Goal: Task Accomplishment & Management: Manage account settings

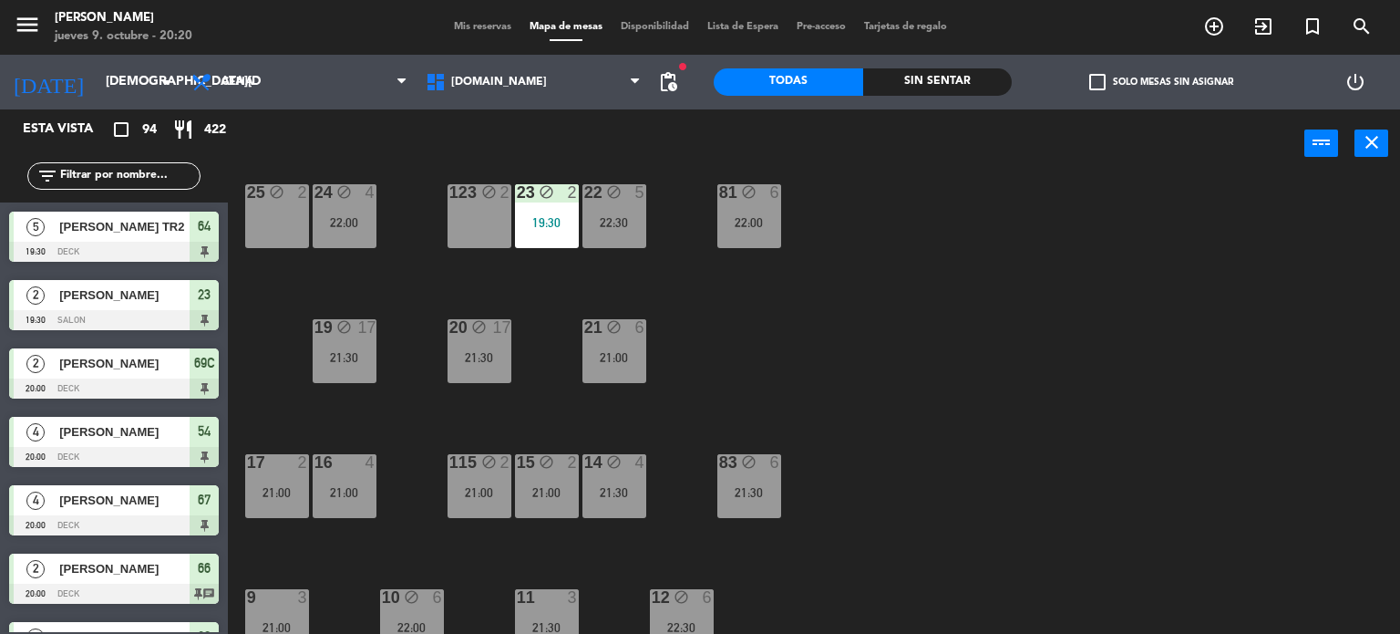
scroll to position [652, 0]
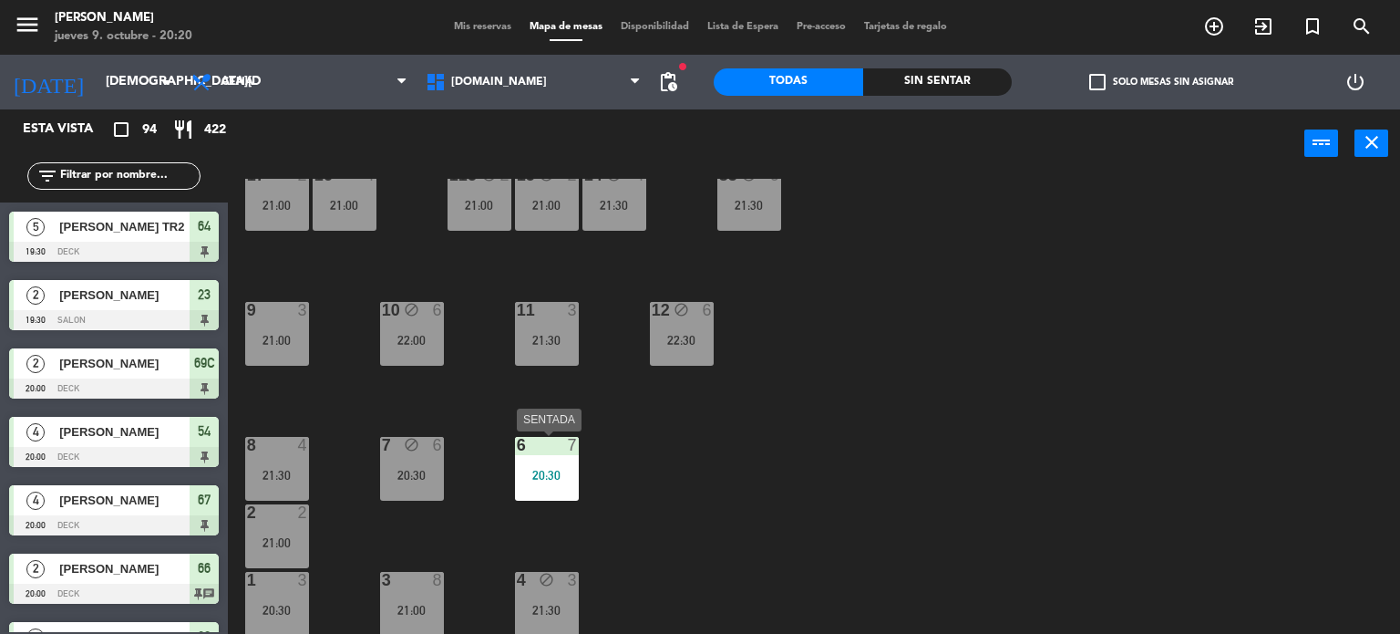
click at [531, 457] on div "6 7 20:30" at bounding box center [547, 469] width 64 height 64
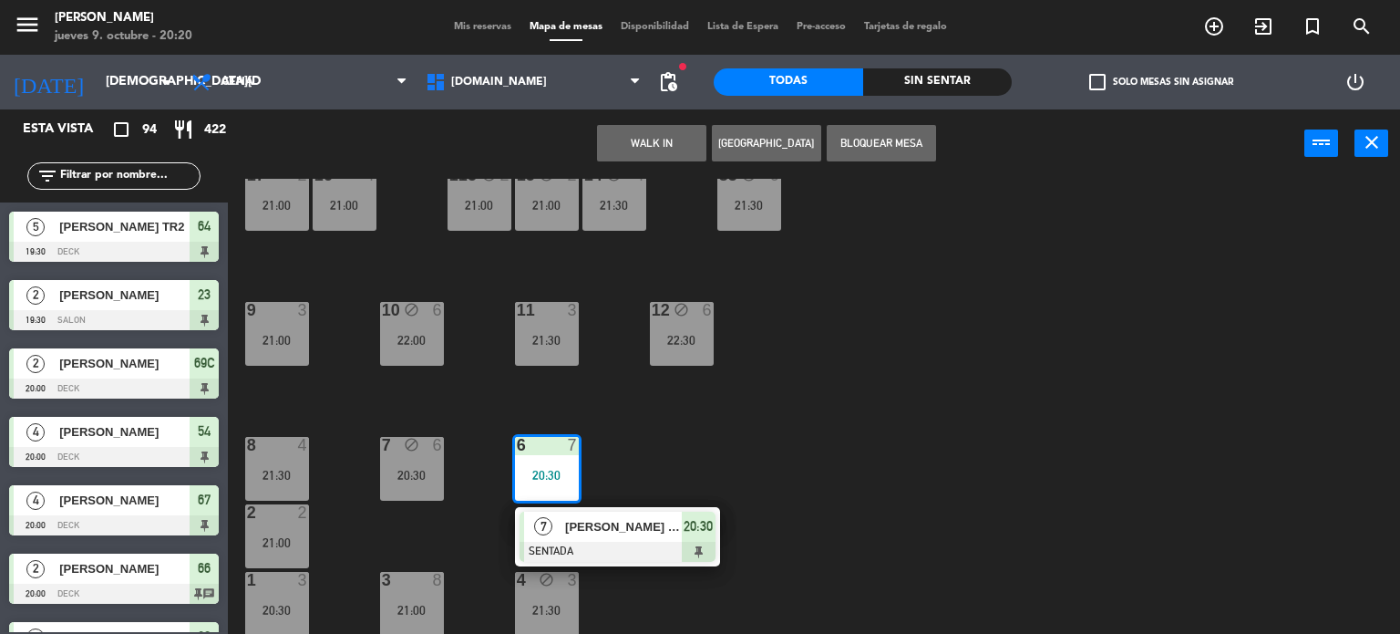
click at [808, 462] on div "34 block 2 35 block 5 22:00 36 block 8 22:00 43 block 2 21:30 37 block 7 21:00 …" at bounding box center [821, 407] width 1159 height 456
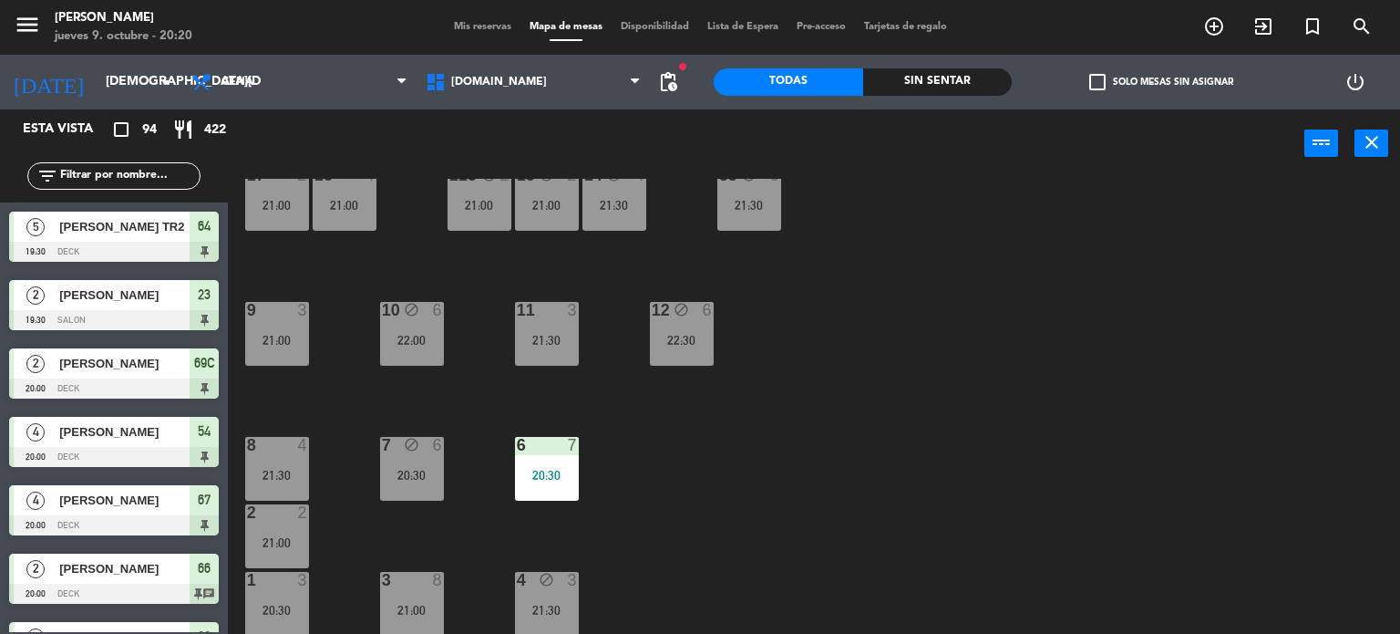
click at [531, 479] on div "20:30" at bounding box center [547, 475] width 64 height 13
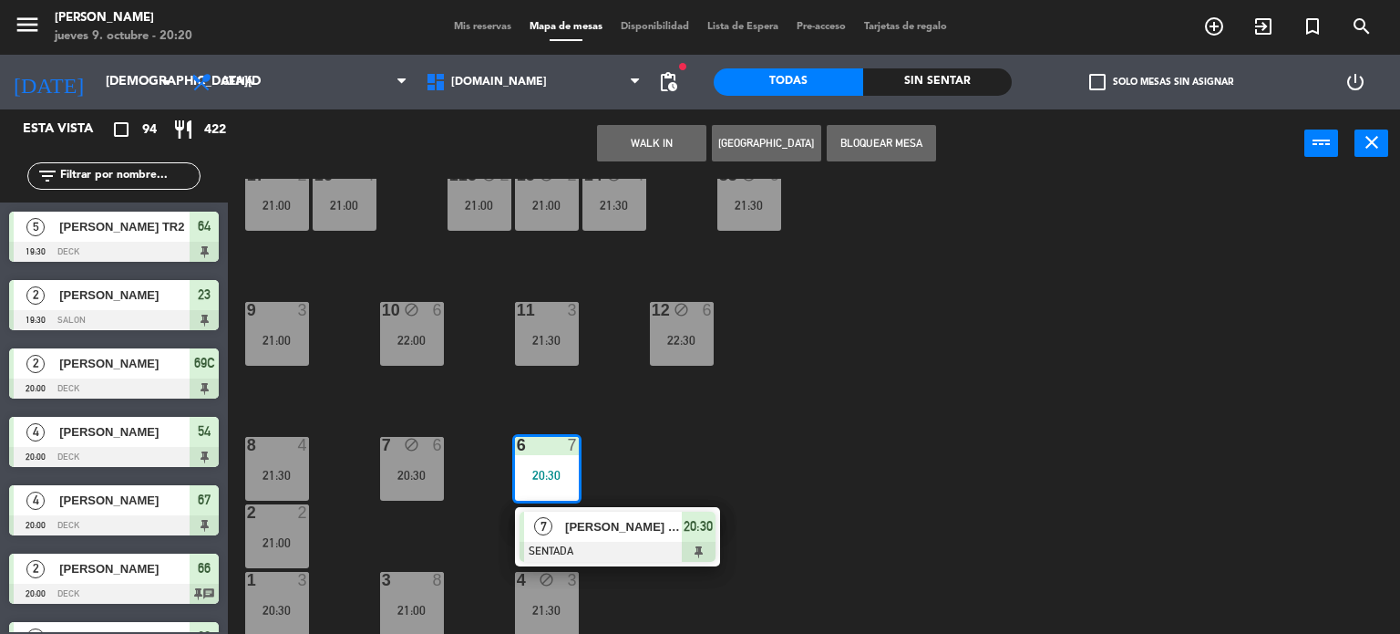
click at [615, 548] on div at bounding box center [618, 551] width 196 height 20
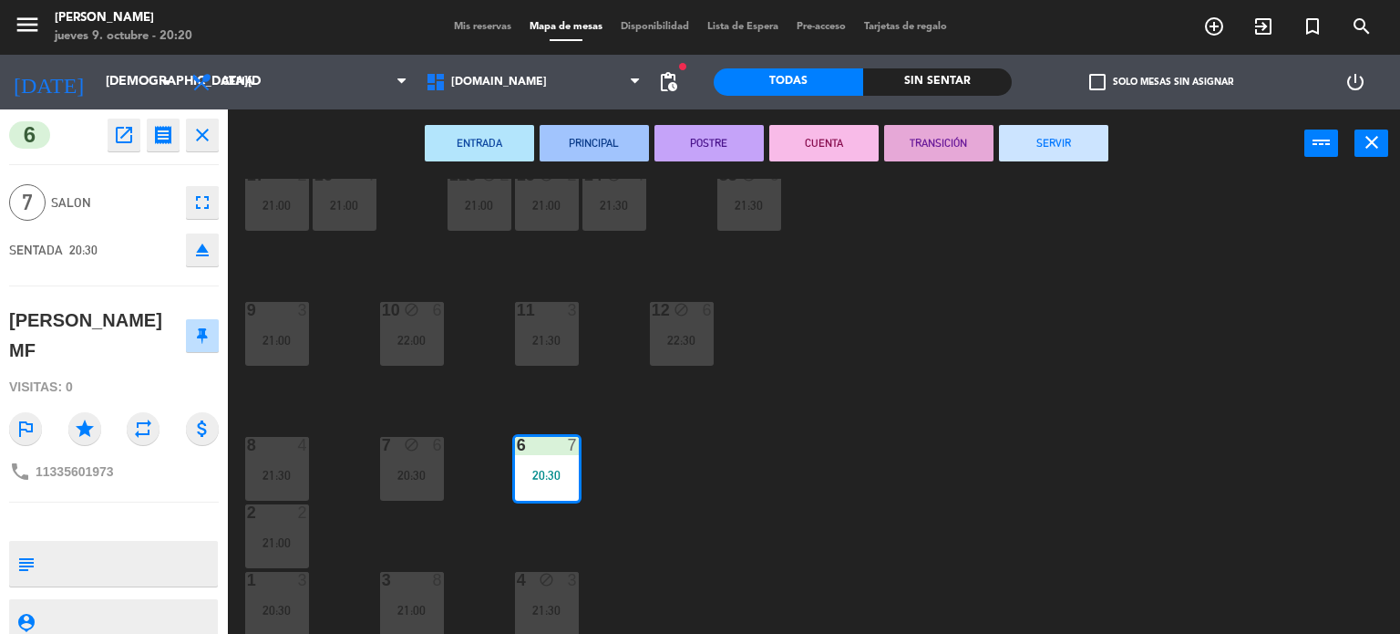
drag, startPoint x: 726, startPoint y: 513, endPoint x: 678, endPoint y: 15, distance: 500.9
click at [726, 510] on div "34 block 2 35 block 5 22:00 36 block 8 22:00 43 block 2 21:30 37 block 7 21:00 …" at bounding box center [821, 407] width 1159 height 456
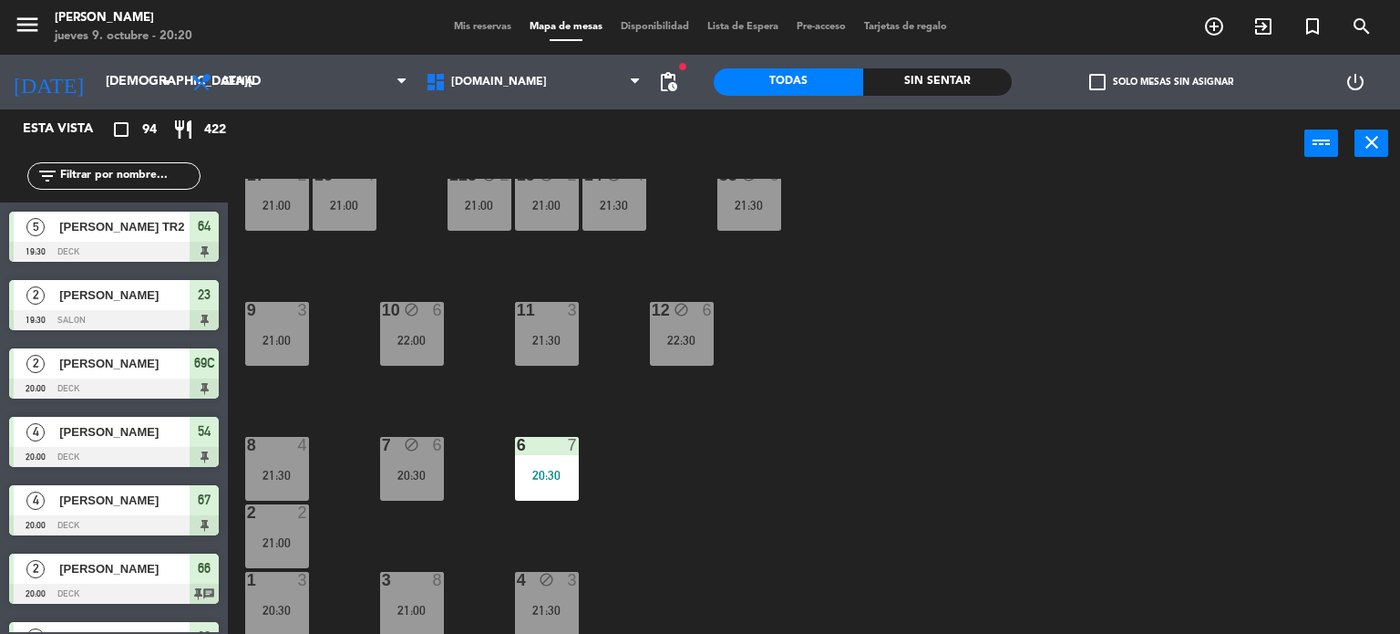
scroll to position [0, 0]
click at [956, 207] on div "34 block 2 35 block 5 22:00 36 block 8 22:00 43 block 2 21:30 37 block 7 21:00 …" at bounding box center [821, 407] width 1159 height 456
click at [139, 174] on input "text" at bounding box center [128, 176] width 141 height 20
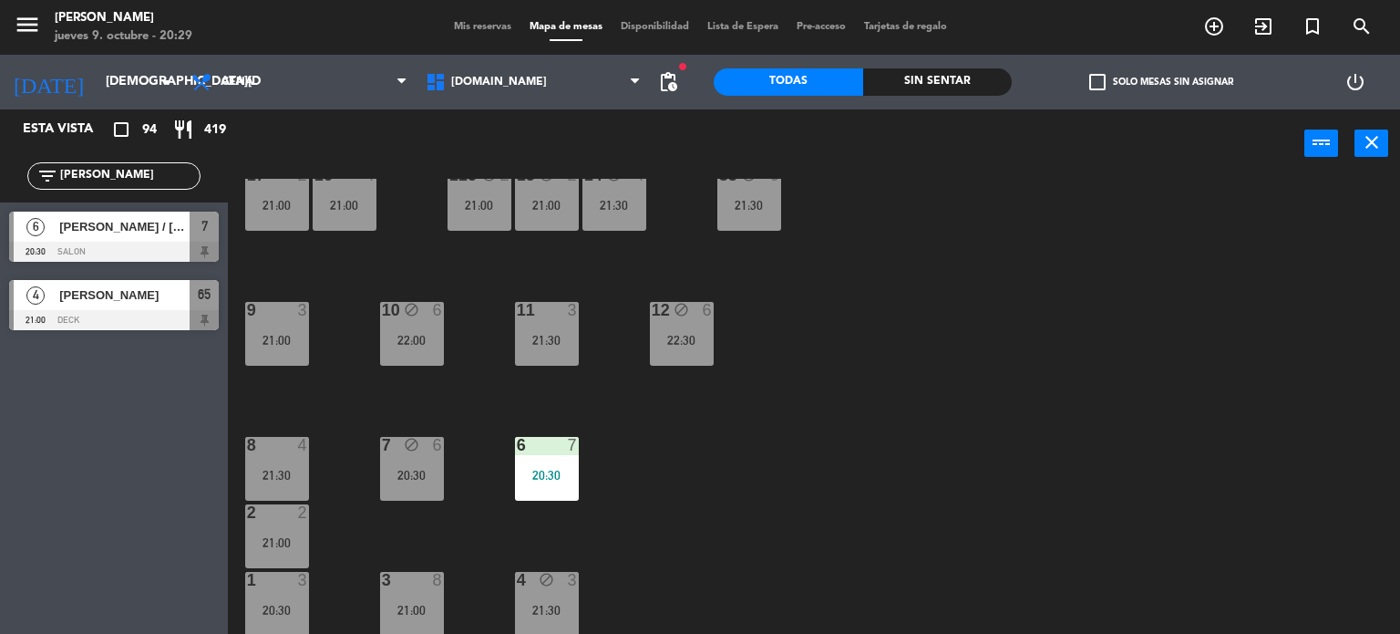
type input "[PERSON_NAME]"
click at [766, 397] on div "34 block 2 35 block 5 22:00 36 block 8 22:00 43 block 2 21:30 37 block 7 21:00 …" at bounding box center [821, 407] width 1159 height 456
click at [146, 235] on span "[PERSON_NAME] / [PERSON_NAME] MF" at bounding box center [124, 226] width 130 height 19
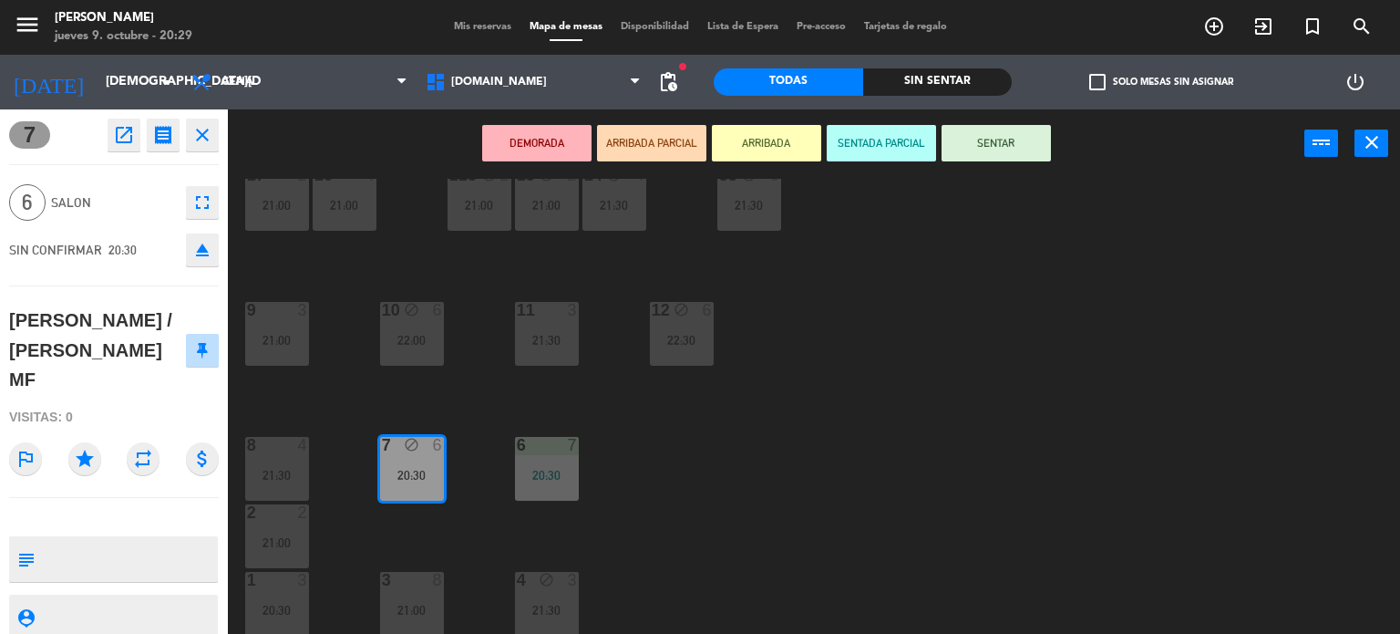
drag, startPoint x: 722, startPoint y: 517, endPoint x: 663, endPoint y: 528, distance: 60.3
click at [720, 517] on div "34 block 2 35 block 5 22:00 36 block 8 22:00 43 block 2 21:30 37 block 7 21:00 …" at bounding box center [821, 407] width 1159 height 456
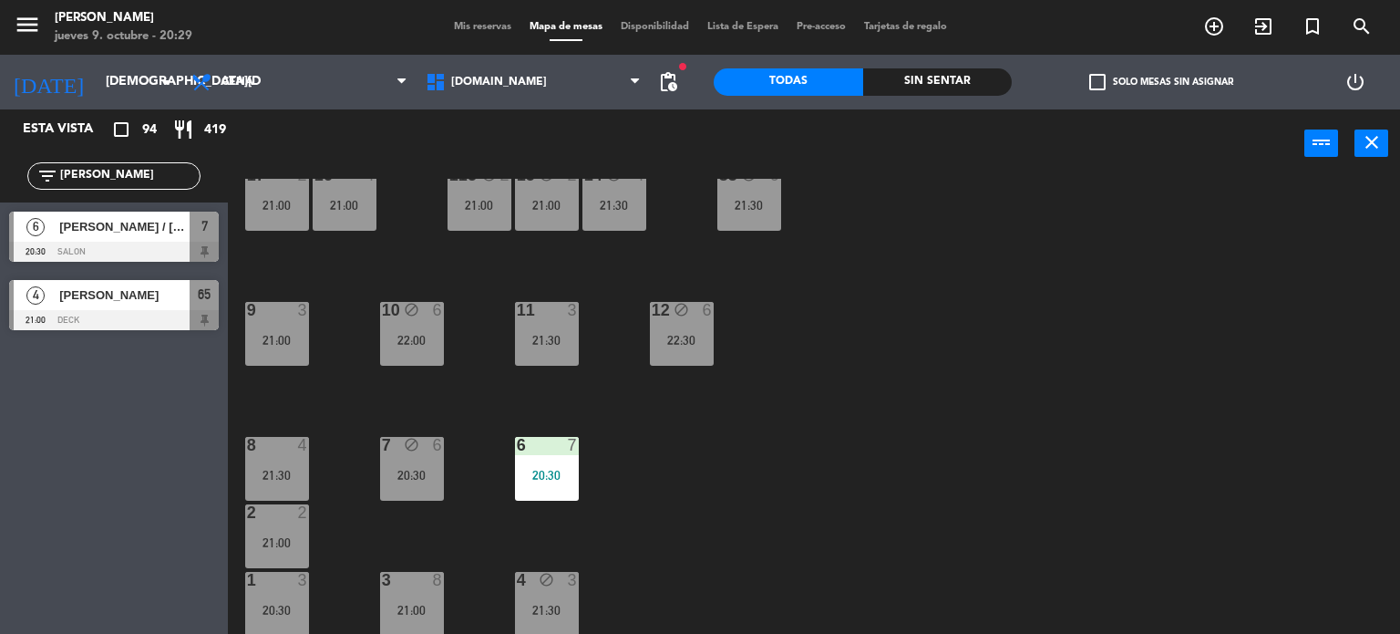
click at [421, 572] on div at bounding box center [412, 580] width 30 height 16
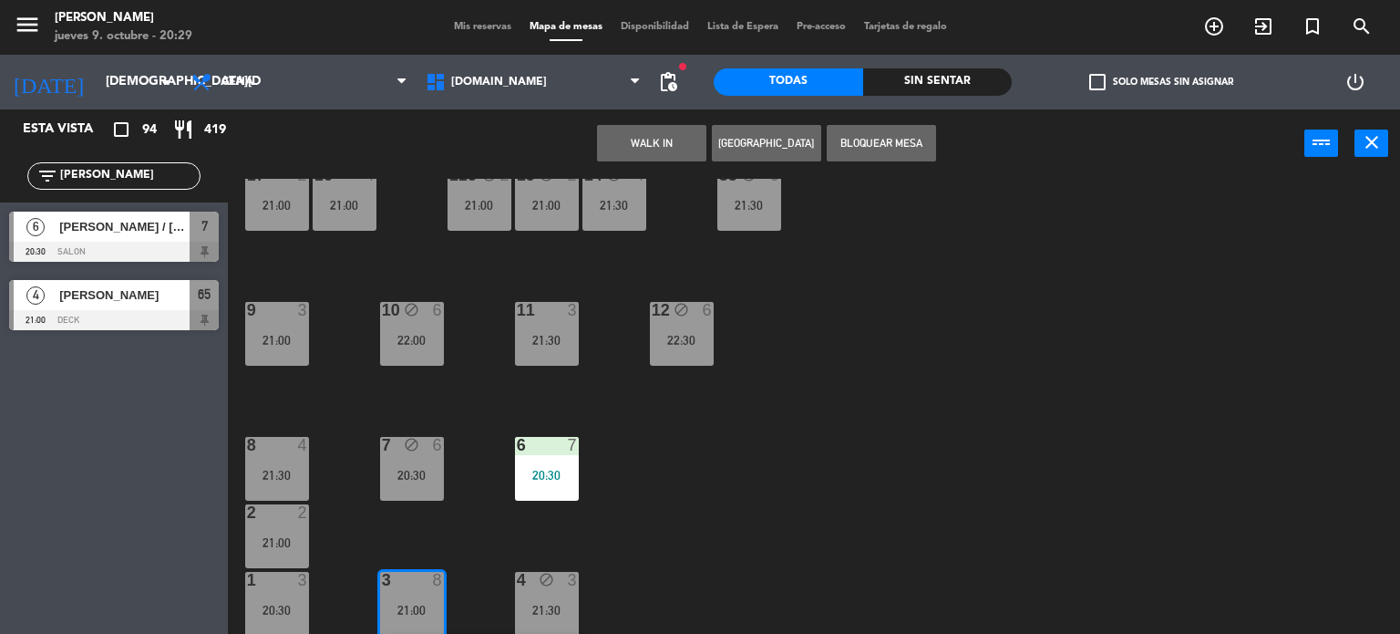
scroll to position [717, 0]
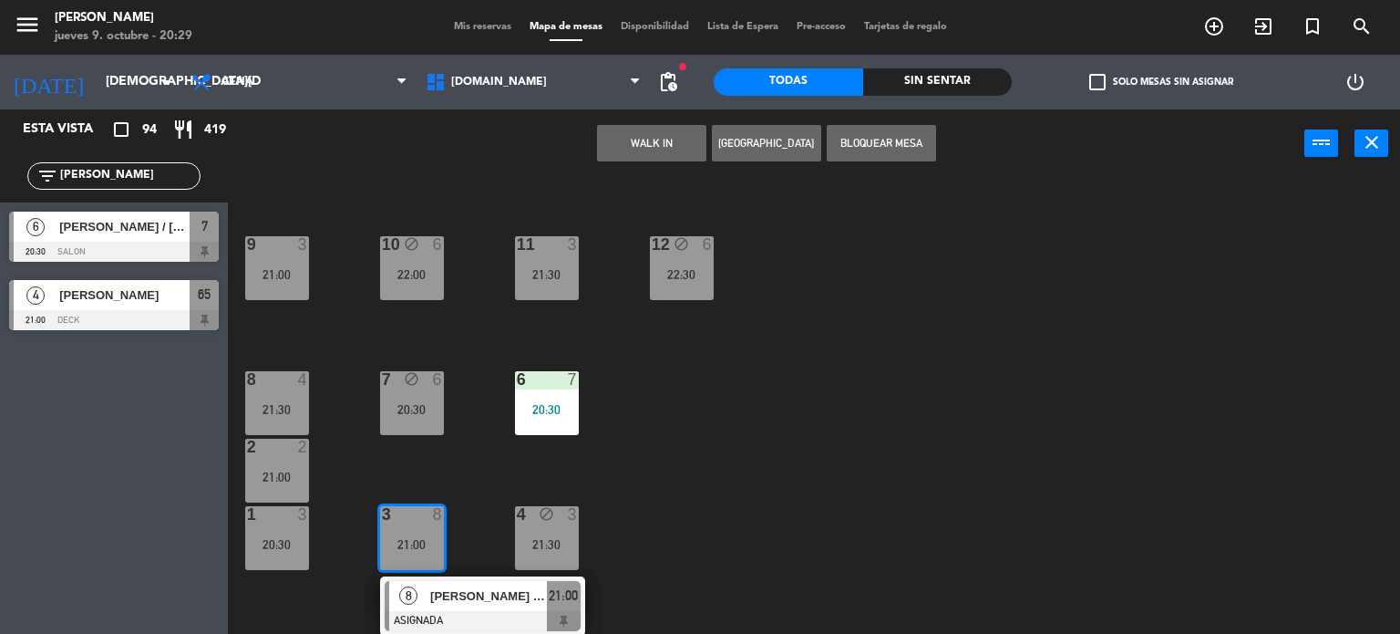
click at [684, 532] on div "34 block 2 35 block 5 22:00 36 block 8 22:00 43 block 2 21:30 37 block 7 21:00 …" at bounding box center [821, 407] width 1159 height 456
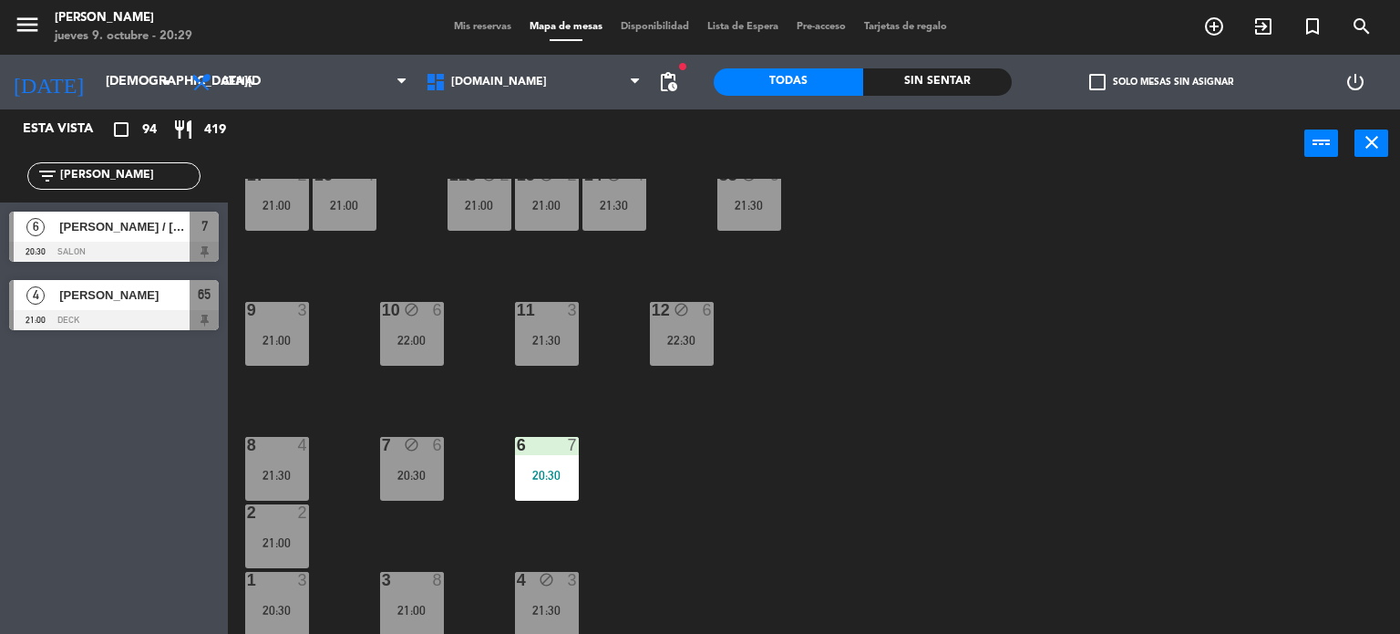
click at [747, 501] on div "34 block 2 35 block 5 22:00 36 block 8 22:00 43 block 2 21:30 37 block 7 21:00 …" at bounding box center [821, 407] width 1159 height 456
click at [434, 466] on div "7 block 6 20:30" at bounding box center [412, 469] width 64 height 64
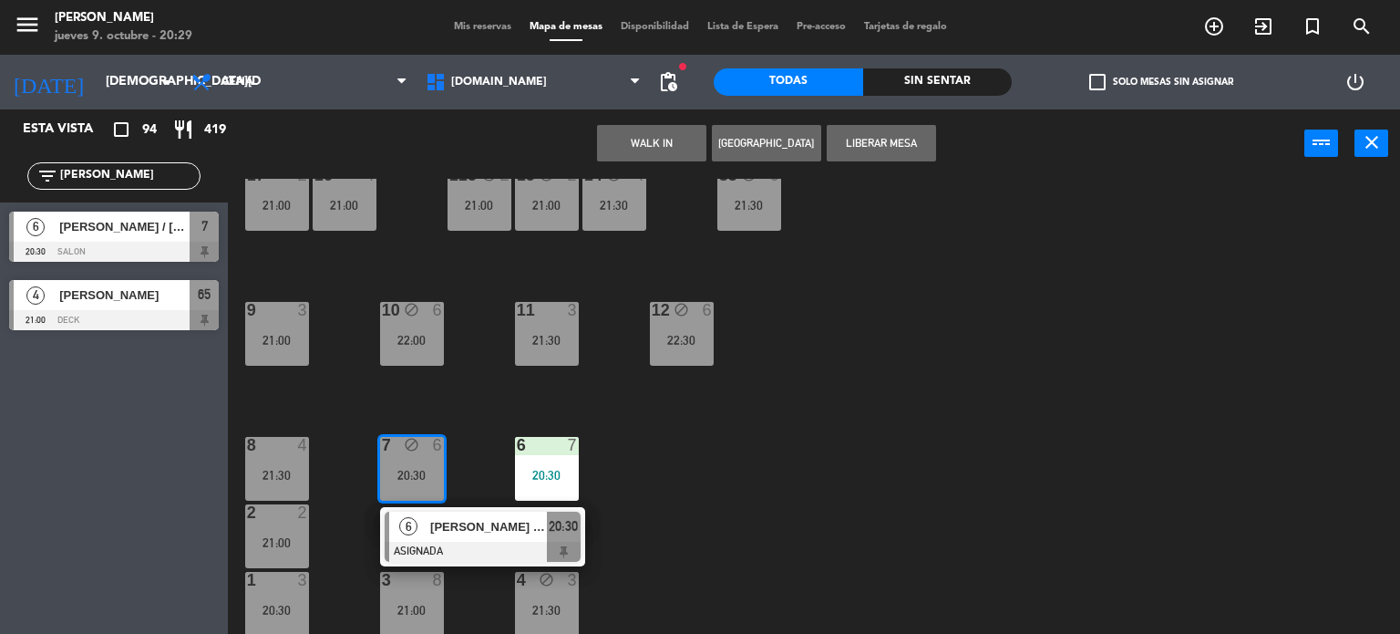
click at [772, 512] on div "34 block 2 35 block 5 22:00 36 block 8 22:00 43 block 2 21:30 37 block 7 21:00 …" at bounding box center [821, 407] width 1159 height 456
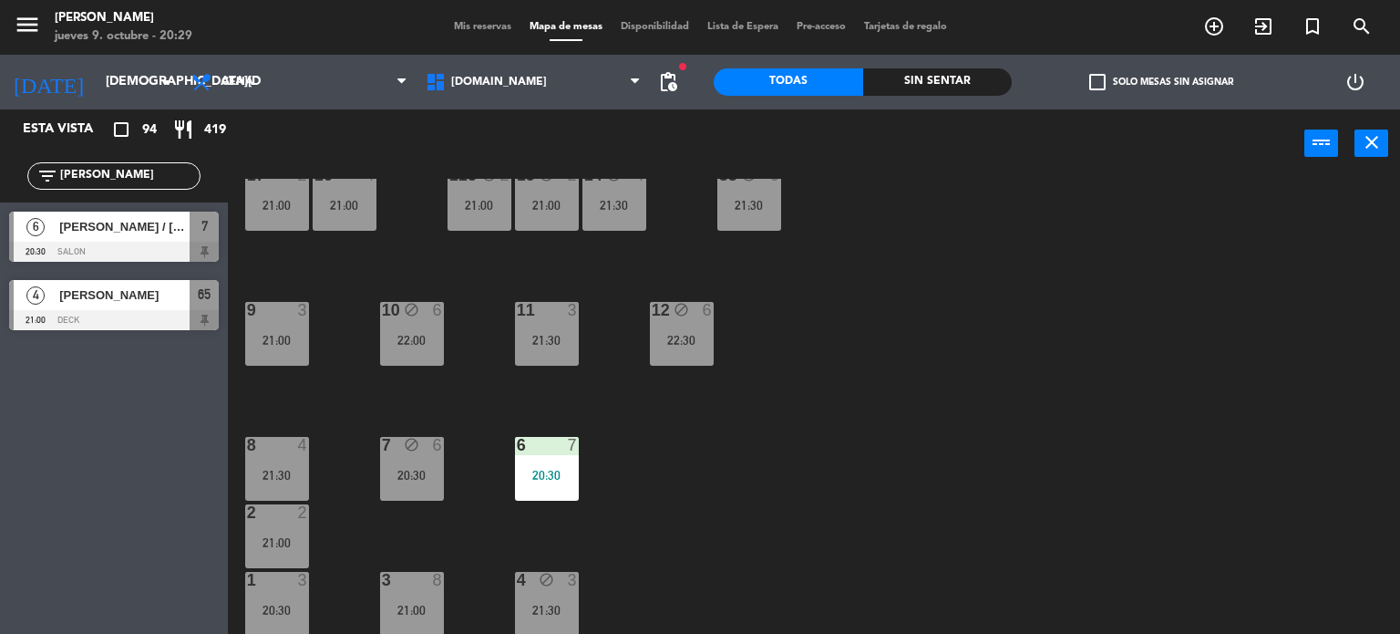
click at [194, 233] on div "7" at bounding box center [204, 226] width 29 height 30
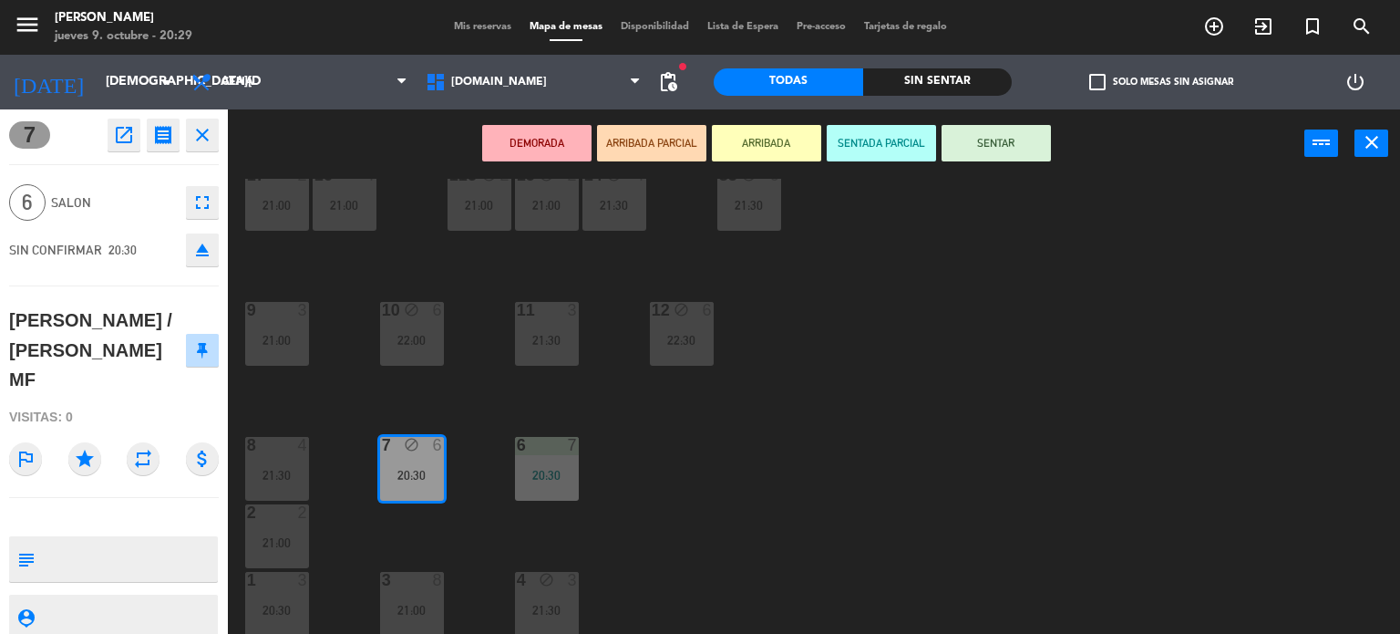
click at [419, 579] on div at bounding box center [412, 580] width 30 height 16
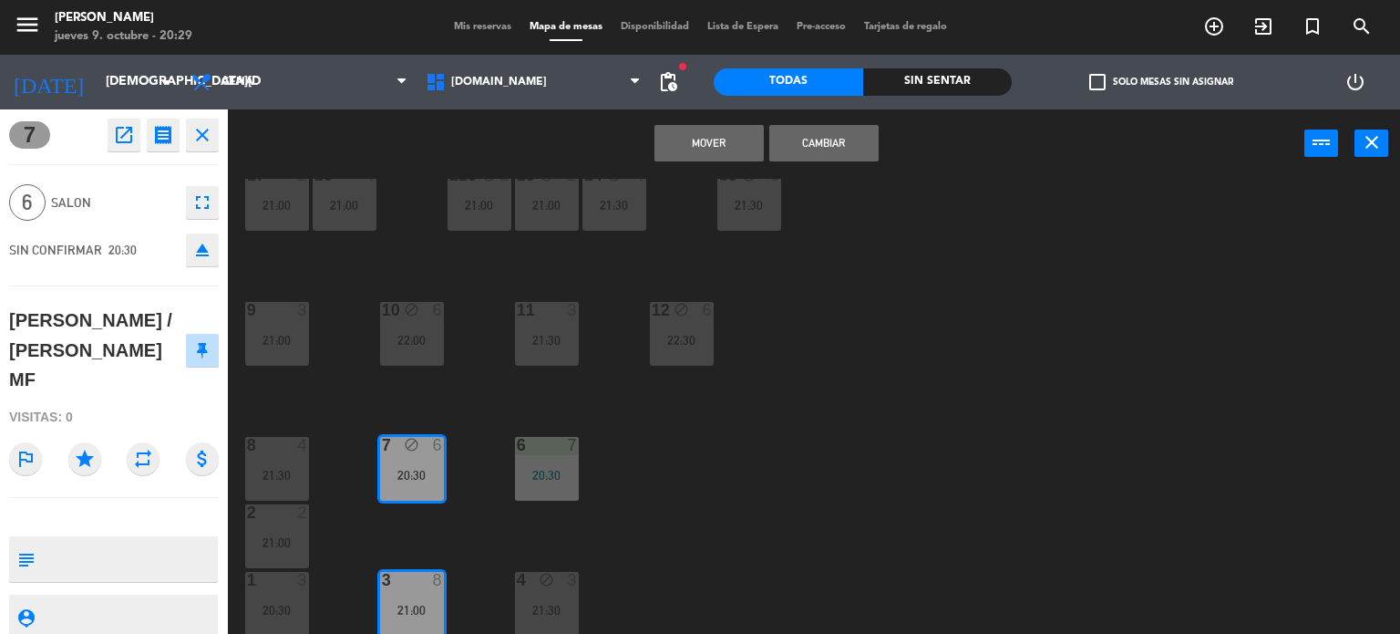
click at [834, 150] on button "Cambiar" at bounding box center [823, 143] width 109 height 36
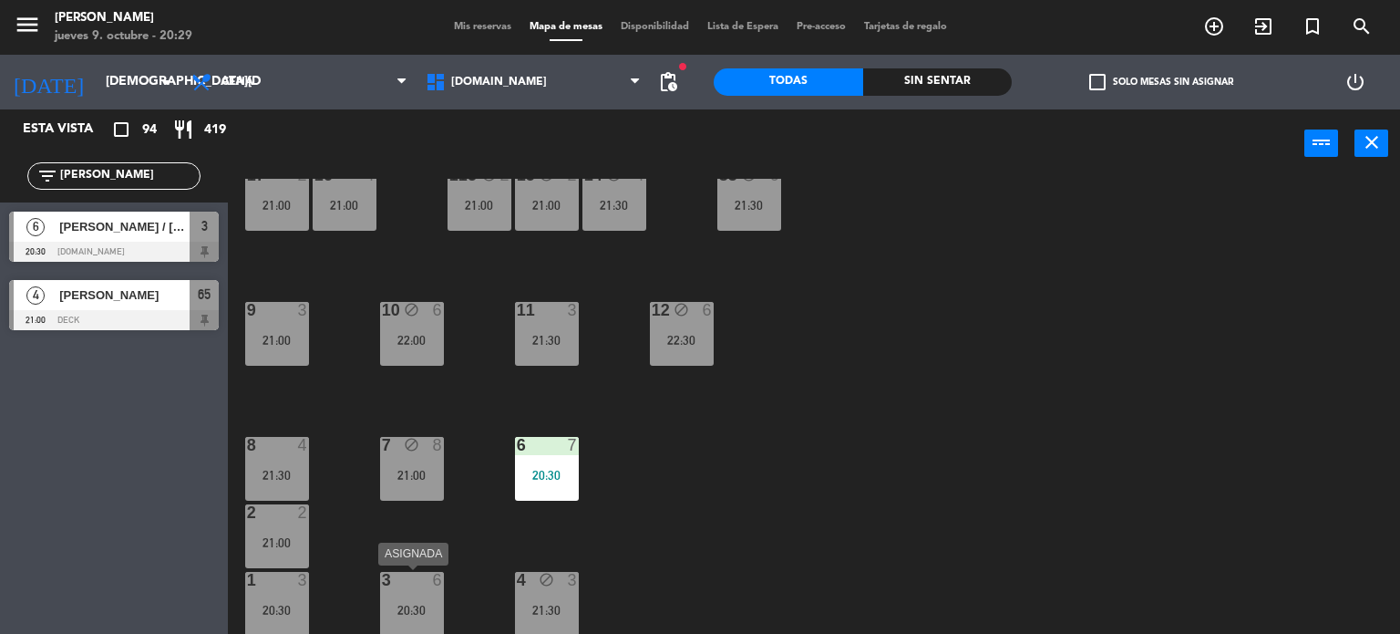
click at [424, 598] on div "3 6 20:30" at bounding box center [412, 604] width 64 height 64
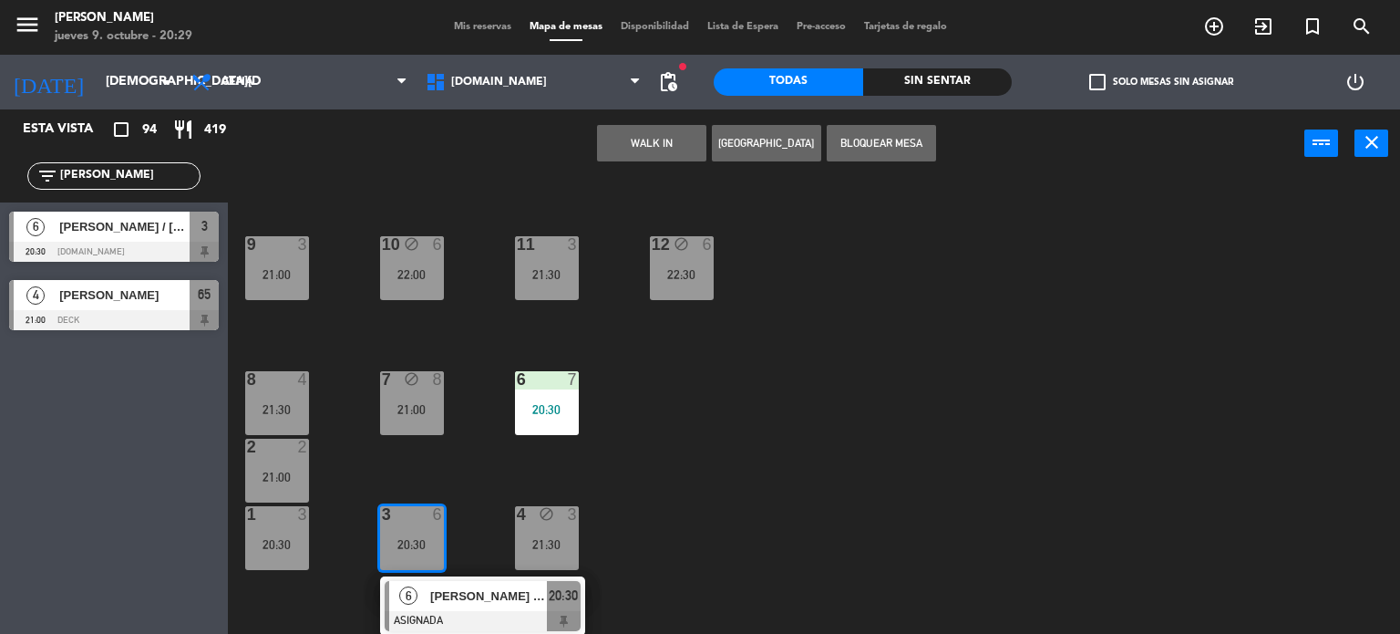
click at [455, 600] on span "[PERSON_NAME] / [PERSON_NAME] MF" at bounding box center [488, 595] width 117 height 19
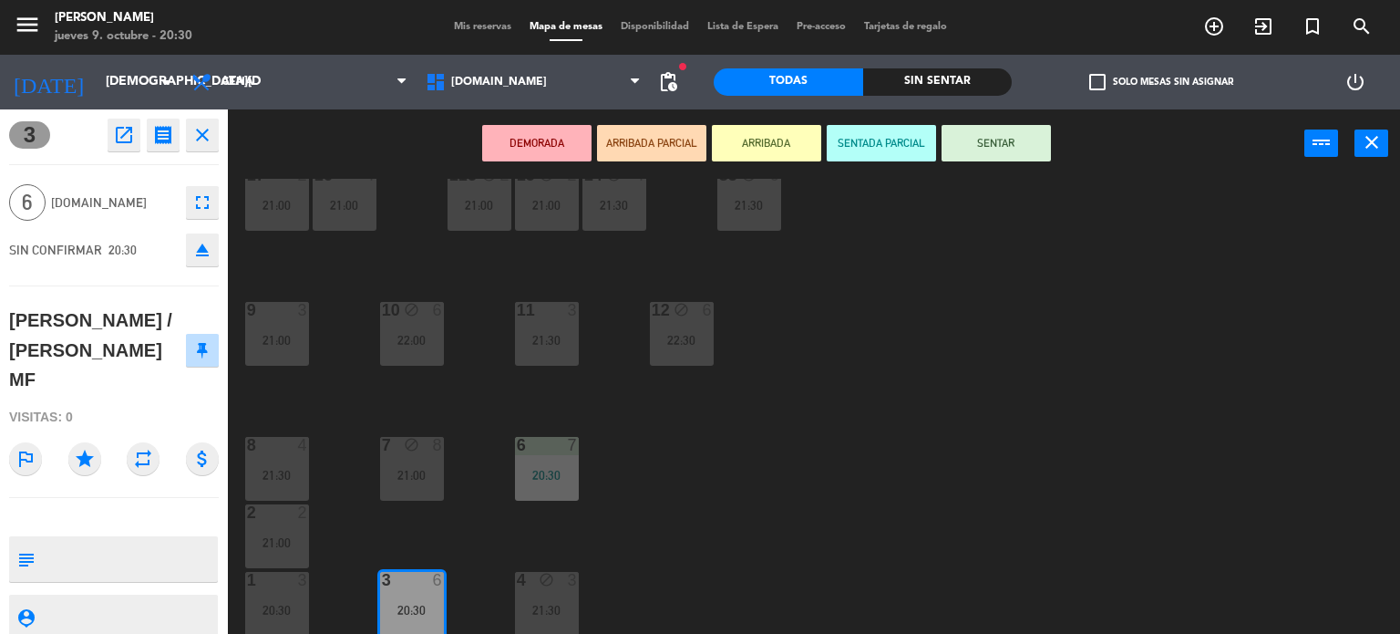
click at [1005, 141] on button "SENTAR" at bounding box center [996, 143] width 109 height 36
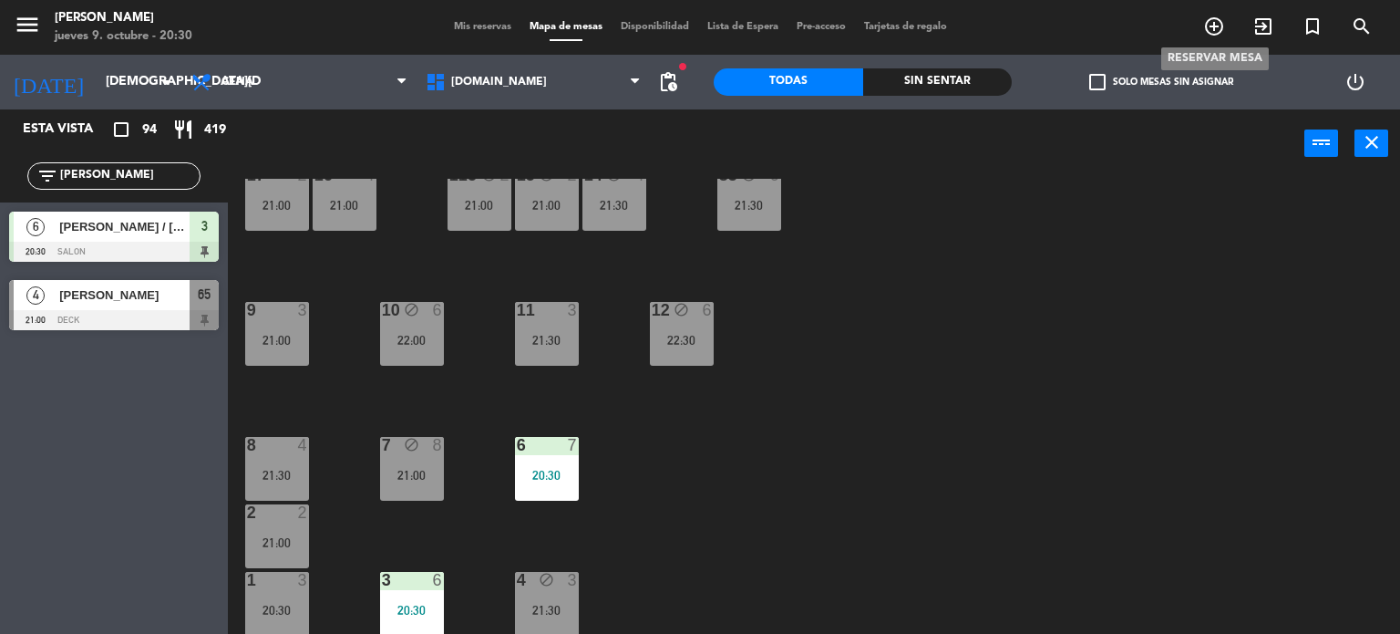
click at [1218, 30] on icon "add_circle_outline" at bounding box center [1214, 26] width 22 height 22
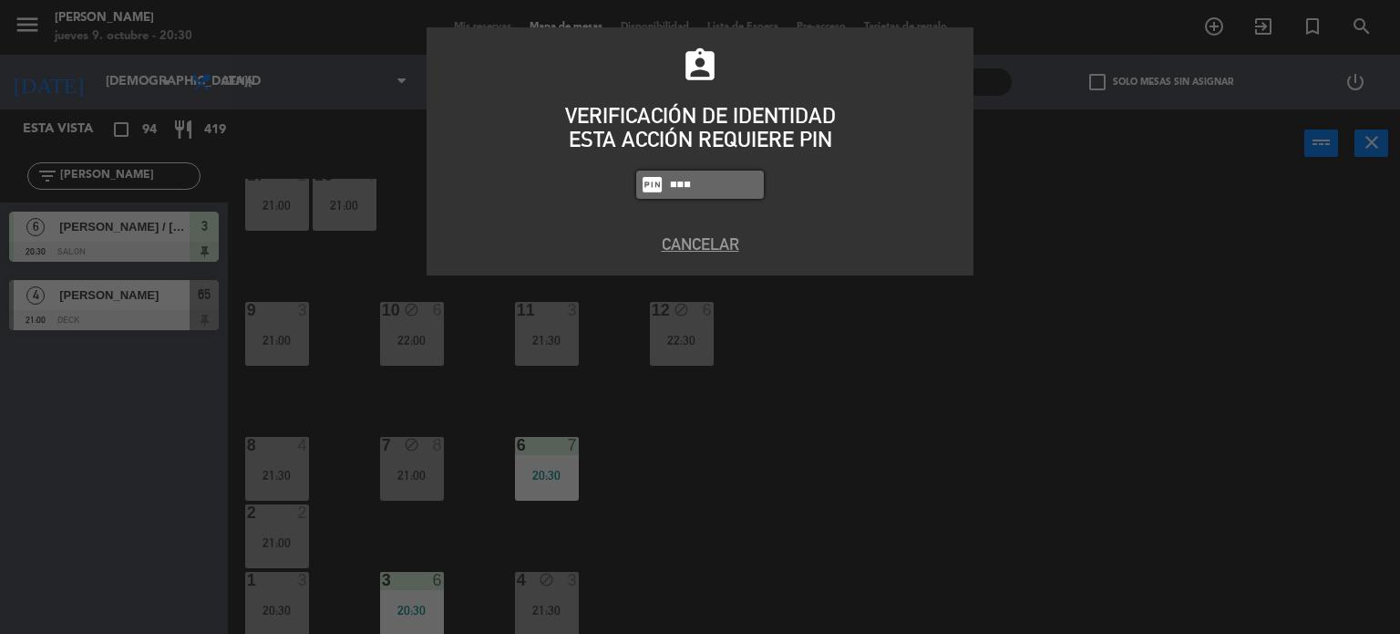
type input "3871"
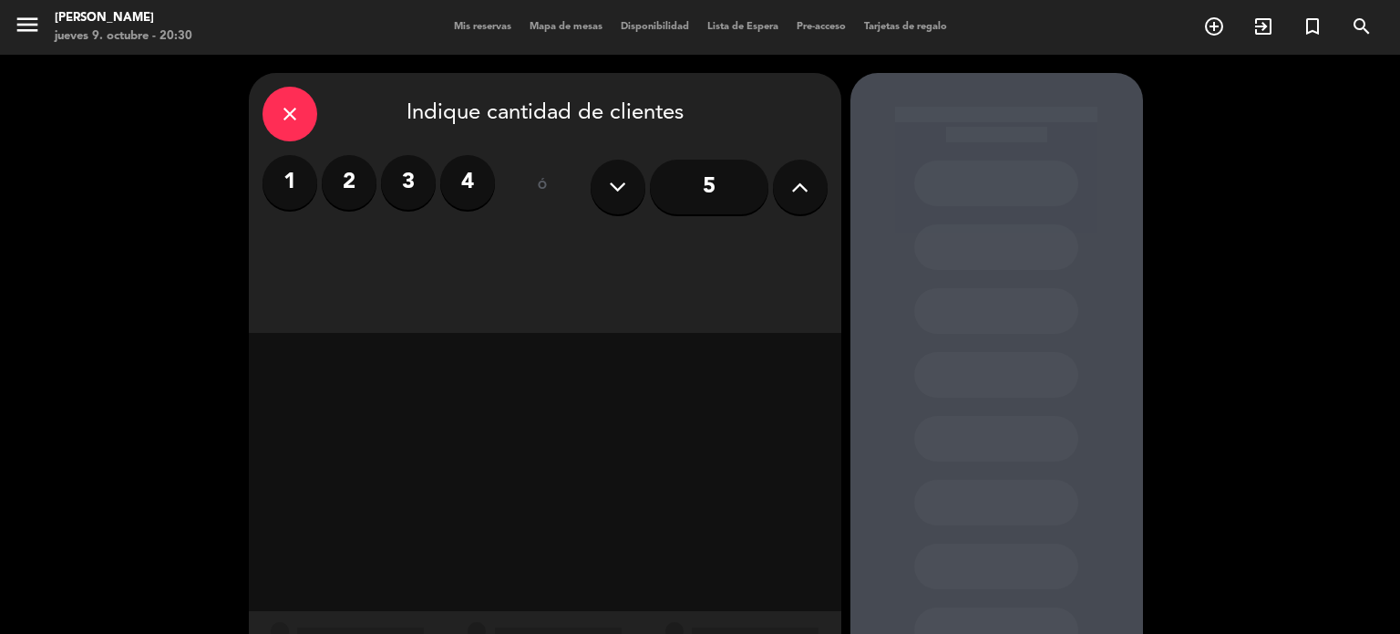
click at [416, 186] on label "3" at bounding box center [408, 182] width 55 height 55
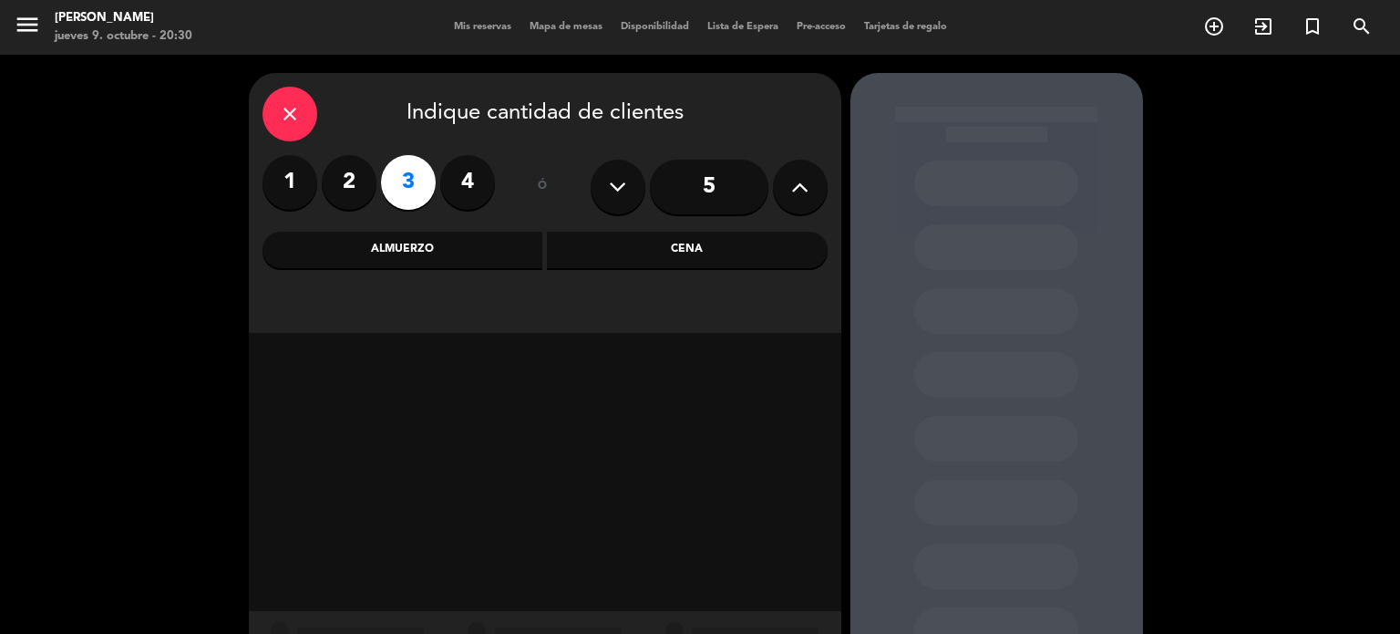
click at [646, 249] on div "Cena" at bounding box center [687, 250] width 281 height 36
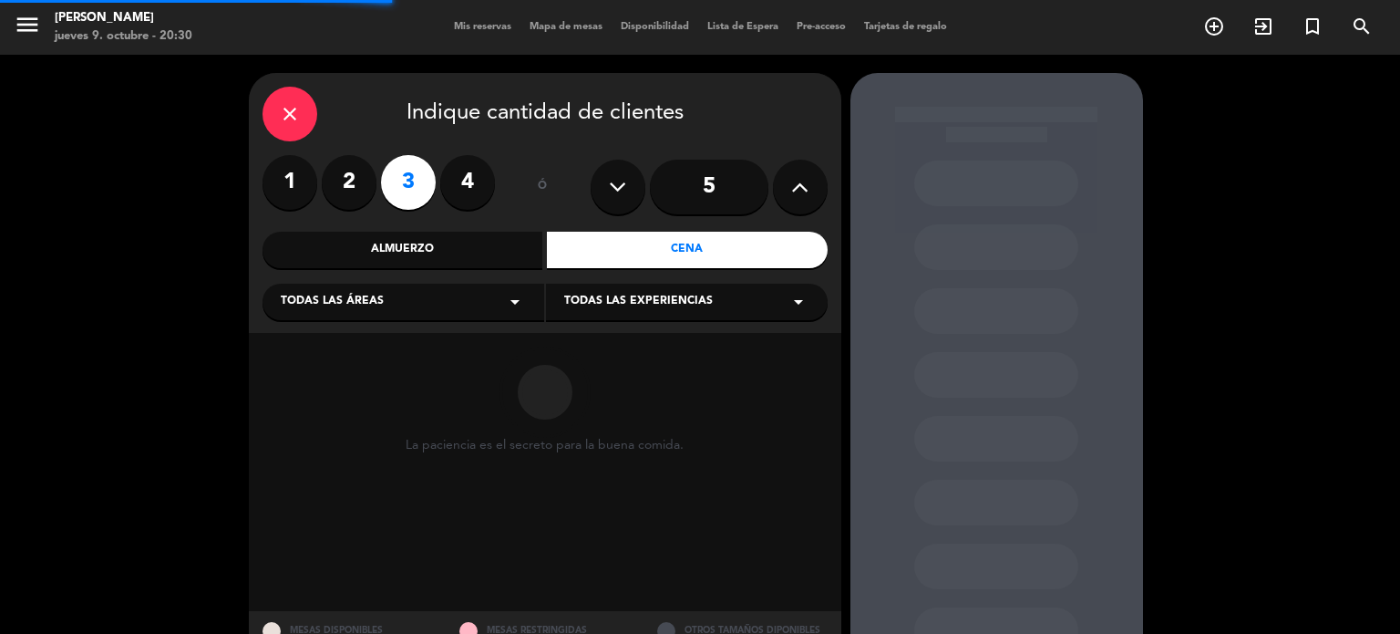
click at [409, 301] on div "Todas las áreas arrow_drop_down" at bounding box center [404, 301] width 282 height 36
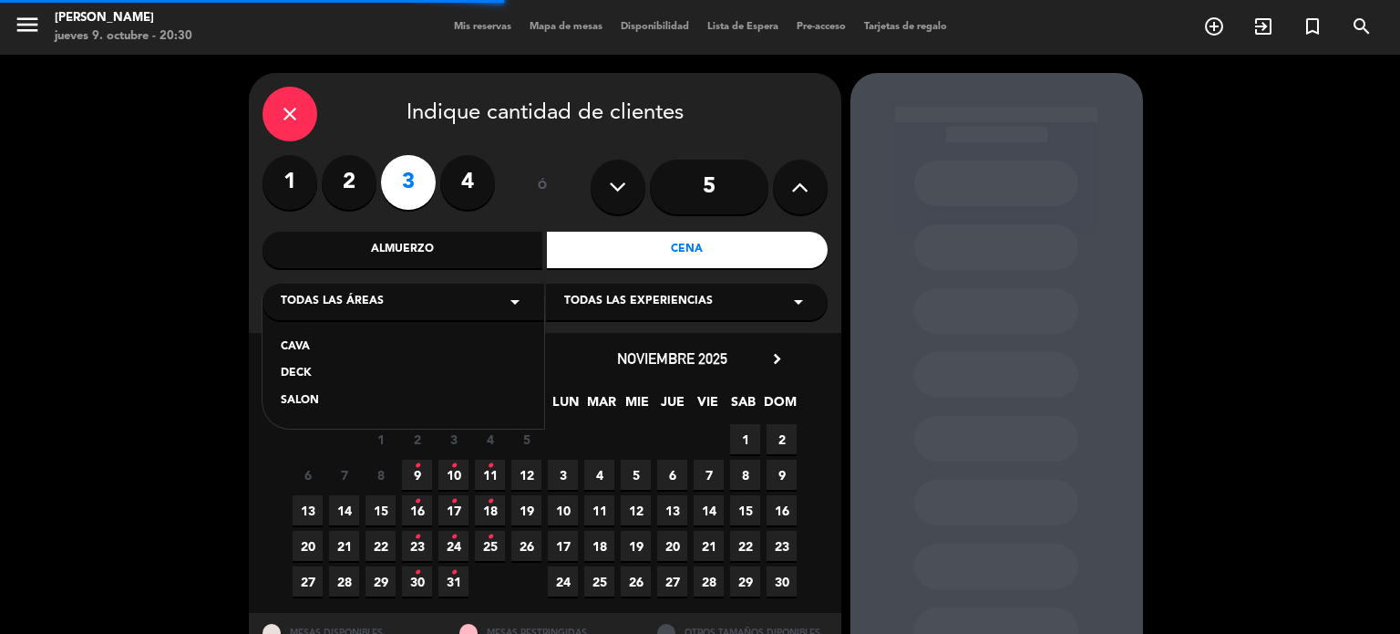
click at [333, 402] on div "SALON" at bounding box center [403, 401] width 245 height 18
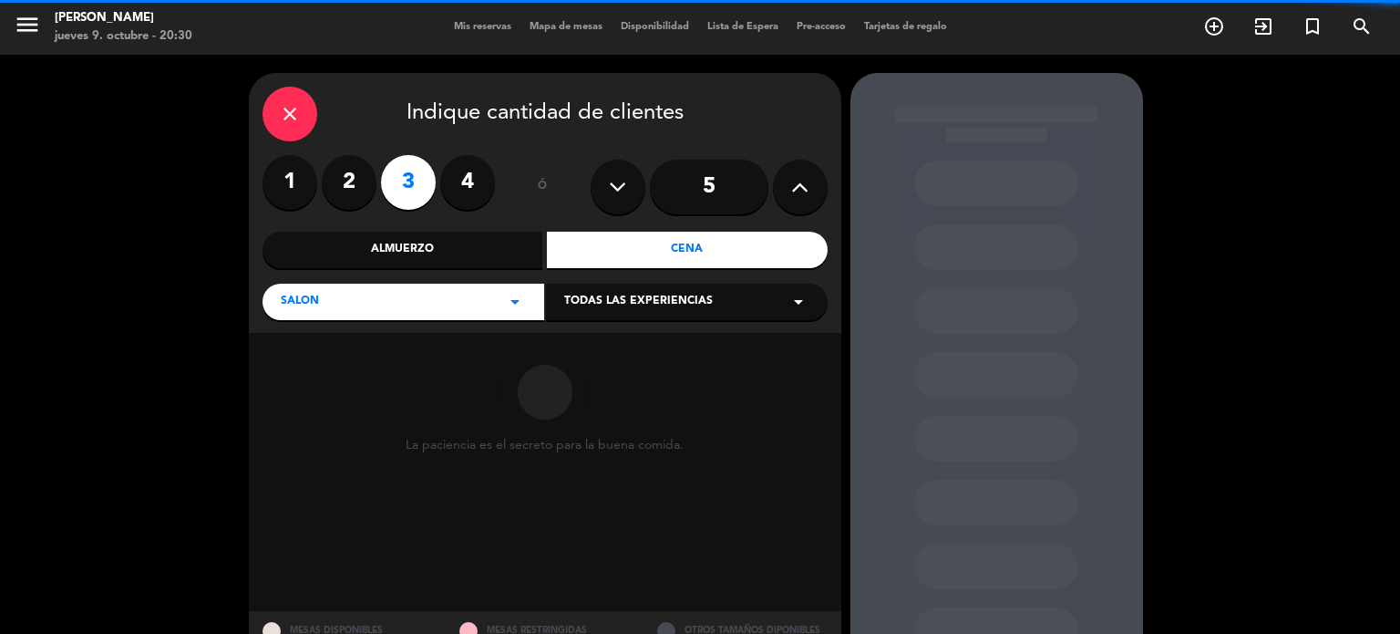
scroll to position [73, 0]
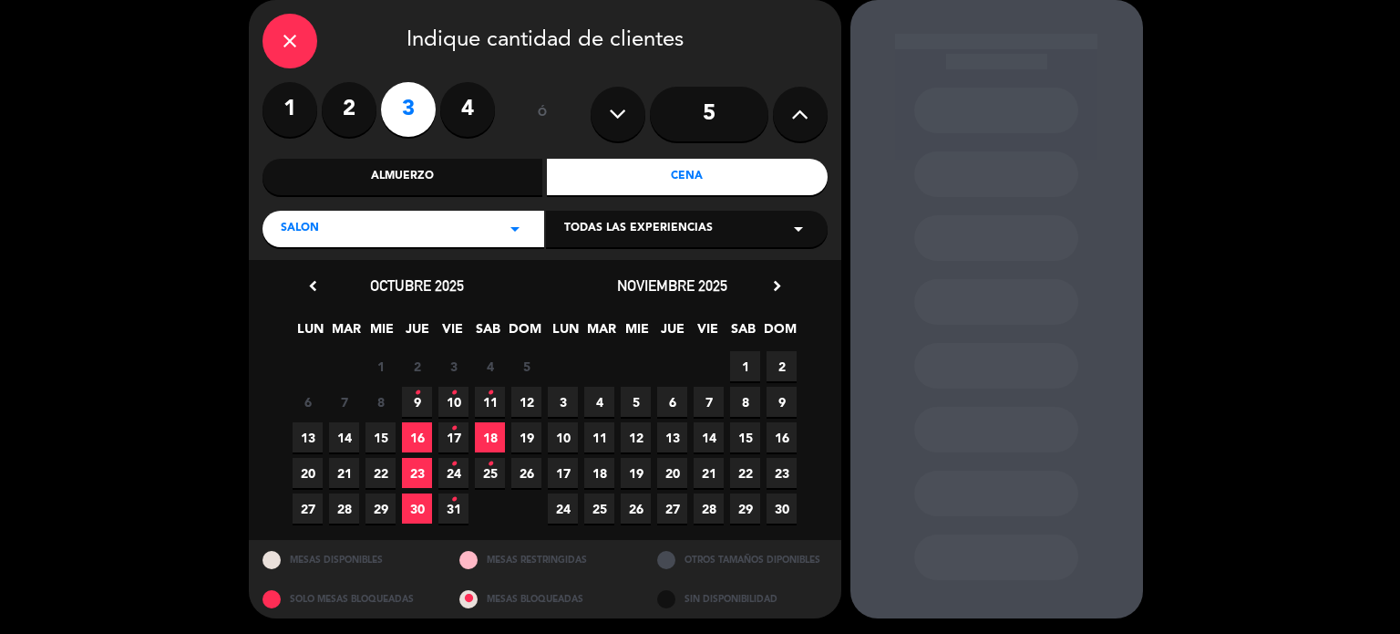
click at [417, 394] on icon "•" at bounding box center [417, 392] width 6 height 29
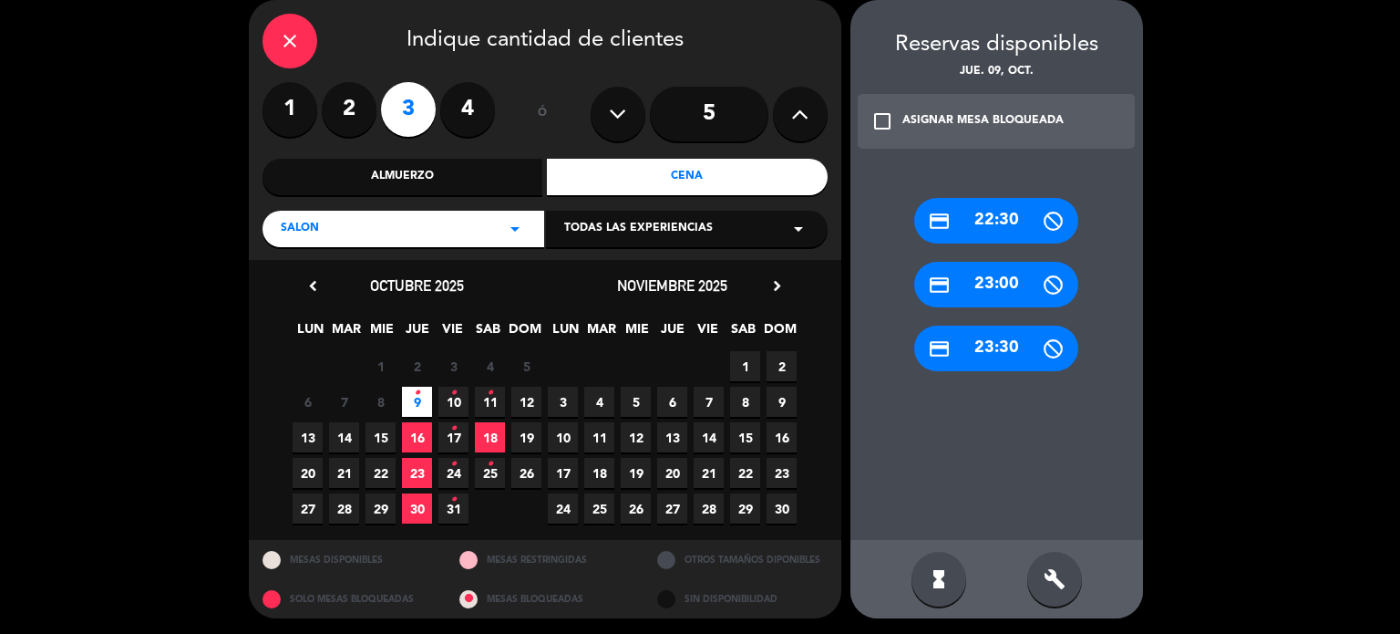
scroll to position [74, 0]
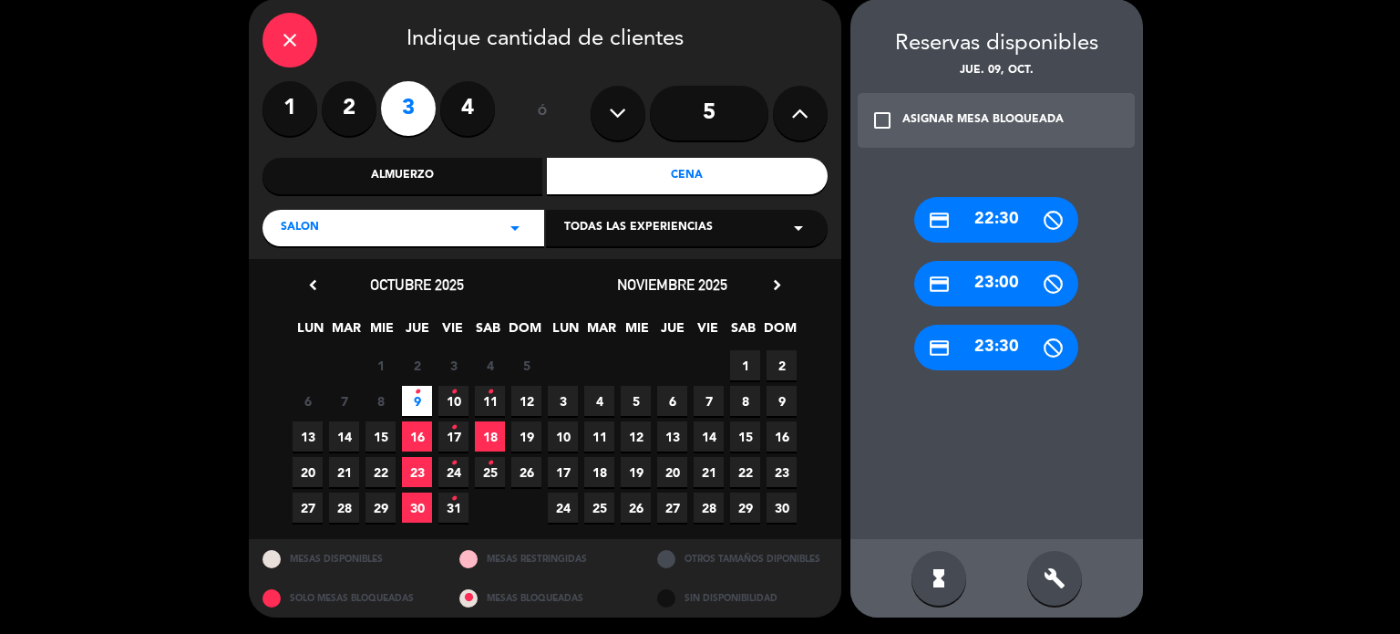
click at [1057, 583] on icon "build" at bounding box center [1055, 578] width 22 height 22
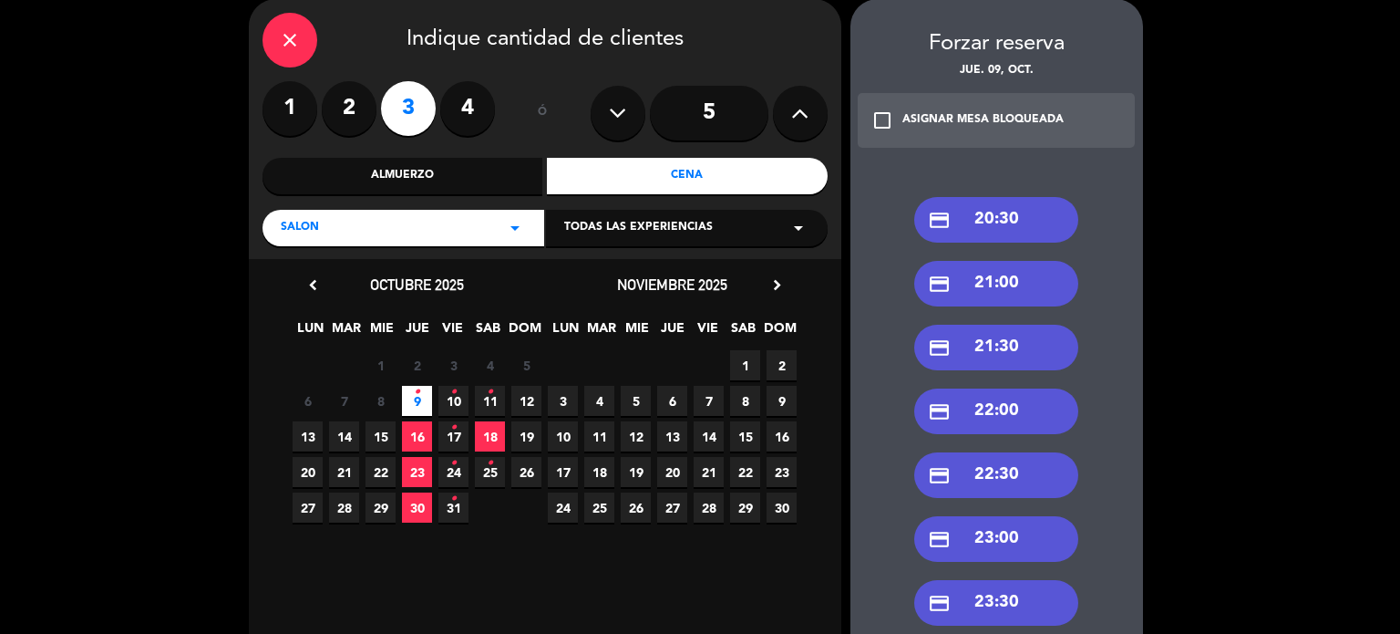
click at [1006, 360] on div "credit_card 21:30" at bounding box center [996, 348] width 164 height 46
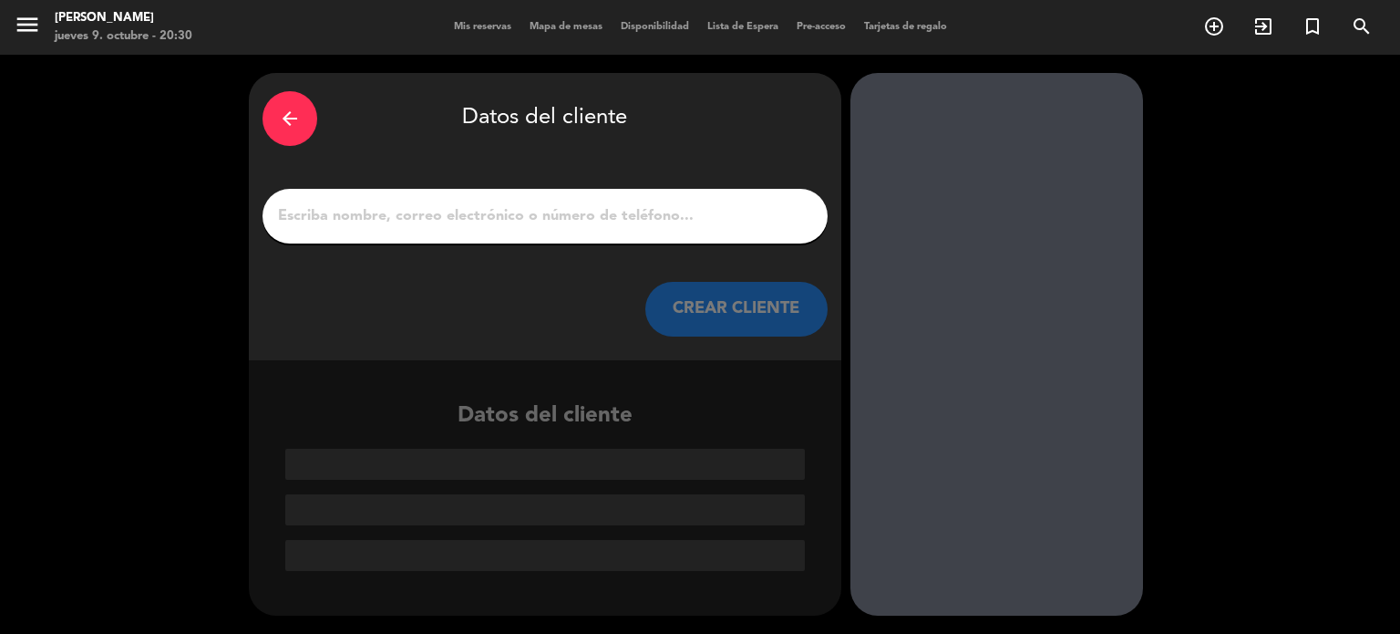
scroll to position [0, 0]
click at [554, 205] on input "1" at bounding box center [545, 216] width 538 height 26
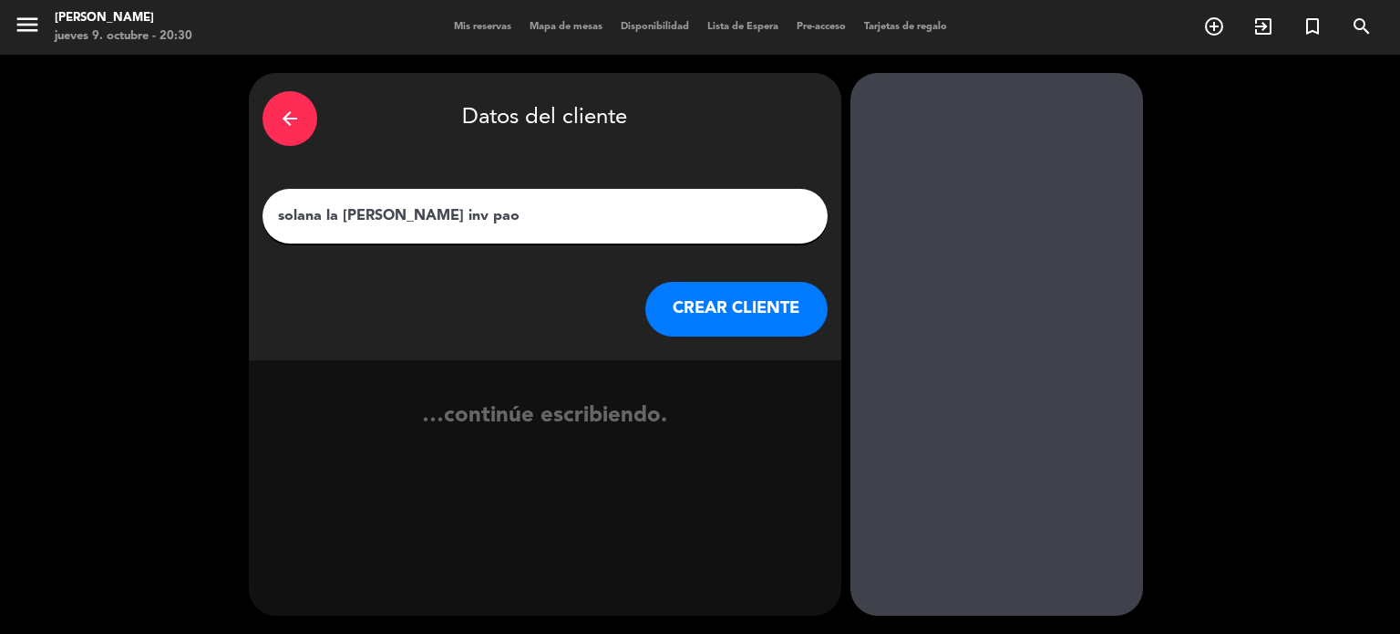
type input "solana la [PERSON_NAME] inv pao"
click at [799, 334] on button "CREAR CLIENTE" at bounding box center [736, 309] width 182 height 55
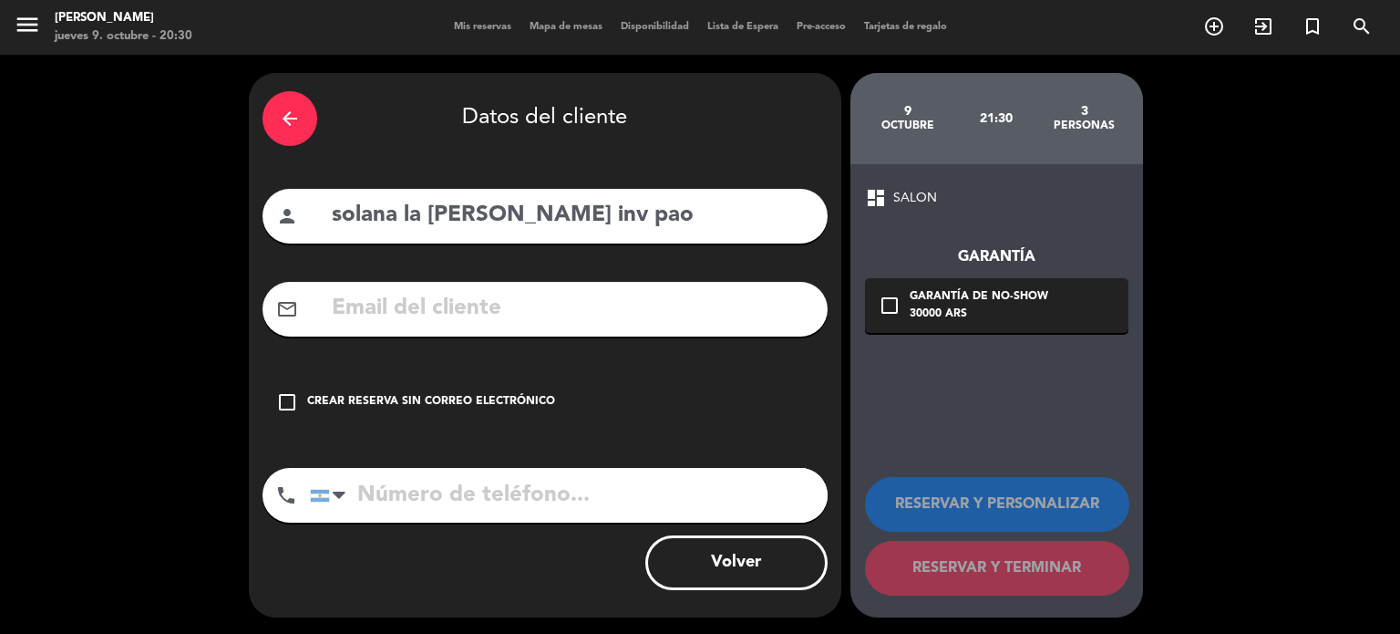
click at [292, 410] on icon "check_box_outline_blank" at bounding box center [287, 402] width 22 height 22
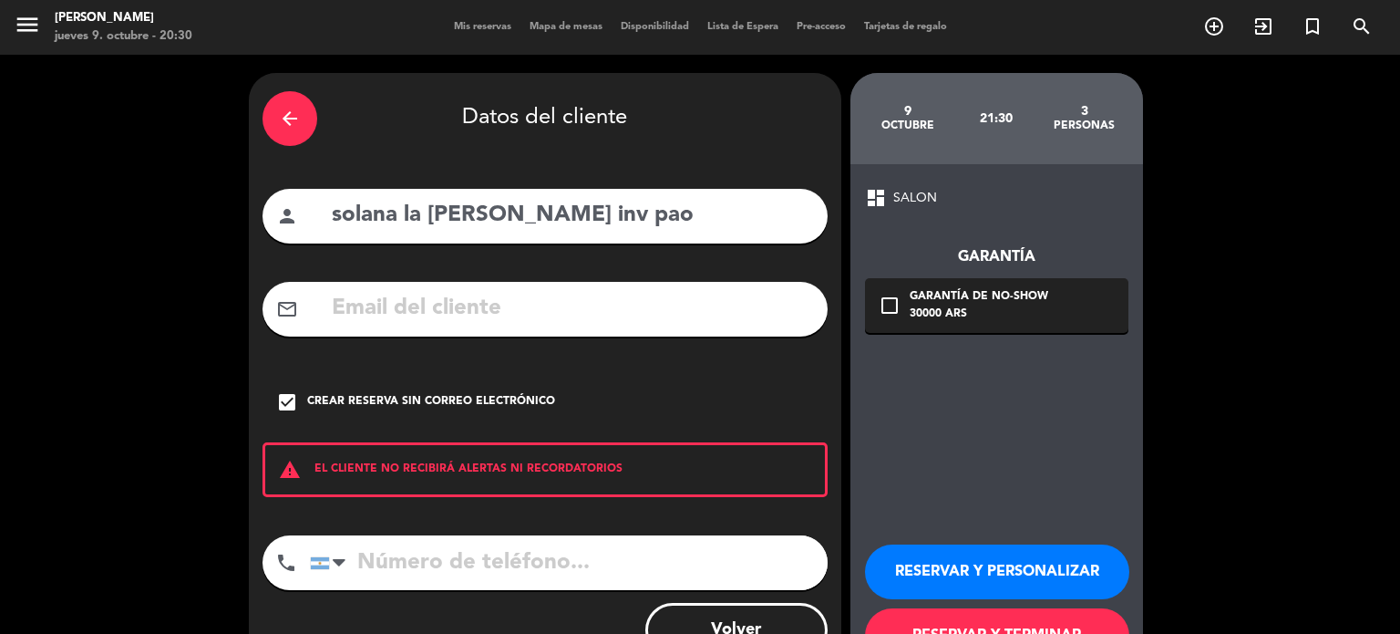
scroll to position [69, 0]
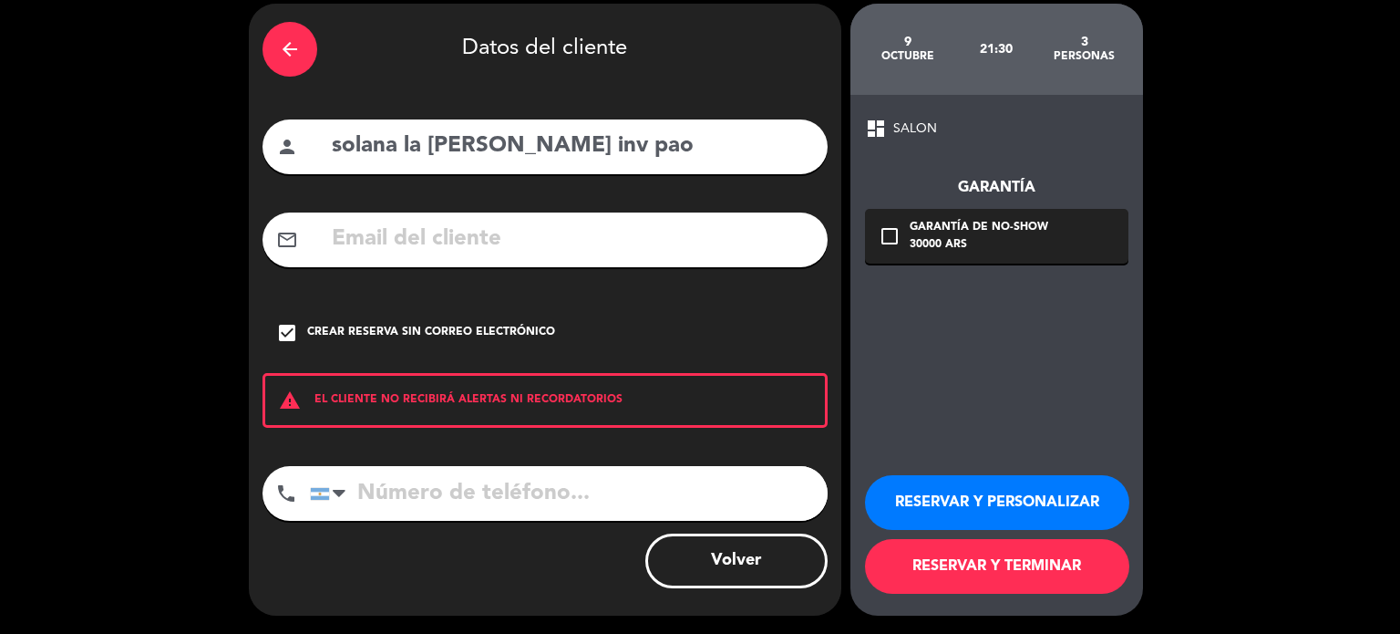
click at [971, 557] on button "RESERVAR Y TERMINAR" at bounding box center [997, 566] width 264 height 55
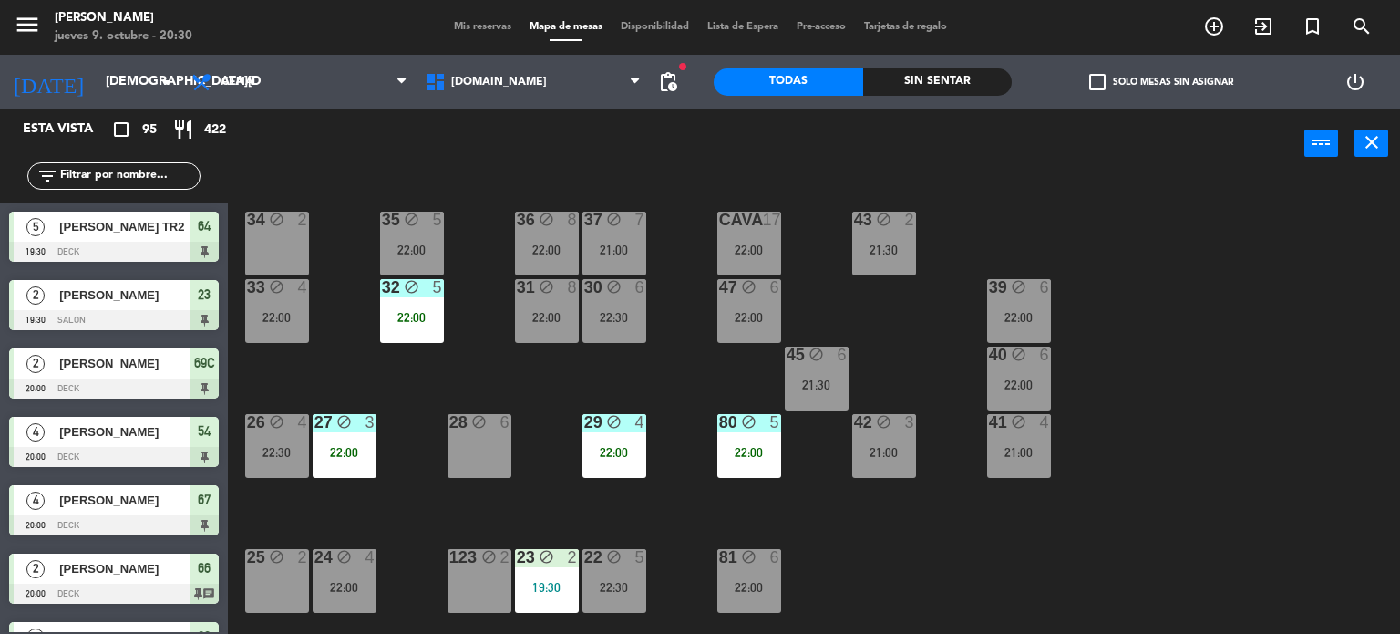
click at [481, 25] on span "Mis reservas" at bounding box center [483, 27] width 76 height 10
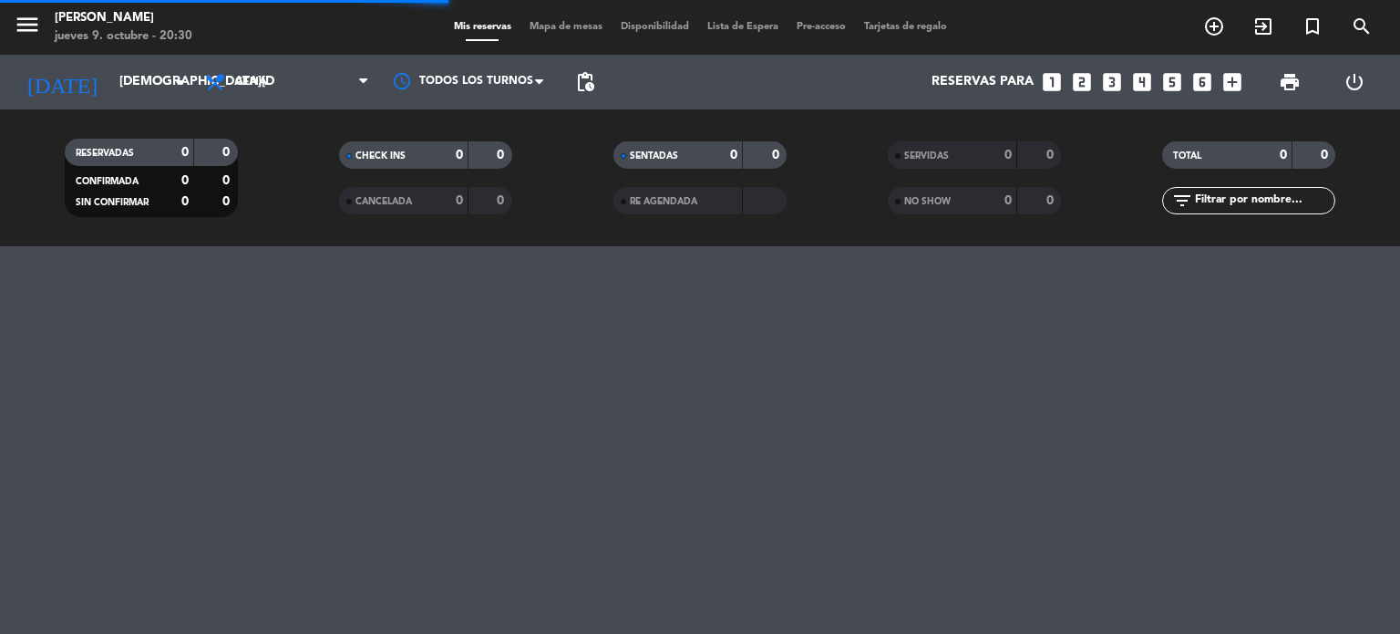
click at [1246, 197] on input "text" at bounding box center [1263, 201] width 141 height 20
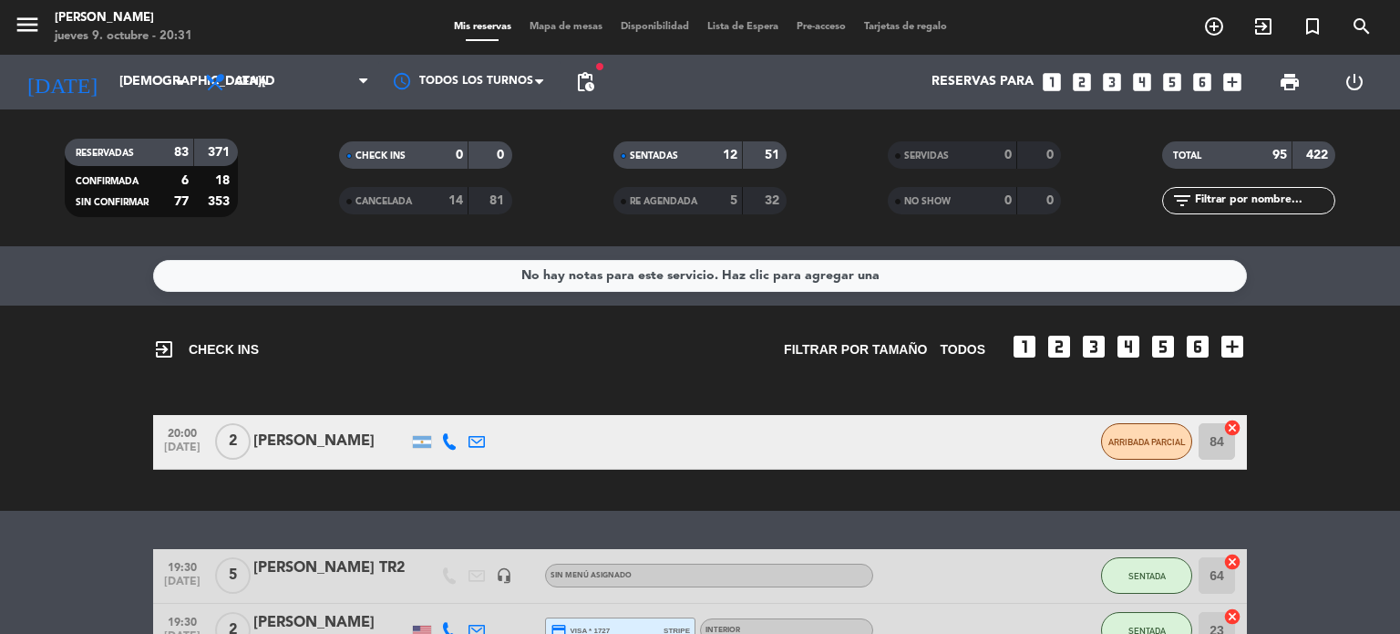
click at [1225, 200] on input "text" at bounding box center [1263, 201] width 141 height 20
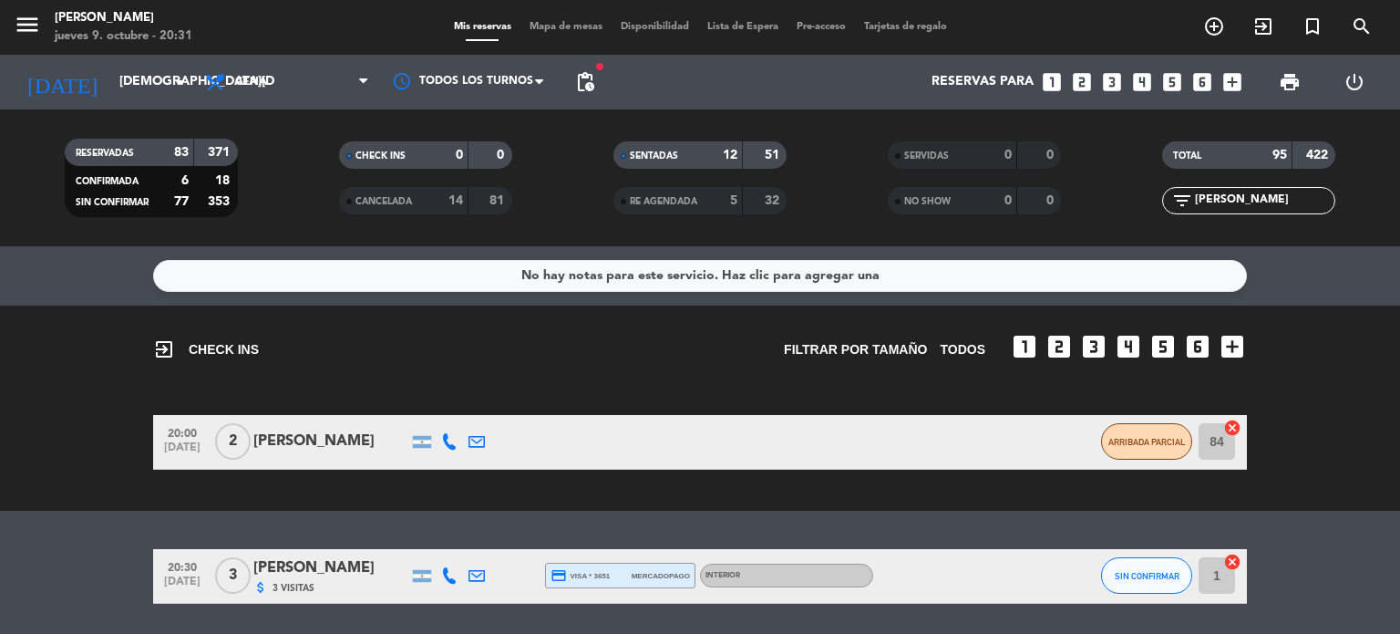
scroll to position [60, 0]
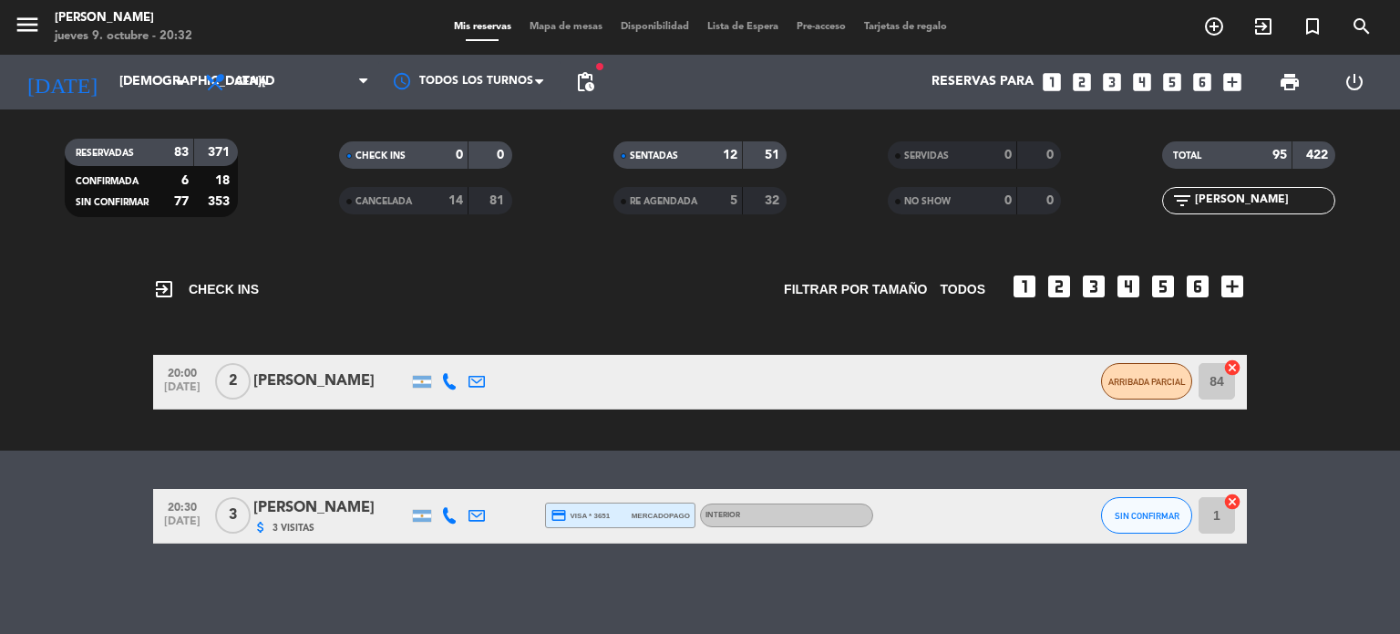
type input "[PERSON_NAME]"
click at [543, 28] on span "Mapa de mesas" at bounding box center [565, 27] width 91 height 10
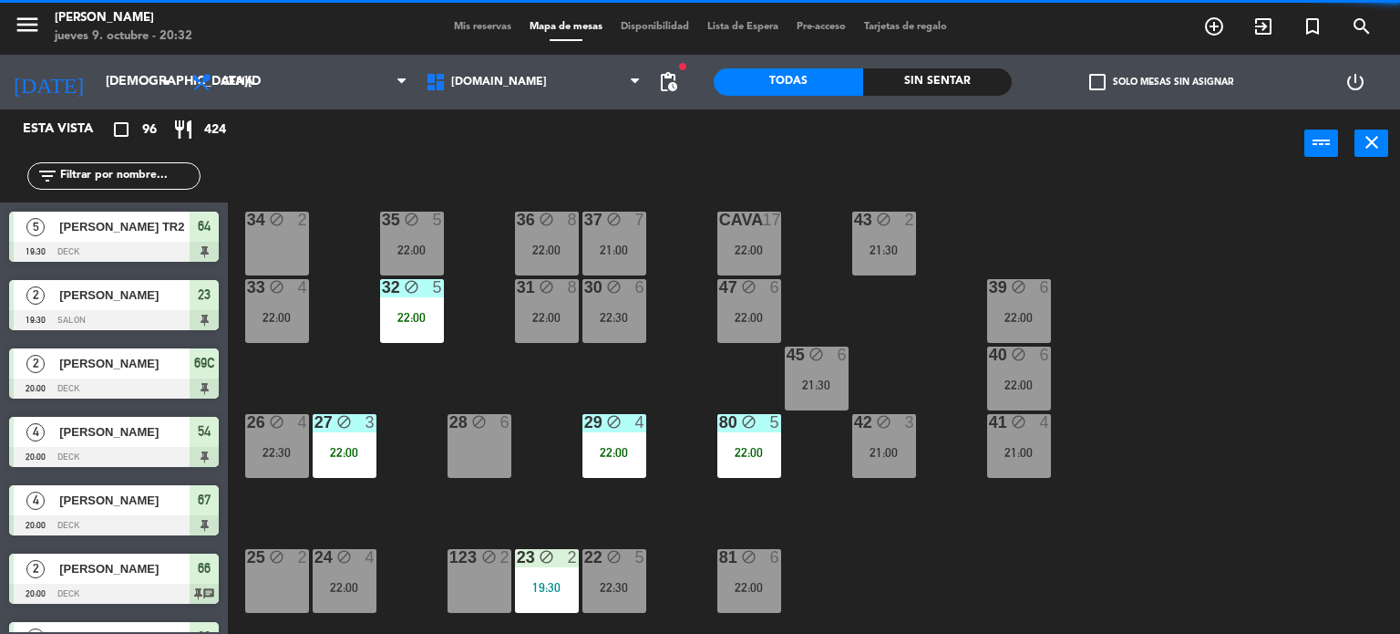
scroll to position [182, 0]
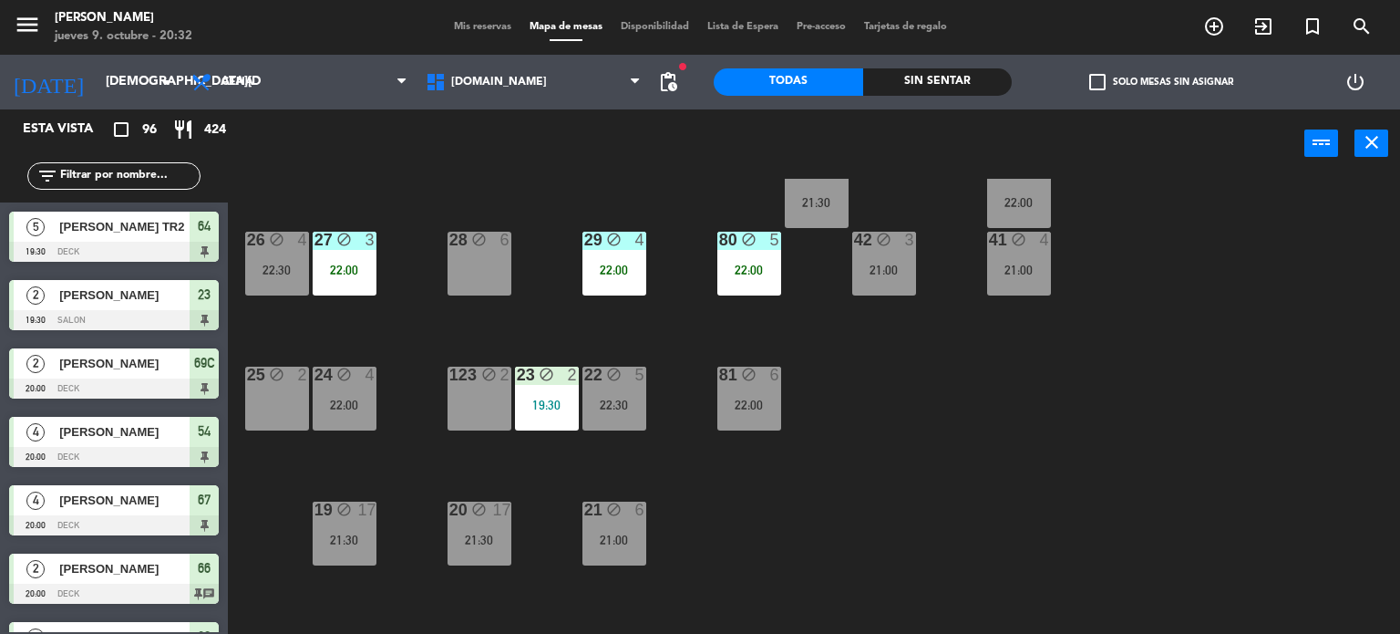
click at [984, 452] on div "34 block 2 35 block 5 22:00 36 block 8 22:00 43 block 2 21:30 37 block 7 21:00 …" at bounding box center [821, 407] width 1159 height 456
click at [139, 163] on div "filter_list" at bounding box center [113, 175] width 173 height 27
click at [151, 174] on input "text" at bounding box center [128, 176] width 141 height 20
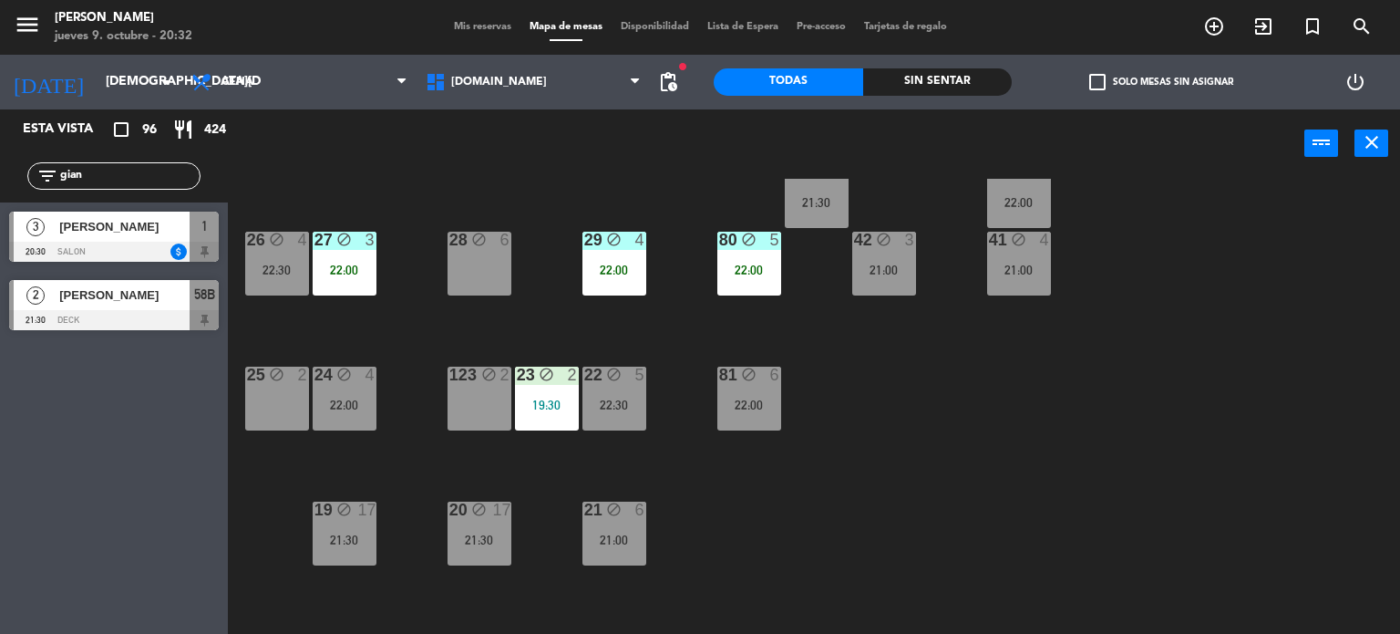
type input "gian"
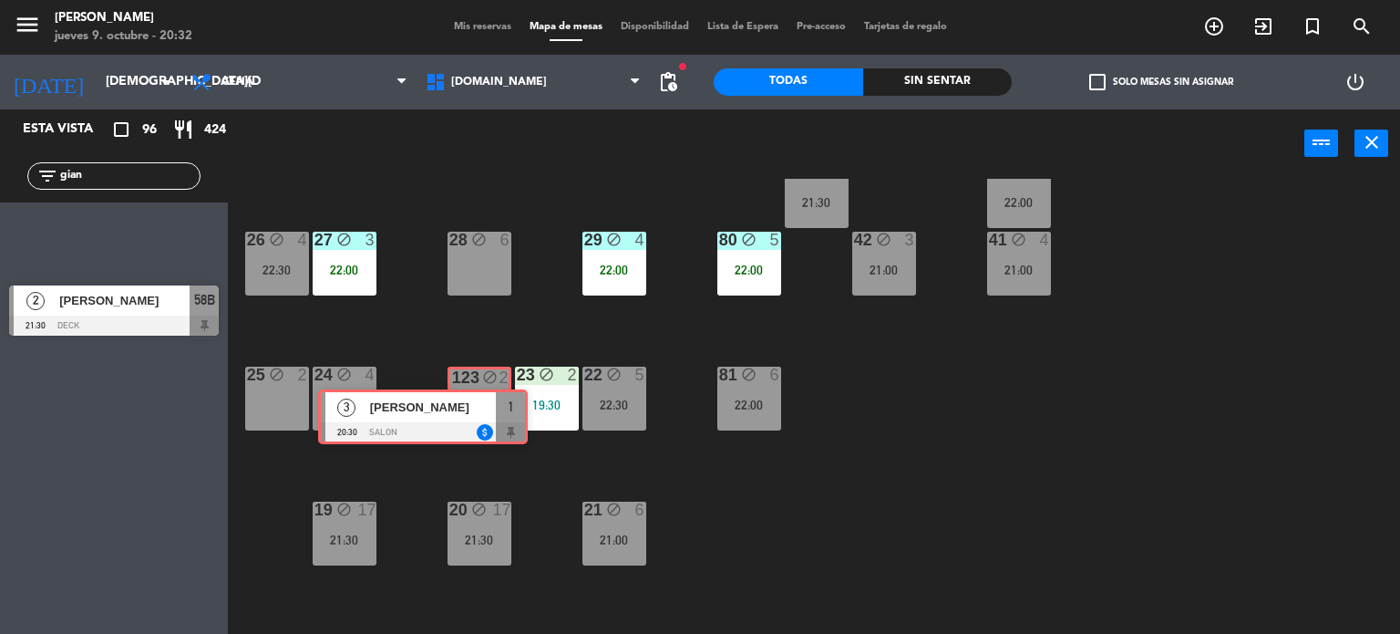
drag, startPoint x: 172, startPoint y: 240, endPoint x: 481, endPoint y: 418, distance: 356.9
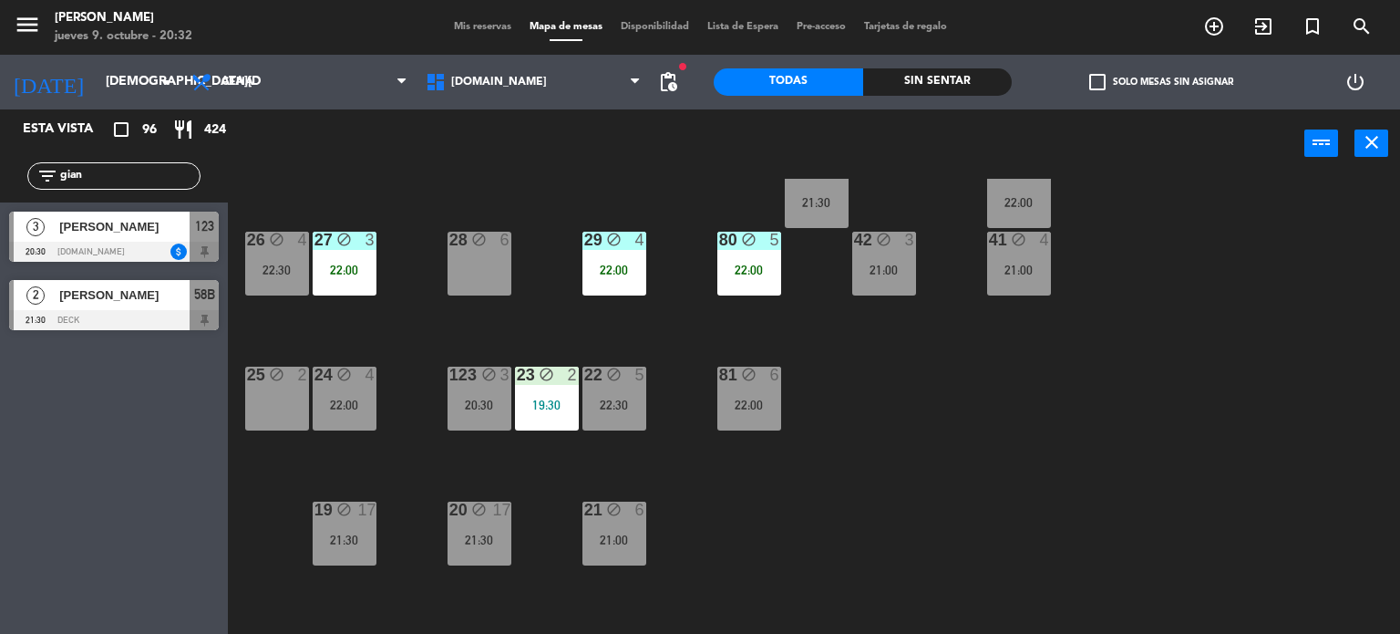
click at [481, 418] on div "123 block 3 20:30" at bounding box center [480, 398] width 64 height 64
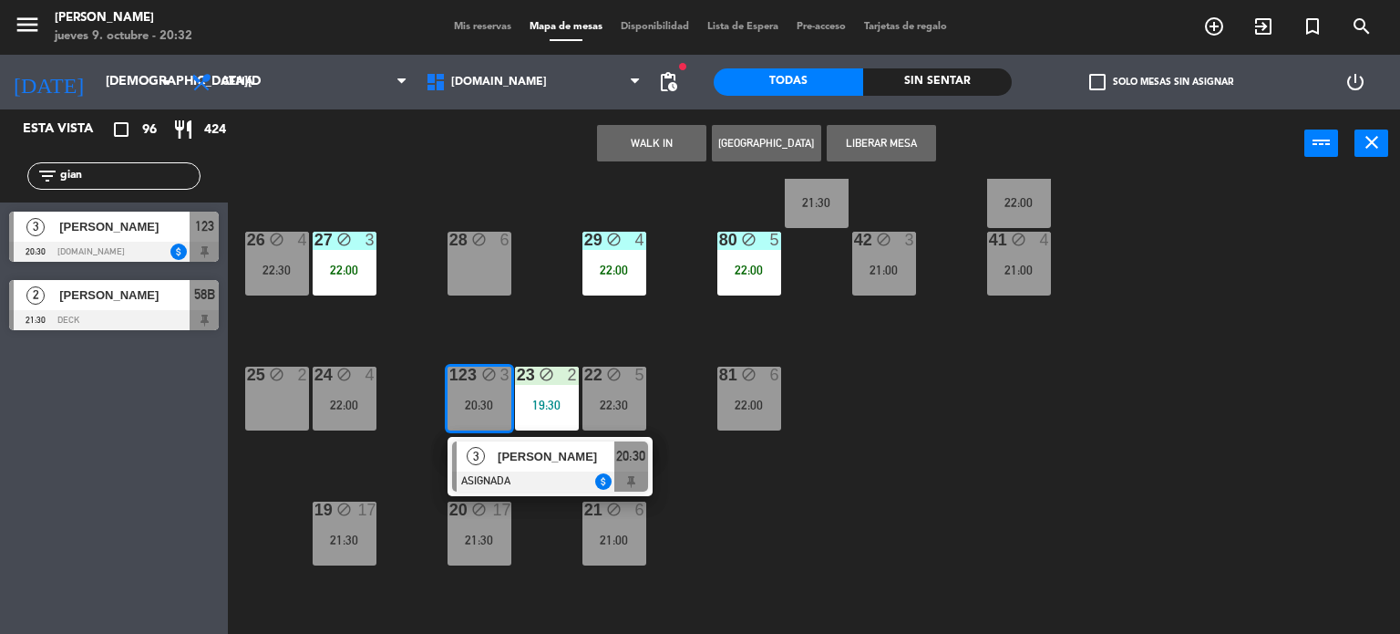
click at [532, 471] on div at bounding box center [550, 481] width 196 height 20
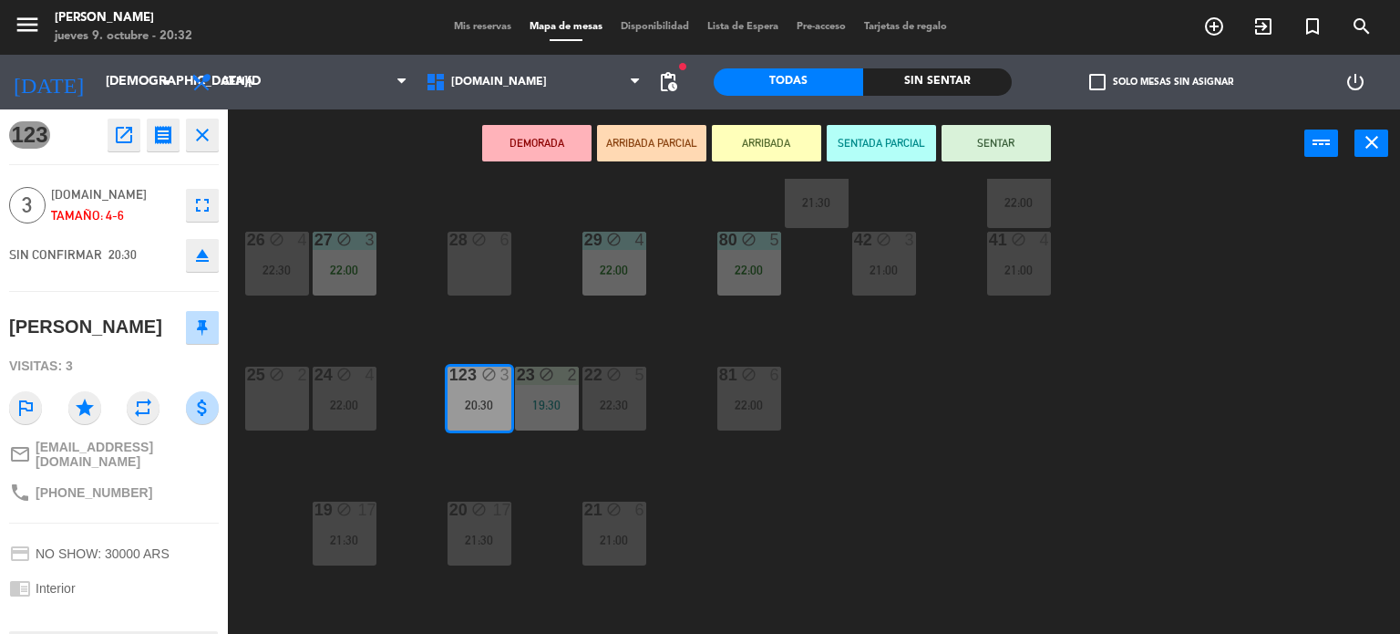
click at [971, 153] on button "SENTAR" at bounding box center [996, 143] width 109 height 36
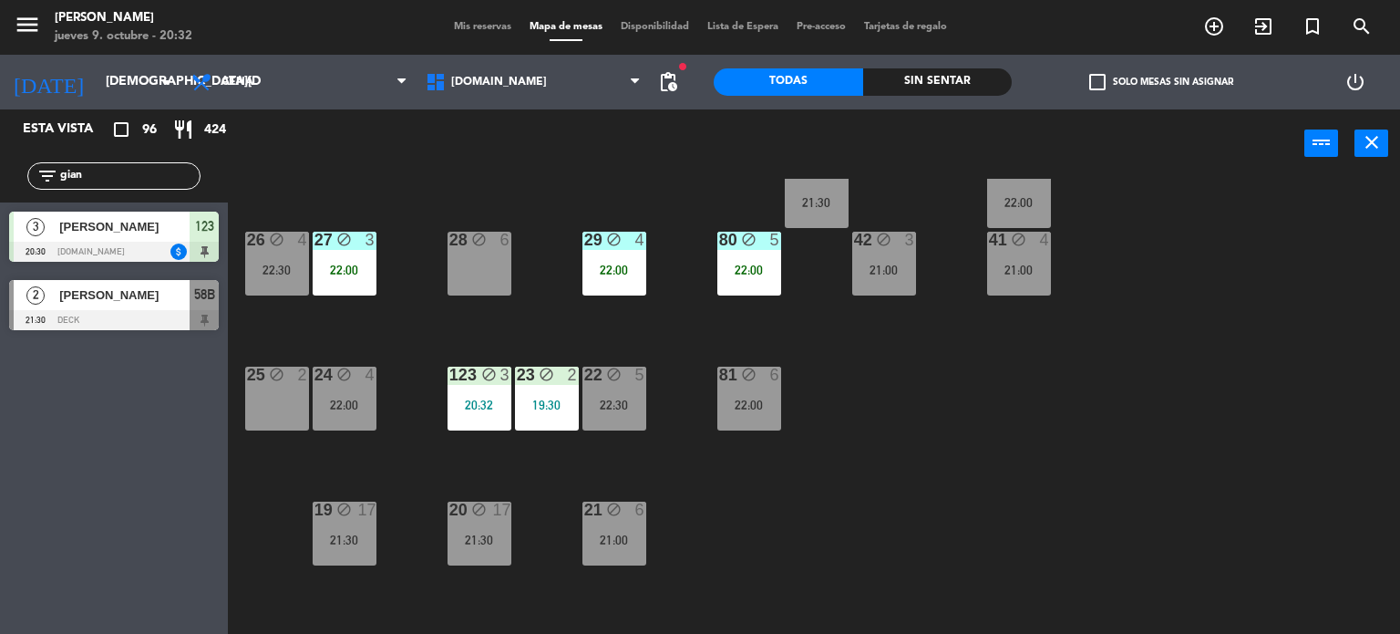
click at [1108, 460] on div "34 block 2 35 block 5 22:00 36 block 8 22:00 43 block 2 21:30 37 block 7 21:00 …" at bounding box center [821, 407] width 1159 height 456
drag, startPoint x: 130, startPoint y: 176, endPoint x: 0, endPoint y: 171, distance: 130.4
click at [0, 171] on div "filter_list gian" at bounding box center [114, 175] width 228 height 53
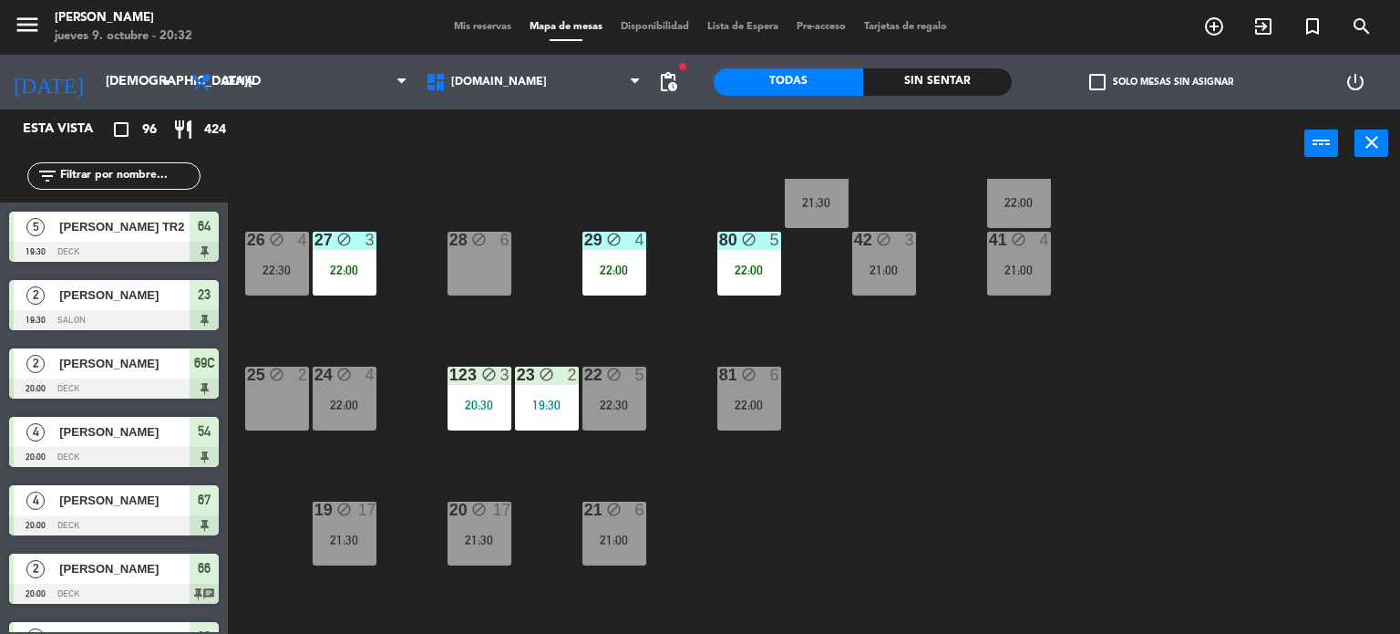
click at [1245, 578] on div "34 block 2 35 block 5 22:00 36 block 8 22:00 43 block 2 21:30 37 block 7 21:00 …" at bounding box center [821, 407] width 1159 height 456
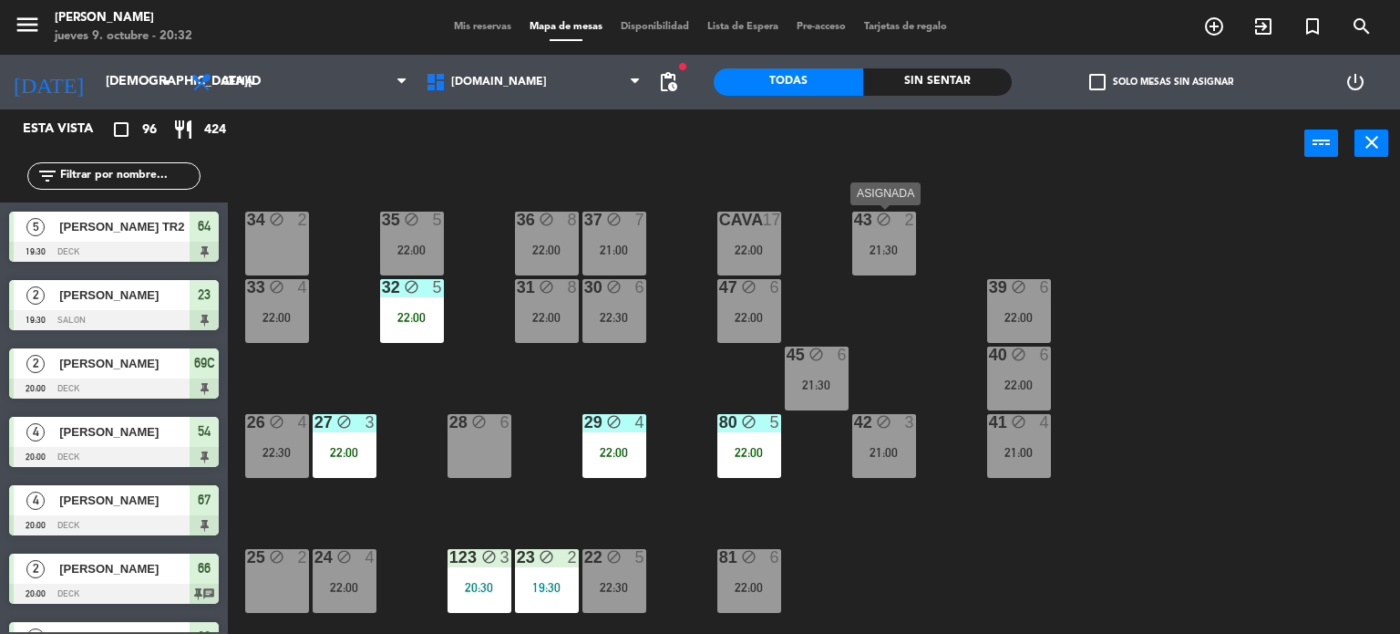
click at [891, 250] on div "21:30" at bounding box center [884, 249] width 64 height 13
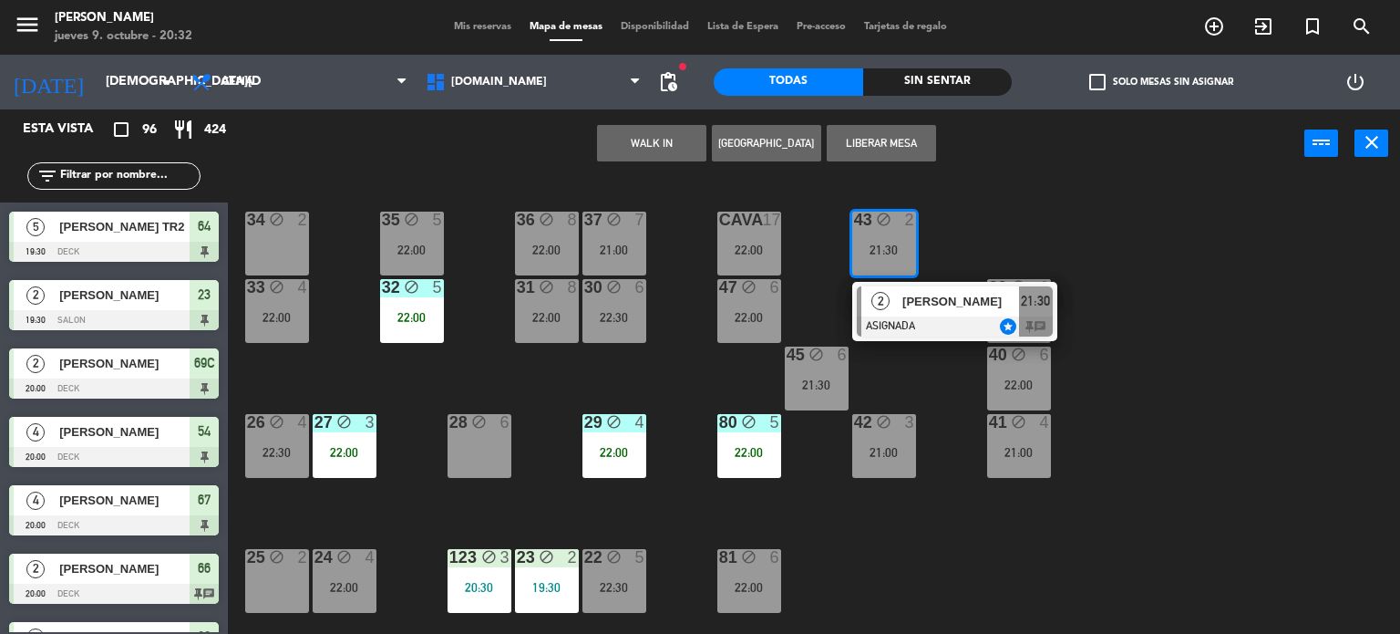
click at [1201, 400] on div "34 block 2 35 block 5 22:00 36 block 8 22:00 43 block 2 21:30 2 [PERSON_NAME] A…" at bounding box center [821, 407] width 1159 height 456
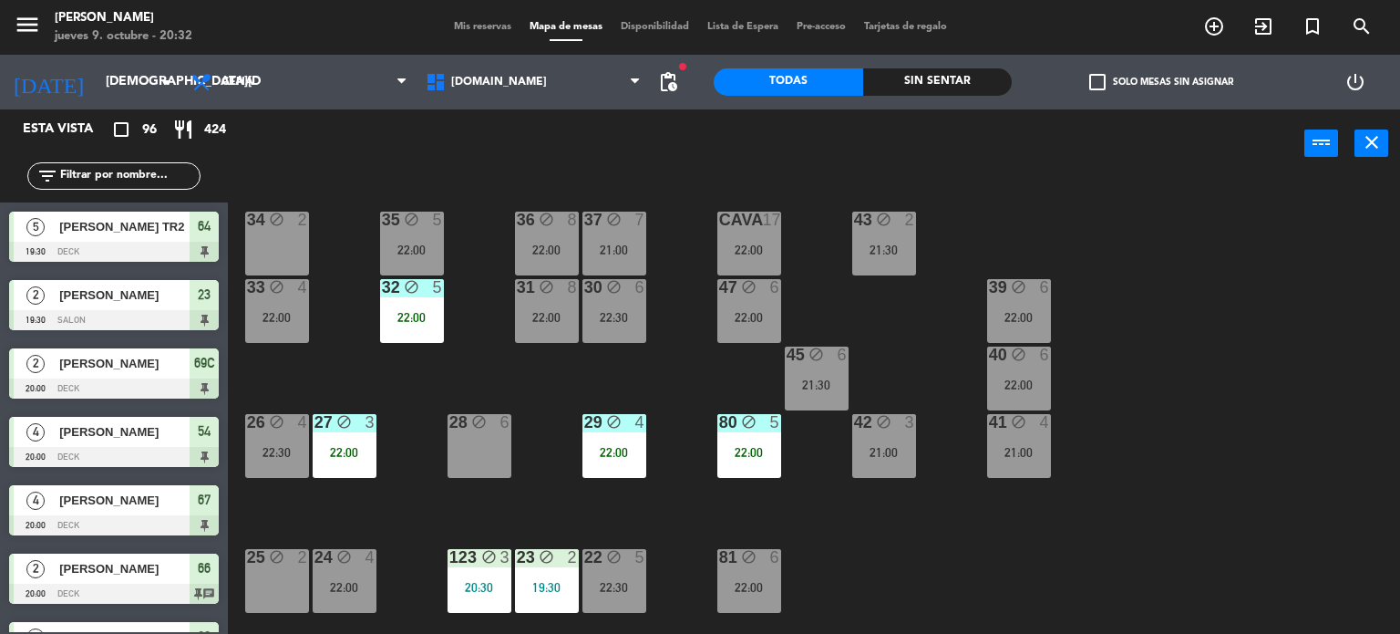
click at [1210, 378] on div "34 block 2 35 block 5 22:00 36 block 8 22:00 43 block 2 21:30 37 block 7 21:00 …" at bounding box center [821, 407] width 1159 height 456
click at [995, 81] on div "Sin sentar" at bounding box center [937, 81] width 149 height 27
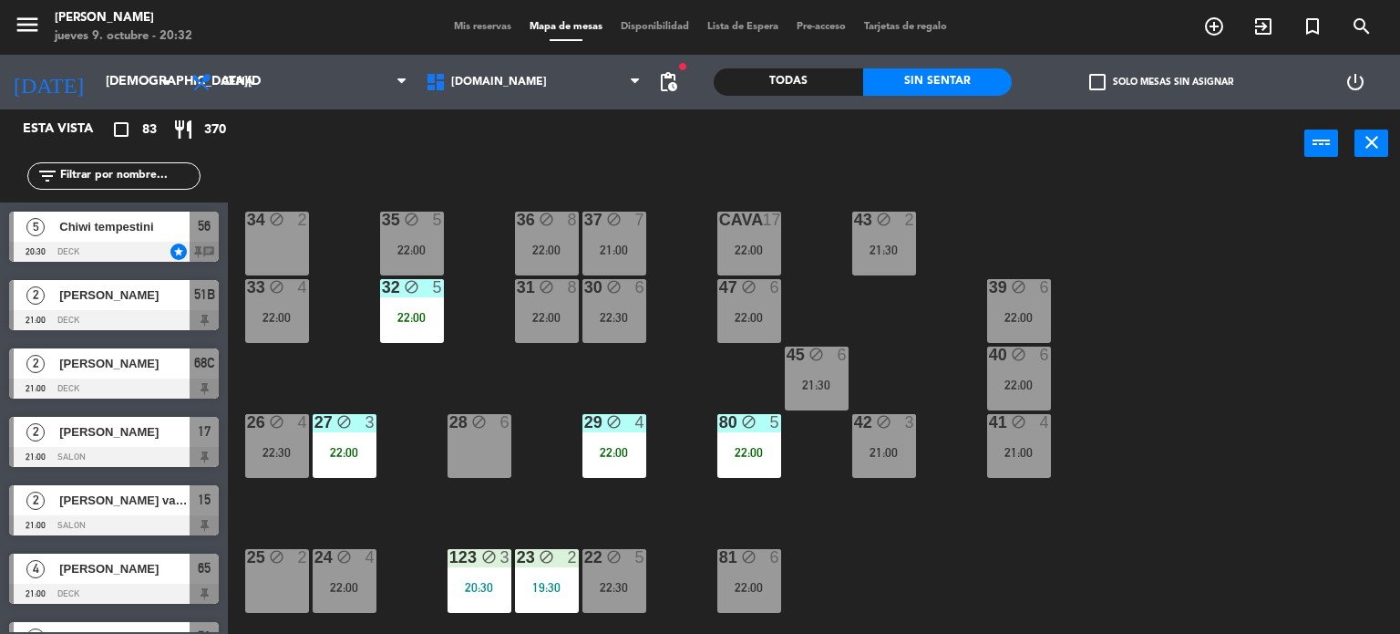
click at [1116, 85] on label "check_box_outline_blank Solo mesas sin asignar" at bounding box center [1161, 82] width 144 height 16
click at [1161, 82] on input "check_box_outline_blank Solo mesas sin asignar" at bounding box center [1161, 82] width 0 height 0
click at [161, 300] on span "solana la [PERSON_NAME] inv pao" at bounding box center [124, 294] width 130 height 19
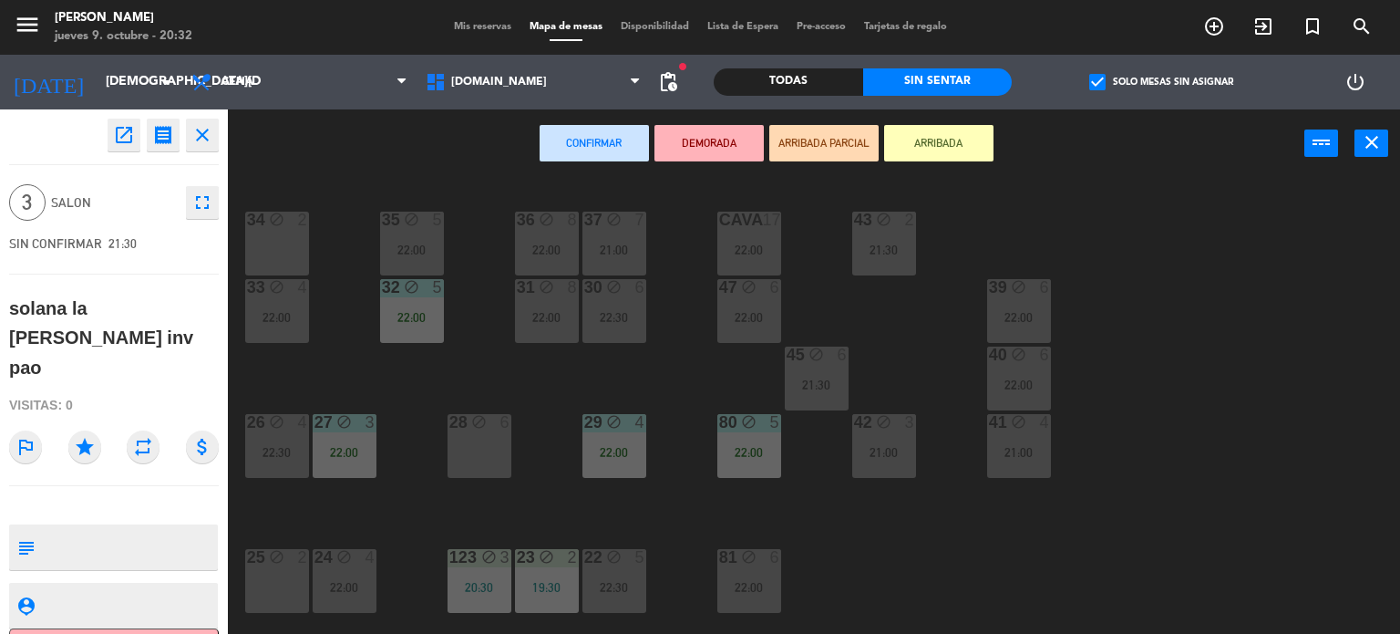
click at [89, 430] on icon "star" at bounding box center [84, 446] width 33 height 33
click at [1015, 589] on div "34 block 2 35 block 5 22:00 36 block 8 22:00 43 block 2 21:30 37 block 7 21:00 …" at bounding box center [821, 407] width 1159 height 456
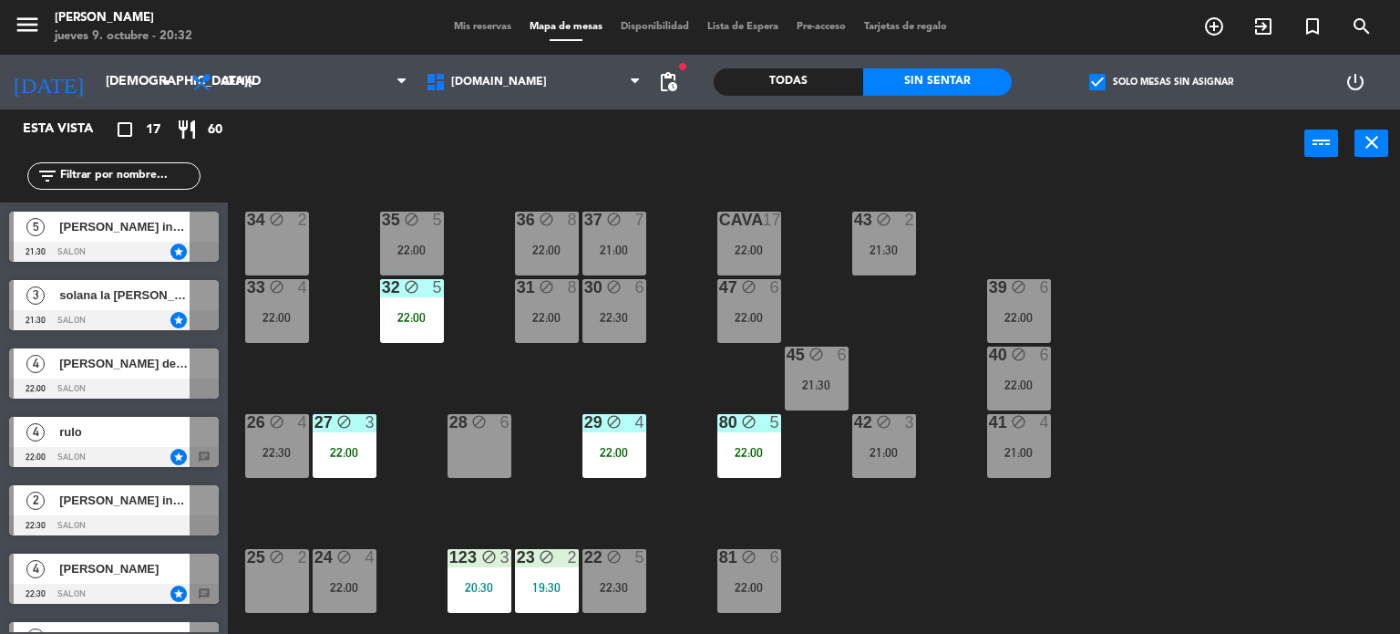
click at [967, 538] on div "34 block 2 35 block 5 22:00 36 block 8 22:00 43 block 2 21:30 37 block 7 21:00 …" at bounding box center [821, 407] width 1159 height 456
click at [896, 247] on div "21:30" at bounding box center [884, 249] width 64 height 13
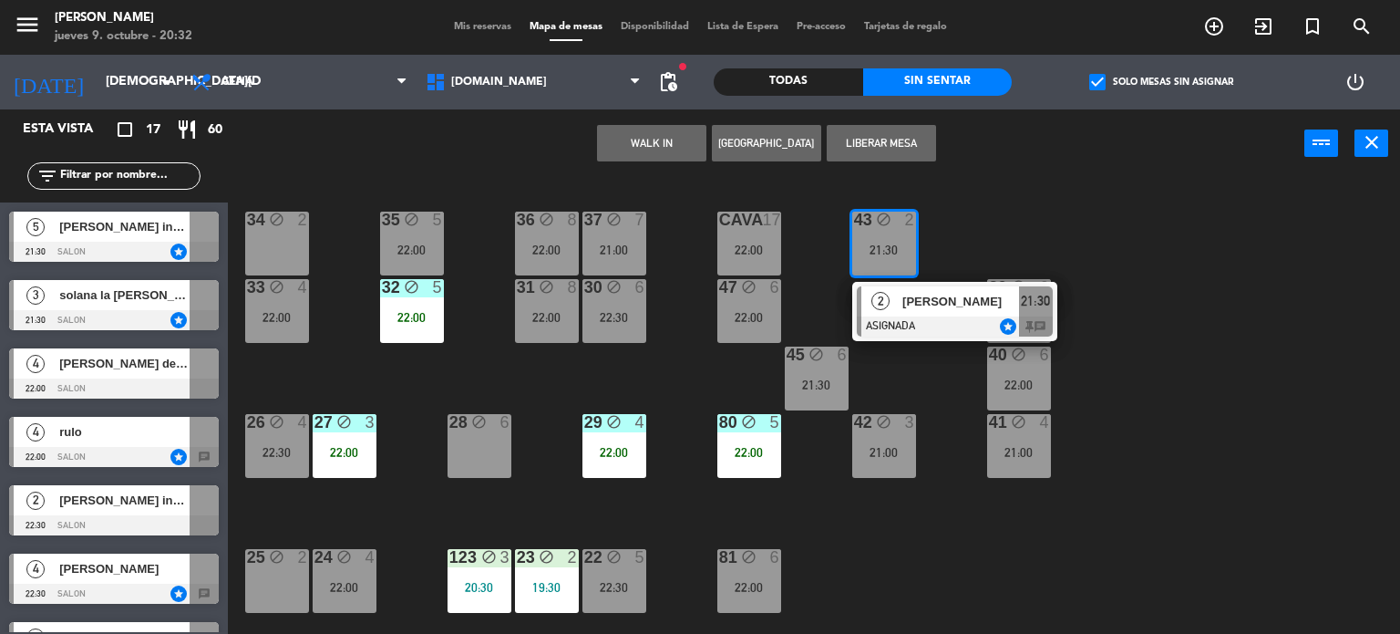
click at [1164, 483] on div "34 block 2 35 block 5 22:00 36 block 8 22:00 43 block 2 21:30 2 [PERSON_NAME] A…" at bounding box center [821, 407] width 1159 height 456
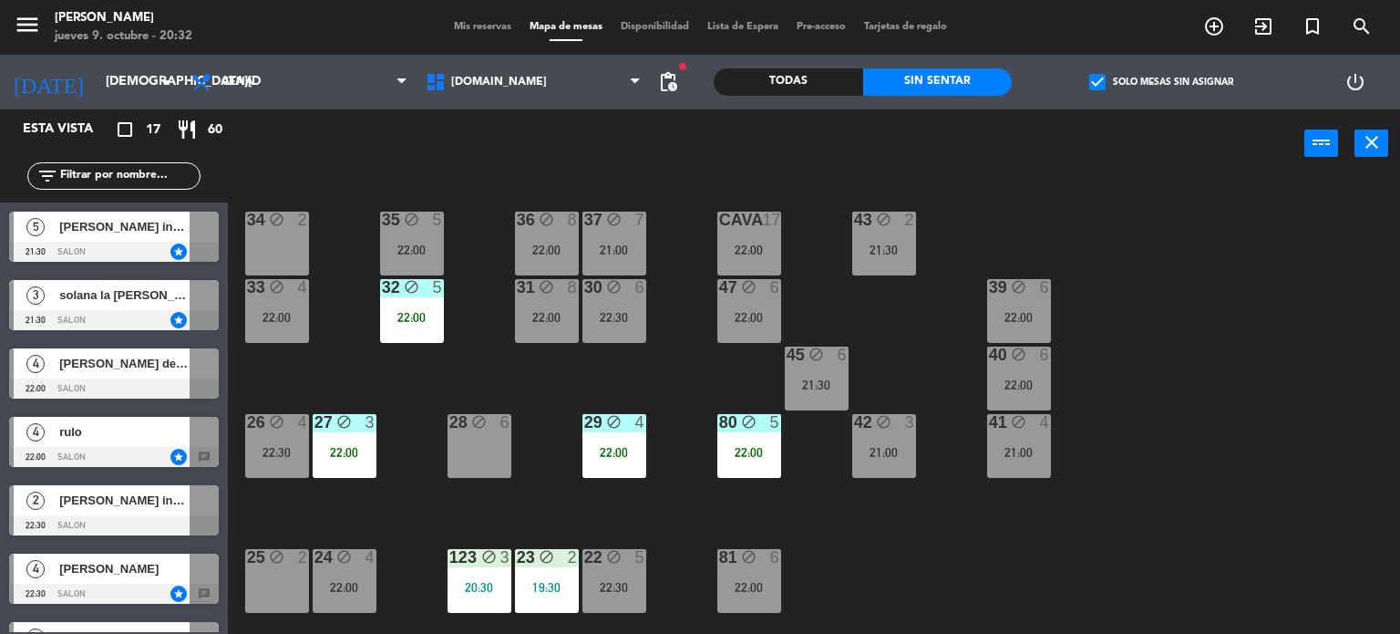
click at [903, 433] on div "42 block 3 21:00" at bounding box center [884, 446] width 64 height 64
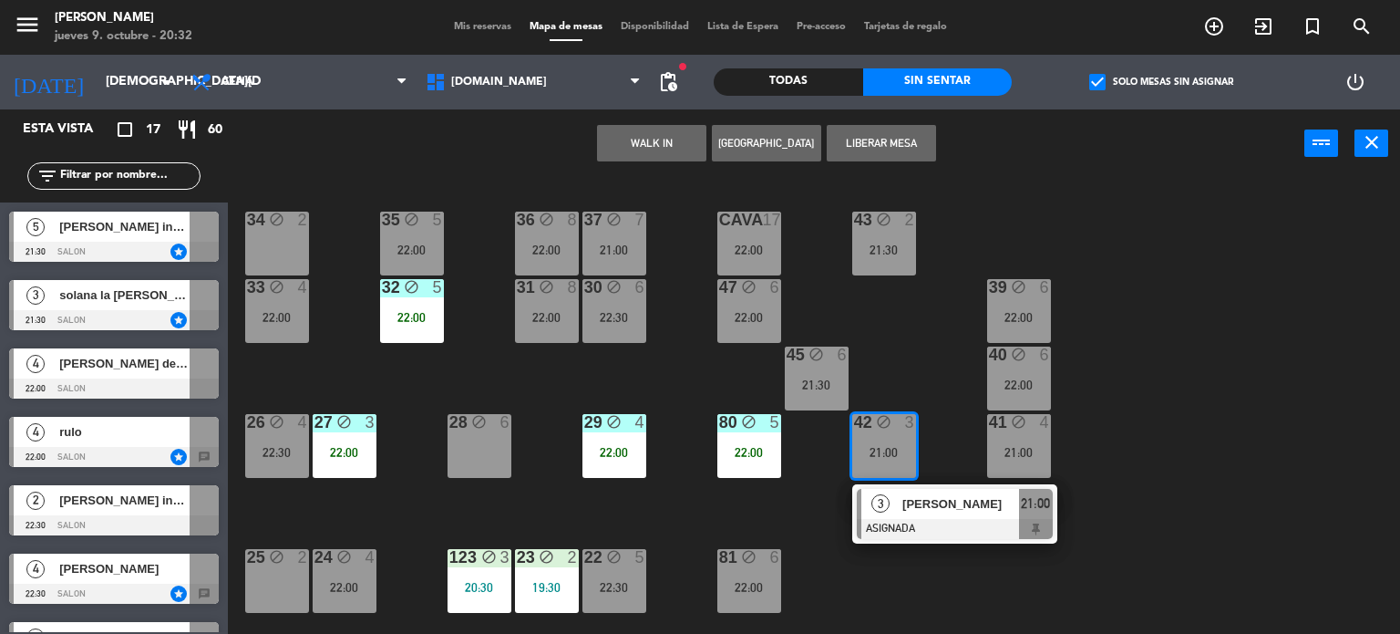
click at [913, 499] on span "[PERSON_NAME]" at bounding box center [960, 503] width 117 height 19
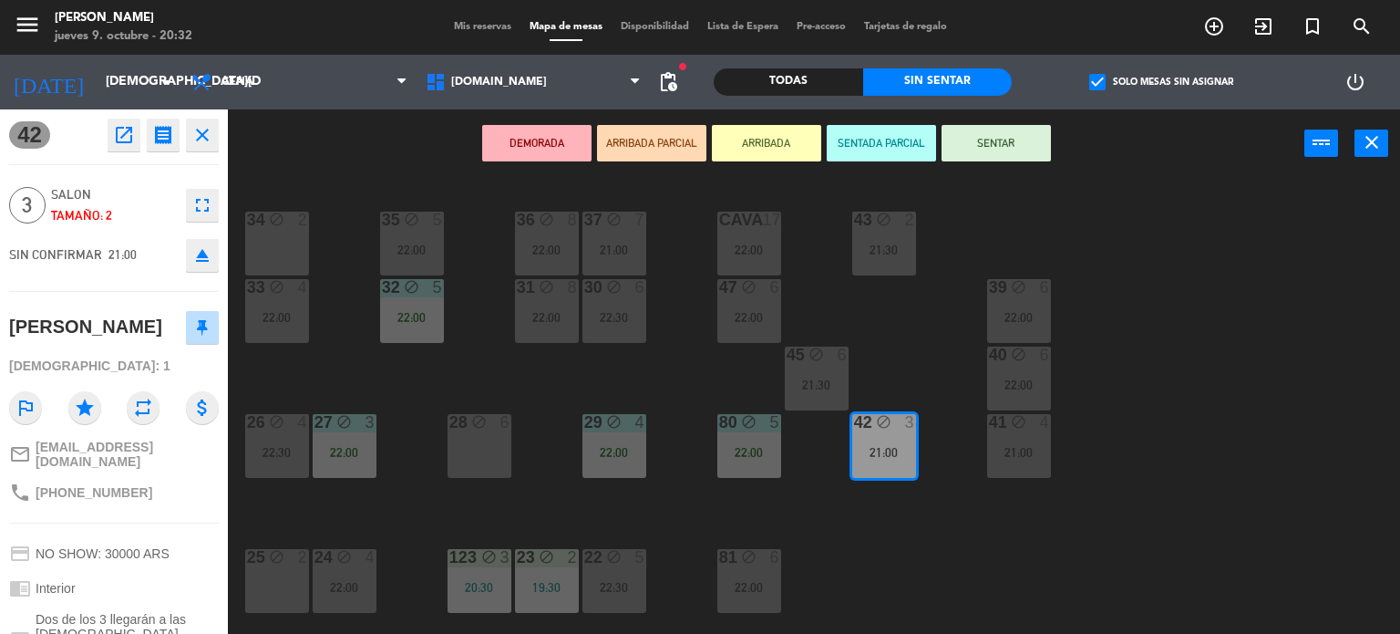
click at [211, 247] on icon "eject" at bounding box center [202, 255] width 22 height 22
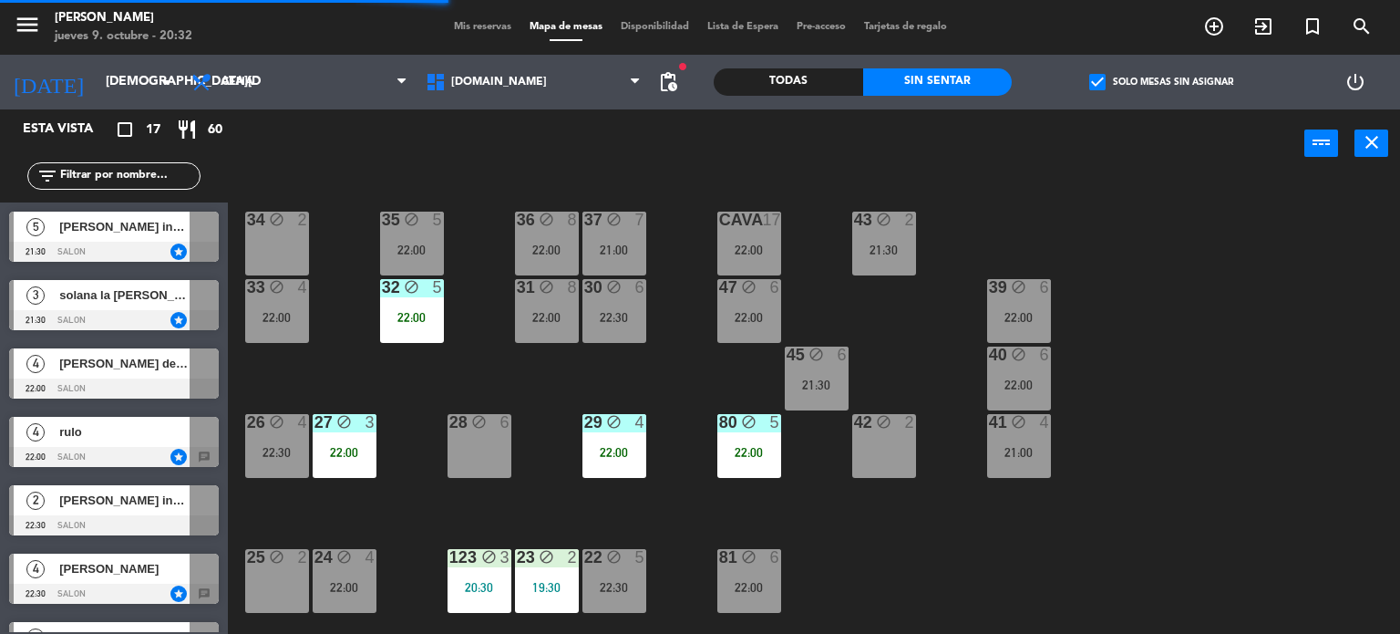
click at [864, 443] on div "42 block 2" at bounding box center [884, 446] width 64 height 64
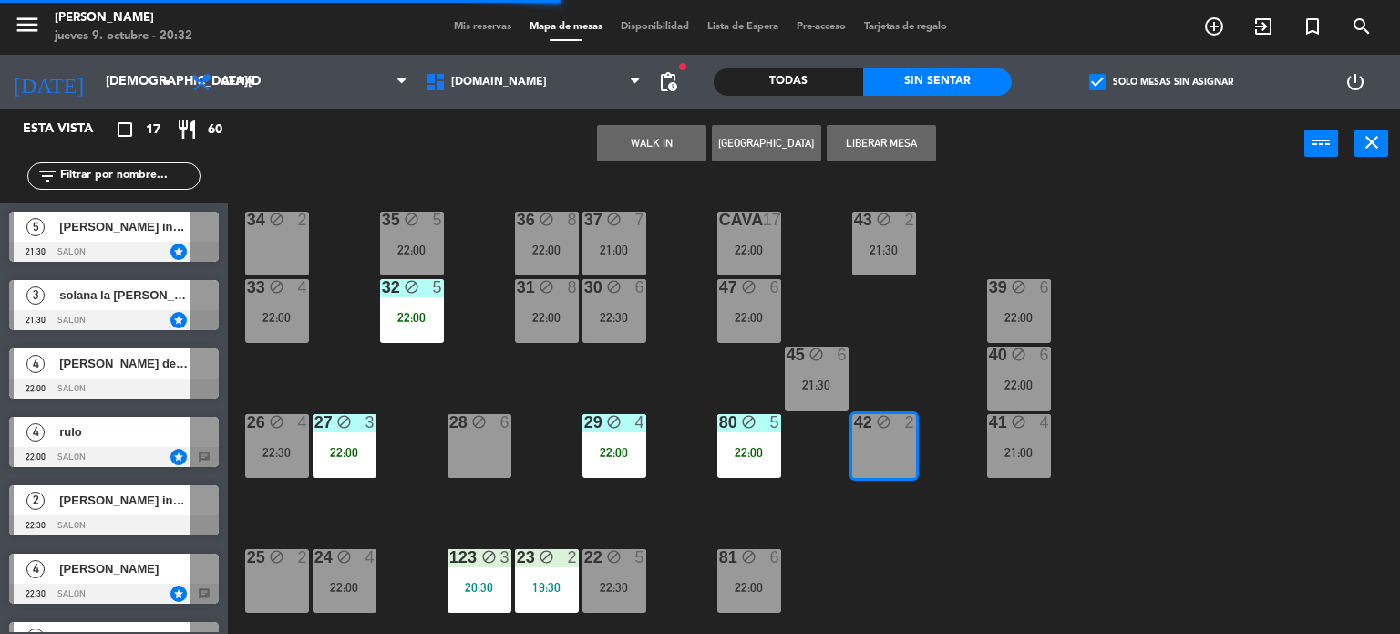
click at [680, 157] on button "WALK IN" at bounding box center [651, 143] width 109 height 36
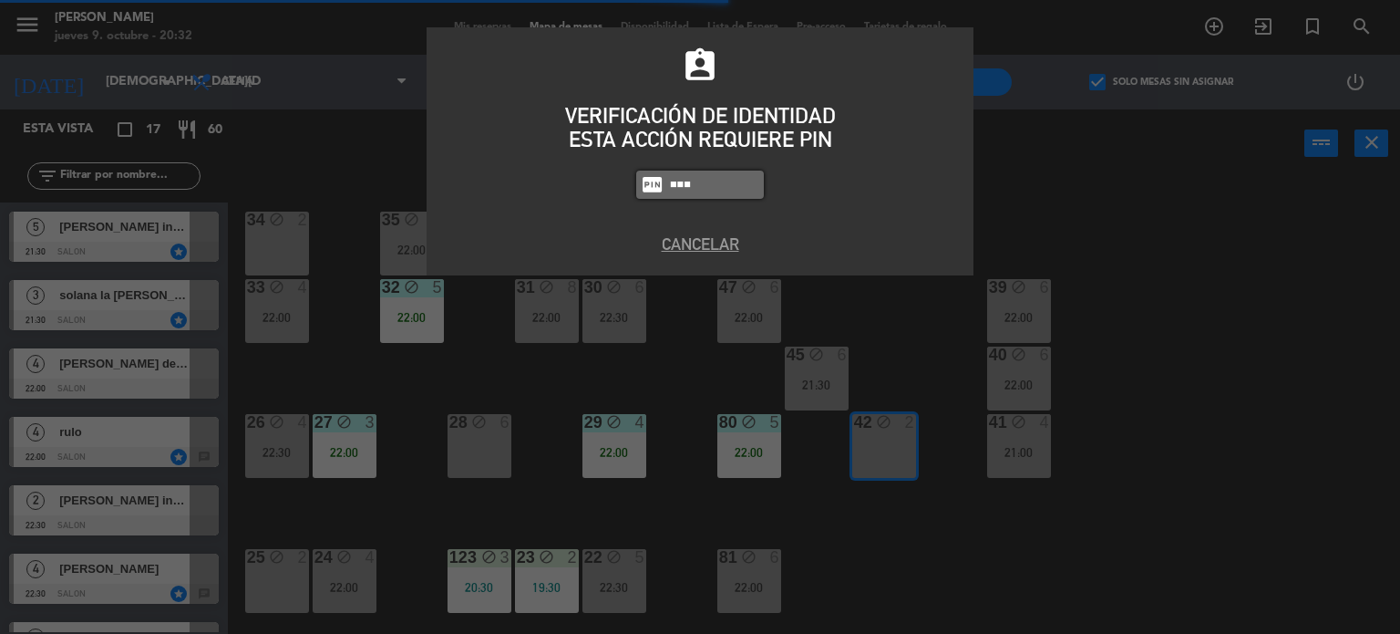
type input "3871"
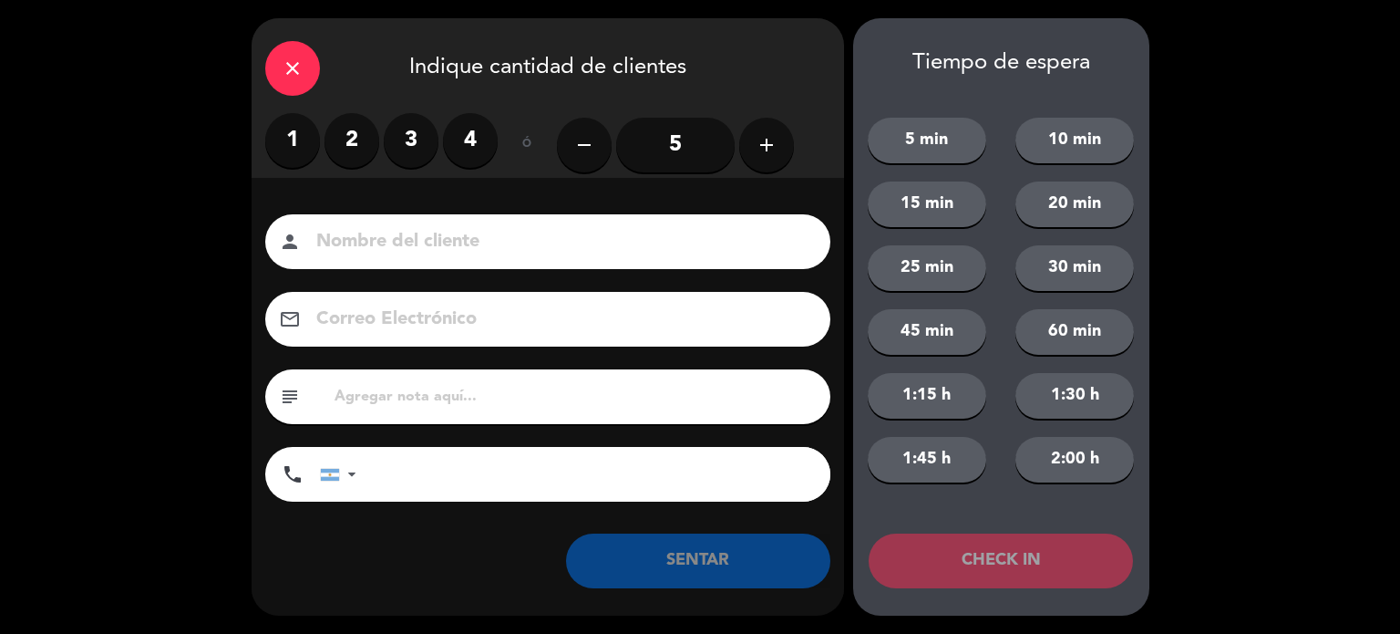
click at [275, 68] on div "close" at bounding box center [292, 68] width 55 height 55
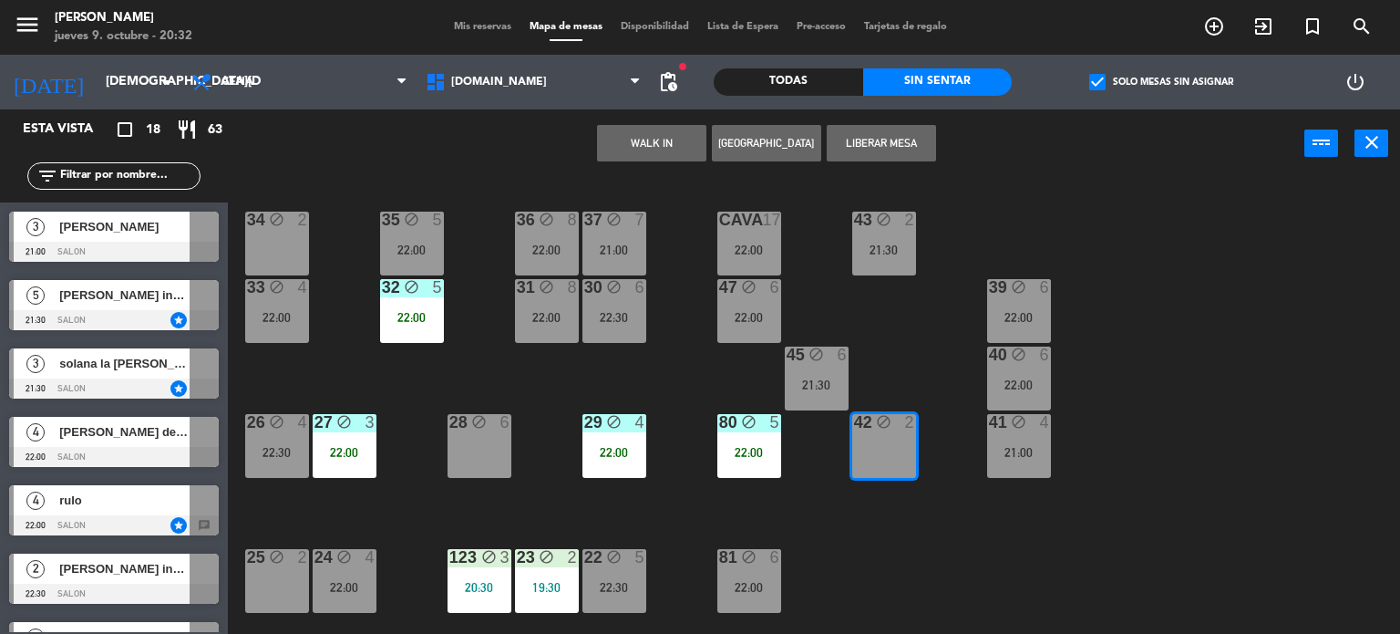
click at [1104, 601] on div "34 block 2 35 block 5 22:00 36 block 8 22:00 43 block 2 21:30 37 block 7 21:00 …" at bounding box center [821, 407] width 1159 height 456
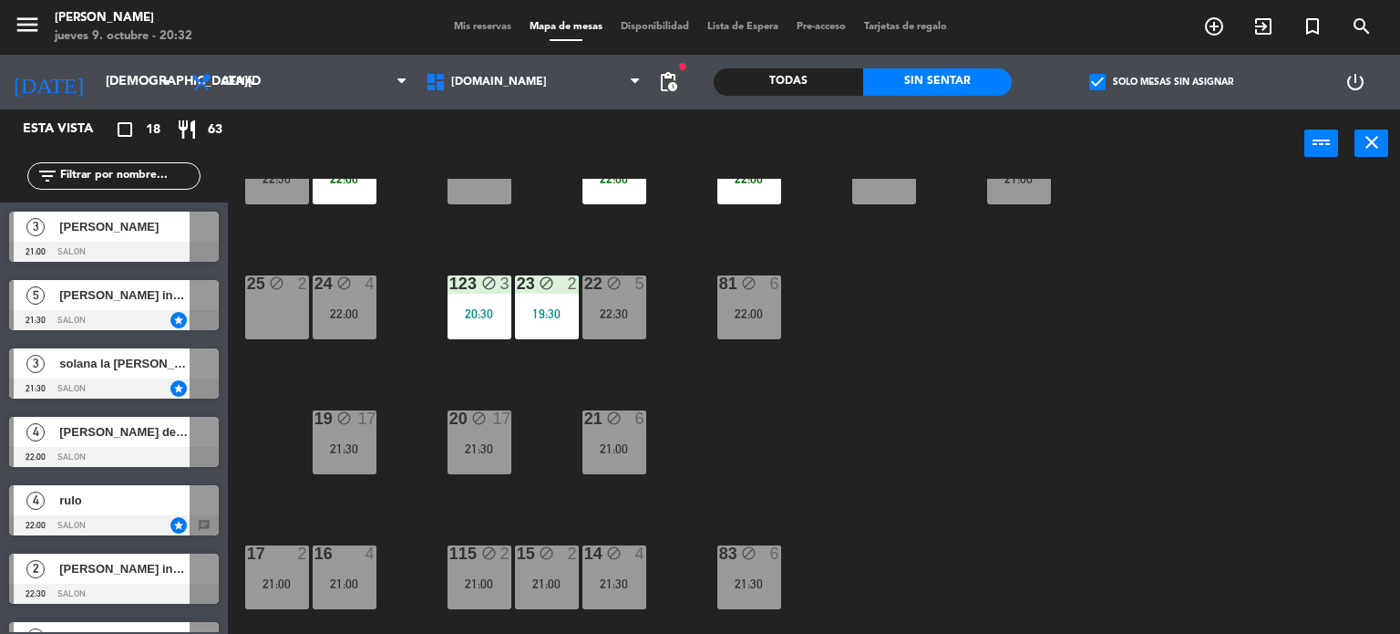
scroll to position [365, 0]
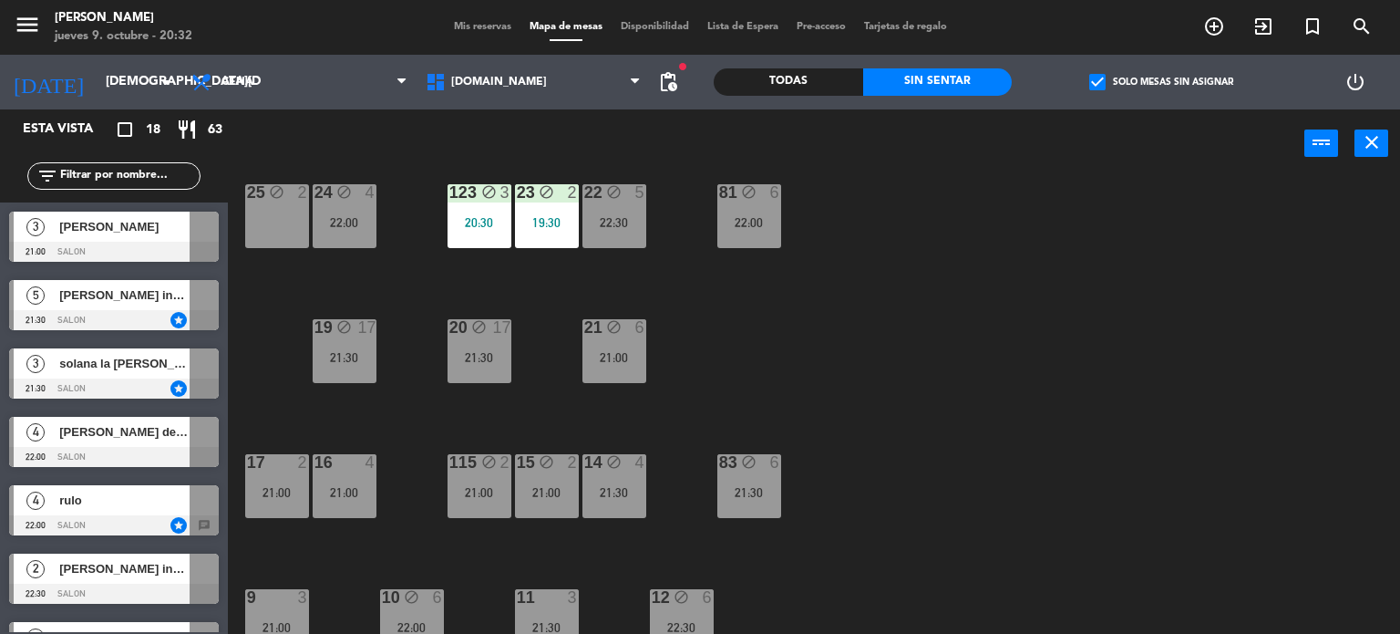
click at [1073, 353] on div "34 block 2 35 block 5 22:00 36 block 8 22:00 43 block 2 21:30 37 block 7 21:00 …" at bounding box center [821, 407] width 1159 height 456
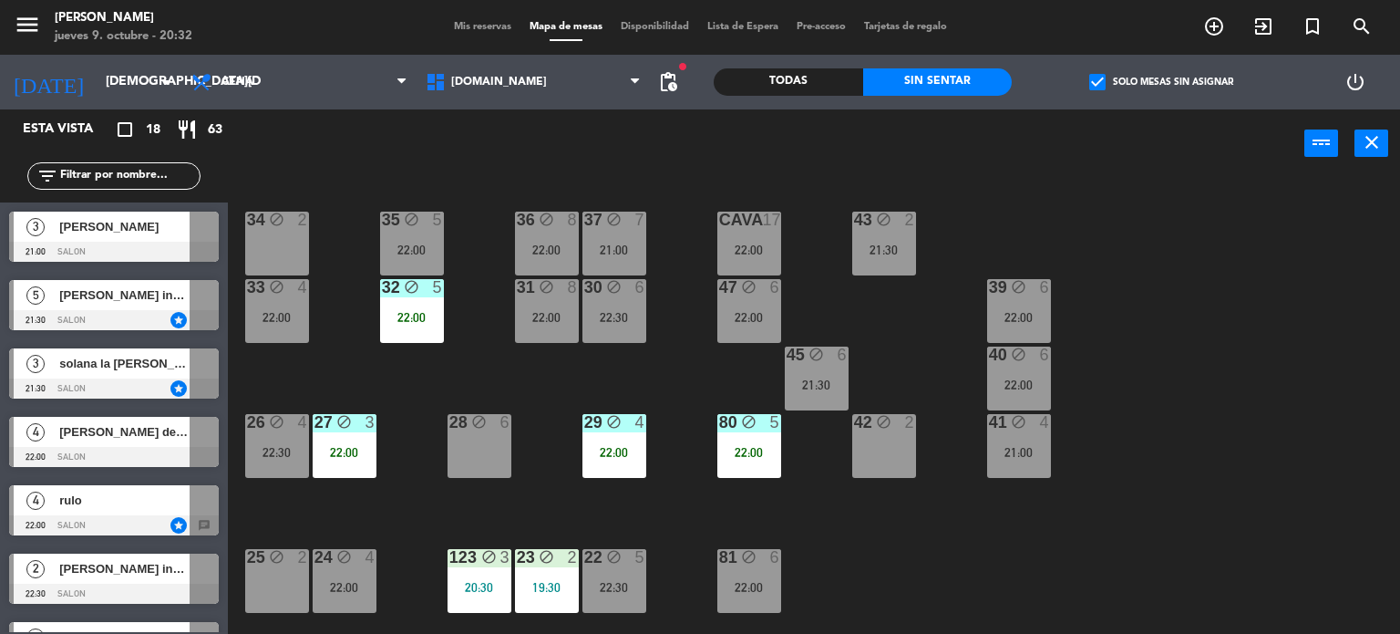
click at [481, 25] on span "Mis reservas" at bounding box center [483, 27] width 76 height 10
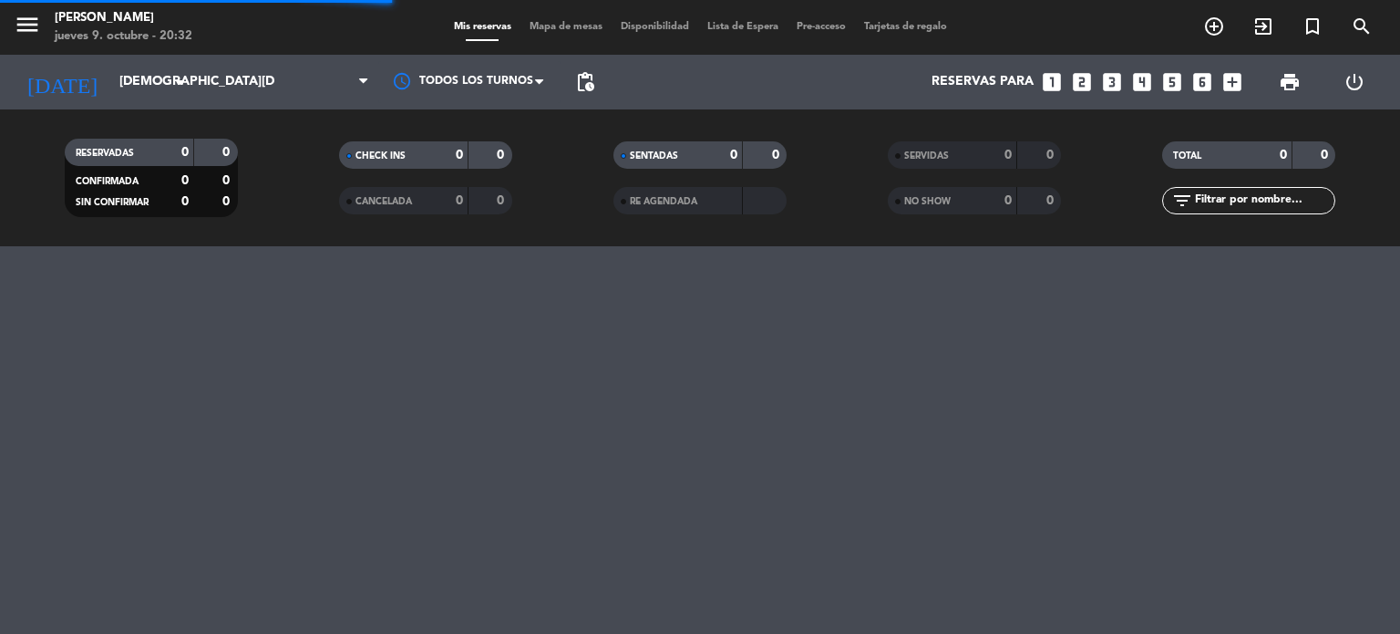
click at [1210, 192] on input "text" at bounding box center [1263, 201] width 141 height 20
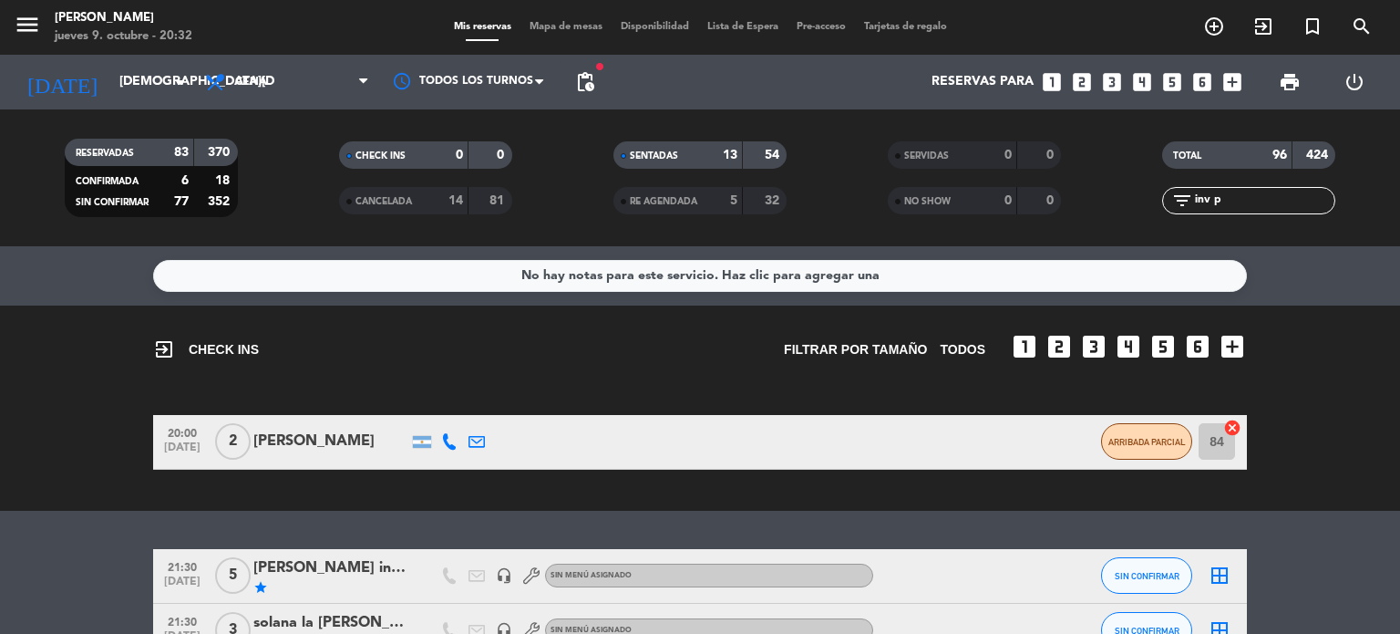
type input "inv p"
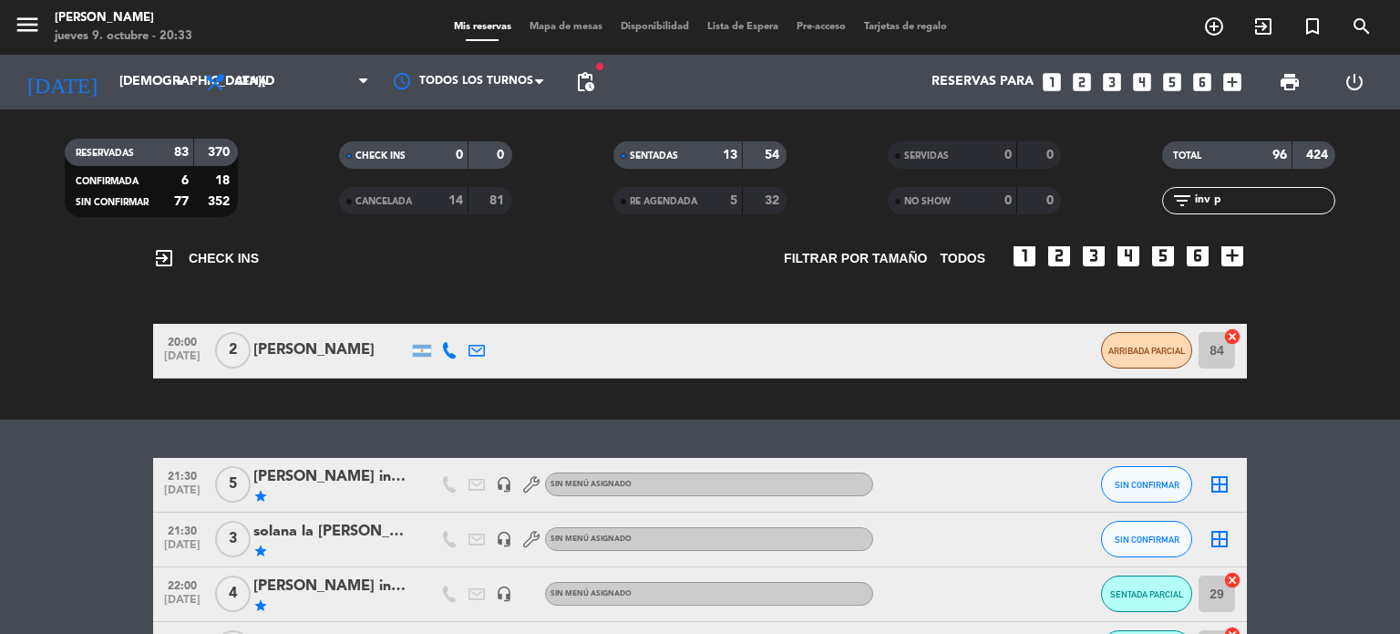
click at [321, 534] on div "solana la [PERSON_NAME] inv pao" at bounding box center [330, 532] width 155 height 24
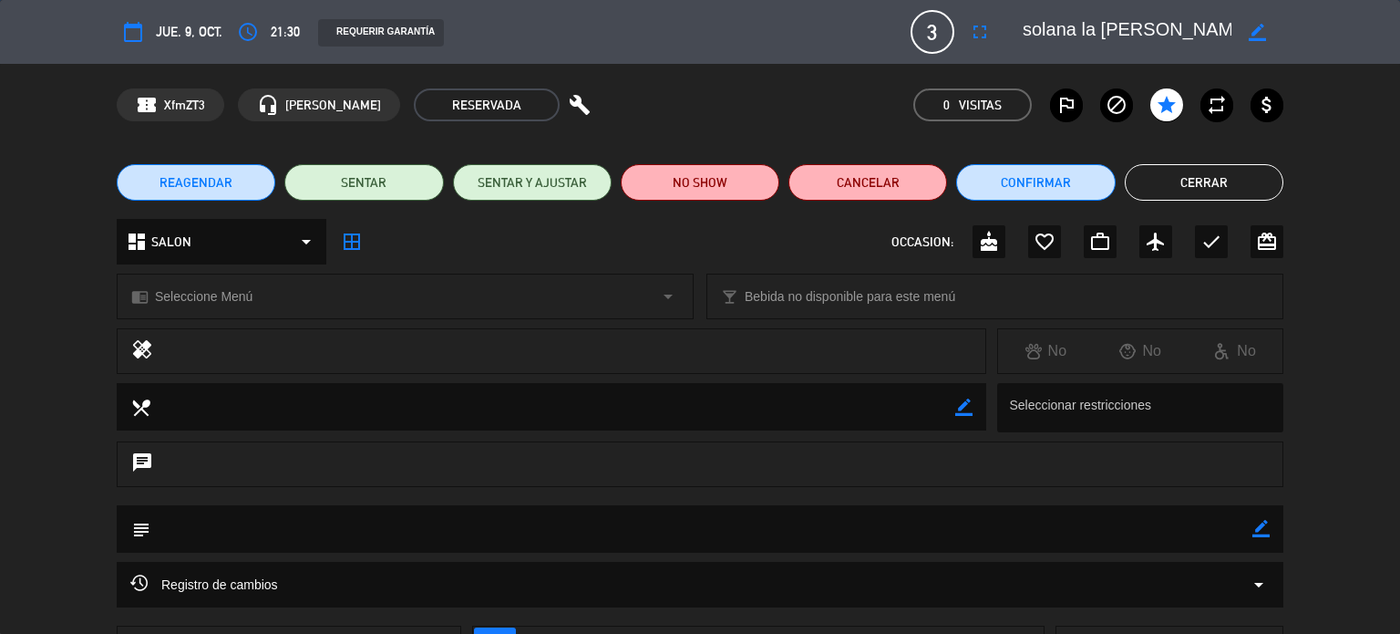
click at [1269, 34] on div "border_color" at bounding box center [1257, 31] width 52 height 33
click at [1258, 34] on icon "border_color" at bounding box center [1257, 32] width 17 height 17
drag, startPoint x: 1141, startPoint y: 30, endPoint x: 1317, endPoint y: 37, distance: 176.1
click at [1317, 37] on div "calendar_today [DEMOGRAPHIC_DATA]. 9, oct. access_time 21:30 REQUERIR GARANTÍA …" at bounding box center [700, 32] width 1400 height 64
type textarea "solana la [PERSON_NAME]"
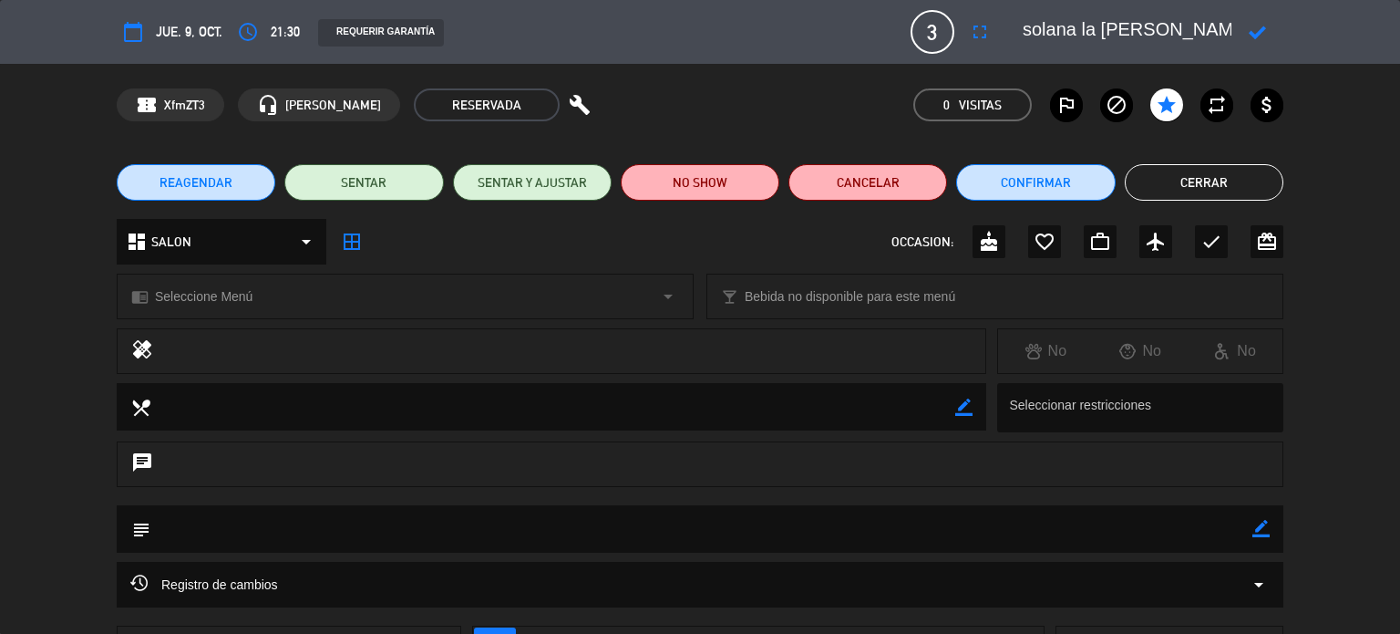
click at [1233, 35] on div at bounding box center [1257, 31] width 52 height 33
click at [1252, 32] on icon at bounding box center [1257, 32] width 17 height 17
click at [1265, 534] on icon "border_color" at bounding box center [1260, 528] width 17 height 17
click at [1055, 531] on textarea at bounding box center [701, 528] width 1102 height 46
click at [1252, 527] on div "subject" at bounding box center [700, 528] width 1167 height 47
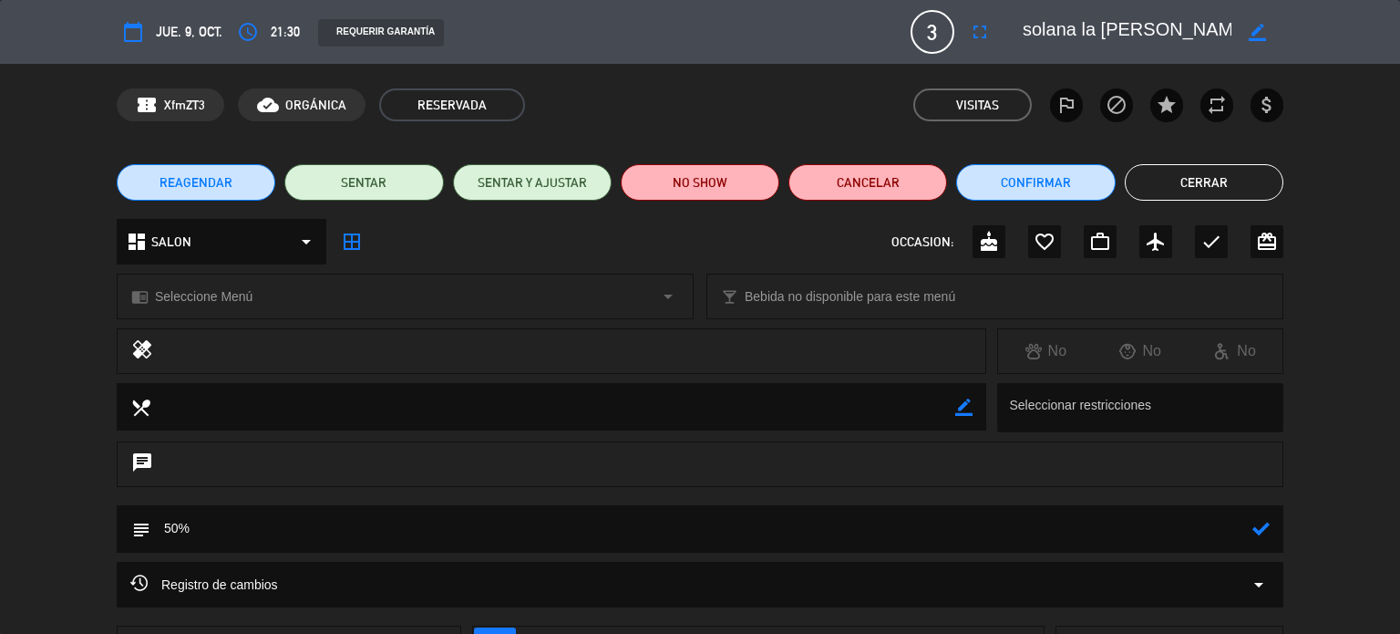
click at [1266, 539] on div at bounding box center [1260, 528] width 17 height 47
click at [1258, 530] on icon at bounding box center [1260, 528] width 17 height 17
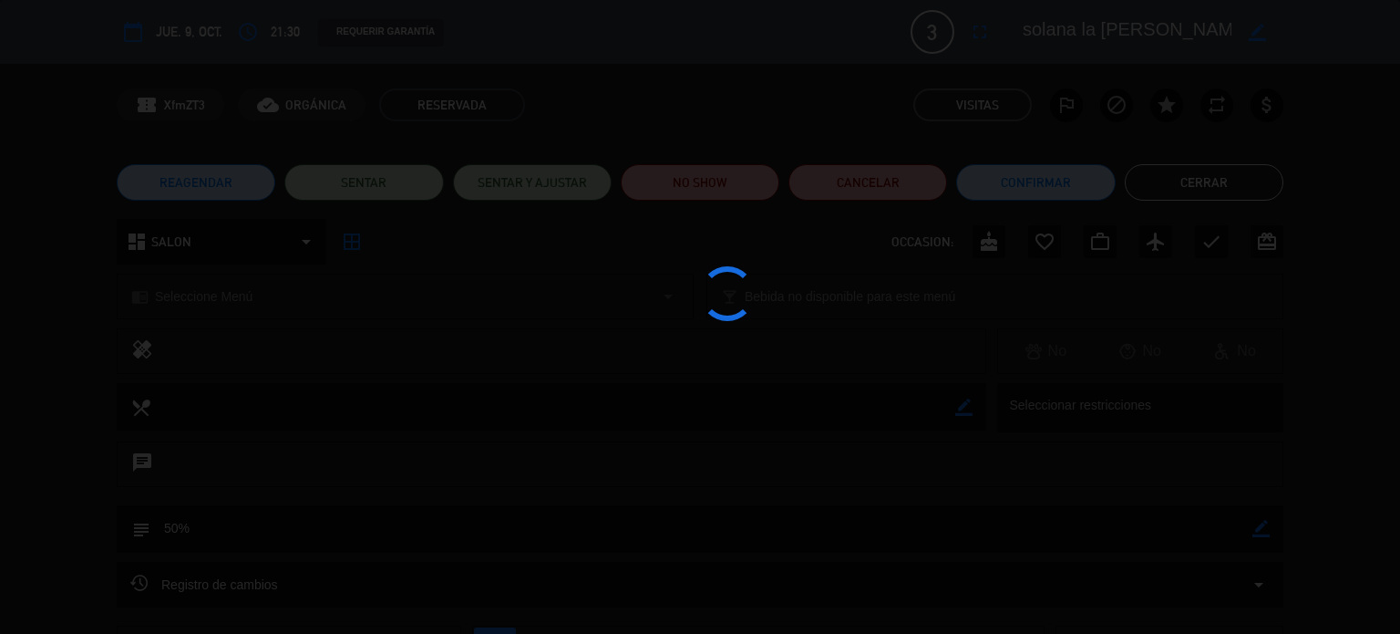
type textarea "50%"
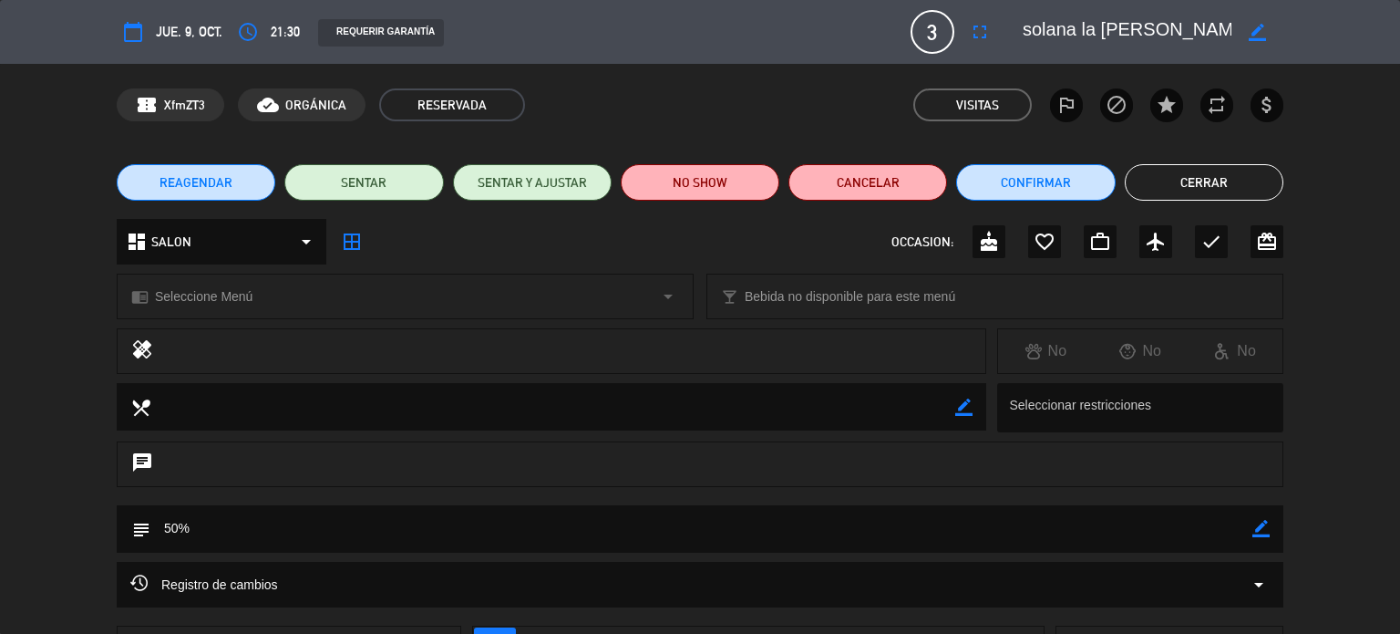
click at [1196, 174] on button "Cerrar" at bounding box center [1204, 182] width 159 height 36
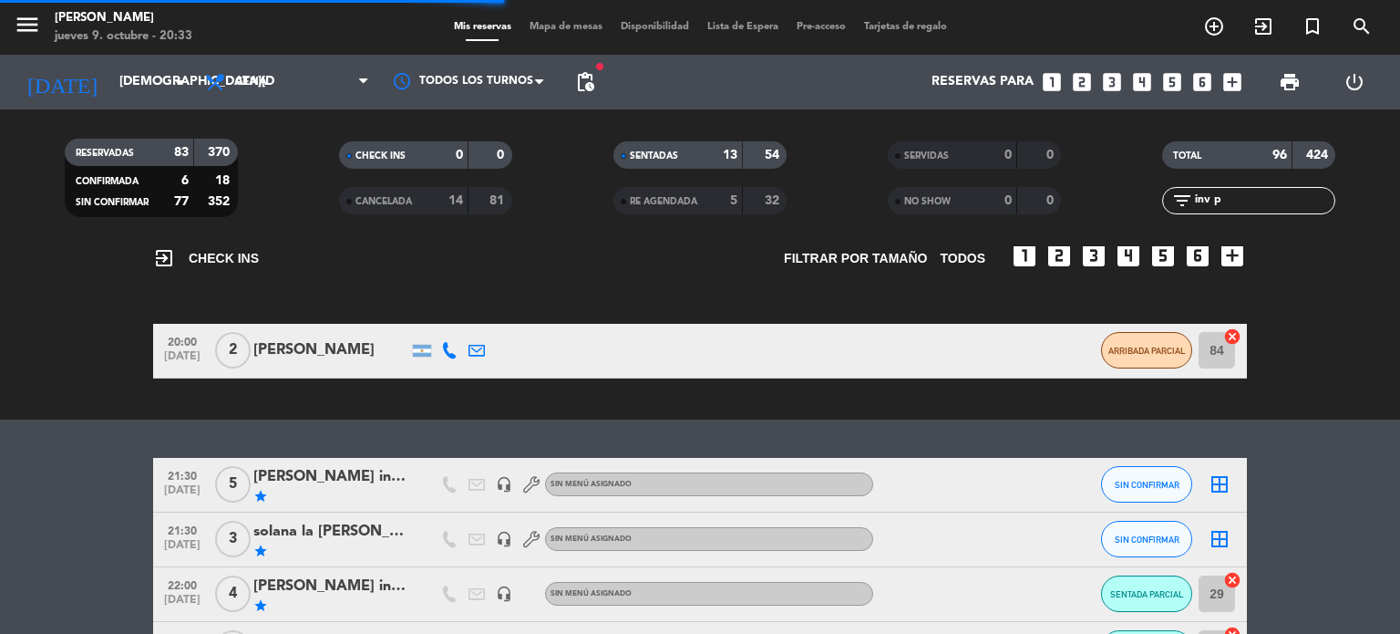
scroll to position [273, 0]
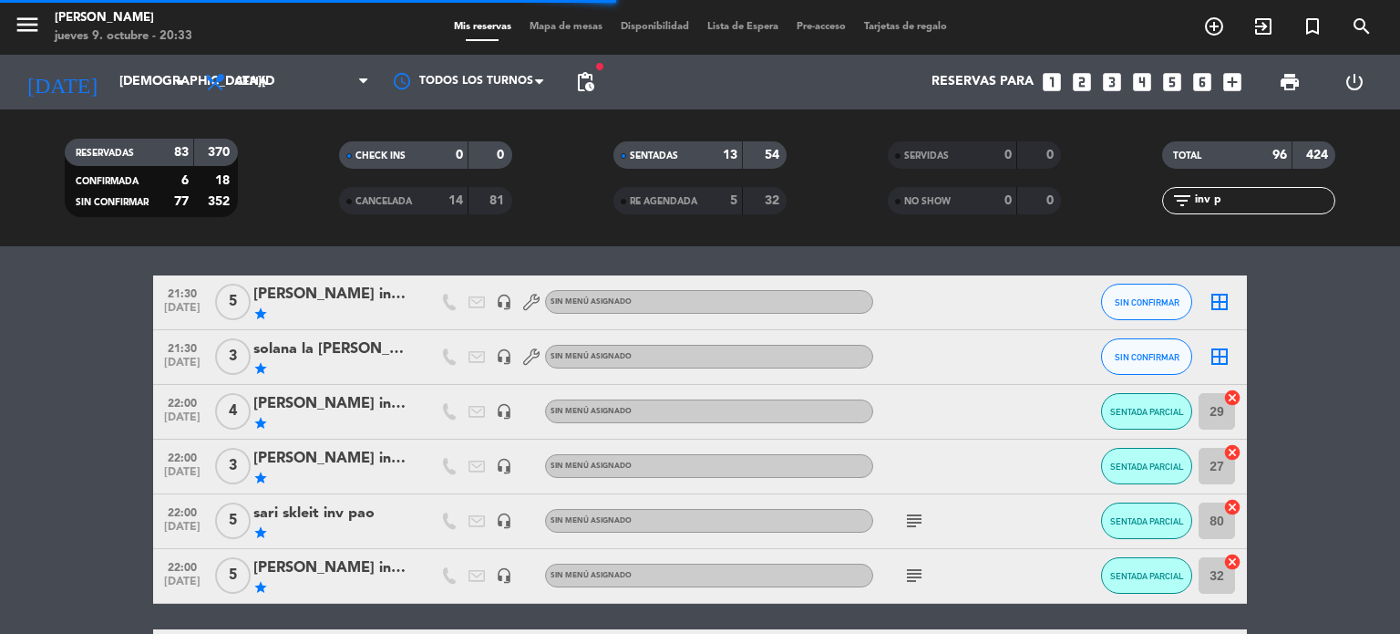
drag, startPoint x: 1254, startPoint y: 191, endPoint x: 975, endPoint y: 219, distance: 280.3
click at [984, 219] on div "RESERVADAS 83 370 CONFIRMADA 6 18 SIN CONFIRMAR 77 352 CHECK INS 0 0 CANCELADA …" at bounding box center [700, 178] width 1400 height 100
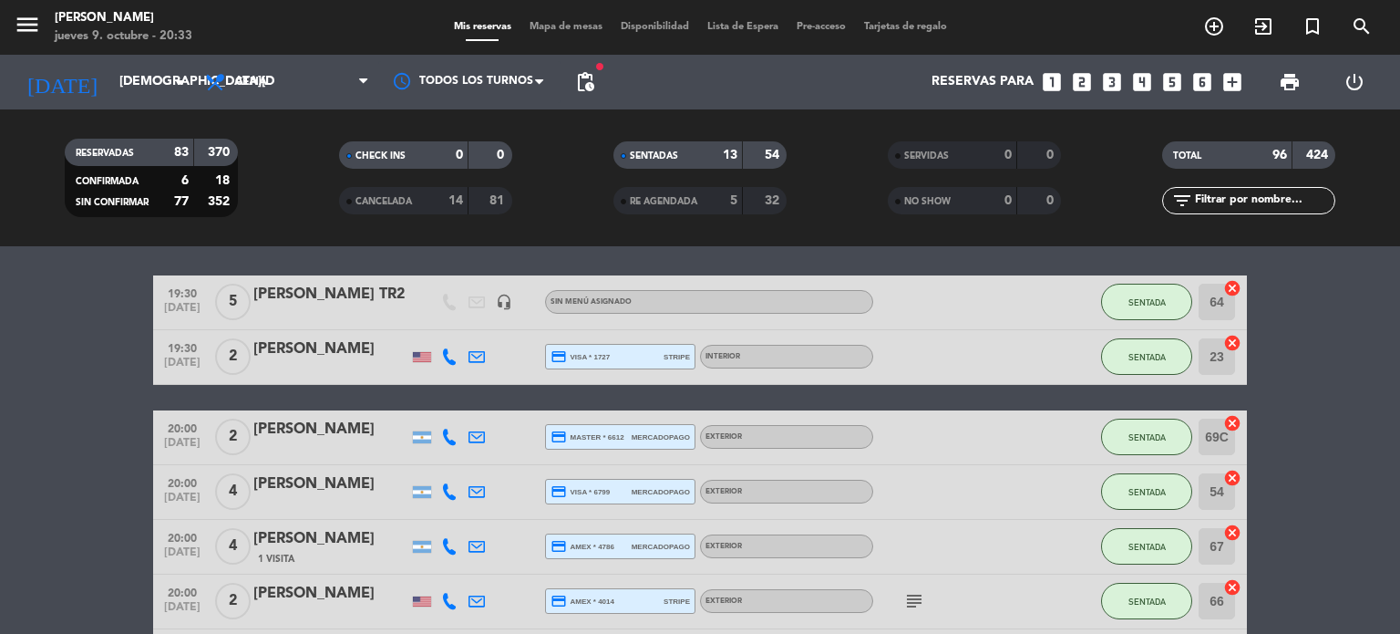
click at [558, 28] on span "Mapa de mesas" at bounding box center [565, 27] width 91 height 10
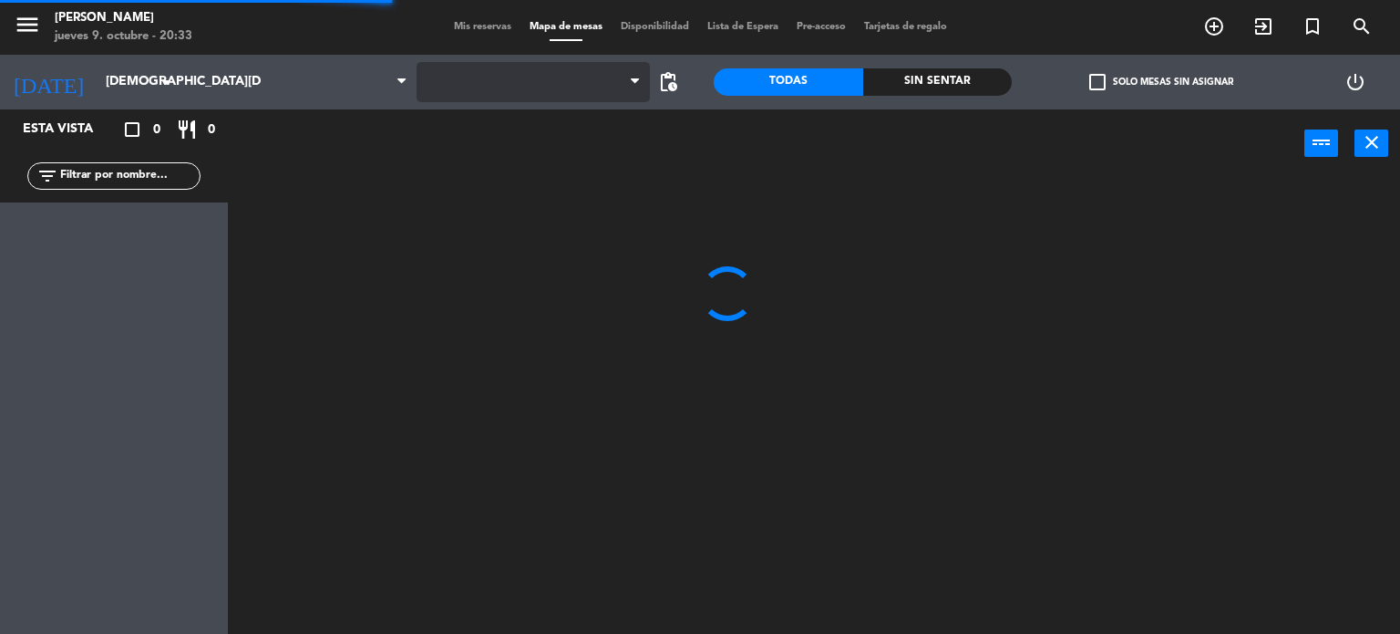
click at [488, 81] on span at bounding box center [534, 82] width 234 height 40
click at [529, 87] on span at bounding box center [534, 82] width 234 height 40
click at [507, 82] on span "[DOMAIN_NAME]" at bounding box center [534, 82] width 234 height 40
click at [508, 141] on ng-component "menu [PERSON_NAME] [DATE] 9. octubre - 20:33 Mis reservas Mapa de mesas Disponi…" at bounding box center [700, 317] width 1400 height 634
click at [481, 90] on span "[DOMAIN_NAME]" at bounding box center [534, 82] width 234 height 40
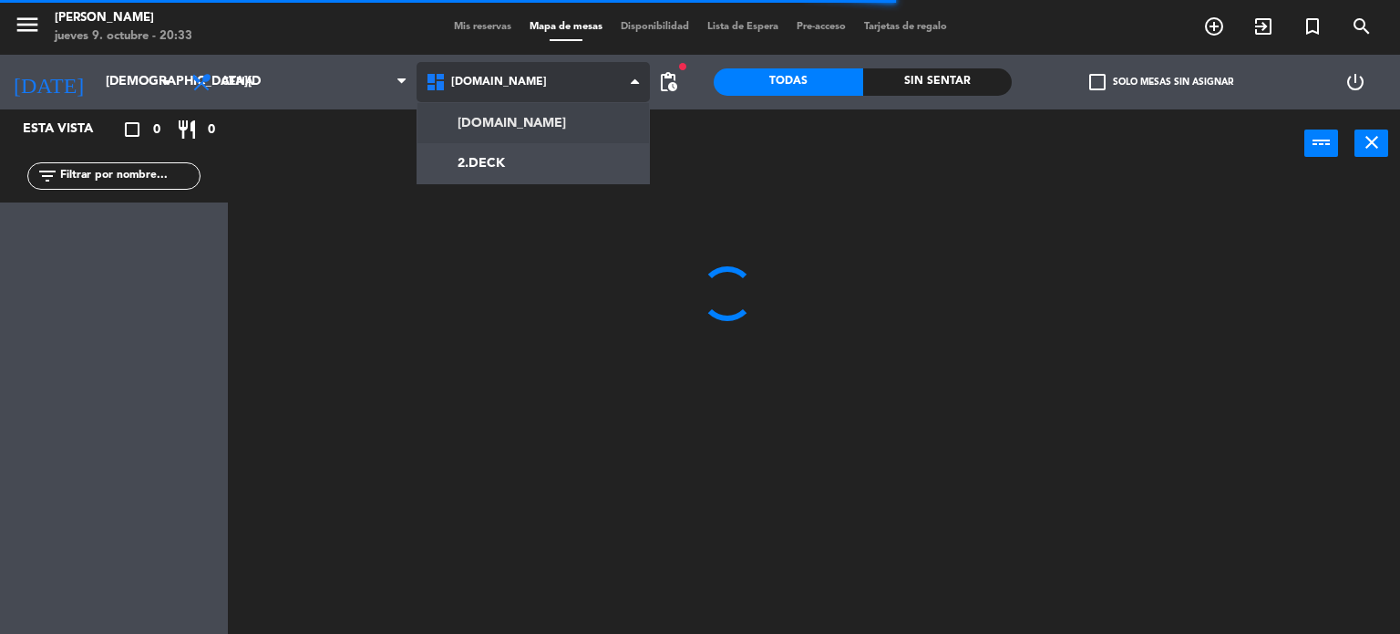
click at [494, 156] on ng-component "menu [PERSON_NAME] [DATE] 9. octubre - 20:33 Mis reservas Mapa de mesas Disponi…" at bounding box center [700, 317] width 1400 height 634
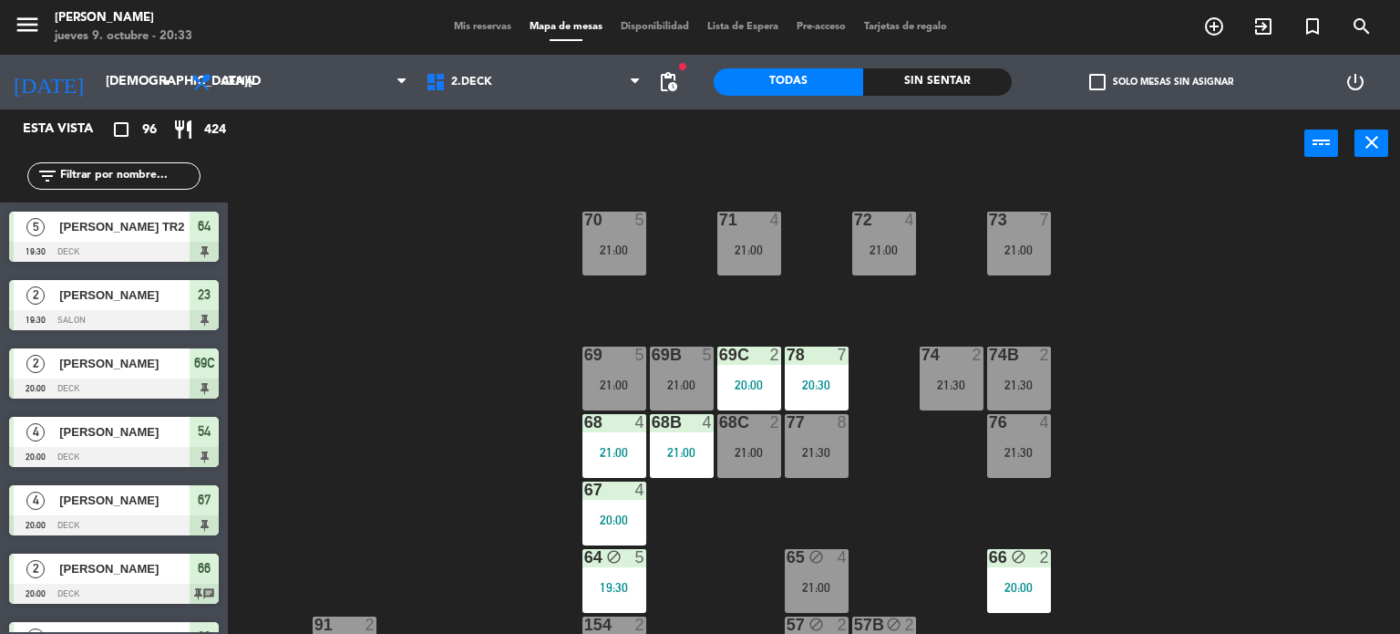
scroll to position [365, 0]
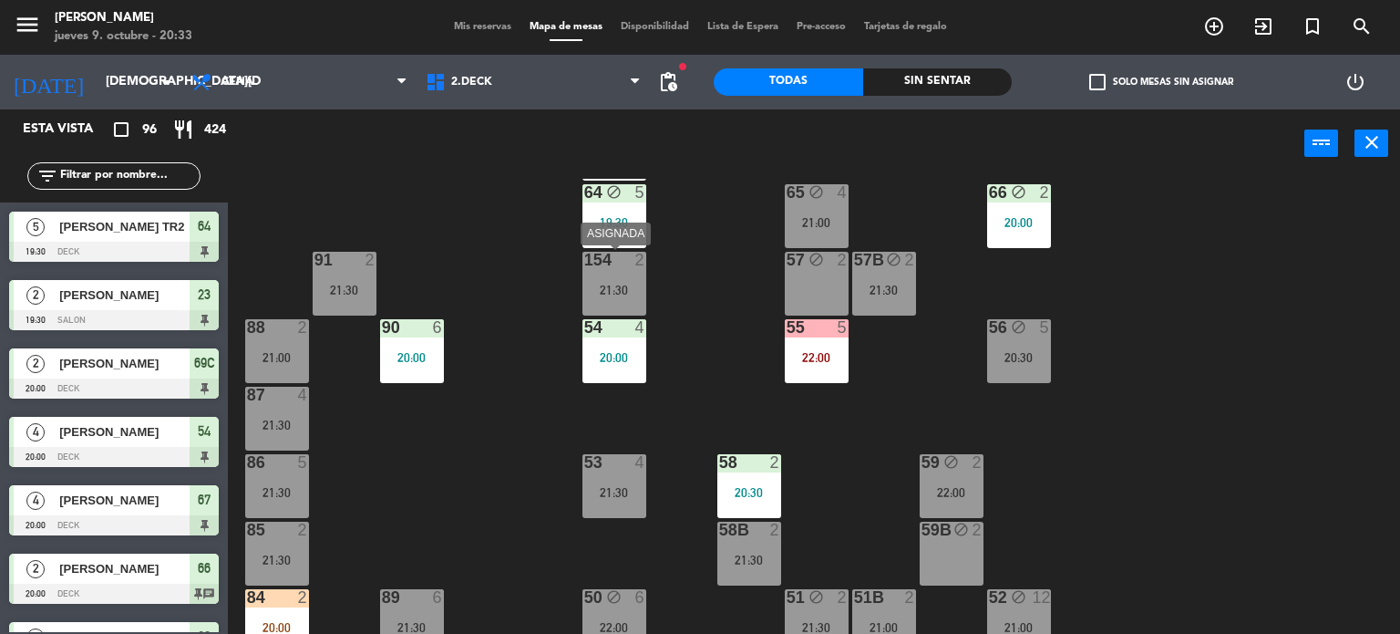
click at [631, 280] on div "154 2 21:30" at bounding box center [614, 284] width 64 height 64
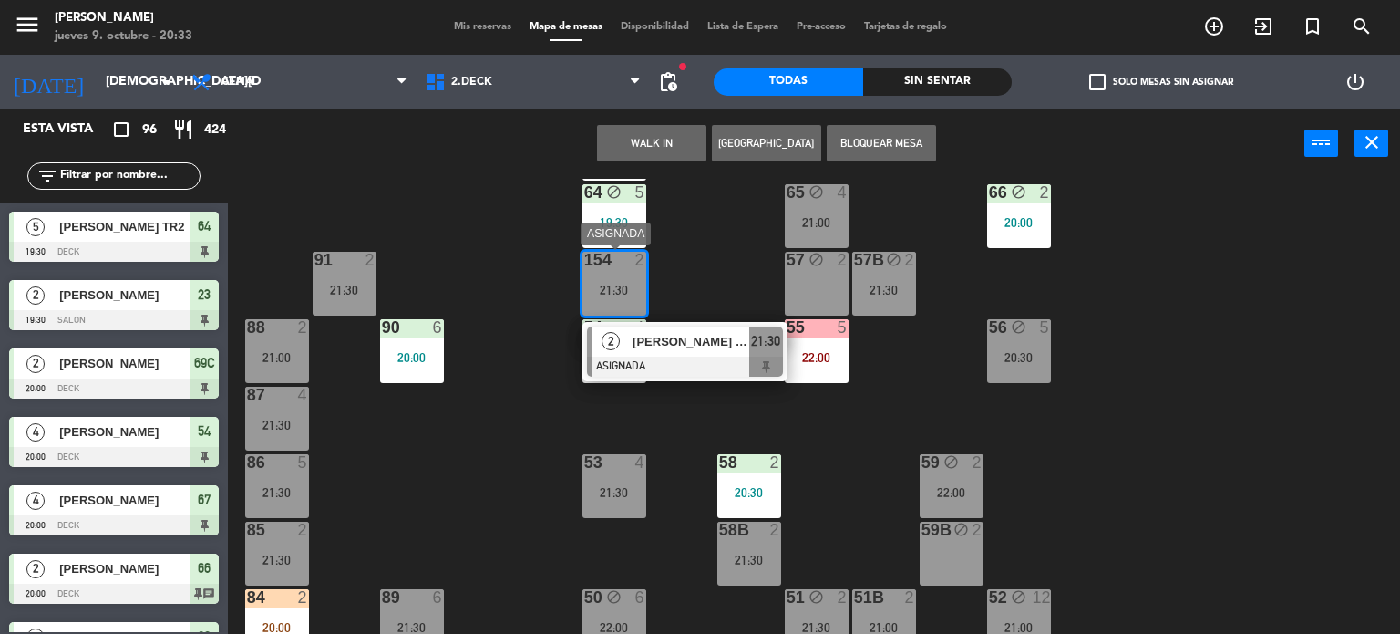
click at [656, 343] on span "[PERSON_NAME] tr 1" at bounding box center [691, 341] width 117 height 19
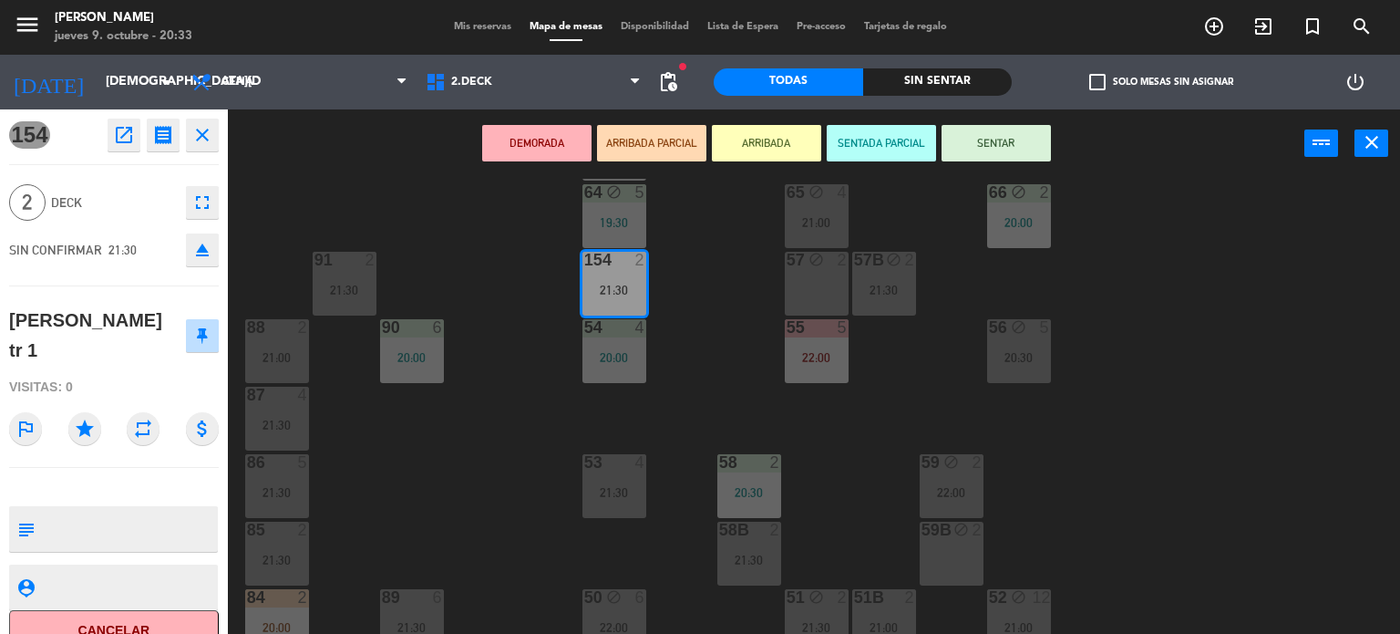
click at [216, 254] on button "eject" at bounding box center [202, 249] width 33 height 33
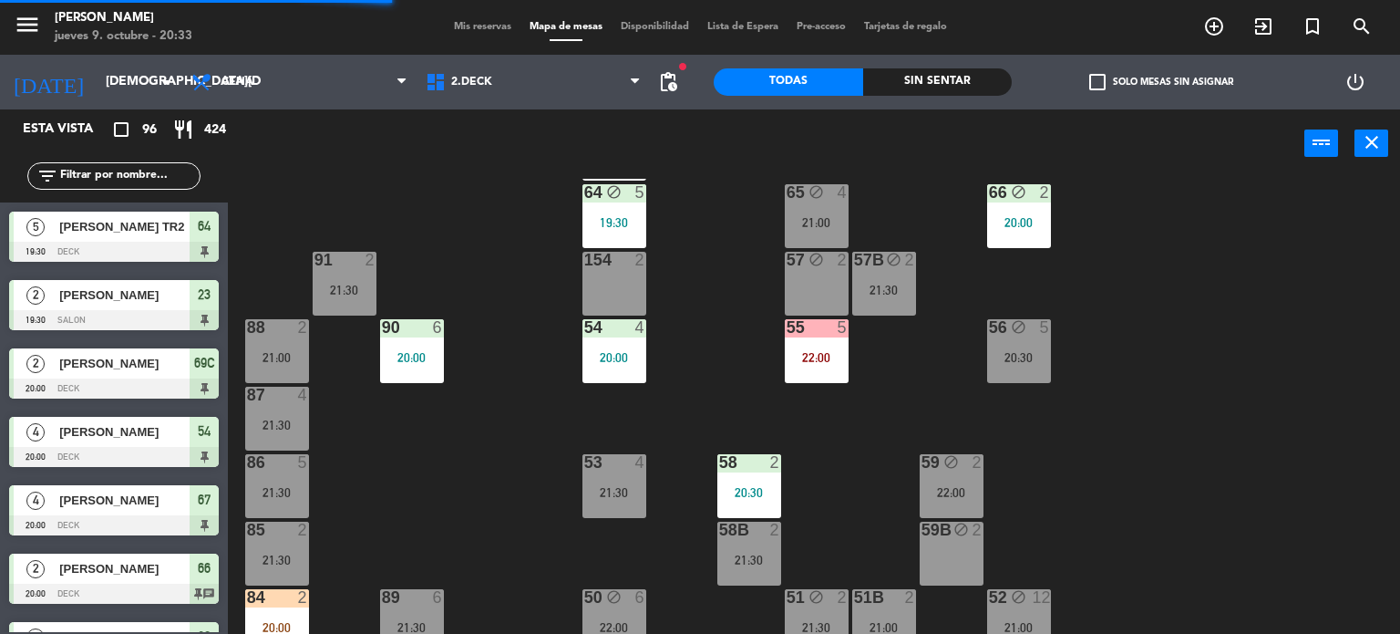
click at [605, 274] on div "154 2" at bounding box center [614, 284] width 64 height 64
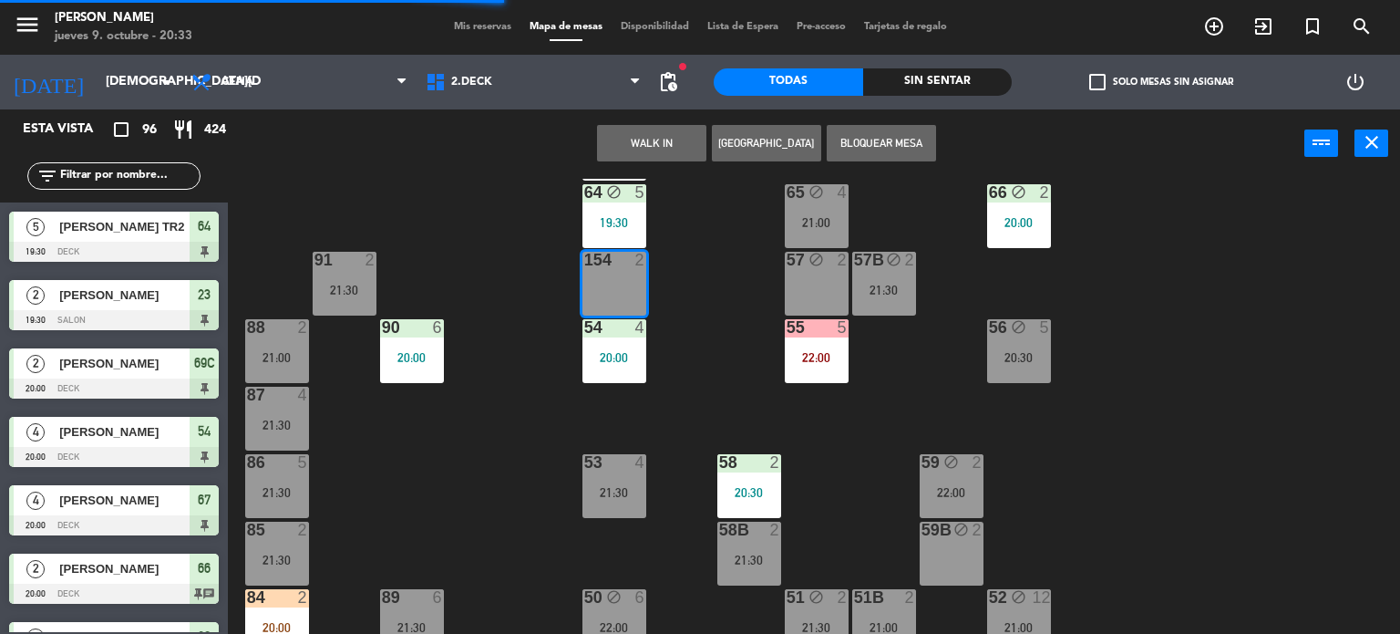
click at [648, 149] on button "WALK IN" at bounding box center [651, 143] width 109 height 36
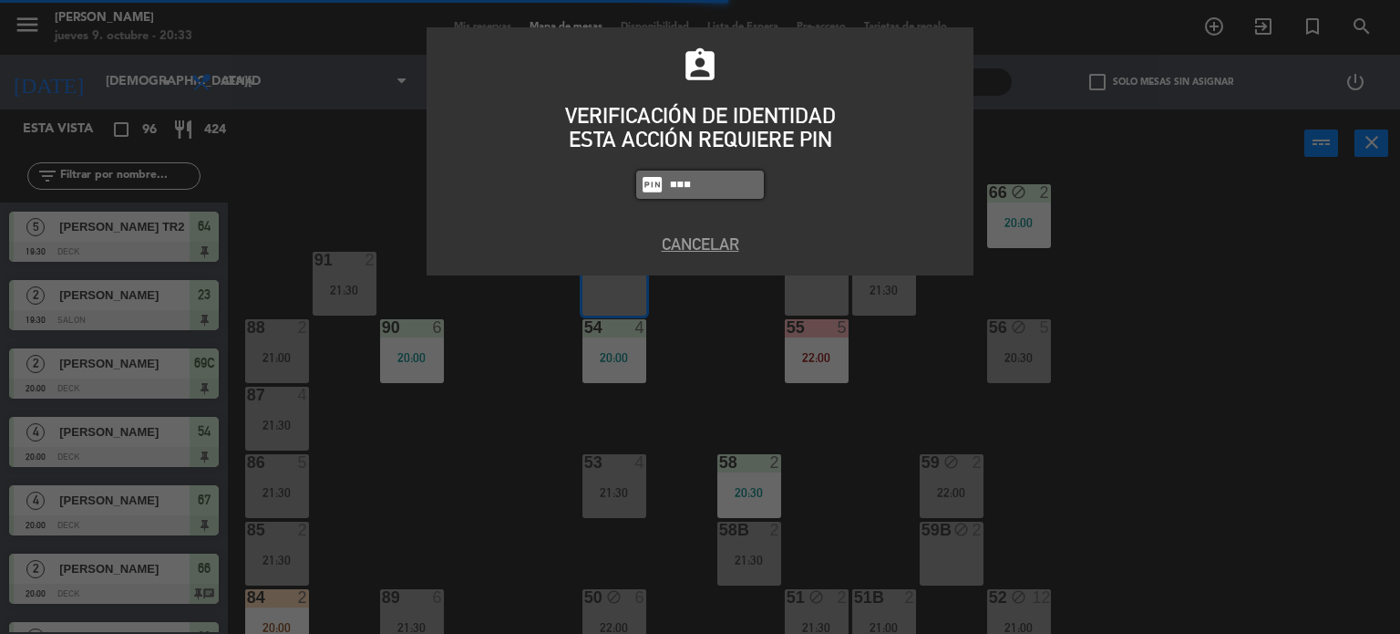
type input "3871"
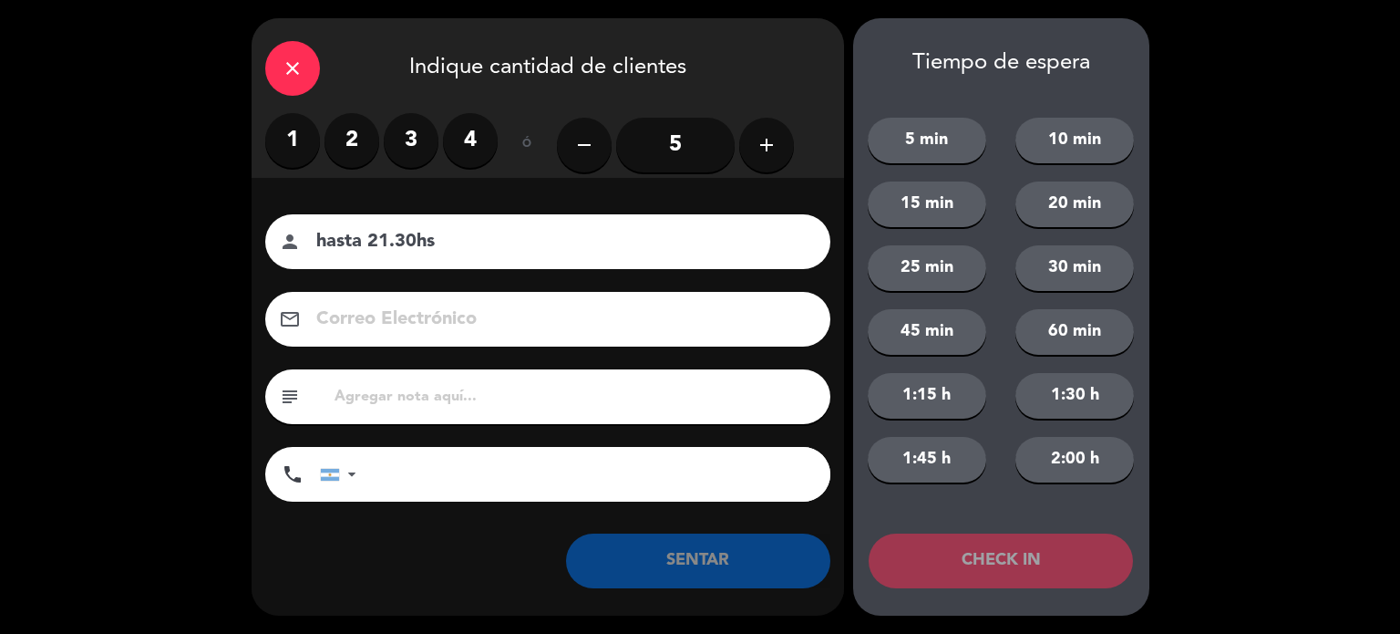
type input "hasta 21.30hs"
click at [366, 138] on label "2" at bounding box center [352, 140] width 55 height 55
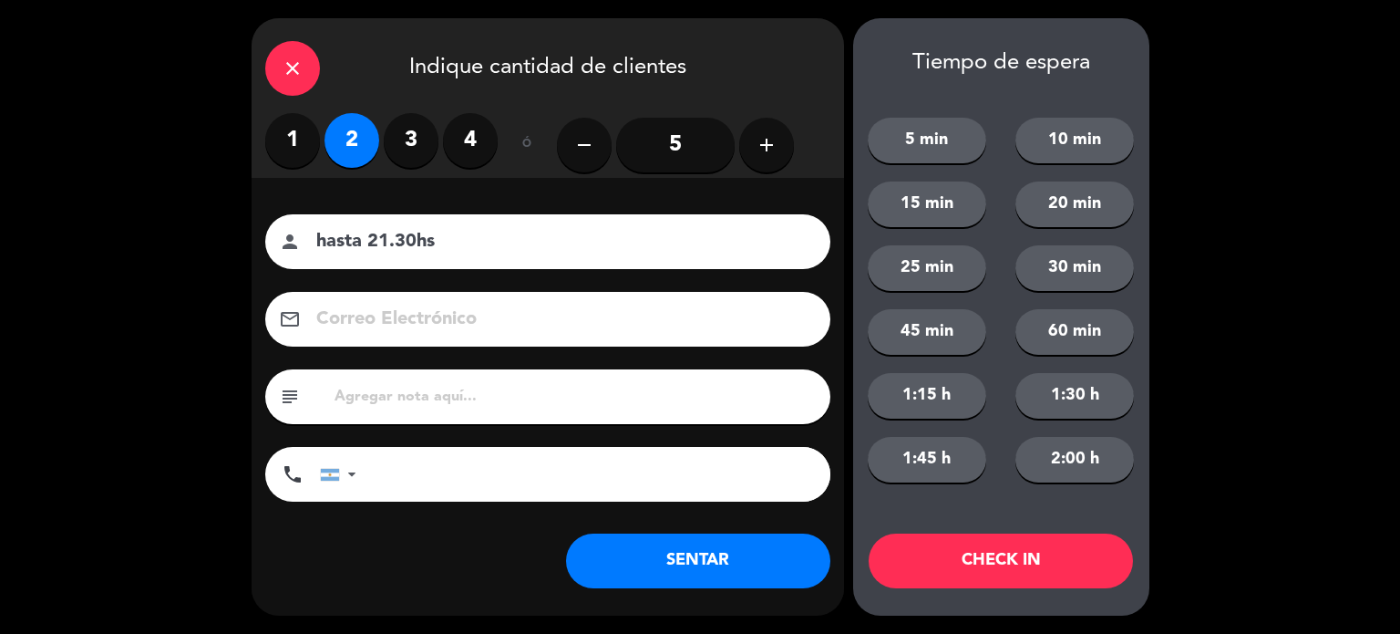
click at [718, 567] on button "SENTAR" at bounding box center [698, 560] width 264 height 55
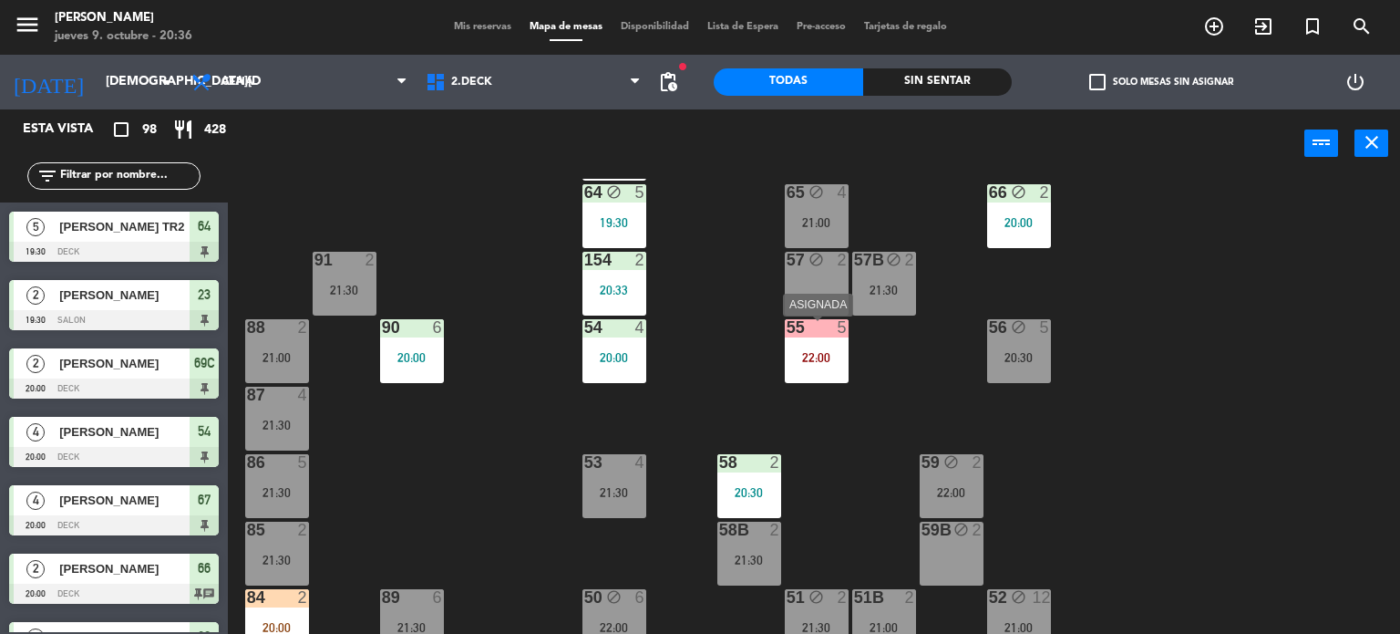
scroll to position [91, 0]
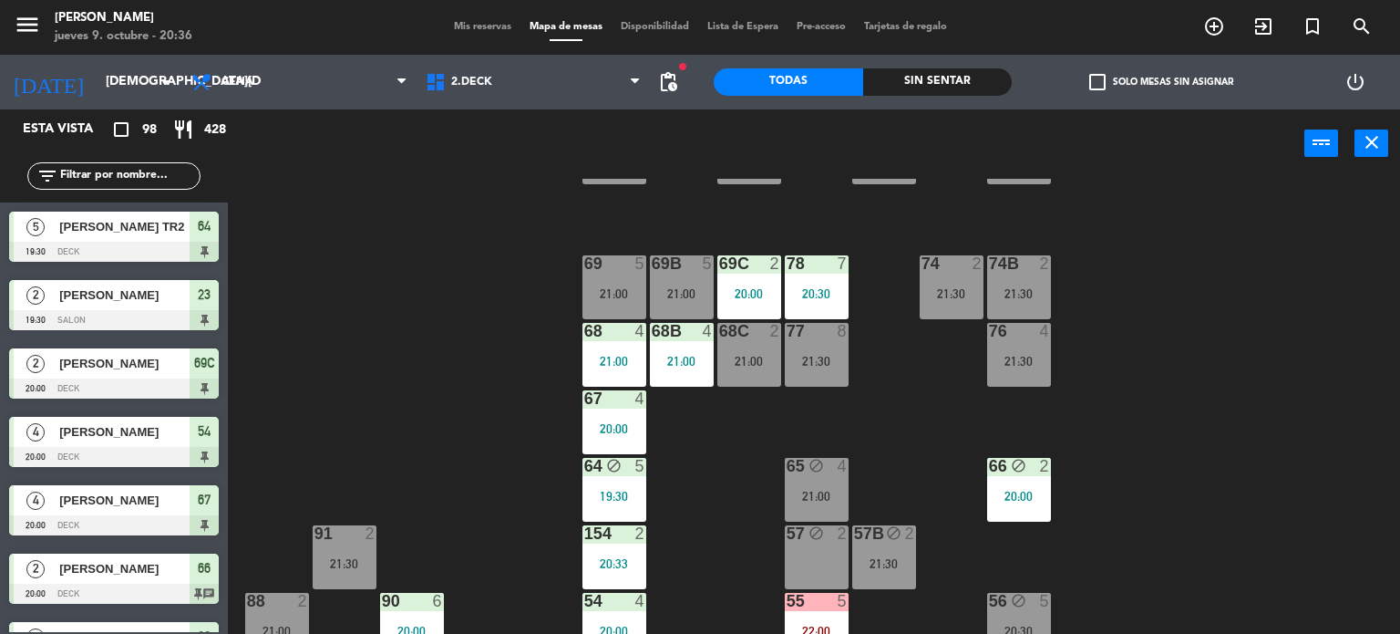
click at [828, 267] on div at bounding box center [816, 263] width 30 height 16
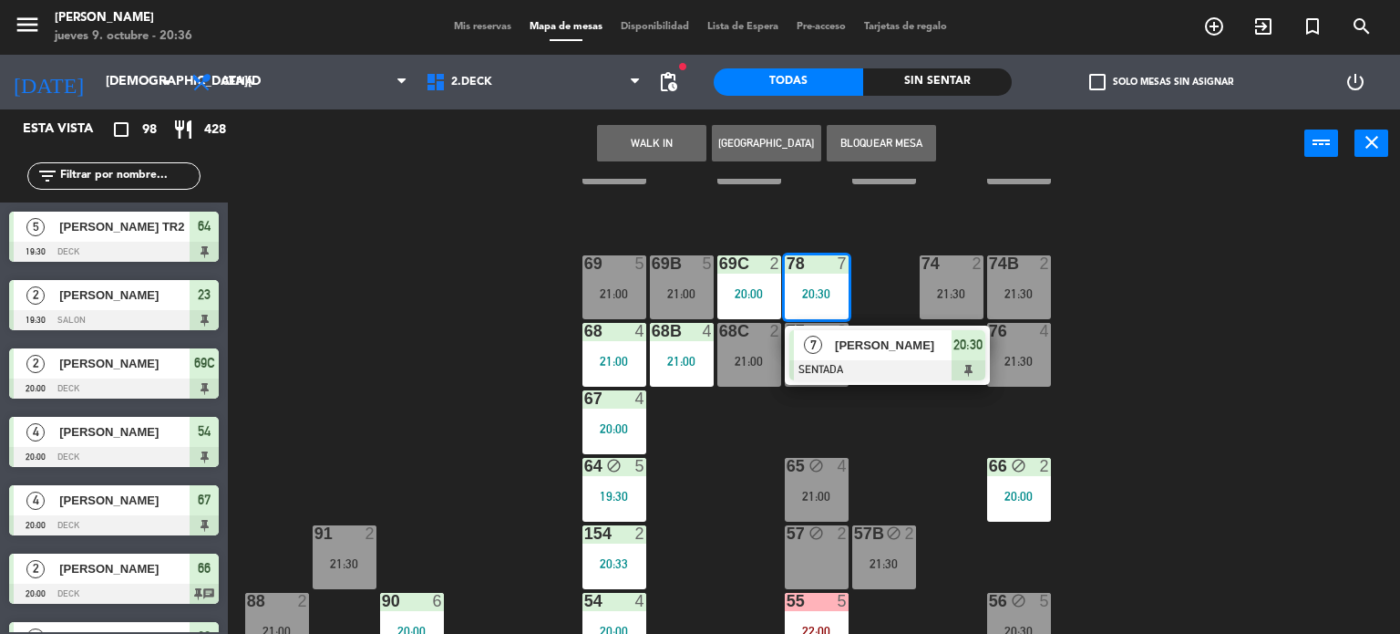
click at [901, 411] on div "71 4 21:00 72 4 21:00 73 7 21:00 70 5 21:00 74 2 21:30 74B 2 21:30 69 5 21:00 6…" at bounding box center [821, 407] width 1159 height 456
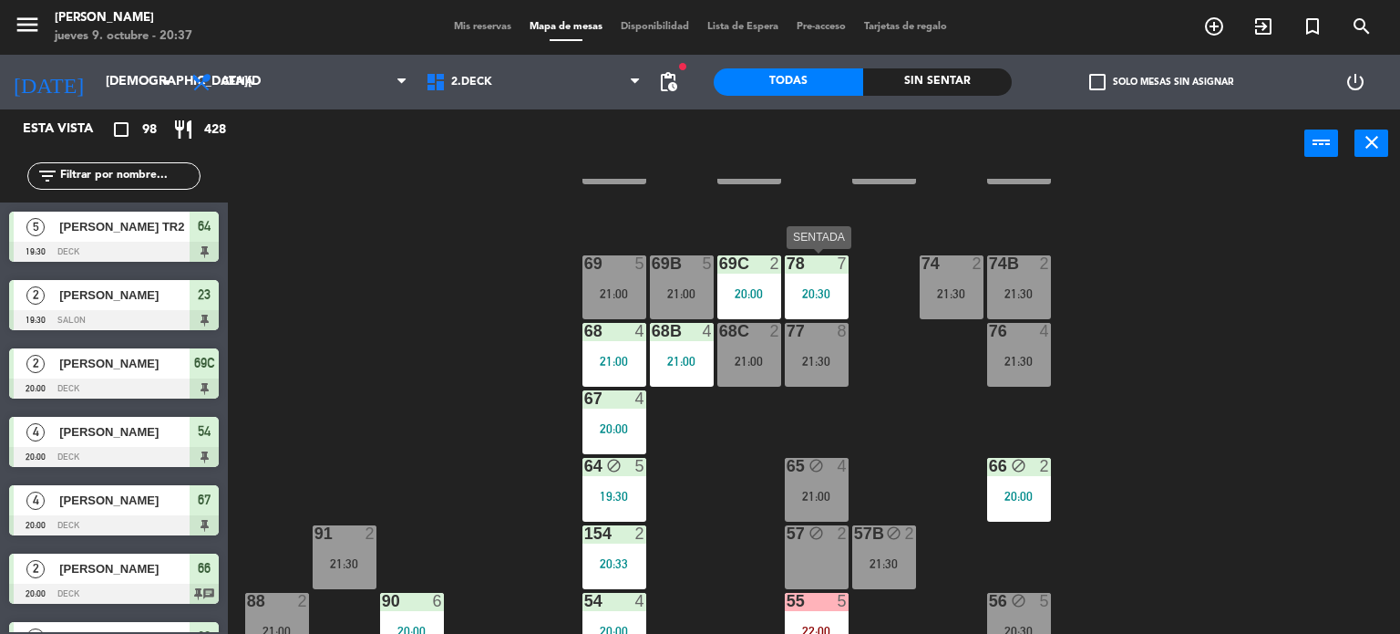
click at [800, 309] on div "78 7 20:30" at bounding box center [817, 287] width 64 height 64
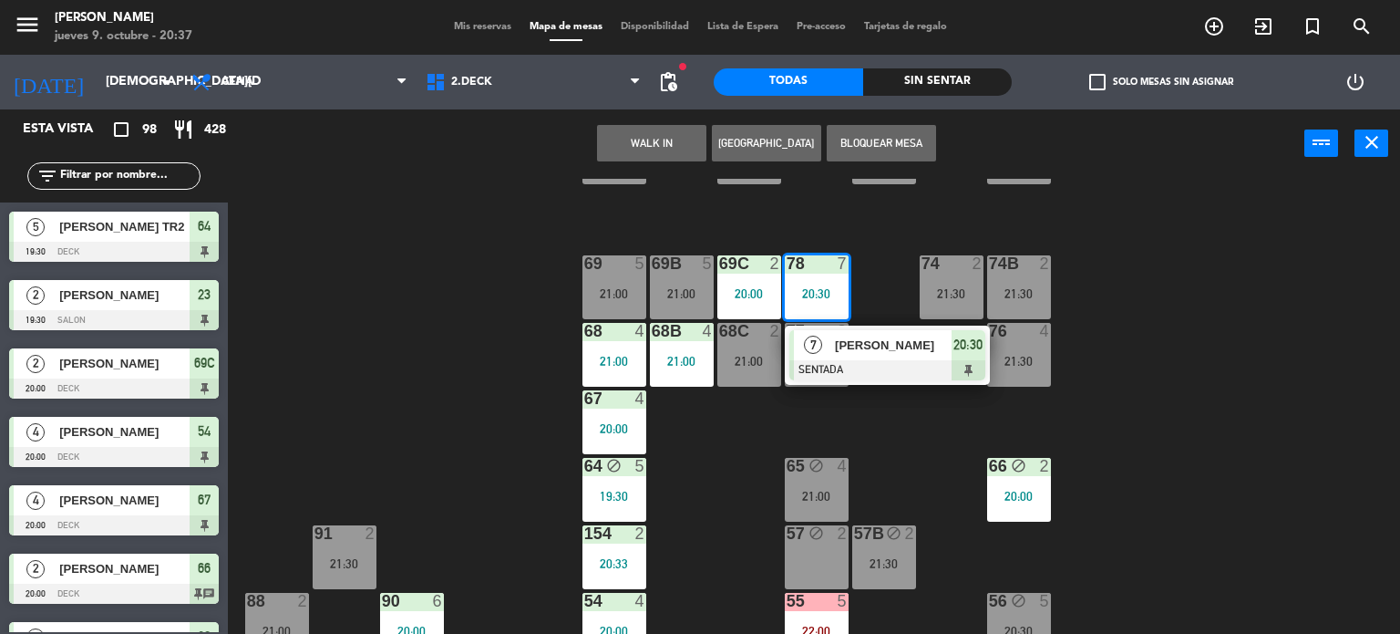
click at [891, 403] on div "71 4 21:00 72 4 21:00 73 7 21:00 70 5 21:00 74 2 21:30 74B 2 21:30 69 5 21:00 6…" at bounding box center [821, 407] width 1159 height 456
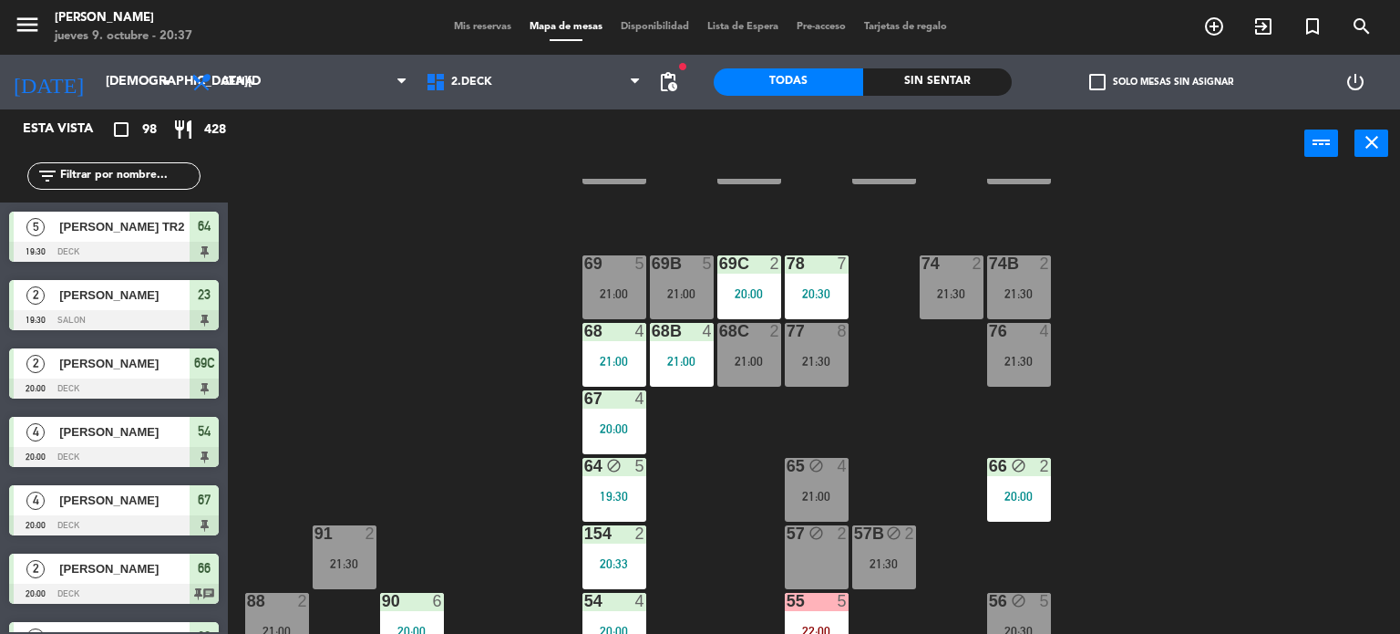
click at [831, 293] on div "20:30" at bounding box center [817, 293] width 64 height 13
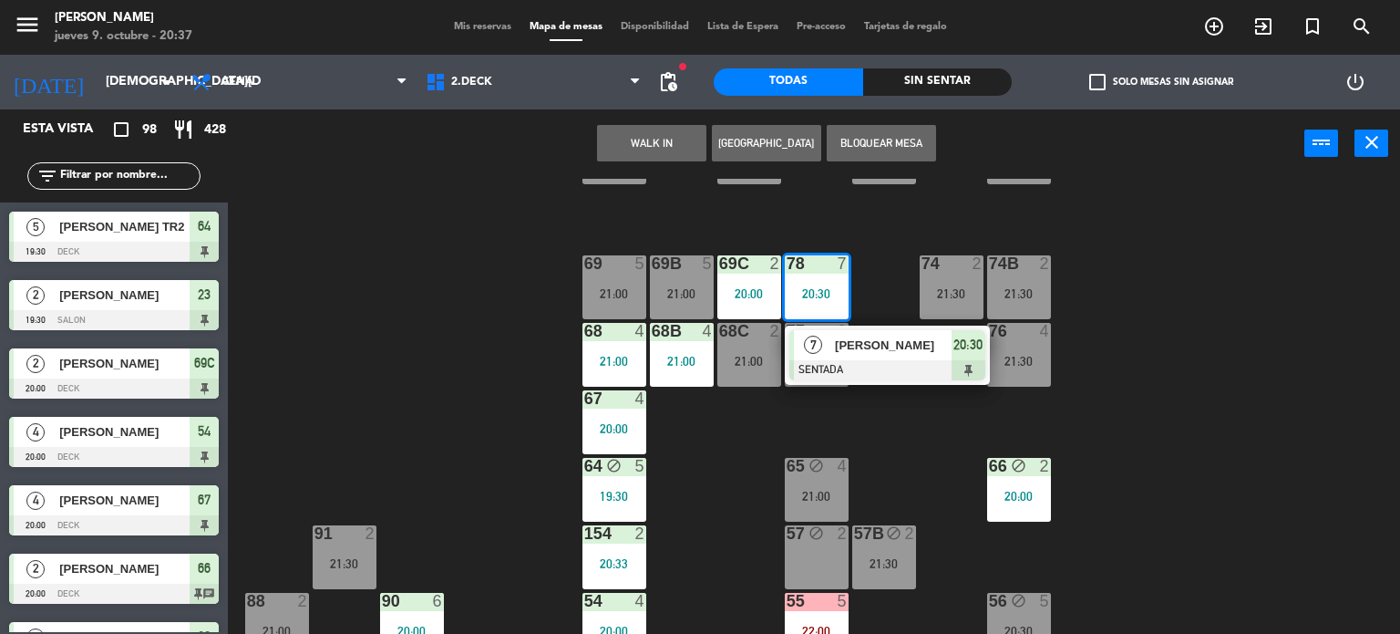
click at [922, 422] on div "71 4 21:00 72 4 21:00 73 7 21:00 70 5 21:00 74 2 21:30 74B 2 21:30 69 5 21:00 6…" at bounding box center [821, 407] width 1159 height 456
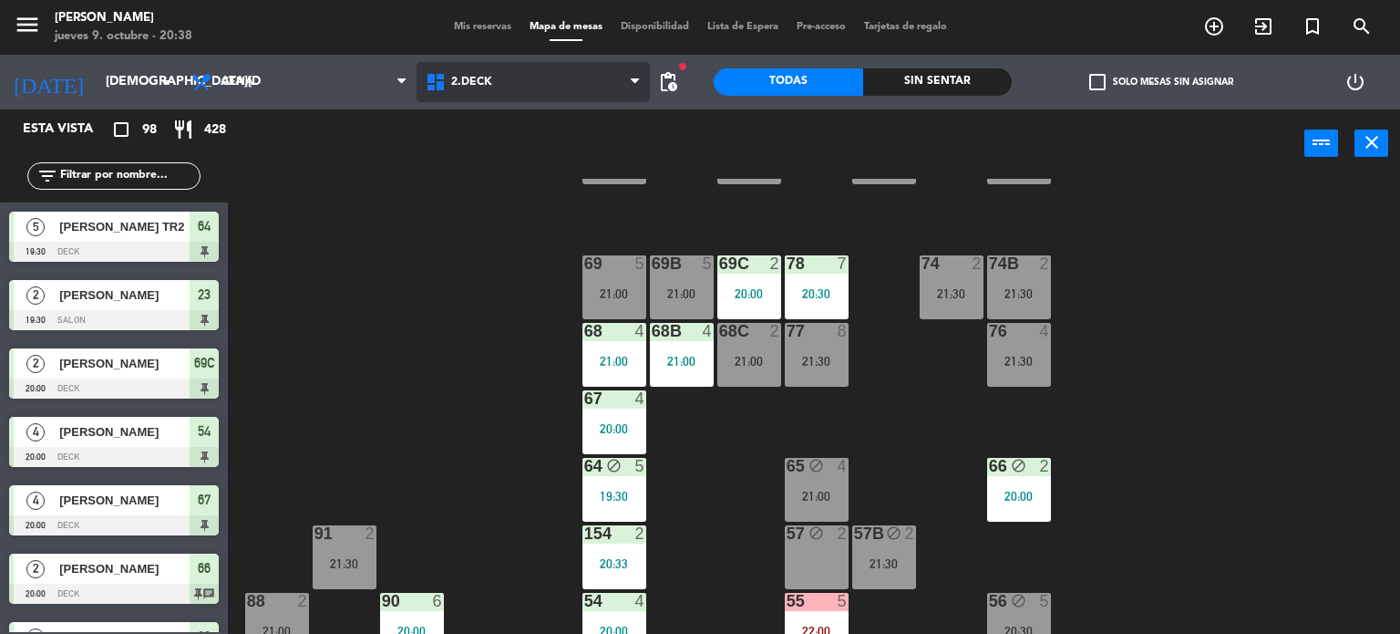
click at [588, 76] on span "2.DECK" at bounding box center [534, 82] width 234 height 40
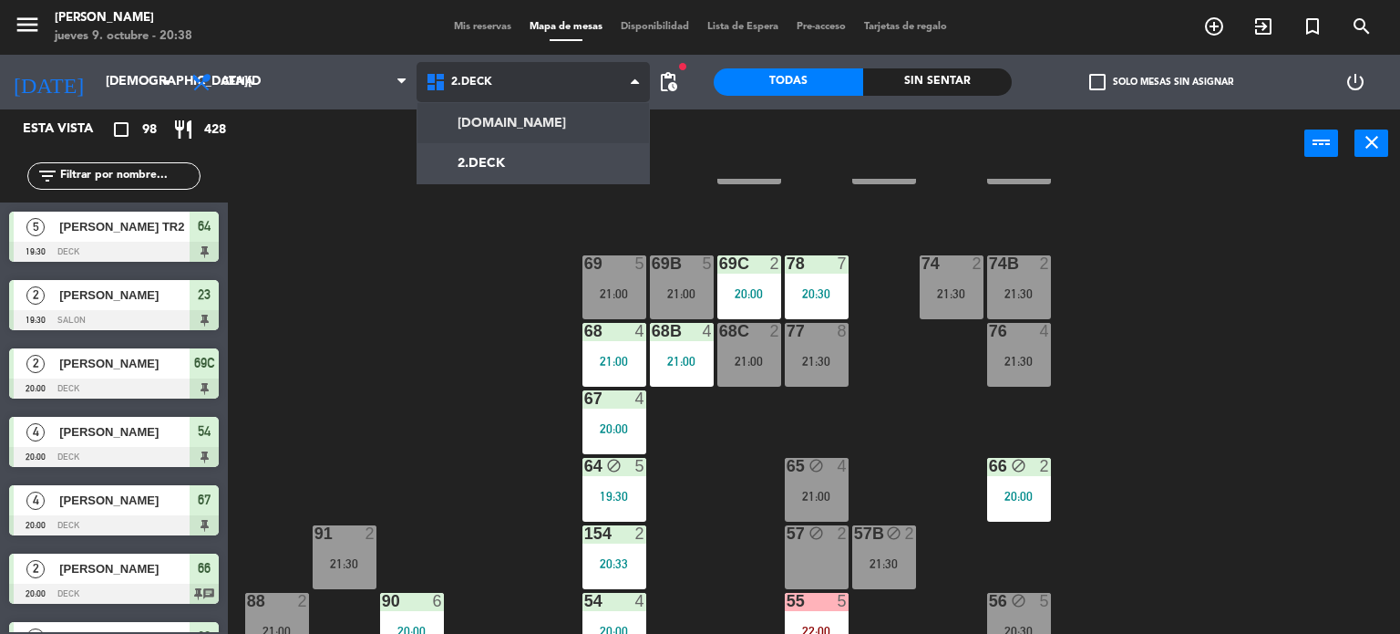
click at [586, 115] on ng-component "menu [PERSON_NAME] [DATE] 9. octubre - 20:38 Mis reservas Mapa de mesas Disponi…" at bounding box center [700, 317] width 1400 height 634
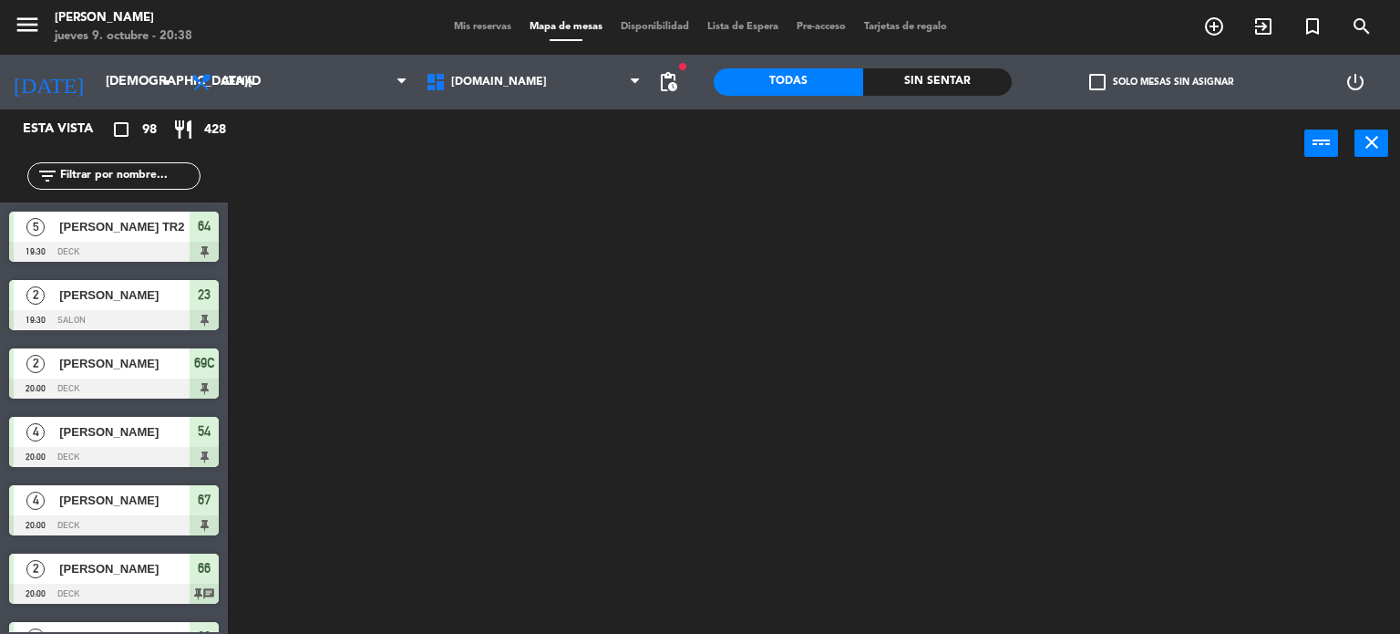
click at [1122, 226] on div at bounding box center [821, 407] width 1159 height 456
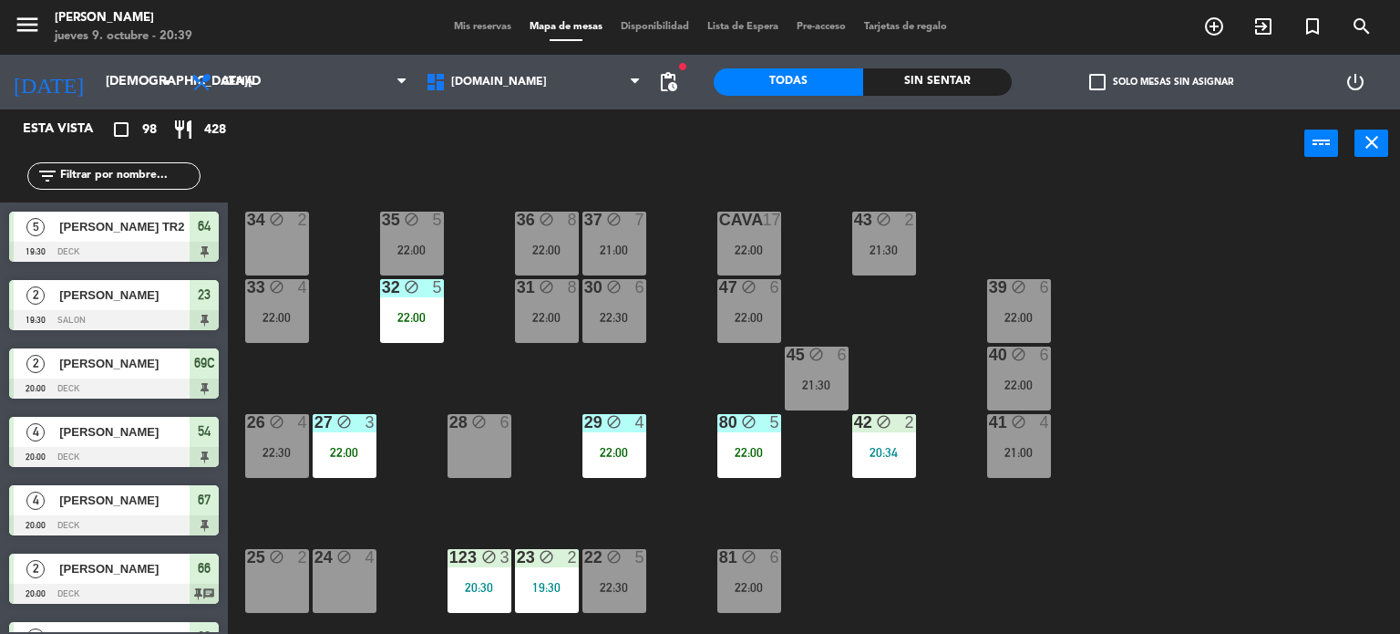
click at [972, 161] on div "power_input close" at bounding box center [766, 143] width 1077 height 69
click at [954, 74] on div "Sin sentar" at bounding box center [937, 81] width 149 height 27
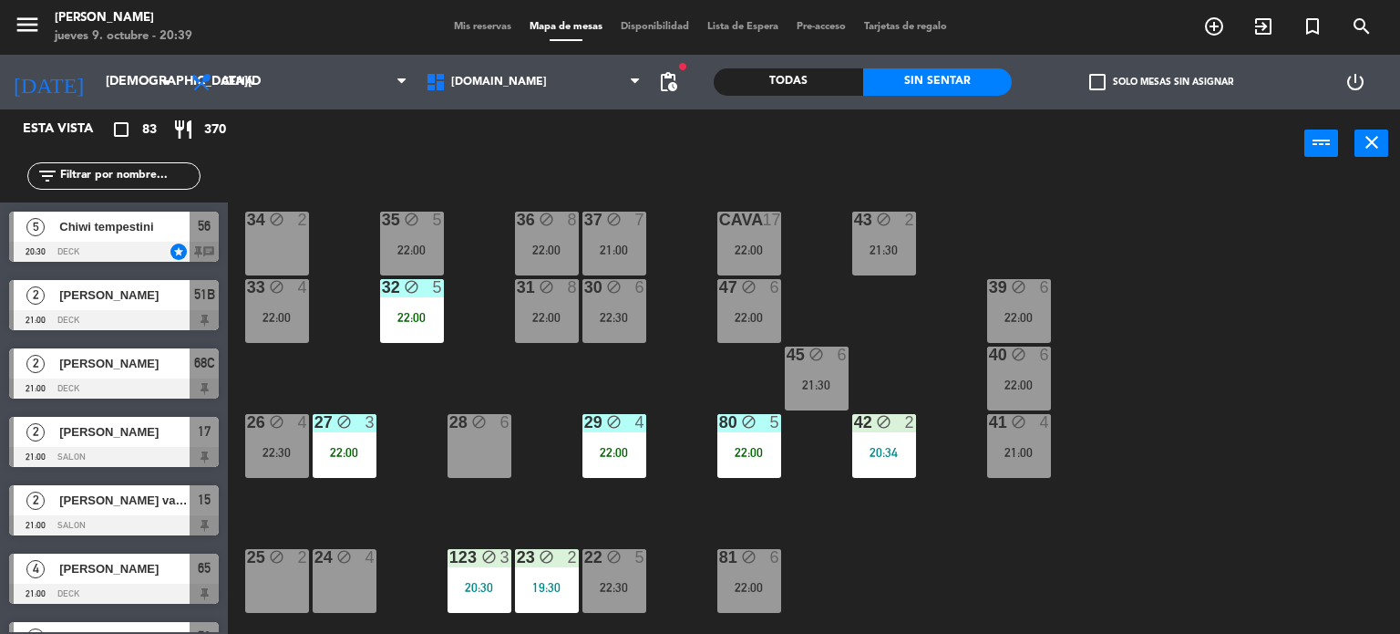
click at [1181, 57] on div "check_box_outline_blank Solo mesas sin asignar" at bounding box center [1161, 82] width 298 height 55
click at [1172, 84] on label "check_box_outline_blank Solo mesas sin asignar" at bounding box center [1161, 82] width 144 height 16
click at [1161, 82] on input "check_box_outline_blank Solo mesas sin asignar" at bounding box center [1161, 82] width 0 height 0
click at [367, 373] on div "34 block 2 35 block 5 22:00 36 block 8 22:00 43 block 2 21:30 37 block 7 21:00 …" at bounding box center [821, 407] width 1159 height 456
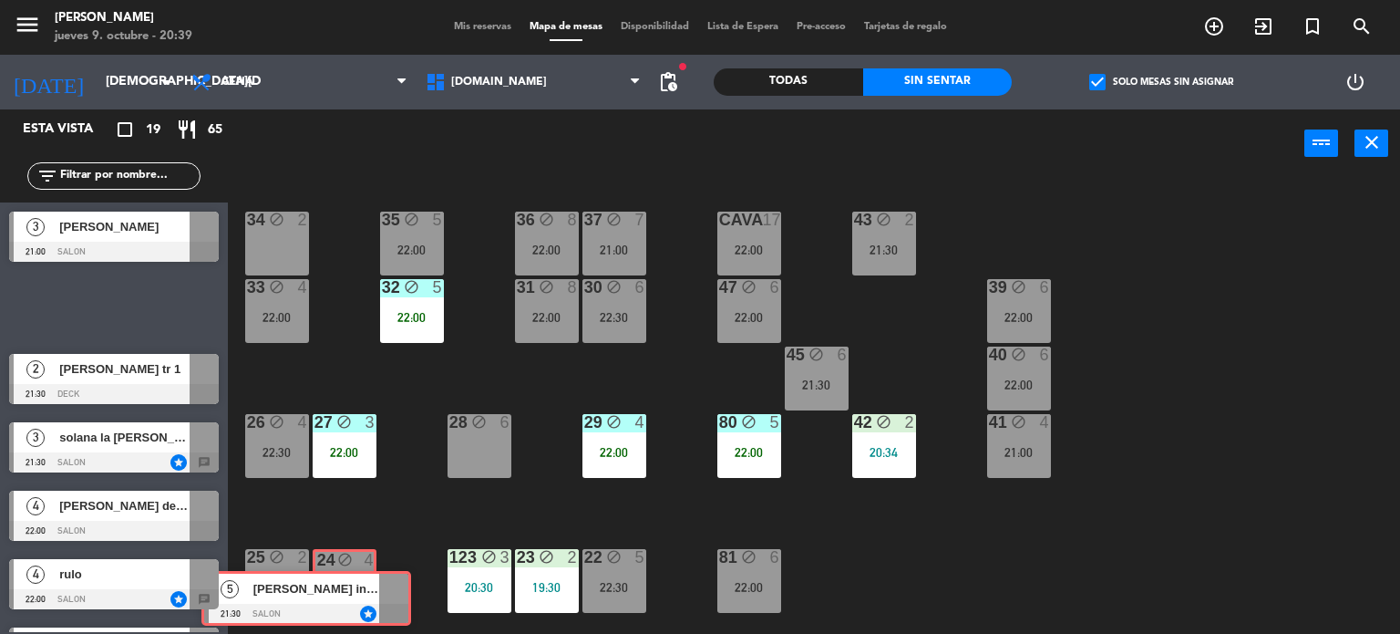
drag, startPoint x: 183, startPoint y: 305, endPoint x: 376, endPoint y: 597, distance: 349.4
click at [376, 597] on div "Esta vista crop_square 19 restaurant 65 filter_list 3 [PERSON_NAME] 21:00 SALON…" at bounding box center [700, 371] width 1400 height 525
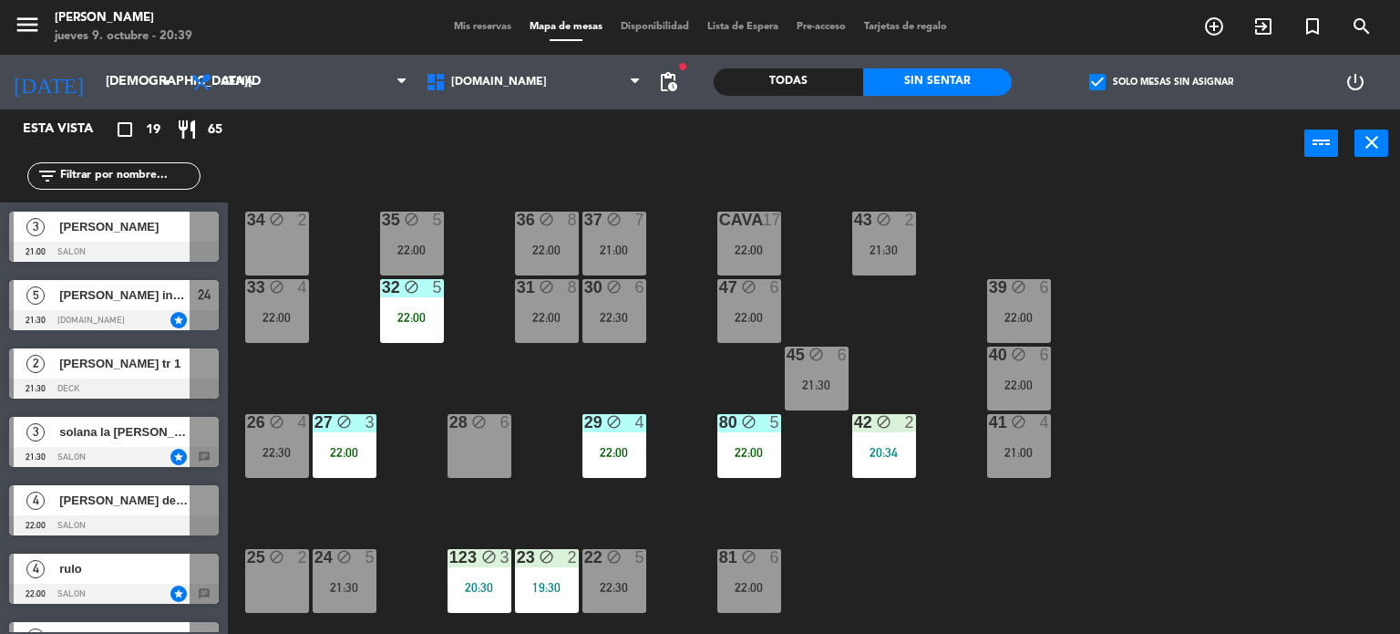
click at [372, 591] on div "21:30" at bounding box center [345, 587] width 64 height 13
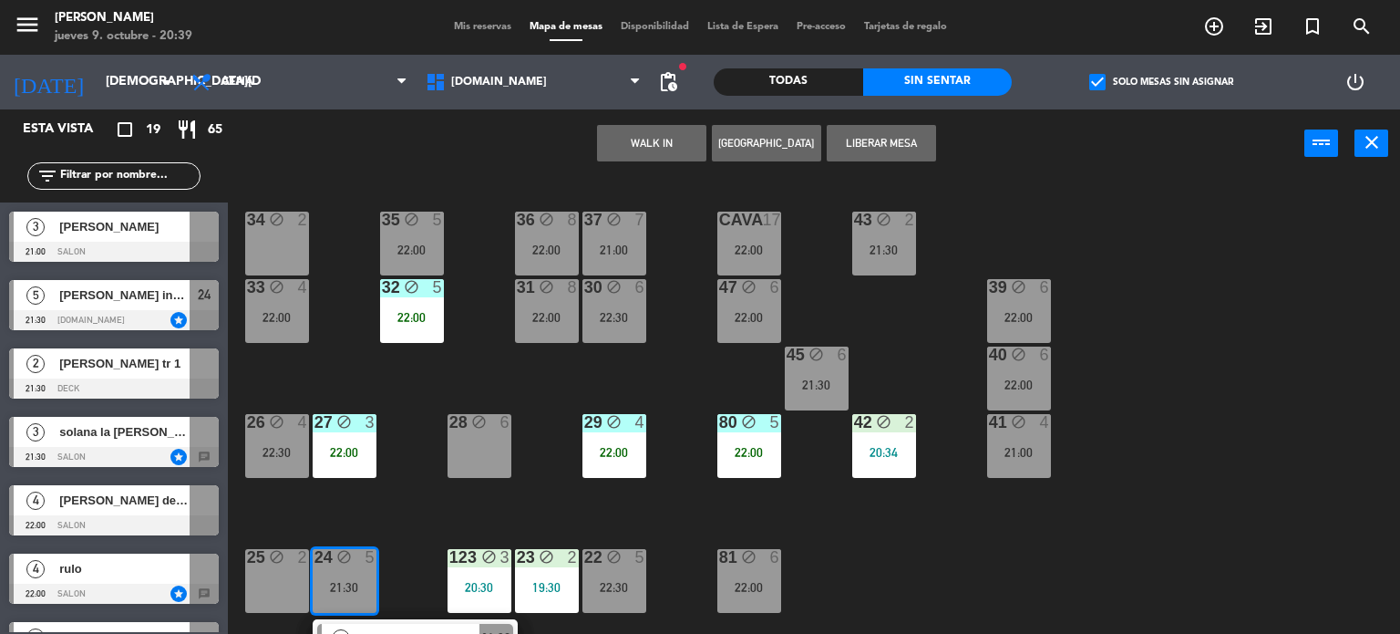
scroll to position [91, 0]
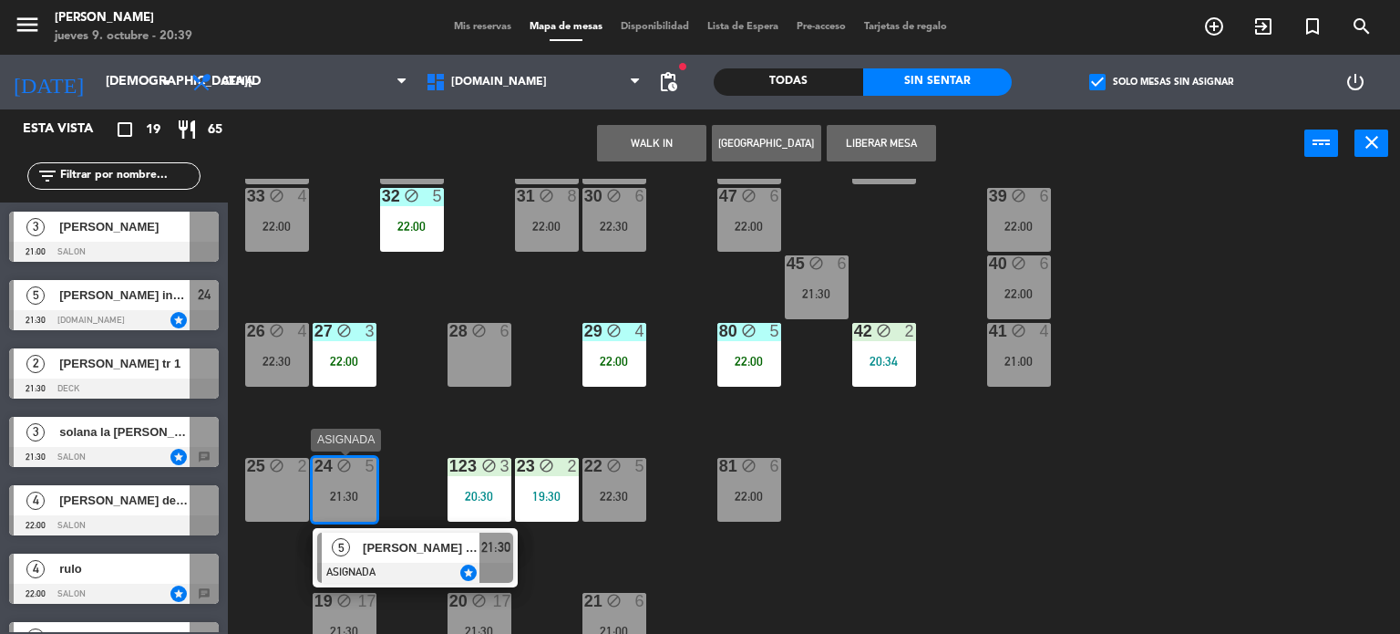
click at [388, 552] on span "[PERSON_NAME] inv pao" at bounding box center [421, 547] width 117 height 19
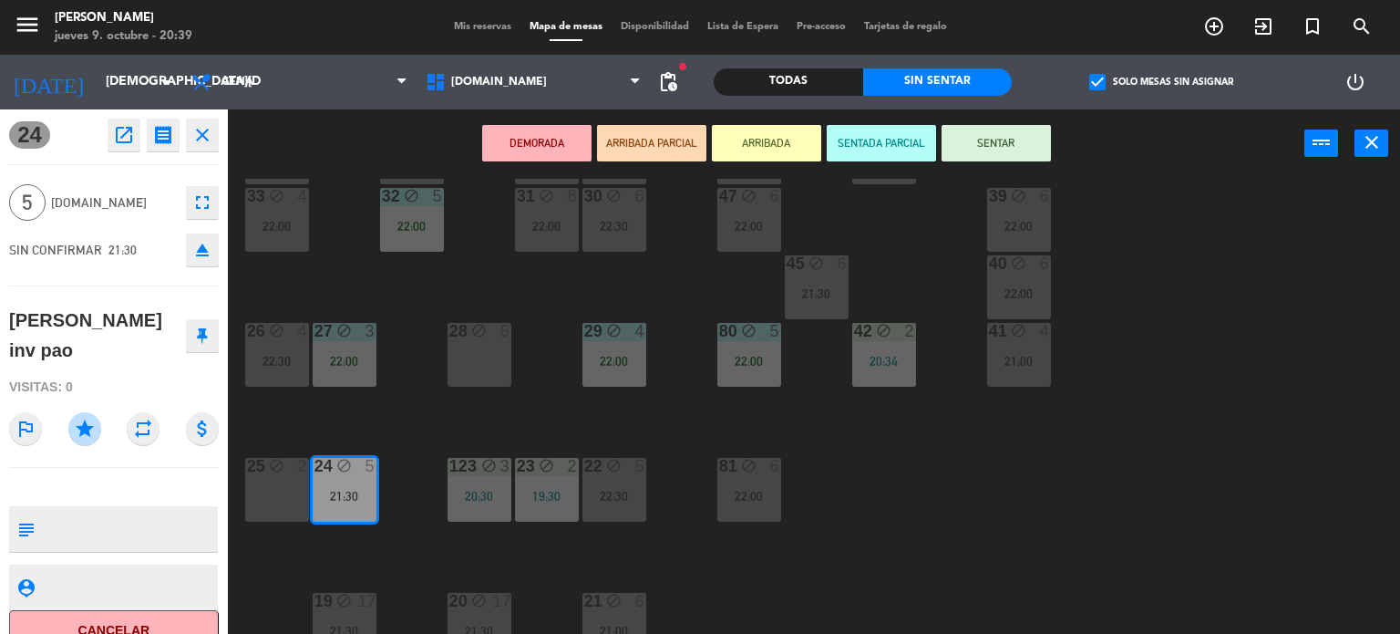
click at [886, 142] on button "SENTADA PARCIAL" at bounding box center [881, 143] width 109 height 36
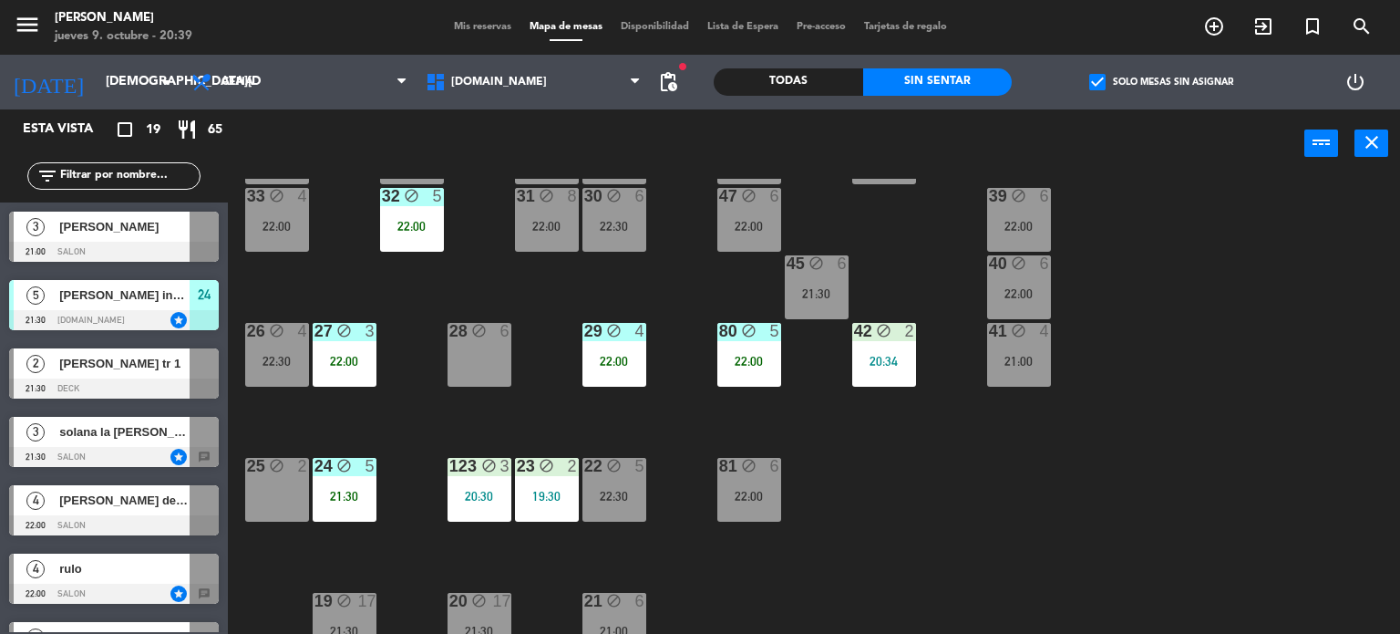
click at [595, 271] on div "34 block 2 35 block 5 22:00 36 block 8 22:00 43 block 2 21:30 37 block 7 21:00 …" at bounding box center [821, 407] width 1159 height 456
click at [609, 222] on div "22:30" at bounding box center [614, 226] width 64 height 13
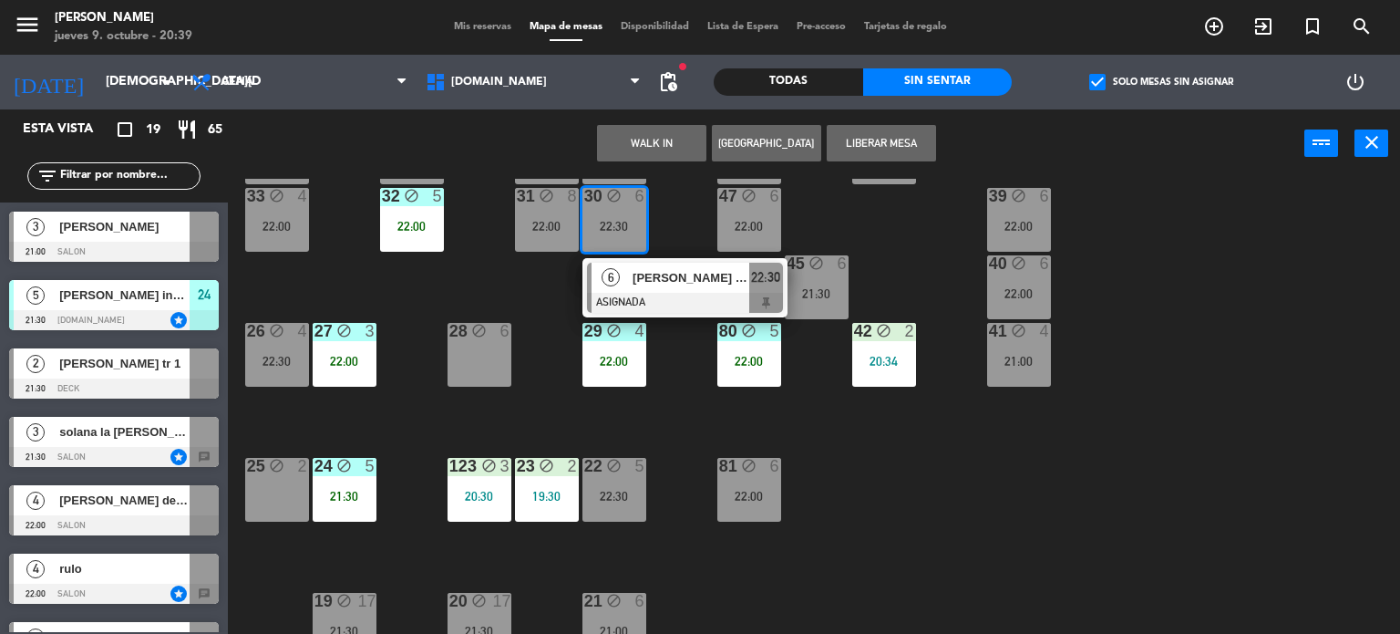
click at [457, 290] on div "34 block 2 35 block 5 22:00 36 block 8 22:00 43 block 2 21:30 37 block 7 21:00 …" at bounding box center [821, 407] width 1159 height 456
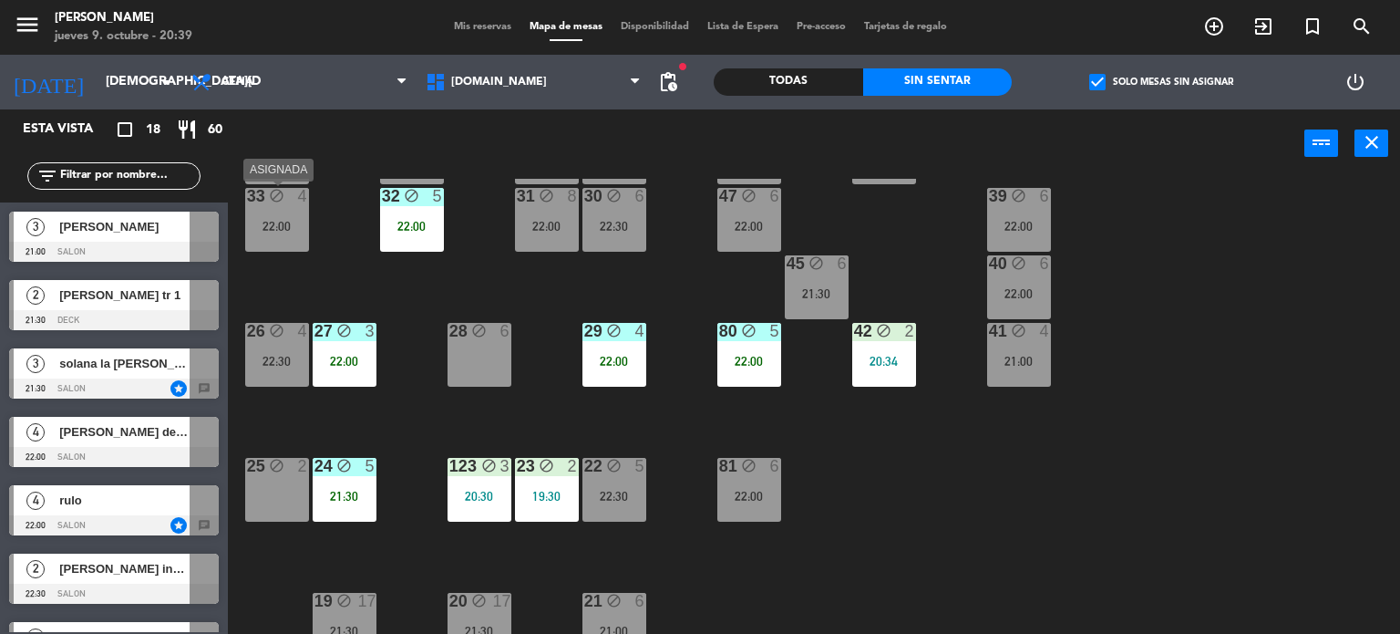
click at [303, 221] on div "22:00" at bounding box center [277, 226] width 64 height 13
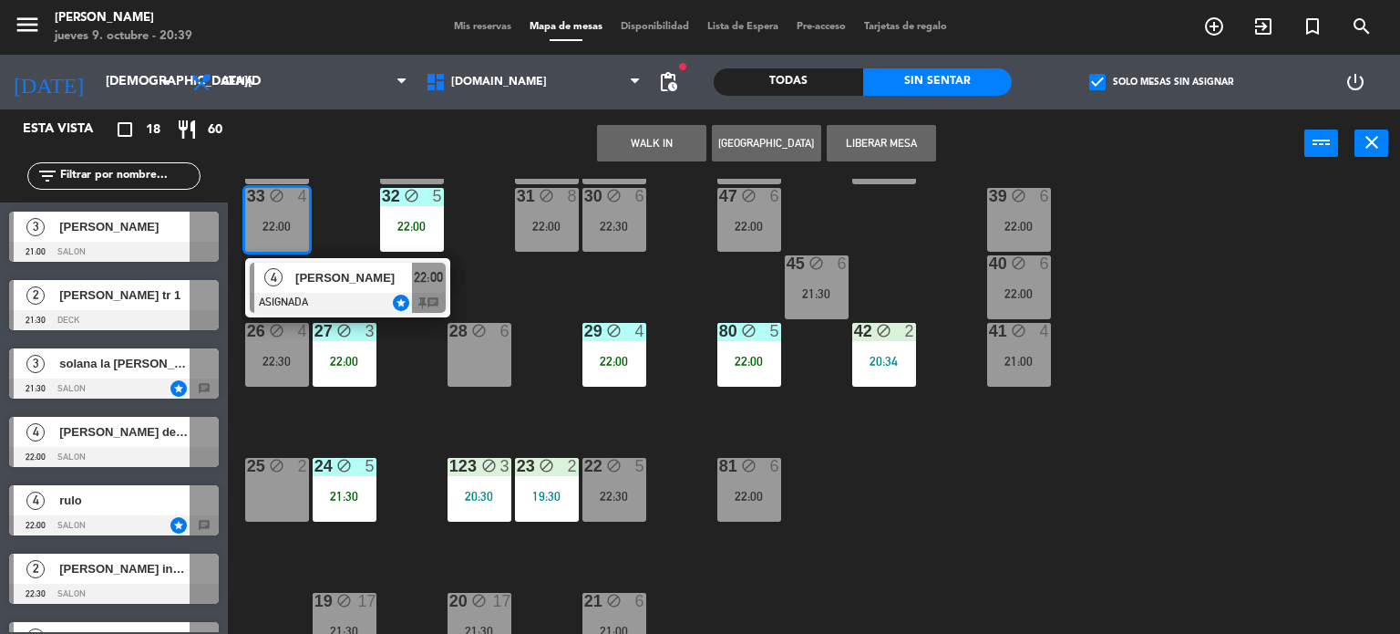
scroll to position [0, 0]
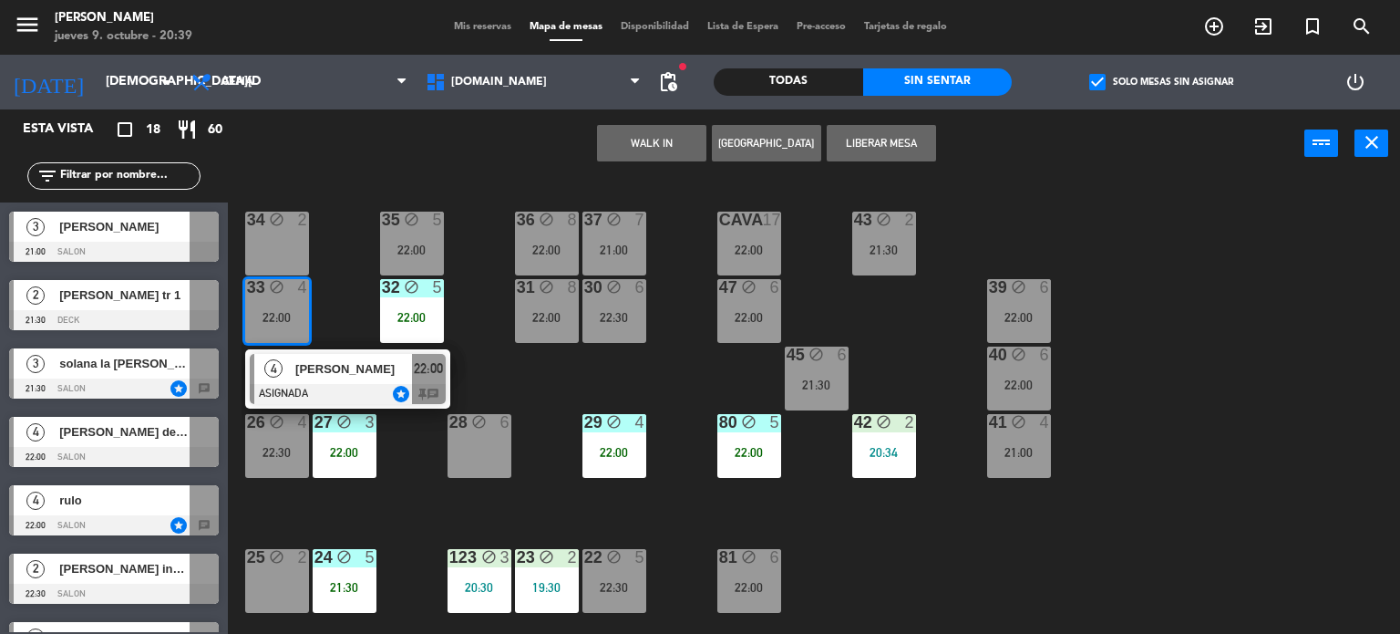
drag, startPoint x: 348, startPoint y: 278, endPoint x: 276, endPoint y: 211, distance: 98.7
click at [345, 273] on div "34 block 2 35 block 5 22:00 36 block 8 22:00 43 block 2 21:30 37 block 7 21:00 …" at bounding box center [821, 407] width 1159 height 456
click at [276, 211] on icon "block" at bounding box center [276, 218] width 15 height 15
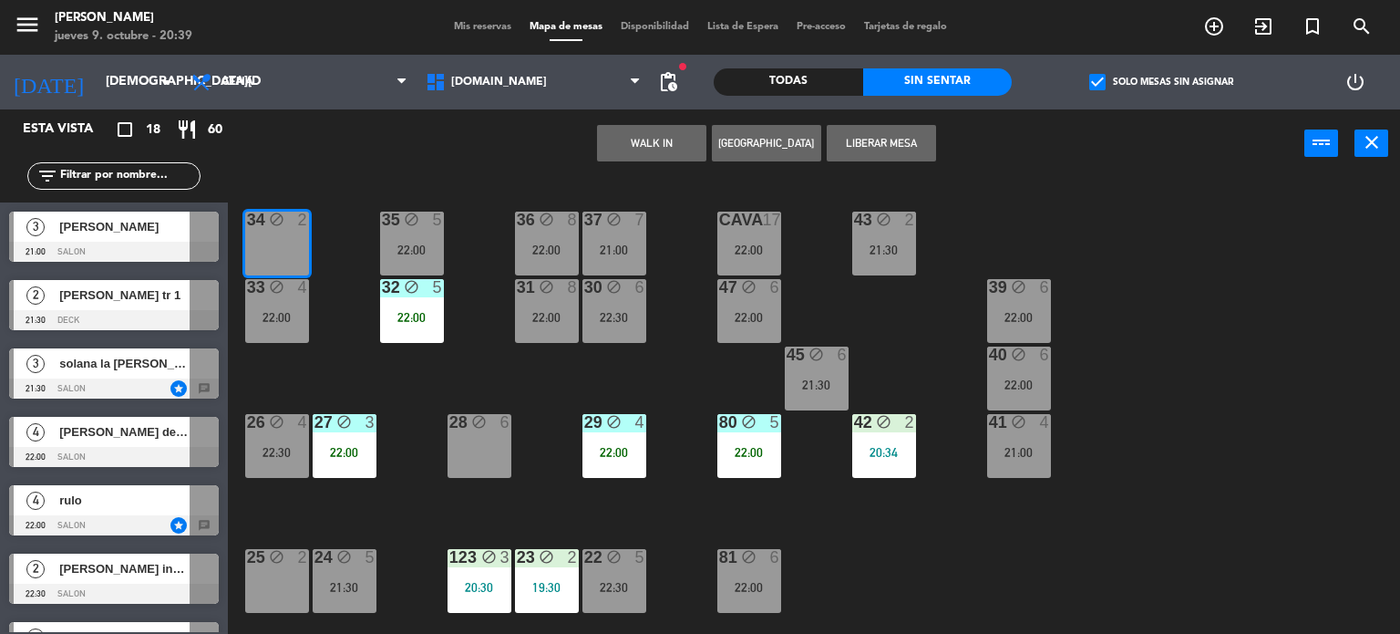
click at [350, 338] on div "34 block 2 35 block 5 22:00 36 block 8 22:00 43 block 2 21:30 37 block 7 21:00 …" at bounding box center [821, 407] width 1159 height 456
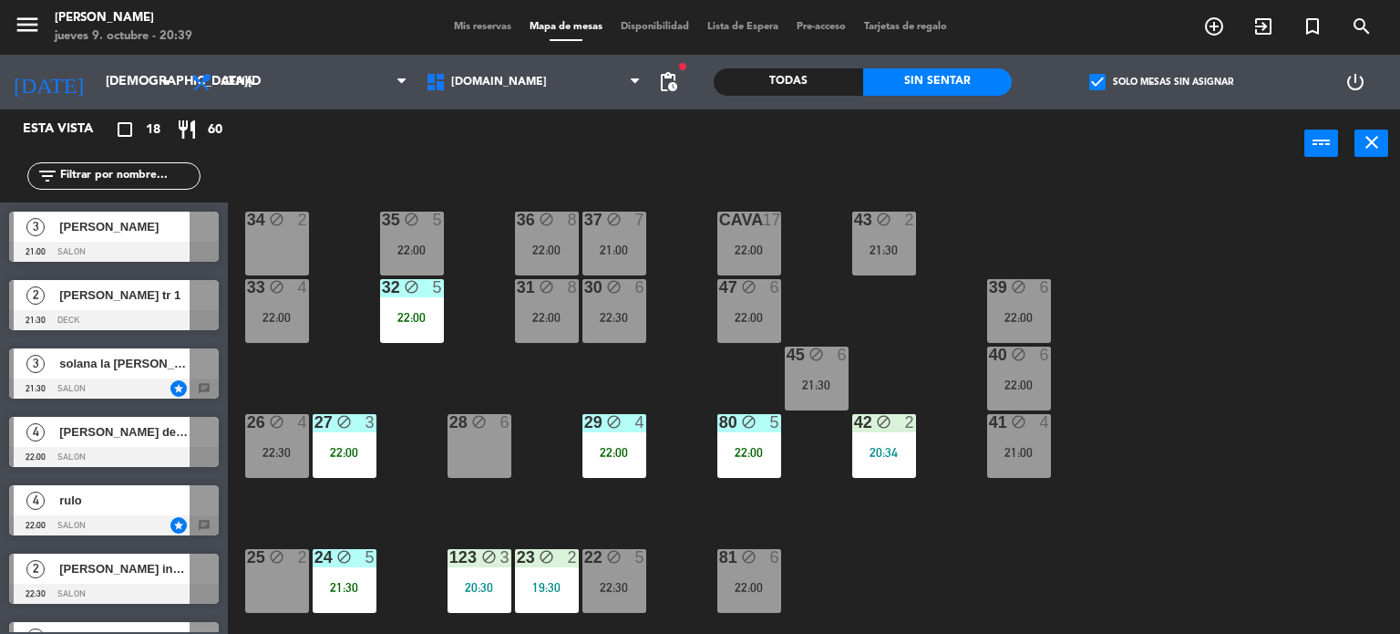
click at [187, 178] on input "text" at bounding box center [128, 176] width 141 height 20
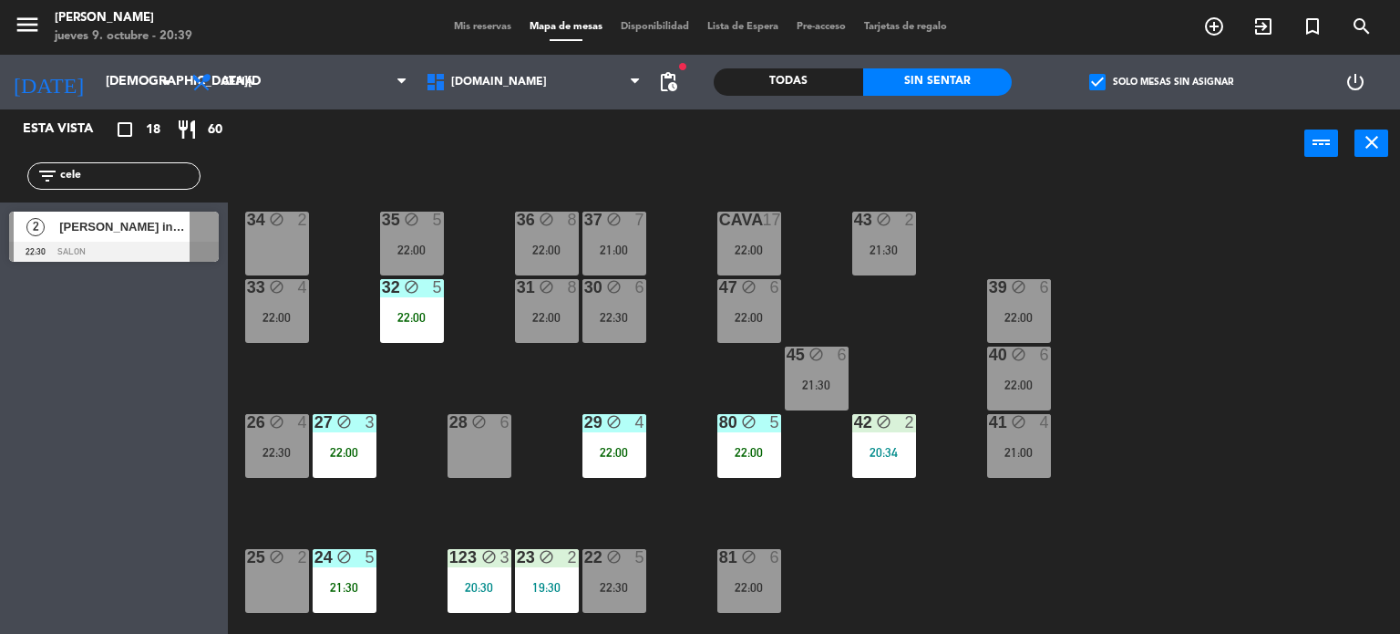
type input "cele"
click at [85, 323] on div "Esta vista crop_square 18 restaurant 60 filter_list cele 2 [PERSON_NAME] inv pa…" at bounding box center [114, 371] width 228 height 524
click at [184, 217] on span "[PERSON_NAME] inv pao" at bounding box center [124, 226] width 130 height 19
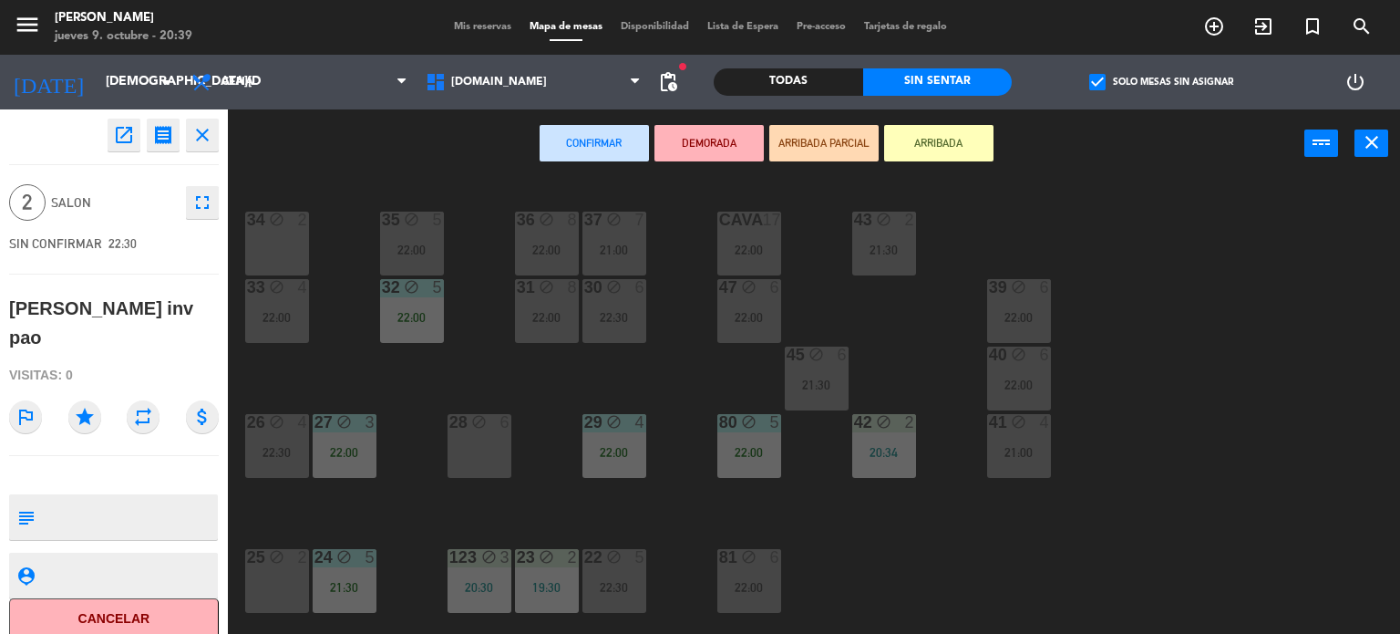
click at [69, 418] on icon "star" at bounding box center [84, 416] width 33 height 33
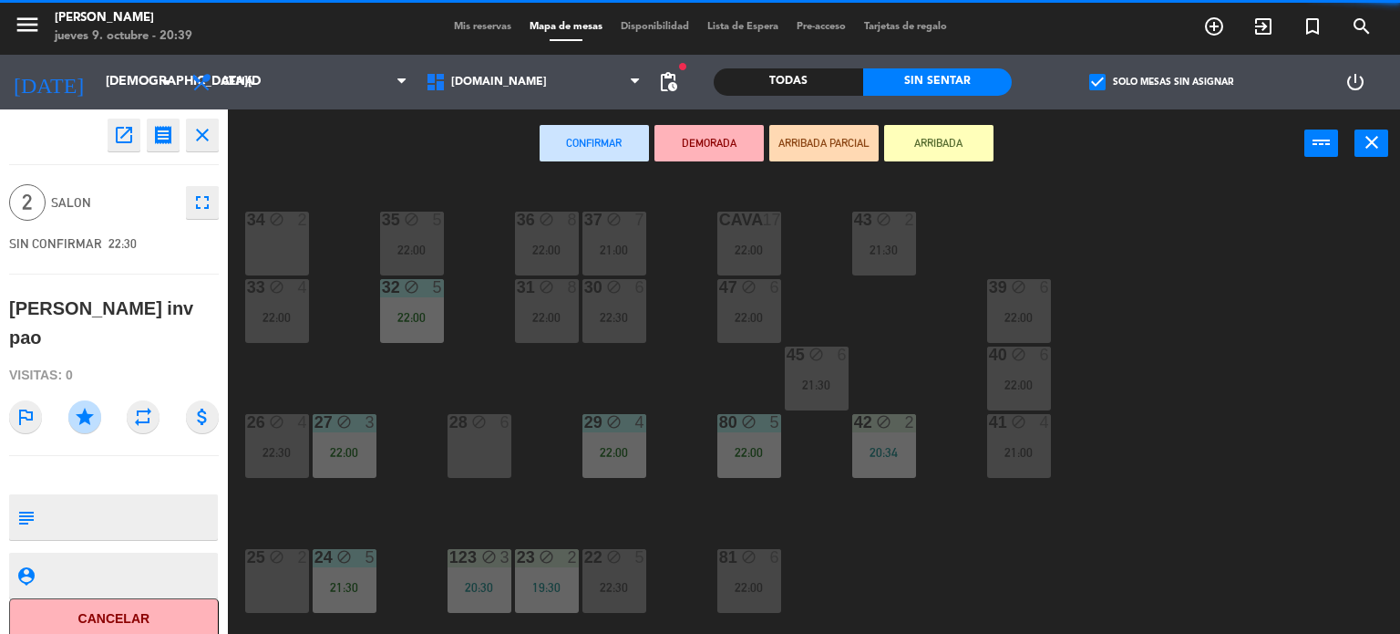
click at [300, 229] on div "34 block 2" at bounding box center [277, 220] width 64 height 18
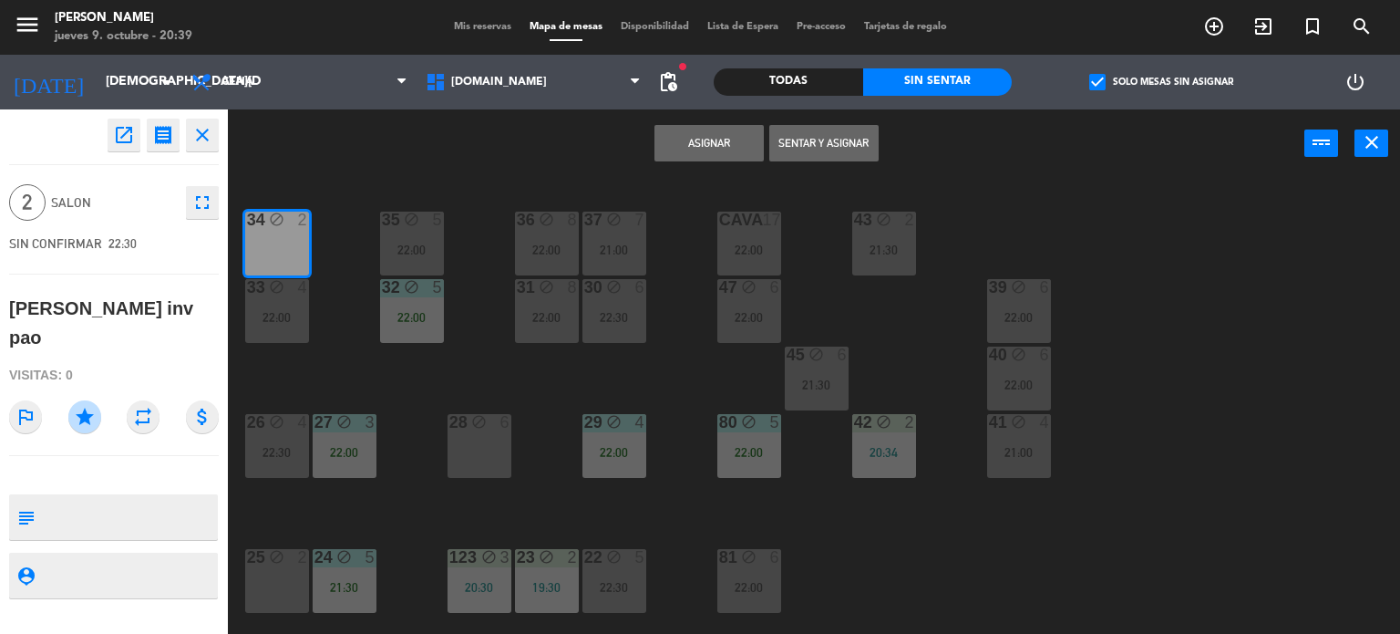
click at [729, 136] on button "Asignar" at bounding box center [708, 143] width 109 height 36
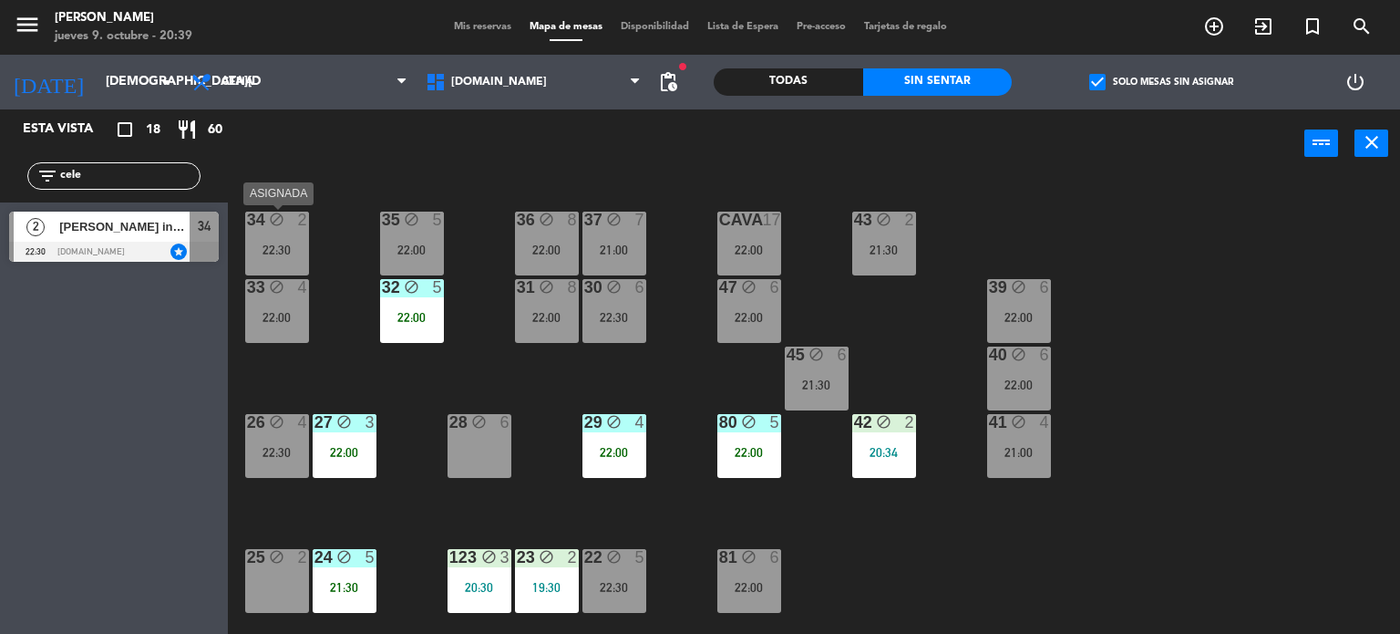
click at [263, 248] on div "22:30" at bounding box center [277, 249] width 64 height 13
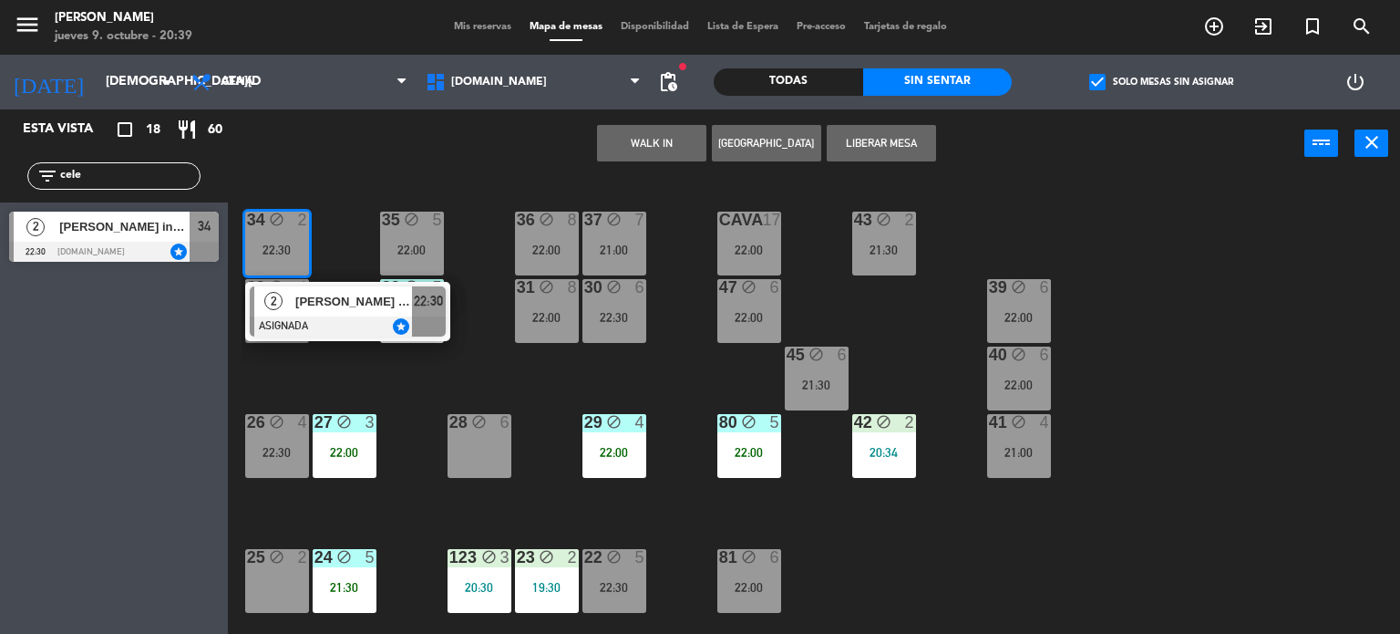
click at [335, 316] on div at bounding box center [348, 326] width 196 height 20
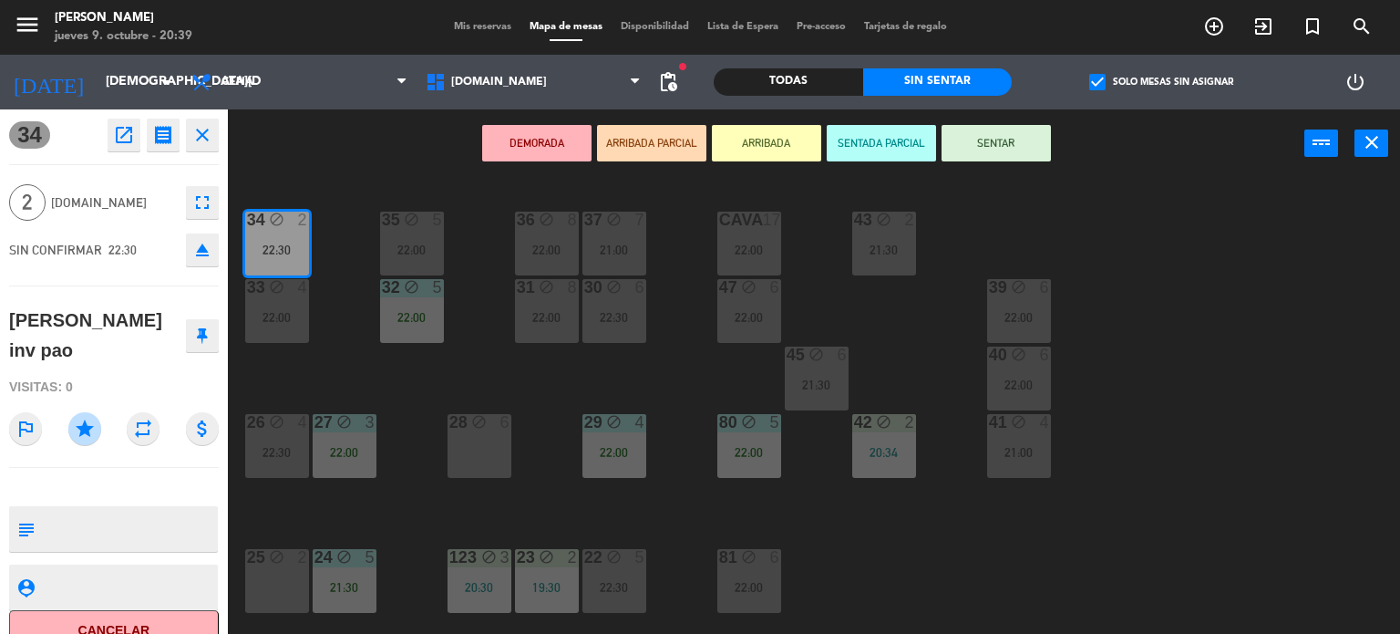
click at [868, 138] on button "SENTADA PARCIAL" at bounding box center [881, 143] width 109 height 36
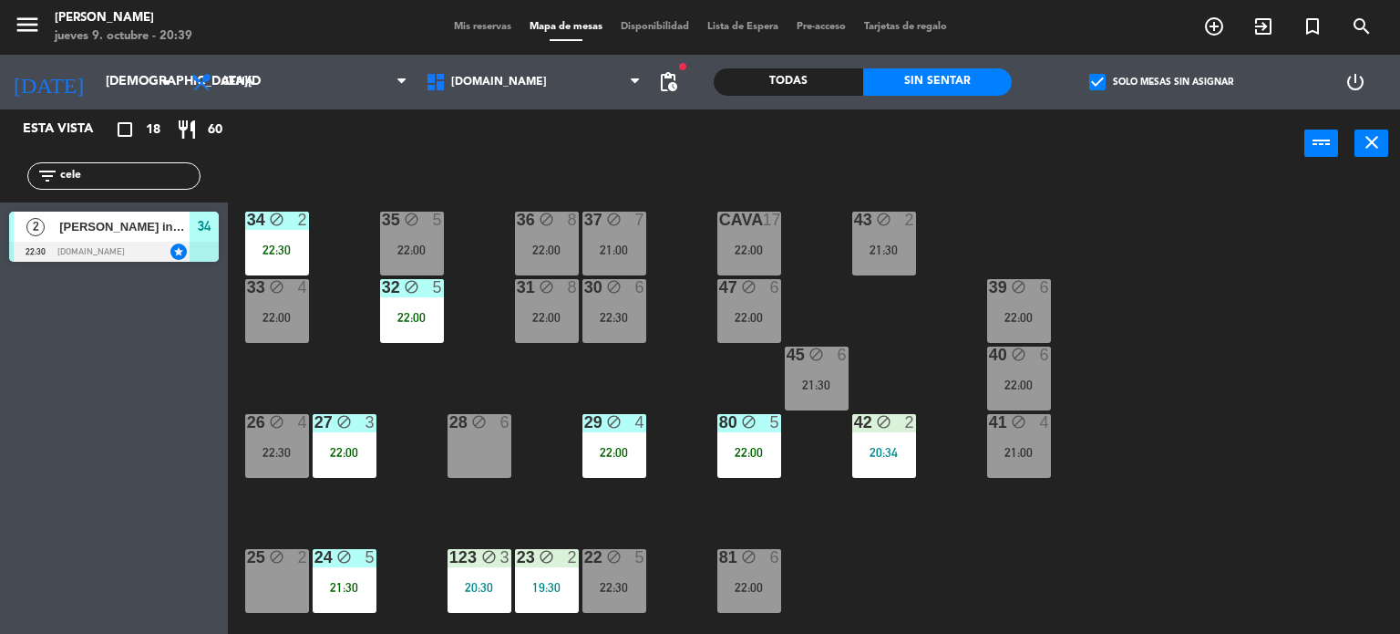
click at [1015, 176] on div "power_input close" at bounding box center [766, 143] width 1077 height 69
drag, startPoint x: 93, startPoint y: 181, endPoint x: 0, endPoint y: 170, distance: 93.6
click at [0, 174] on div "filter_list cele" at bounding box center [114, 175] width 228 height 53
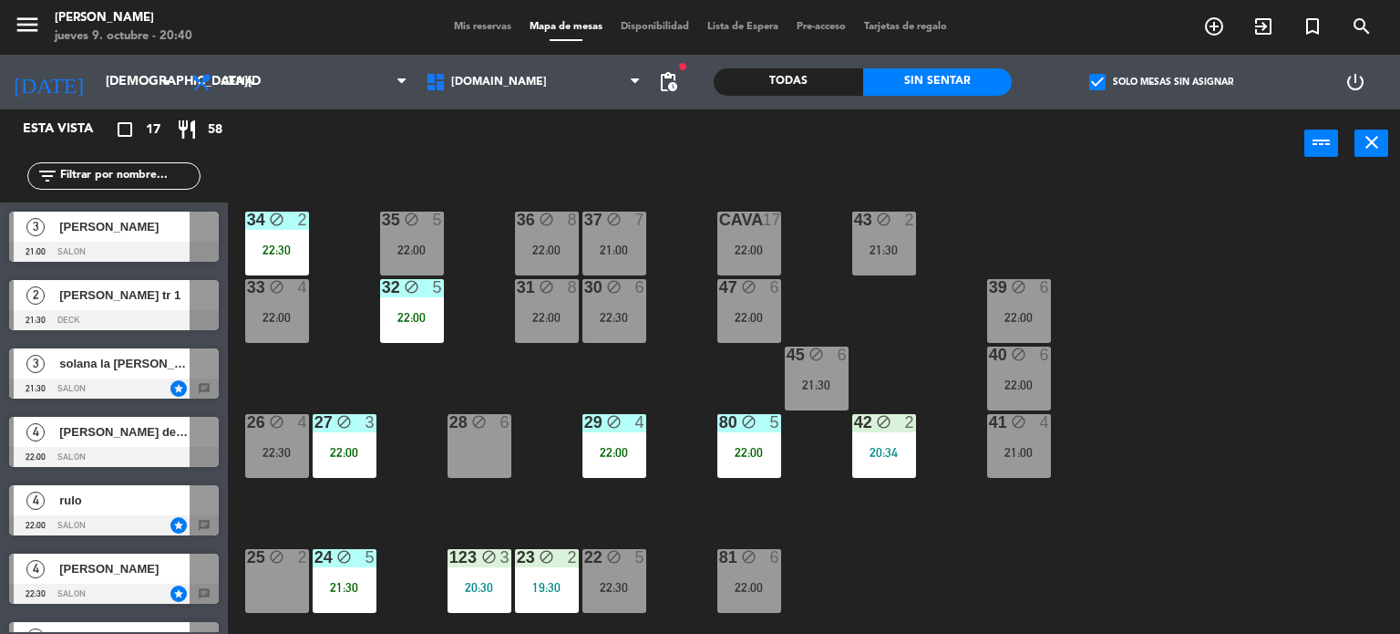
click at [1258, 119] on div "power_input close" at bounding box center [766, 143] width 1077 height 69
click at [1110, 75] on label "check_box Solo mesas sin asignar" at bounding box center [1161, 82] width 144 height 16
click at [1161, 82] on input "check_box Solo mesas sin asignar" at bounding box center [1161, 82] width 0 height 0
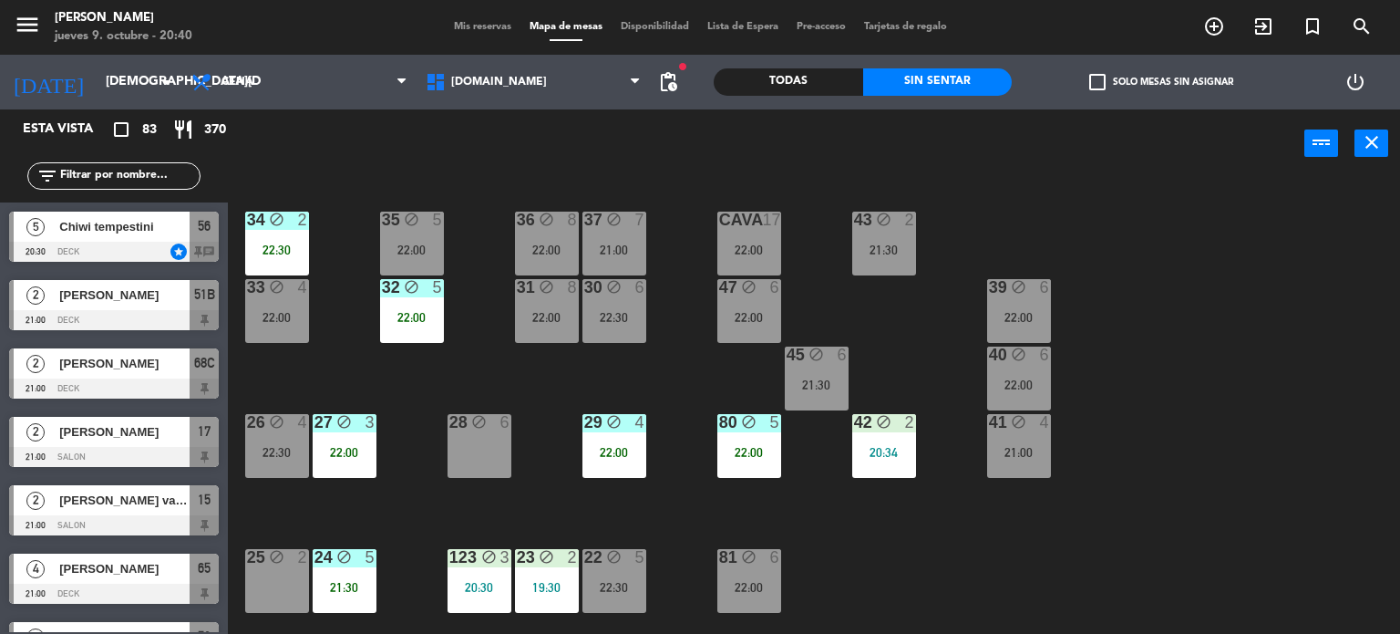
click at [778, 82] on div "Todas" at bounding box center [788, 81] width 149 height 27
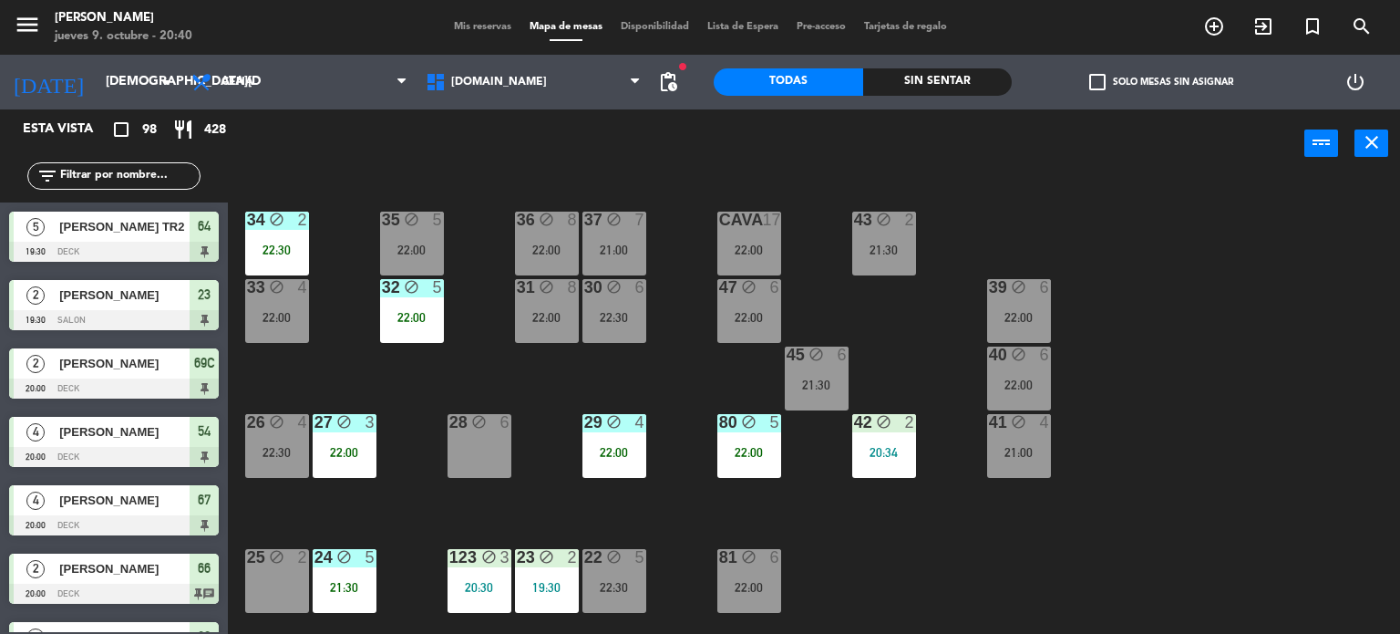
click at [103, 175] on input "text" at bounding box center [128, 176] width 141 height 20
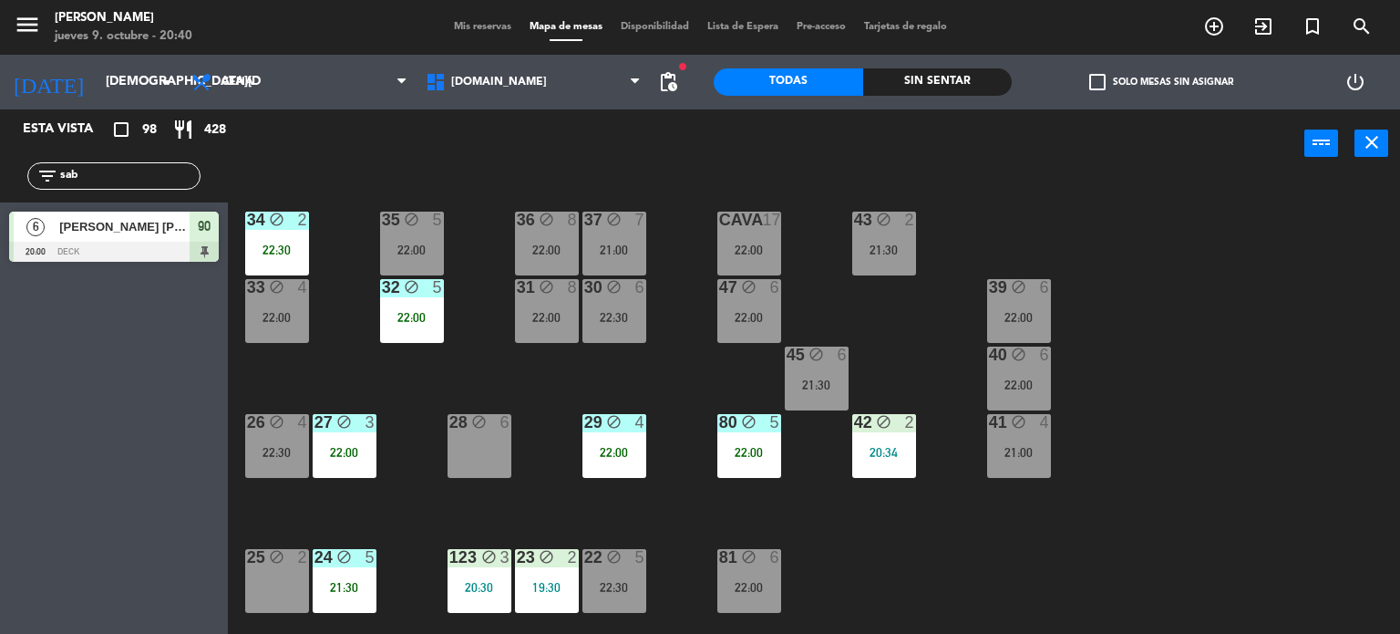
click at [1262, 459] on div "34 block 2 22:30 35 block 5 22:00 36 block 8 22:00 43 block 2 21:30 37 block 7 …" at bounding box center [821, 407] width 1159 height 456
drag, startPoint x: 102, startPoint y: 175, endPoint x: 0, endPoint y: 198, distance: 104.6
click at [0, 198] on div "filter_list sab" at bounding box center [114, 175] width 228 height 53
type input "¿"
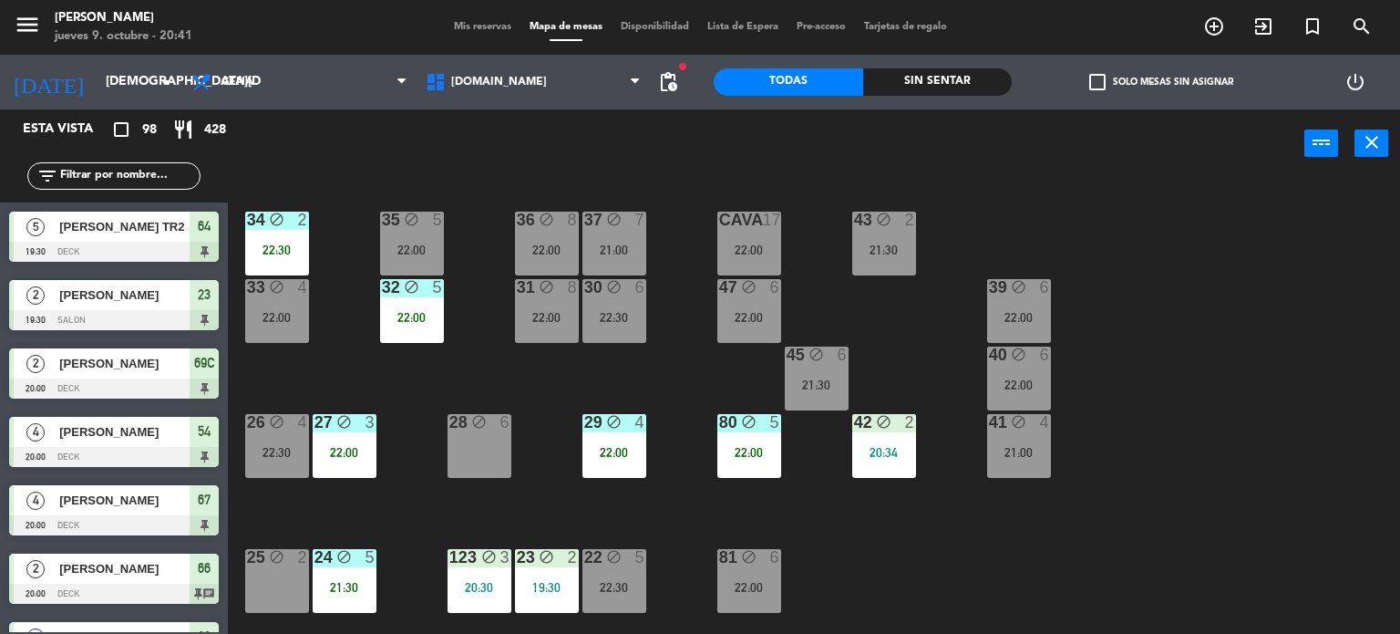
click at [1119, 141] on div "power_input close" at bounding box center [766, 143] width 1077 height 69
click at [103, 172] on input "text" at bounding box center [128, 176] width 141 height 20
click at [103, 172] on input "d" at bounding box center [128, 176] width 141 height 20
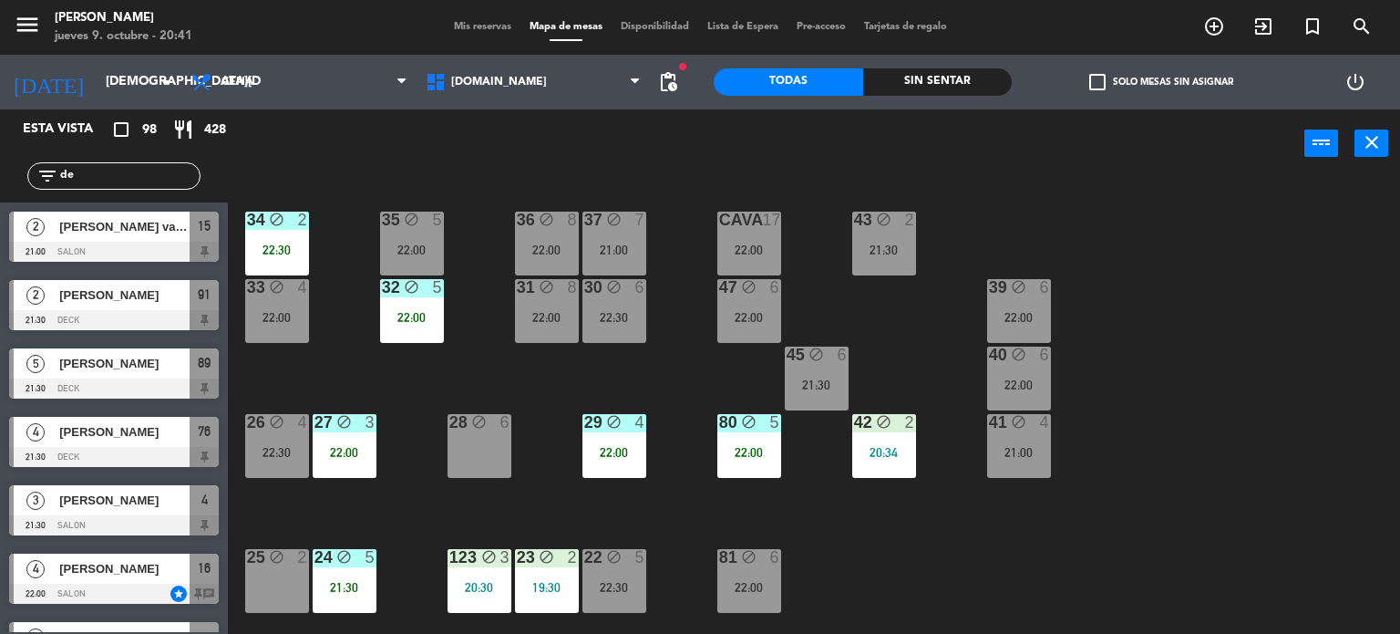
type input "d"
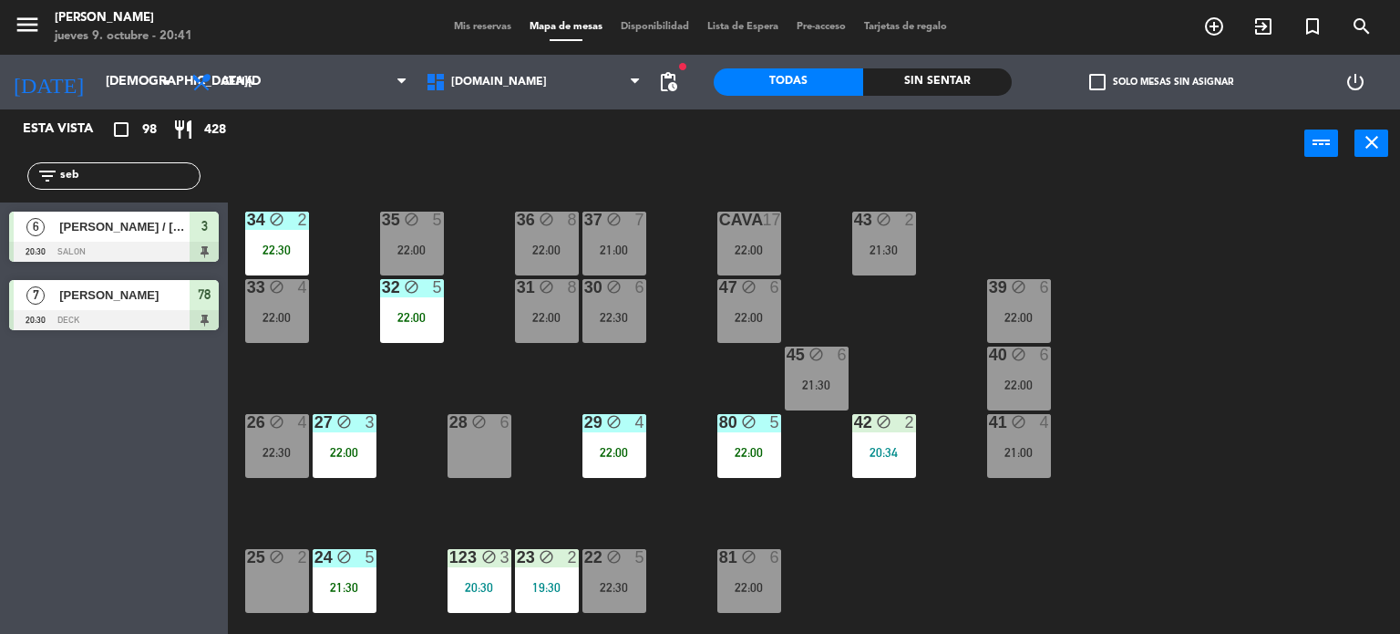
type input "seb"
click at [0, 573] on div "Esta vista crop_square 98 restaurant 428 filter_list seb 6 [PERSON_NAME] / [PER…" at bounding box center [114, 371] width 228 height 524
click at [0, 191] on div "filter_list seb" at bounding box center [114, 175] width 228 height 53
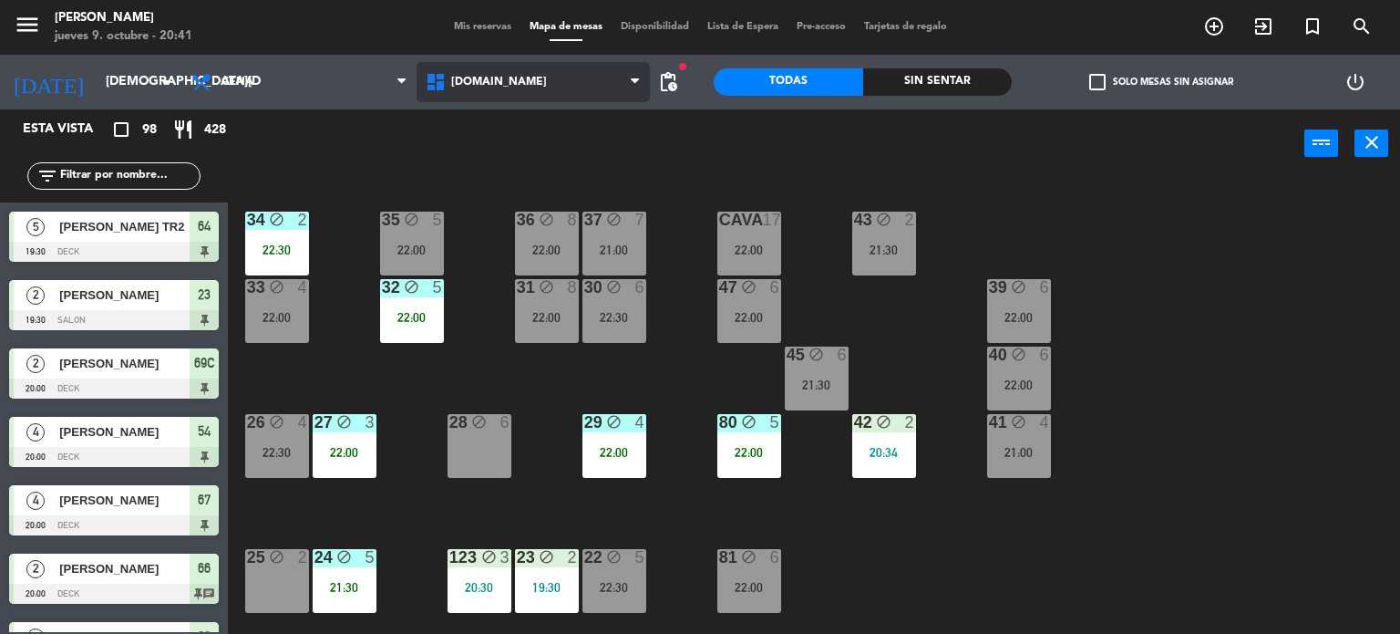
click at [525, 68] on span "[DOMAIN_NAME]" at bounding box center [534, 82] width 234 height 40
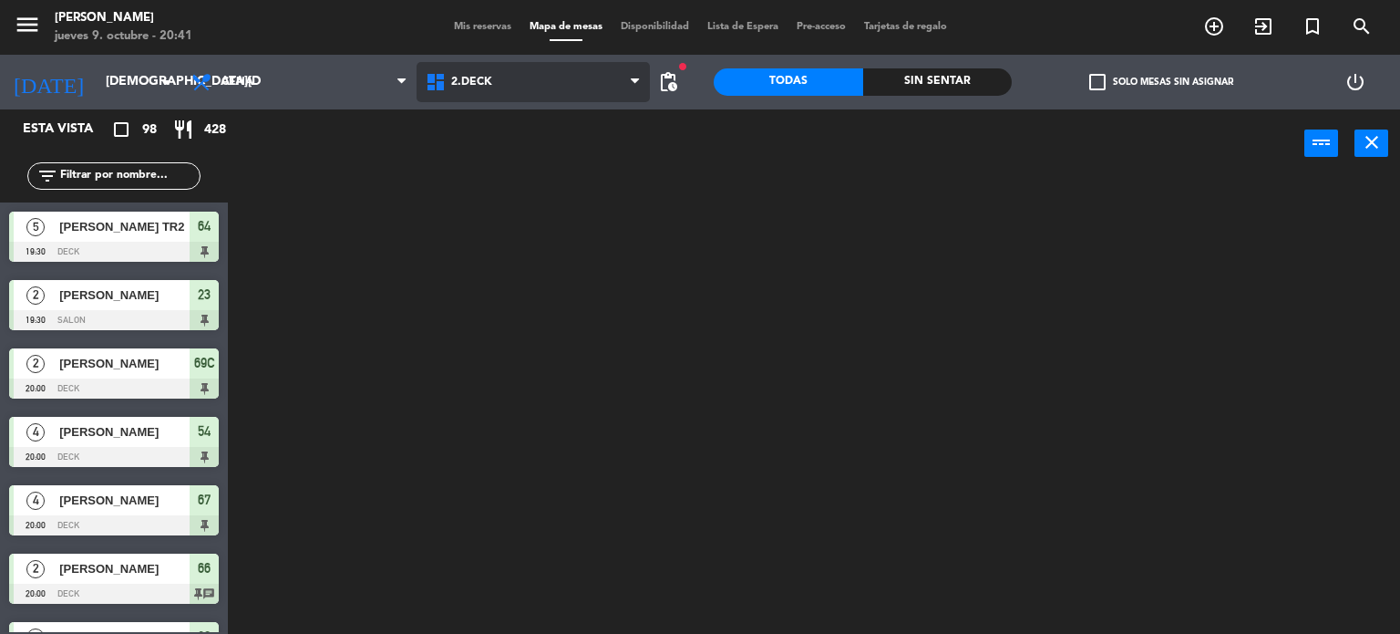
click at [503, 154] on ng-component "menu [PERSON_NAME] [DATE] 9. octubre - 20:41 Mis reservas Mapa de mesas Disponi…" at bounding box center [700, 317] width 1400 height 634
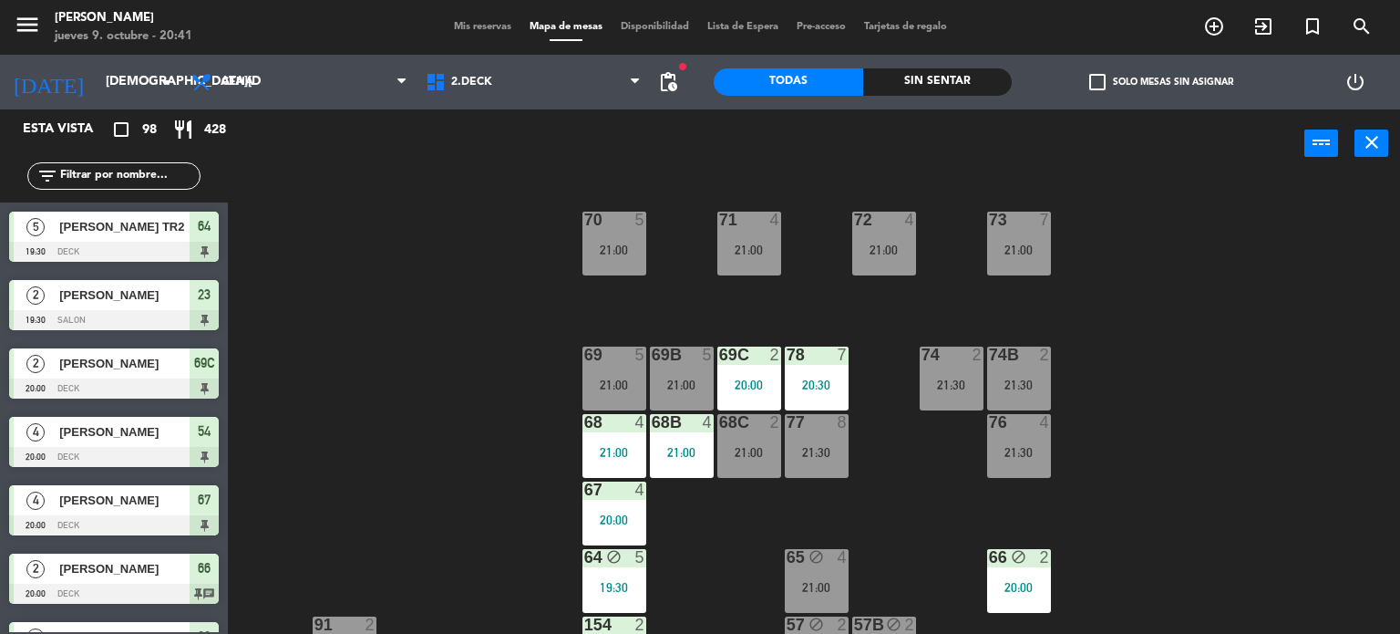
scroll to position [273, 0]
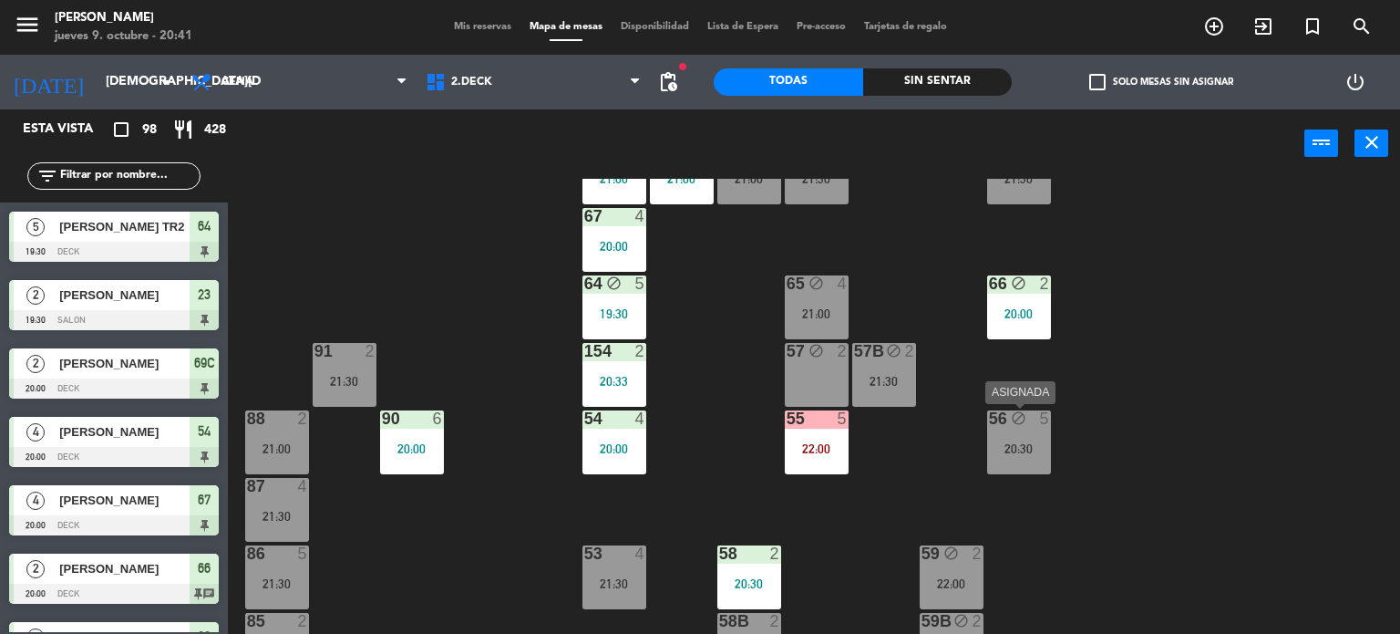
click at [1030, 433] on div "56 block 5 20:30" at bounding box center [1019, 442] width 64 height 64
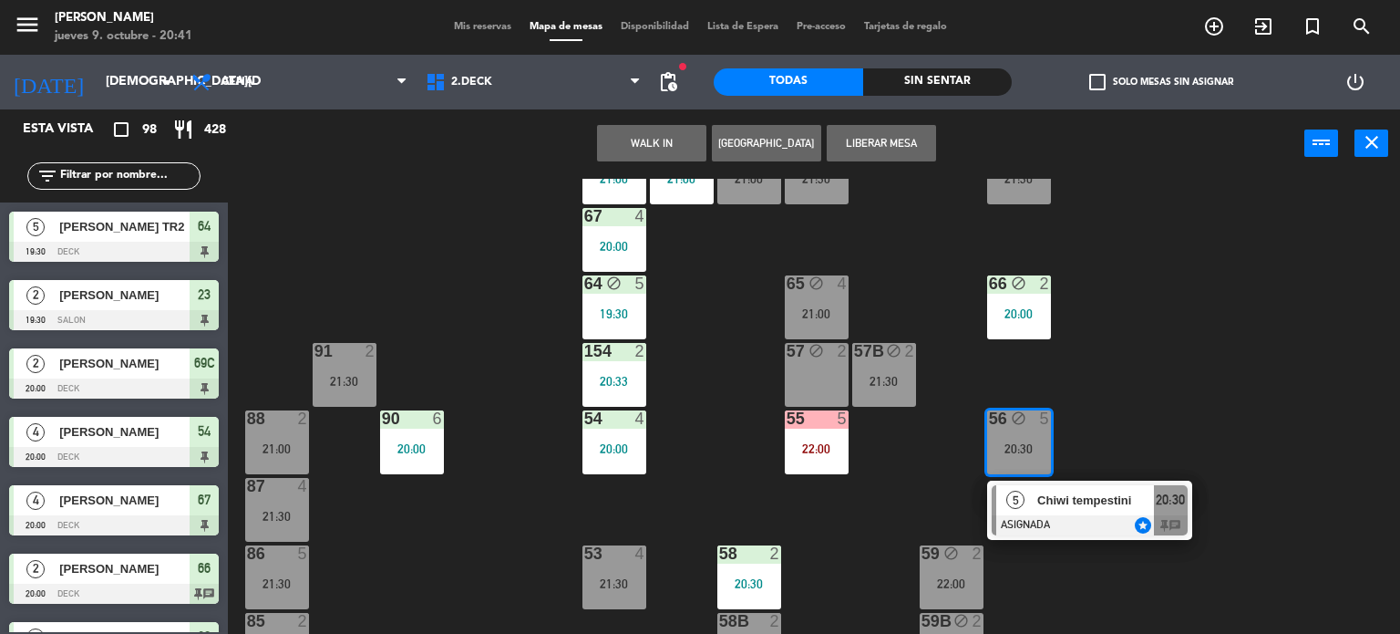
click at [1065, 480] on div "5 Chiwi [PERSON_NAME] ASIGNADA star 20:30 chat" at bounding box center [1089, 509] width 205 height 59
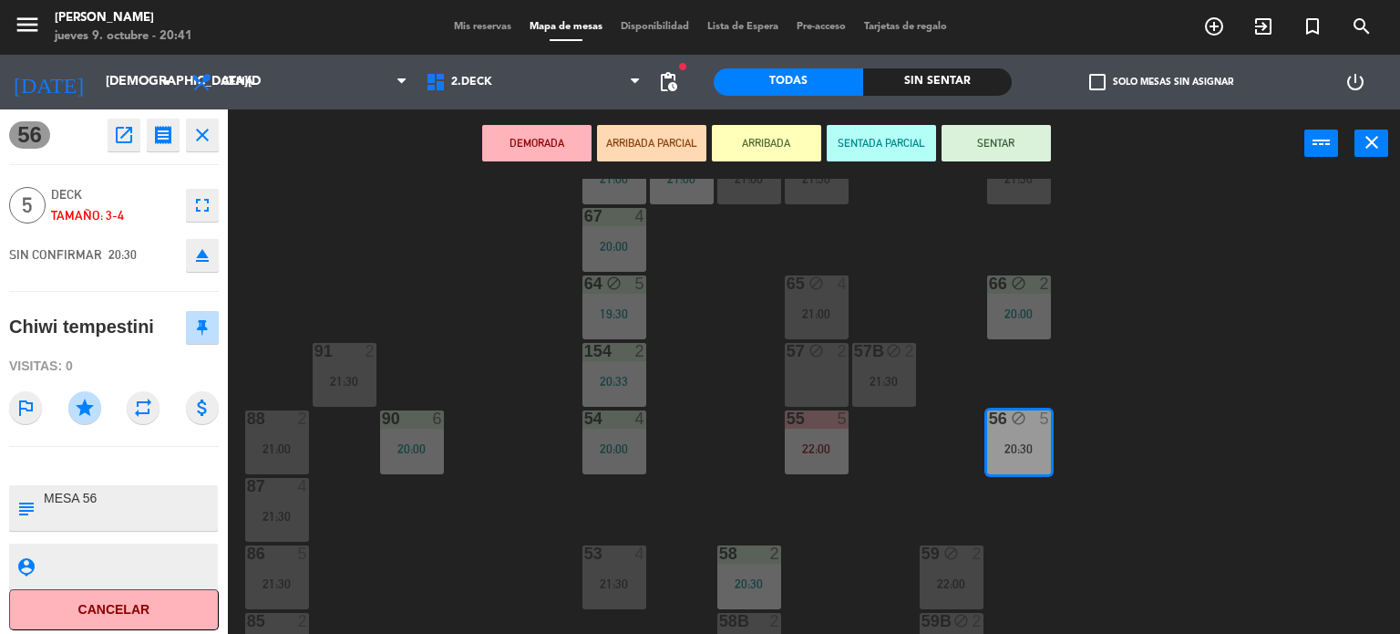
click at [1010, 133] on button "SENTAR" at bounding box center [996, 143] width 109 height 36
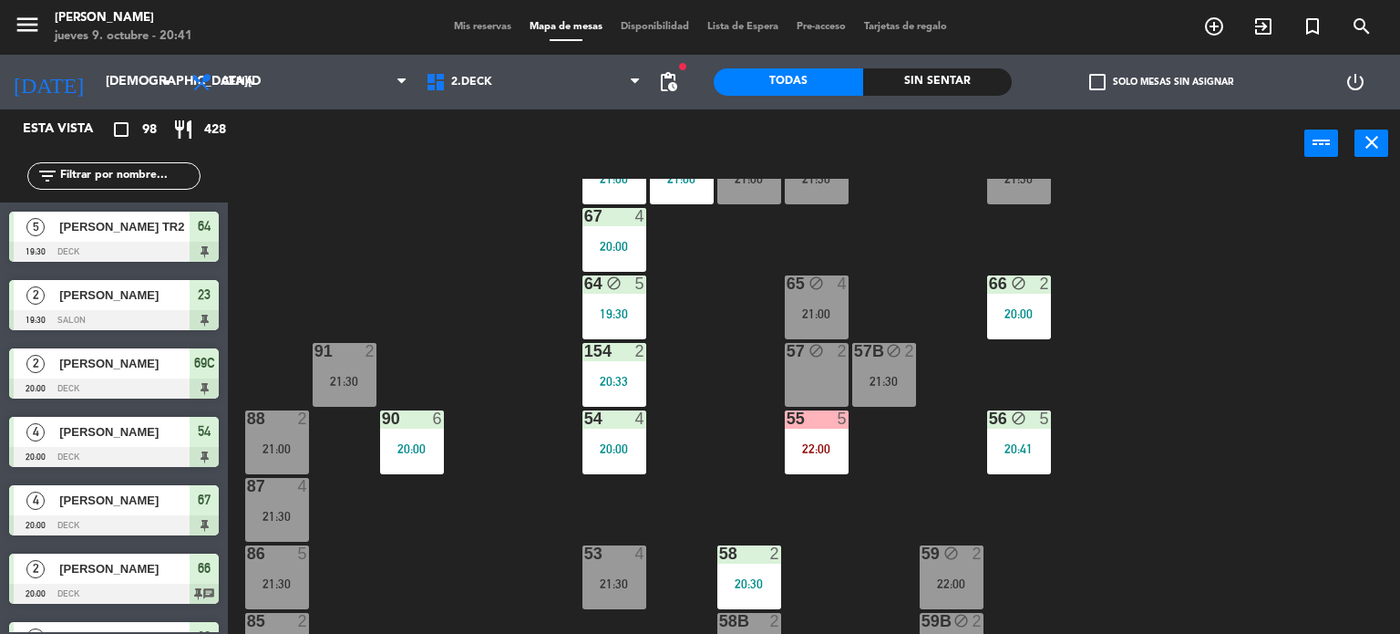
click at [821, 428] on div "55 5 22:00" at bounding box center [817, 442] width 64 height 64
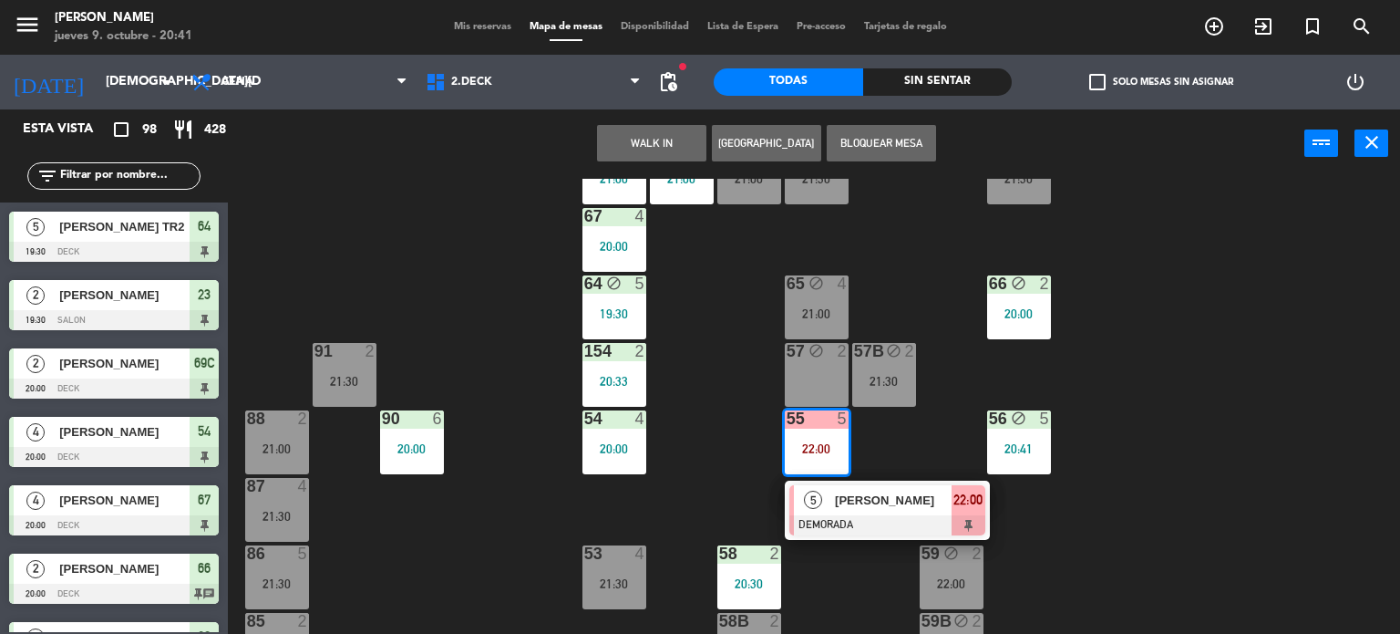
click at [960, 433] on div "71 4 21:00 72 4 21:00 73 7 21:00 70 5 21:00 74 2 21:30 74B 2 21:30 69 5 21:00 6…" at bounding box center [821, 407] width 1159 height 456
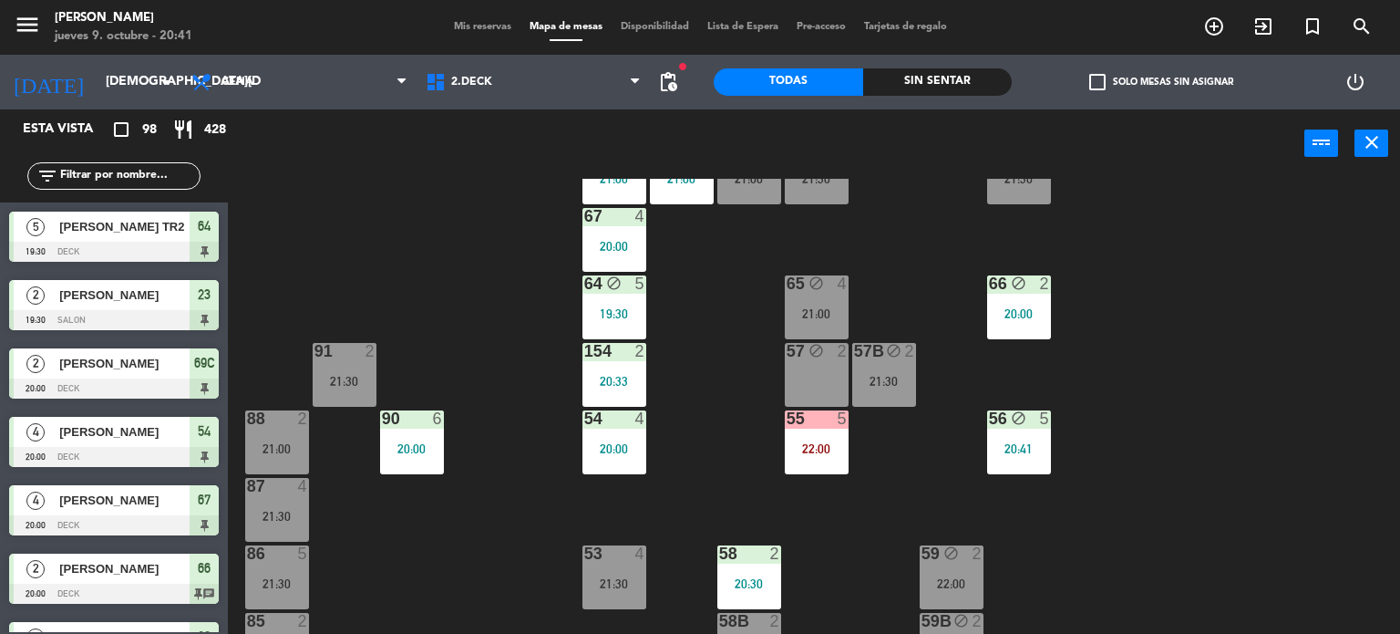
click at [996, 66] on div "Todas Sin sentar" at bounding box center [863, 82] width 298 height 55
click at [1115, 77] on label "check_box_outline_blank Solo mesas sin asignar" at bounding box center [1161, 82] width 144 height 16
click at [1161, 82] on input "check_box_outline_blank Solo mesas sin asignar" at bounding box center [1161, 82] width 0 height 0
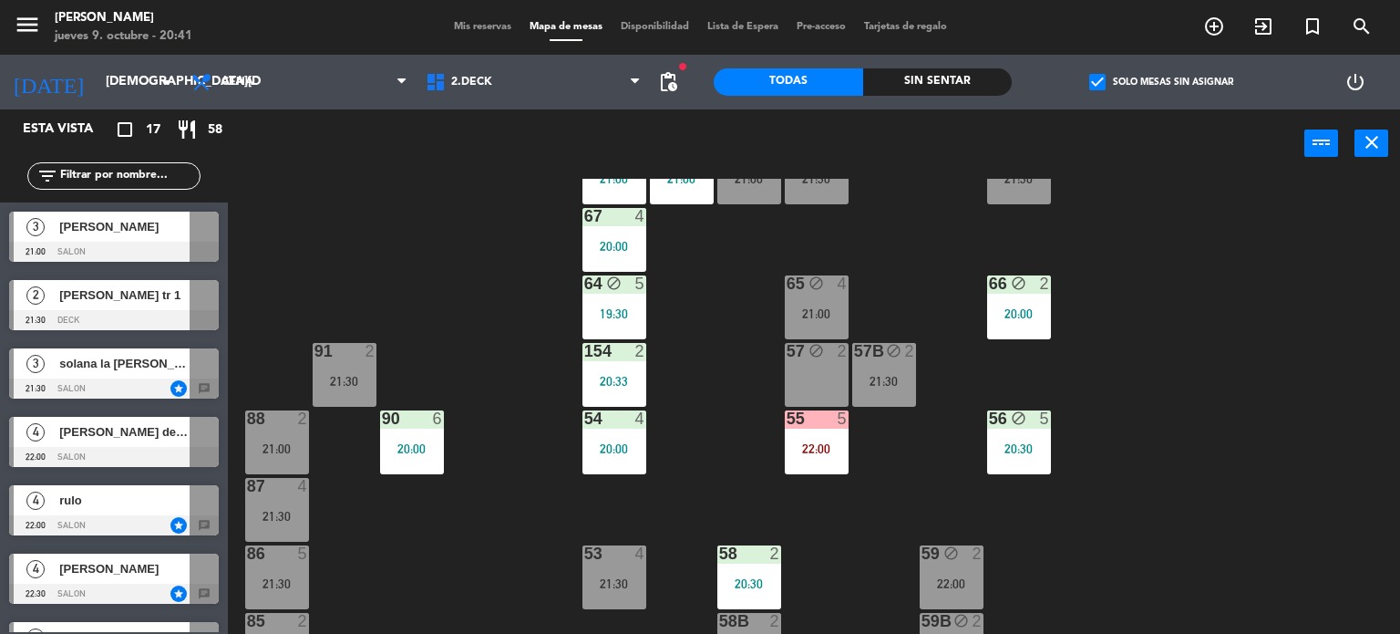
click at [988, 89] on div "Sin sentar" at bounding box center [937, 81] width 149 height 27
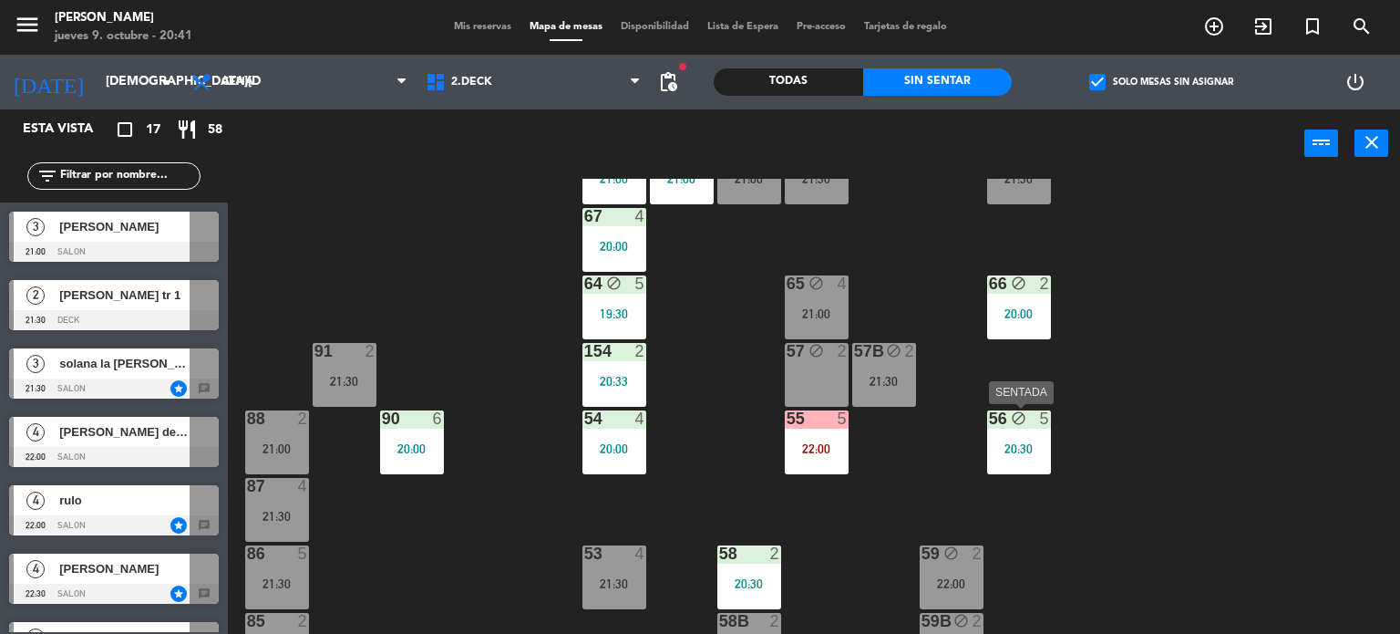
click at [1026, 458] on div "56 block 5 20:30" at bounding box center [1019, 442] width 64 height 64
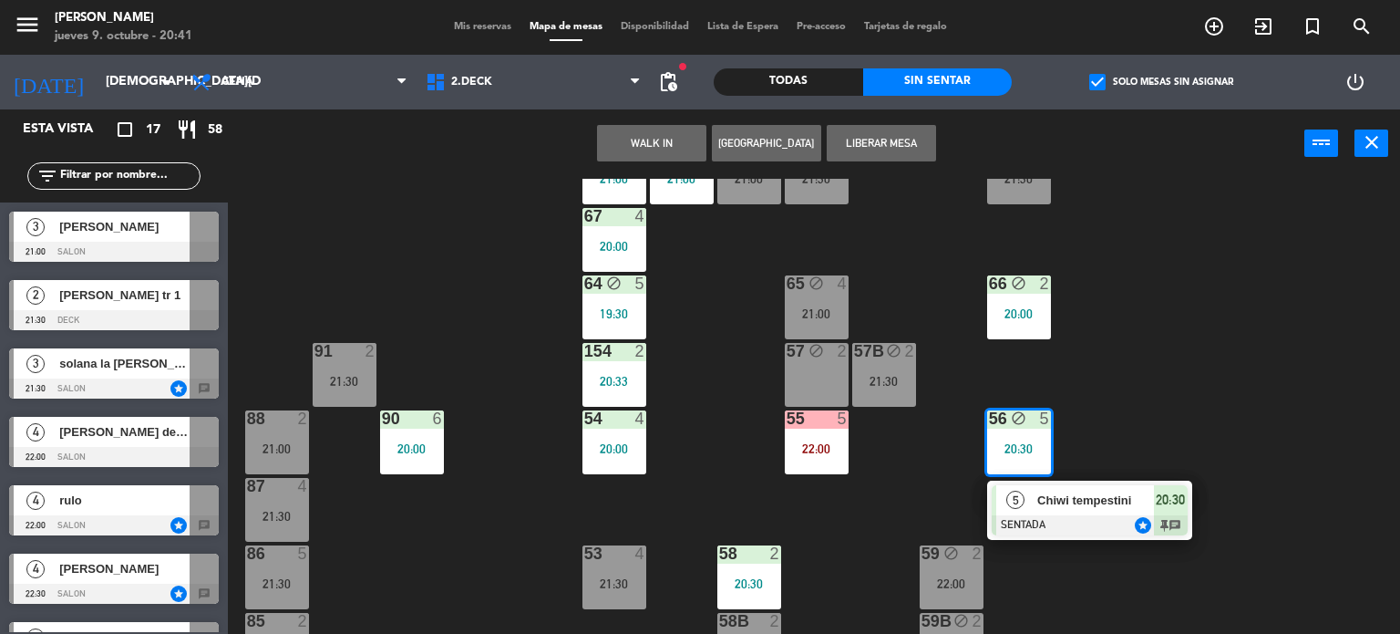
click at [468, 182] on div "71 4 21:00 72 4 21:00 73 7 21:00 70 5 21:00 74 2 21:30 74B 2 21:30 69 5 21:00 6…" at bounding box center [821, 407] width 1159 height 456
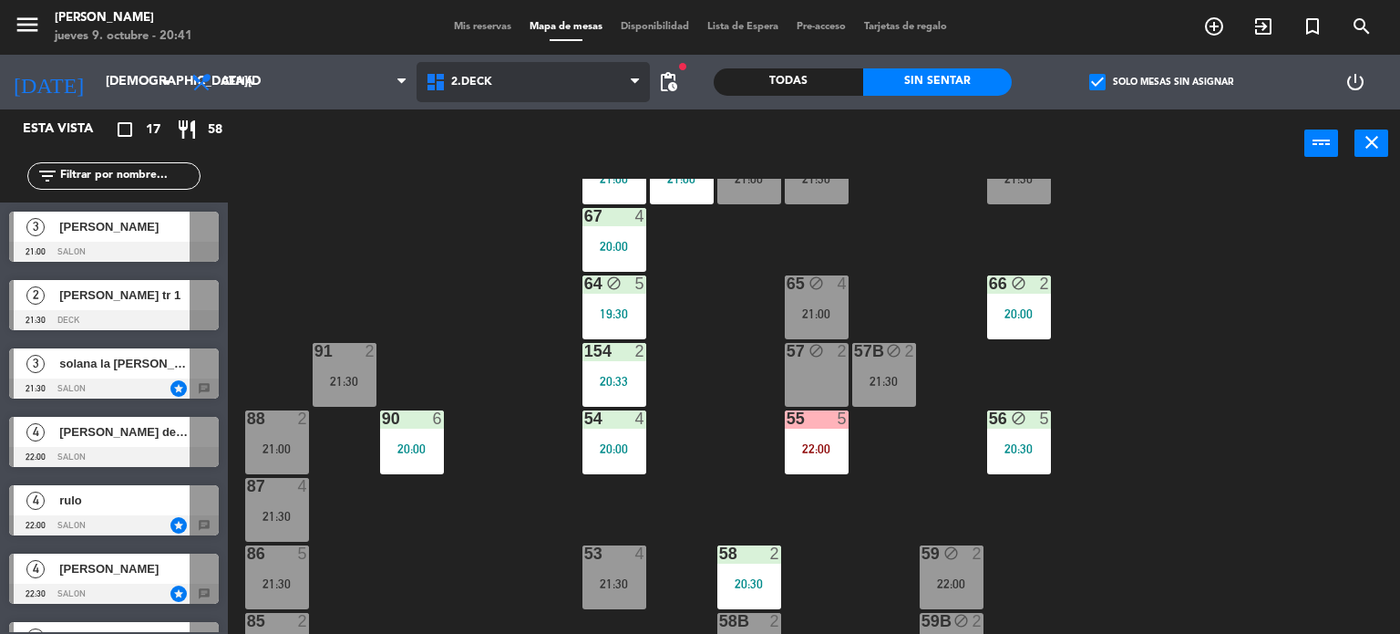
click at [510, 85] on span "2.DECK" at bounding box center [534, 82] width 234 height 40
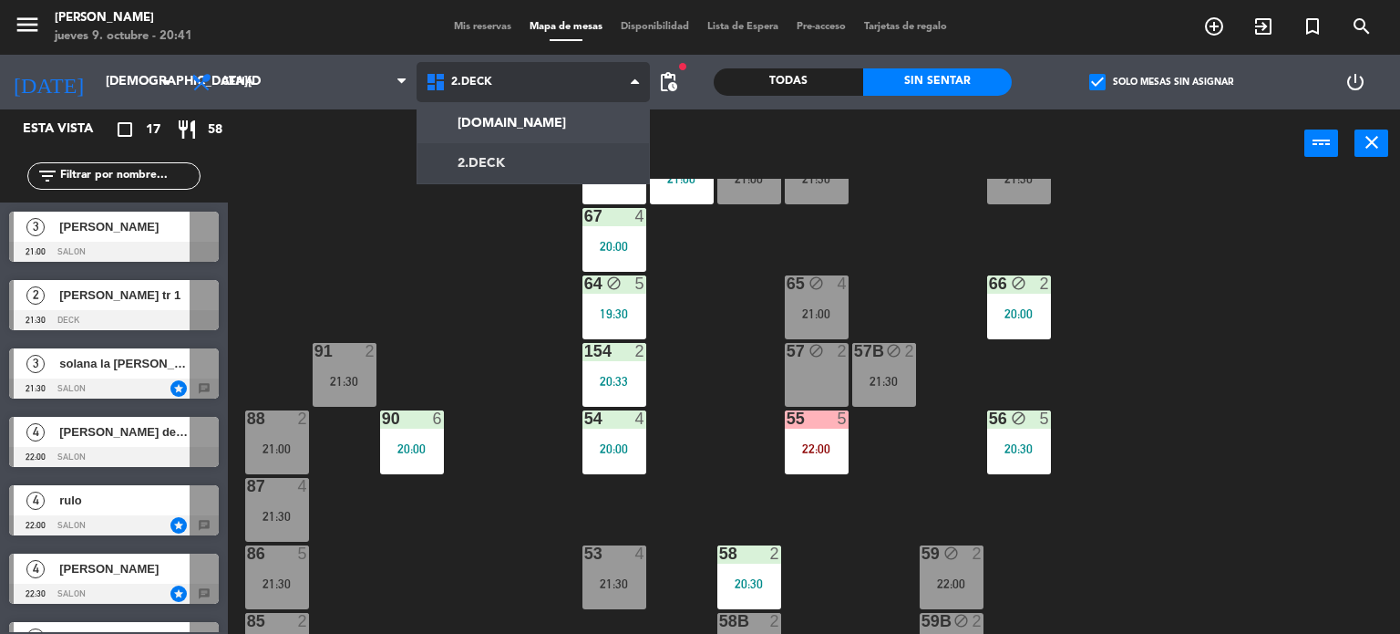
click at [522, 106] on div "[DOMAIN_NAME] [DOMAIN_NAME] [DOMAIN_NAME] [DOMAIN_NAME] [DOMAIN_NAME]" at bounding box center [534, 82] width 234 height 55
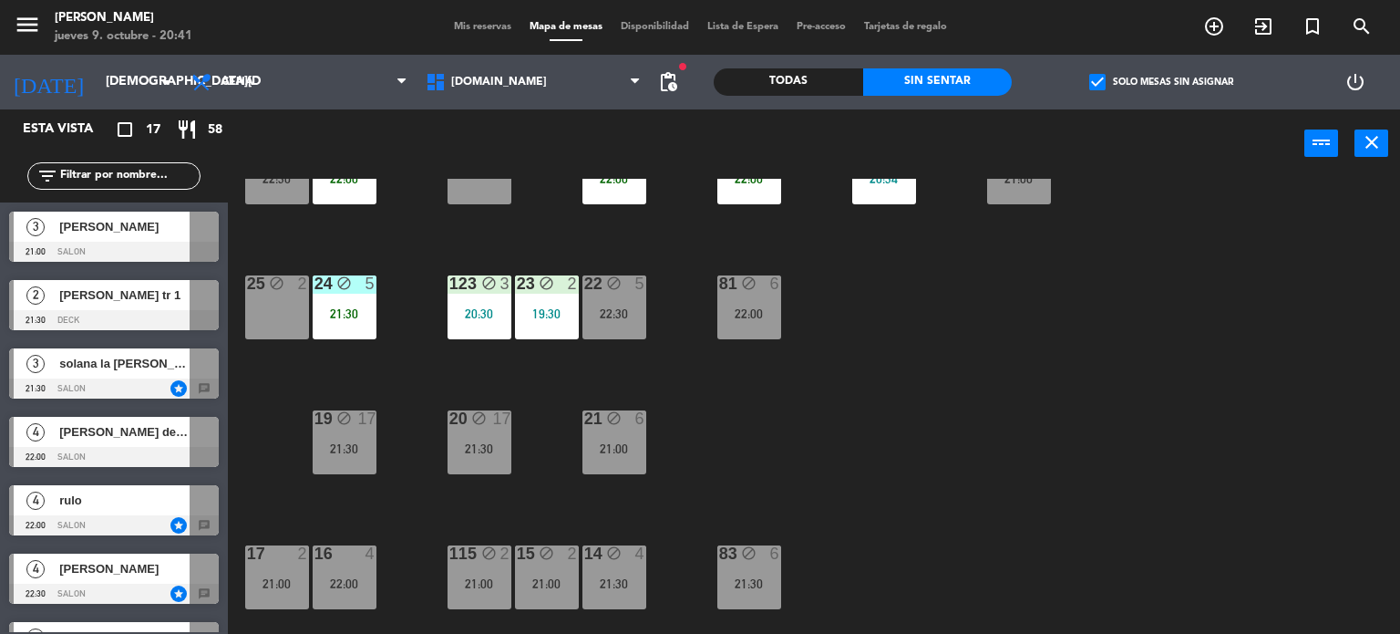
scroll to position [365, 0]
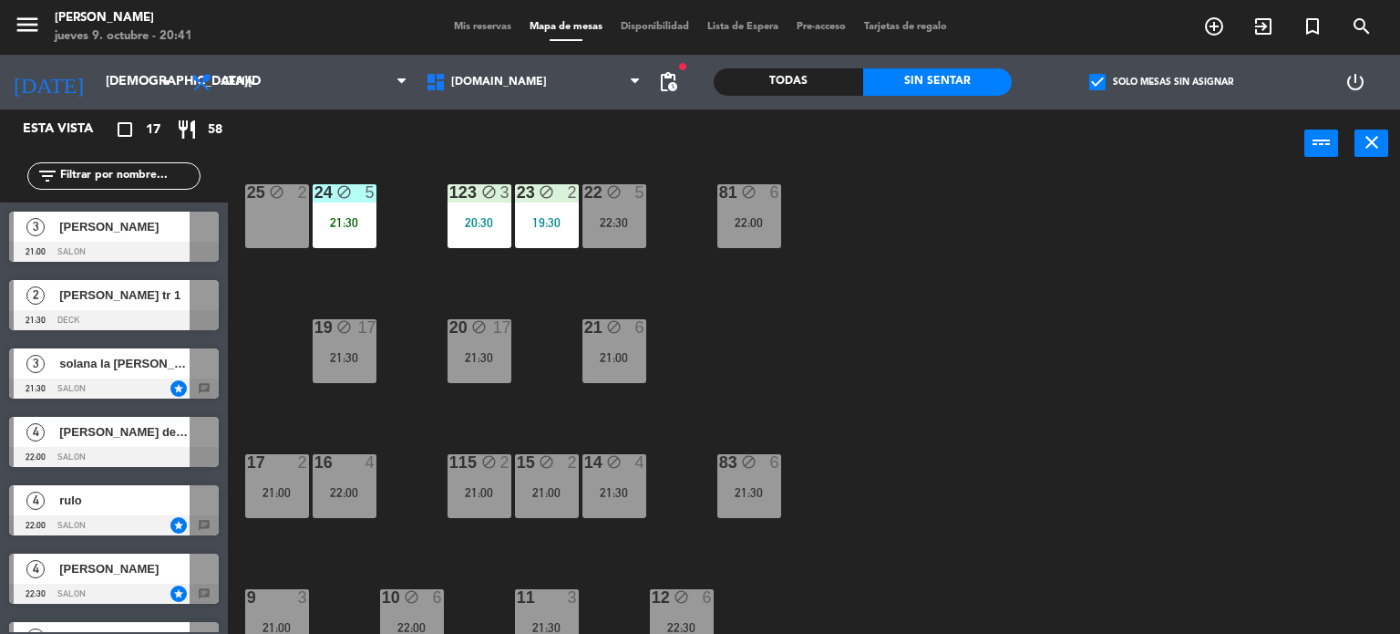
click at [1005, 487] on div "34 block 2 22:30 35 block 5 22:00 36 block 8 22:00 43 block 2 21:30 37 block 7 …" at bounding box center [821, 407] width 1159 height 456
click at [503, 77] on span "[DOMAIN_NAME]" at bounding box center [534, 82] width 234 height 40
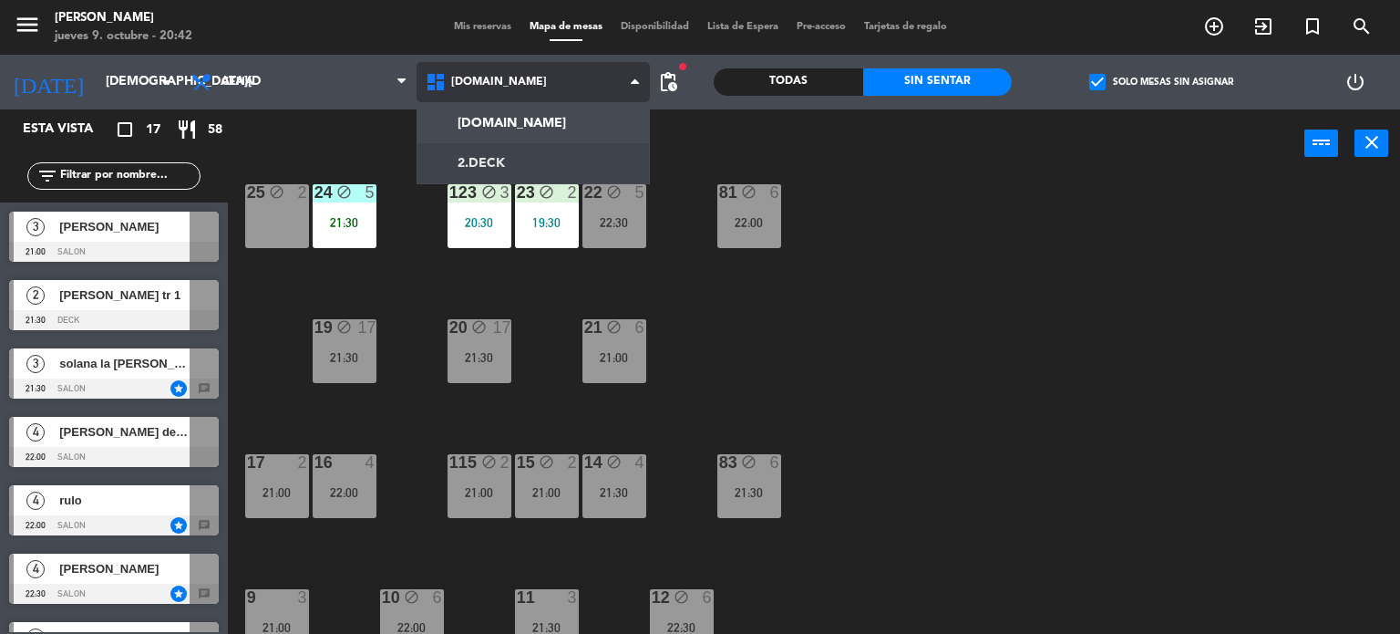
click at [503, 152] on ng-component "menu [PERSON_NAME] [DATE] 9. octubre - 20:42 Mis reservas Mapa de mesas Disponi…" at bounding box center [700, 317] width 1400 height 634
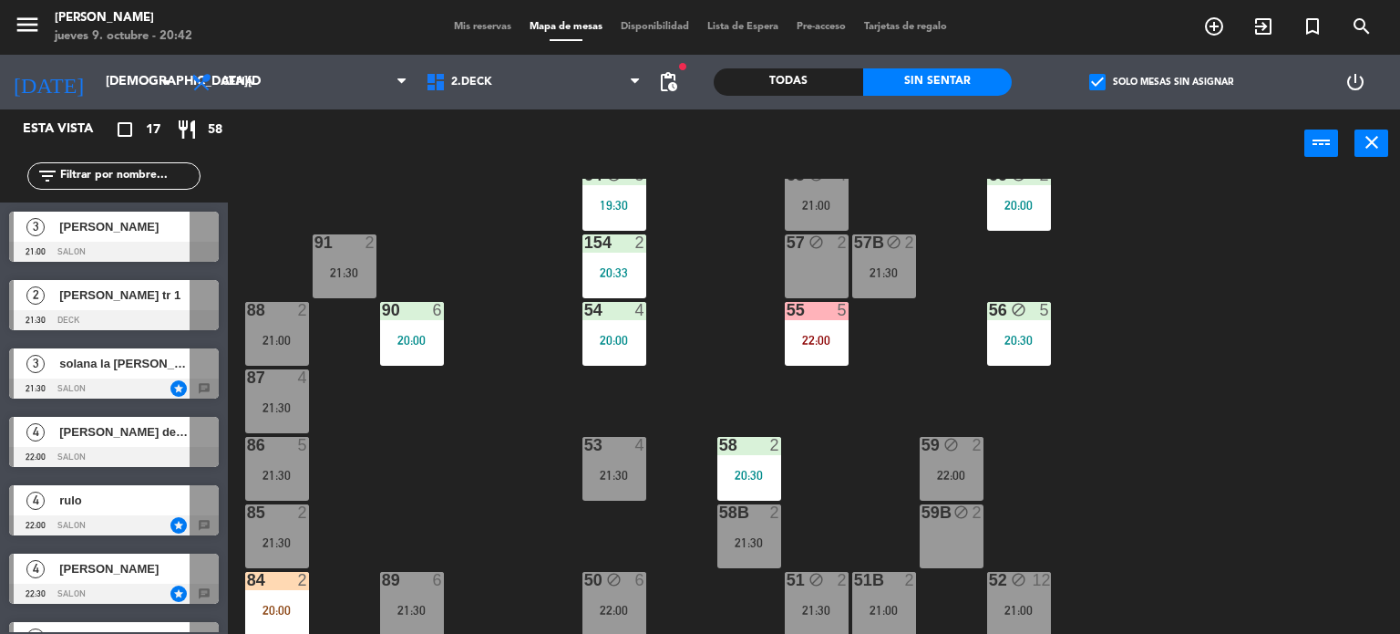
click at [293, 586] on div "2" at bounding box center [308, 580] width 30 height 16
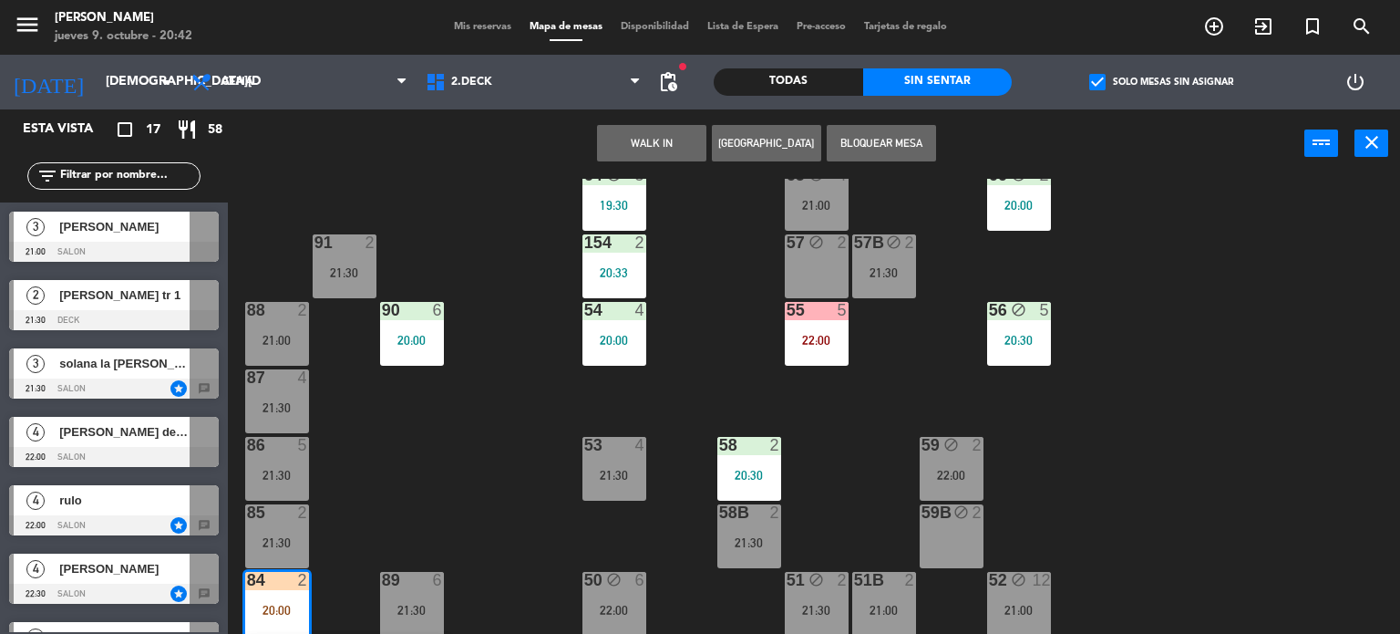
scroll to position [448, 0]
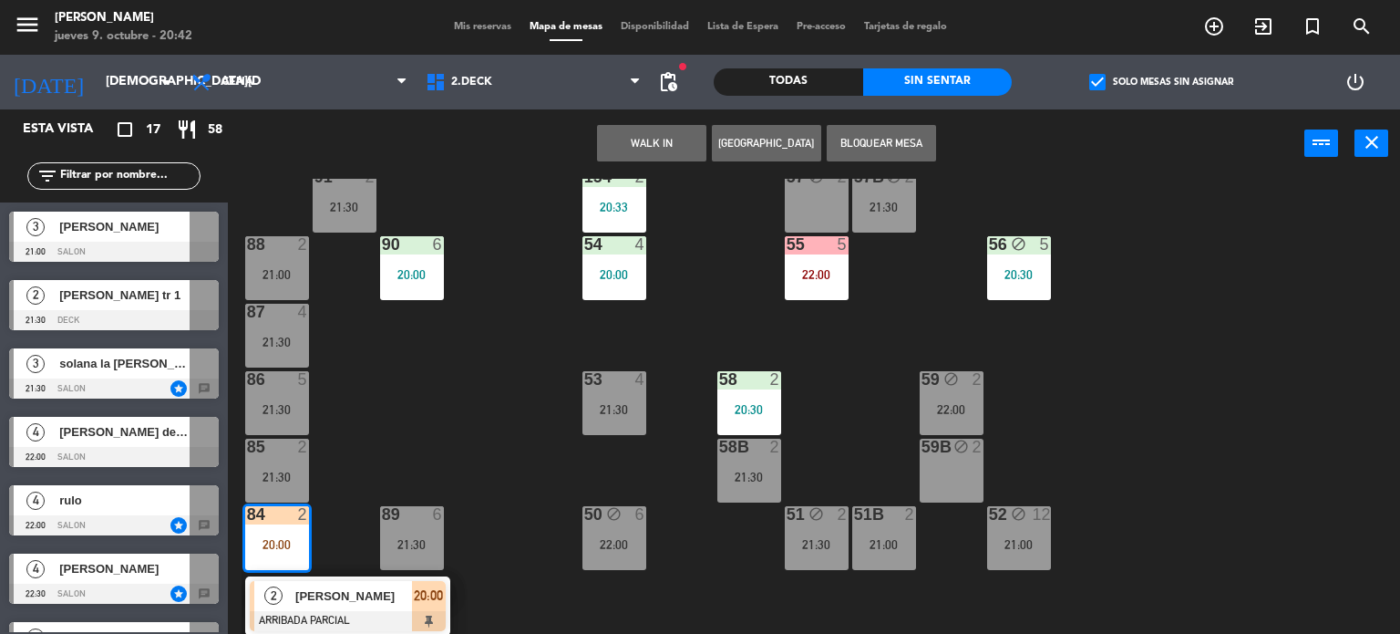
click at [457, 451] on div "71 4 21:00 72 4 21:00 73 7 21:00 70 5 21:00 74 2 21:30 74B 2 21:30 69 5 21:00 6…" at bounding box center [821, 407] width 1159 height 456
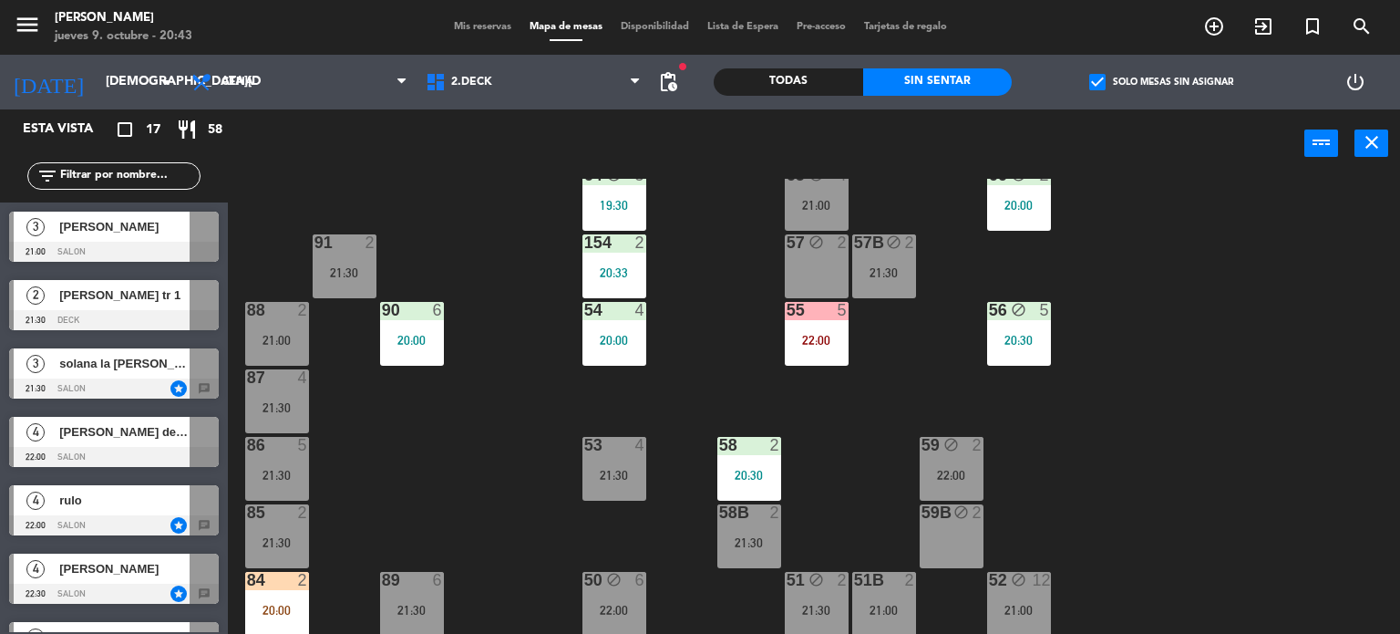
click at [1198, 231] on div "71 4 21:00 72 4 21:00 73 7 21:00 70 5 21:00 74 2 21:30 74B 2 21:30 69 5 21:00 6…" at bounding box center [821, 407] width 1159 height 456
click at [1089, 79] on span "check_box" at bounding box center [1097, 82] width 16 height 16
click at [1161, 82] on input "check_box Solo mesas sin asignar" at bounding box center [1161, 82] width 0 height 0
click at [116, 180] on input "text" at bounding box center [128, 176] width 141 height 20
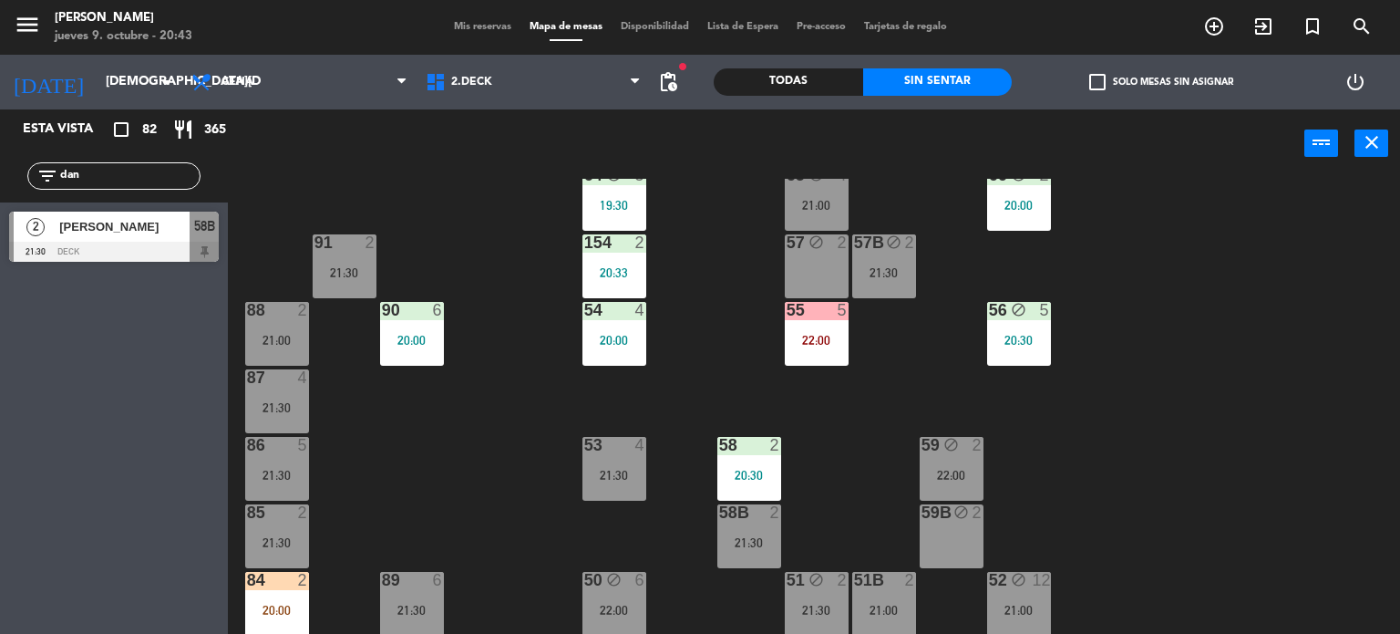
type input "dan"
click at [507, 263] on div "71 4 21:00 72 4 21:00 73 7 21:00 70 5 21:00 74 2 21:30 74B 2 21:30 69 5 21:00 6…" at bounding box center [821, 407] width 1159 height 456
click at [776, 84] on div "Todas" at bounding box center [788, 81] width 149 height 27
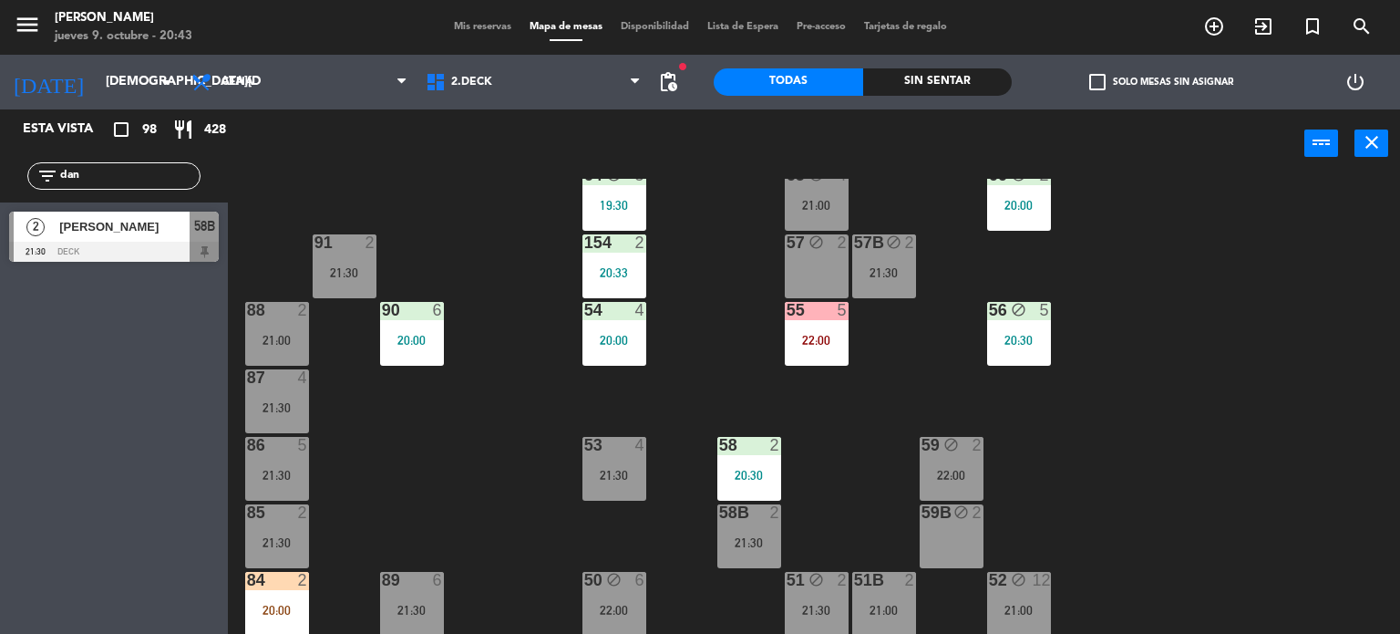
click at [175, 236] on div "[PERSON_NAME]" at bounding box center [123, 226] width 132 height 30
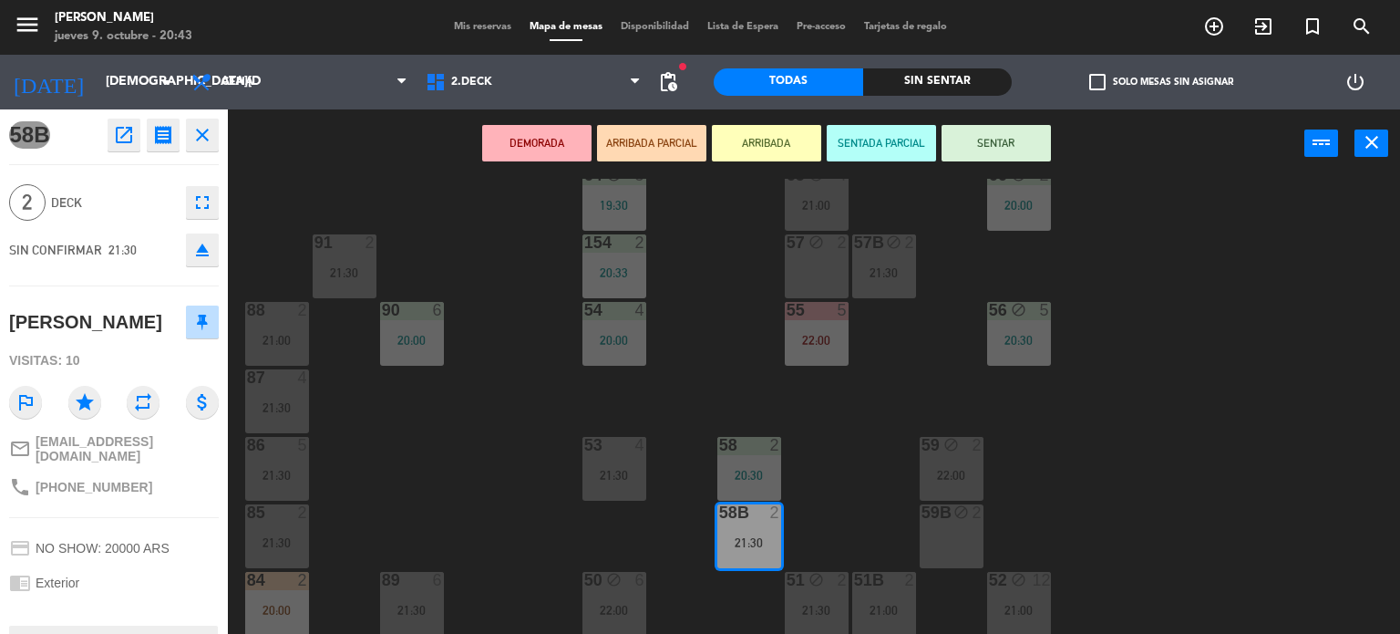
click at [638, 149] on button "ARRIBADA PARCIAL" at bounding box center [651, 143] width 109 height 36
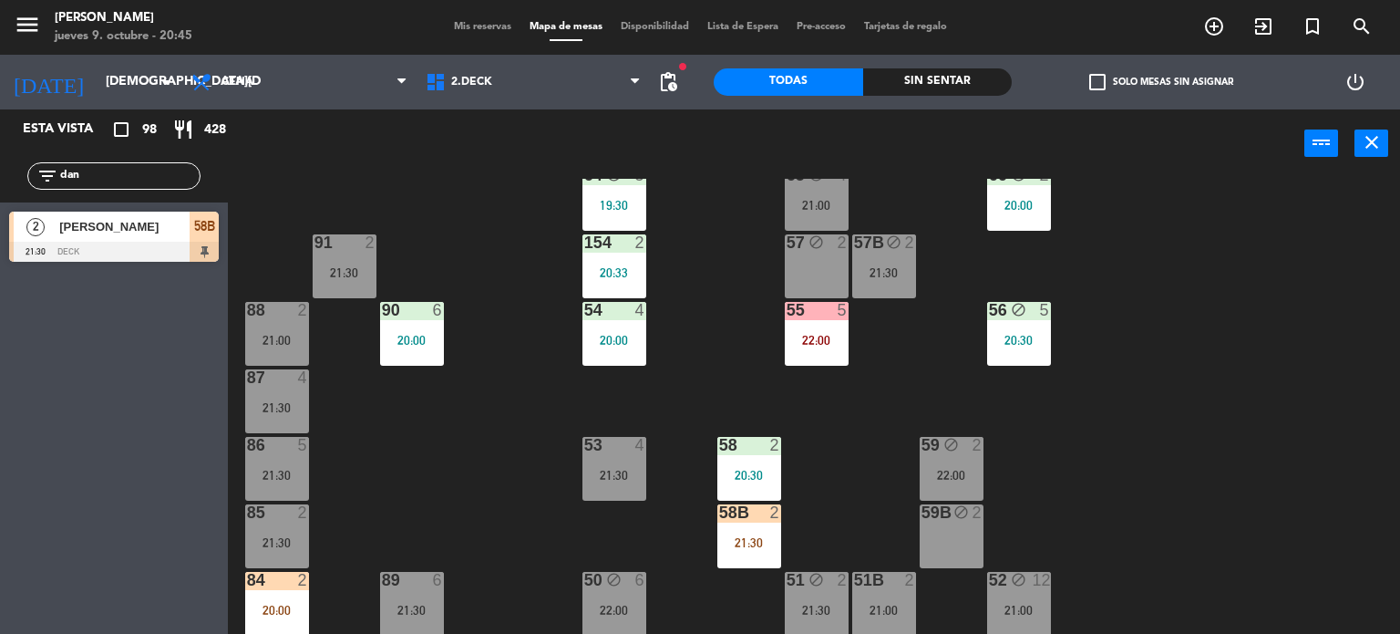
drag, startPoint x: 112, startPoint y: 170, endPoint x: 0, endPoint y: 211, distance: 119.1
click at [0, 211] on div "Esta vista crop_square 98 restaurant 428 filter_list dan 2 [PERSON_NAME] 21:30 …" at bounding box center [114, 189] width 228 height 161
type input "a"
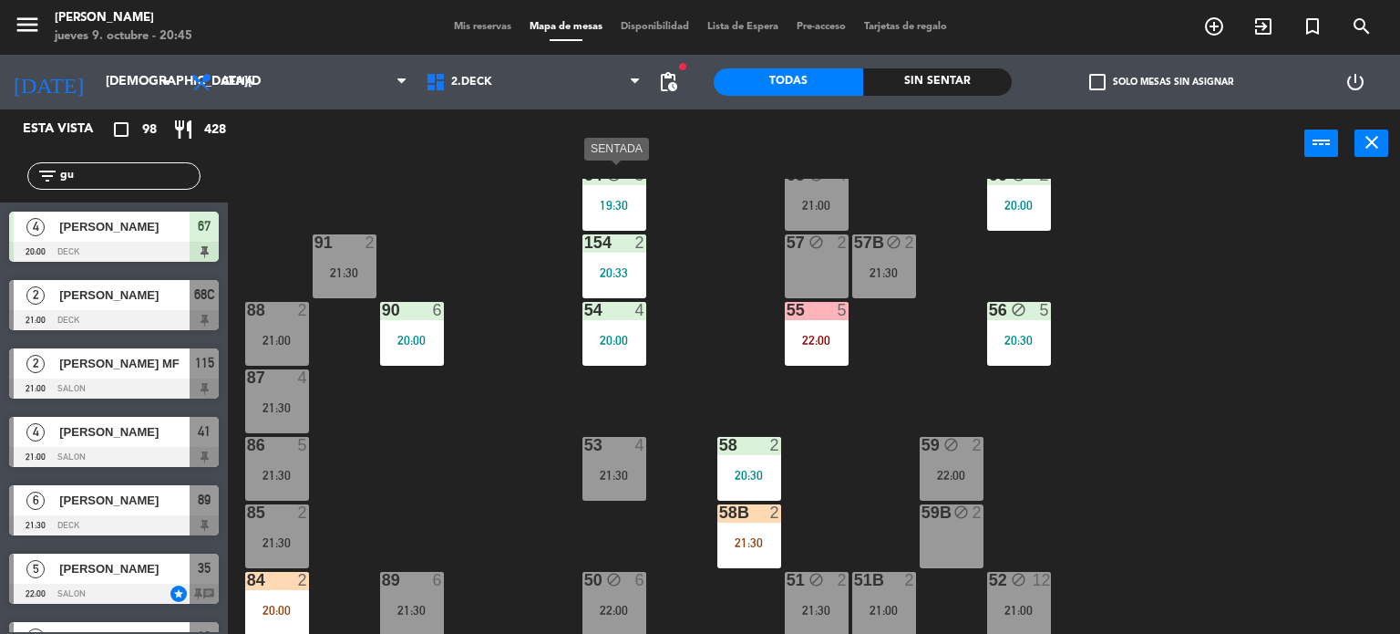
type input "gu"
click at [429, 222] on div "71 4 21:00 72 4 21:00 73 7 21:00 70 5 21:00 74 2 21:30 74B 2 21:30 69 5 21:00 6…" at bounding box center [821, 407] width 1159 height 456
click at [1207, 22] on icon "add_circle_outline" at bounding box center [1214, 26] width 22 height 22
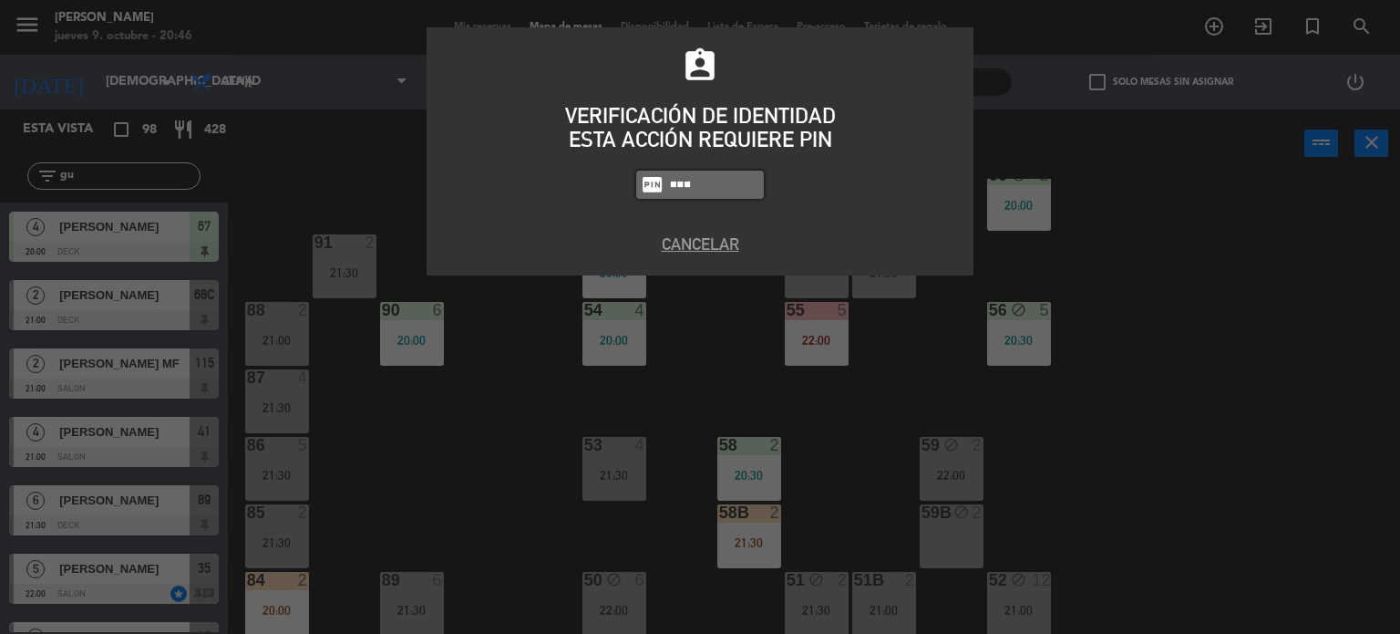
type input "3871"
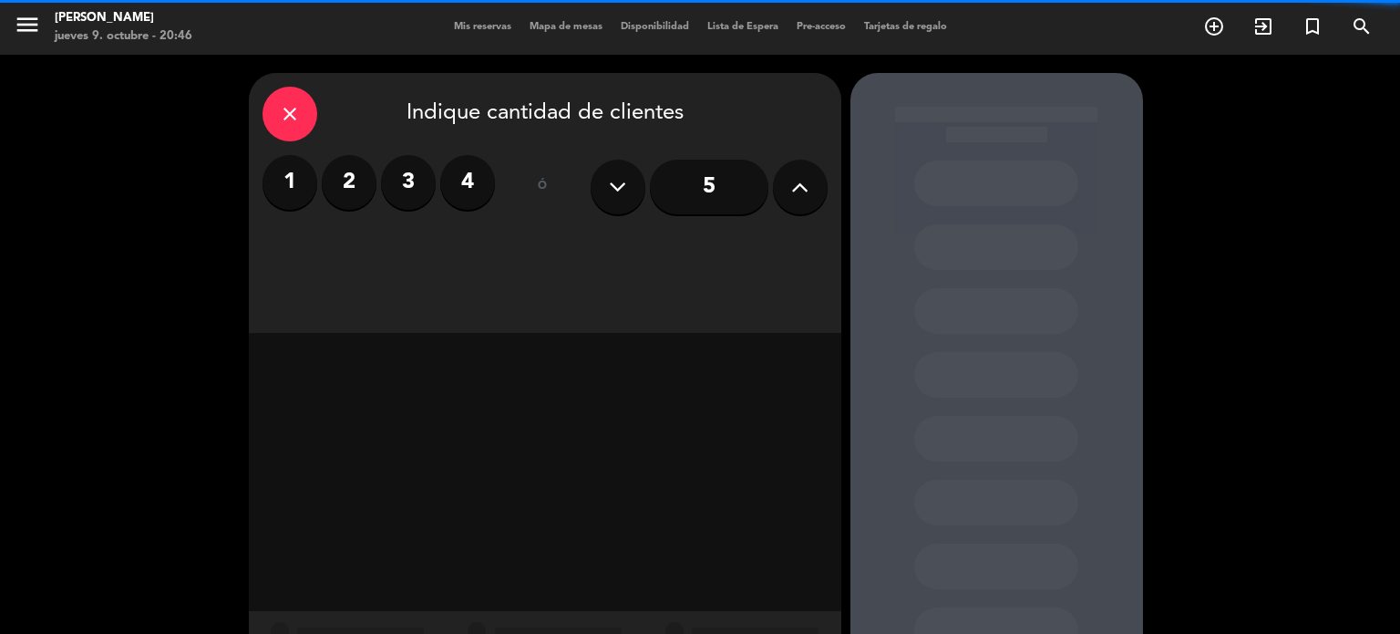
click at [361, 189] on label "2" at bounding box center [349, 182] width 55 height 55
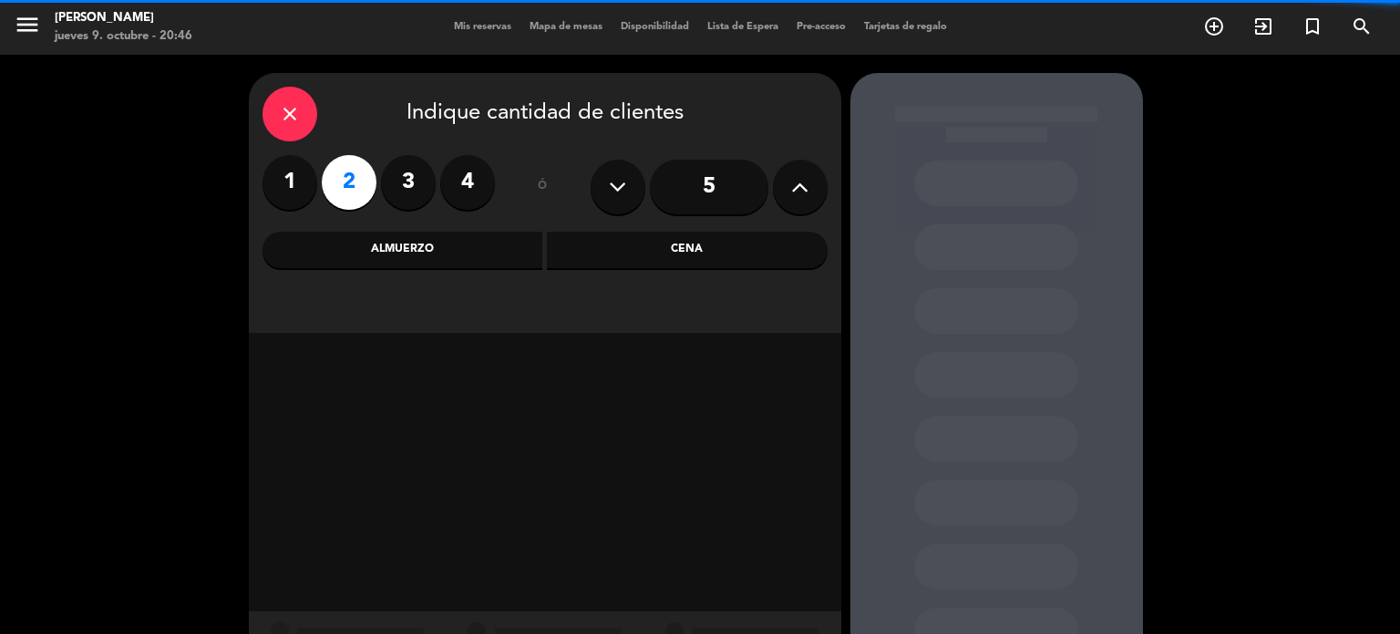
click at [656, 255] on div "Cena" at bounding box center [687, 250] width 281 height 36
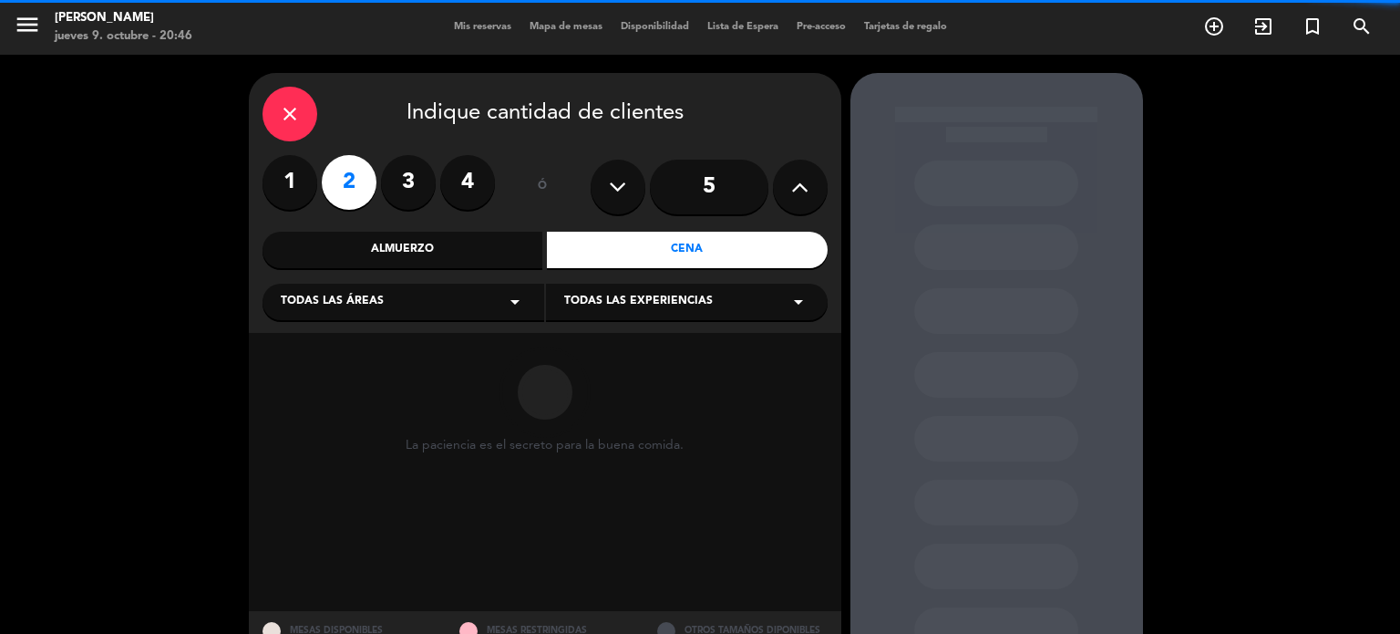
click at [430, 295] on div "Todas las áreas arrow_drop_down" at bounding box center [404, 301] width 282 height 36
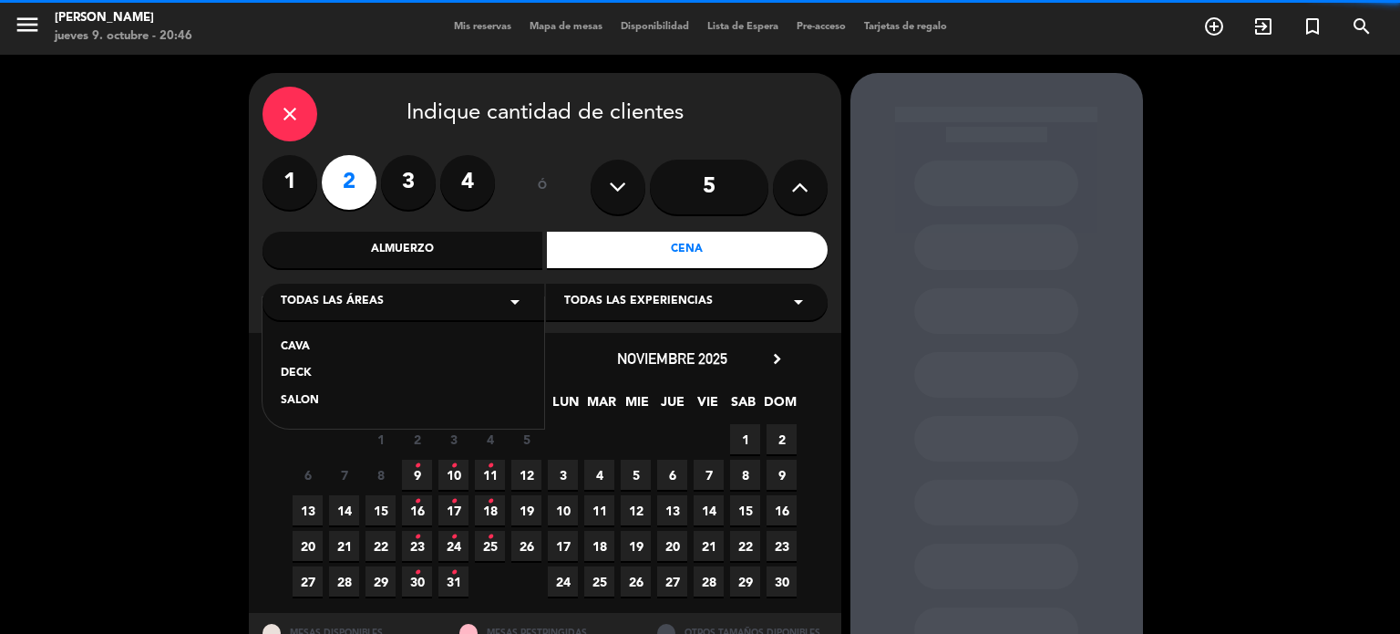
click at [343, 397] on div "SALON" at bounding box center [403, 401] width 245 height 18
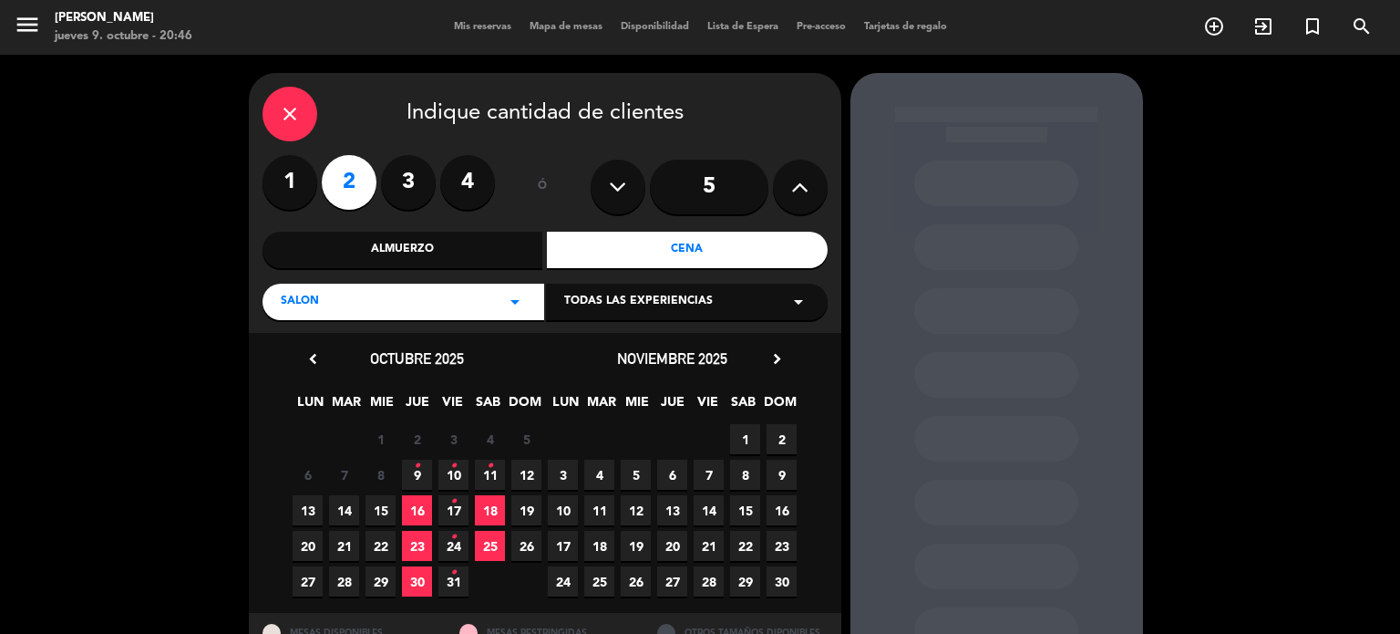
click at [489, 466] on icon "•" at bounding box center [490, 465] width 6 height 29
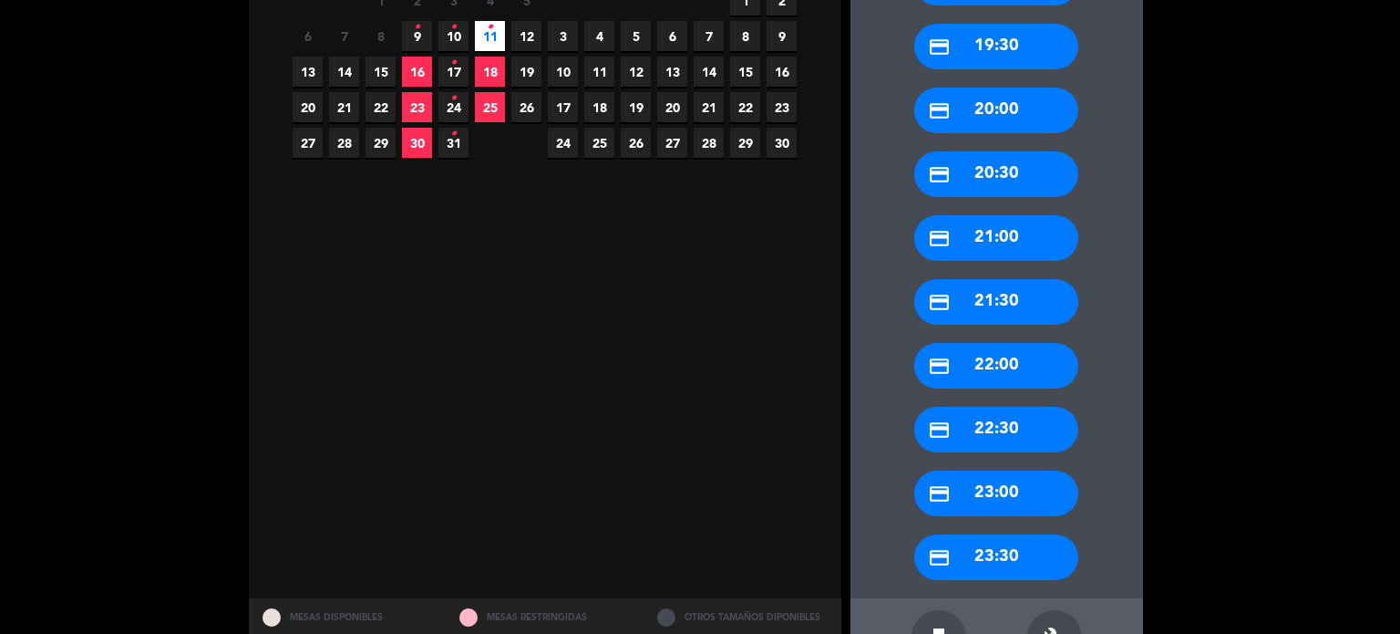
scroll to position [499, 0]
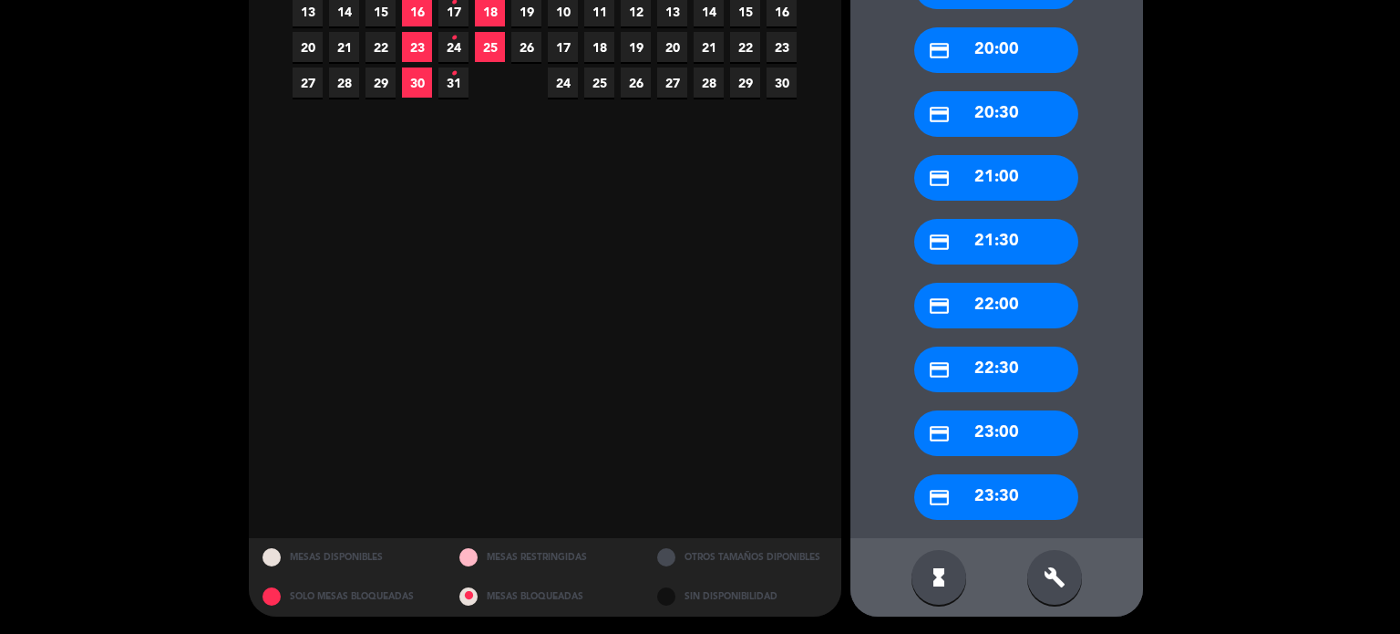
click at [1033, 303] on div "credit_card 22:00" at bounding box center [996, 306] width 164 height 46
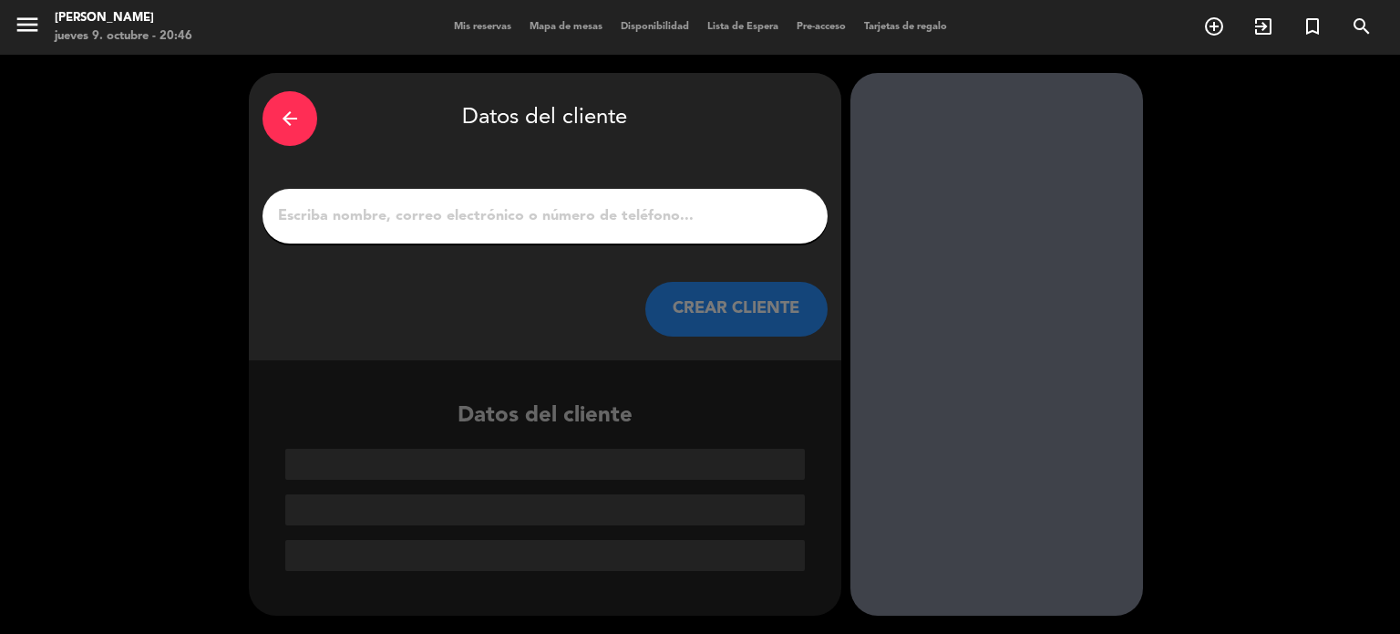
click at [547, 208] on input "1" at bounding box center [545, 216] width 538 height 26
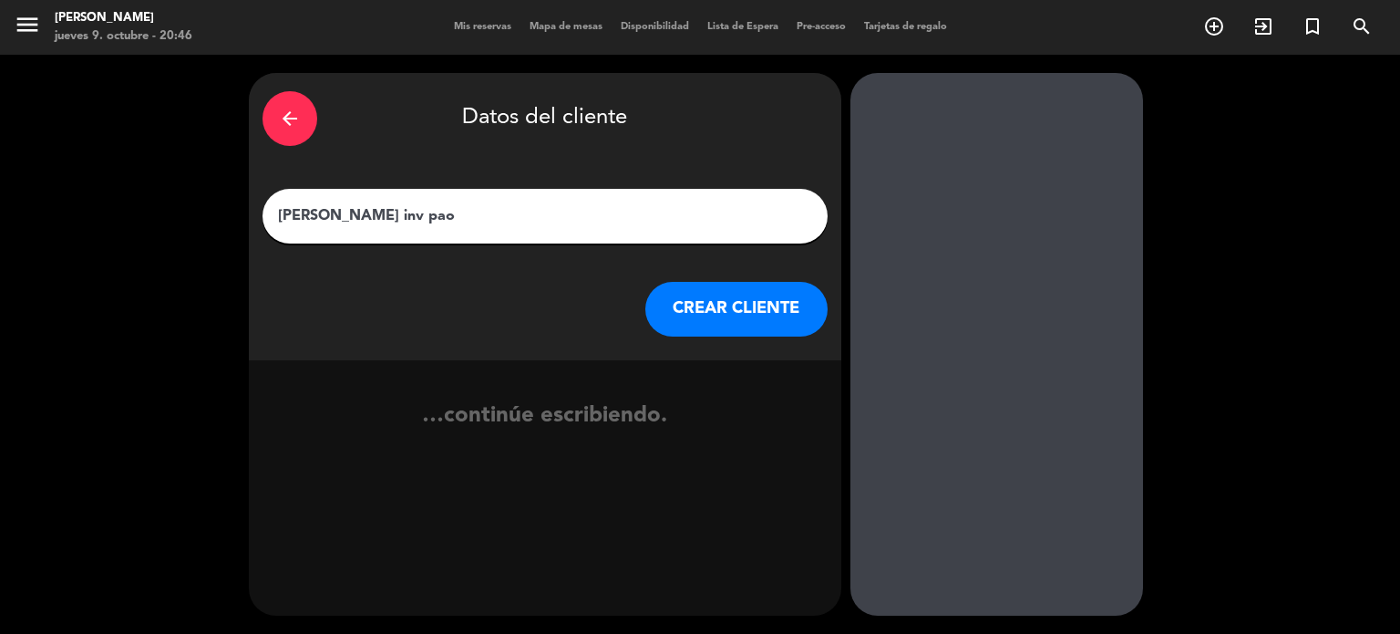
type input "[PERSON_NAME] inv pao"
click at [722, 331] on button "CREAR CLIENTE" at bounding box center [736, 309] width 182 height 55
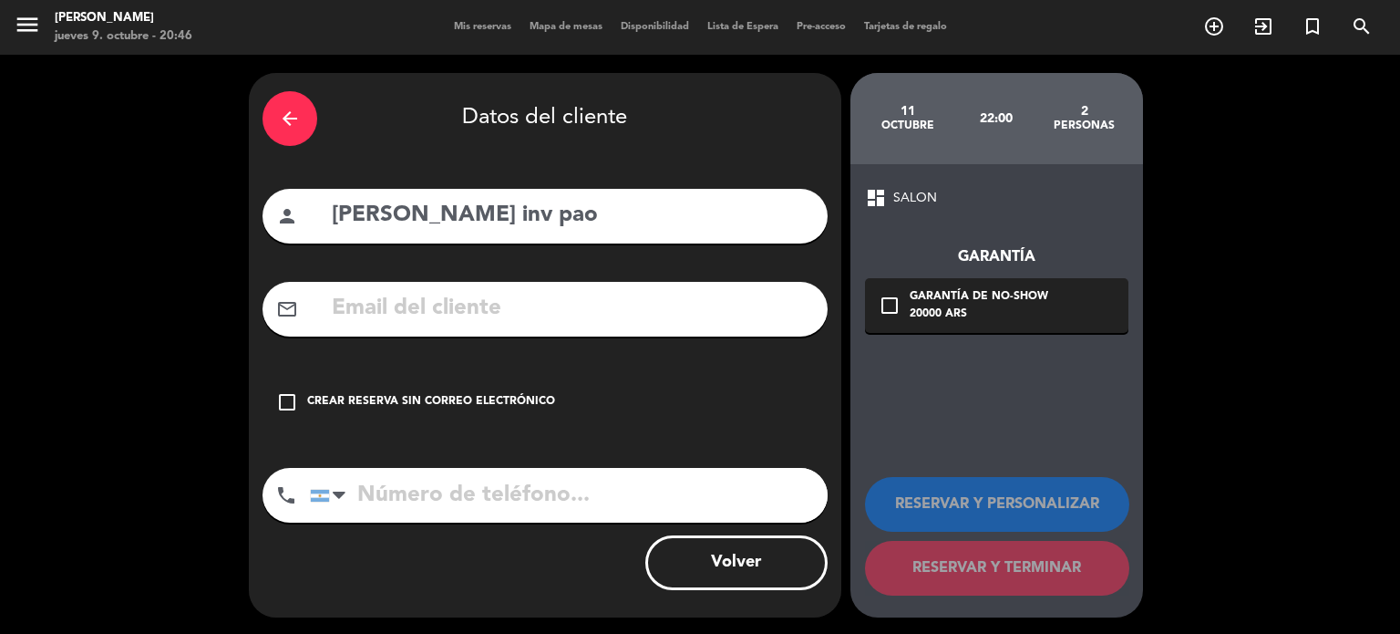
click at [584, 389] on div "check_box_outline_blank Crear reserva sin correo electrónico" at bounding box center [545, 402] width 565 height 55
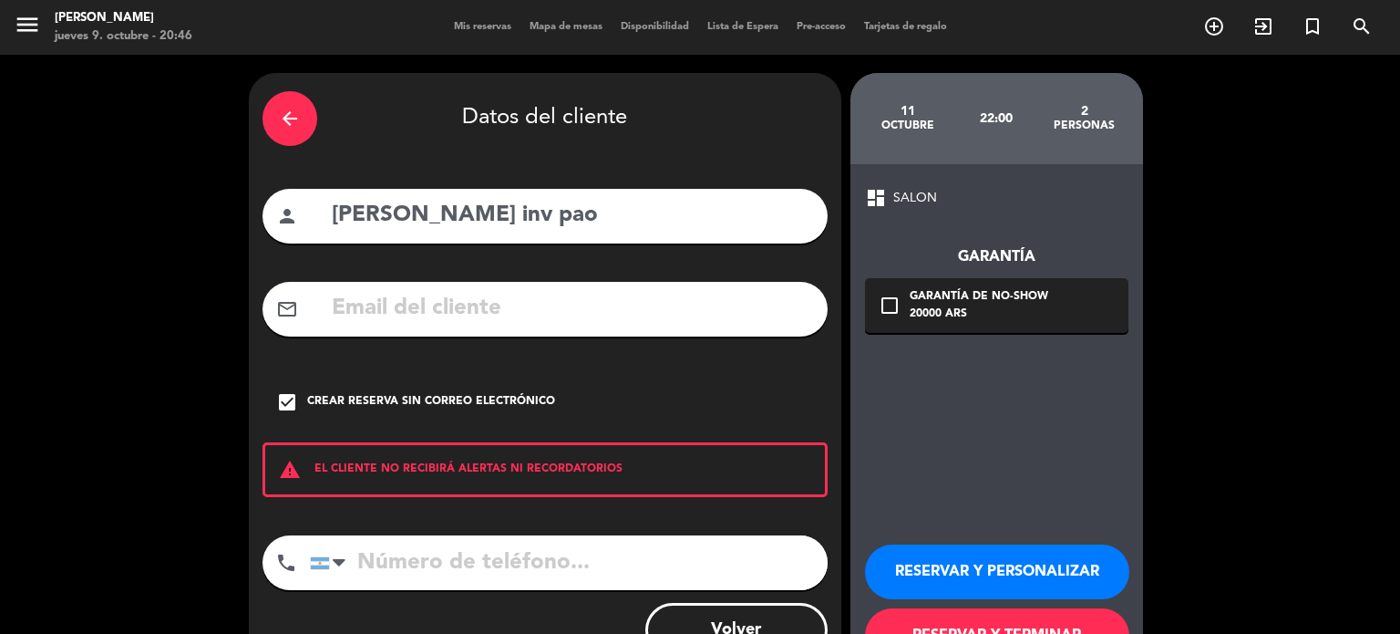
scroll to position [69, 0]
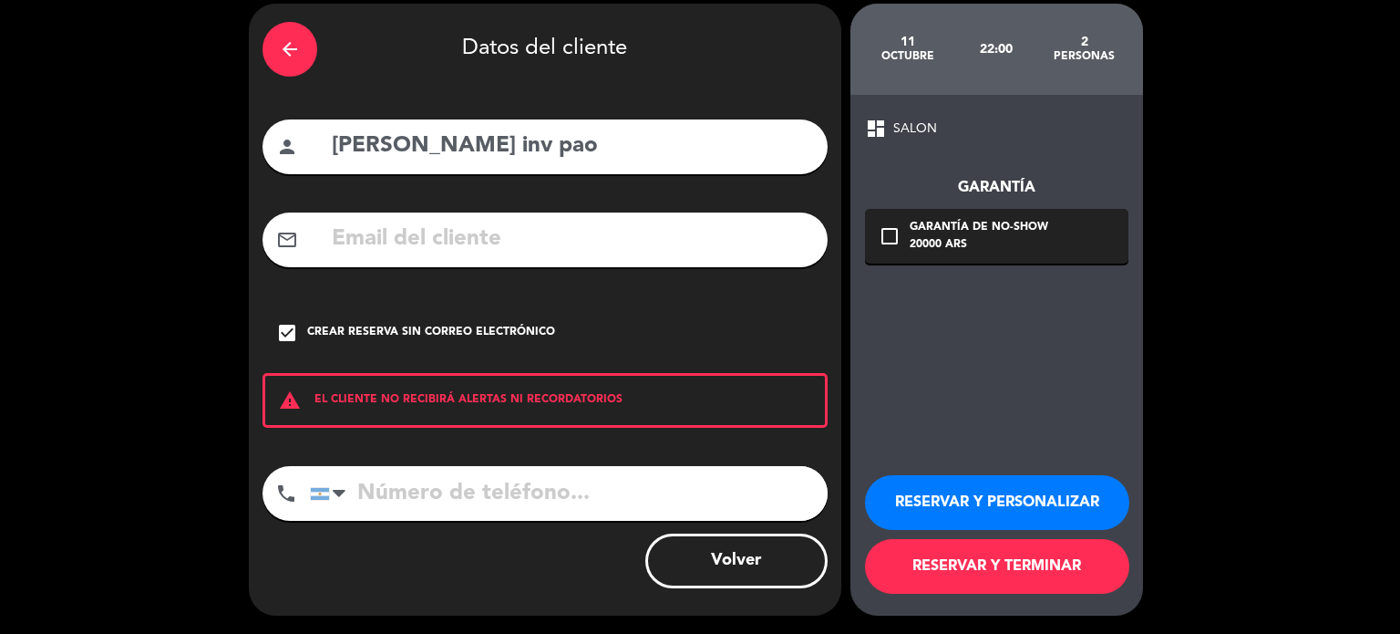
click at [1060, 568] on button "RESERVAR Y TERMINAR" at bounding box center [997, 566] width 264 height 55
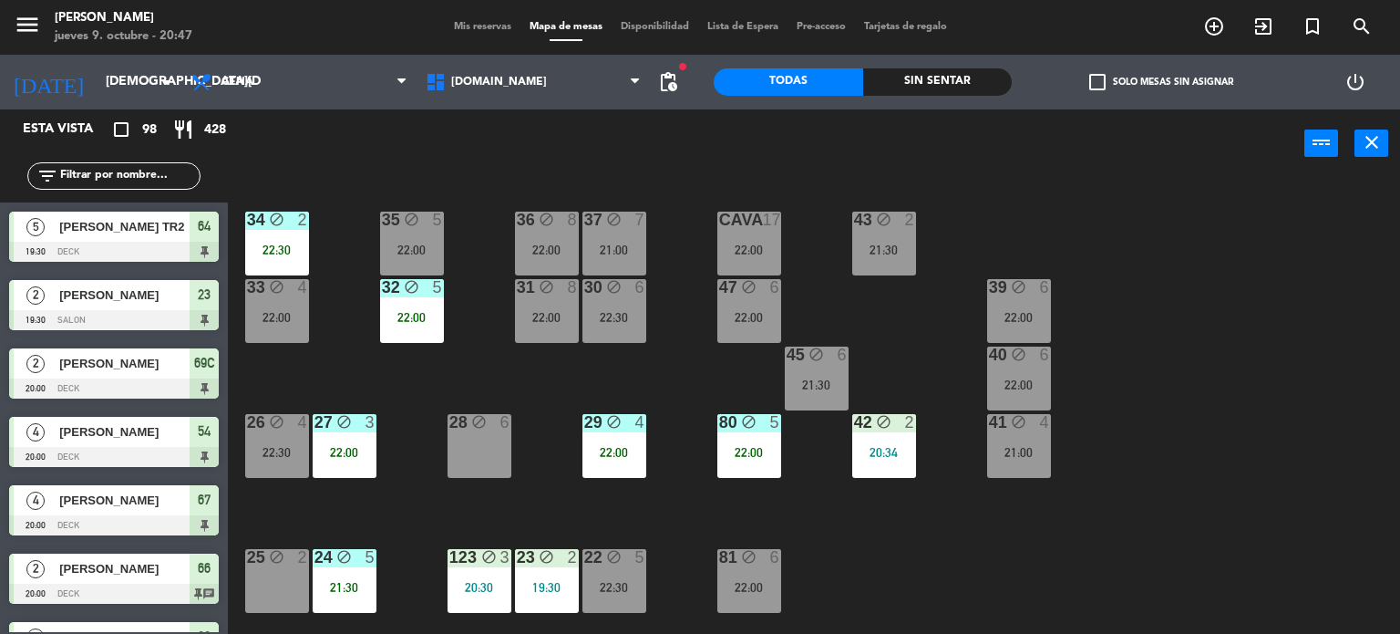
click at [163, 175] on input "text" at bounding box center [128, 176] width 141 height 20
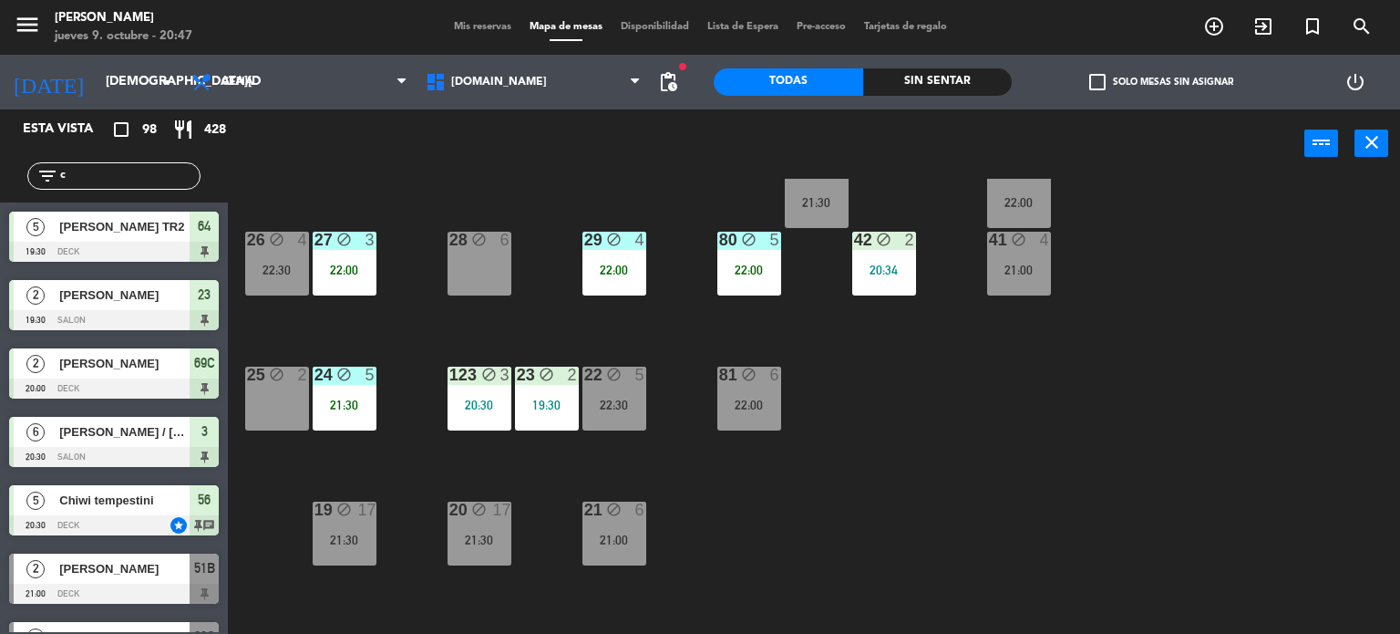
scroll to position [365, 0]
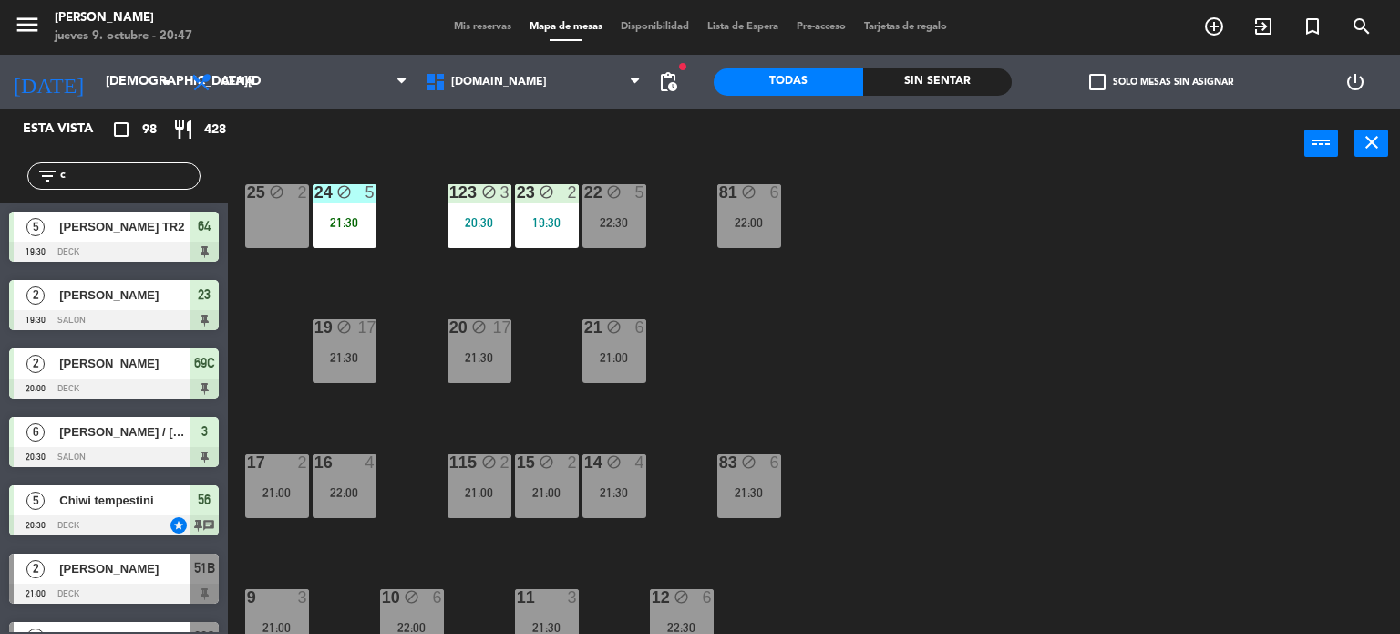
type input "c"
click at [723, 499] on div "83 block 6 21:30" at bounding box center [749, 486] width 64 height 64
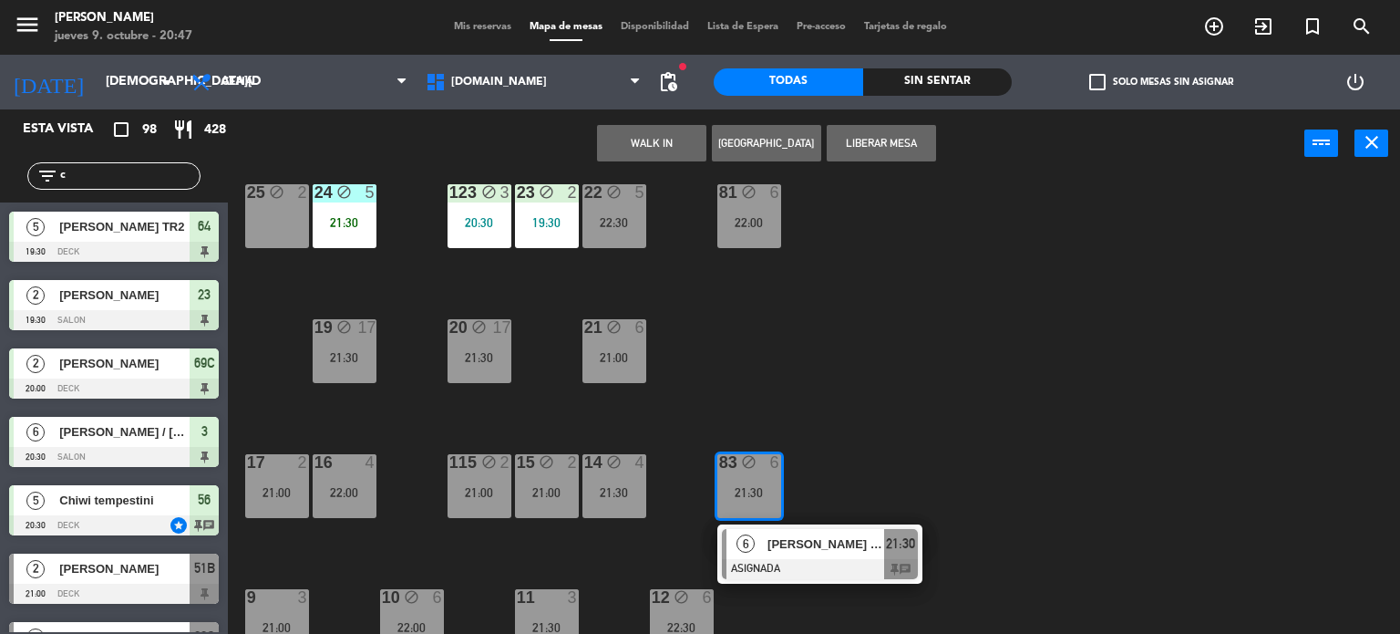
click at [843, 404] on div "34 block 2 22:30 35 block 5 22:00 36 block 8 22:00 43 block 2 21:30 37 block 7 …" at bounding box center [821, 407] width 1159 height 456
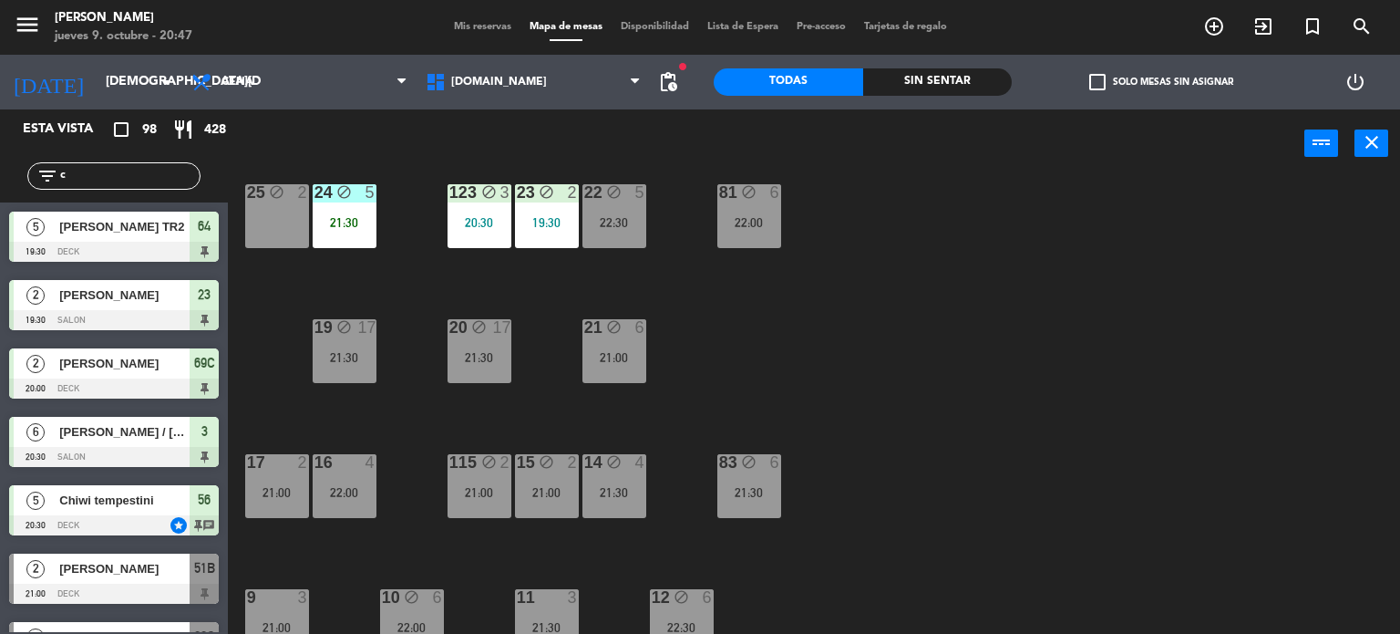
scroll to position [456, 0]
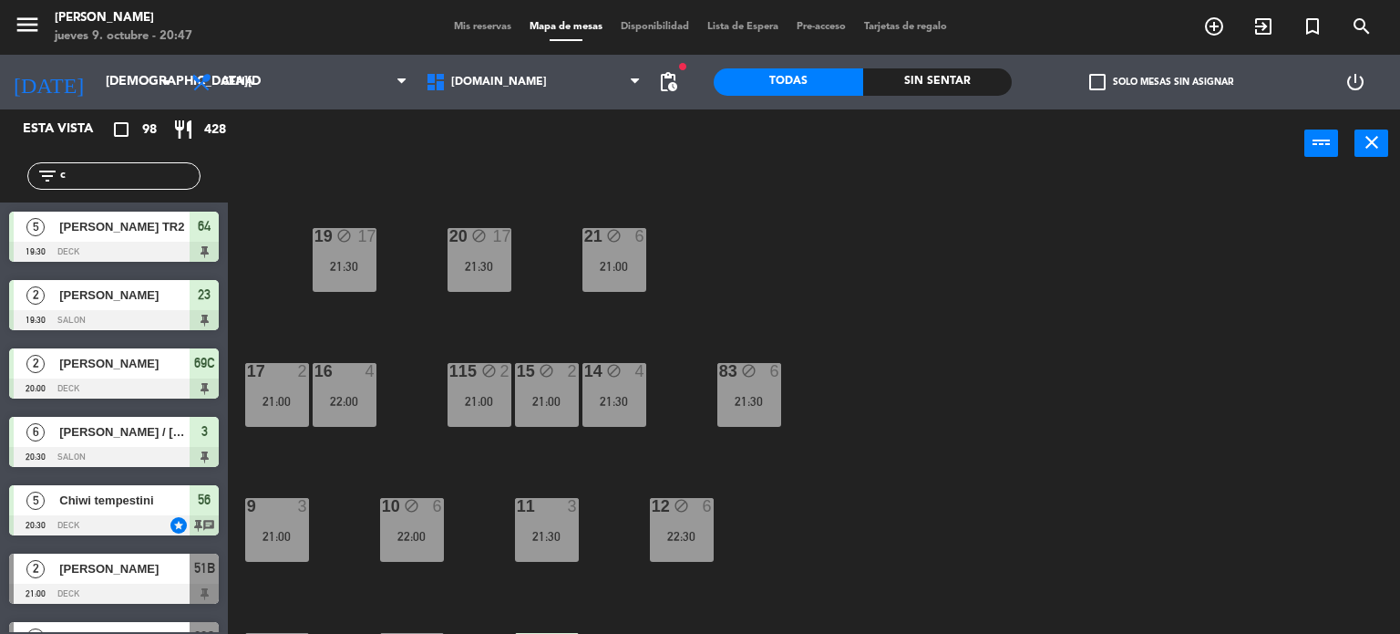
click at [841, 510] on div "34 block 2 22:30 35 block 5 22:00 36 block 8 22:00 43 block 2 21:30 37 block 7 …" at bounding box center [821, 407] width 1159 height 456
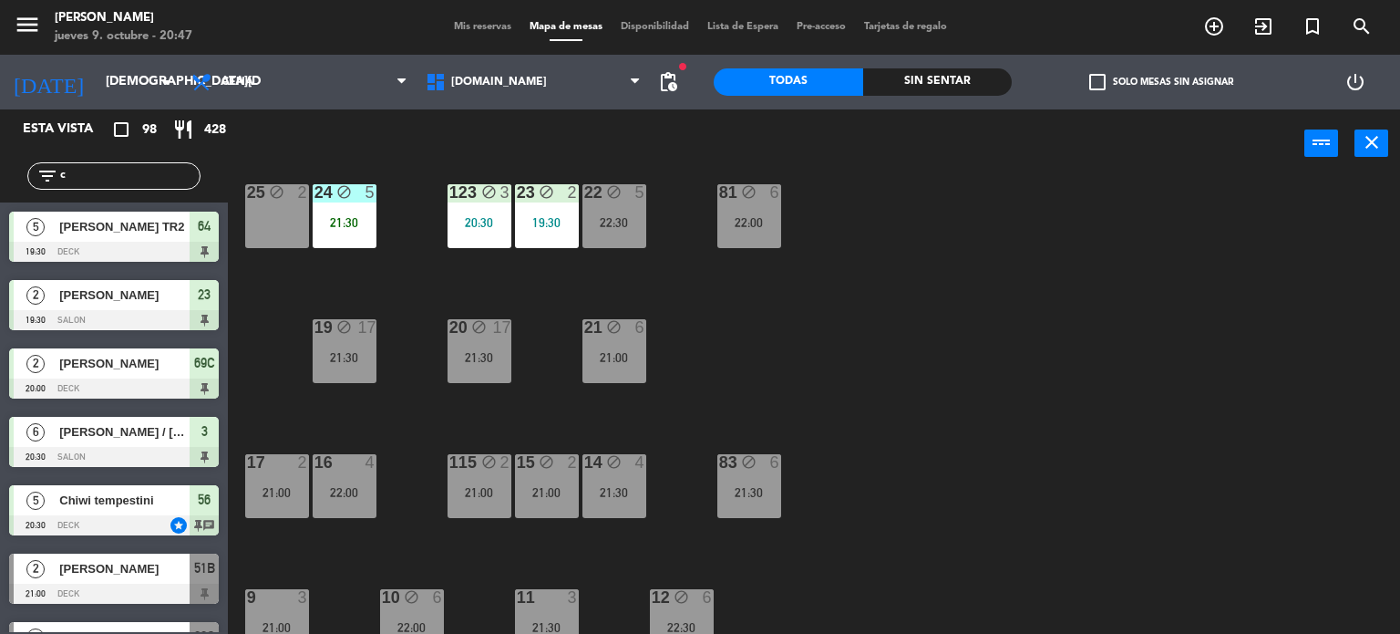
scroll to position [91, 0]
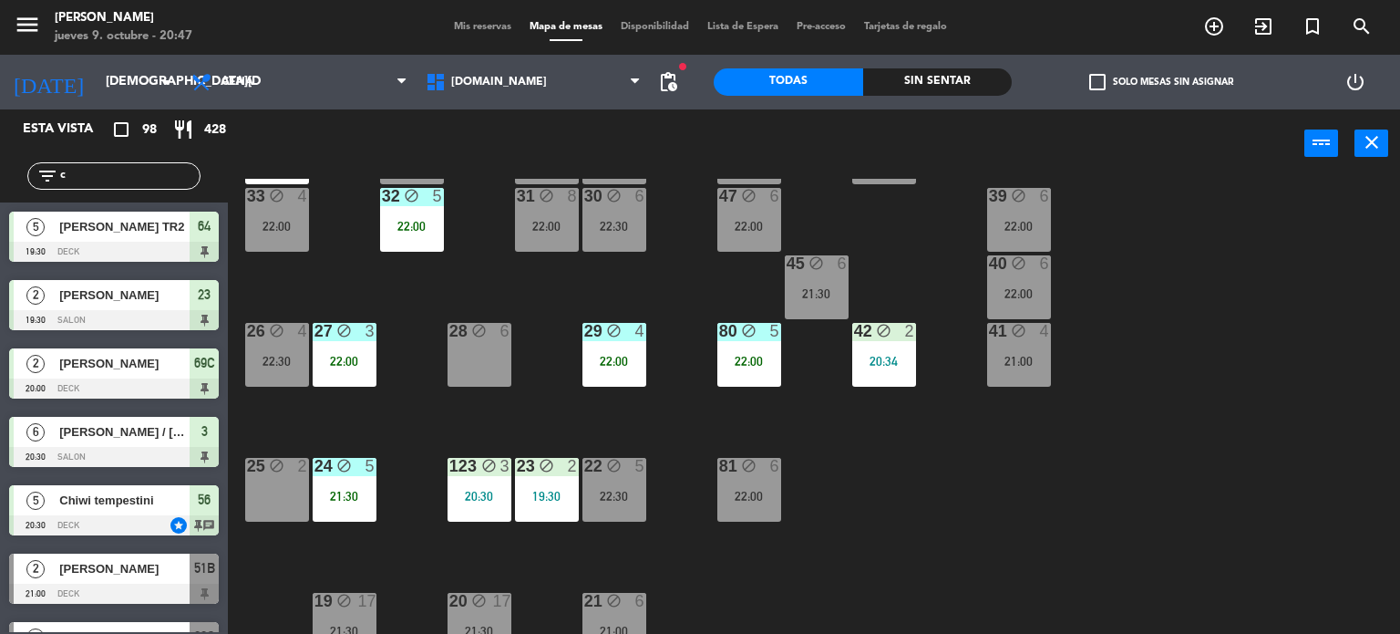
click at [765, 461] on div "6" at bounding box center [780, 466] width 30 height 17
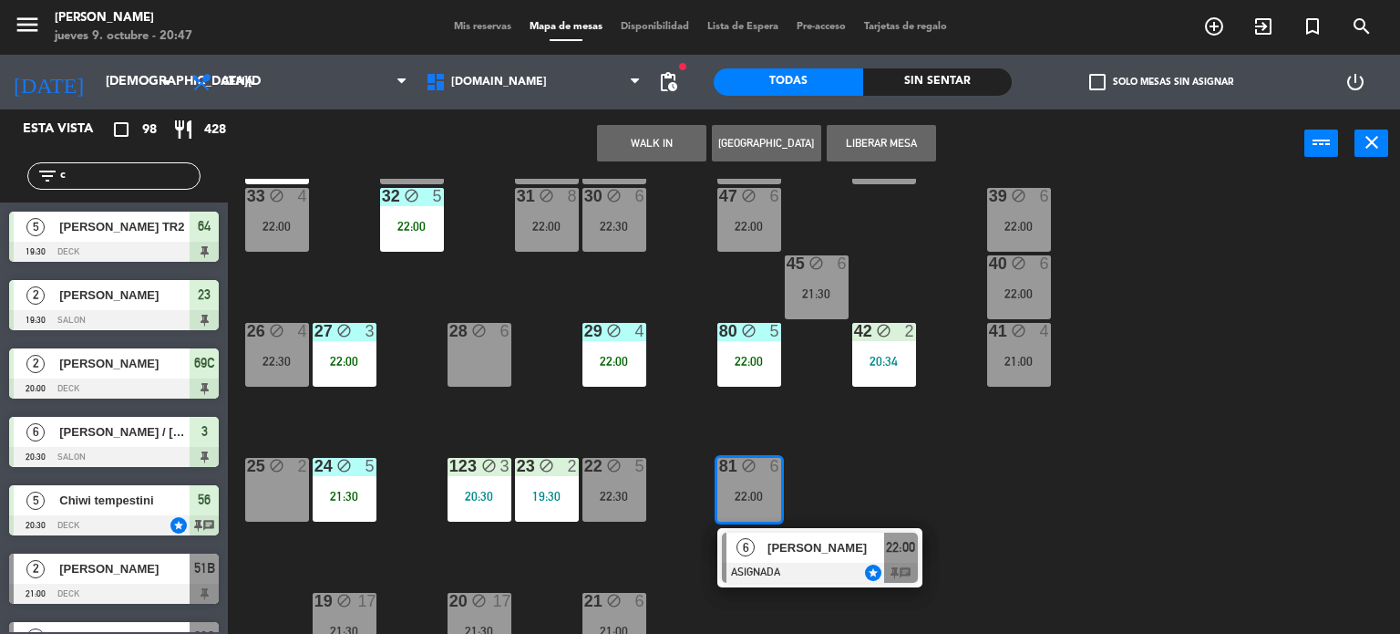
click at [857, 469] on div "34 block 2 22:30 35 block 5 22:00 36 block 8 22:00 43 block 2 21:30 37 block 7 …" at bounding box center [821, 407] width 1159 height 456
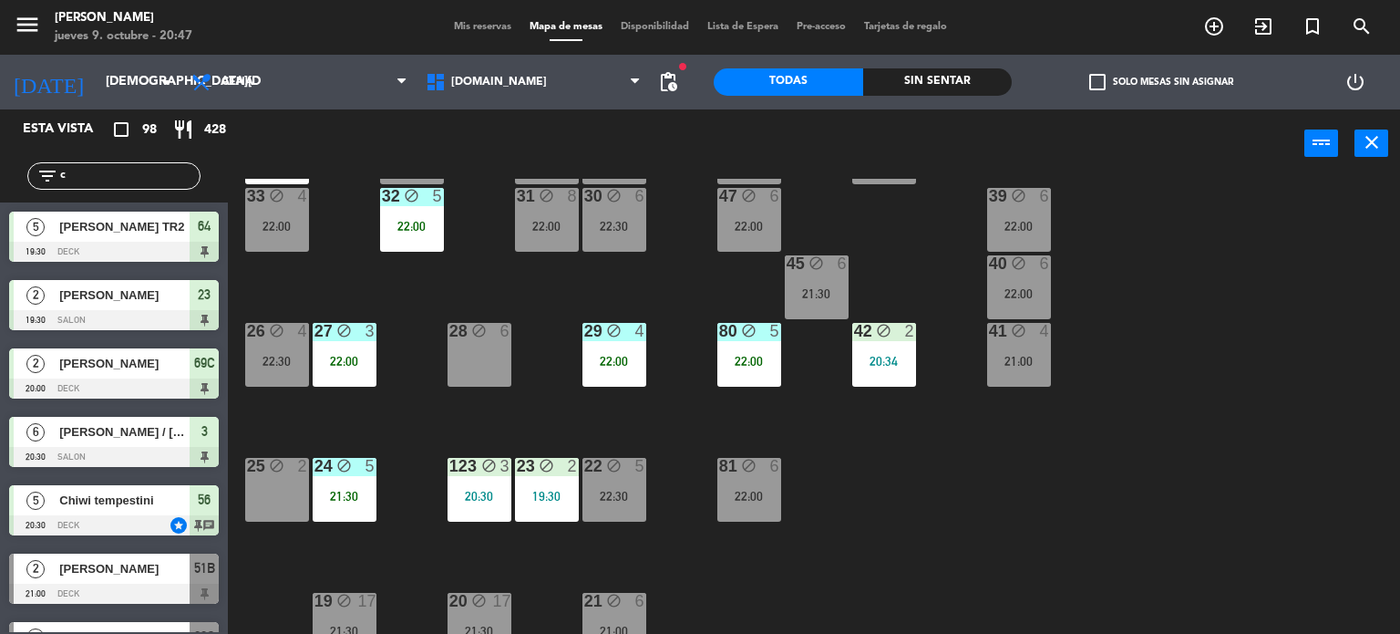
scroll to position [365, 0]
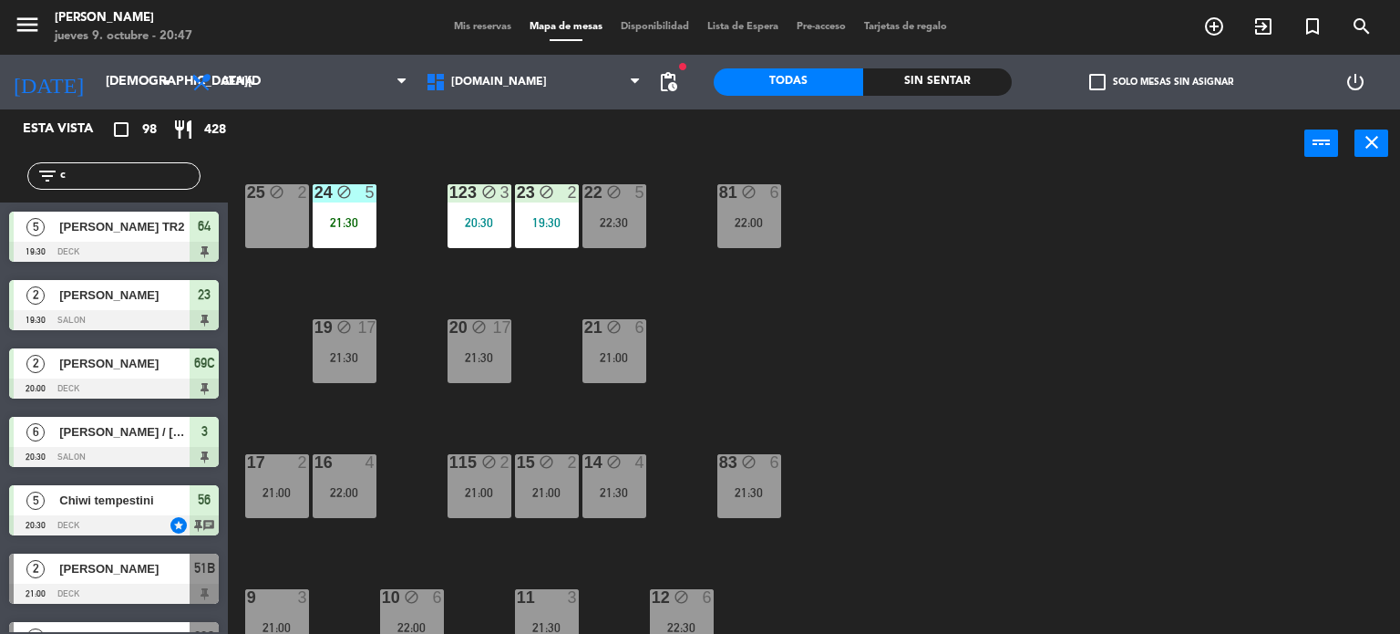
click at [758, 493] on div "21:30" at bounding box center [749, 492] width 64 height 13
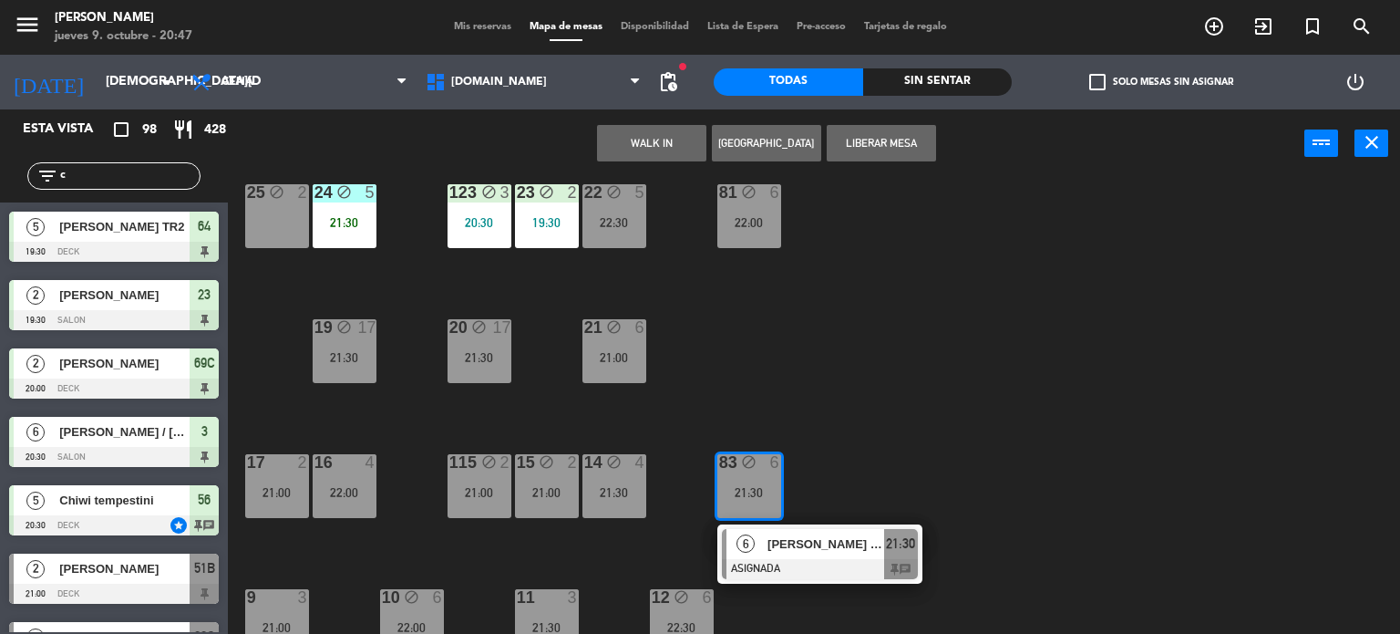
click at [886, 358] on div "34 block 2 22:30 35 block 5 22:00 36 block 8 22:00 43 block 2 21:30 37 block 7 …" at bounding box center [821, 407] width 1159 height 456
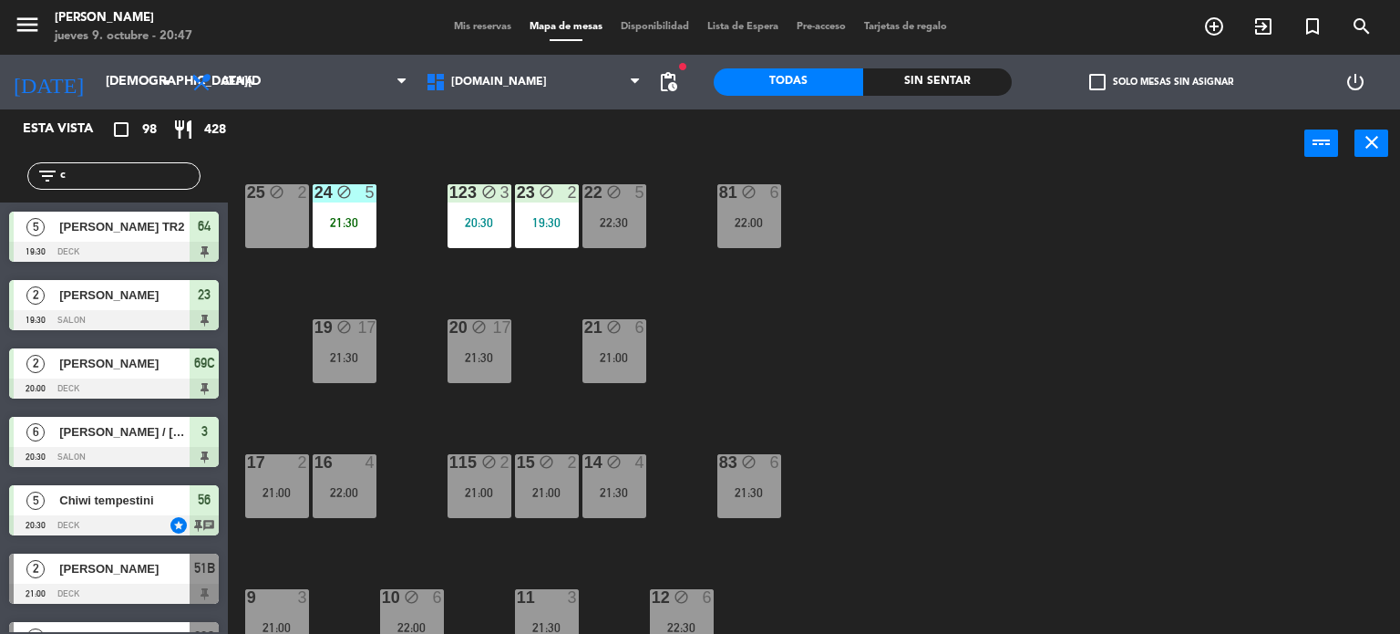
scroll to position [456, 0]
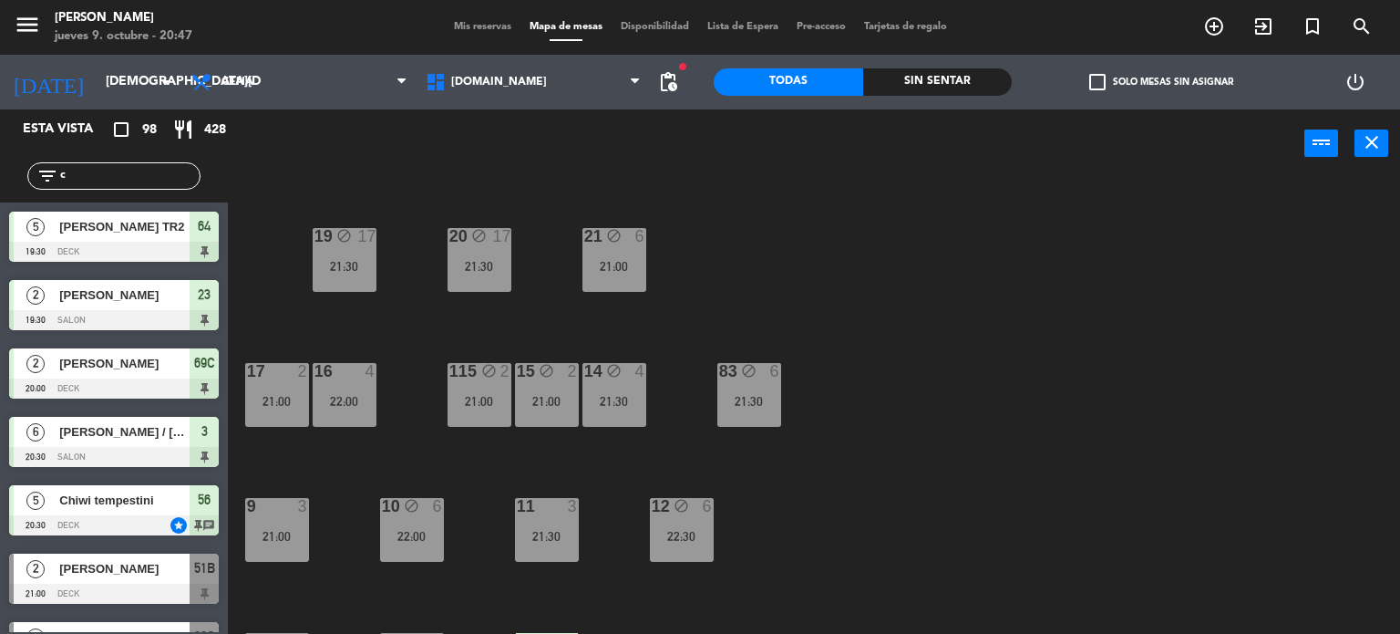
click at [608, 269] on div "21:00" at bounding box center [614, 266] width 64 height 13
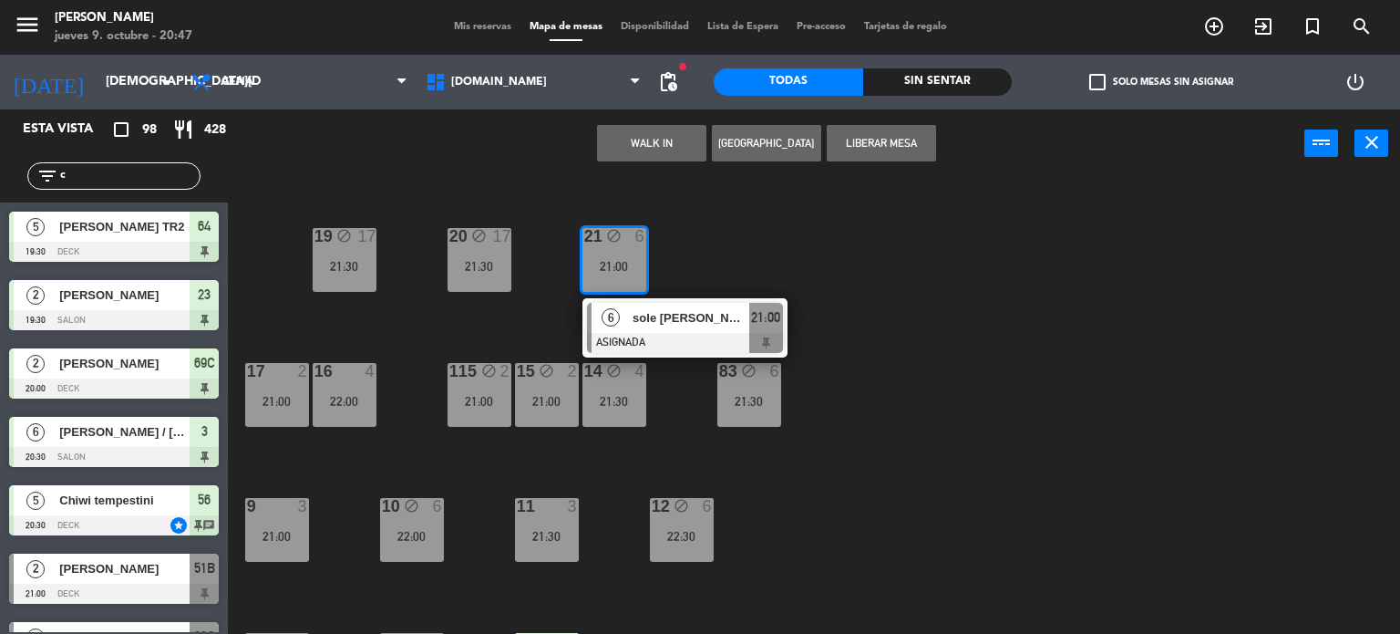
click at [743, 395] on div "21:30" at bounding box center [749, 401] width 64 height 13
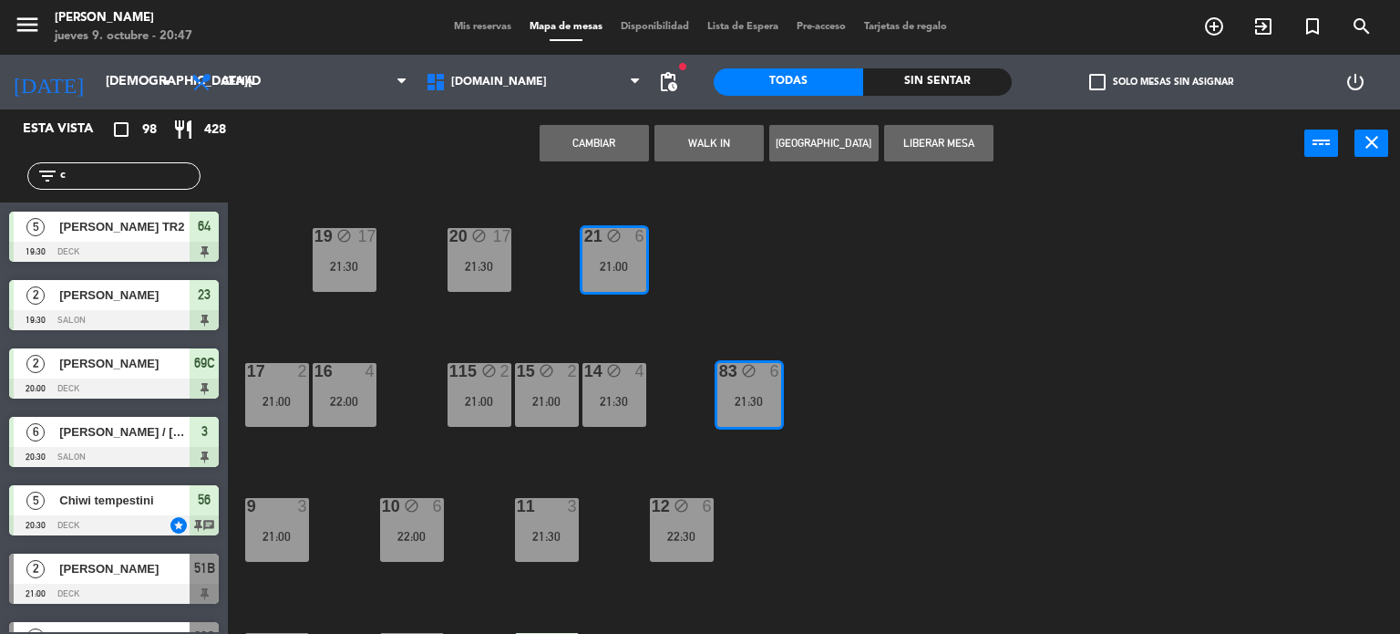
click at [623, 144] on button "Cambiar" at bounding box center [594, 143] width 109 height 36
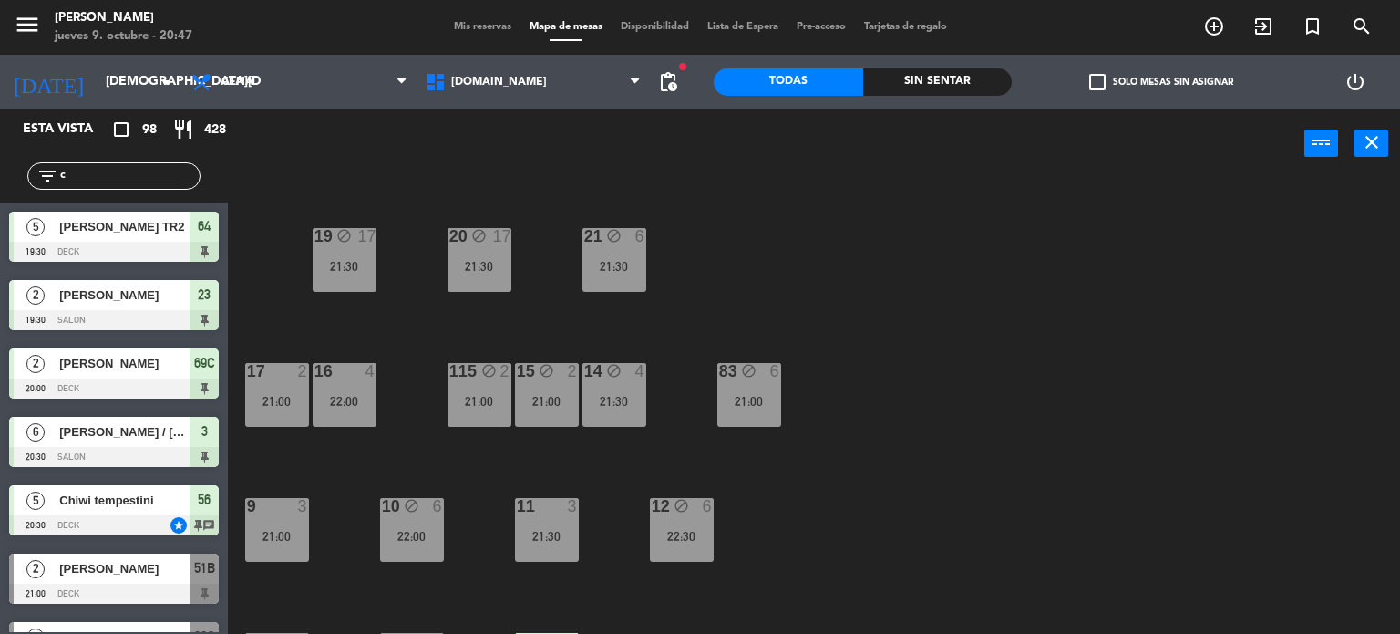
click at [998, 337] on div "34 block 2 22:30 35 block 5 22:00 36 block 8 22:00 43 block 2 21:30 37 block 7 …" at bounding box center [821, 407] width 1159 height 456
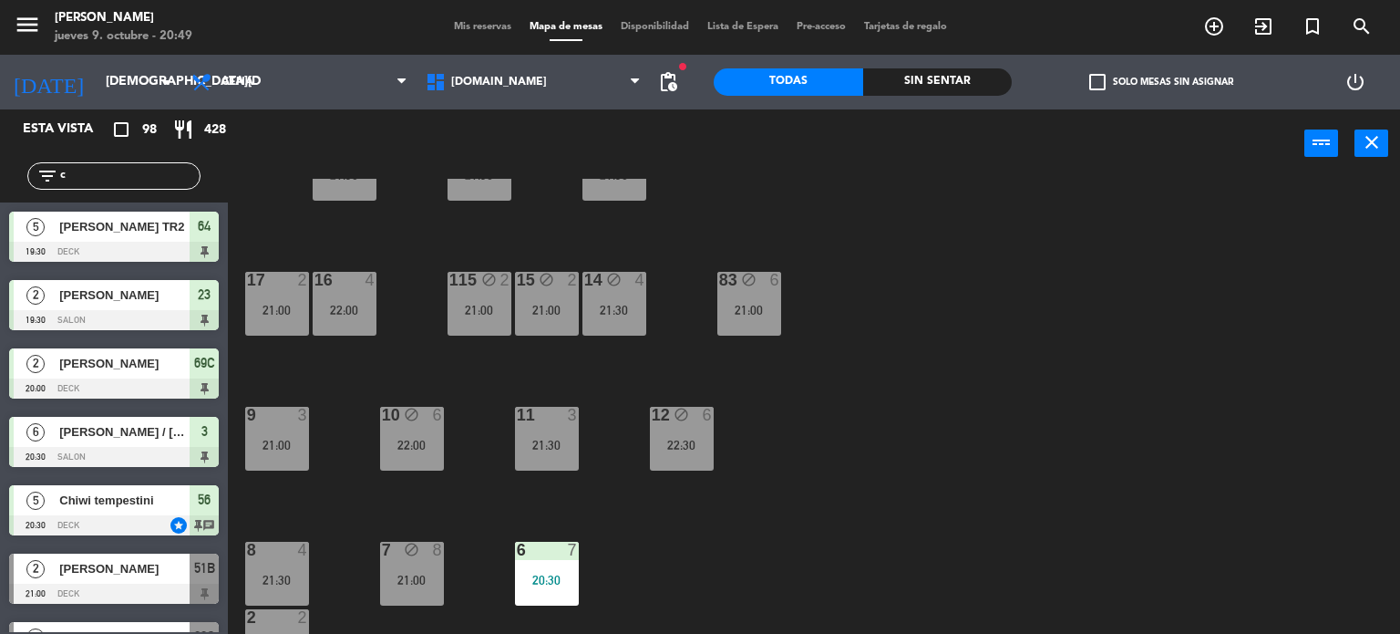
click at [959, 495] on div "34 block 2 22:30 35 block 5 22:00 36 block 8 22:00 43 block 2 21:30 37 block 7 …" at bounding box center [821, 407] width 1159 height 456
click at [763, 299] on div "83 block 6 21:00" at bounding box center [749, 304] width 64 height 64
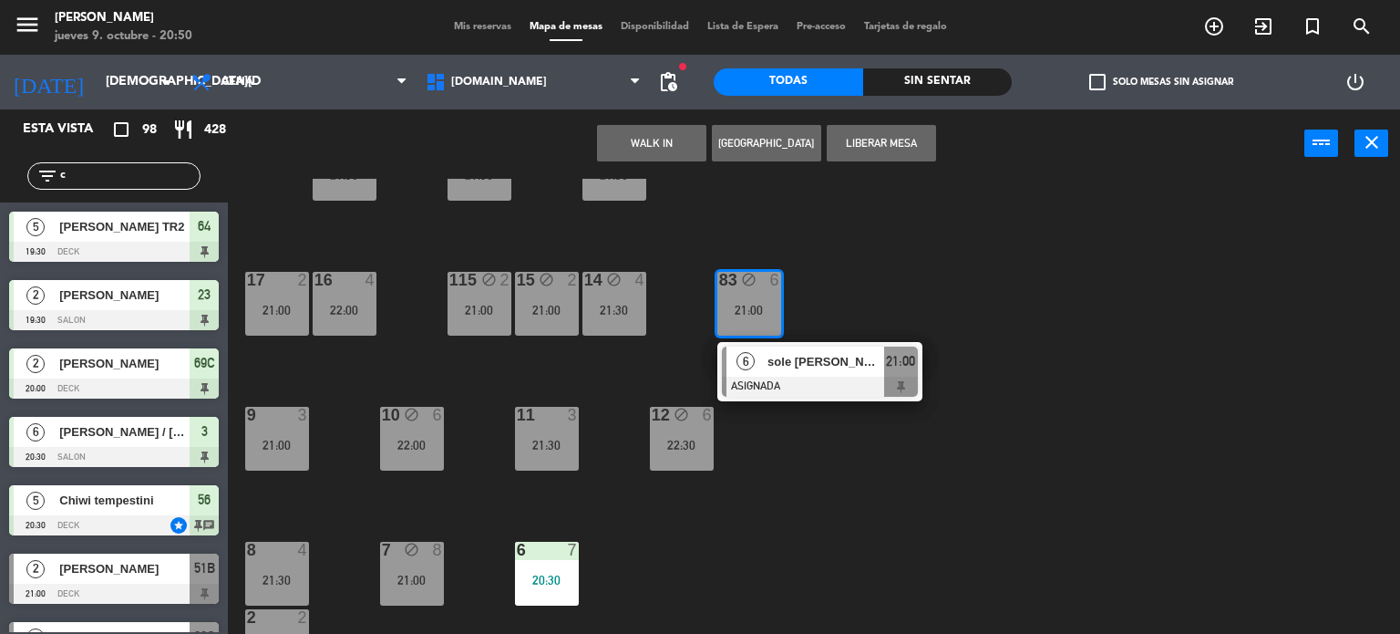
click at [885, 276] on div "34 block 2 22:30 35 block 5 22:00 36 block 8 22:00 43 block 2 21:30 37 block 7 …" at bounding box center [821, 407] width 1159 height 456
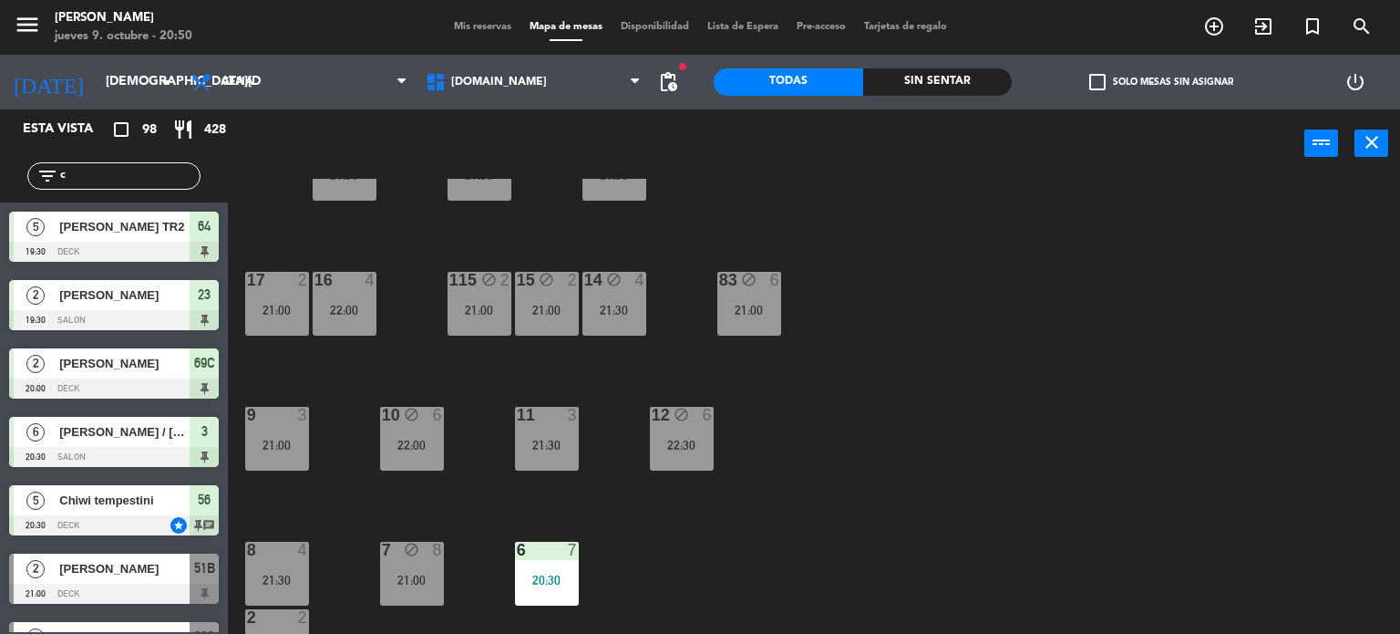
click at [765, 311] on div "21:00" at bounding box center [749, 310] width 64 height 13
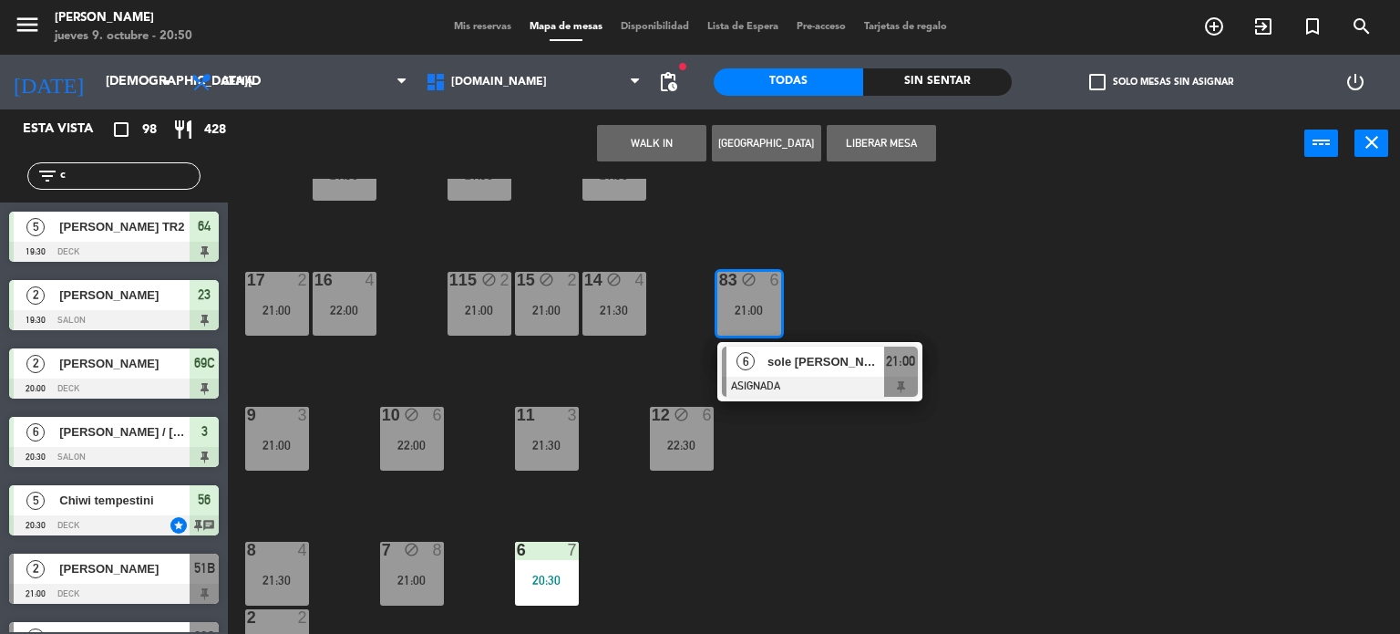
click at [820, 389] on div at bounding box center [820, 386] width 196 height 20
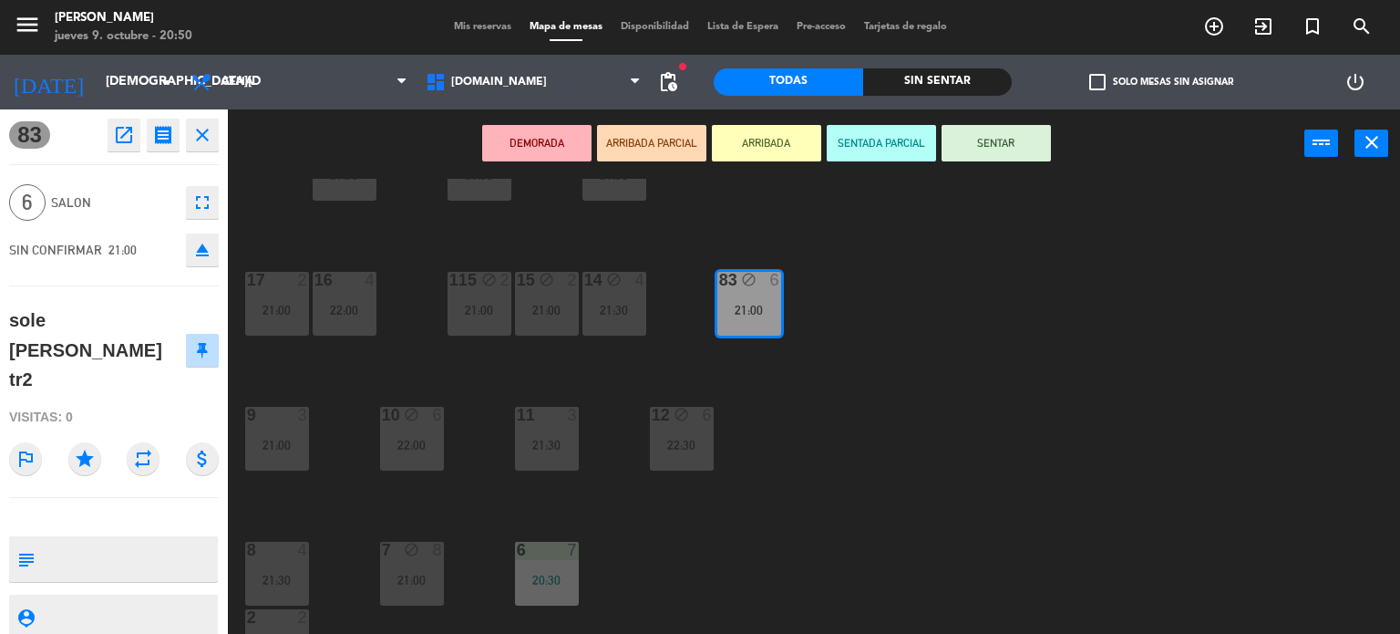
click at [1010, 145] on button "SENTAR" at bounding box center [996, 143] width 109 height 36
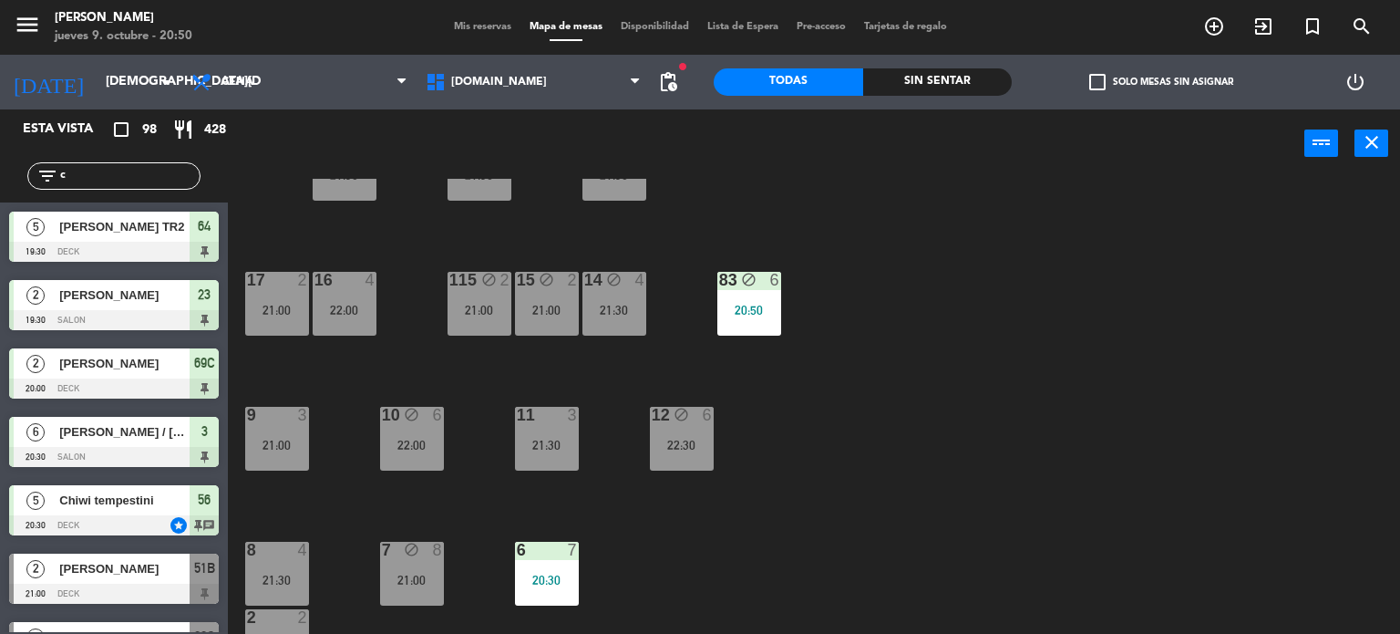
drag, startPoint x: 180, startPoint y: 173, endPoint x: 0, endPoint y: 186, distance: 180.0
click at [0, 182] on div "filter_list c" at bounding box center [114, 175] width 228 height 53
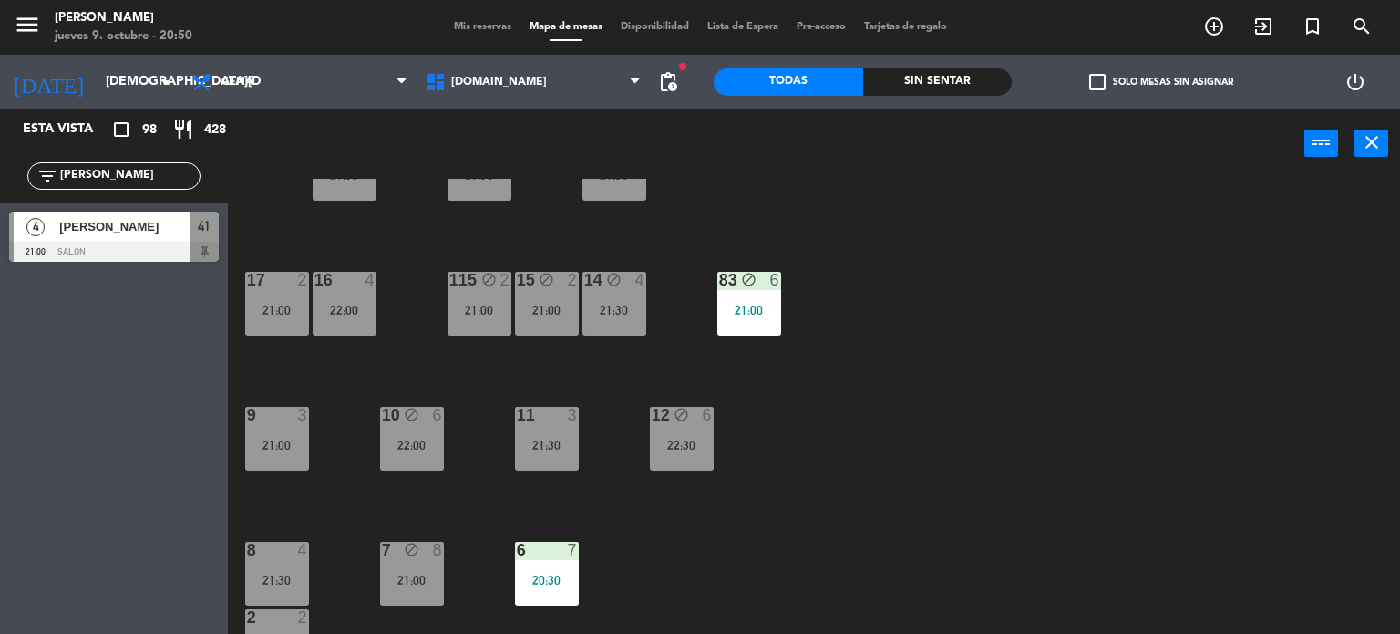
type input "[PERSON_NAME]"
click at [126, 364] on div "Esta vista crop_square 98 restaurant 428 filter_list [PERSON_NAME] 4 [PERSON_NA…" at bounding box center [114, 371] width 228 height 524
click at [109, 233] on span "[PERSON_NAME]" at bounding box center [124, 226] width 130 height 19
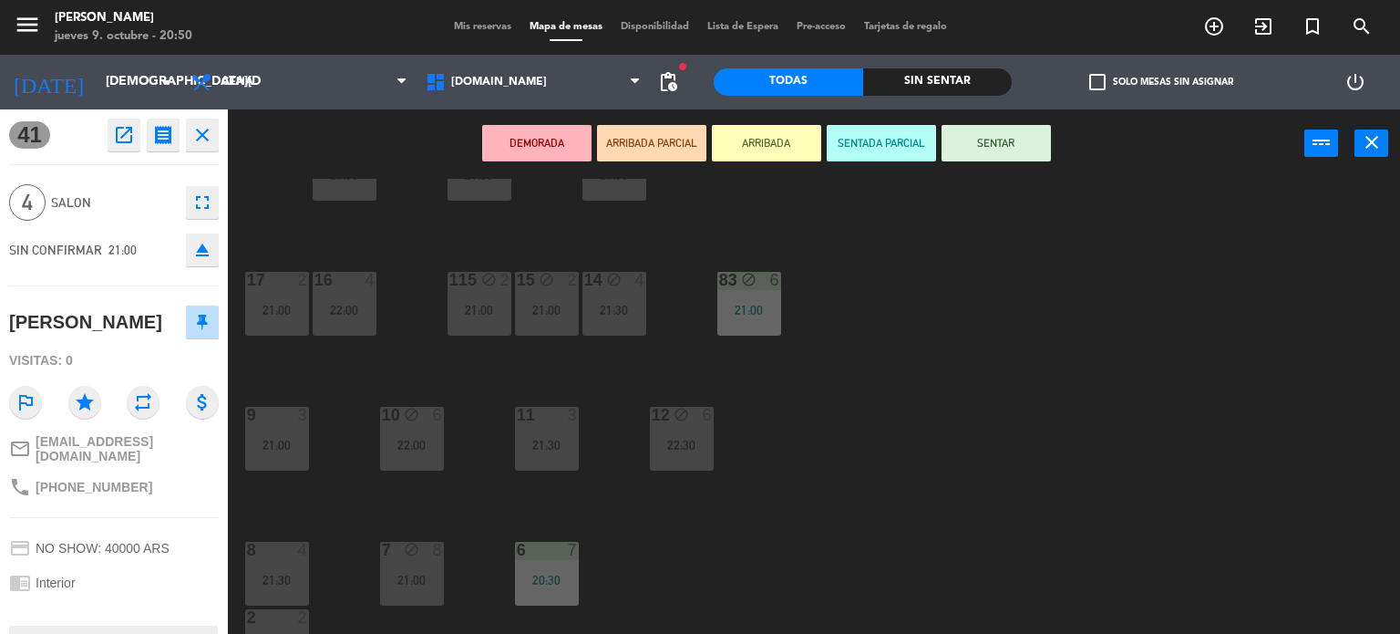
click at [652, 130] on button "ARRIBADA PARCIAL" at bounding box center [651, 143] width 109 height 36
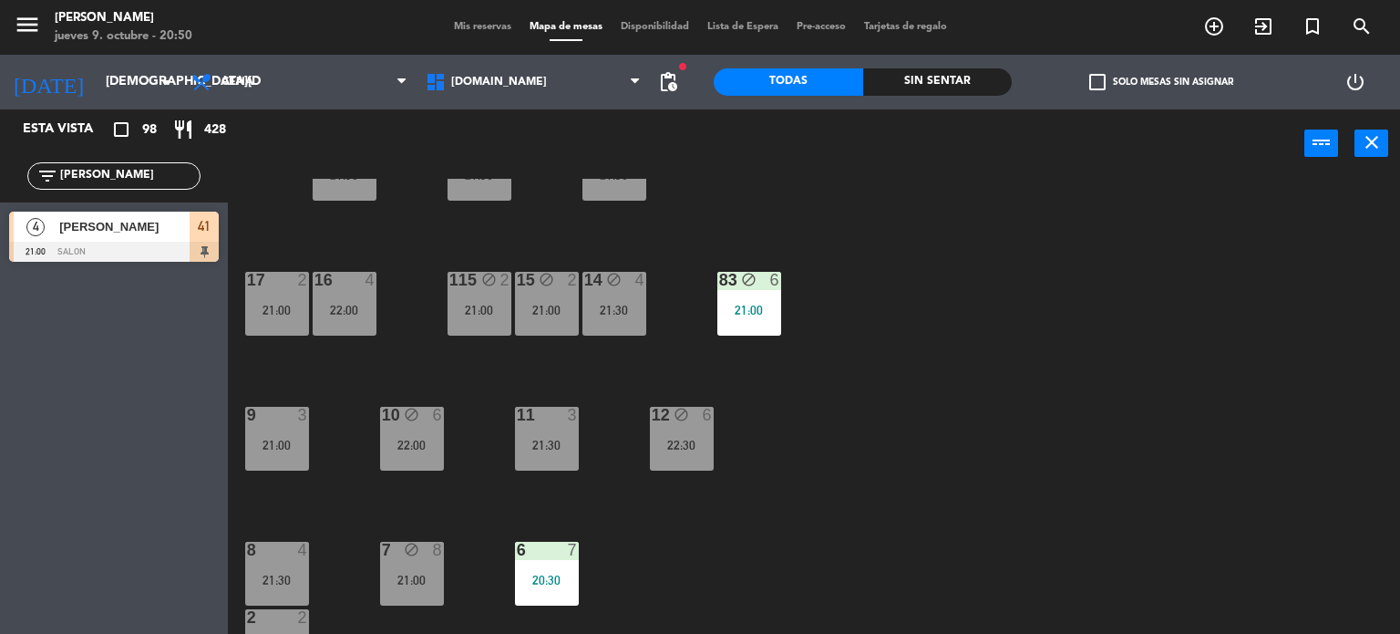
drag, startPoint x: 935, startPoint y: 398, endPoint x: 366, endPoint y: 354, distance: 571.5
click at [633, 363] on div "34 block 2 22:30 35 block 5 22:00 36 block 8 22:00 43 block 2 21:30 37 block 7 …" at bounding box center [821, 407] width 1159 height 456
click at [764, 365] on div "34 block 2 22:30 35 block 5 22:00 36 block 8 22:00 43 block 2 21:30 37 block 7 …" at bounding box center [821, 407] width 1159 height 456
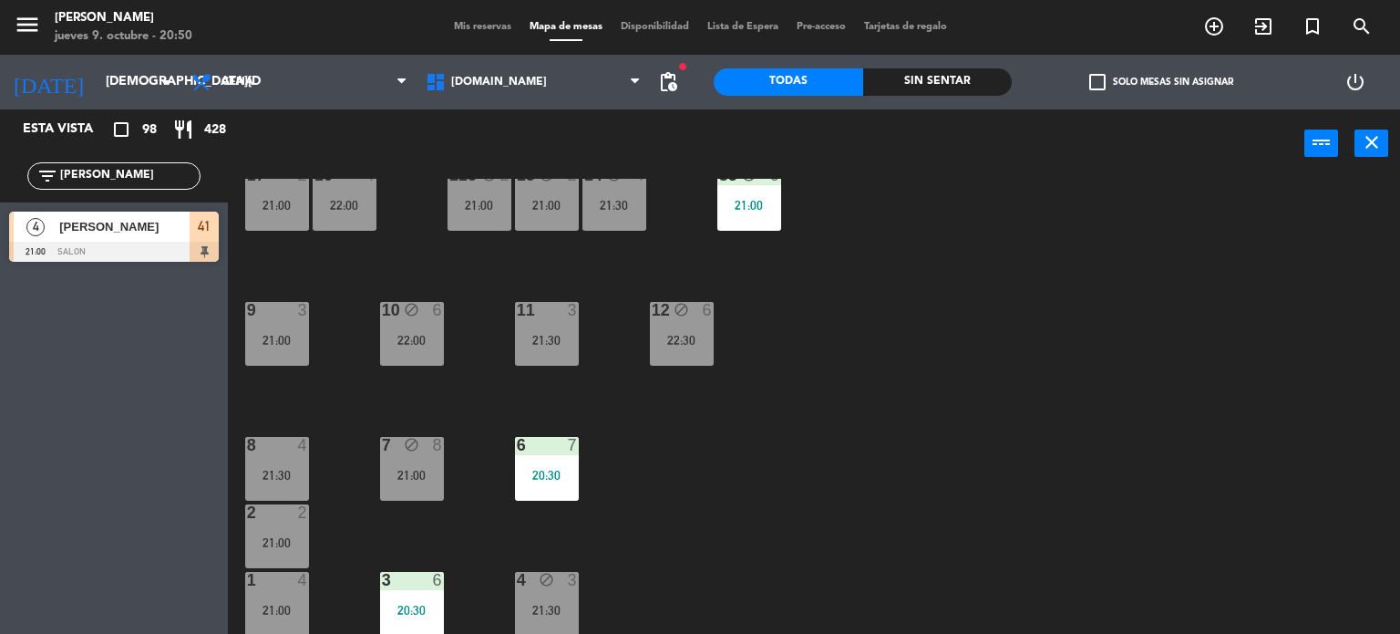
scroll to position [379, 0]
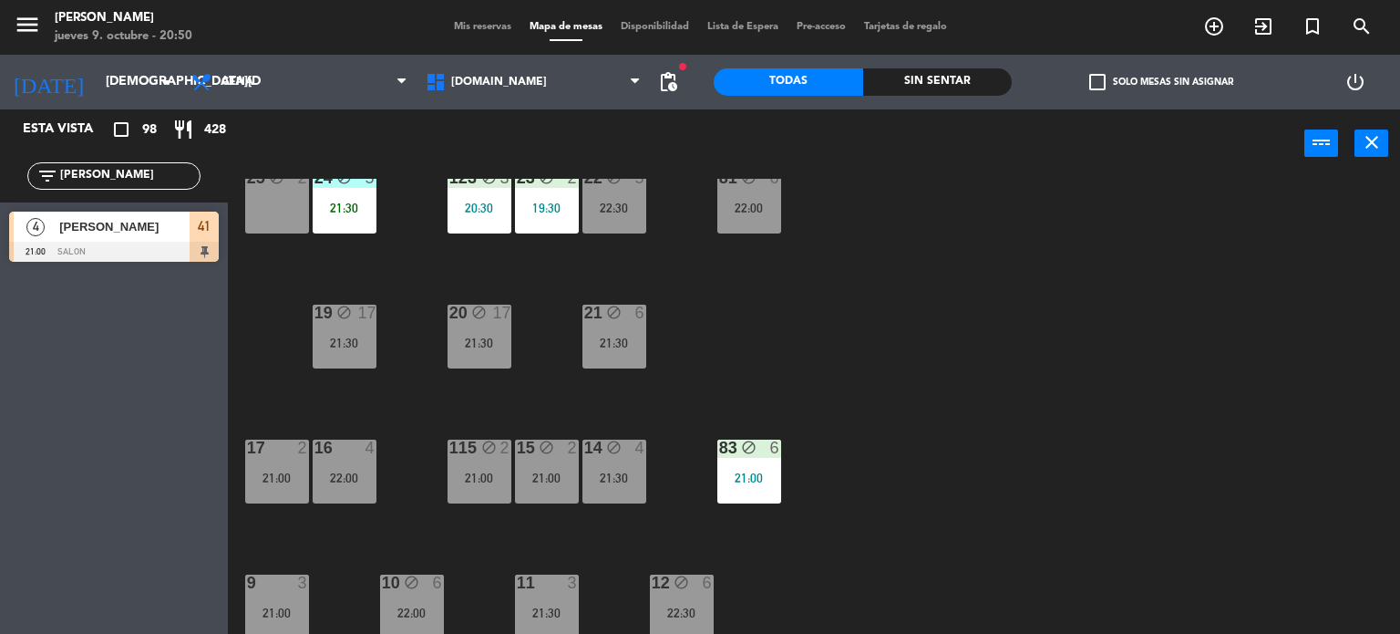
click at [222, 247] on div "4 [PERSON_NAME] 21:00 SALON 41" at bounding box center [114, 236] width 228 height 68
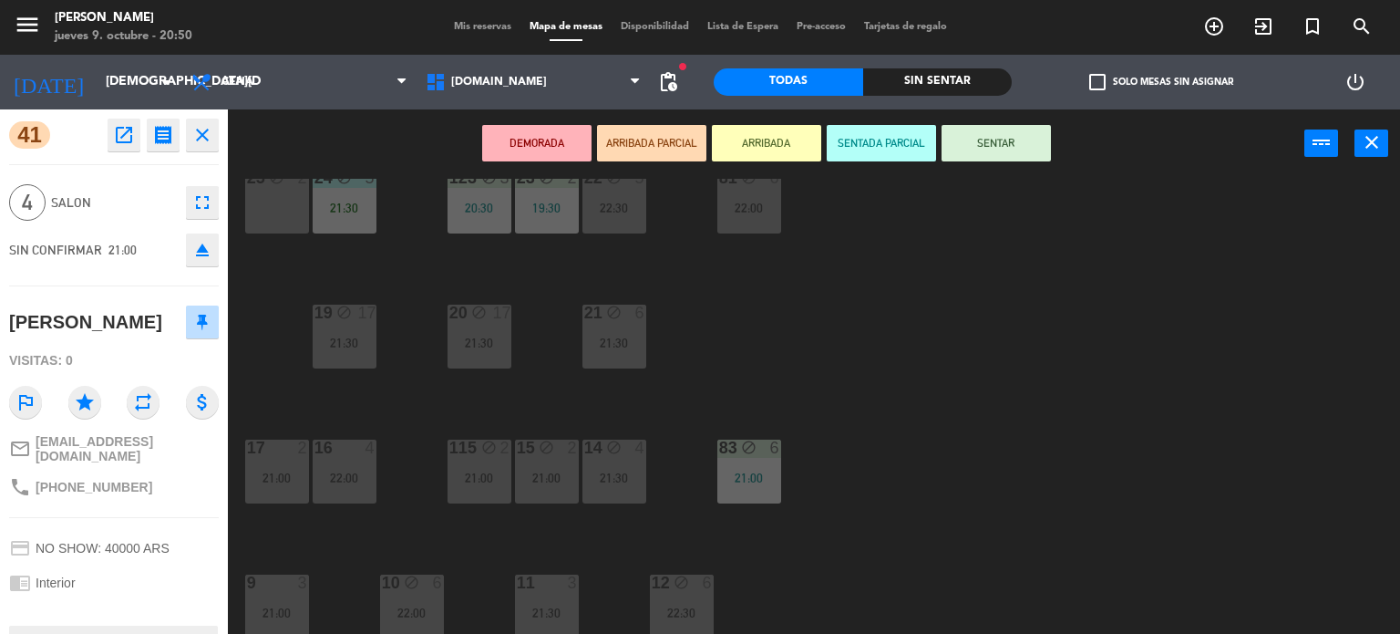
scroll to position [562, 0]
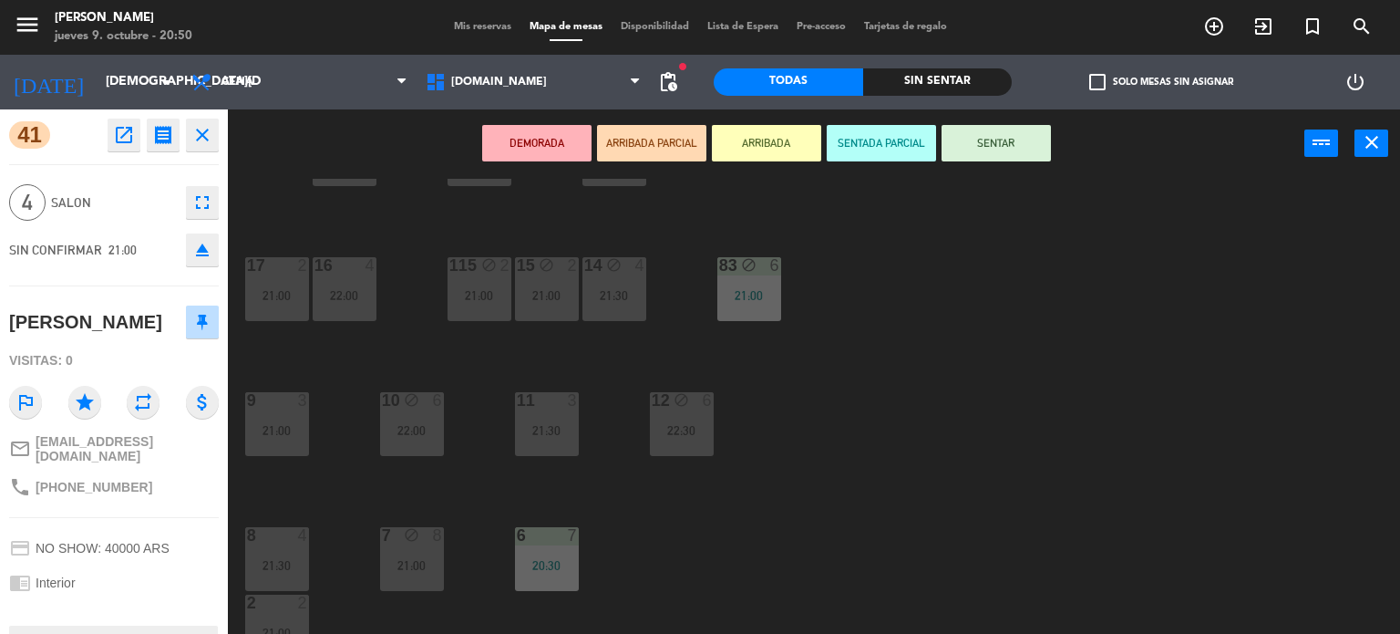
click at [277, 426] on div "21:00" at bounding box center [277, 430] width 64 height 13
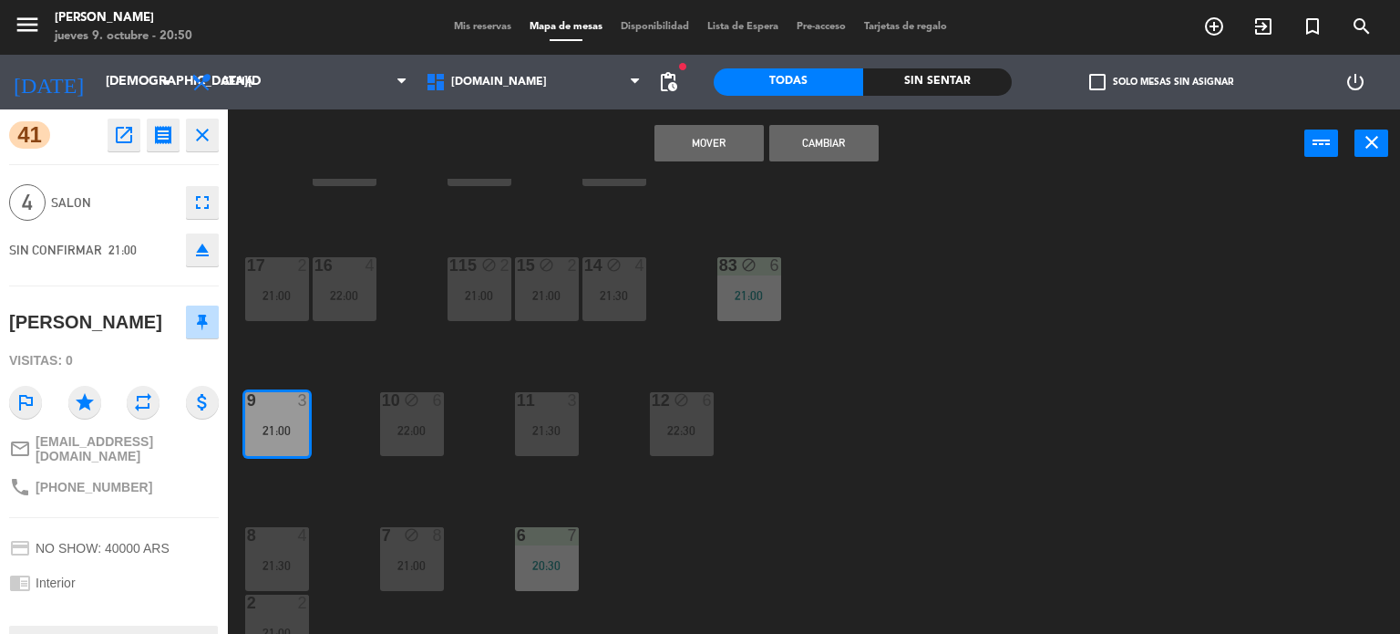
click at [831, 149] on button "Cambiar" at bounding box center [823, 143] width 109 height 36
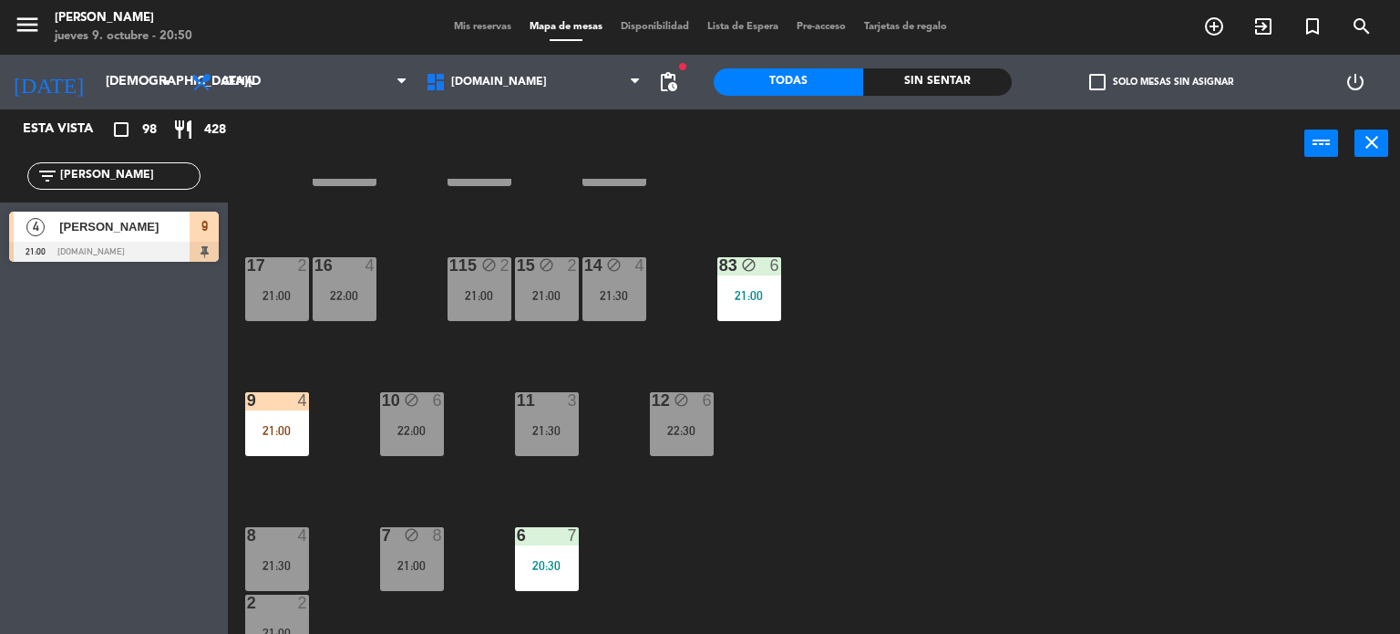
drag, startPoint x: 894, startPoint y: 332, endPoint x: 259, endPoint y: 447, distance: 645.6
click at [890, 332] on div "34 block 2 22:30 35 block 5 22:00 36 block 8 22:00 43 block 2 21:30 37 block 7 …" at bounding box center [821, 407] width 1159 height 456
click at [263, 436] on div "21:00" at bounding box center [277, 430] width 64 height 13
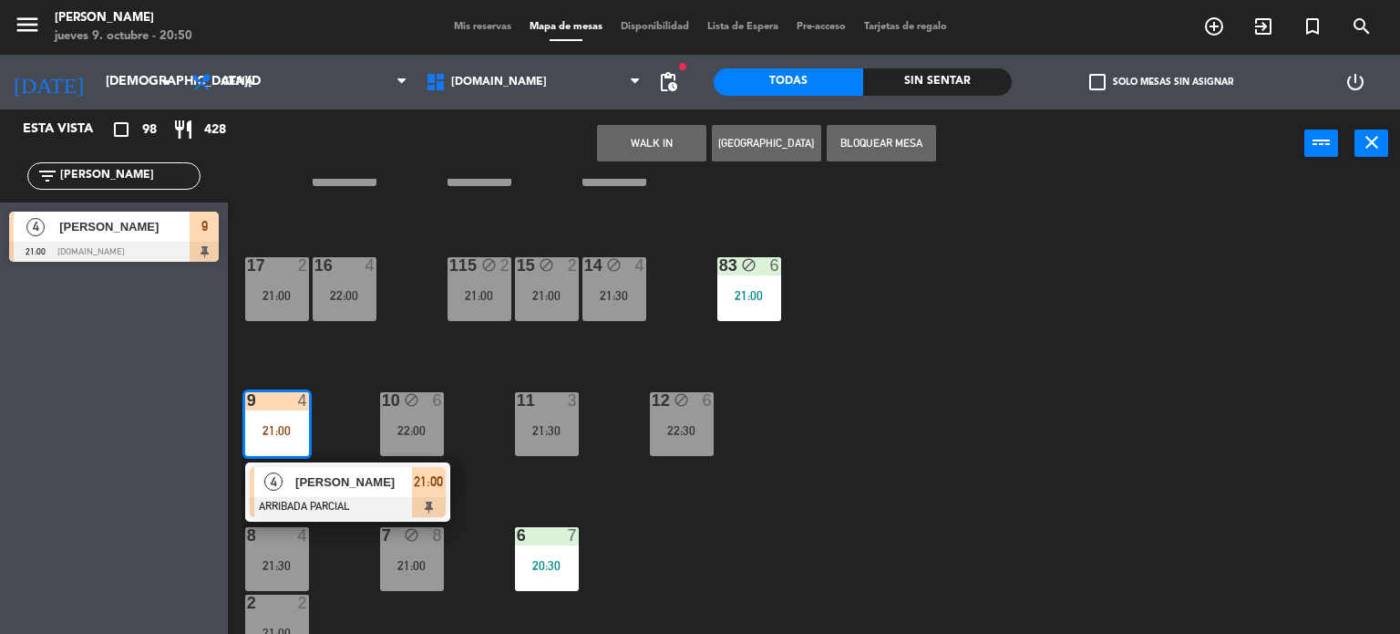
click at [919, 529] on div "34 block 2 22:30 35 block 5 22:00 36 block 8 22:00 43 block 2 21:30 37 block 7 …" at bounding box center [821, 407] width 1159 height 456
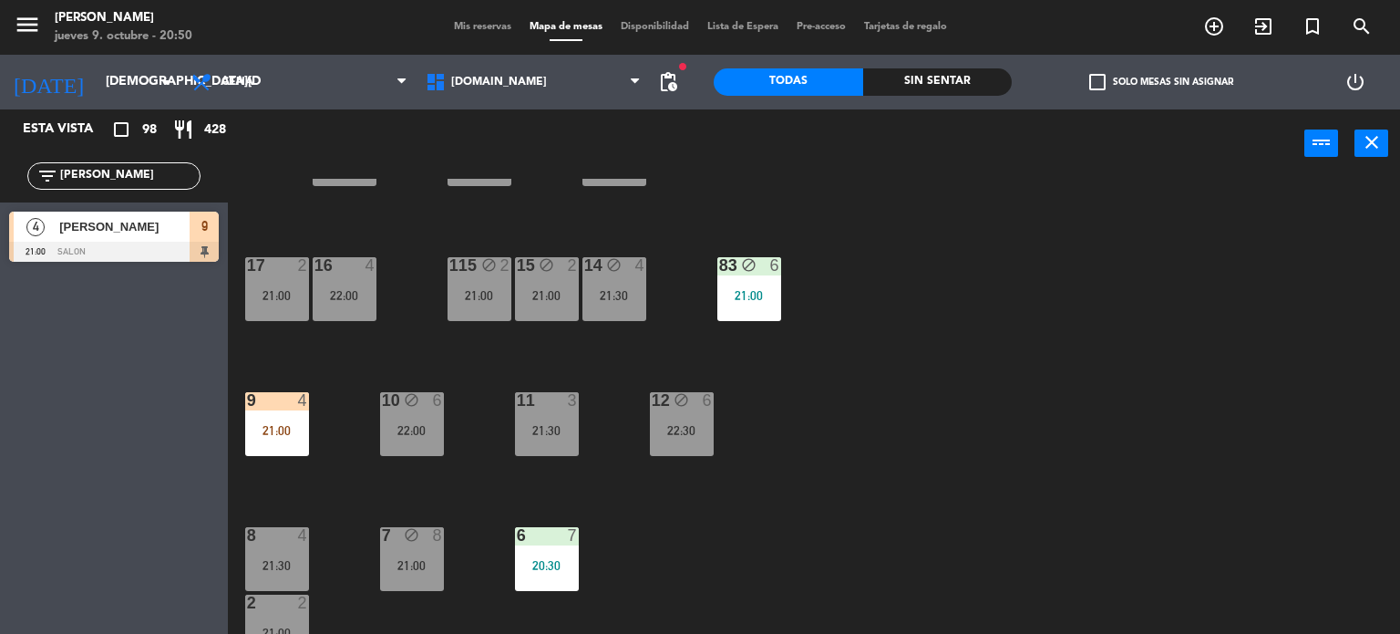
drag, startPoint x: 133, startPoint y: 174, endPoint x: 0, endPoint y: 173, distance: 133.1
click at [0, 173] on div "filter_list [PERSON_NAME]" at bounding box center [114, 175] width 228 height 53
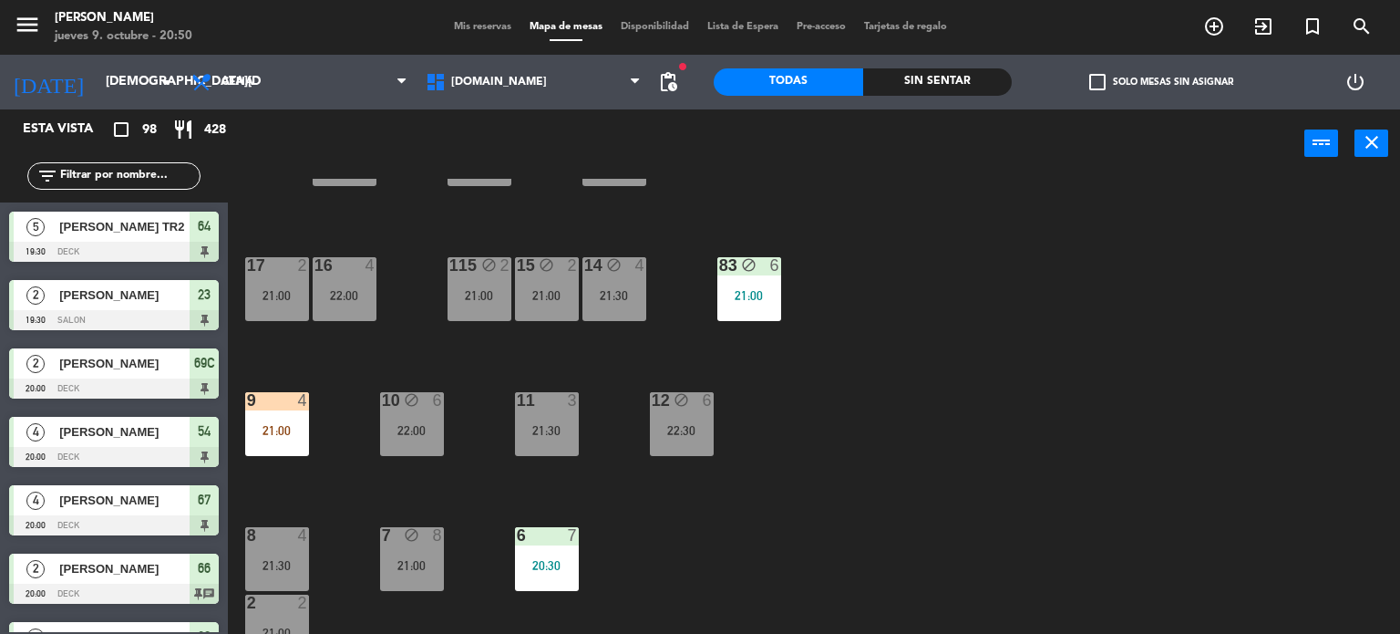
click at [1043, 306] on div "34 block 2 22:30 35 block 5 22:00 36 block 8 22:00 43 block 2 21:30 37 block 7 …" at bounding box center [821, 407] width 1159 height 456
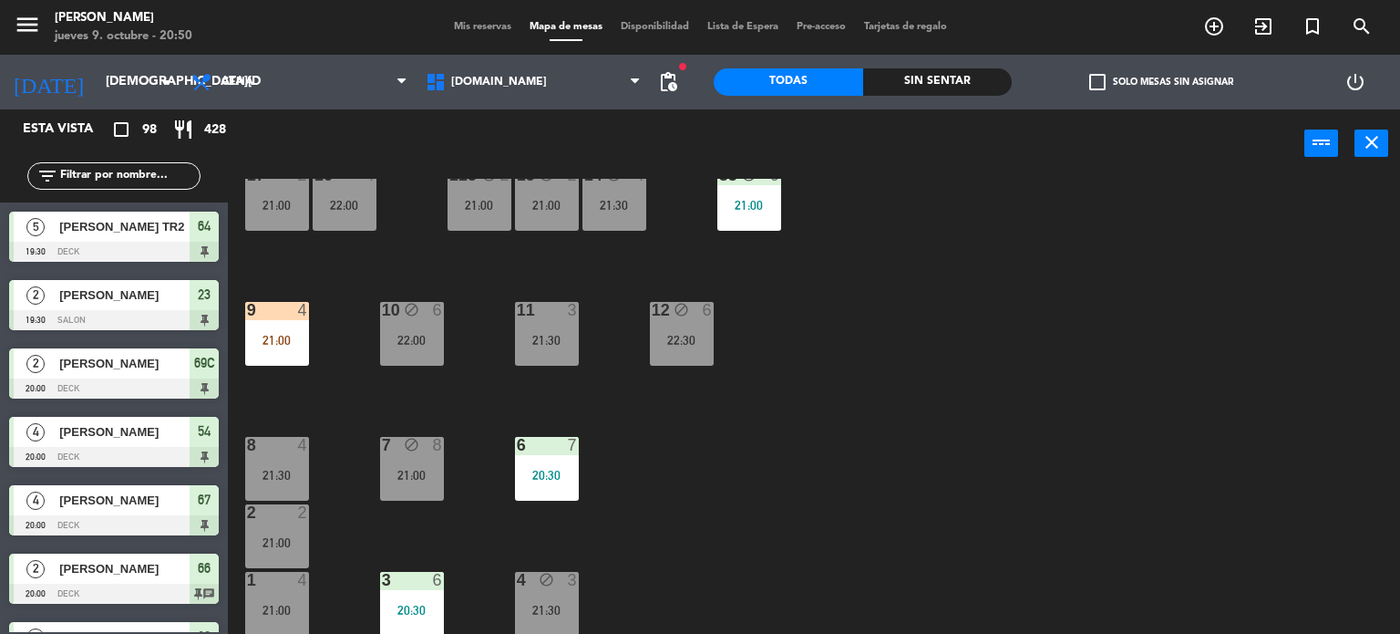
click at [886, 438] on div "34 block 2 22:30 35 block 5 22:00 36 block 8 22:00 43 block 2 21:30 37 block 7 …" at bounding box center [821, 407] width 1159 height 456
click at [1080, 450] on div "34 block 2 22:30 35 block 5 22:00 36 block 8 22:00 43 block 2 21:30 37 block 7 …" at bounding box center [821, 407] width 1159 height 456
click at [293, 331] on div "9 4 21:00" at bounding box center [277, 334] width 64 height 64
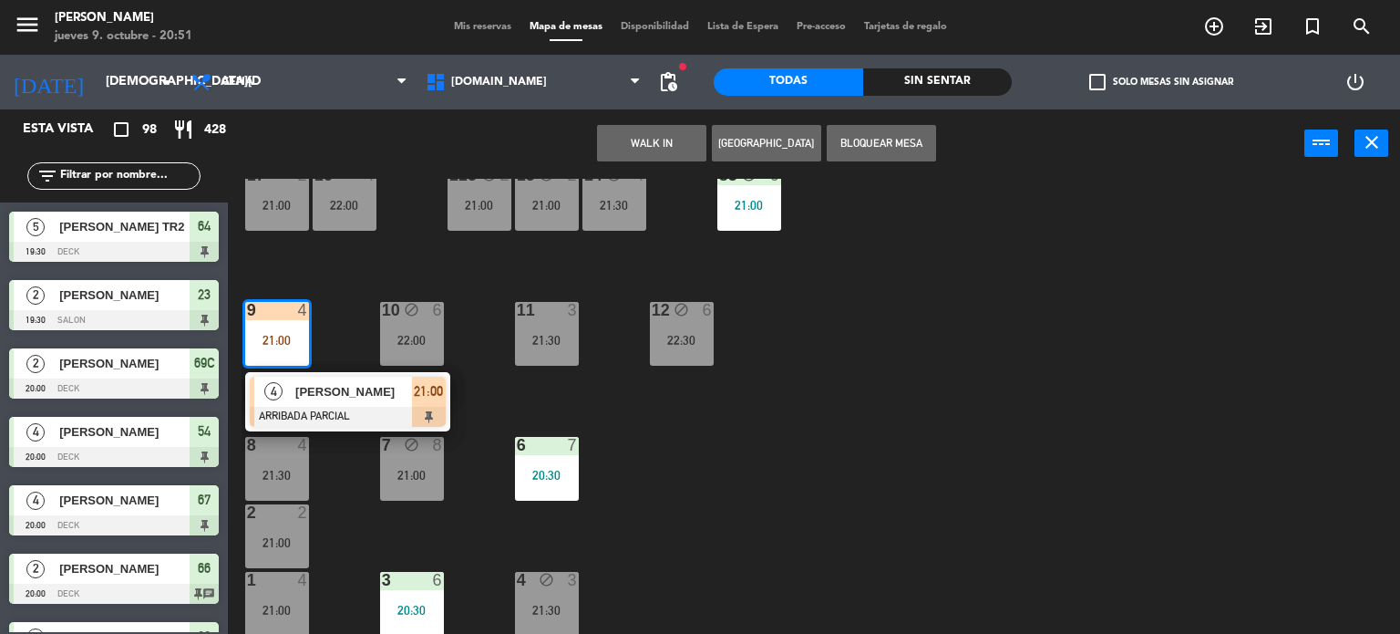
click at [342, 404] on div "[PERSON_NAME]" at bounding box center [353, 391] width 119 height 30
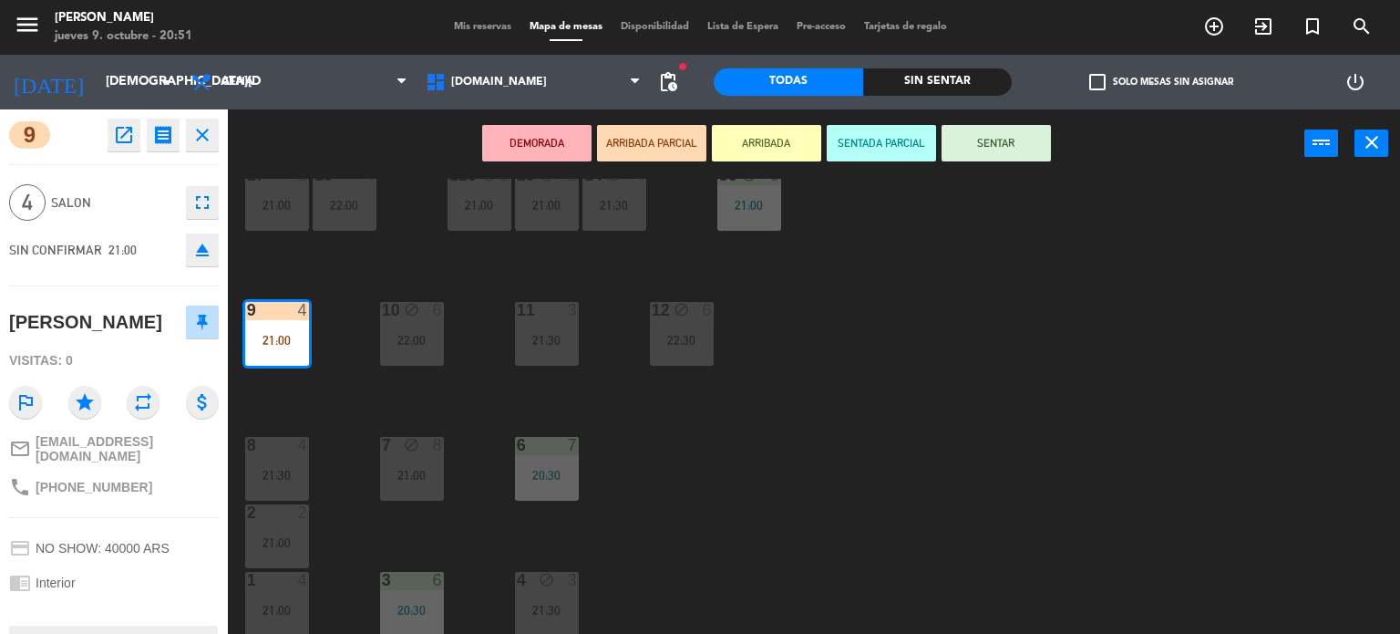
click at [999, 146] on button "SENTAR" at bounding box center [996, 143] width 109 height 36
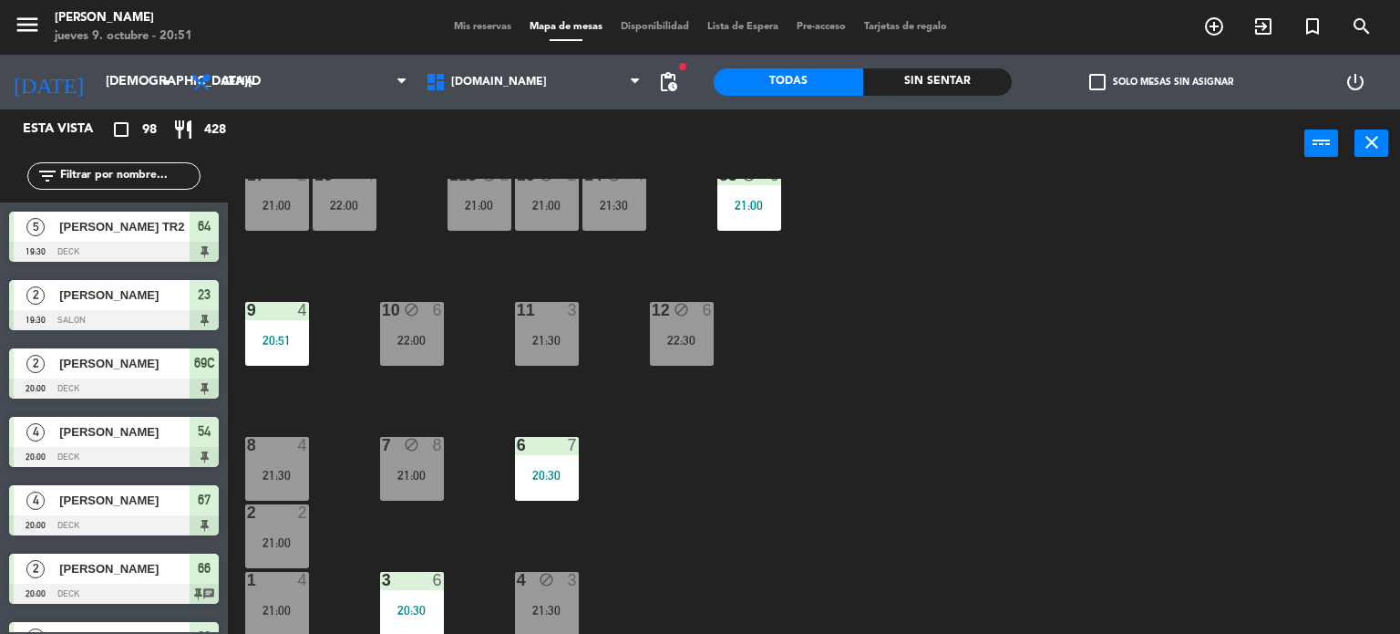
scroll to position [2216, 0]
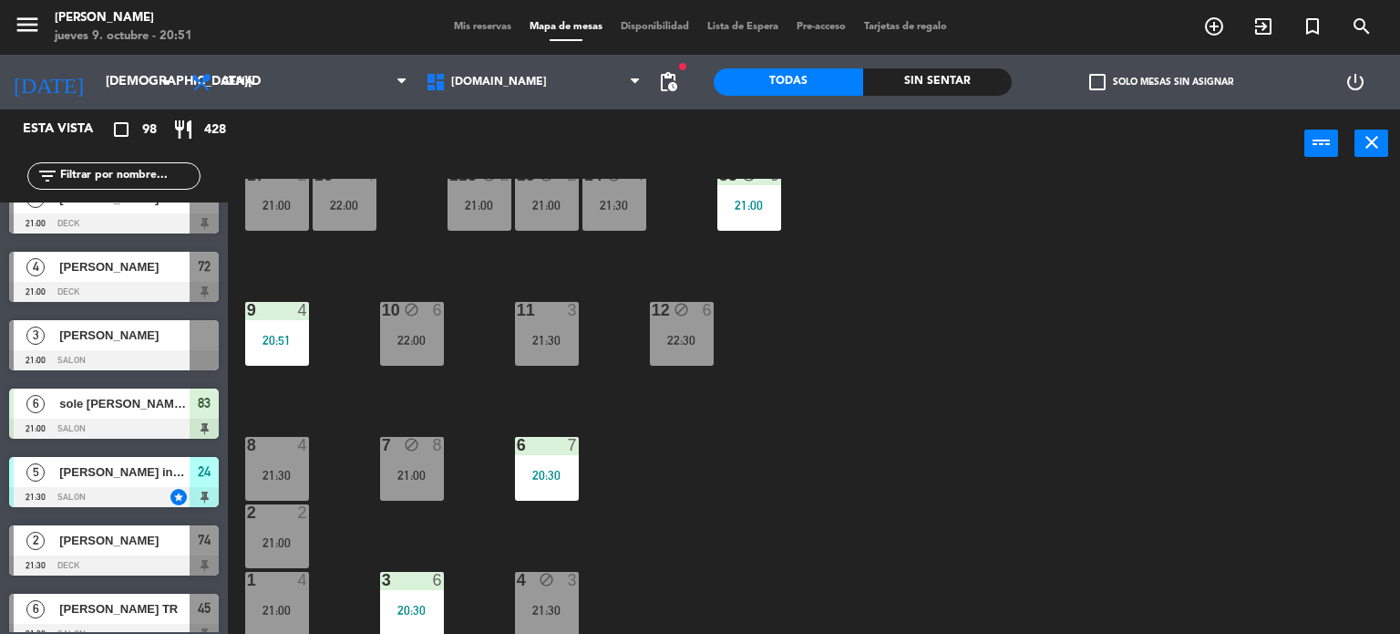
click at [139, 180] on input "text" at bounding box center [128, 176] width 141 height 20
click at [1021, 446] on div "34 block 2 22:30 35 block 5 22:00 36 block 8 22:00 43 block 2 21:30 37 block 7 …" at bounding box center [821, 407] width 1159 height 456
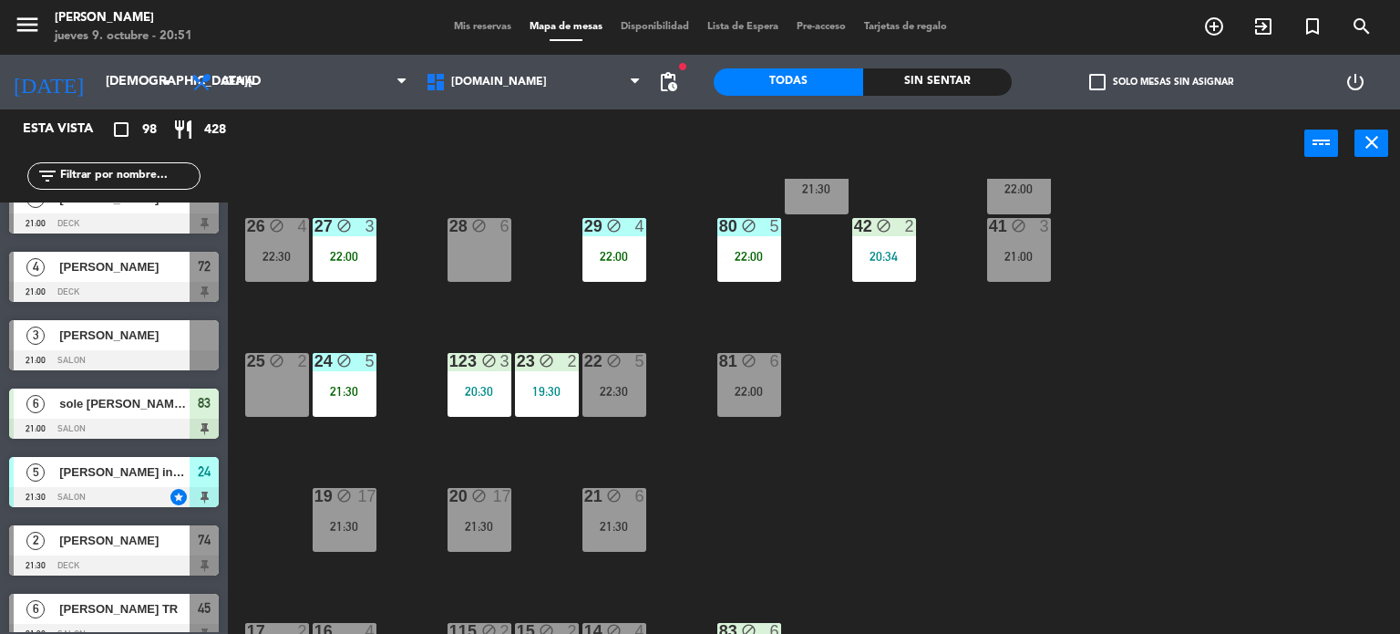
scroll to position [105, 0]
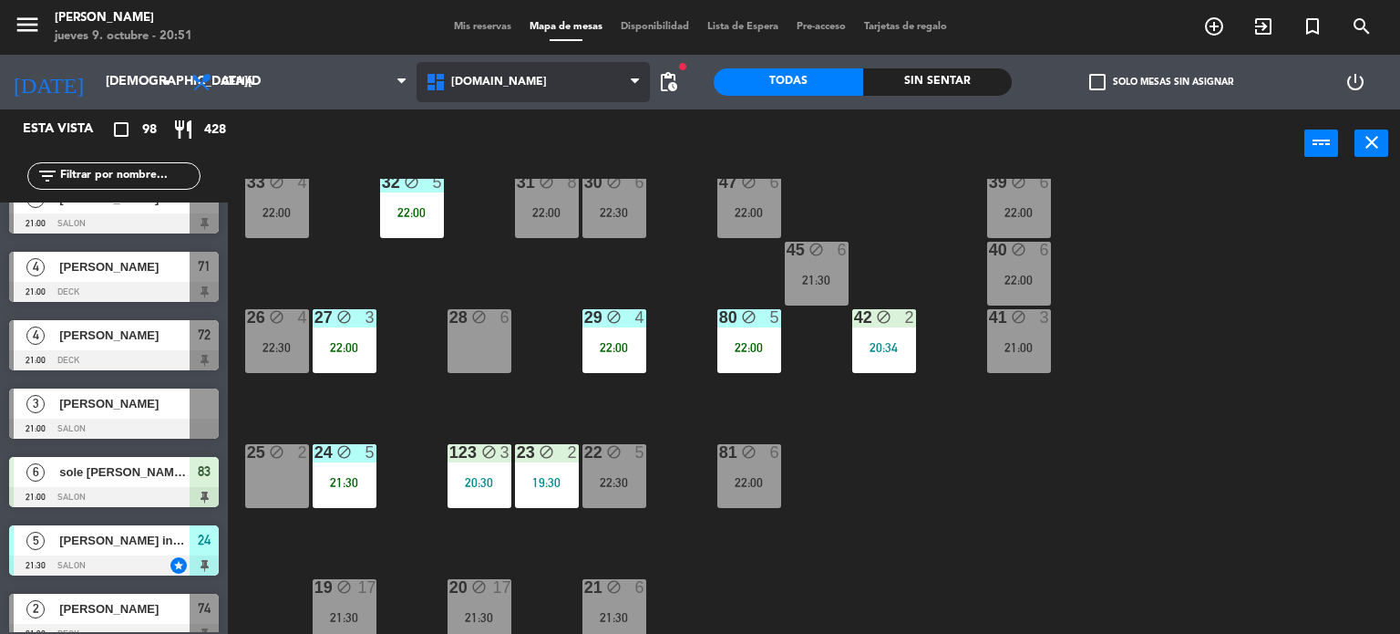
click at [583, 87] on span "[DOMAIN_NAME]" at bounding box center [534, 82] width 234 height 40
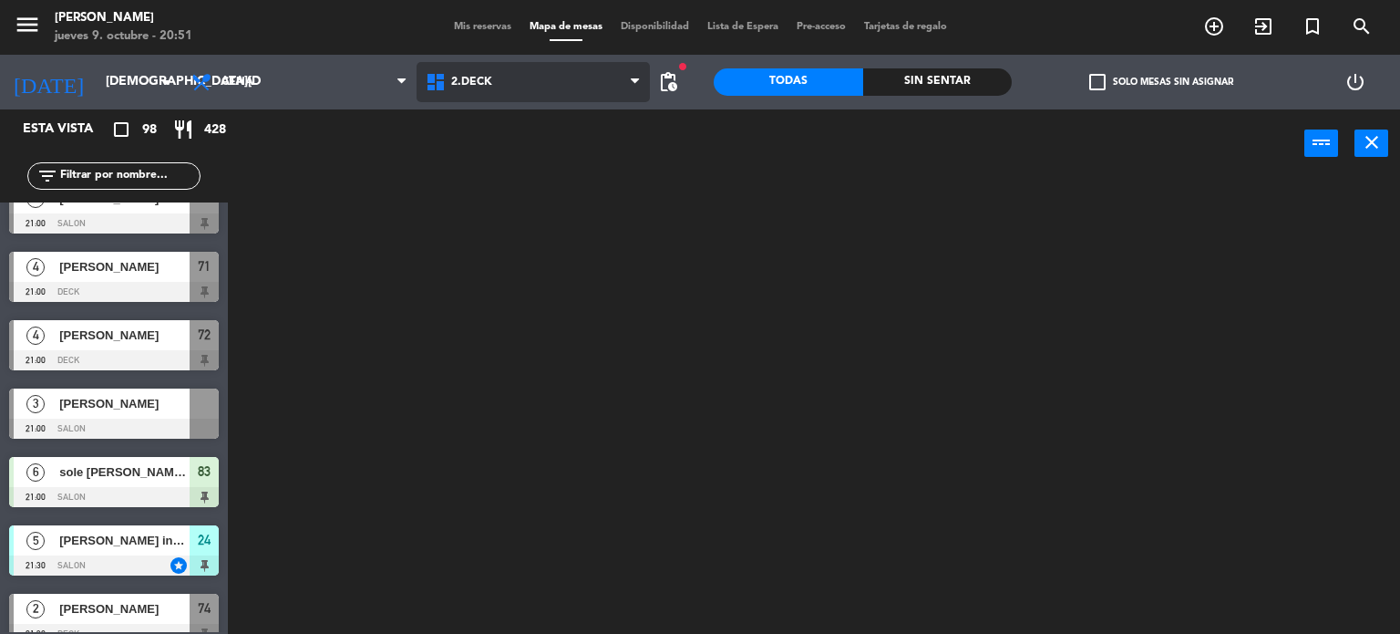
click at [500, 160] on ng-component "menu [PERSON_NAME] [DATE] 9. octubre - 20:51 Mis reservas Mapa de mesas Disponi…" at bounding box center [700, 317] width 1400 height 634
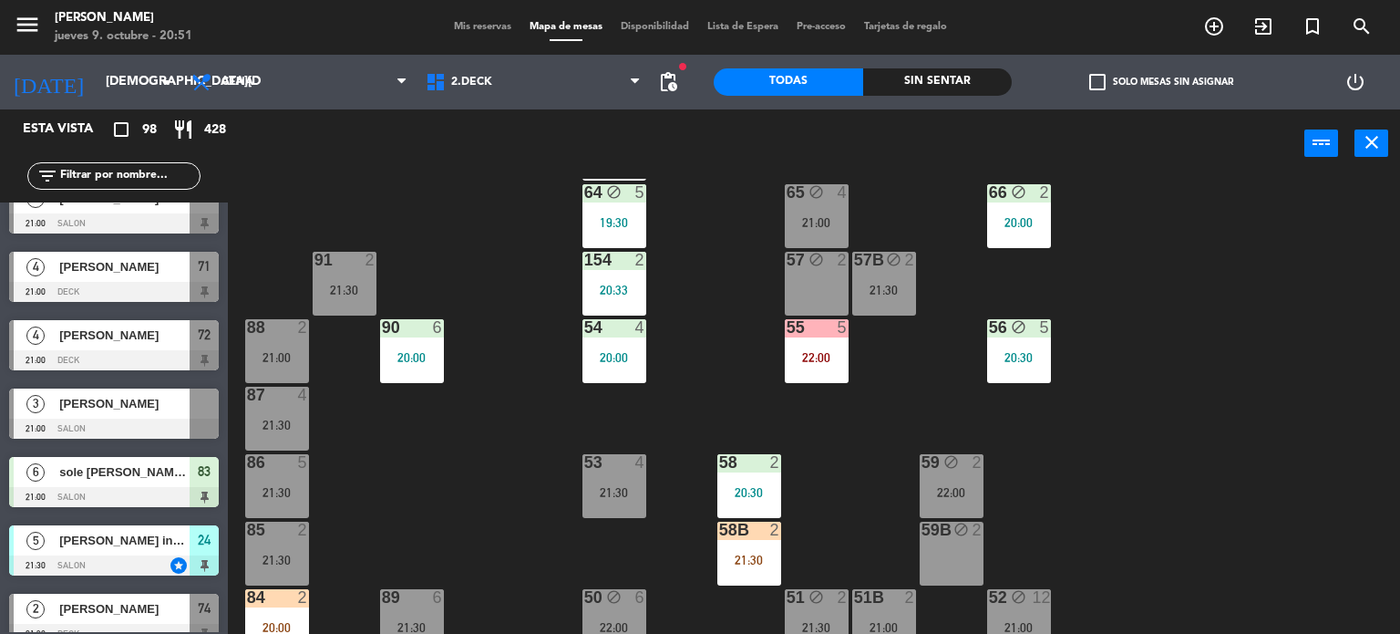
scroll to position [382, 0]
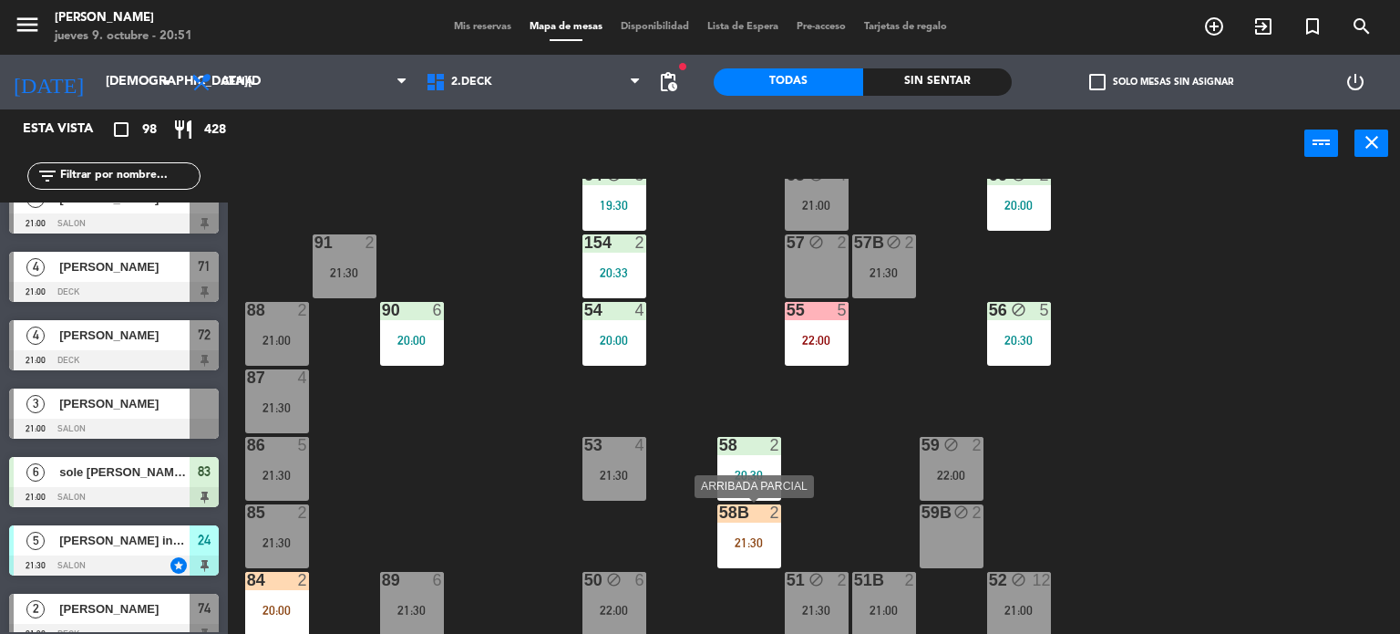
click at [768, 541] on div "21:30" at bounding box center [749, 542] width 64 height 13
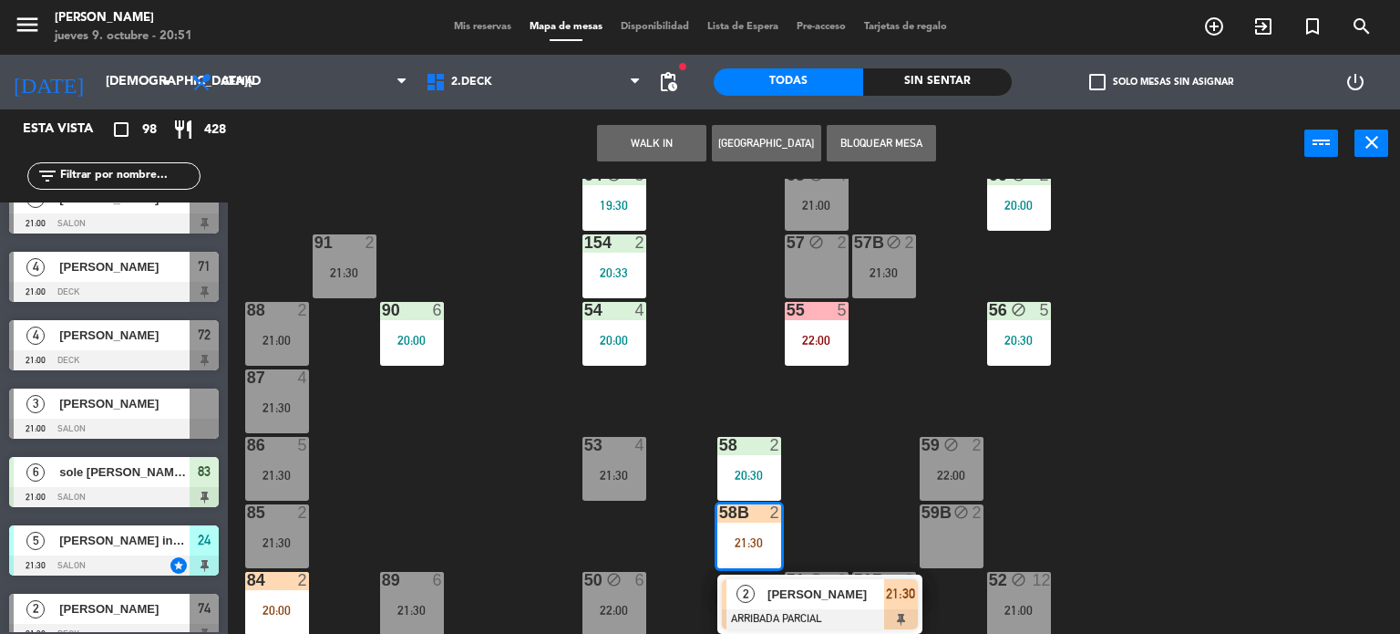
click at [830, 484] on div "71 4 21:00 72 4 21:00 73 7 21:00 70 5 21:00 74 2 21:30 74B 2 21:30 69 5 21:00 6…" at bounding box center [821, 407] width 1159 height 456
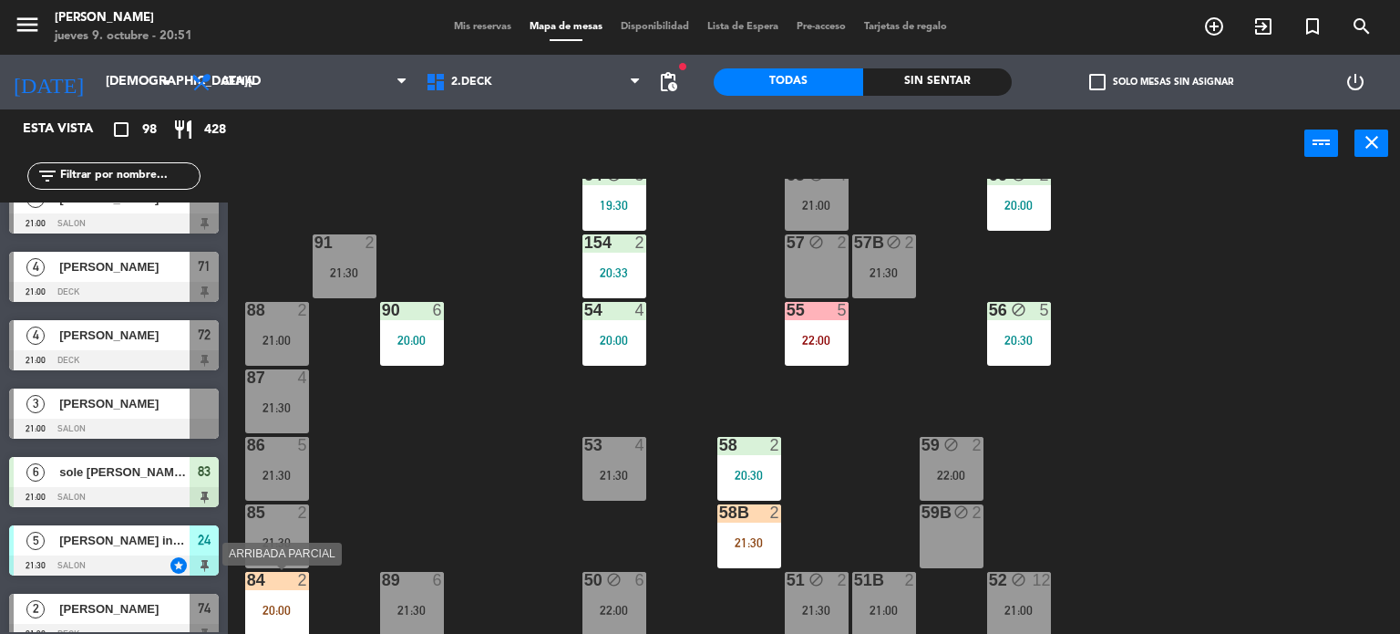
click at [288, 579] on div at bounding box center [277, 580] width 30 height 16
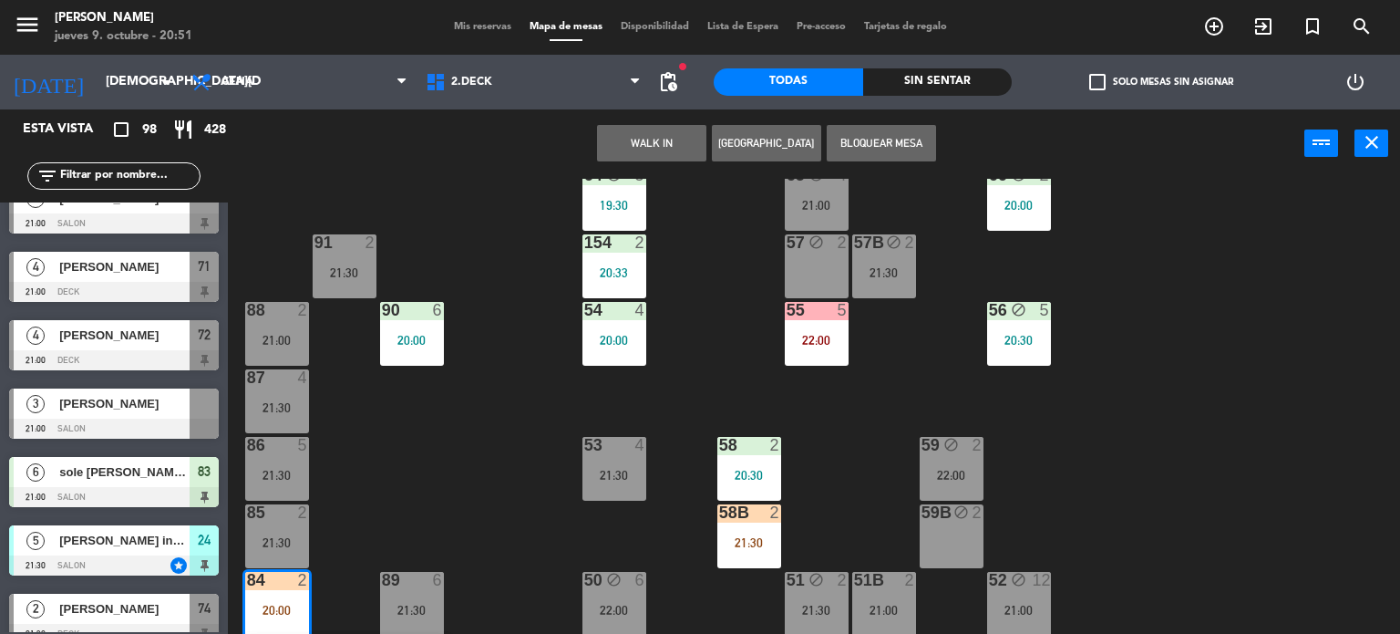
scroll to position [448, 0]
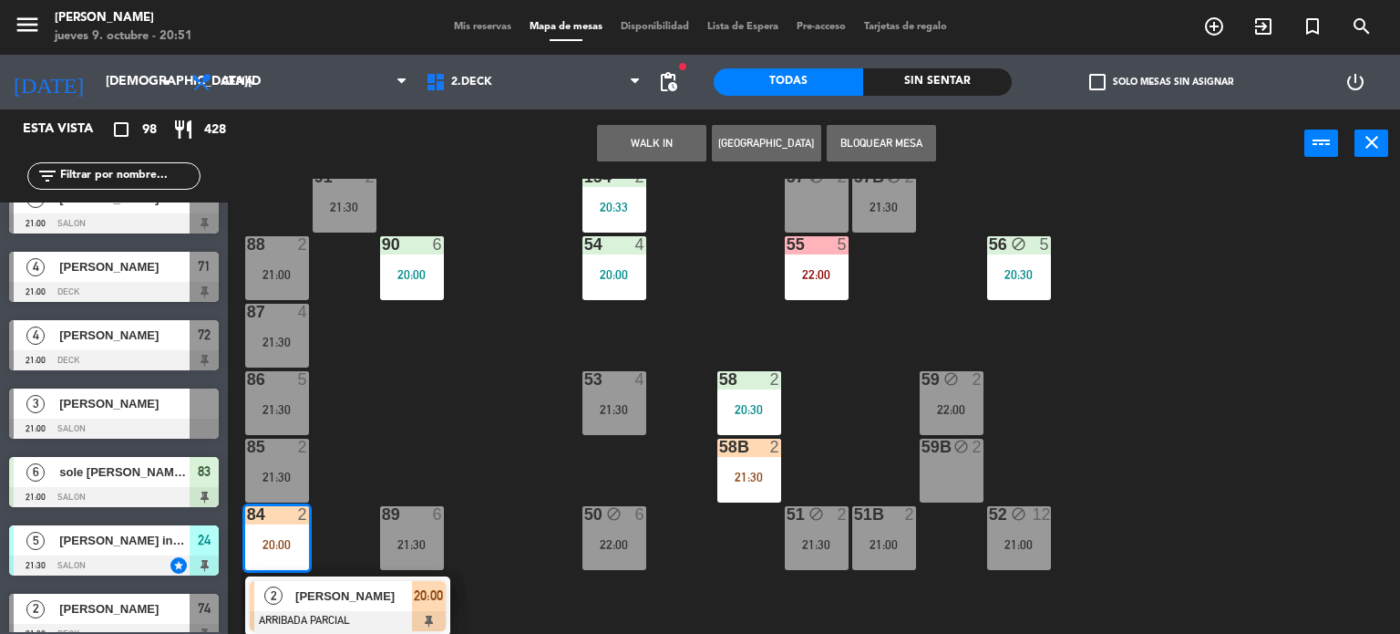
click at [452, 406] on div "71 4 21:00 72 4 21:00 73 7 21:00 70 5 21:00 74 2 21:30 74B 2 21:30 69 5 21:00 6…" at bounding box center [821, 407] width 1159 height 456
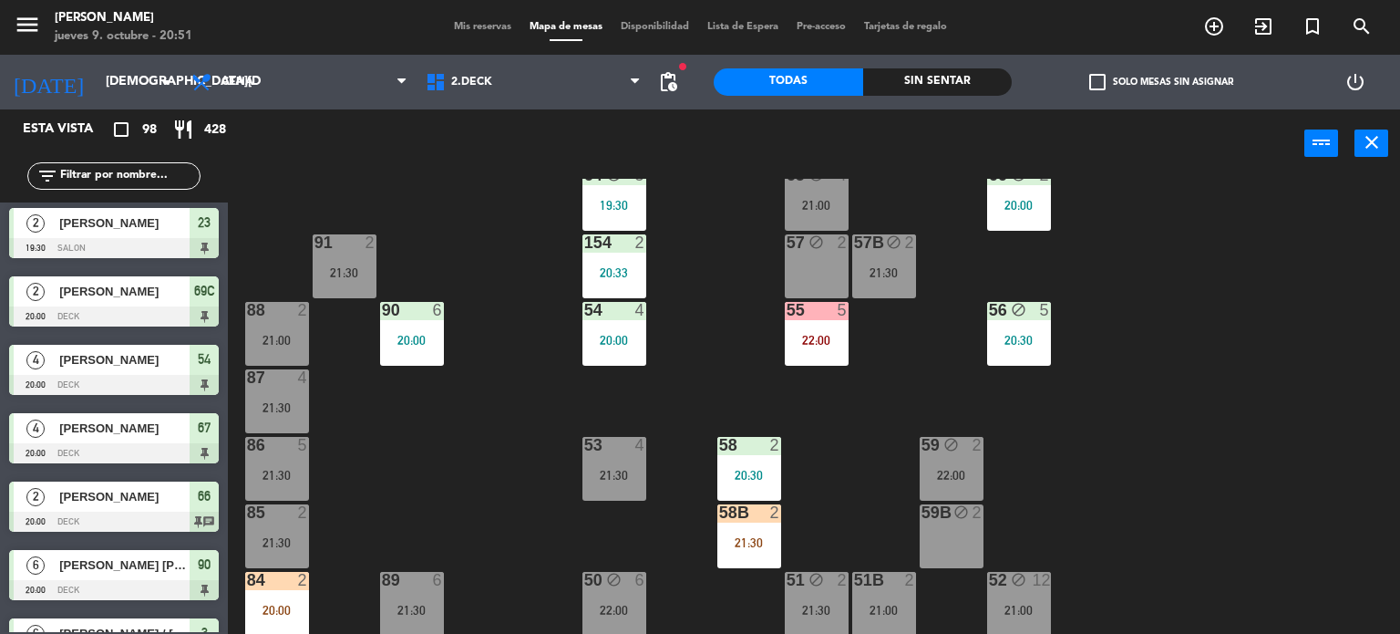
scroll to position [0, 0]
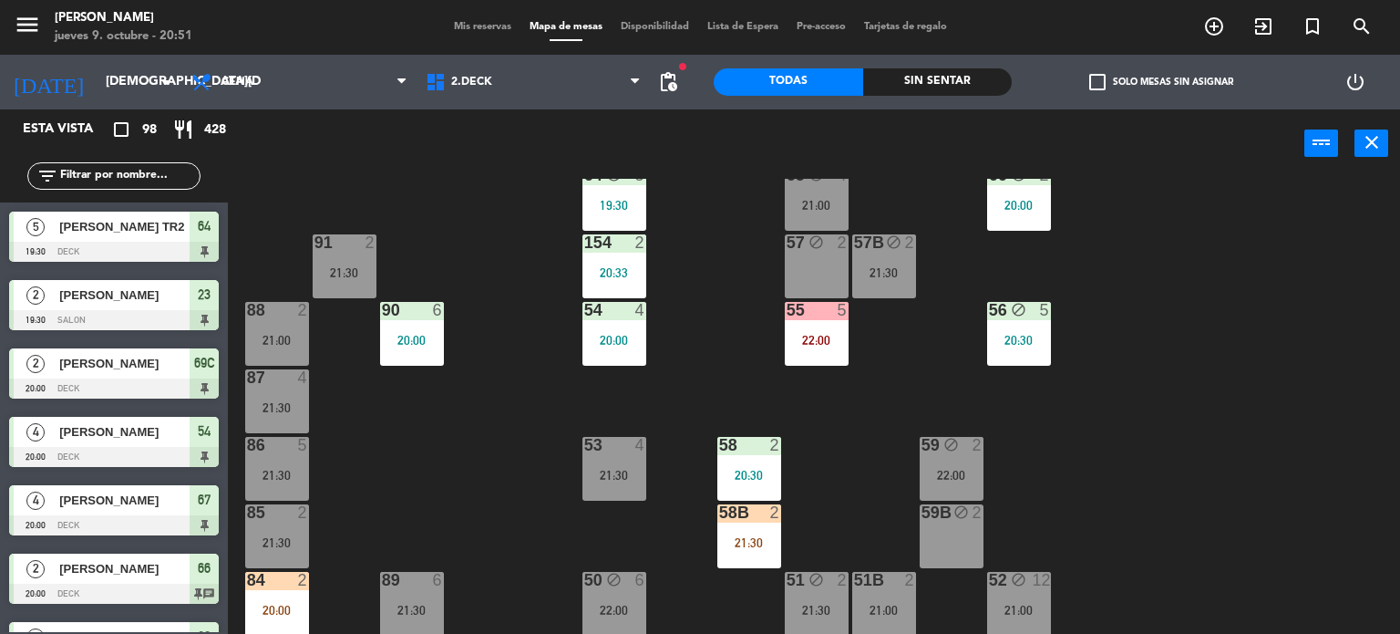
click at [966, 91] on div "Sin sentar" at bounding box center [937, 81] width 149 height 27
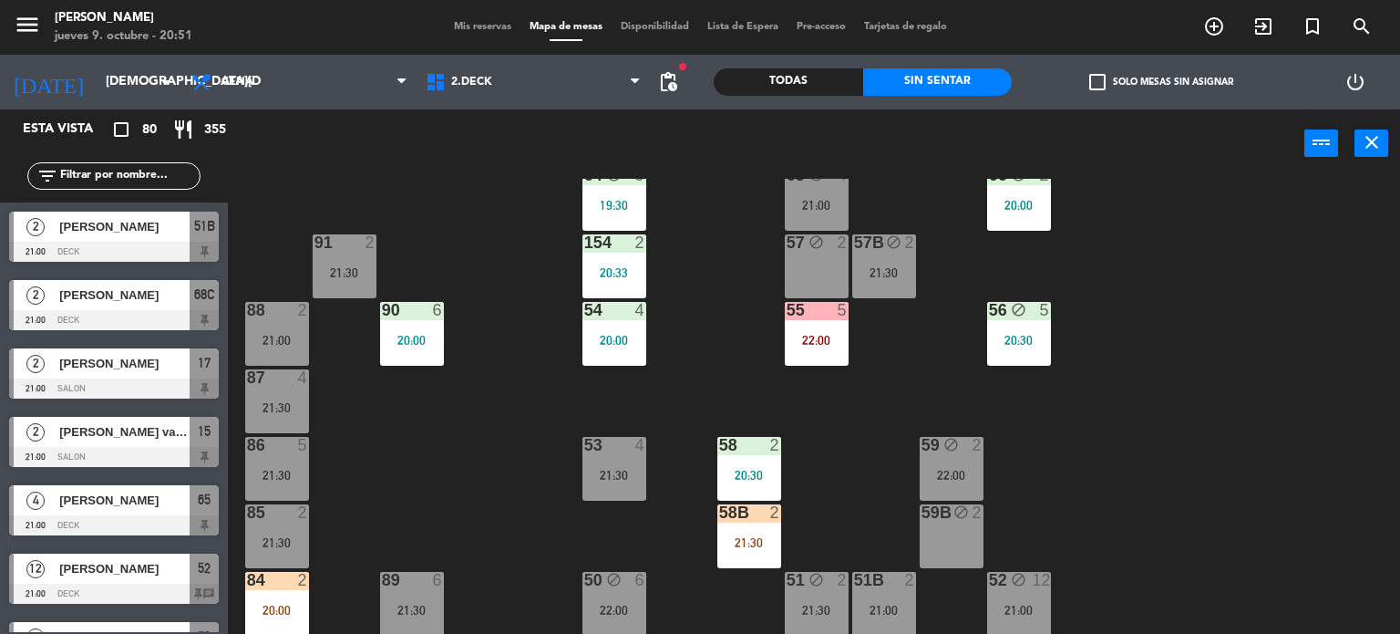
click at [433, 457] on div "71 4 21:00 72 4 21:00 73 7 21:00 70 5 21:00 74 2 21:30 74B 2 21:30 69 5 21:00 6…" at bounding box center [821, 407] width 1159 height 456
click at [514, 103] on div "[DOMAIN_NAME] [DOMAIN_NAME] [DOMAIN_NAME] [DOMAIN_NAME] [DOMAIN_NAME]" at bounding box center [534, 82] width 234 height 55
click at [514, 86] on span "2.DECK" at bounding box center [534, 82] width 234 height 40
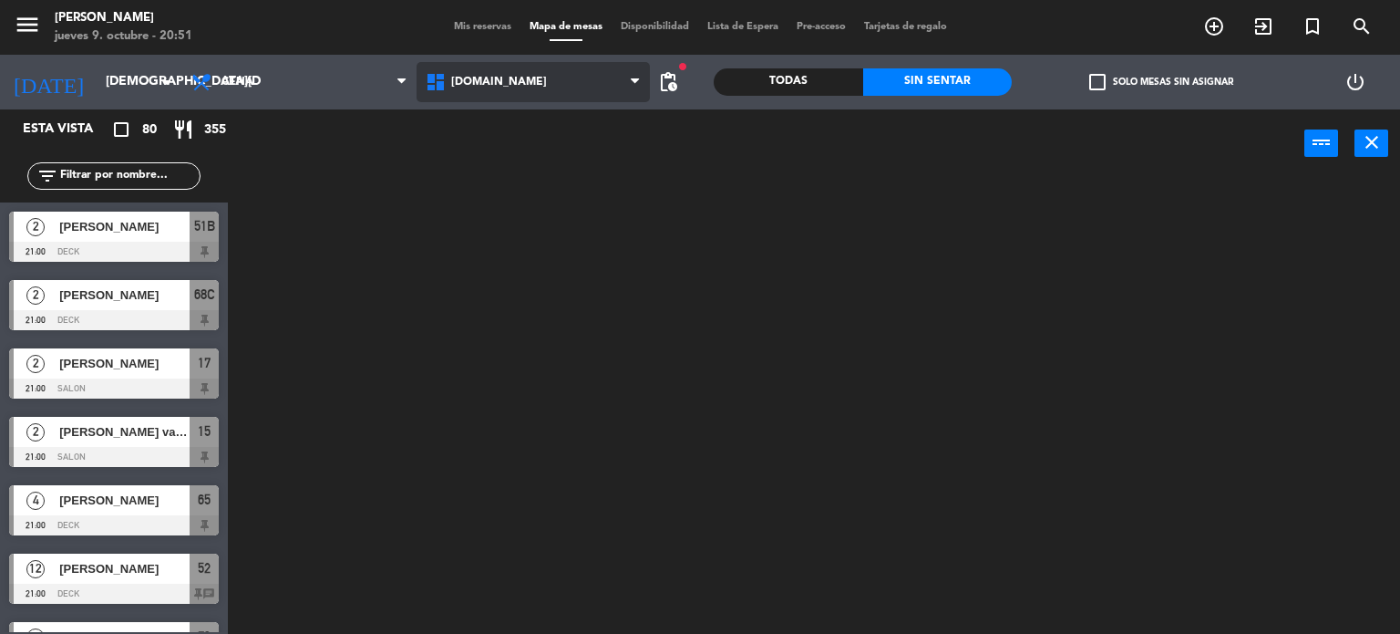
click at [520, 107] on div "[DOMAIN_NAME] [DOMAIN_NAME] [DOMAIN_NAME] [DOMAIN_NAME] [DOMAIN_NAME]" at bounding box center [534, 82] width 234 height 55
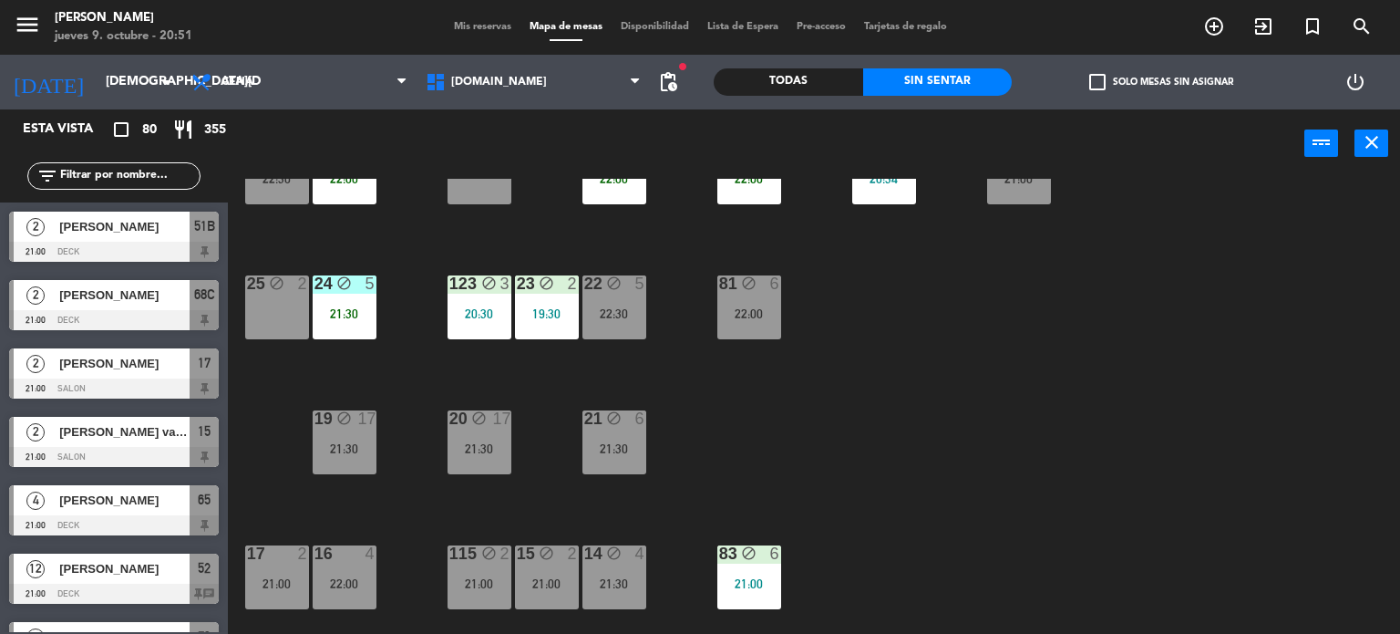
scroll to position [365, 0]
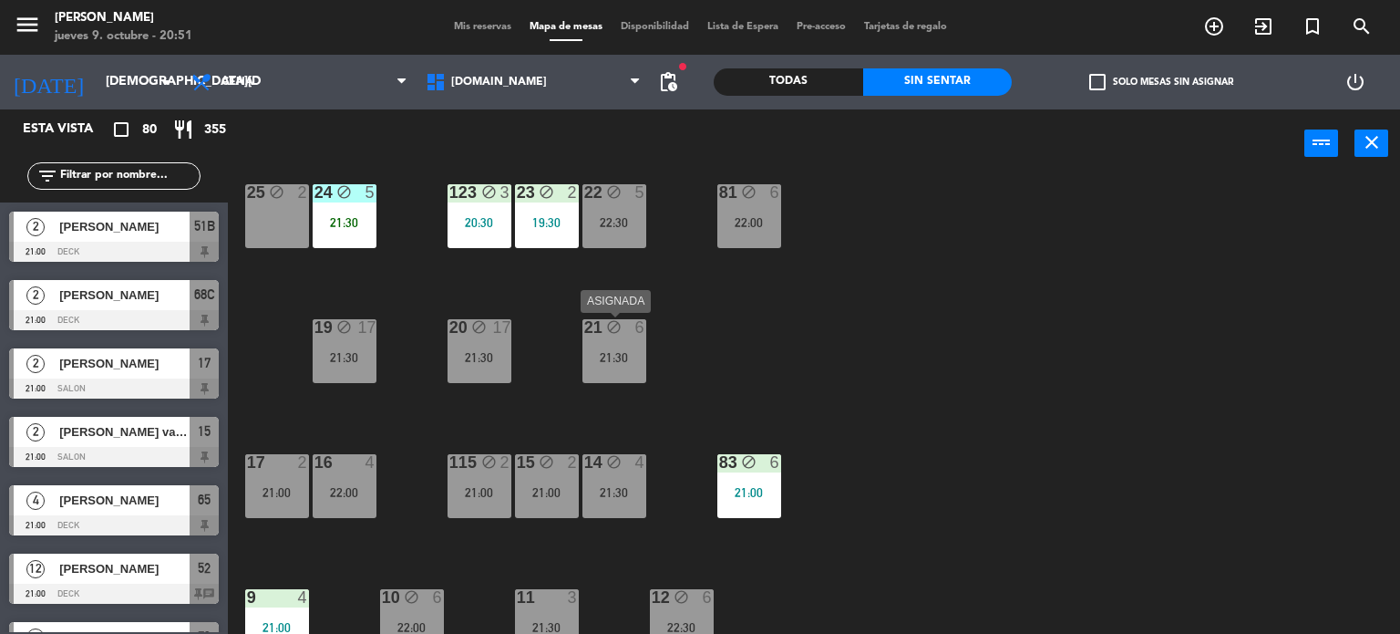
click at [601, 356] on div "21:30" at bounding box center [614, 357] width 64 height 13
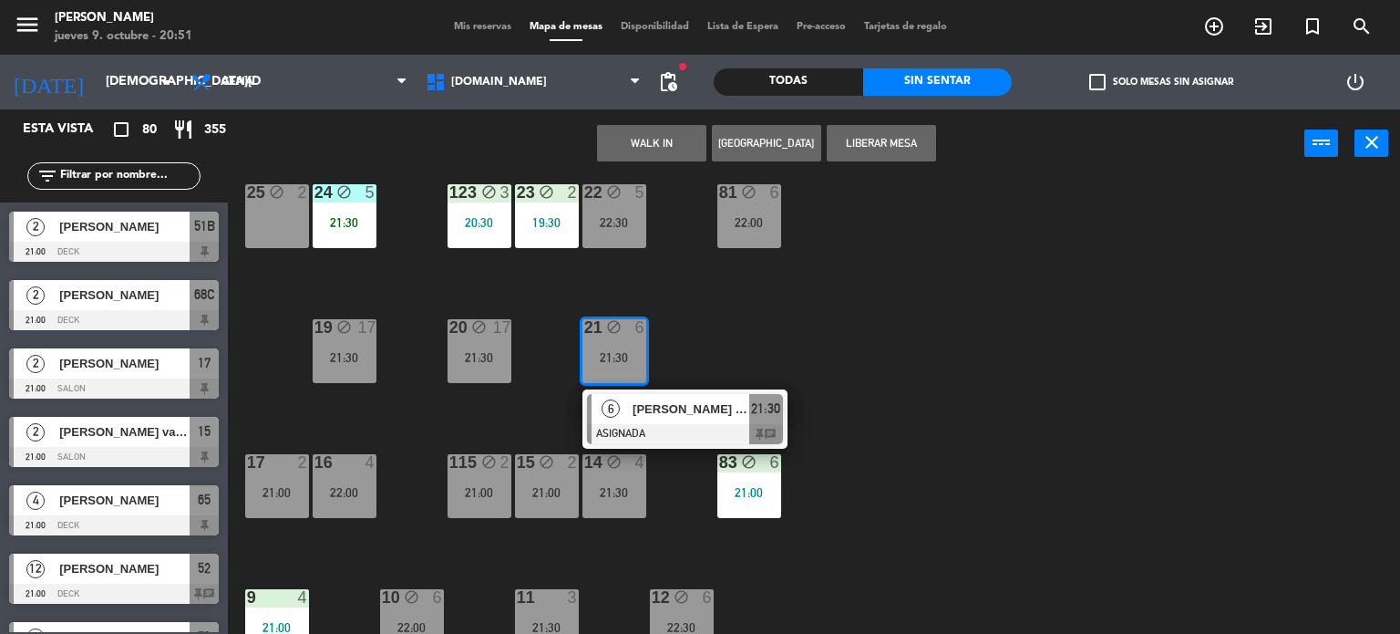
click at [798, 340] on div "34 block 2 22:30 35 block 5 22:00 36 block 8 22:00 43 block 2 21:30 37 block 7 …" at bounding box center [821, 407] width 1159 height 456
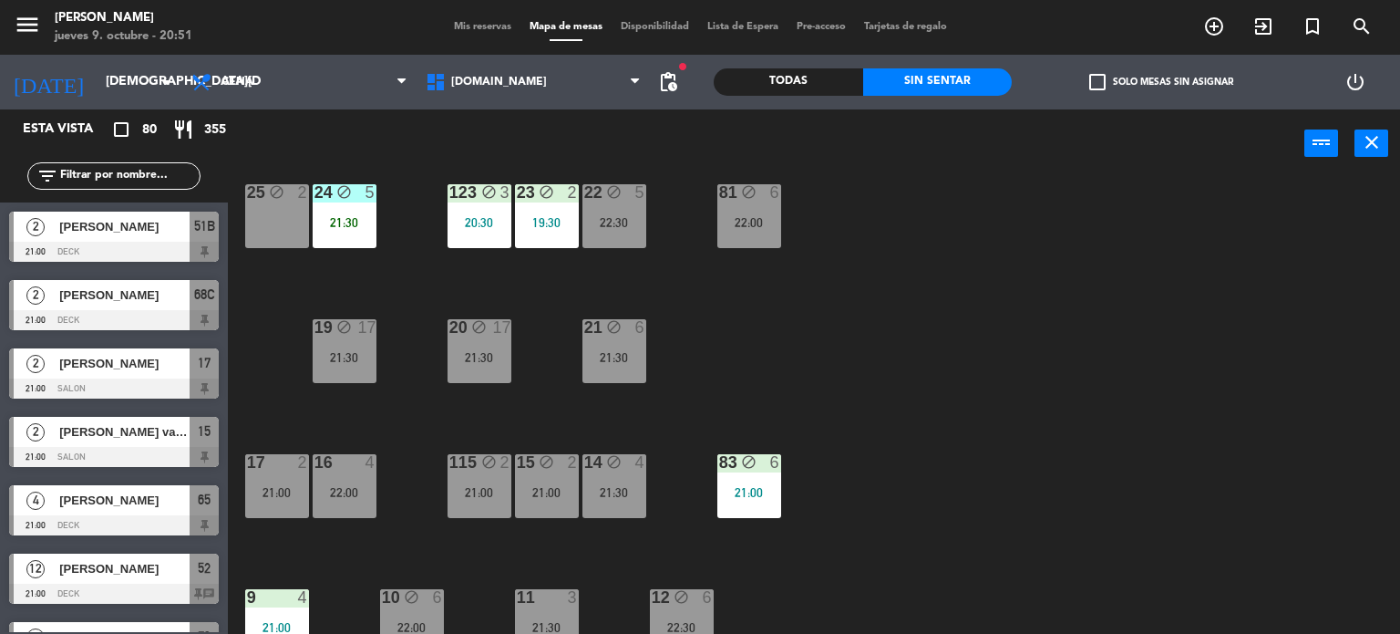
click at [737, 216] on div "22:00" at bounding box center [749, 222] width 64 height 13
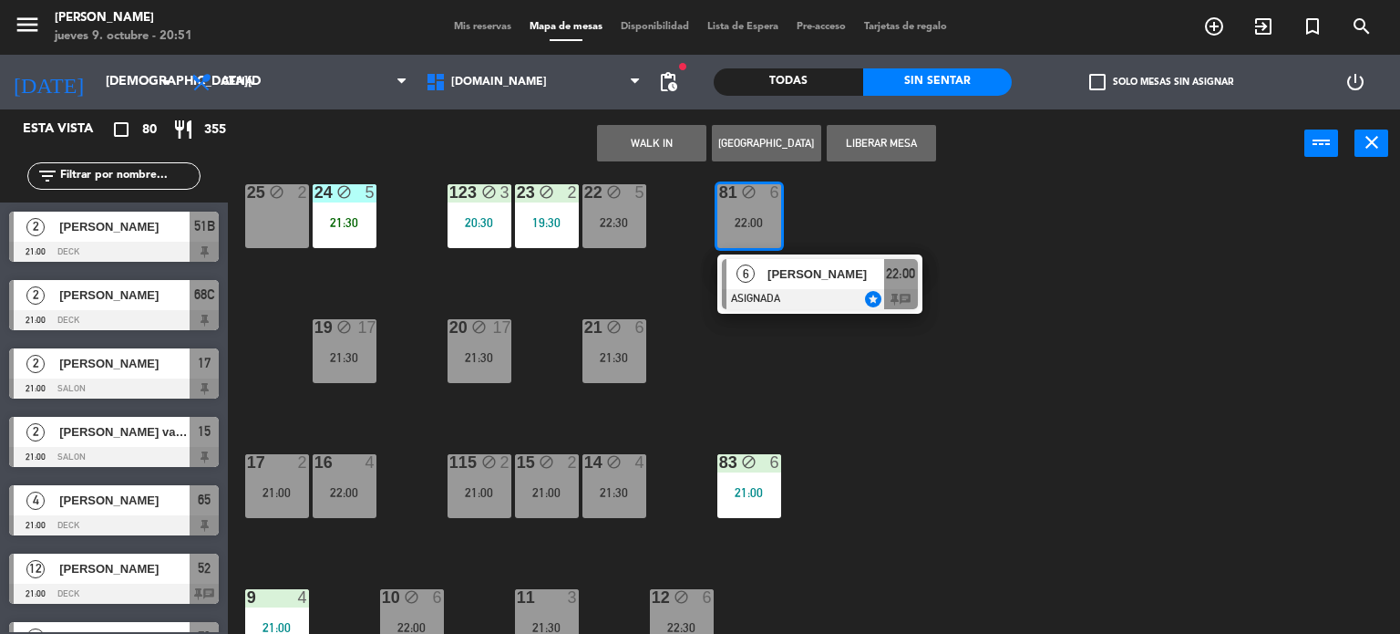
click at [617, 353] on div "21:30" at bounding box center [614, 357] width 64 height 13
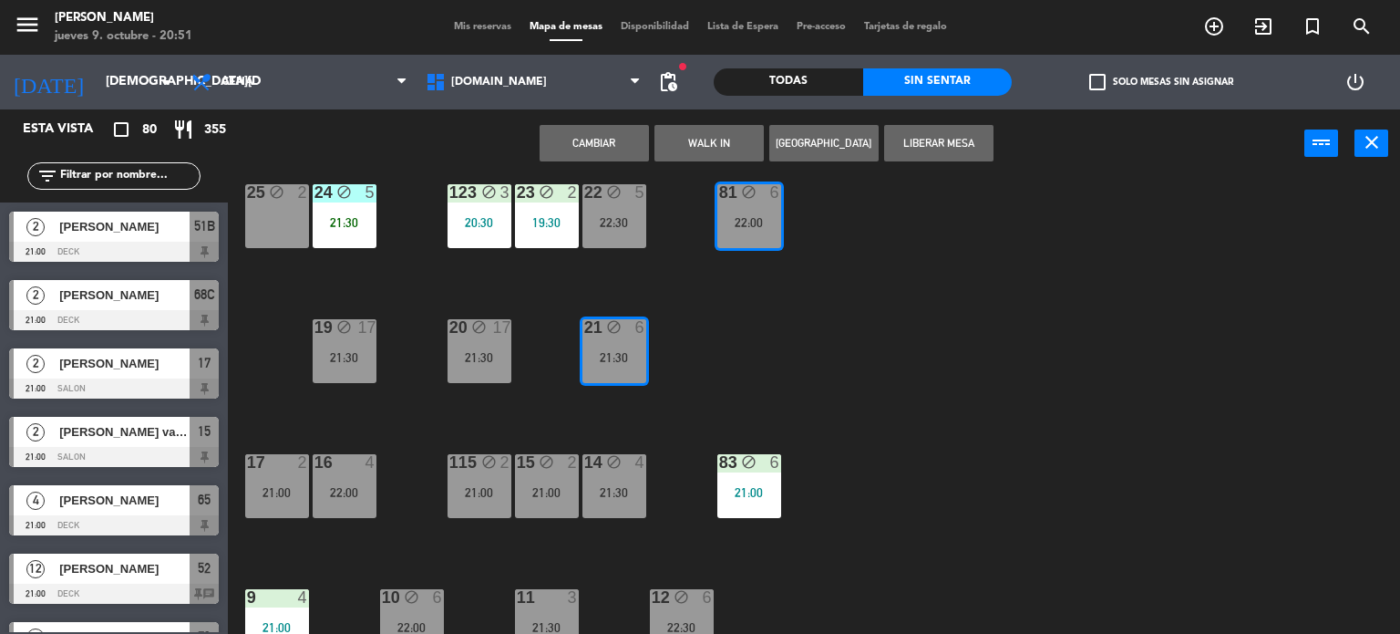
click at [617, 151] on button "Cambiar" at bounding box center [594, 143] width 109 height 36
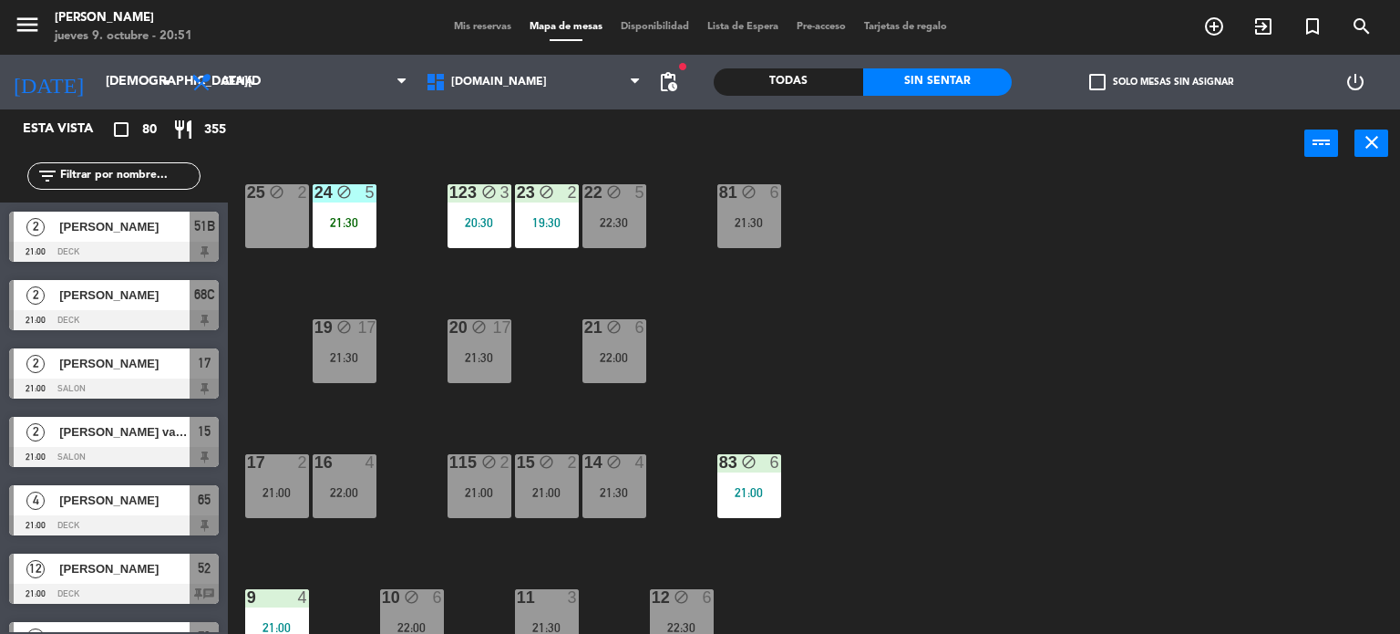
click at [809, 290] on div "34 block 2 22:30 35 block 5 22:00 36 block 8 22:00 43 block 2 21:30 37 block 7 …" at bounding box center [821, 407] width 1159 height 456
click at [729, 217] on div "21:30" at bounding box center [749, 222] width 64 height 13
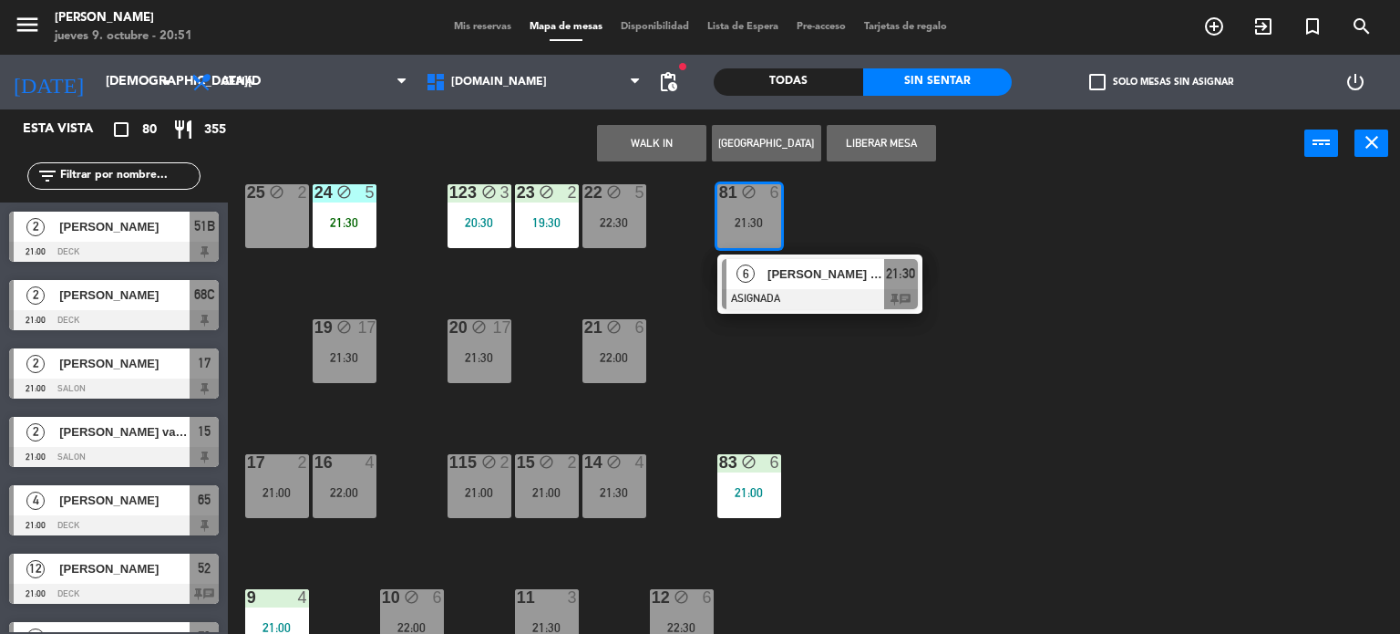
click at [976, 366] on div "34 block 2 22:30 35 block 5 22:00 36 block 8 22:00 43 block 2 21:30 37 block 7 …" at bounding box center [821, 407] width 1159 height 456
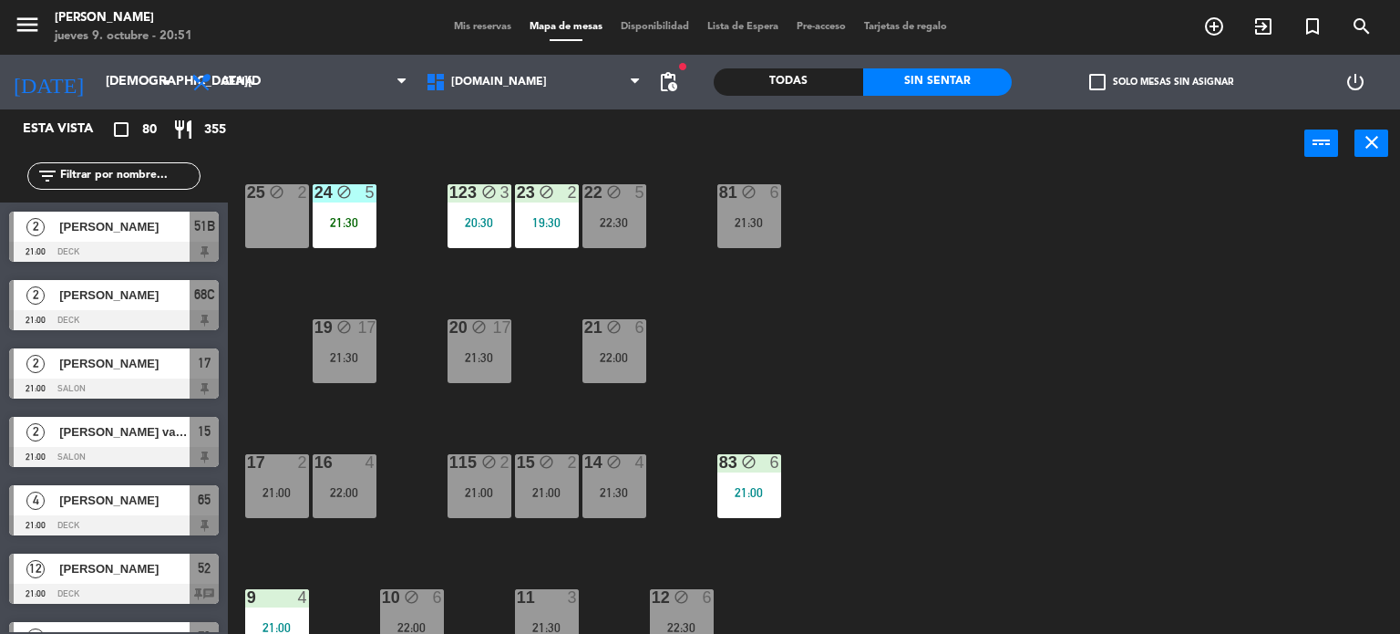
click at [1094, 79] on span "check_box_outline_blank" at bounding box center [1097, 82] width 16 height 16
click at [1161, 82] on input "check_box_outline_blank Solo mesas sin asignar" at bounding box center [1161, 82] width 0 height 0
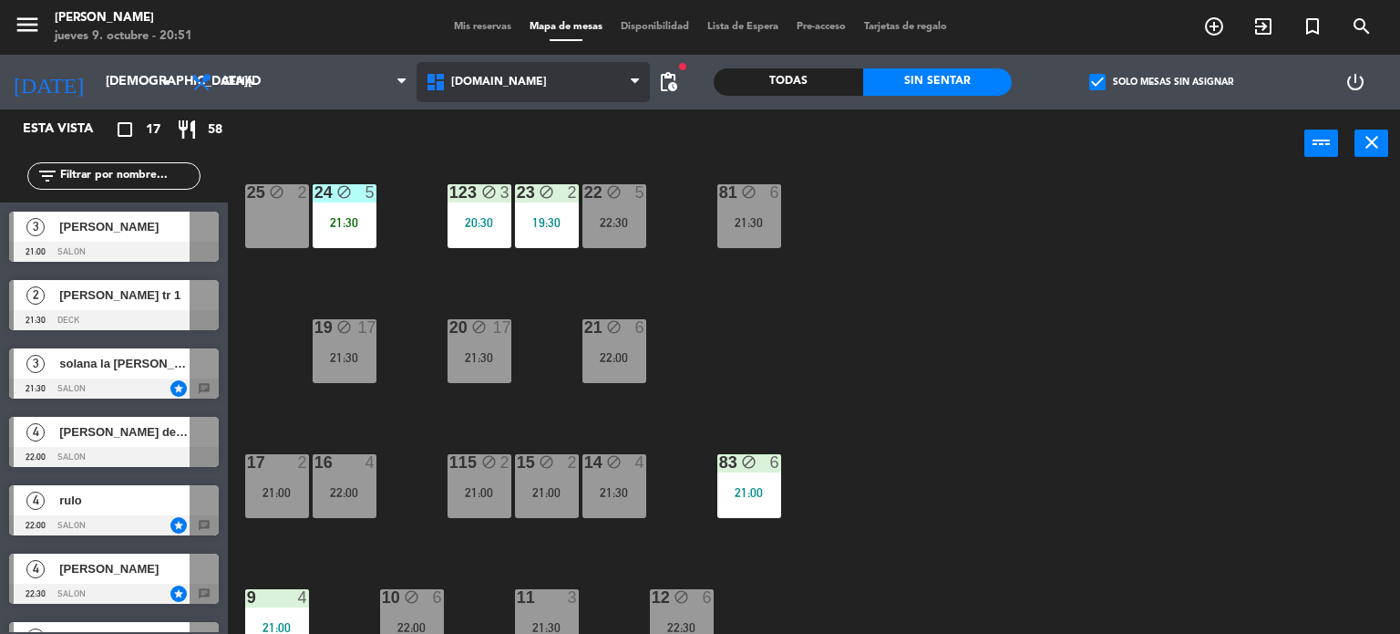
click at [540, 93] on span "[DOMAIN_NAME]" at bounding box center [534, 82] width 234 height 40
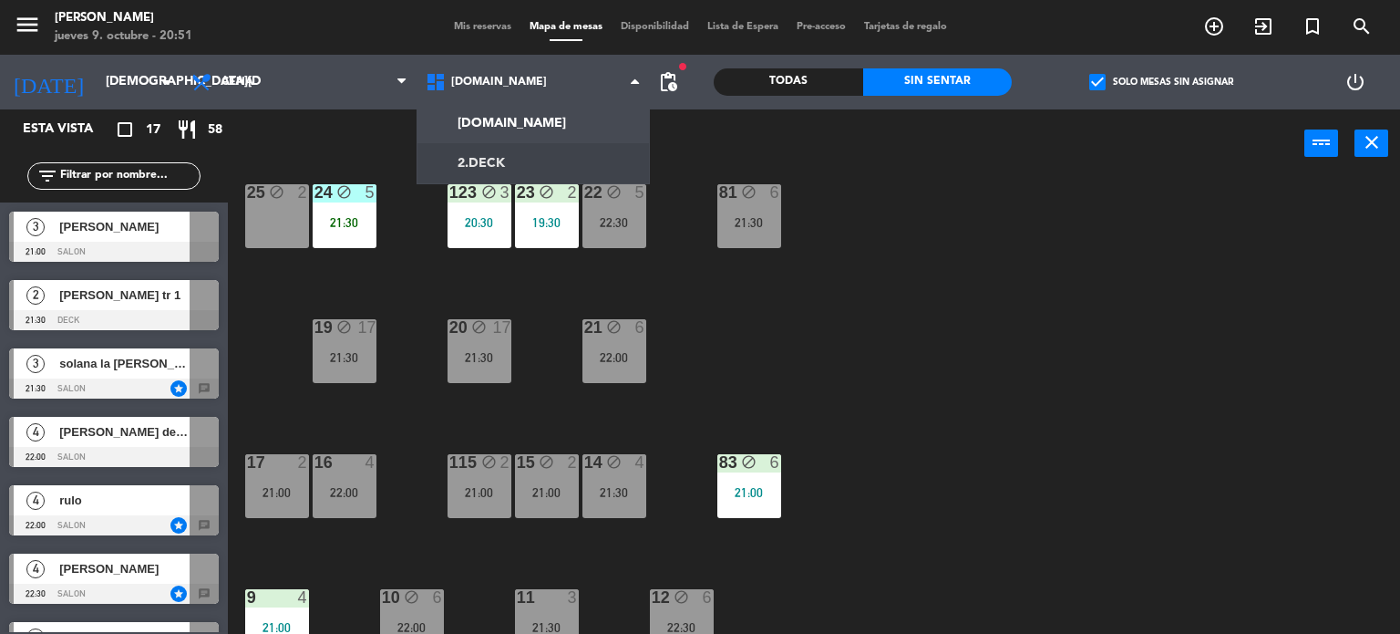
click at [966, 344] on div "34 block 2 22:30 35 block 5 22:00 36 block 8 22:00 43 block 2 21:30 37 block 7 …" at bounding box center [821, 407] width 1159 height 456
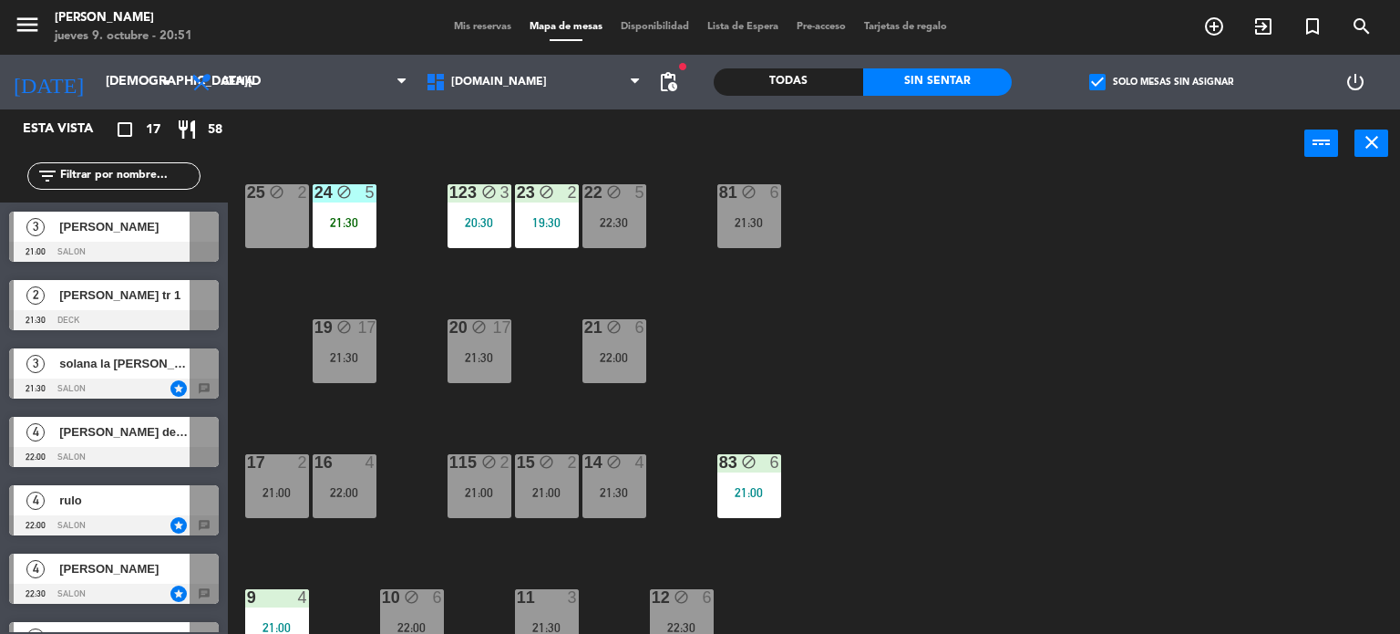
scroll to position [652, 0]
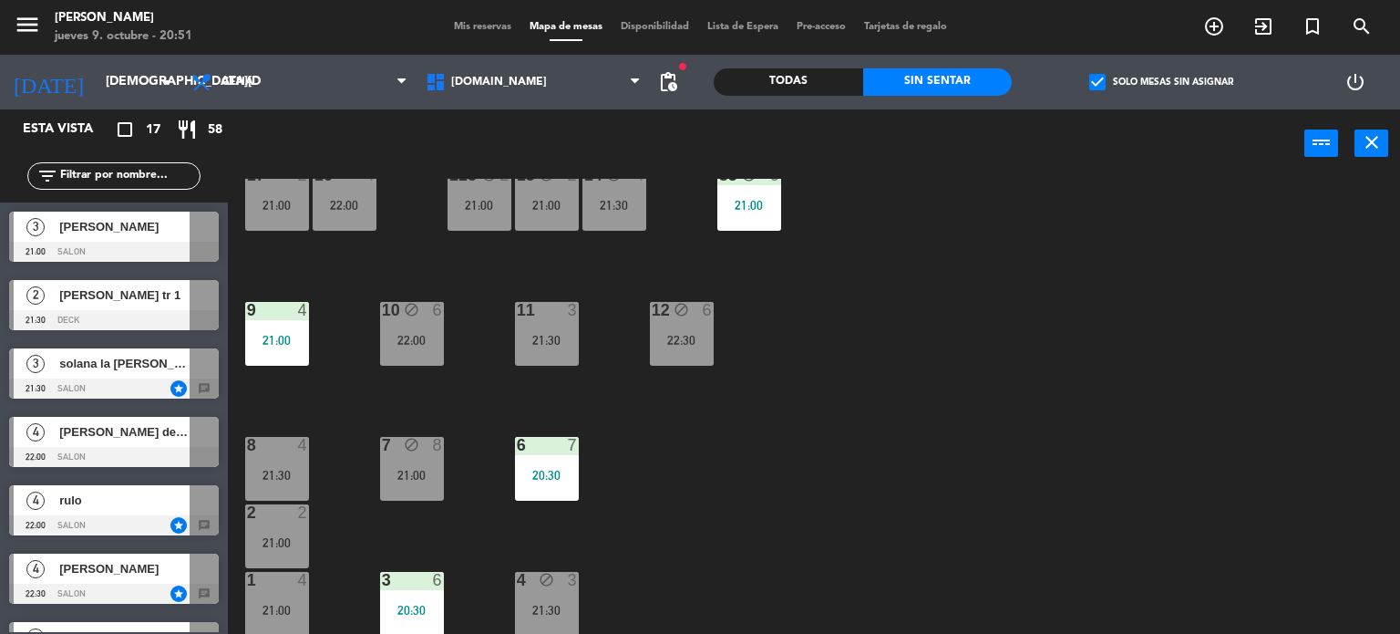
click at [272, 329] on div "9 4 21:00" at bounding box center [277, 334] width 64 height 64
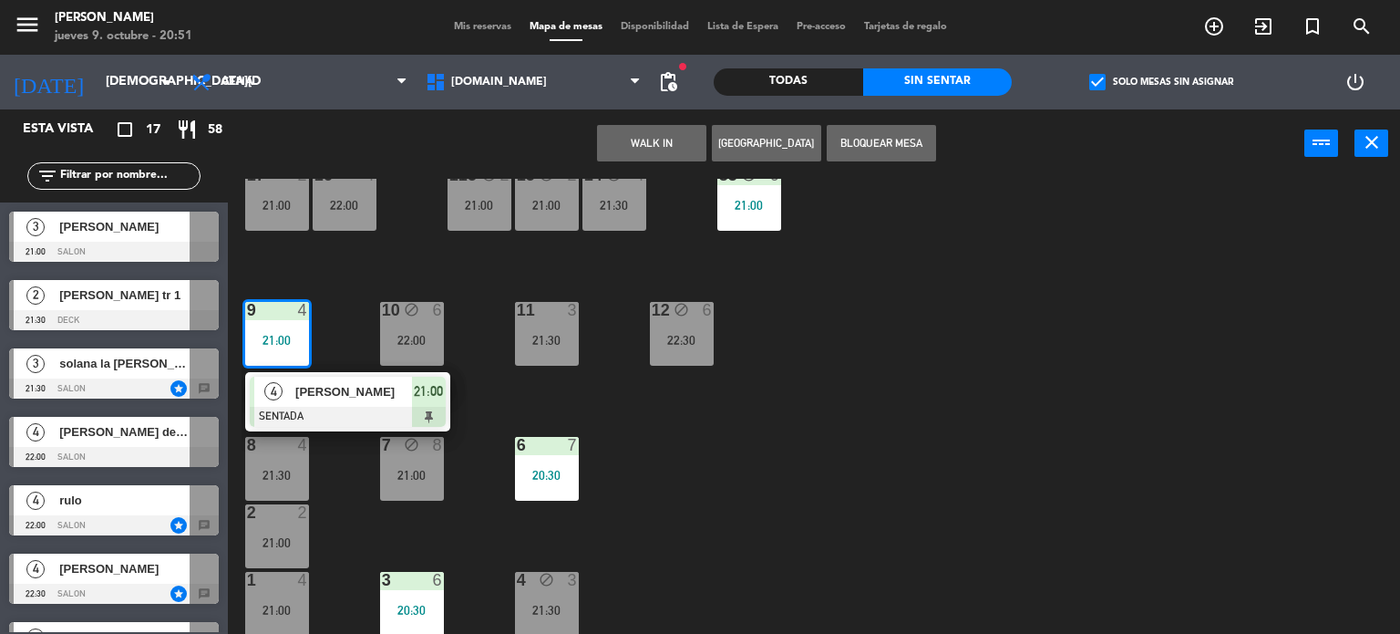
click at [752, 499] on div "34 block 2 22:30 35 block 5 22:00 36 block 8 22:00 43 block 2 21:30 37 block 7 …" at bounding box center [821, 407] width 1159 height 456
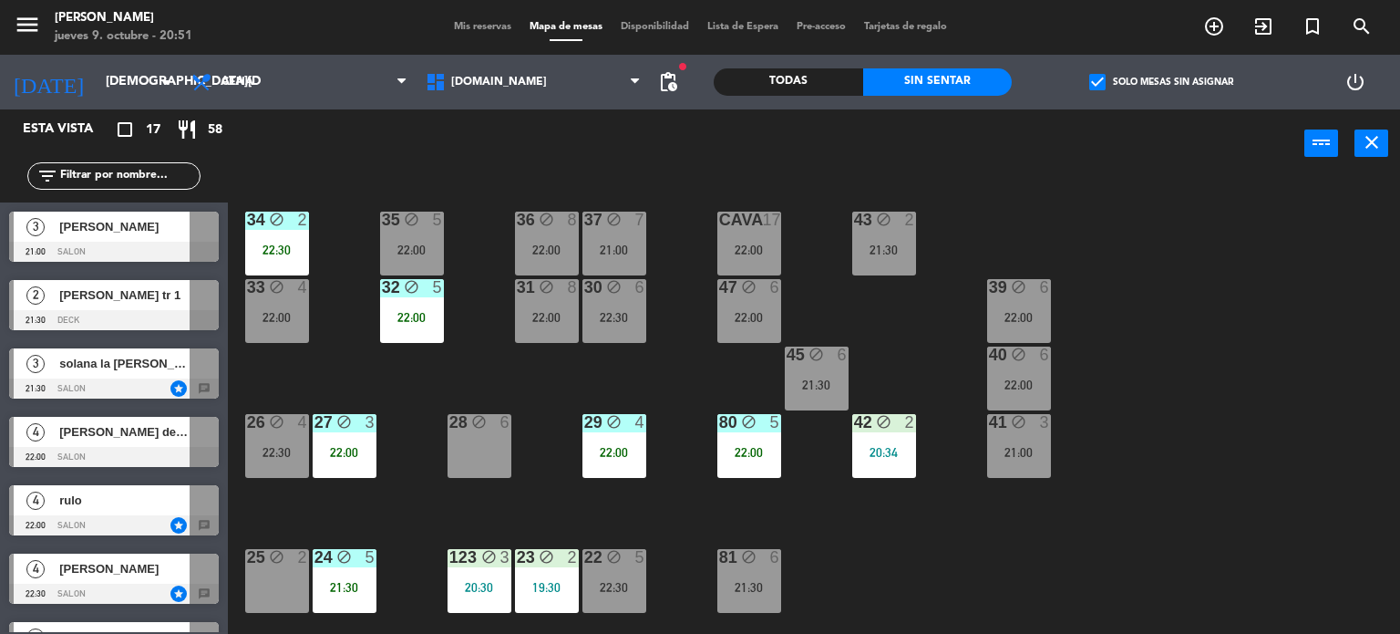
scroll to position [365, 0]
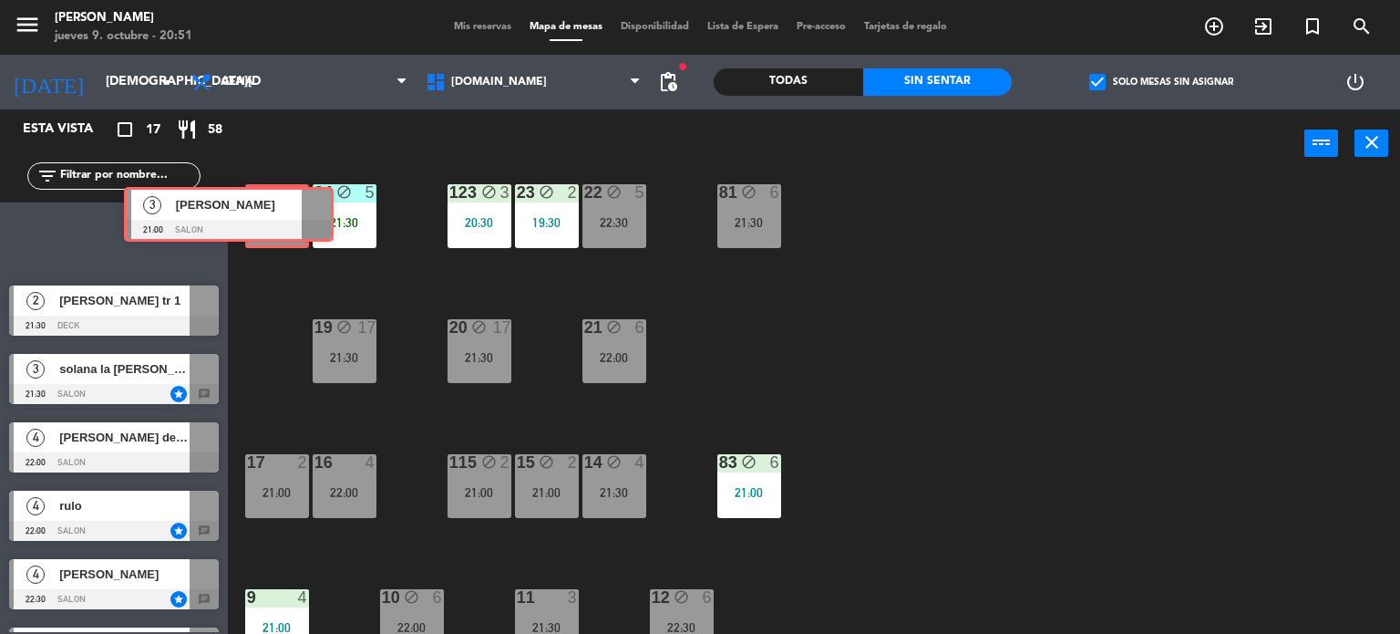
drag, startPoint x: 159, startPoint y: 254, endPoint x: 273, endPoint y: 231, distance: 117.3
click at [273, 231] on div "Esta vista crop_square 17 restaurant 58 filter_list 3 [PERSON_NAME] 21:00 SALON…" at bounding box center [700, 371] width 1400 height 525
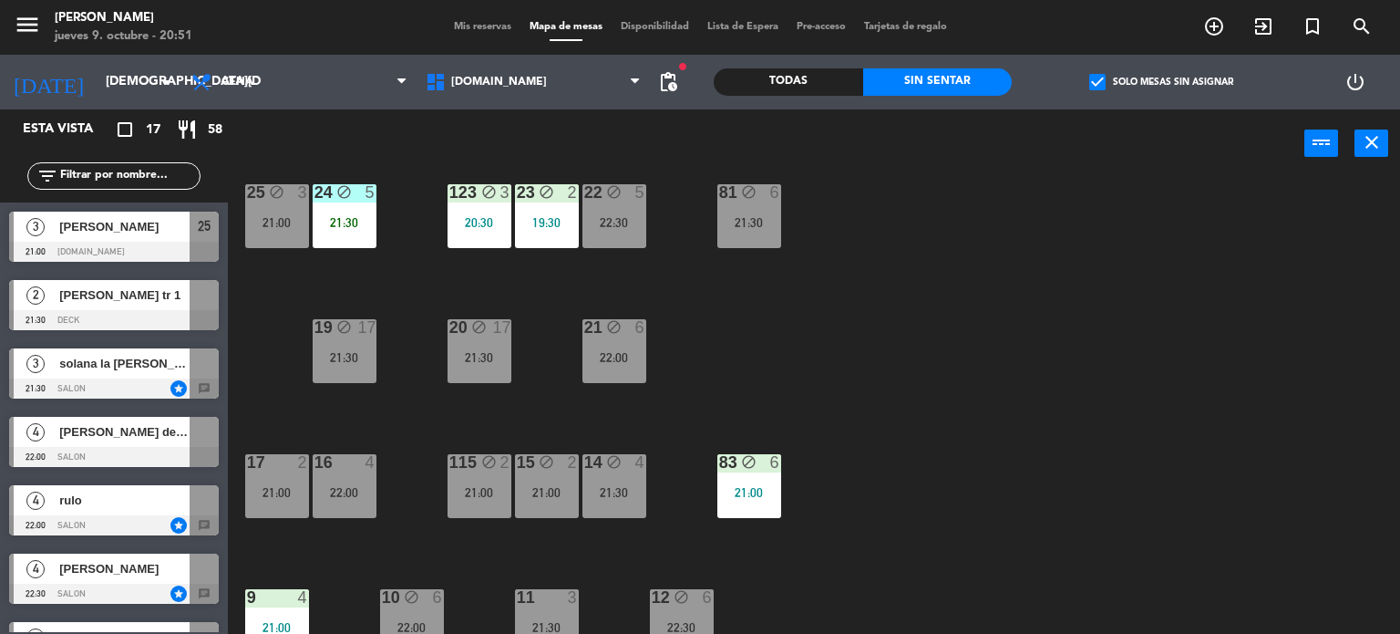
drag, startPoint x: 992, startPoint y: 429, endPoint x: 633, endPoint y: 458, distance: 360.3
click at [992, 429] on div "34 block 2 22:30 35 block 5 22:00 36 block 8 22:00 43 block 2 21:30 37 block 7 …" at bounding box center [821, 407] width 1159 height 456
click at [537, 477] on div "15 block 2 21:00" at bounding box center [547, 486] width 64 height 64
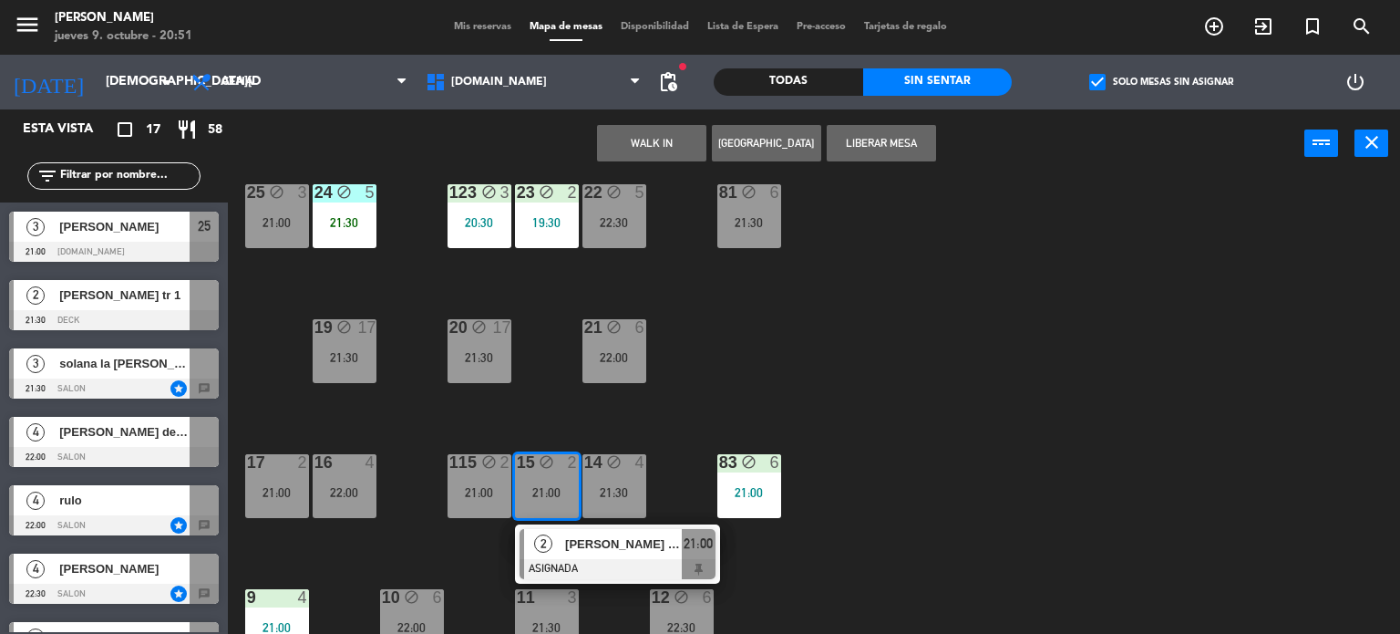
click at [922, 417] on div "34 block 2 22:30 35 block 5 22:00 36 block 8 22:00 43 block 2 21:30 37 block 7 …" at bounding box center [821, 407] width 1159 height 456
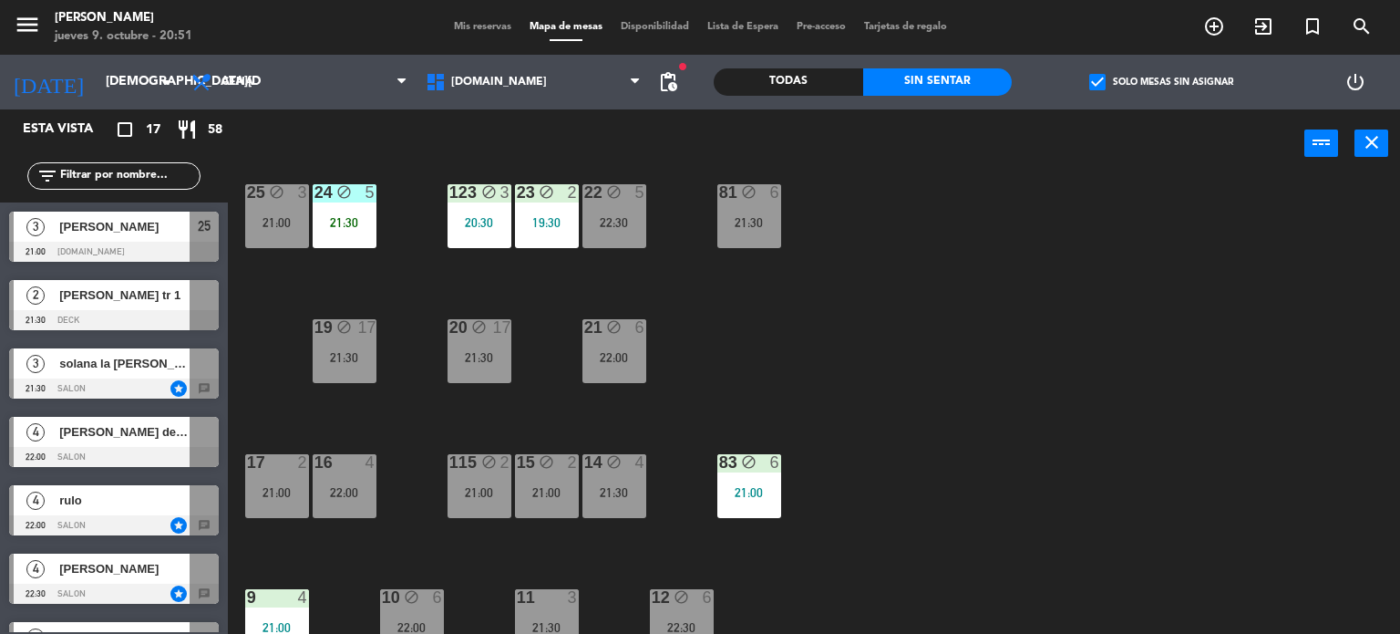
click at [292, 490] on div "21:00" at bounding box center [277, 492] width 64 height 13
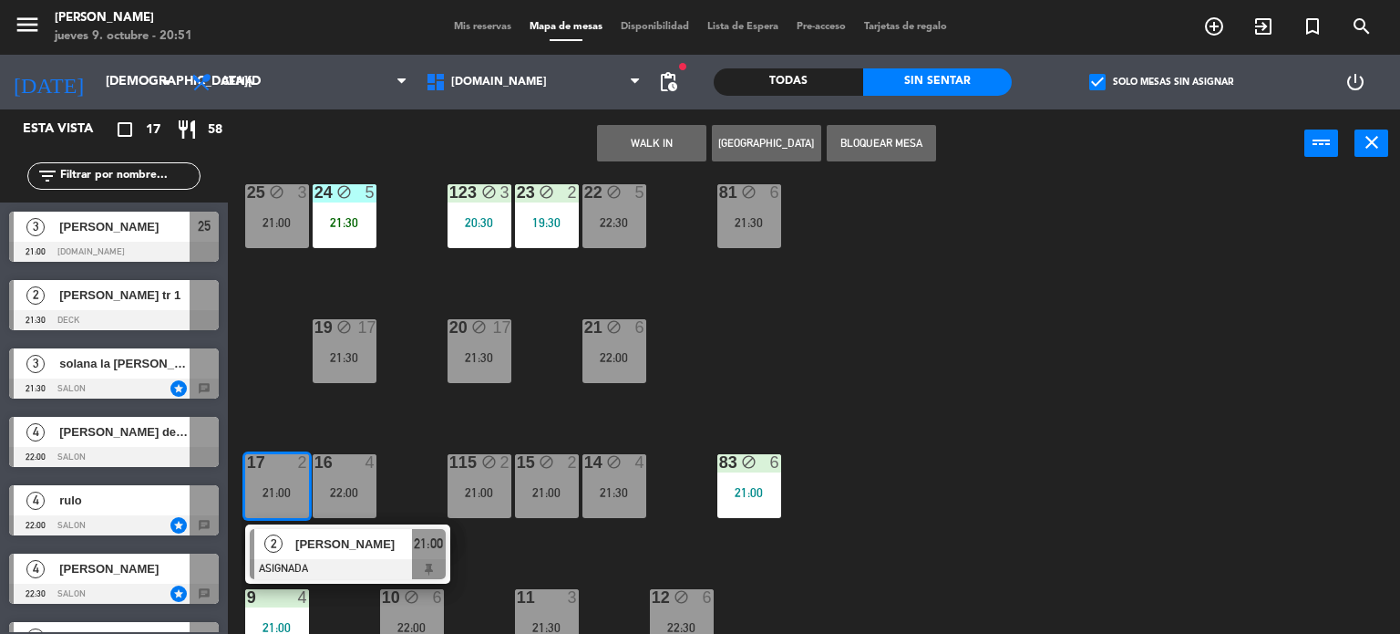
click at [273, 363] on div "34 block 2 22:30 35 block 5 22:00 36 block 8 22:00 43 block 2 21:30 37 block 7 …" at bounding box center [821, 407] width 1159 height 456
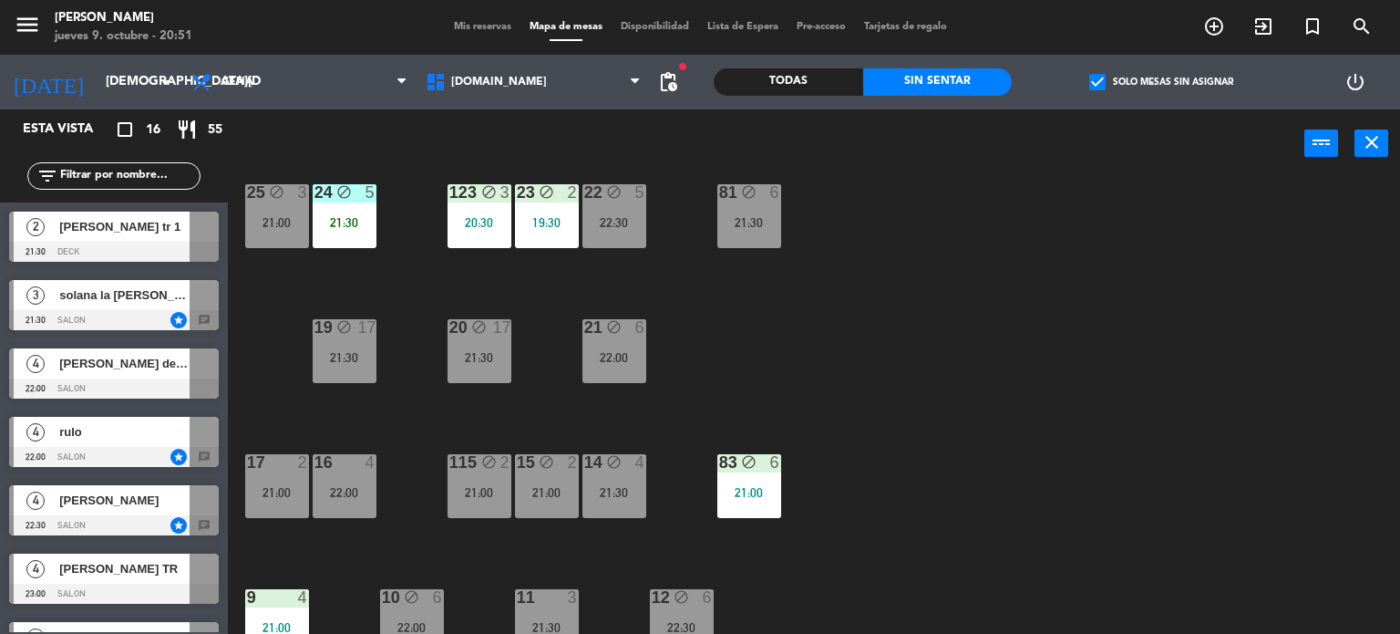
click at [273, 363] on div "34 block 2 22:30 35 block 5 22:00 36 block 8 22:00 43 block 2 21:30 37 block 7 …" at bounding box center [821, 407] width 1159 height 456
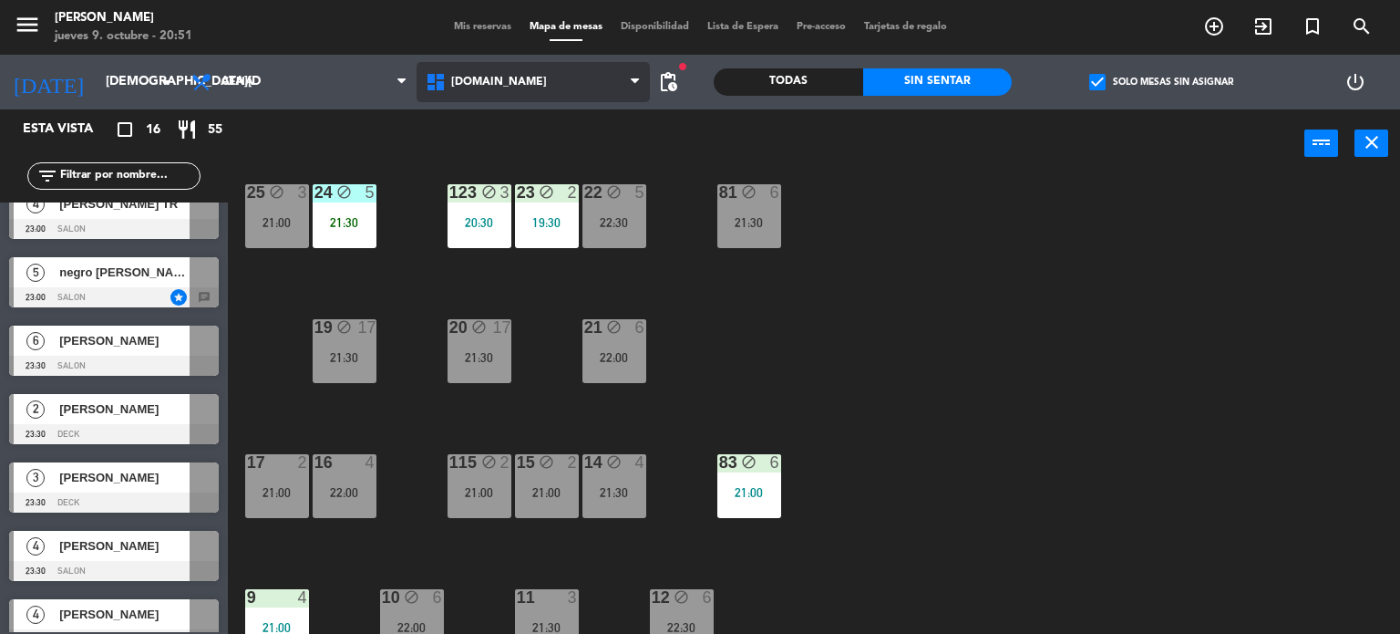
click at [514, 64] on span "[DOMAIN_NAME]" at bounding box center [534, 82] width 234 height 40
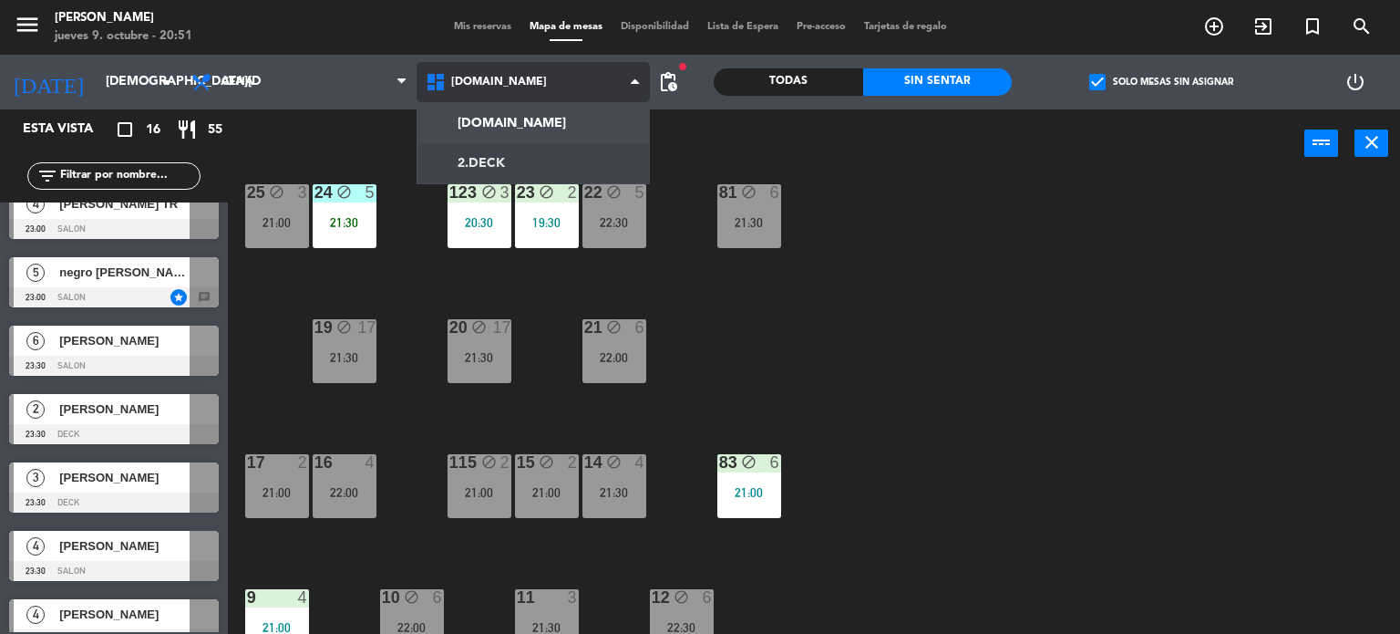
scroll to position [0, 0]
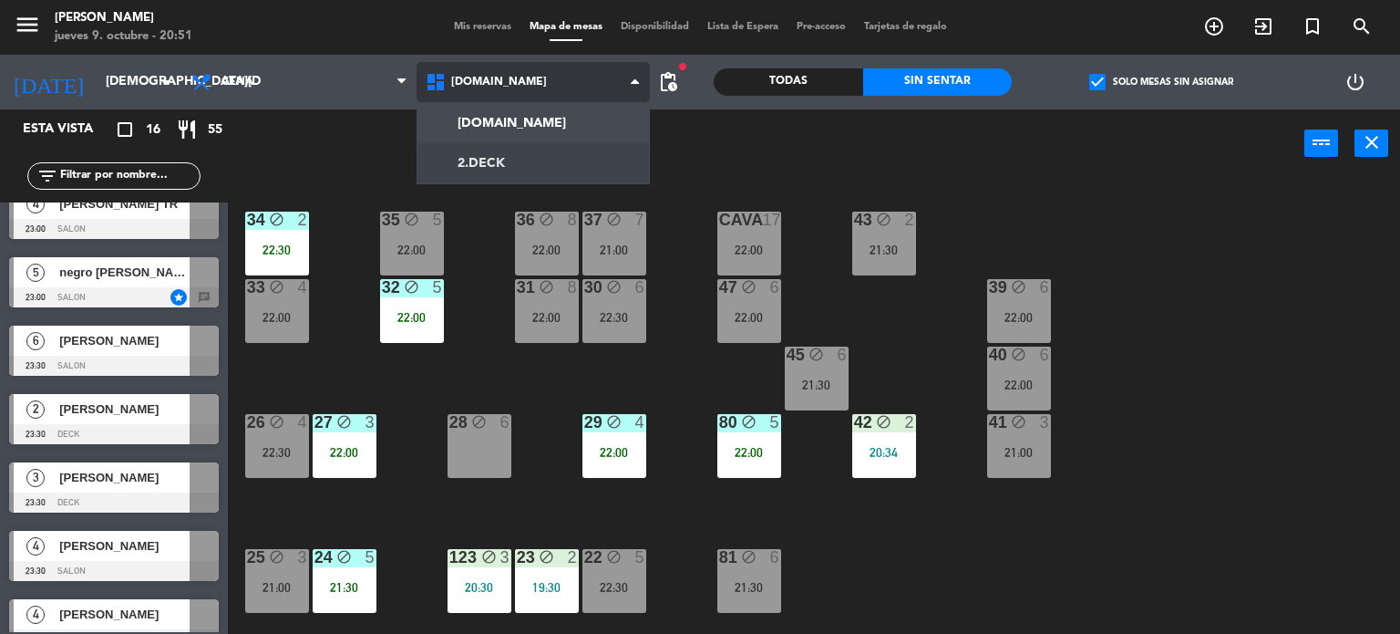
click at [519, 155] on ng-component "menu [PERSON_NAME] [DATE] 9. octubre - 20:51 Mis reservas Mapa de mesas Disponi…" at bounding box center [700, 317] width 1400 height 634
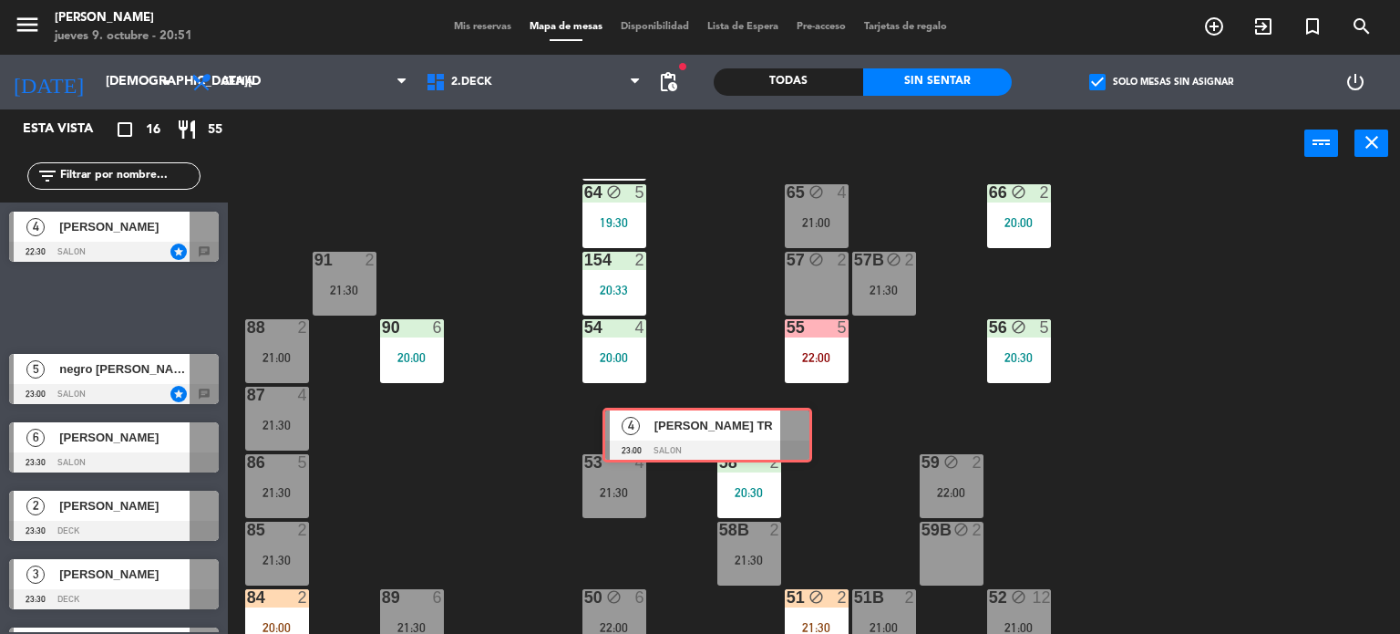
scroll to position [382, 0]
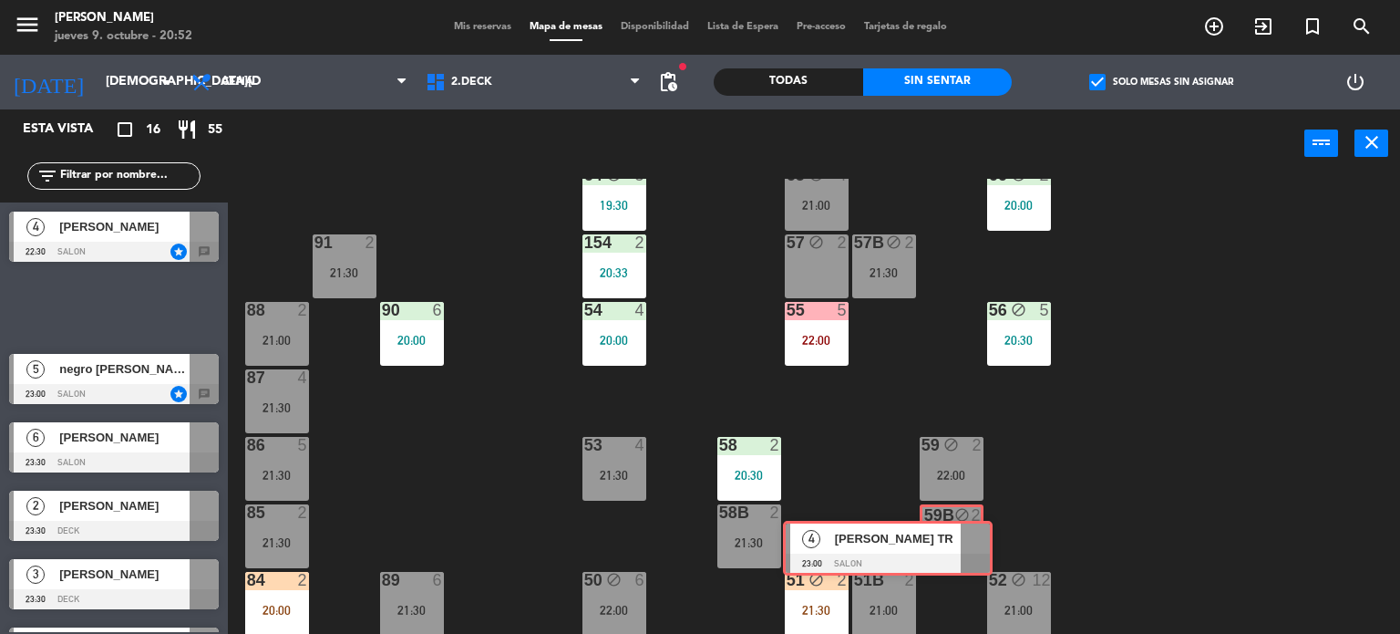
drag, startPoint x: 177, startPoint y: 291, endPoint x: 951, endPoint y: 532, distance: 810.7
click at [951, 532] on div "Esta vista crop_square 16 restaurant 55 filter_list 2 [PERSON_NAME] tr 1 21:30 …" at bounding box center [700, 371] width 1400 height 525
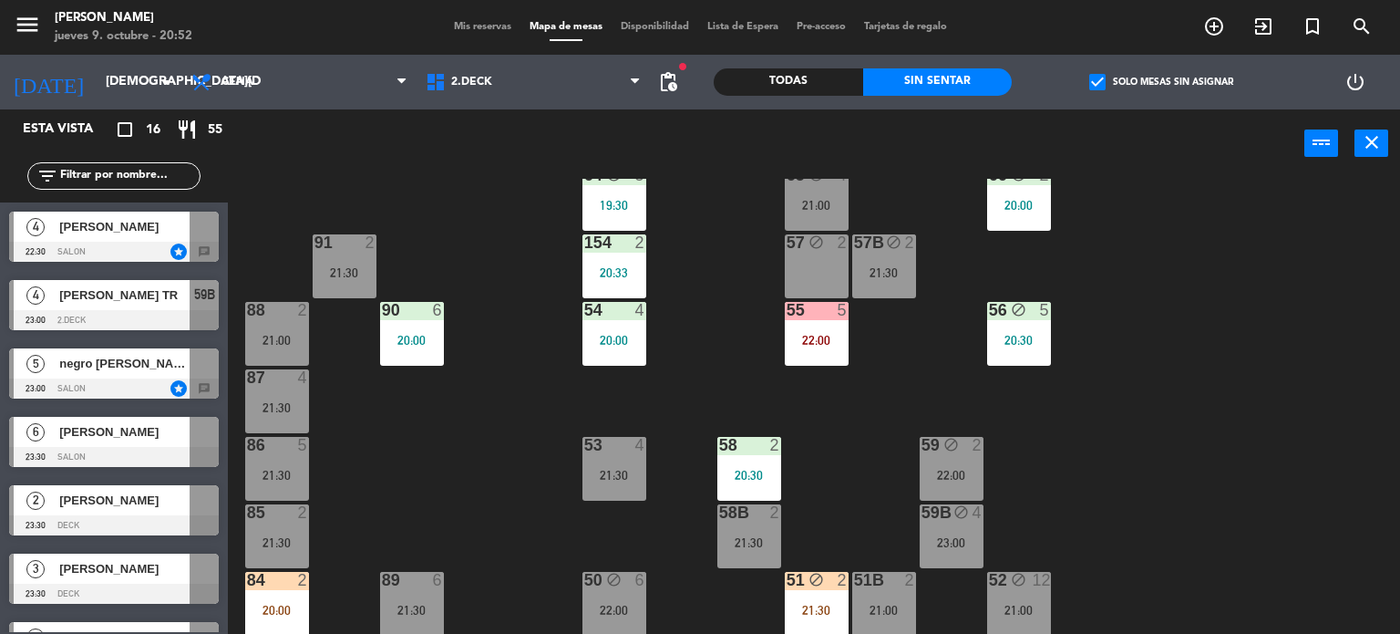
click at [951, 532] on div "59B block 4 23:00" at bounding box center [952, 536] width 64 height 64
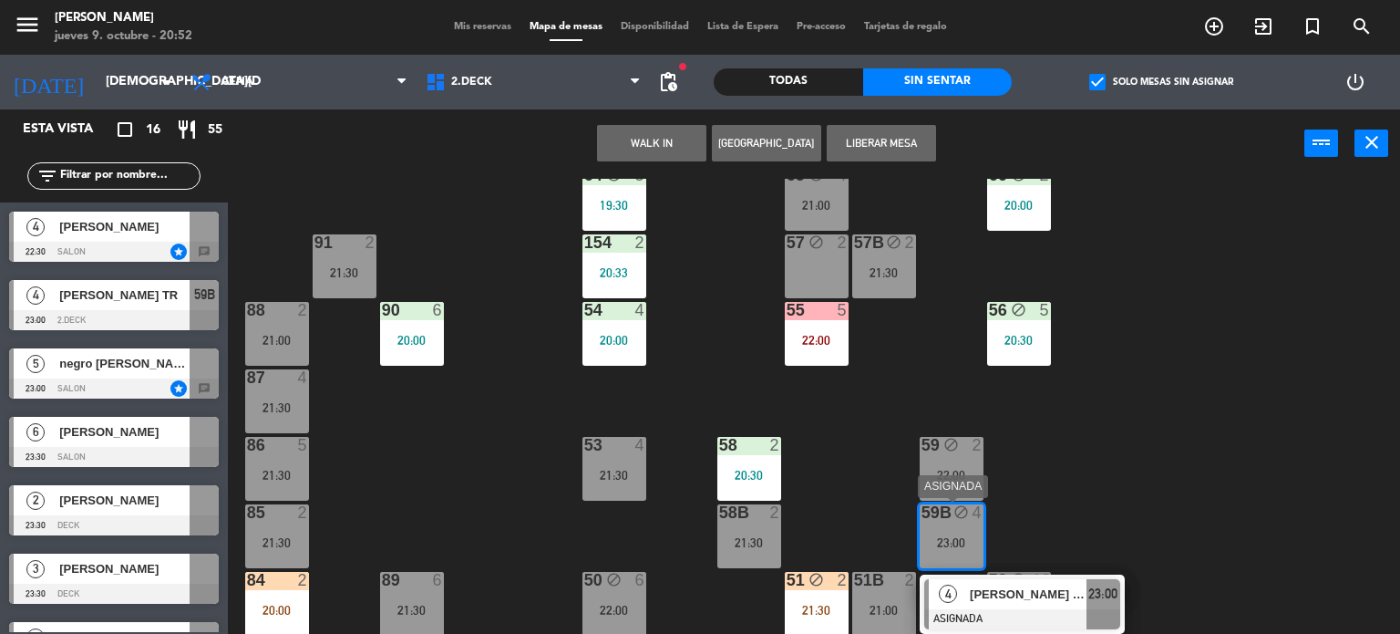
click at [984, 589] on span "[PERSON_NAME] TR" at bounding box center [1028, 593] width 117 height 19
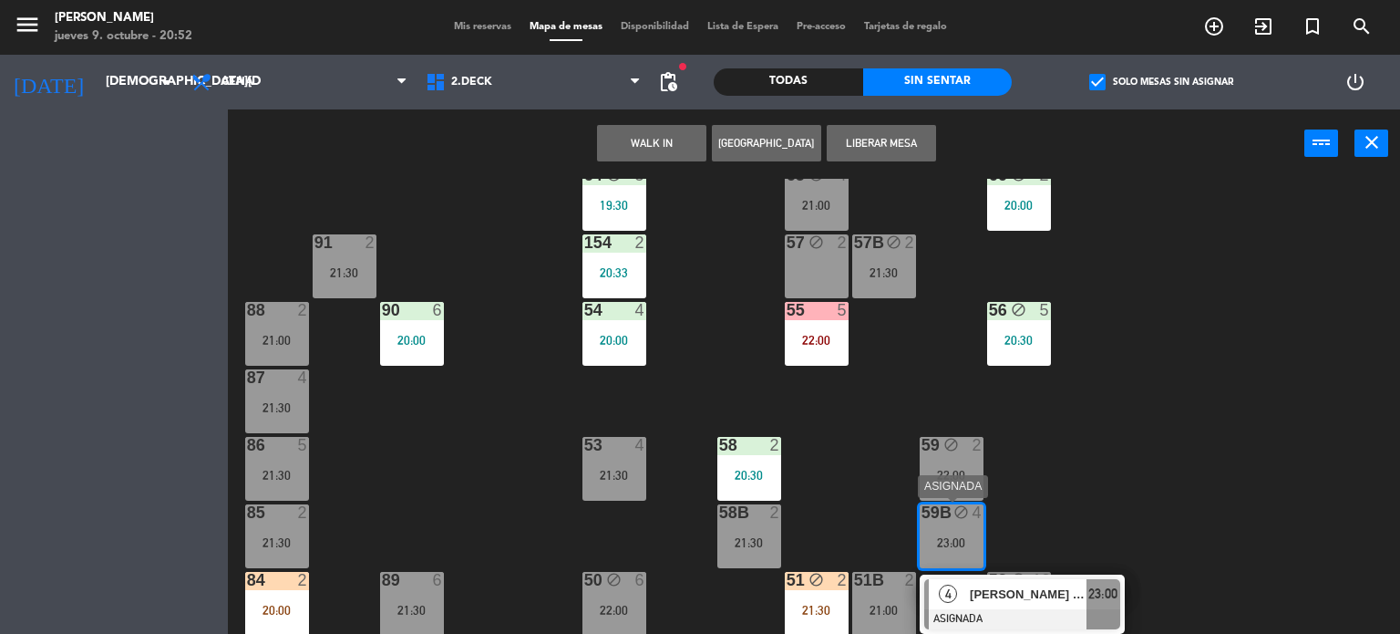
scroll to position [0, 0]
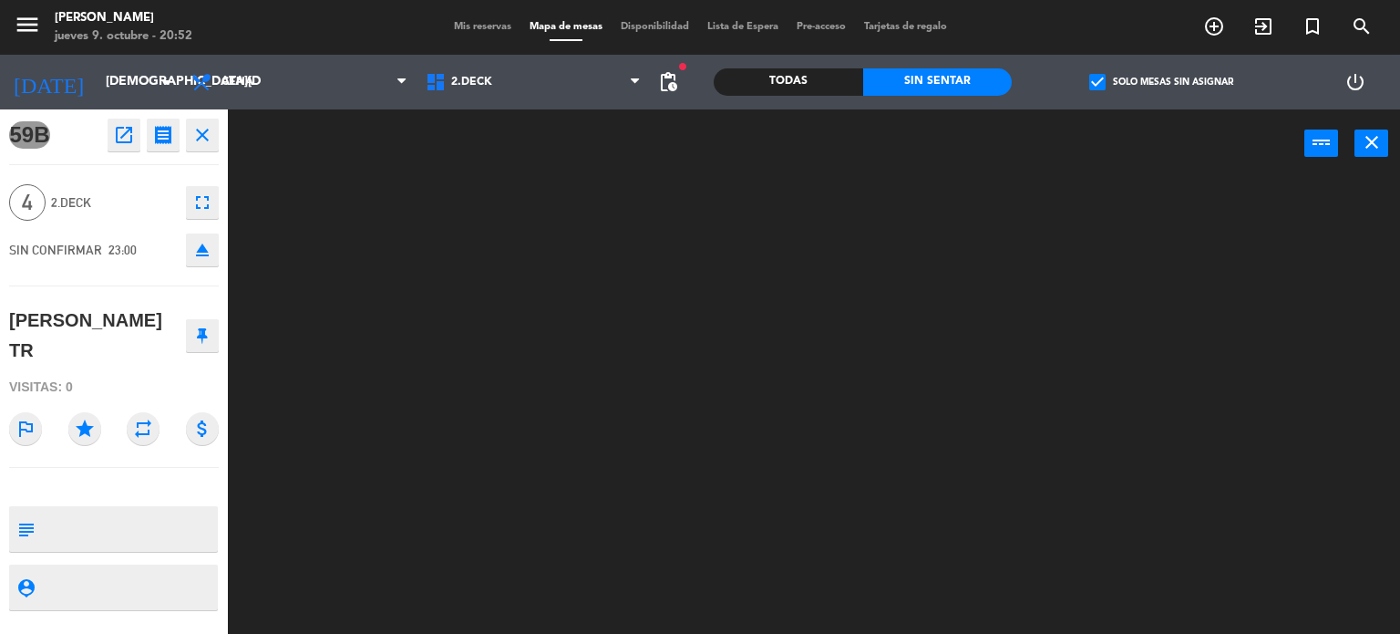
click at [187, 243] on button "eject" at bounding box center [202, 249] width 33 height 33
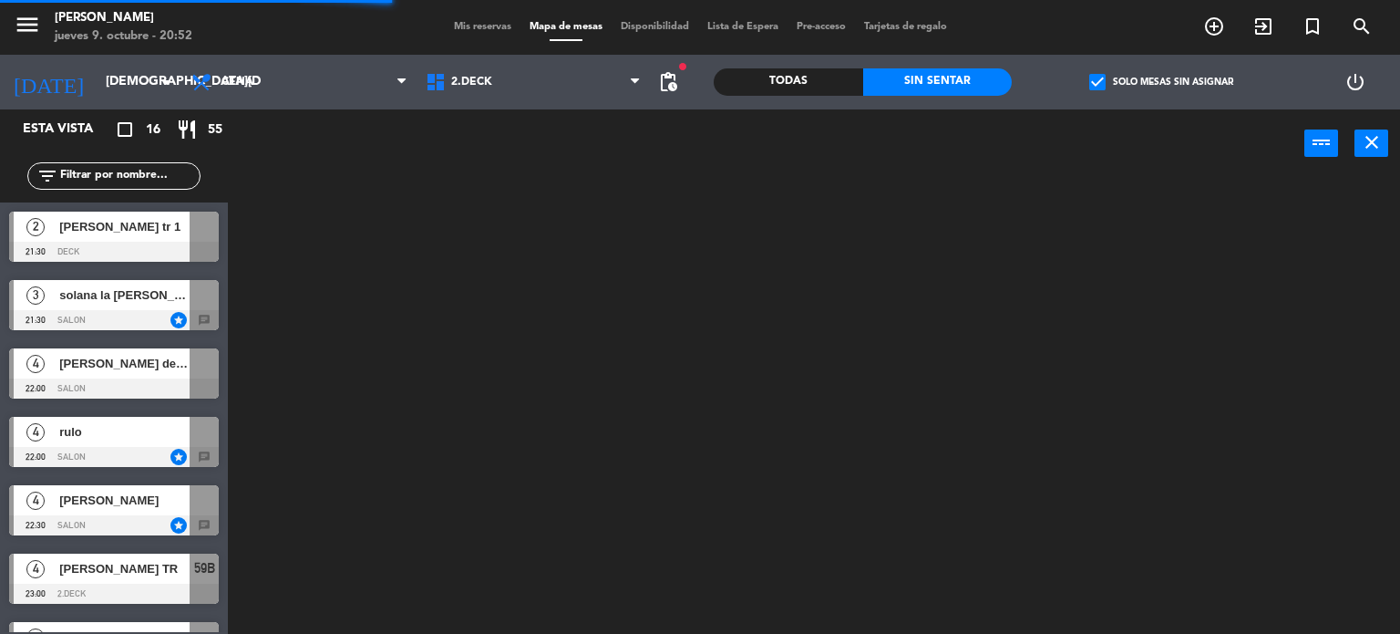
click at [939, 480] on div at bounding box center [821, 407] width 1159 height 456
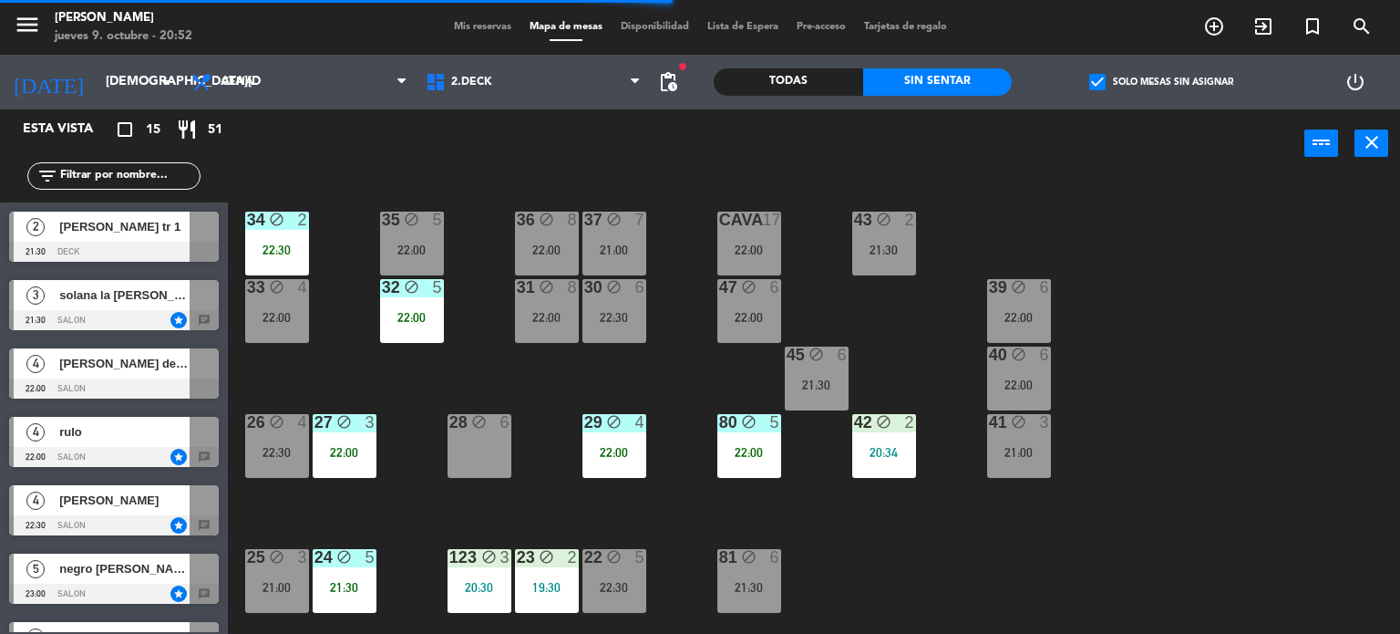
click at [433, 489] on div "34 block 2 22:30 35 block 5 22:00 36 block 8 22:00 43 block 2 21:30 37 block 7 …" at bounding box center [821, 407] width 1159 height 456
click at [1100, 87] on span "check_box" at bounding box center [1097, 82] width 16 height 16
click at [1161, 82] on input "check_box Solo mesas sin asignar" at bounding box center [1161, 82] width 0 height 0
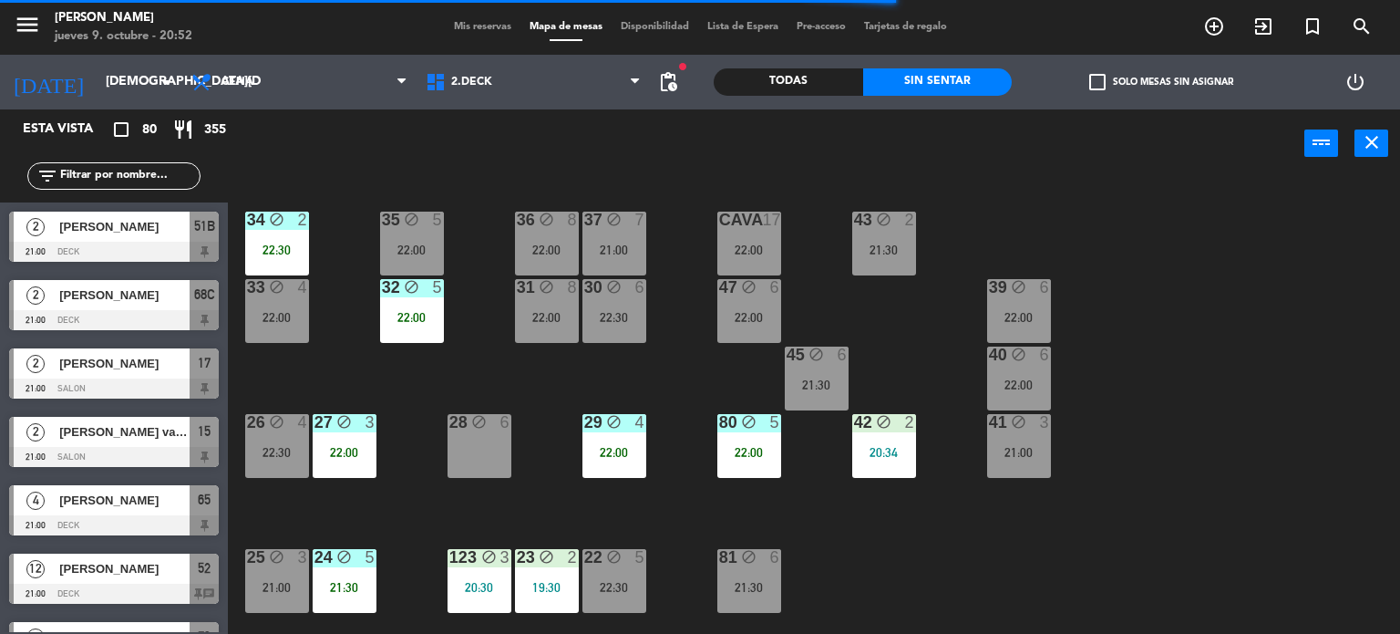
click at [1100, 87] on span "check_box_outline_blank" at bounding box center [1097, 82] width 16 height 16
click at [1161, 82] on input "check_box_outline_blank Solo mesas sin asignar" at bounding box center [1161, 82] width 0 height 0
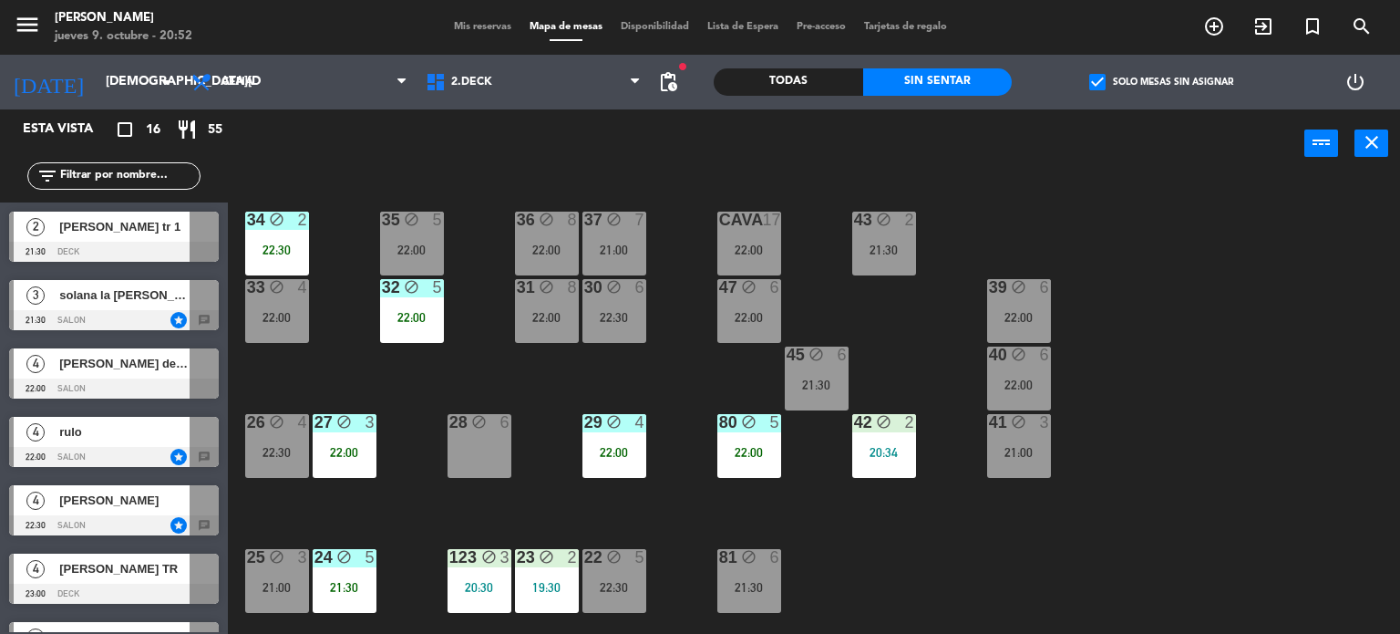
click at [395, 357] on div "34 block 2 22:30 35 block 5 22:00 36 block 8 22:00 43 block 2 21:30 37 block 7 …" at bounding box center [821, 407] width 1159 height 456
click at [521, 88] on span "2.DECK" at bounding box center [534, 82] width 234 height 40
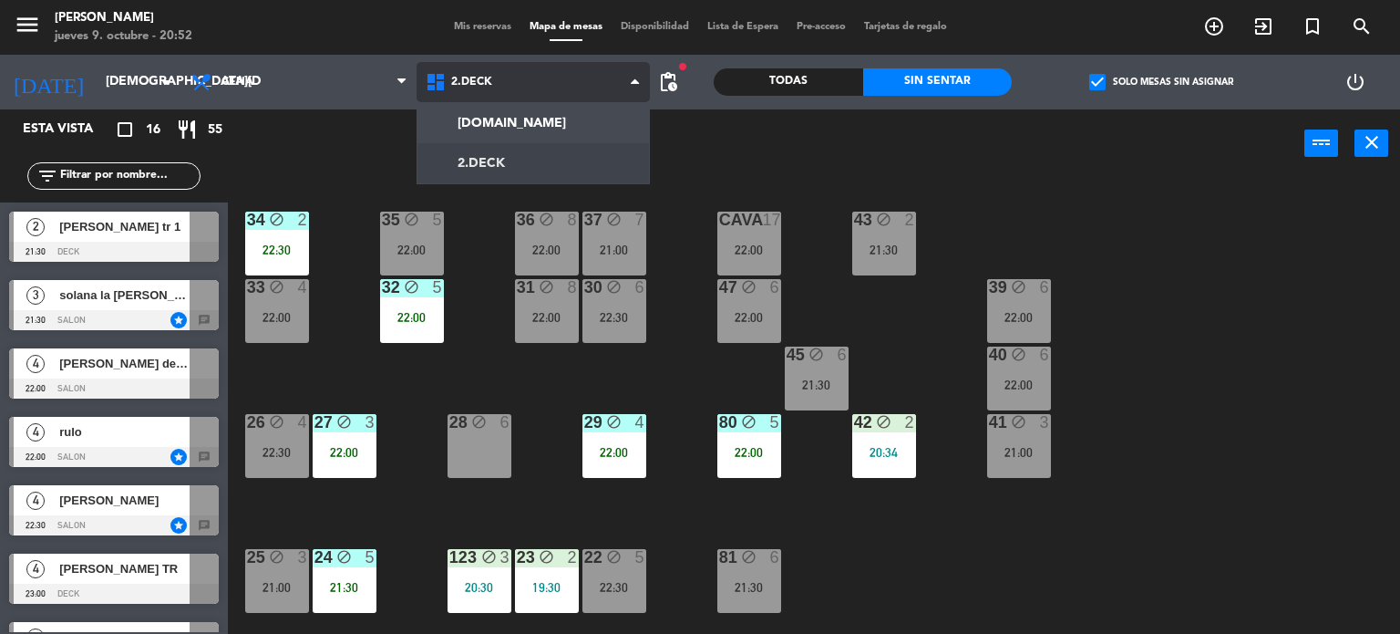
click at [525, 131] on ng-component "menu [PERSON_NAME] [DATE] 9. octubre - 20:52 Mis reservas Mapa de mesas Disponi…" at bounding box center [700, 317] width 1400 height 634
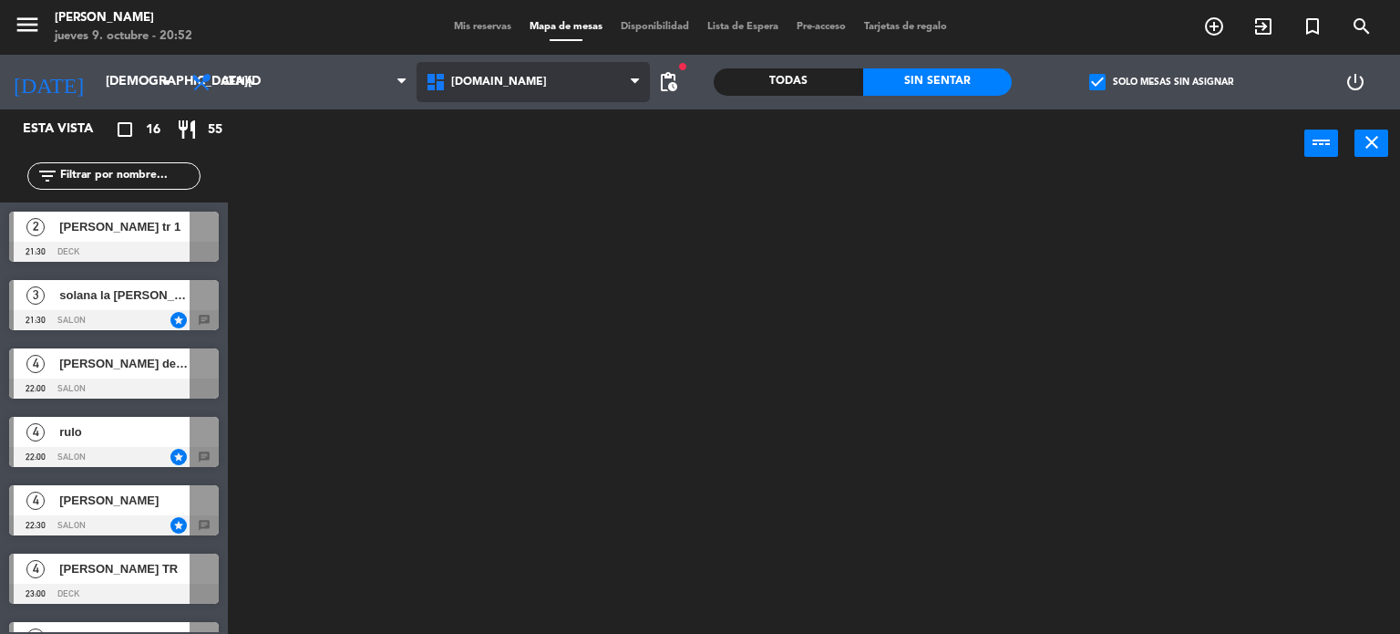
click at [530, 86] on span "[DOMAIN_NAME]" at bounding box center [534, 82] width 234 height 40
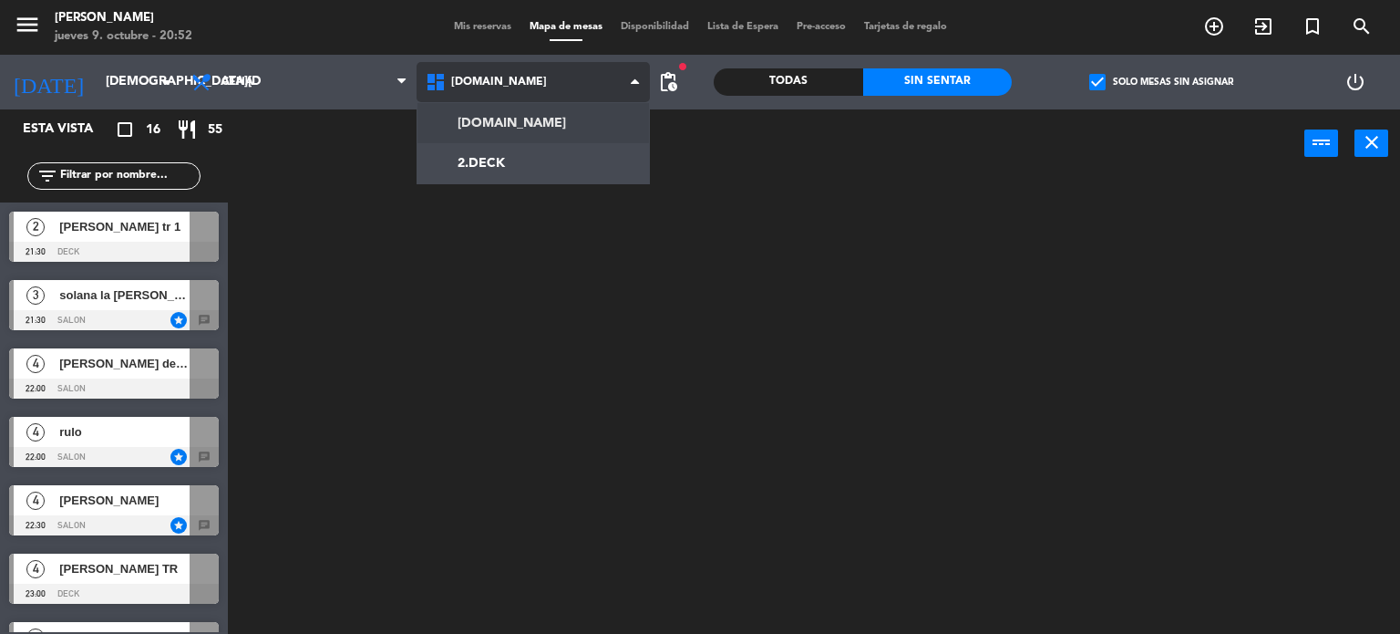
click at [521, 141] on ng-component "menu [PERSON_NAME] [DATE] 9. octubre - 20:52 Mis reservas Mapa de mesas Disponi…" at bounding box center [700, 317] width 1400 height 634
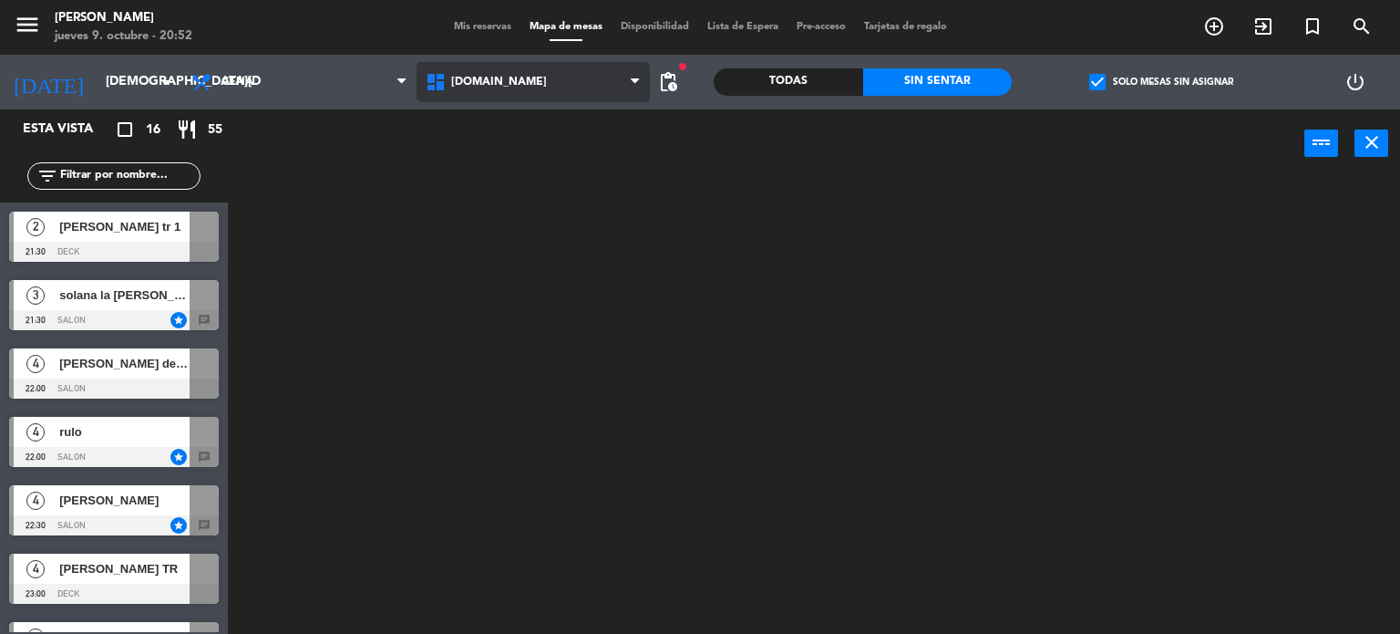
click at [514, 82] on span "[DOMAIN_NAME]" at bounding box center [534, 82] width 234 height 40
click at [508, 158] on ng-component "menu [PERSON_NAME] [DATE] 9. octubre - 20:52 Mis reservas Mapa de mesas Disponi…" at bounding box center [700, 317] width 1400 height 634
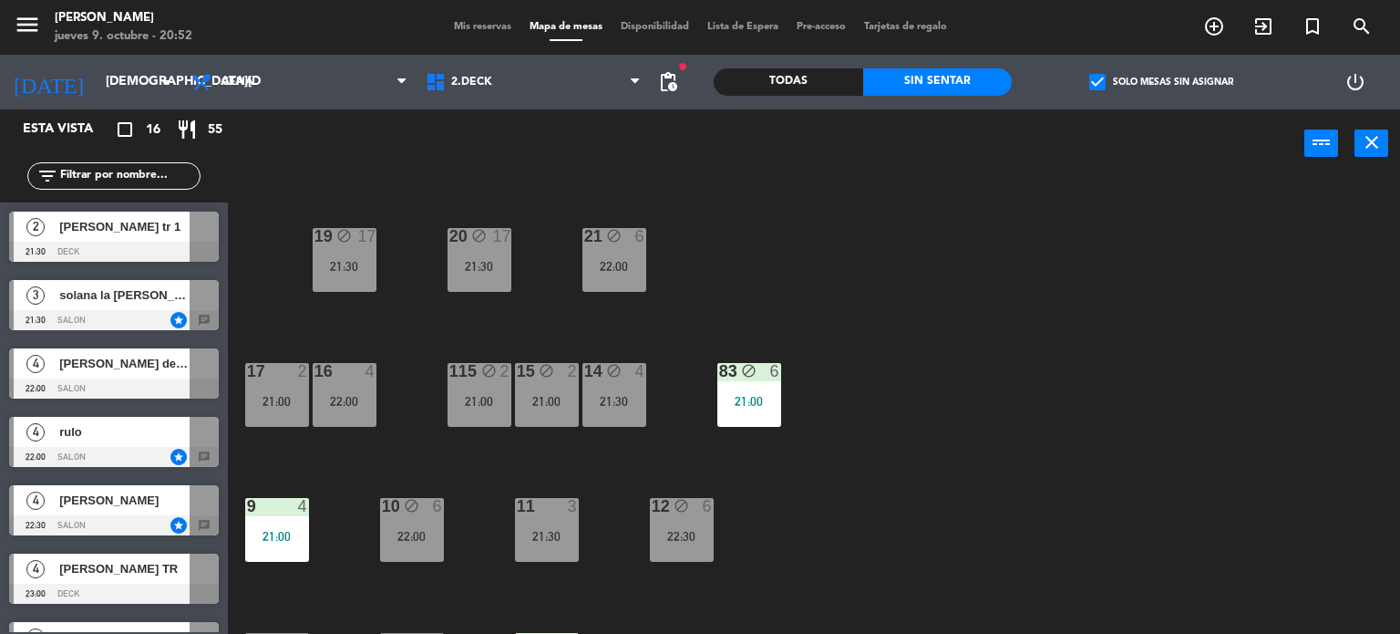
scroll to position [382, 0]
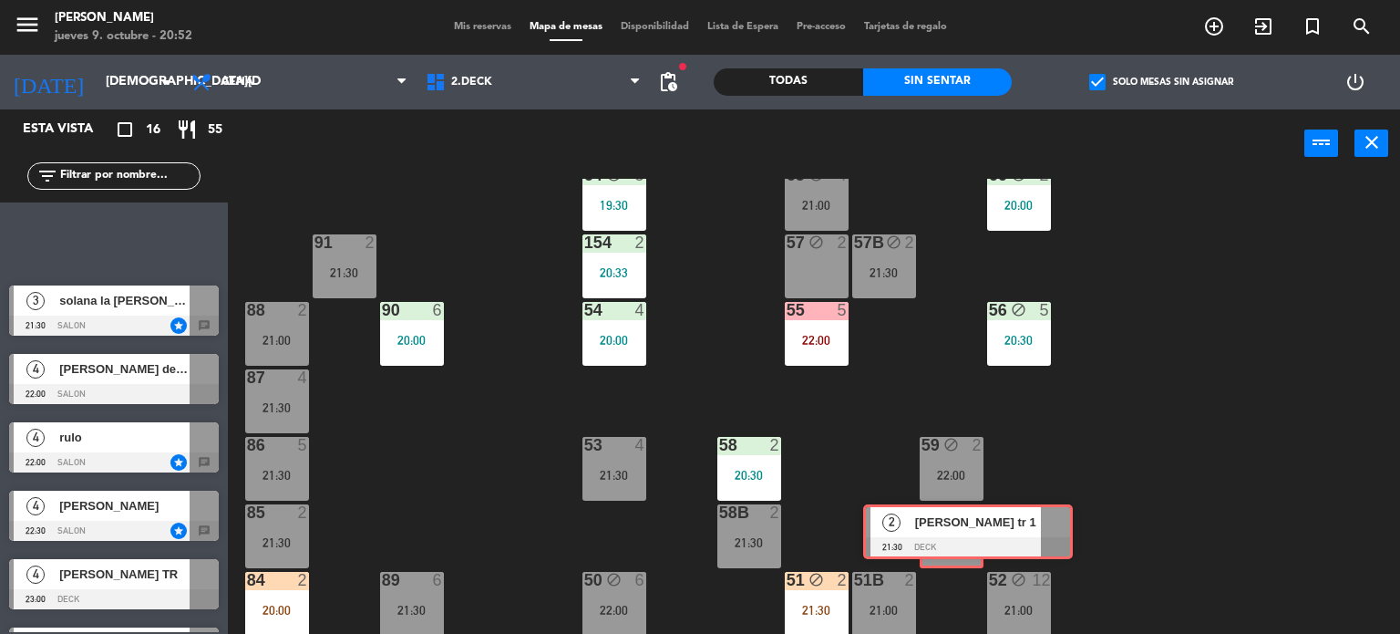
drag, startPoint x: 174, startPoint y: 279, endPoint x: 952, endPoint y: 529, distance: 816.7
click at [952, 529] on div "Esta vista crop_square 16 restaurant 55 filter_list 2 [PERSON_NAME] tr 1 21:30 …" at bounding box center [700, 371] width 1400 height 525
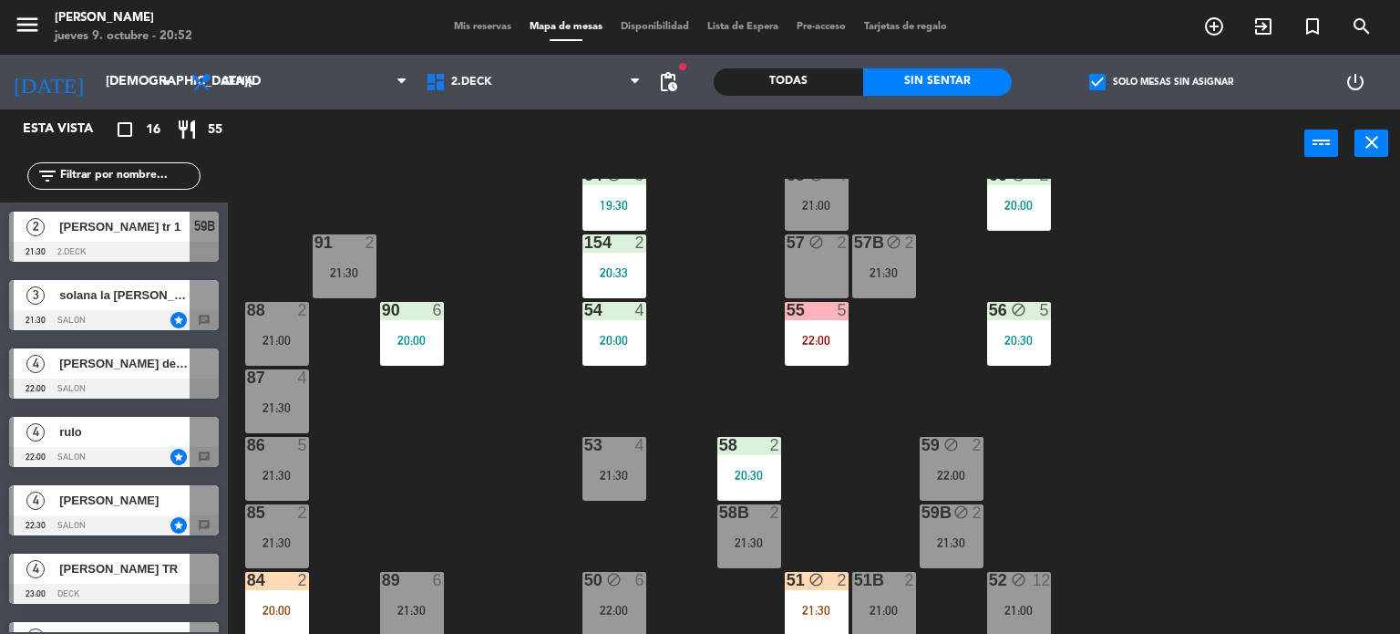
click at [1106, 511] on div "71 4 21:00 72 4 21:00 73 7 21:00 70 5 21:00 74 2 21:30 74B 2 21:30 69 5 21:00 6…" at bounding box center [821, 407] width 1159 height 456
click at [496, 405] on div "71 4 21:00 72 4 21:00 73 7 21:00 70 5 21:00 74 2 21:30 74B 2 21:30 69 5 21:00 6…" at bounding box center [821, 407] width 1159 height 456
click at [1218, 233] on div "71 4 21:00 72 4 21:00 73 7 21:00 70 5 21:00 74 2 21:30 74B 2 21:30 69 5 21:00 6…" at bounding box center [821, 407] width 1159 height 456
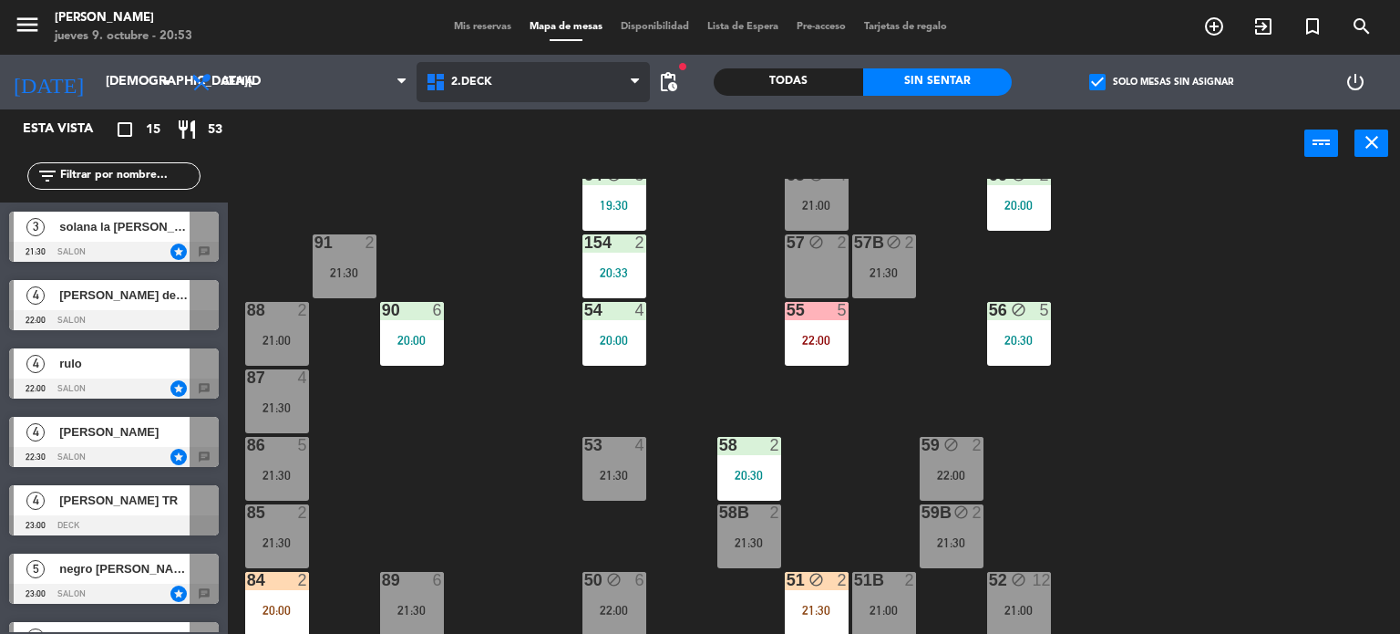
click at [546, 81] on span "2.DECK" at bounding box center [534, 82] width 234 height 40
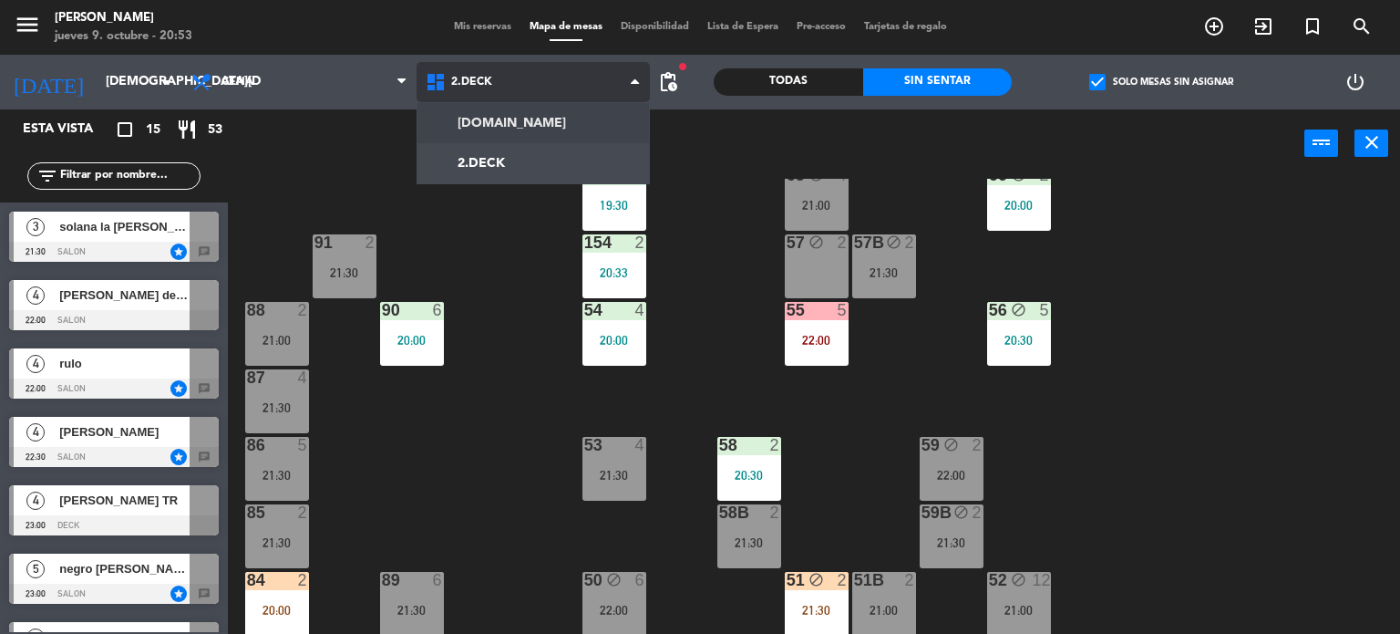
click at [549, 111] on ng-component "menu [PERSON_NAME] [DATE] 9. octubre - 20:53 Mis reservas Mapa de mesas Disponi…" at bounding box center [700, 317] width 1400 height 634
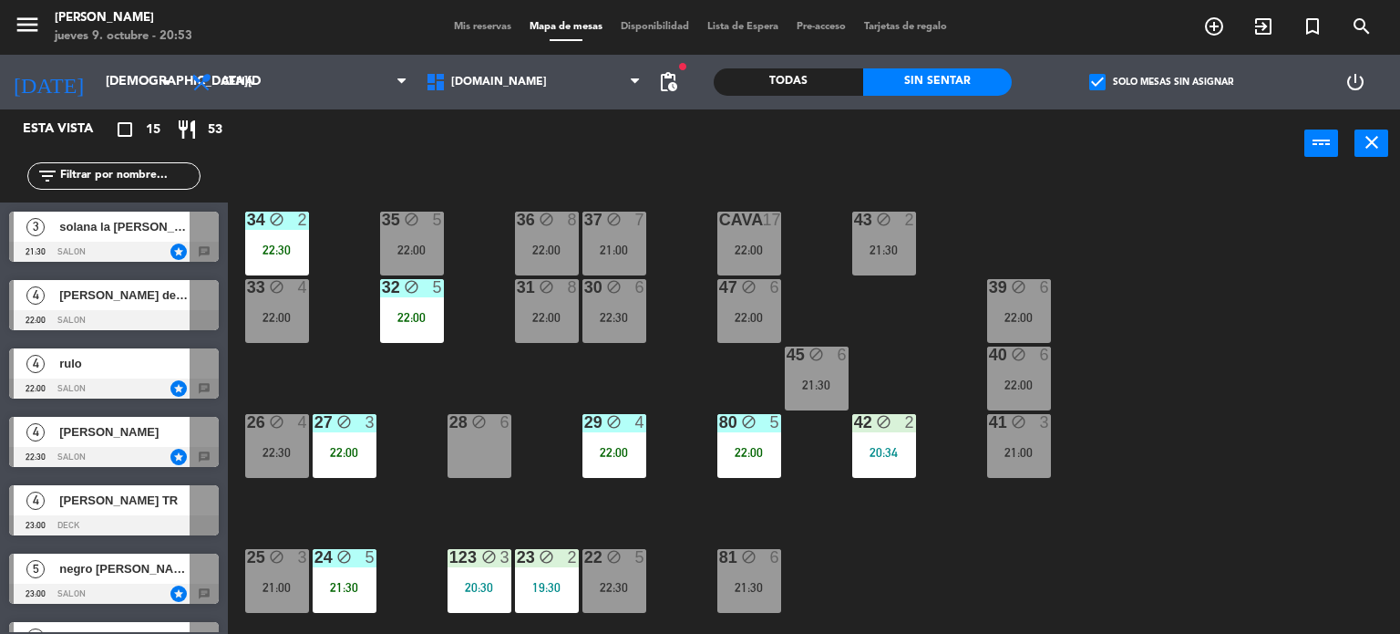
click at [1100, 320] on div "34 block 2 22:30 35 block 5 22:00 36 block 8 22:00 43 block 2 21:30 37 block 7 …" at bounding box center [821, 407] width 1159 height 456
click at [1089, 90] on span "check_box" at bounding box center [1097, 82] width 16 height 16
click at [1161, 82] on input "check_box Solo mesas sin asignar" at bounding box center [1161, 82] width 0 height 0
click at [758, 80] on div "Todas" at bounding box center [788, 81] width 149 height 27
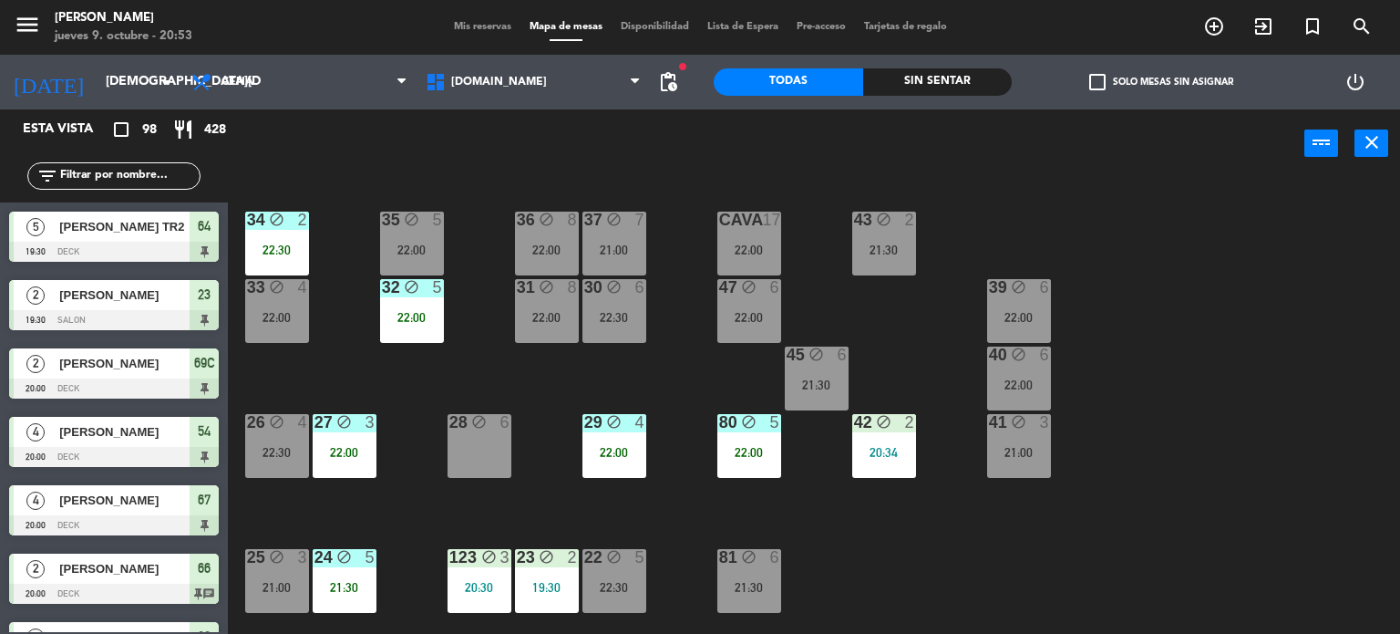
click at [177, 172] on input "text" at bounding box center [128, 176] width 141 height 20
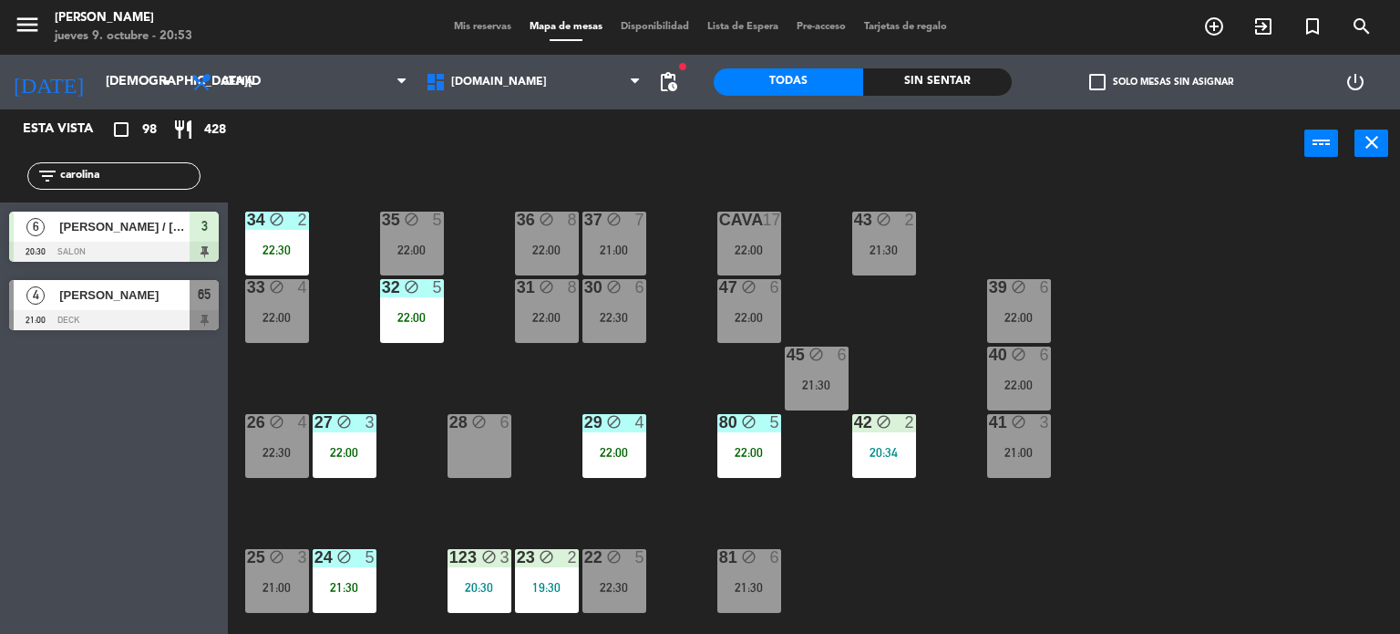
type input "carolina"
click at [78, 524] on div "Esta vista crop_square 98 restaurant 428 filter_list carolina 6 [PERSON_NAME] /…" at bounding box center [114, 371] width 228 height 524
click at [178, 310] on div at bounding box center [114, 320] width 210 height 20
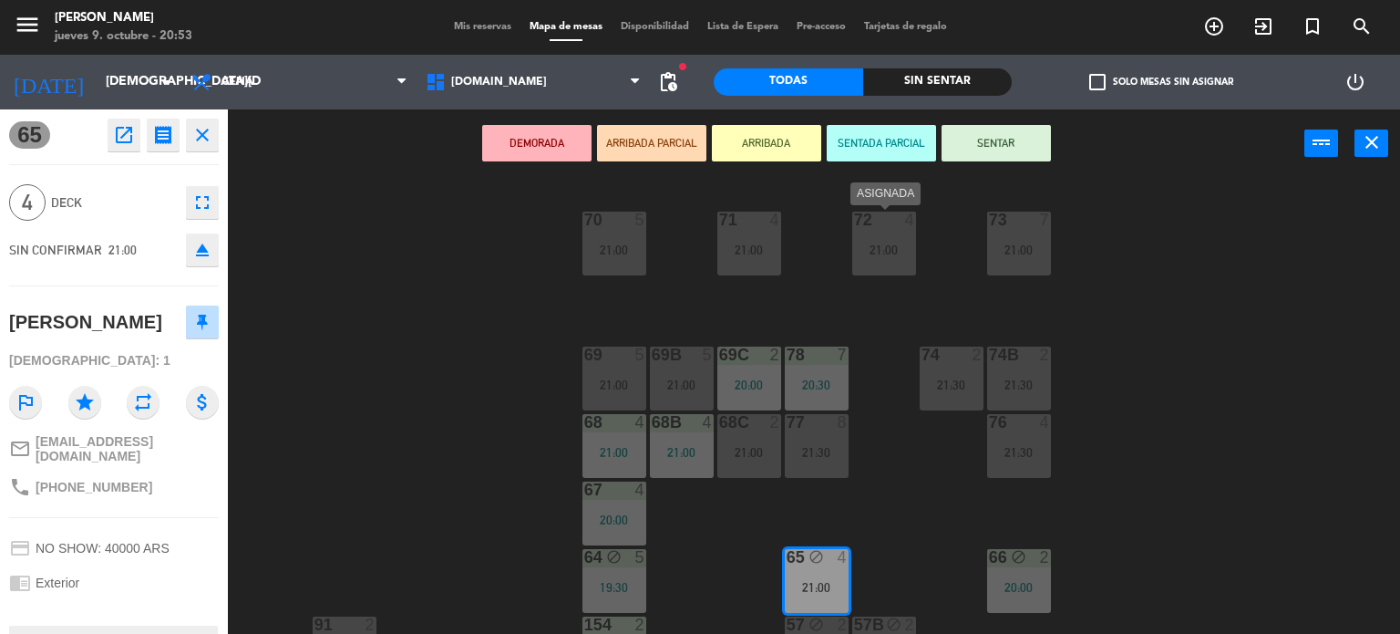
click at [894, 254] on div "21:00" at bounding box center [884, 249] width 64 height 13
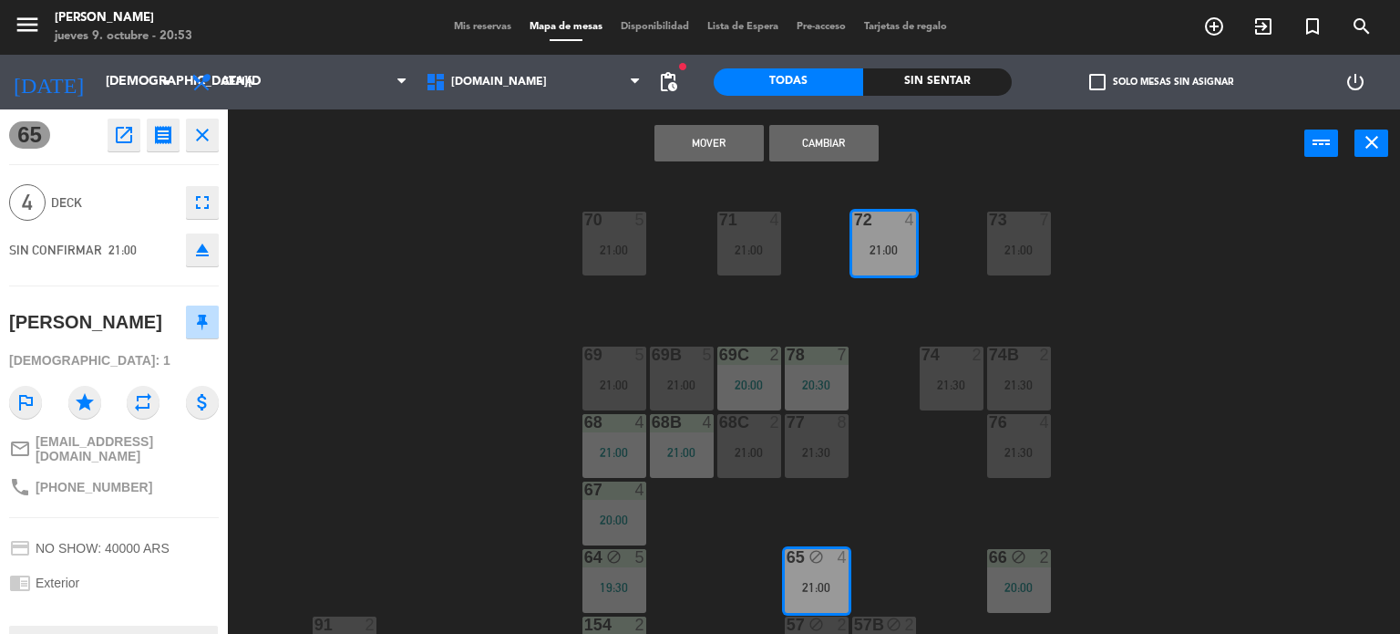
click at [856, 133] on button "Cambiar" at bounding box center [823, 143] width 109 height 36
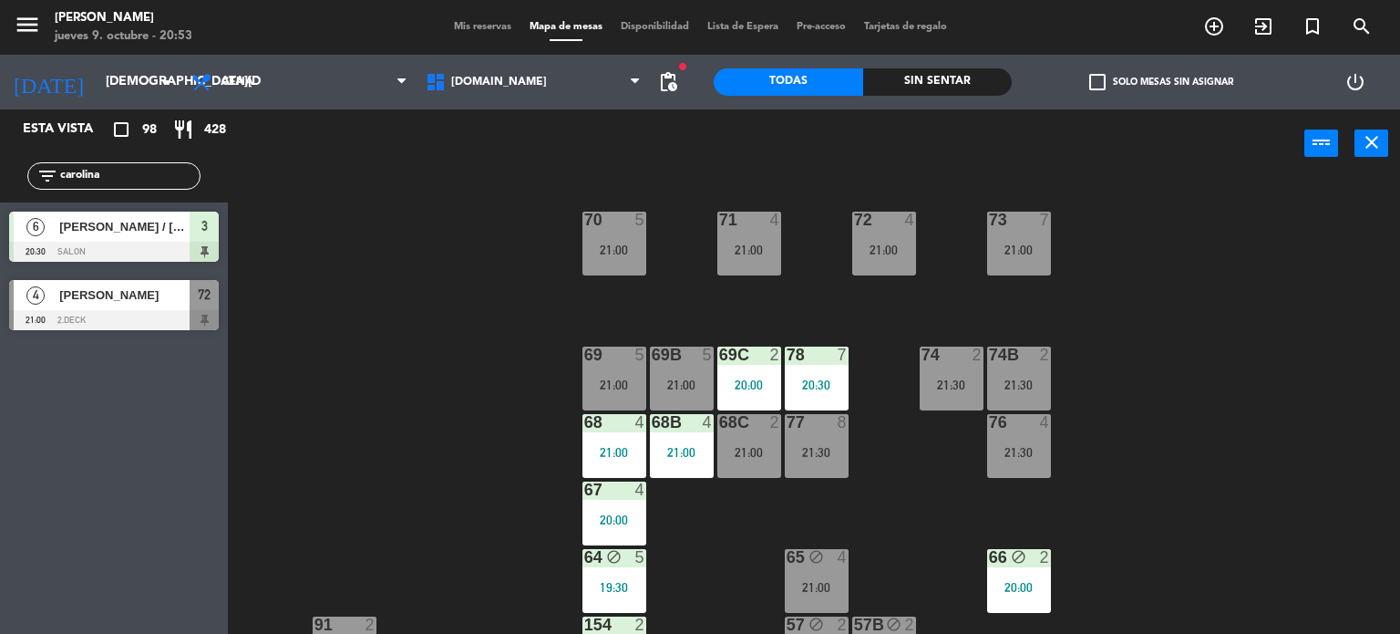
click at [888, 209] on div "71 4 21:00 72 4 21:00 73 7 21:00 70 5 21:00 74 2 21:30 74B 2 21:30 69 5 21:00 6…" at bounding box center [821, 407] width 1159 height 456
click at [890, 225] on div at bounding box center [884, 219] width 30 height 16
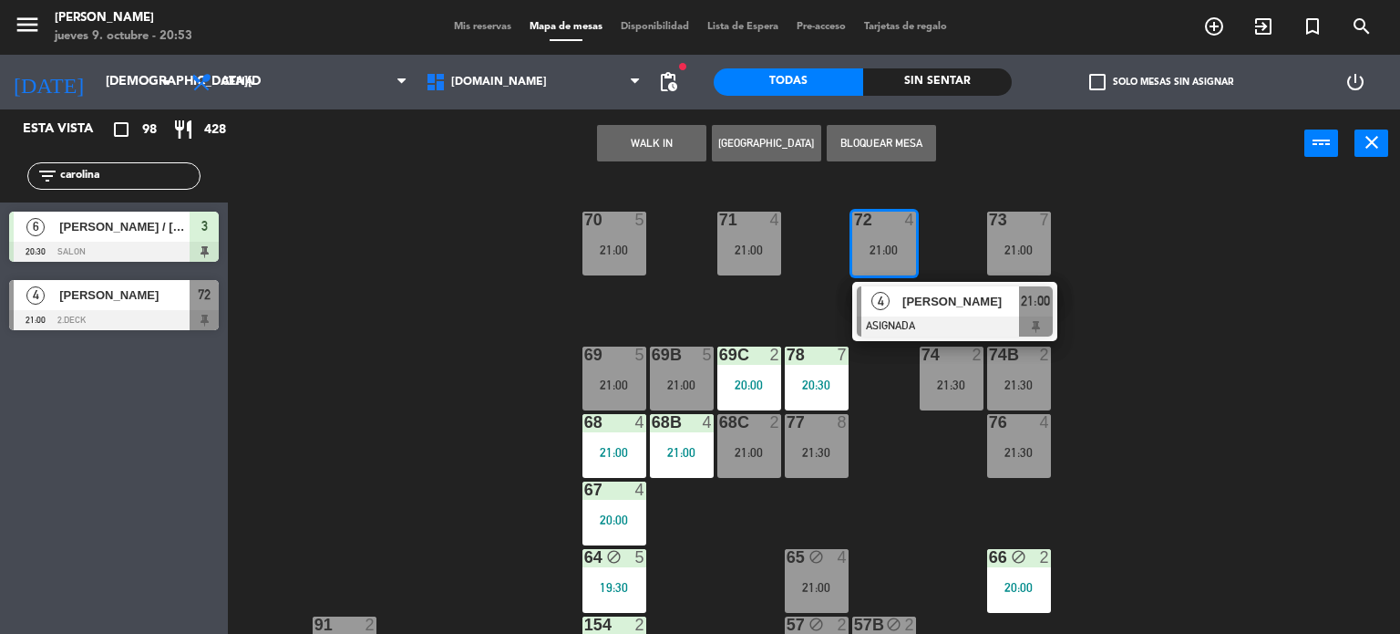
click at [1178, 259] on div "71 4 21:00 72 4 21:00 4 [PERSON_NAME] ASIGNADA 21:00 73 7 21:00 70 5 21:00 74 2…" at bounding box center [821, 407] width 1159 height 456
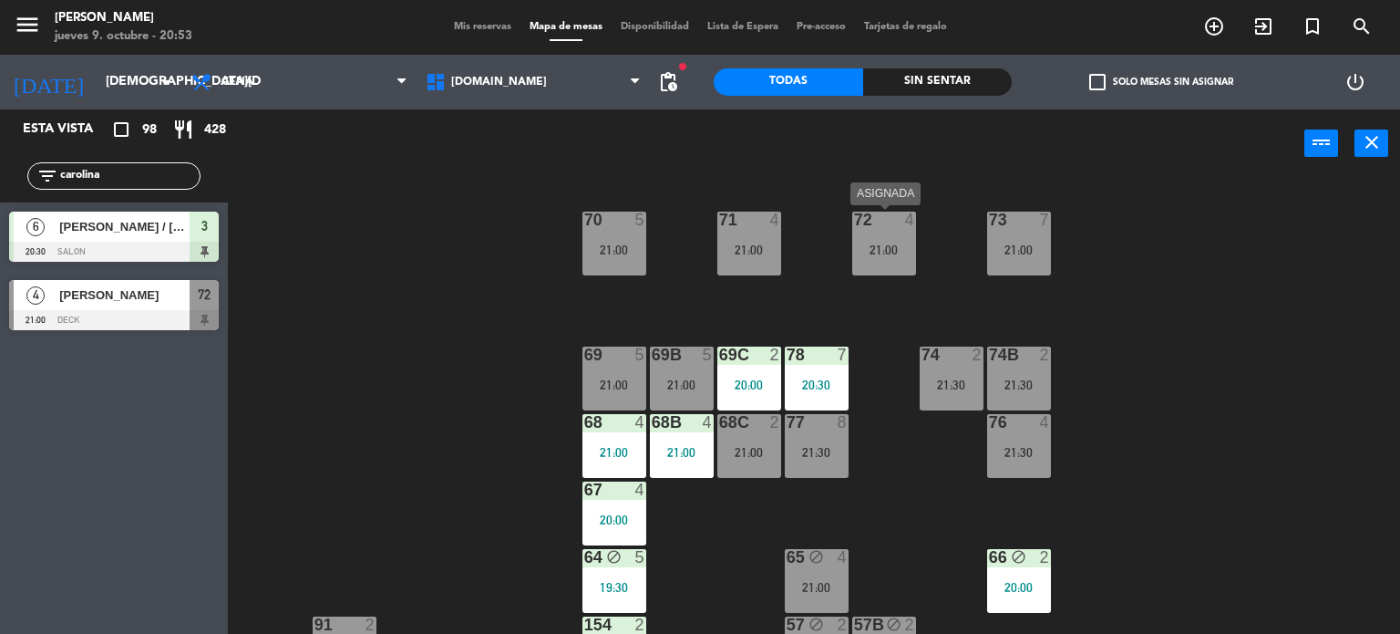
click at [889, 254] on div "21:00" at bounding box center [884, 249] width 64 height 13
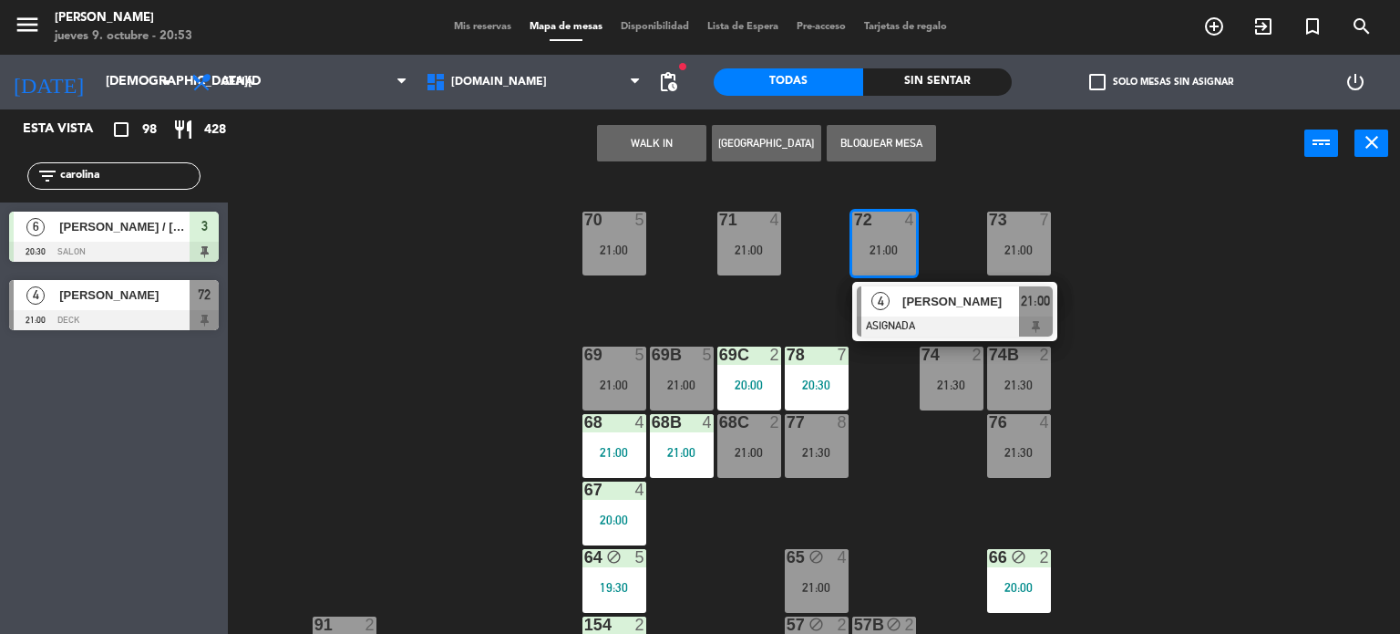
click at [934, 316] on div at bounding box center [955, 326] width 196 height 20
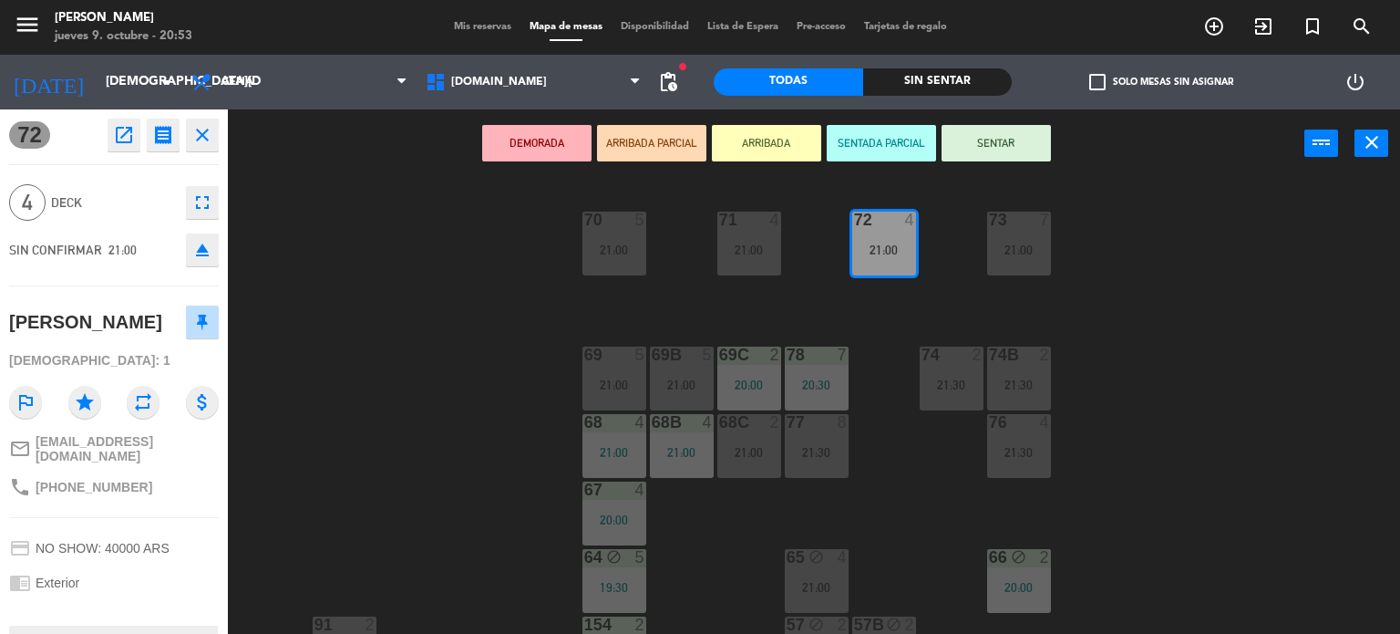
click at [664, 147] on button "ARRIBADA PARCIAL" at bounding box center [651, 143] width 109 height 36
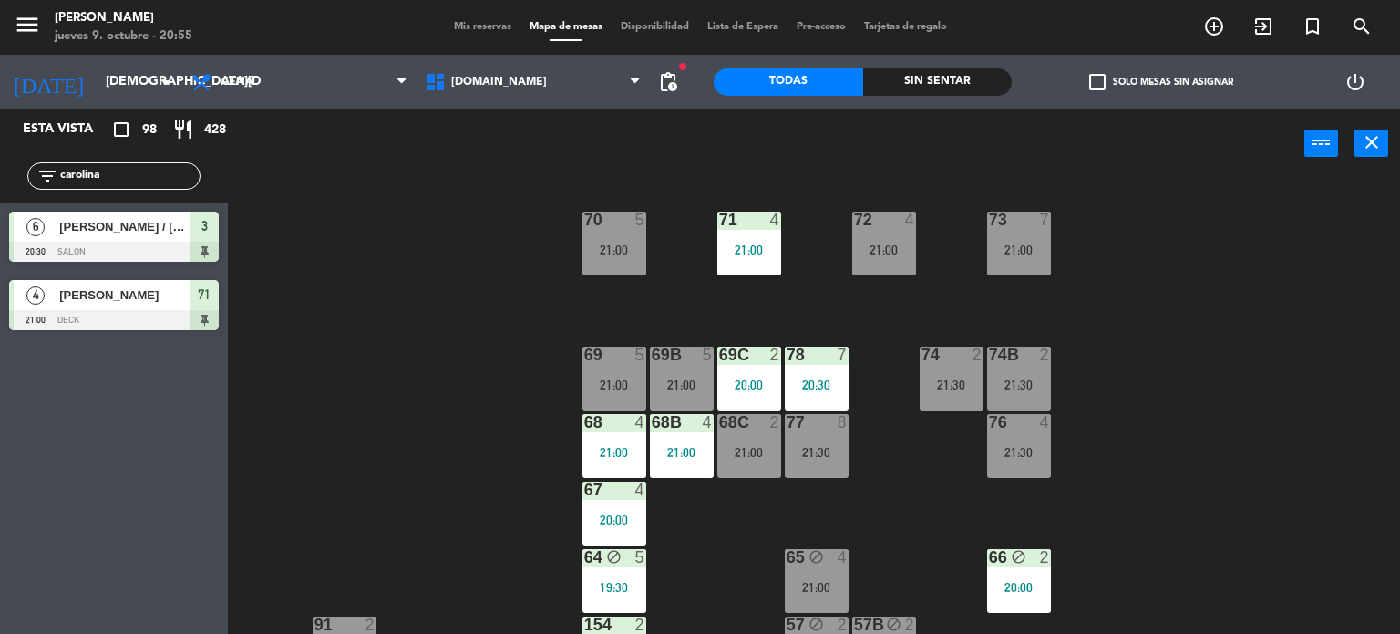
click at [131, 163] on div "filter_list carolina" at bounding box center [113, 175] width 173 height 27
click at [131, 166] on input "carolina" at bounding box center [128, 176] width 141 height 20
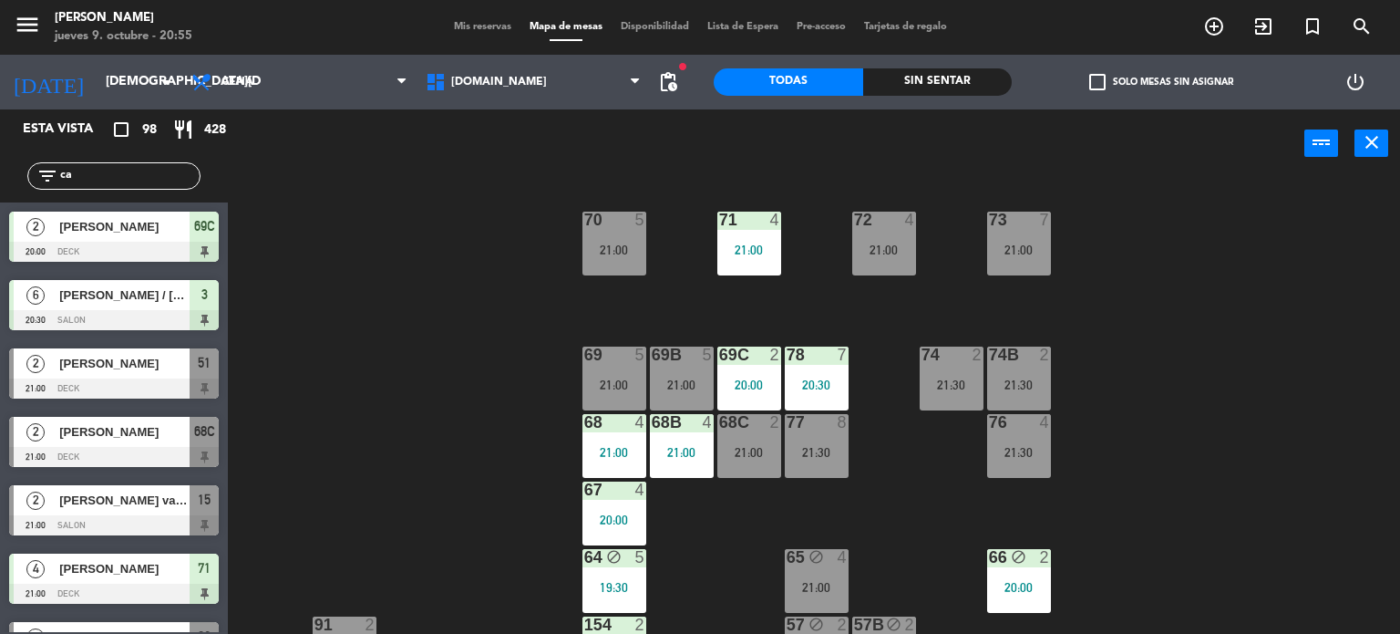
type input "c"
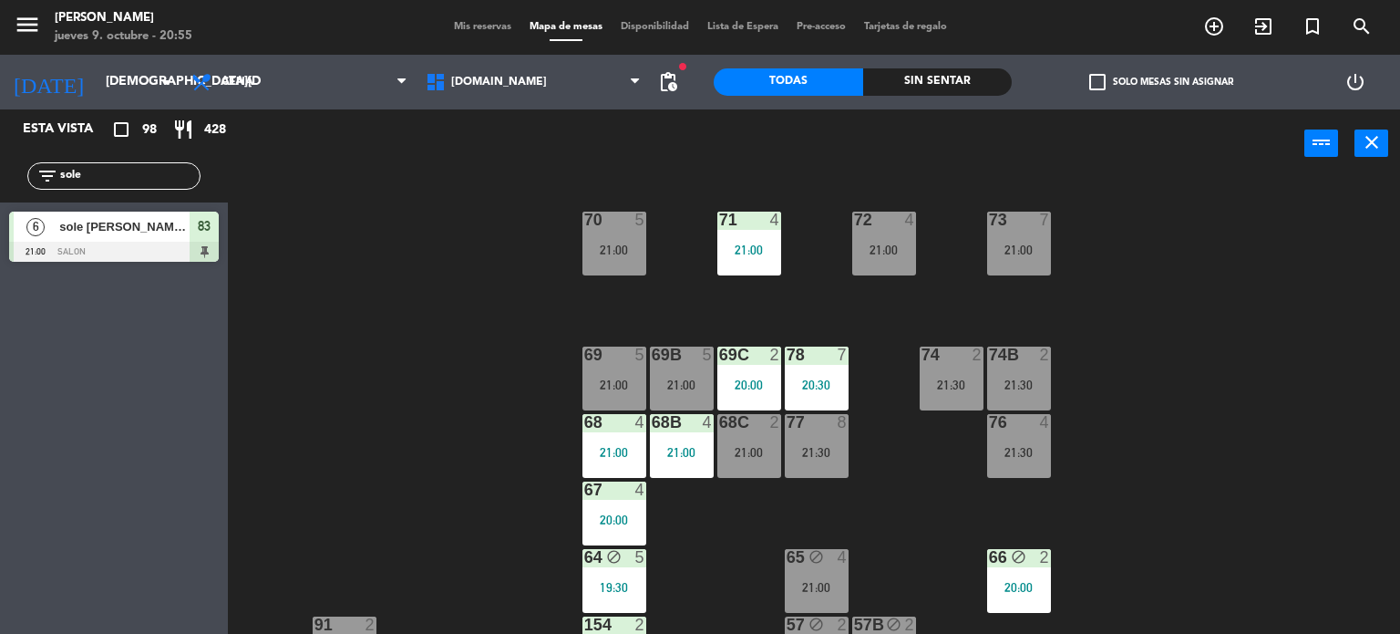
type input "sole"
drag, startPoint x: 302, startPoint y: 217, endPoint x: 321, endPoint y: 257, distance: 44.4
click at [304, 218] on div "71 4 21:00 72 4 21:00 73 7 21:00 70 5 21:00 74 2 21:30 74B 2 21:30 69 5 21:00 6…" at bounding box center [821, 407] width 1159 height 456
click at [160, 240] on div "sole [PERSON_NAME] tr2" at bounding box center [123, 226] width 132 height 30
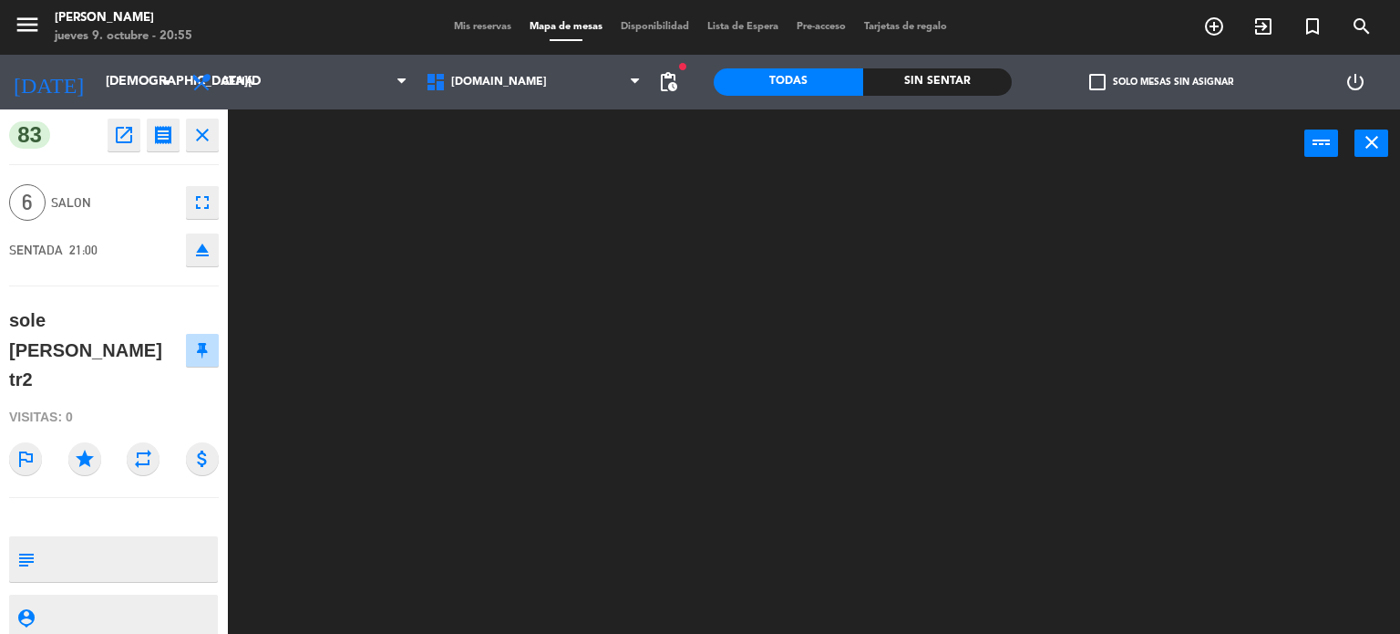
click at [312, 353] on div at bounding box center [821, 407] width 1159 height 456
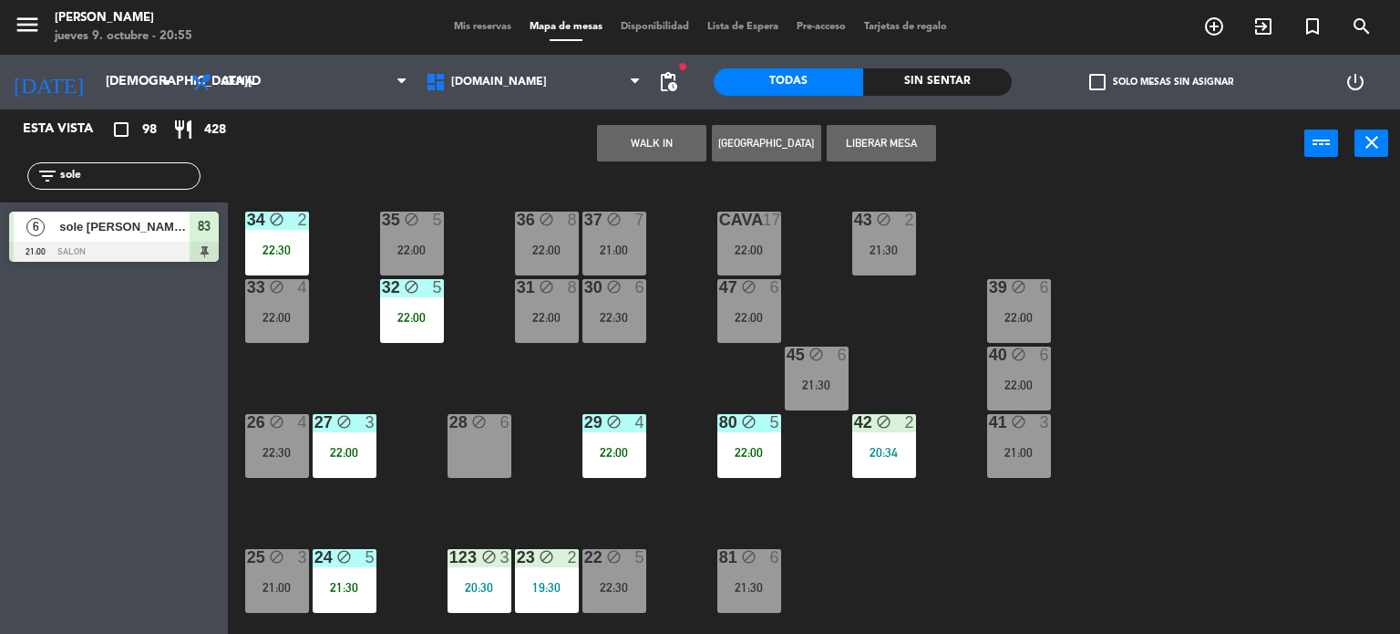
click at [651, 399] on div "34 block 2 22:30 35 block 5 22:00 36 block 8 22:00 43 block 2 21:30 37 block 7 …" at bounding box center [821, 407] width 1159 height 456
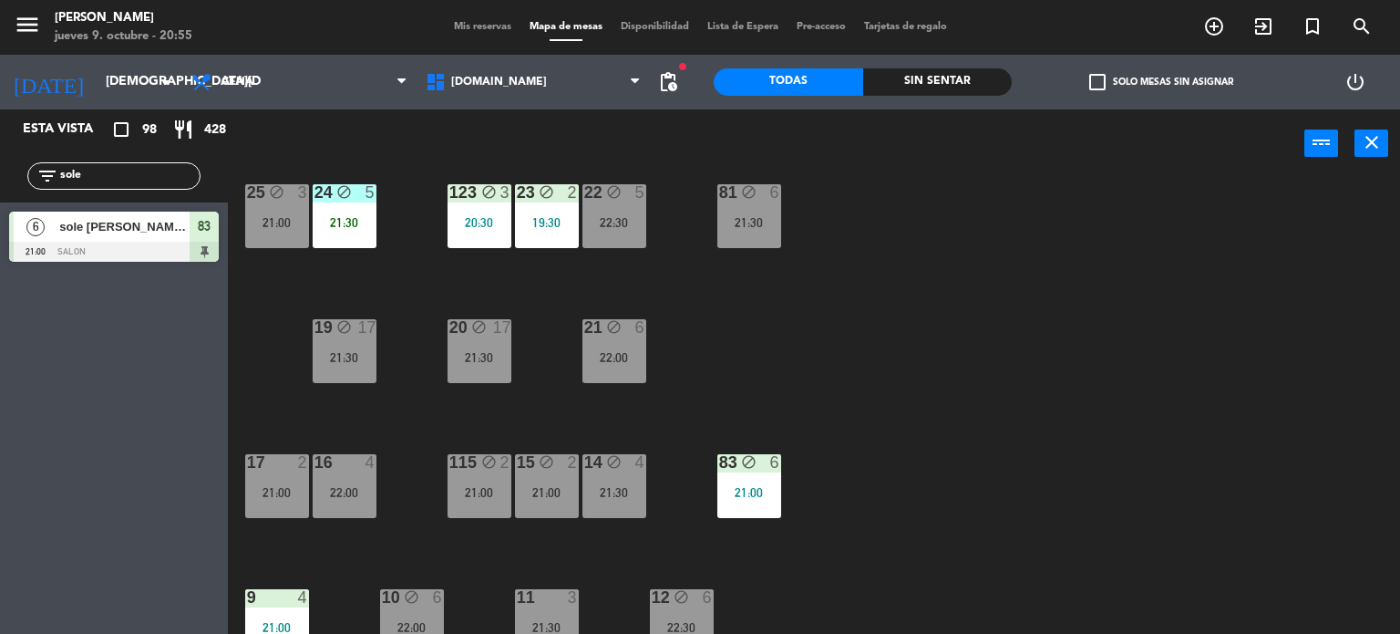
scroll to position [652, 0]
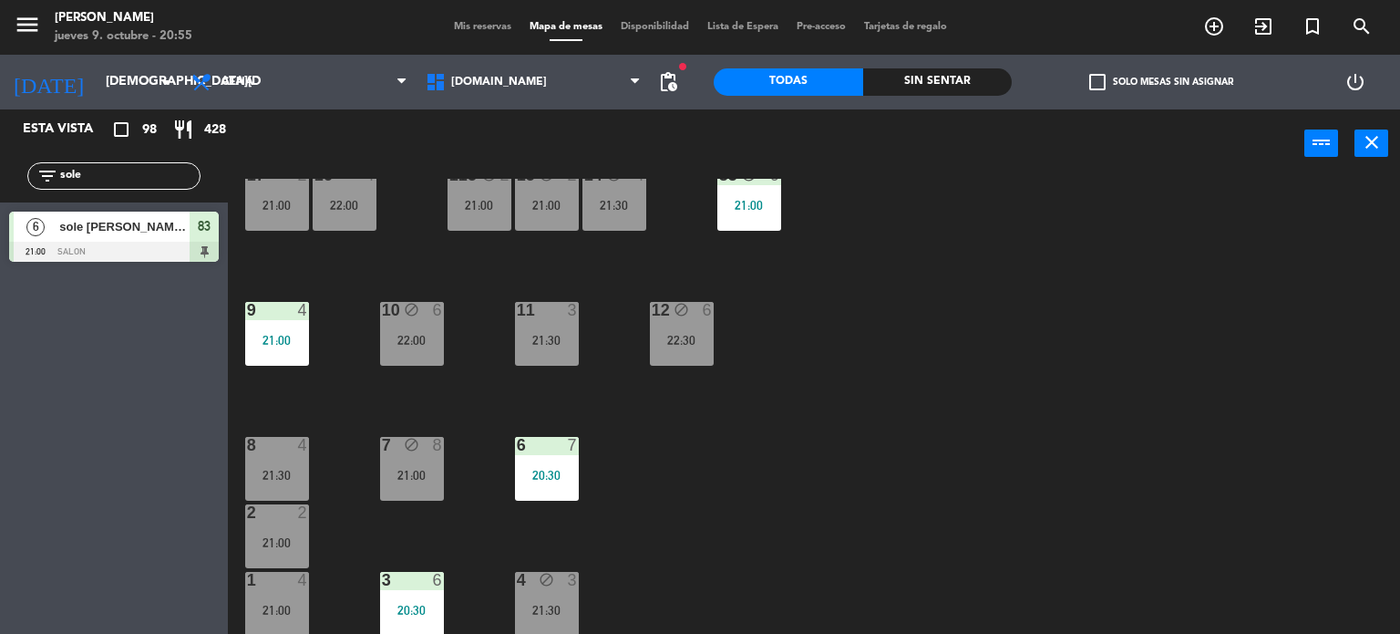
click at [678, 415] on div "34 block 2 22:30 35 block 5 22:00 36 block 8 22:00 43 block 2 21:30 37 block 7 …" at bounding box center [821, 407] width 1159 height 456
click at [181, 178] on input "sole" at bounding box center [128, 176] width 141 height 20
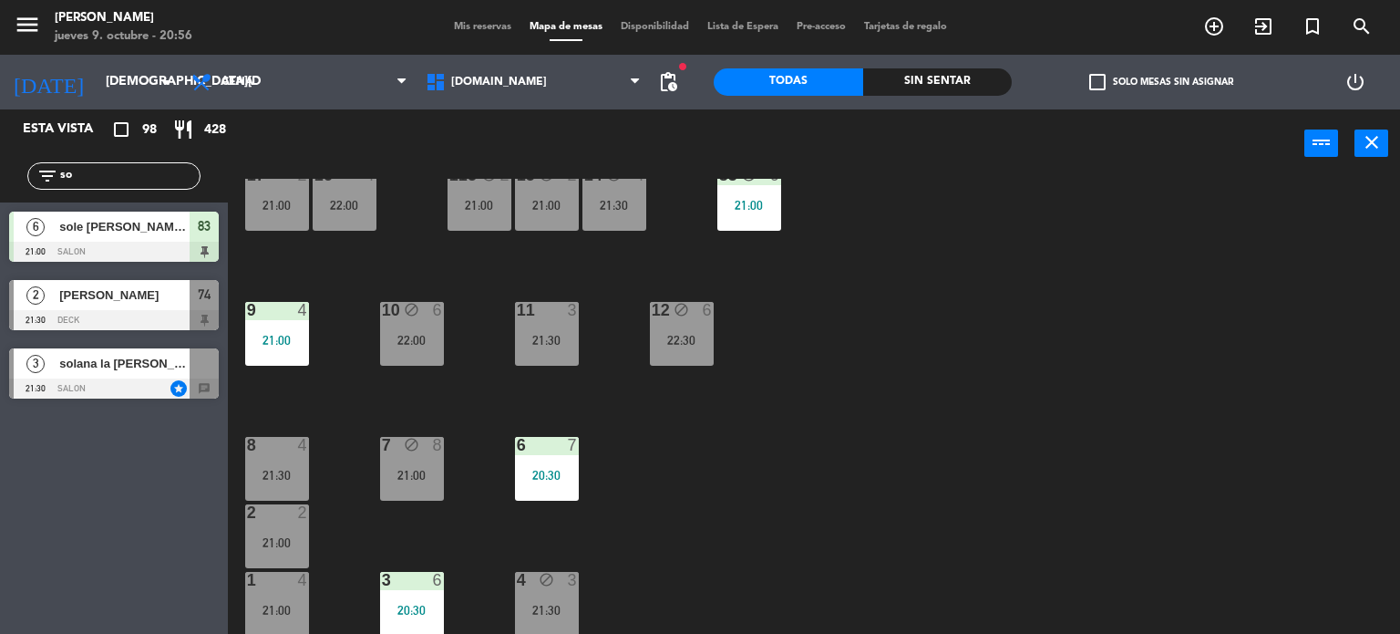
type input "s"
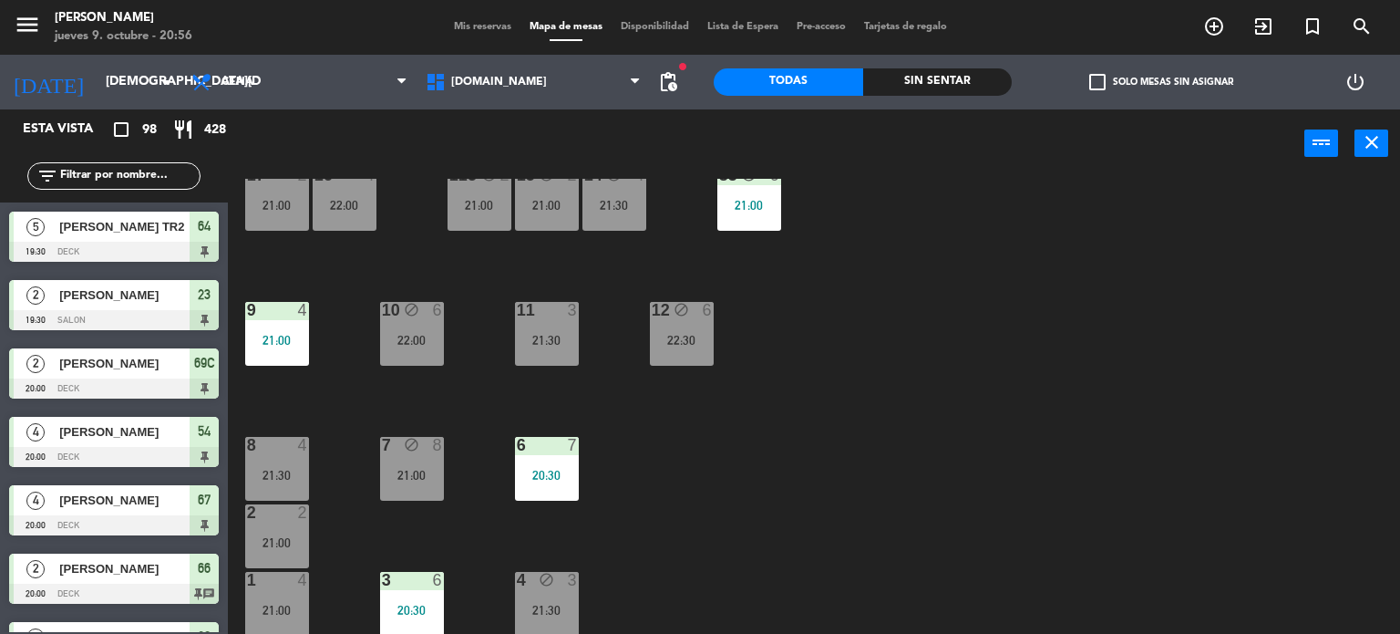
click at [176, 174] on input "text" at bounding box center [128, 176] width 141 height 20
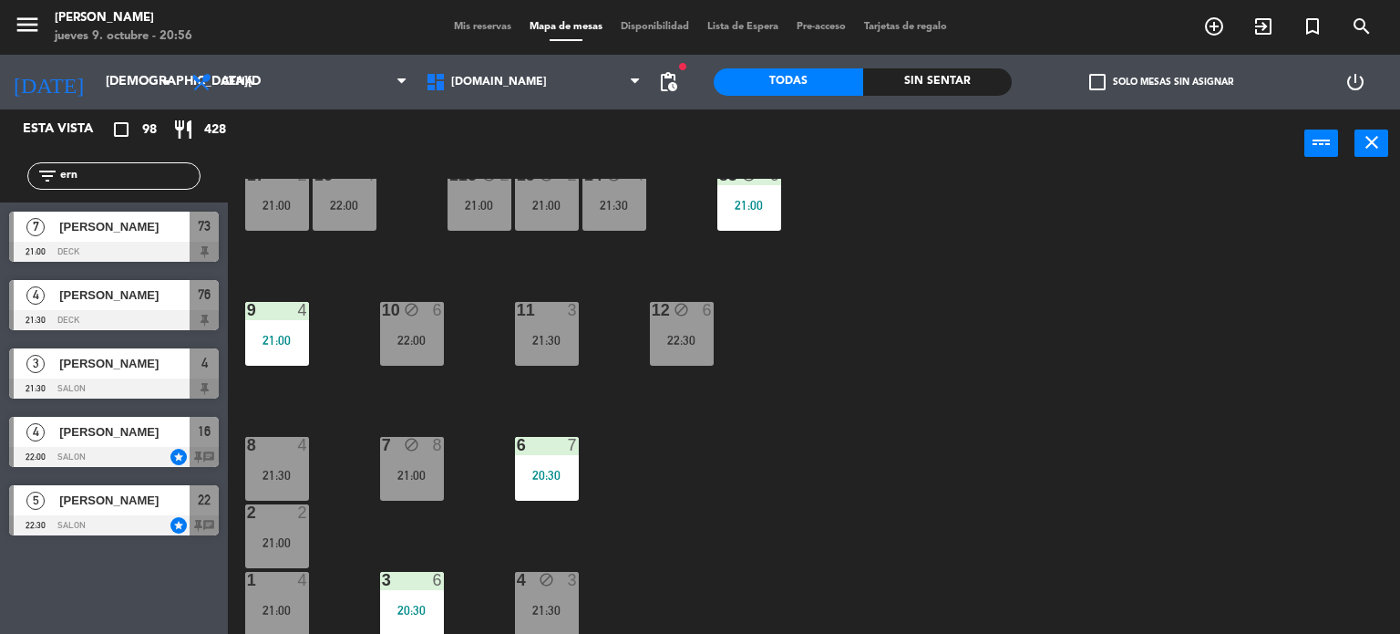
type input "ern"
click at [1087, 304] on div "34 block 2 22:30 35 block 5 22:00 36 block 8 22:00 43 block 2 21:30 37 block 7 …" at bounding box center [821, 407] width 1159 height 456
click at [179, 212] on div "[PERSON_NAME]" at bounding box center [123, 226] width 132 height 30
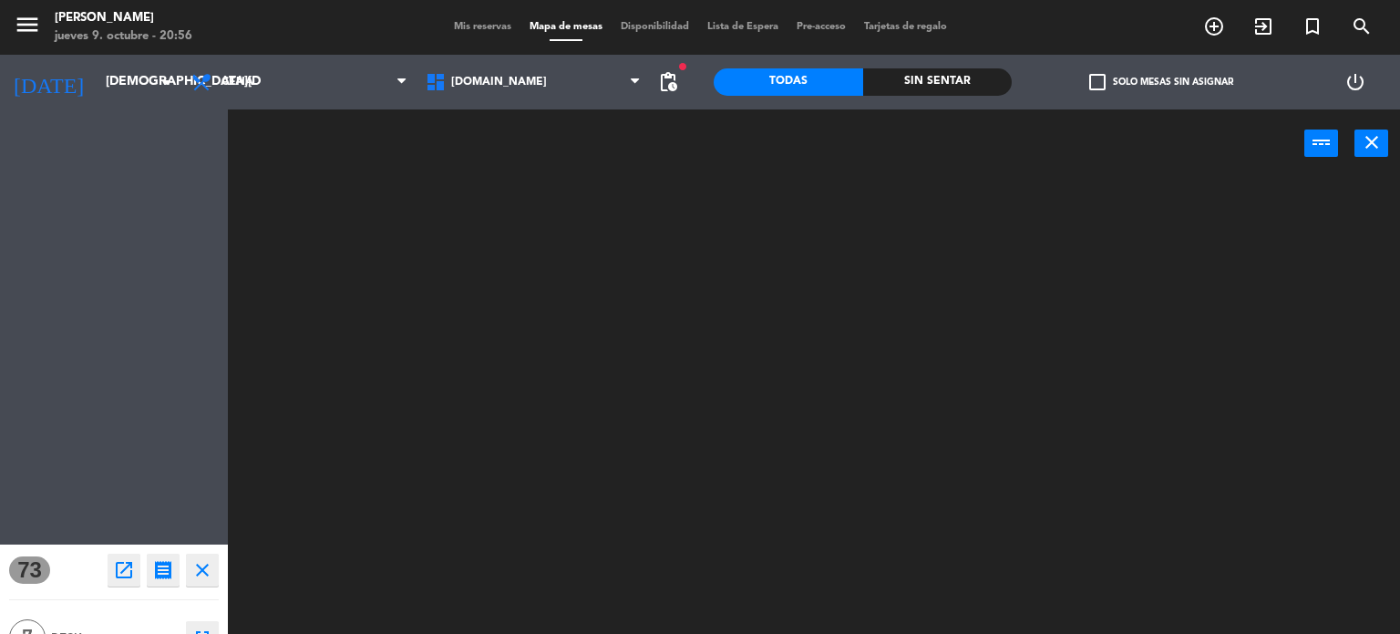
scroll to position [0, 0]
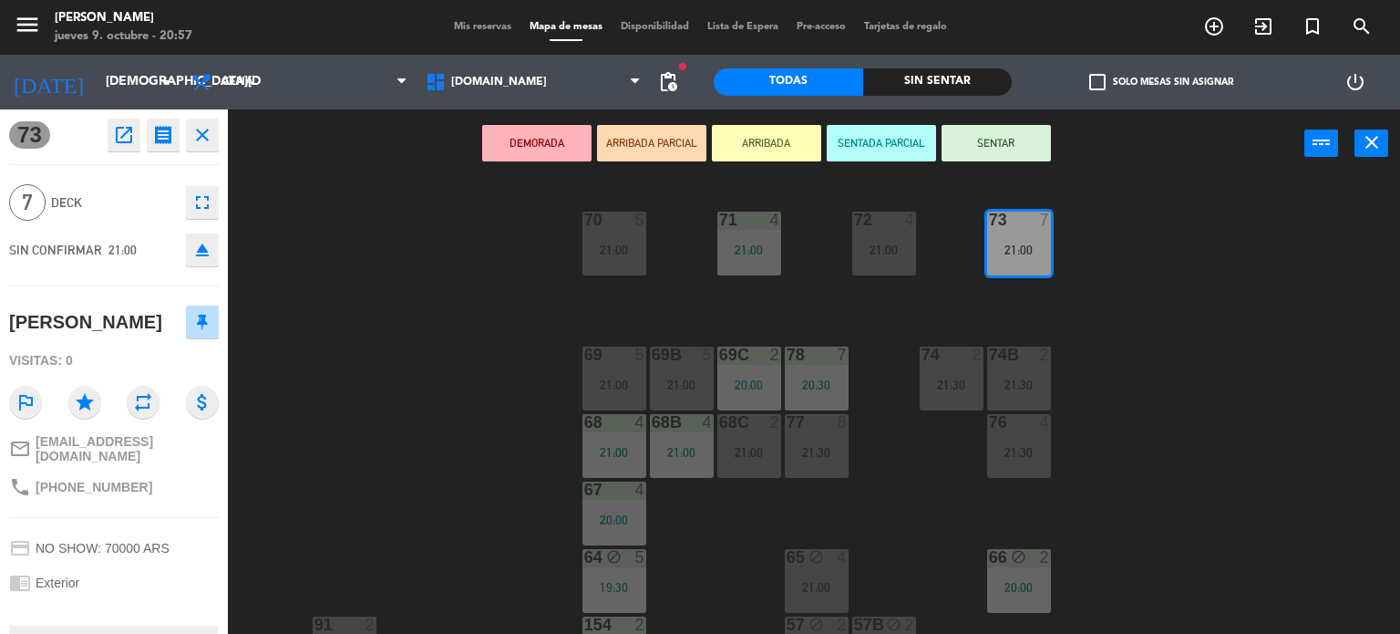
click at [1178, 225] on div "71 4 21:00 72 4 21:00 73 7 21:00 70 5 21:00 74 2 21:30 74B 2 21:30 69 5 21:00 6…" at bounding box center [821, 407] width 1159 height 456
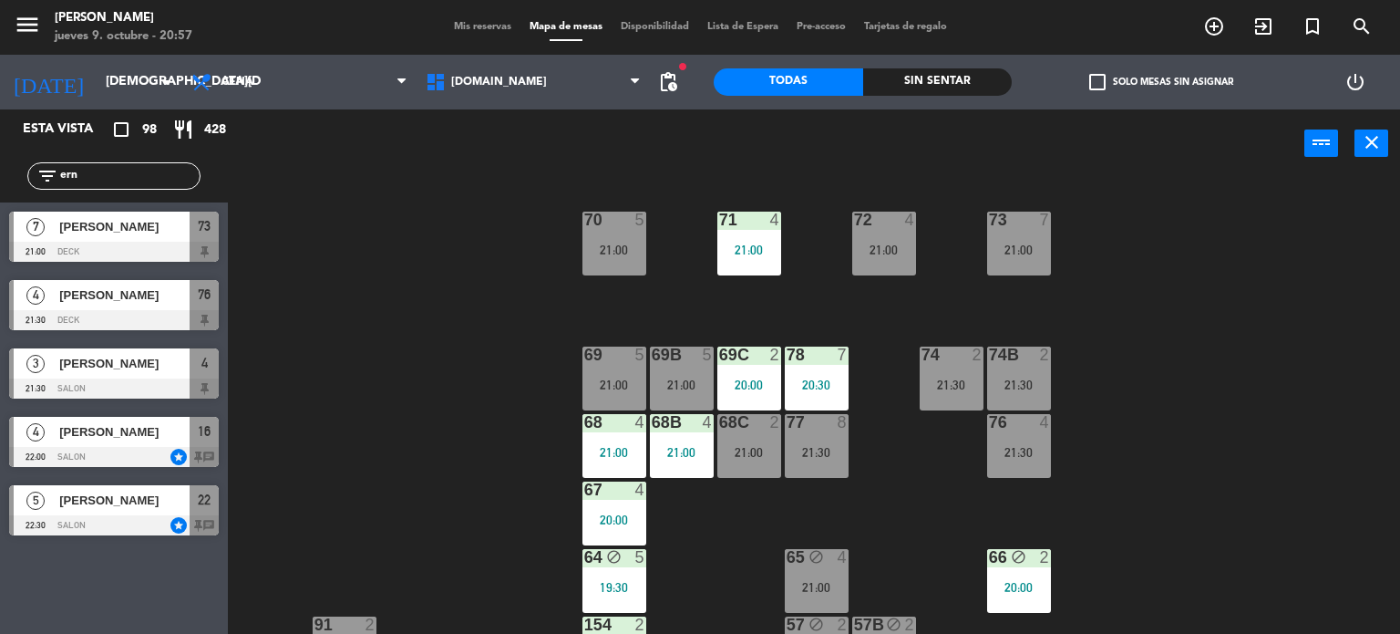
scroll to position [91, 0]
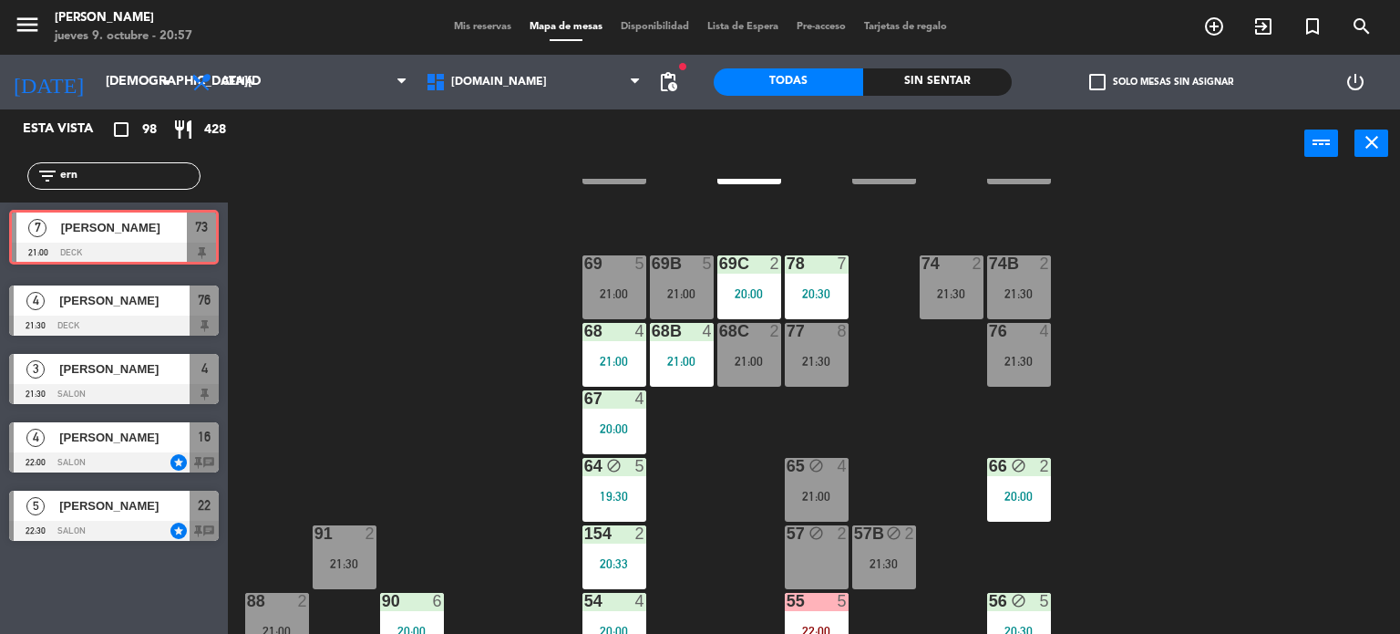
click at [122, 256] on div "7 [PERSON_NAME] 21:00 DECK 73 7 [PERSON_NAME] 21:00 DECK 73" at bounding box center [114, 239] width 228 height 74
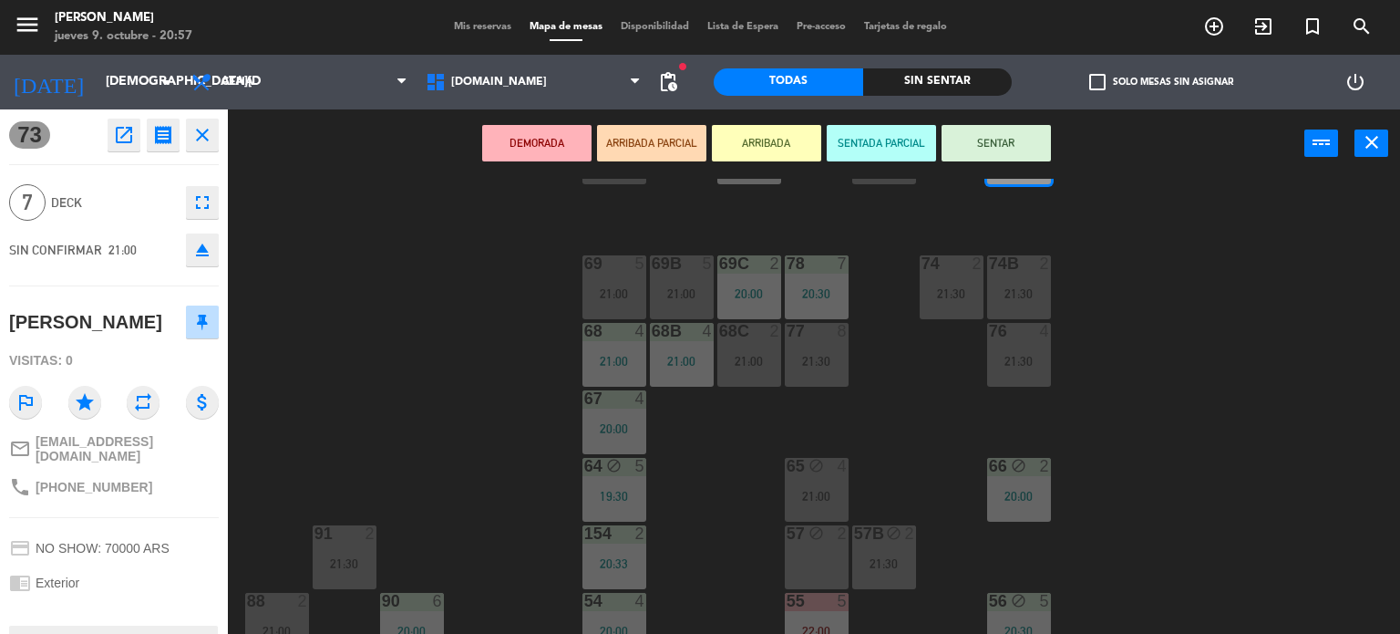
click at [649, 138] on button "ARRIBADA PARCIAL" at bounding box center [651, 143] width 109 height 36
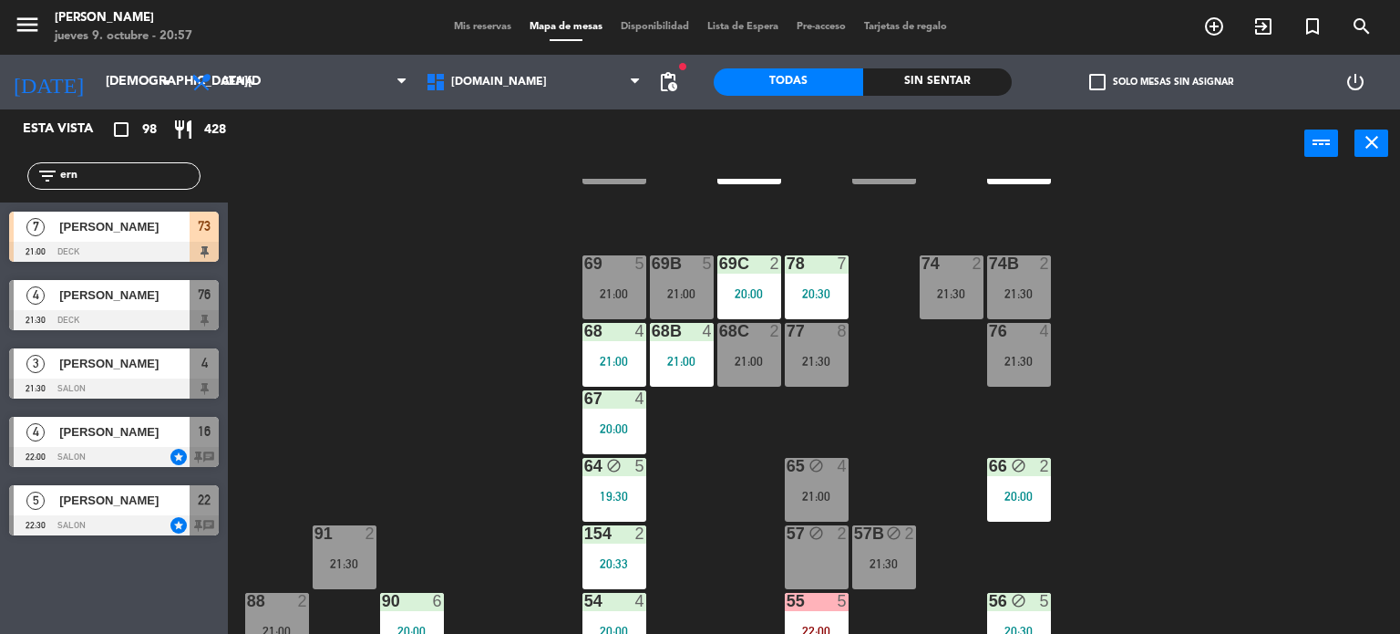
click at [179, 179] on input "ern" at bounding box center [128, 176] width 141 height 20
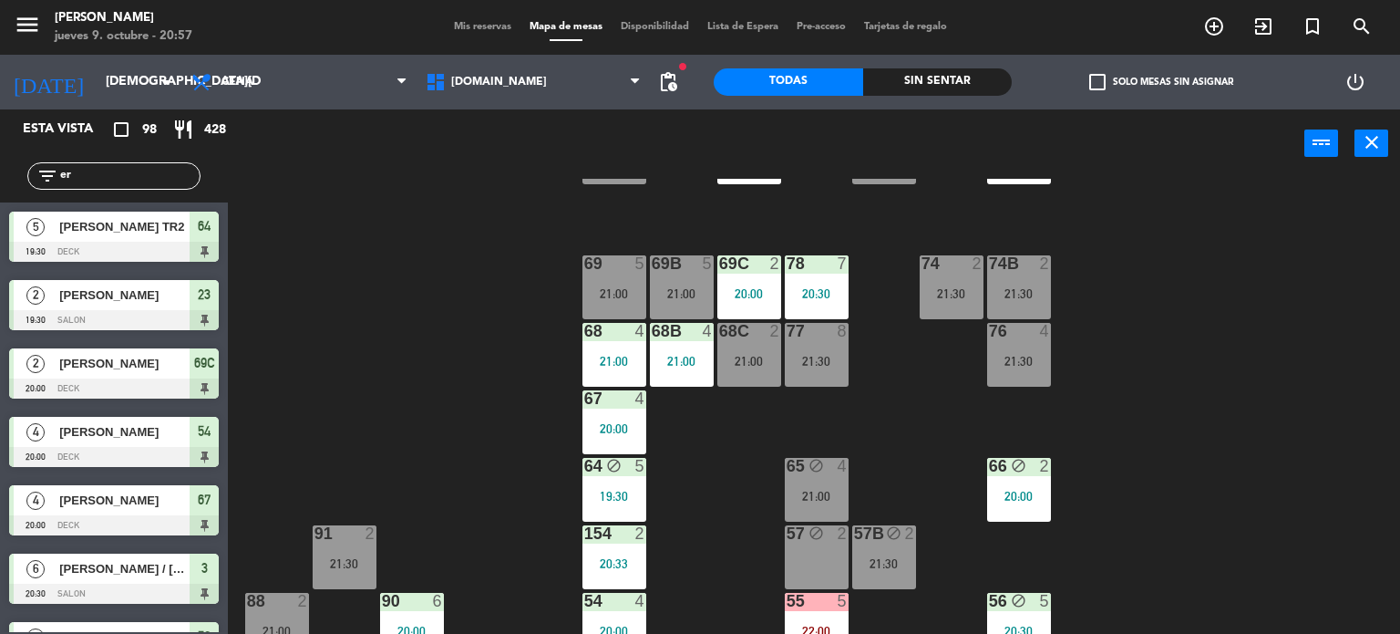
type input "e"
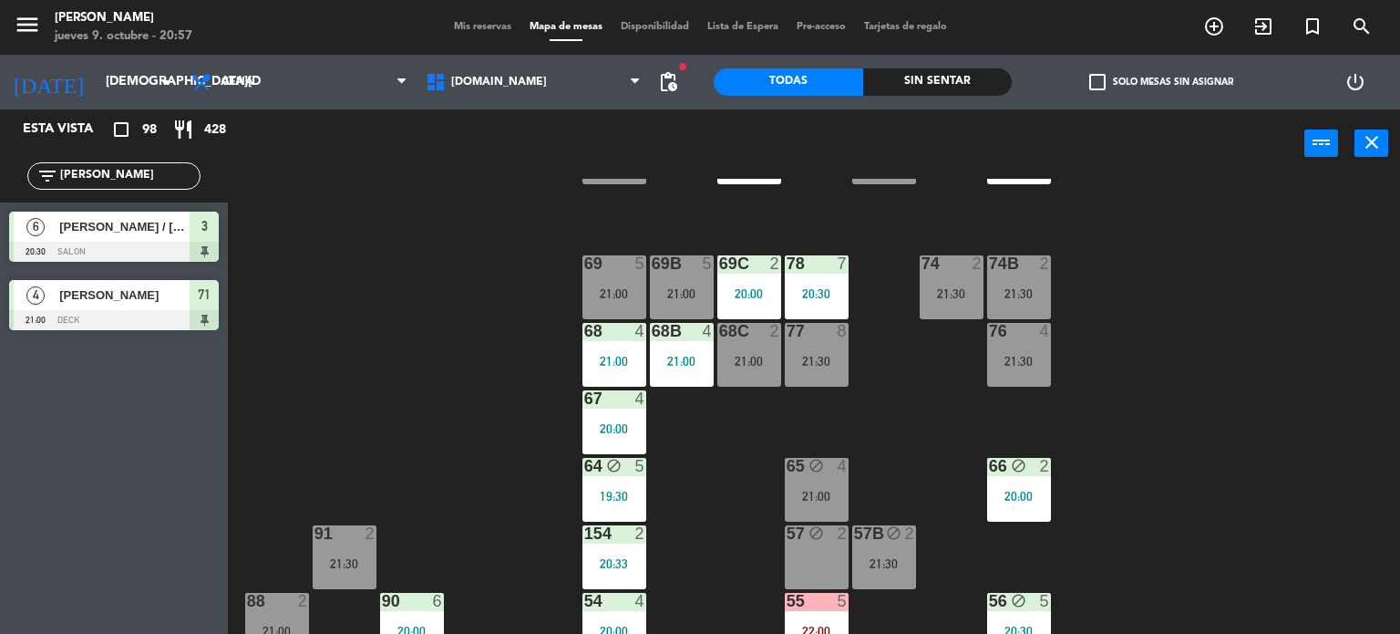
click at [397, 217] on div "71 4 21:00 72 4 21:00 73 7 21:00 70 5 21:00 74 2 21:30 74B 2 21:30 69 5 21:00 6…" at bounding box center [821, 407] width 1159 height 456
click at [169, 169] on input "[PERSON_NAME]" at bounding box center [128, 176] width 141 height 20
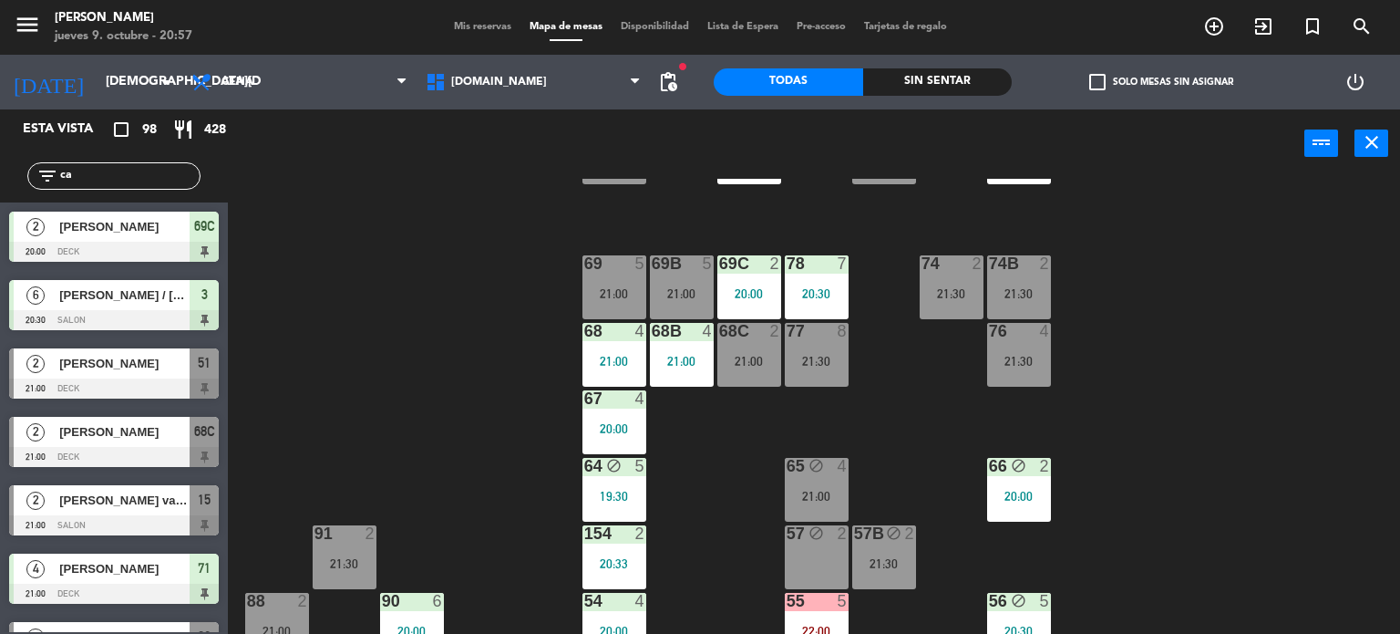
type input "c"
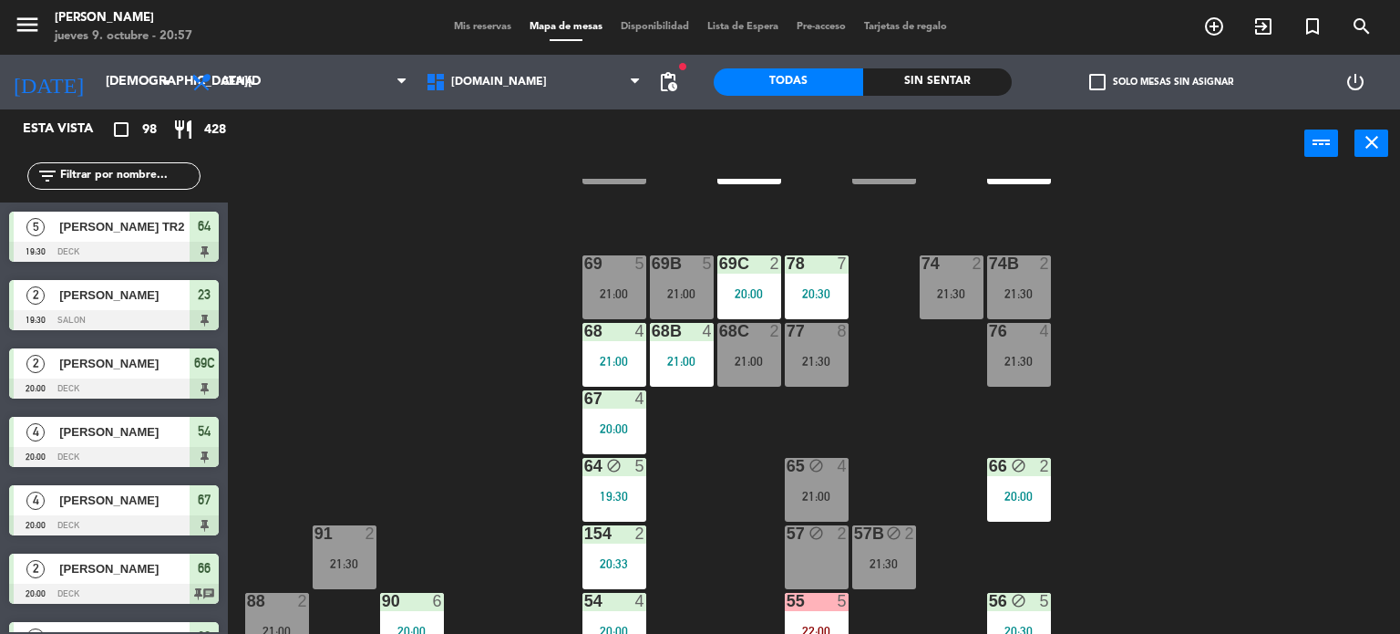
click at [1273, 406] on div "71 4 21:00 72 4 21:00 73 7 21:00 70 5 21:00 74 2 21:30 74B 2 21:30 69 5 21:00 6…" at bounding box center [821, 407] width 1159 height 456
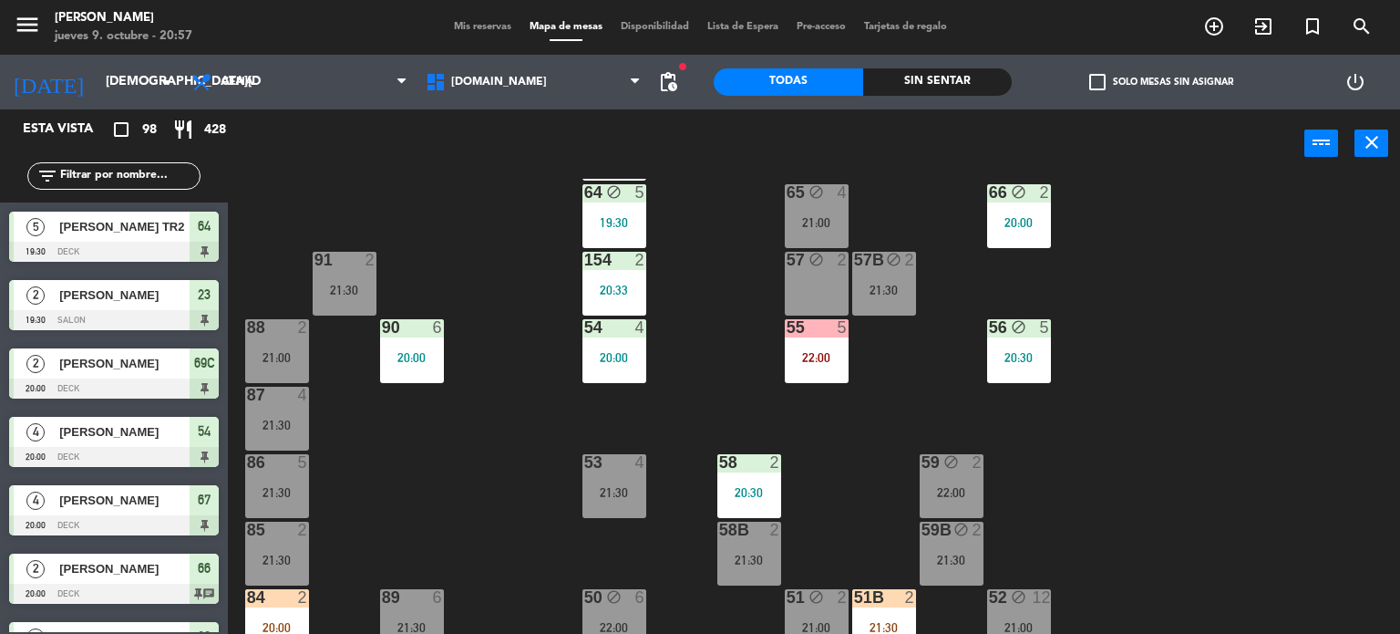
click at [621, 283] on div "20:33" at bounding box center [614, 289] width 64 height 13
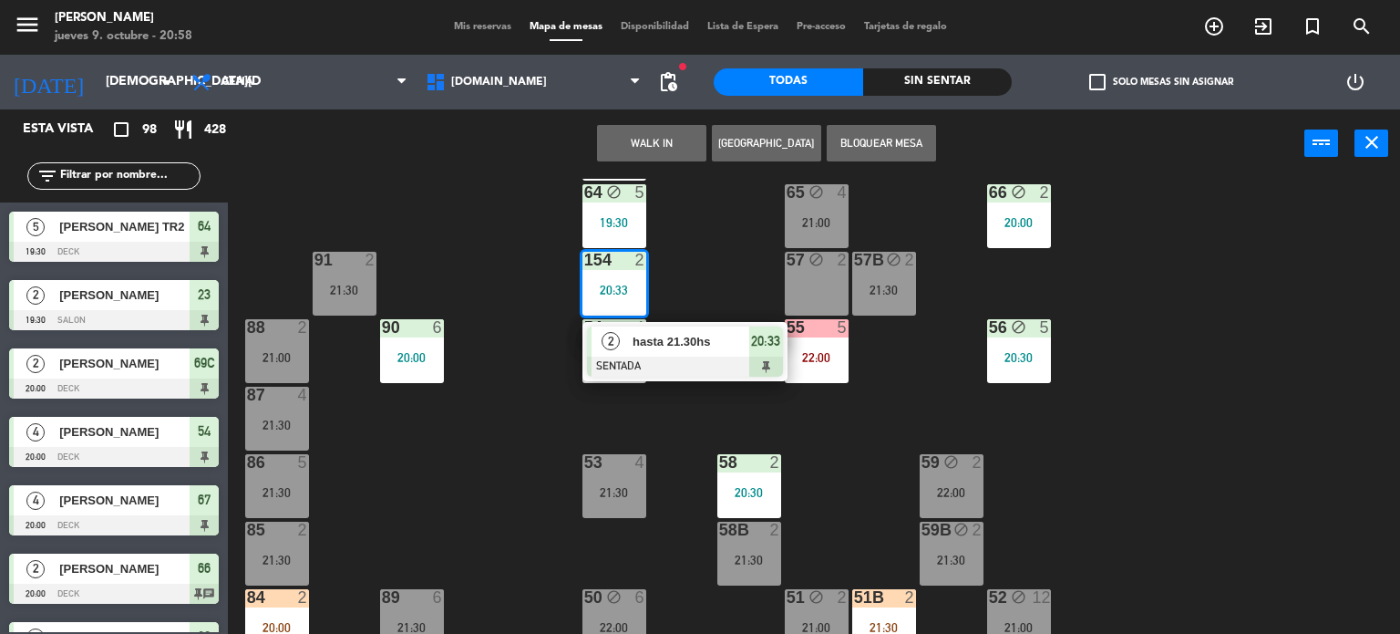
click at [718, 262] on div "71 4 21:00 72 4 21:00 73 7 21:00 70 5 21:00 74 2 21:30 74B 2 21:30 69 5 21:00 6…" at bounding box center [821, 407] width 1159 height 456
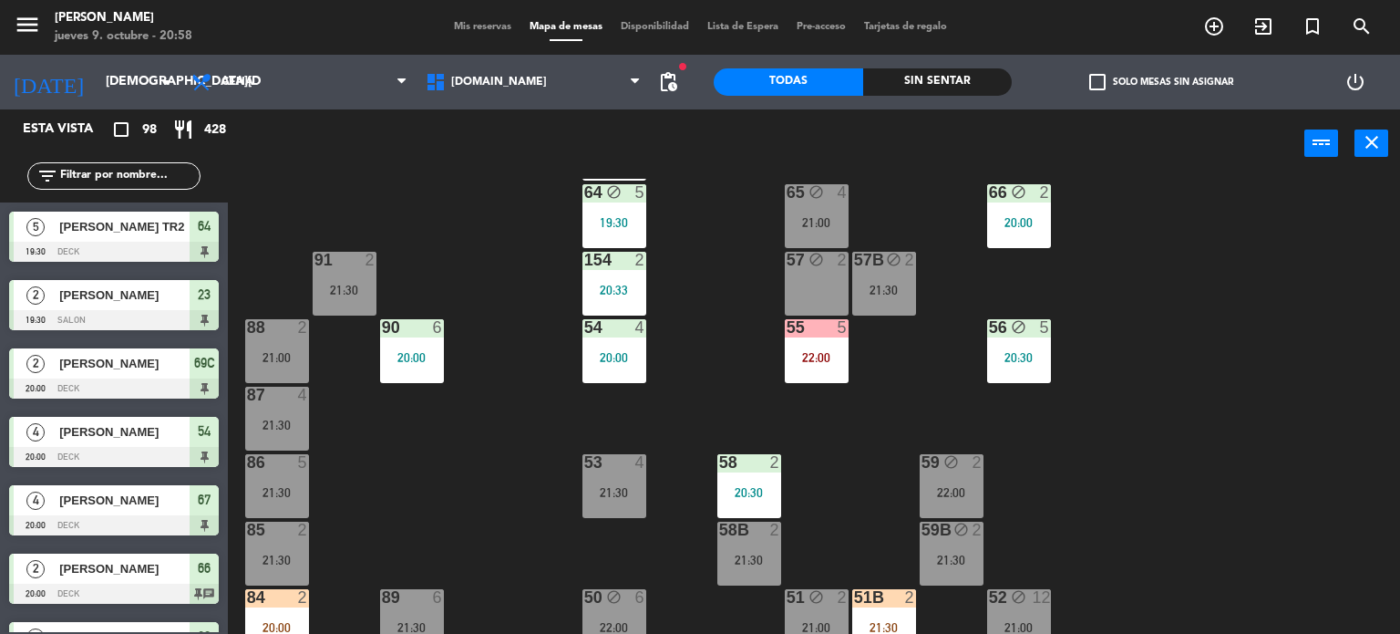
scroll to position [182, 0]
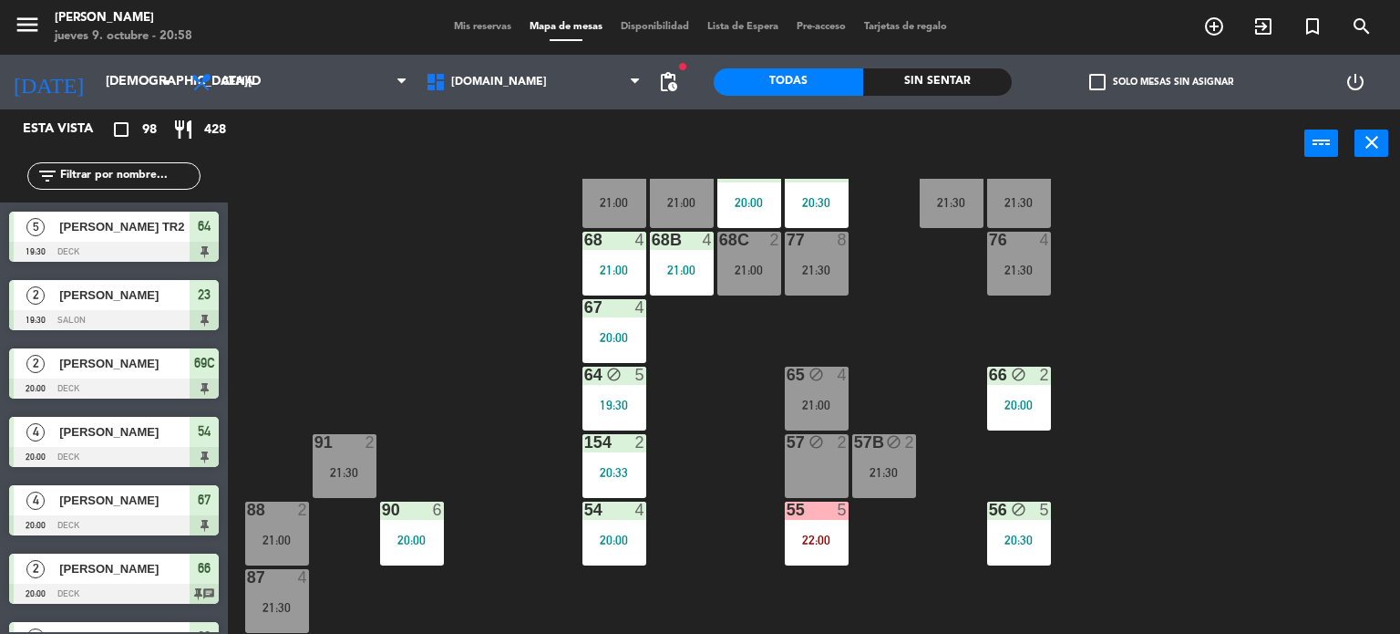
click at [1011, 404] on div "20:00" at bounding box center [1019, 404] width 64 height 13
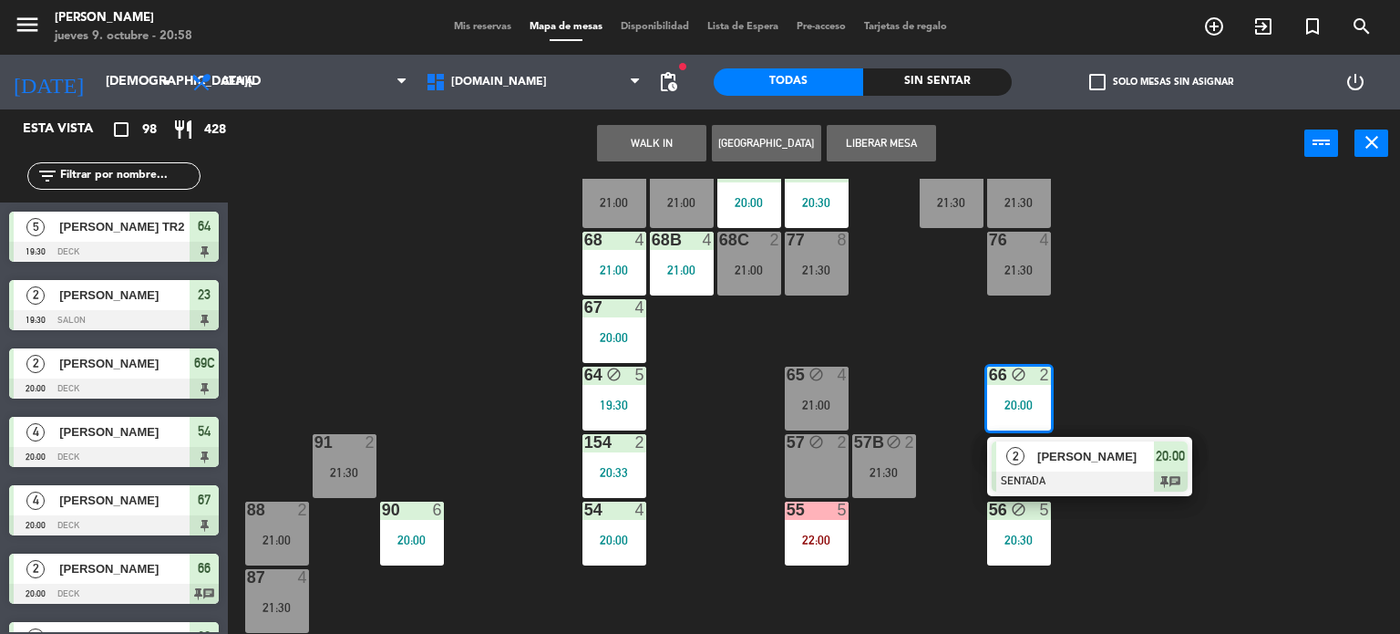
click at [1091, 463] on span "[PERSON_NAME]" at bounding box center [1095, 456] width 117 height 19
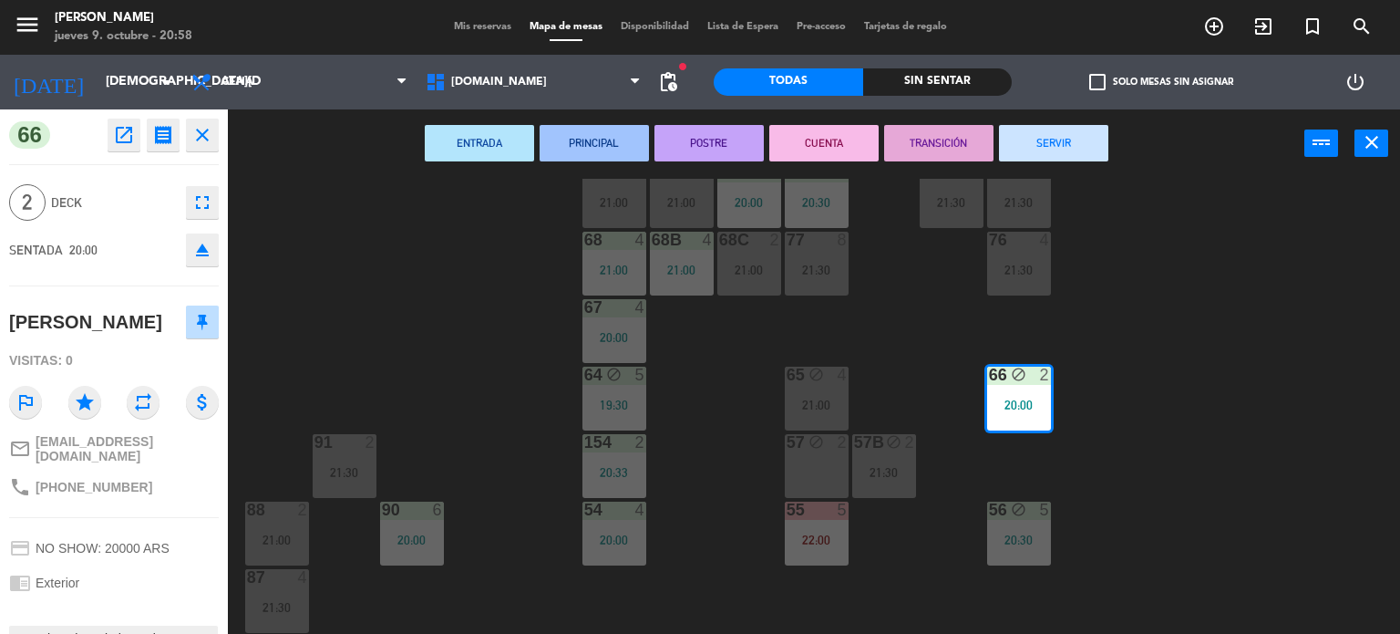
drag, startPoint x: 206, startPoint y: 138, endPoint x: 199, endPoint y: 113, distance: 25.7
click at [207, 131] on icon "close" at bounding box center [202, 135] width 22 height 22
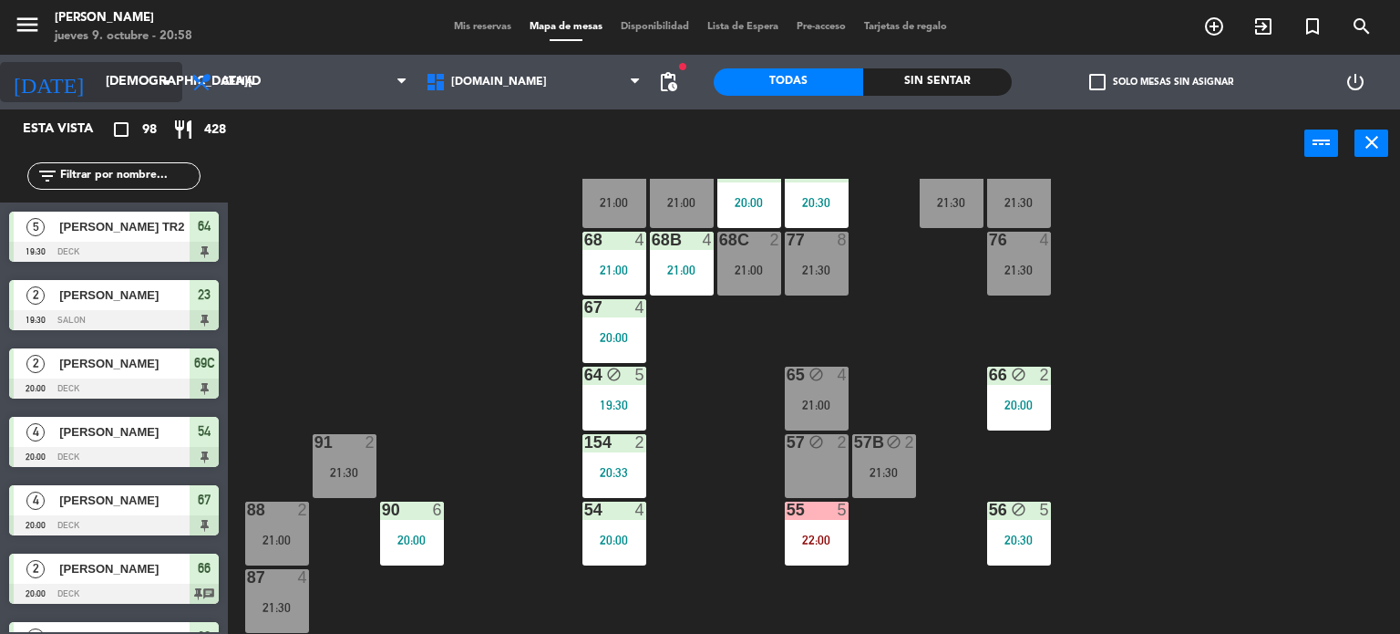
drag, startPoint x: 141, startPoint y: 136, endPoint x: 108, endPoint y: 83, distance: 62.2
click at [126, 105] on ng-component "menu [PERSON_NAME] [DATE] 9. octubre - 20:58 Mis reservas Mapa de mesas Disponi…" at bounding box center [700, 317] width 1400 height 634
click at [188, 181] on input "text" at bounding box center [128, 176] width 141 height 20
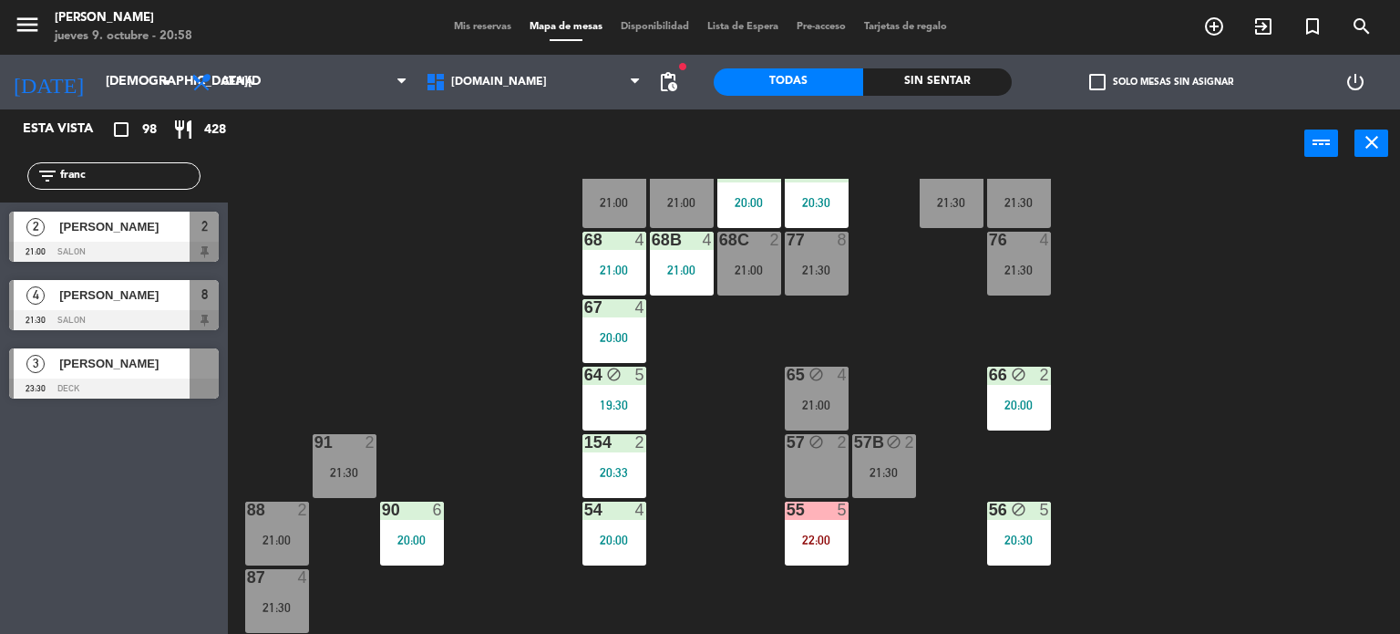
type input "franc"
drag, startPoint x: 397, startPoint y: 272, endPoint x: 413, endPoint y: 285, distance: 20.7
click at [401, 272] on div "71 4 21:00 72 4 21:00 73 7 21:00 70 5 21:00 74 2 21:30 74B 2 21:30 69 5 21:00 6…" at bounding box center [821, 407] width 1159 height 456
click at [142, 254] on div at bounding box center [114, 252] width 210 height 20
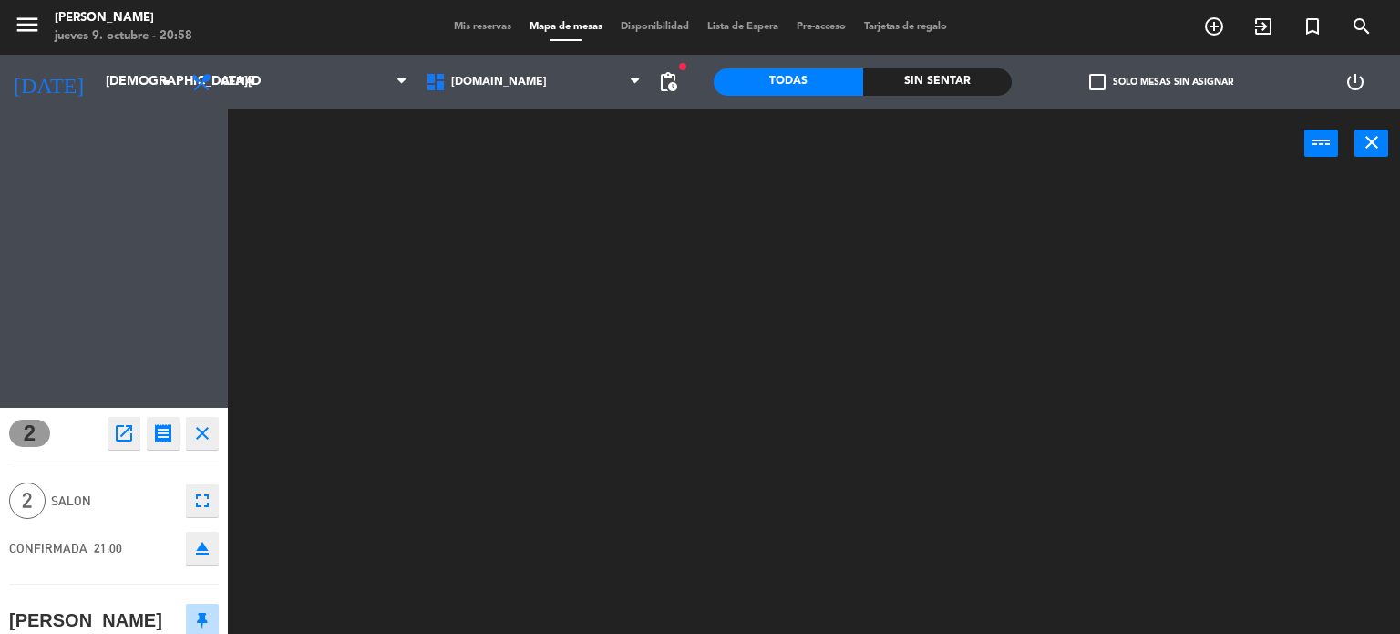
scroll to position [0, 0]
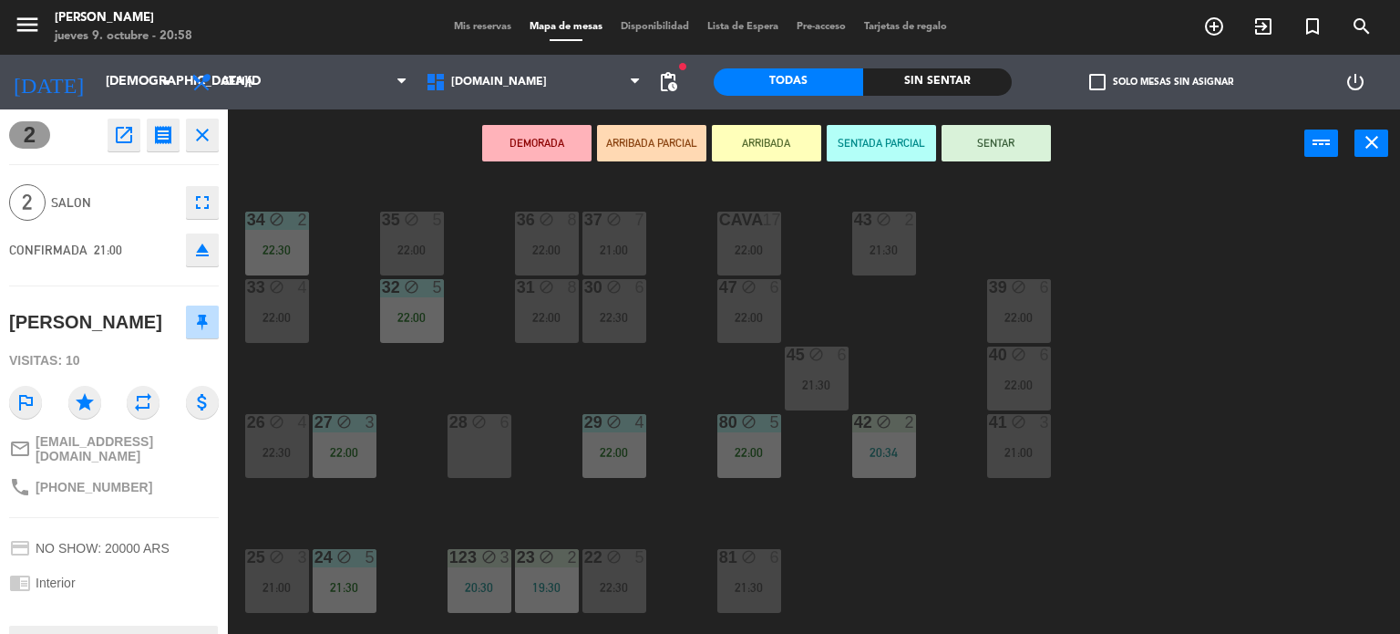
click at [681, 142] on button "ARRIBADA PARCIAL" at bounding box center [651, 143] width 109 height 36
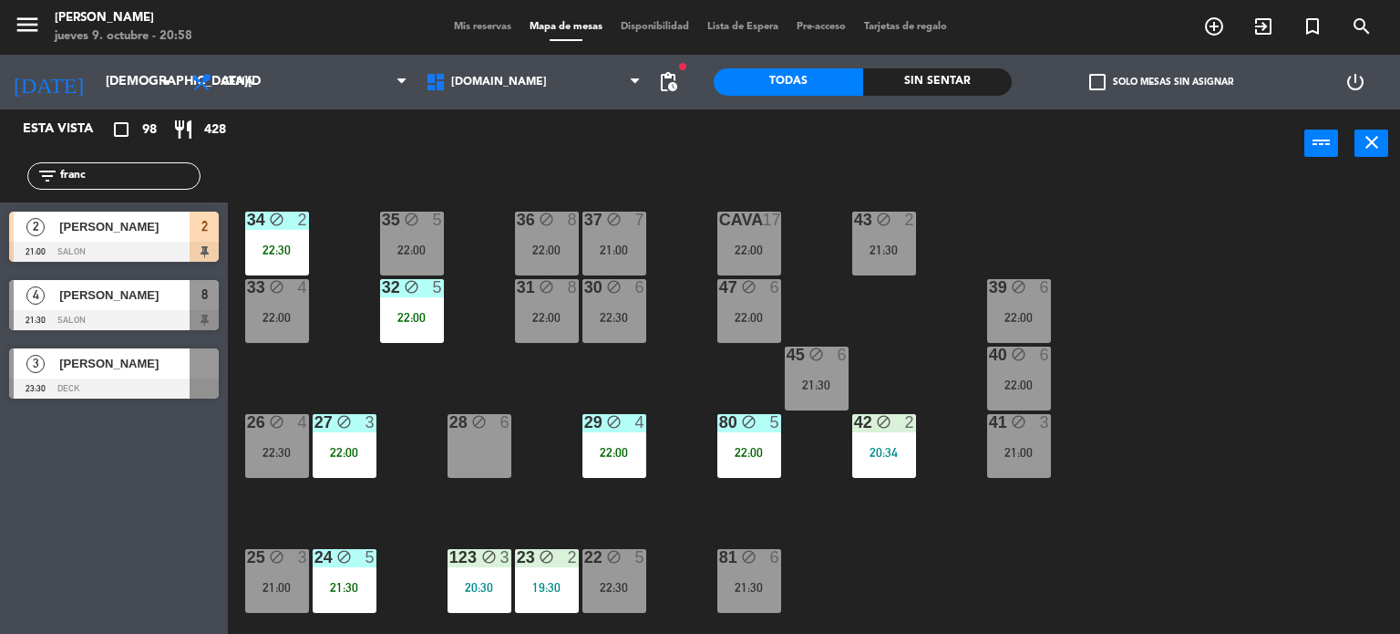
drag, startPoint x: 965, startPoint y: 309, endPoint x: 386, endPoint y: 240, distance: 583.0
click at [955, 313] on div "34 block 2 22:30 35 block 5 22:00 36 block 8 22:00 43 block 2 21:30 37 block 7 …" at bounding box center [821, 407] width 1159 height 456
click at [170, 174] on input "franc" at bounding box center [128, 176] width 141 height 20
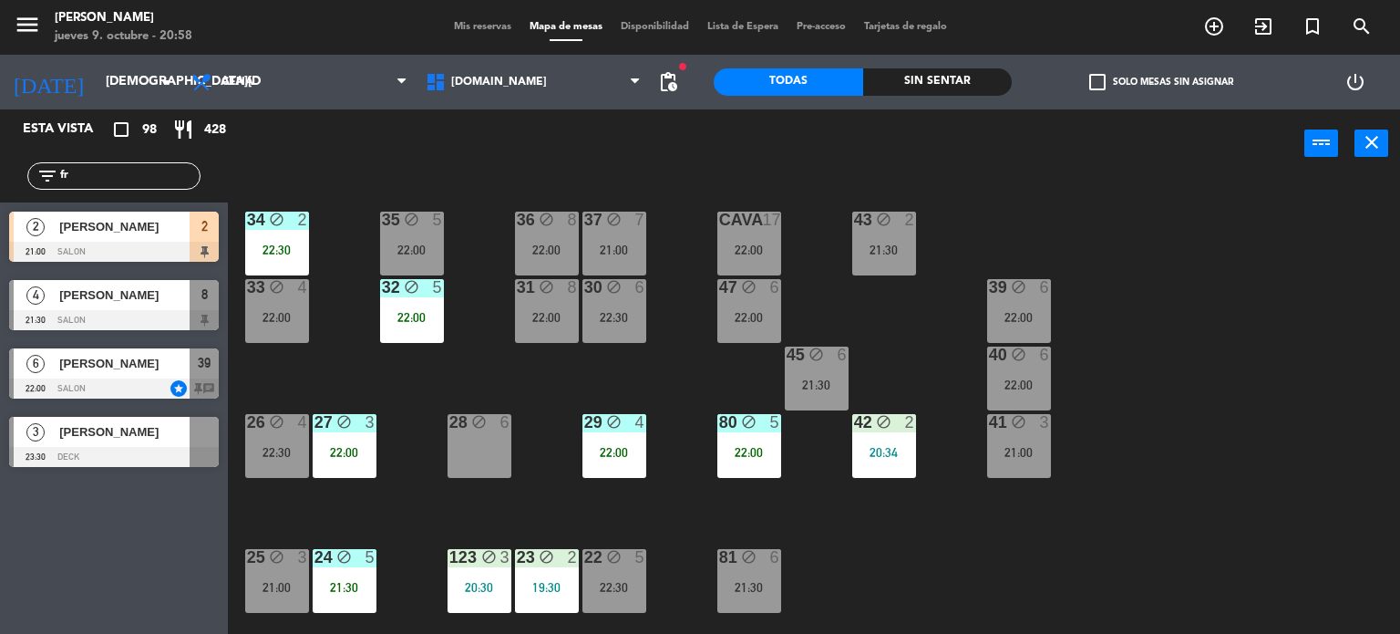
type input "f"
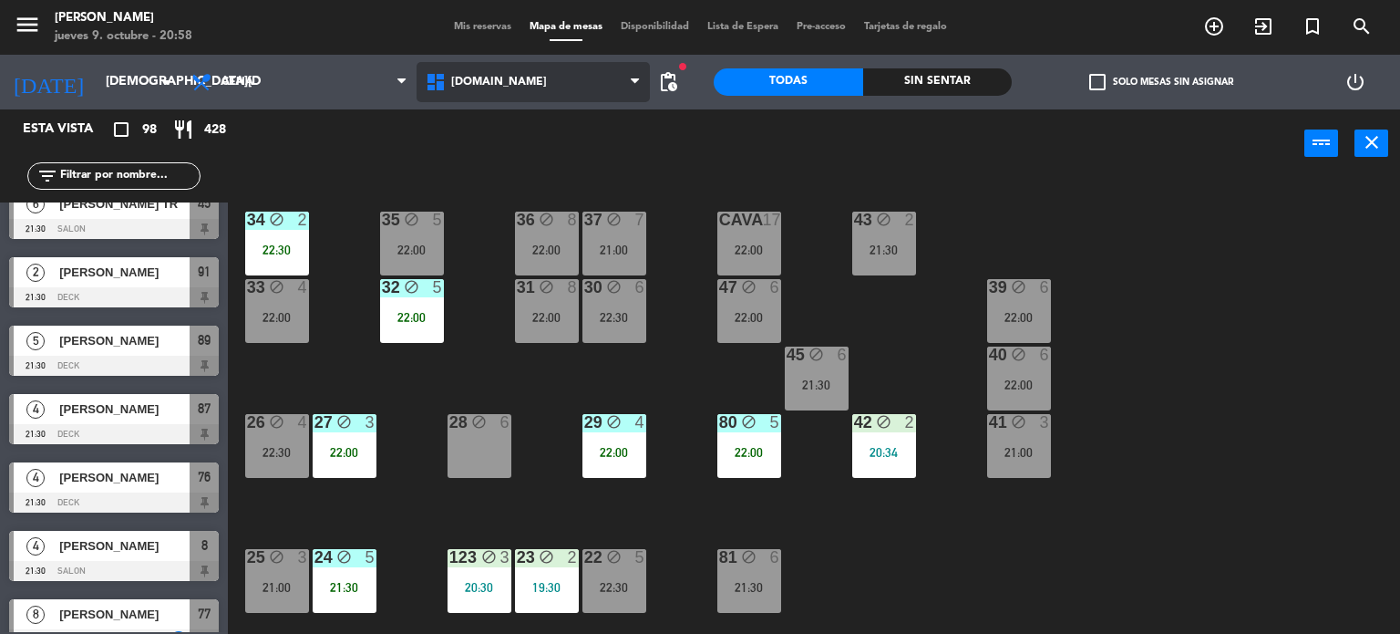
click at [561, 78] on span "[DOMAIN_NAME]" at bounding box center [534, 82] width 234 height 40
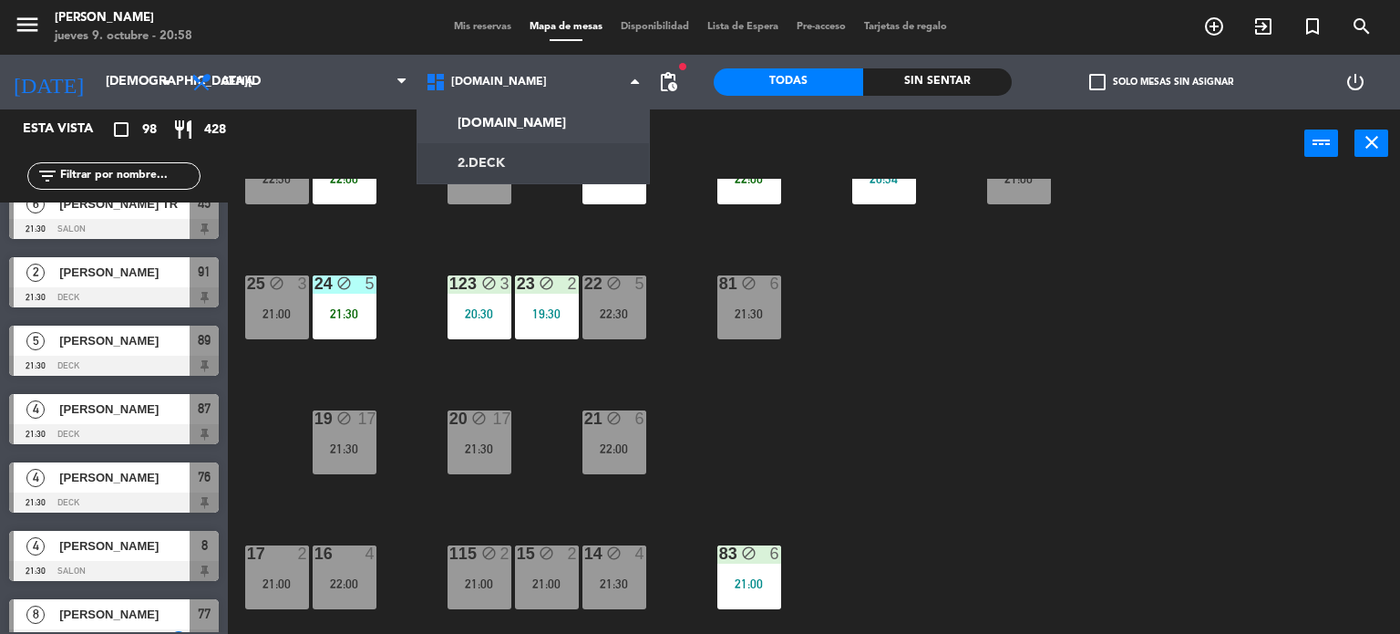
scroll to position [652, 0]
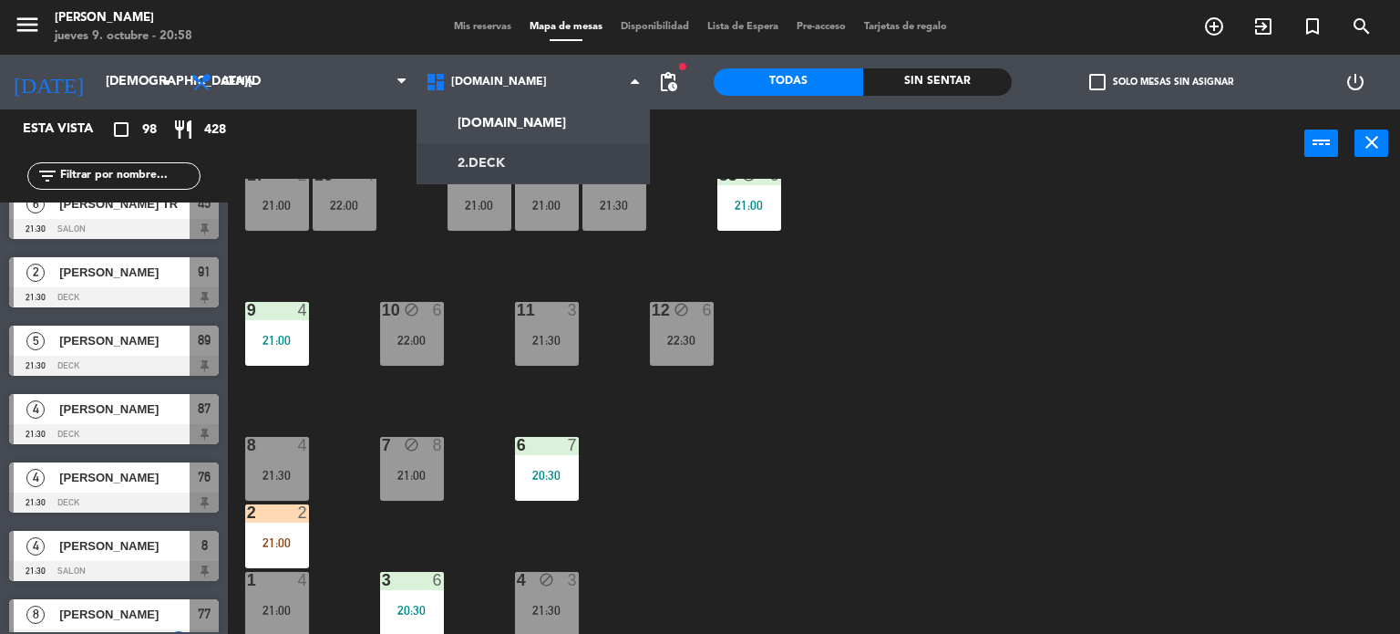
click at [846, 500] on div "34 block 2 22:30 35 block 5 22:00 36 block 8 22:00 43 block 2 21:30 37 block 7 …" at bounding box center [821, 407] width 1159 height 456
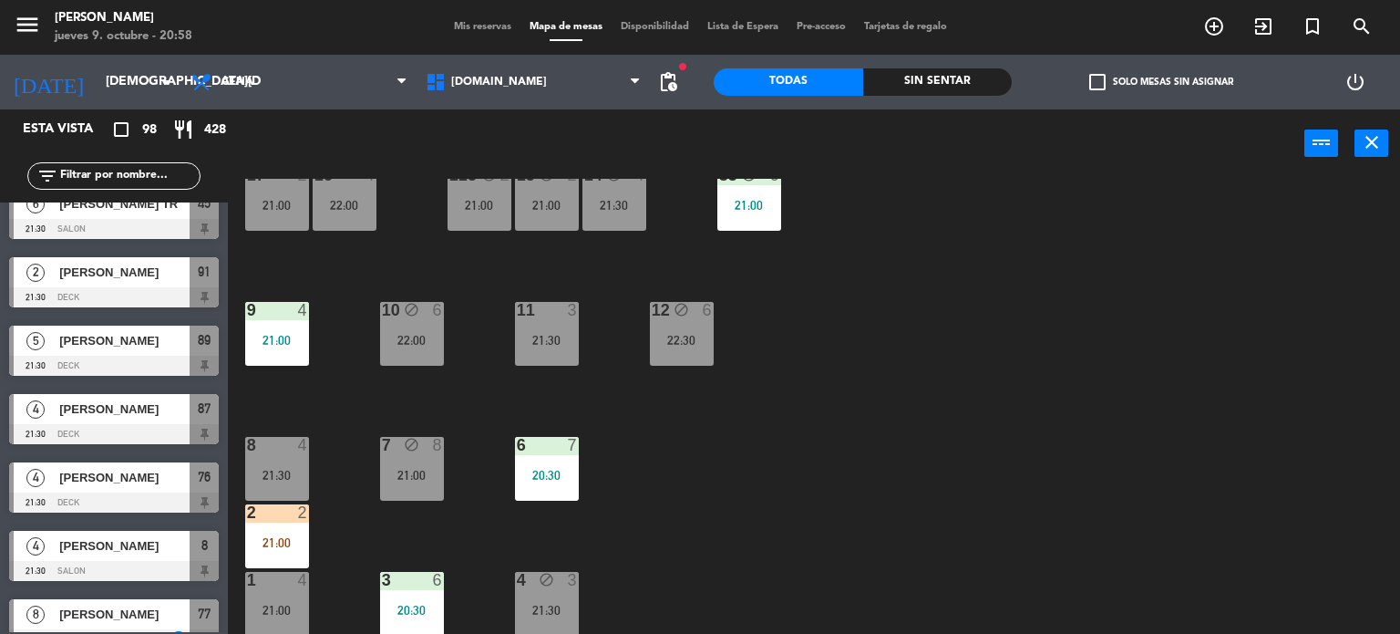
click at [266, 536] on div "21:00" at bounding box center [277, 542] width 64 height 13
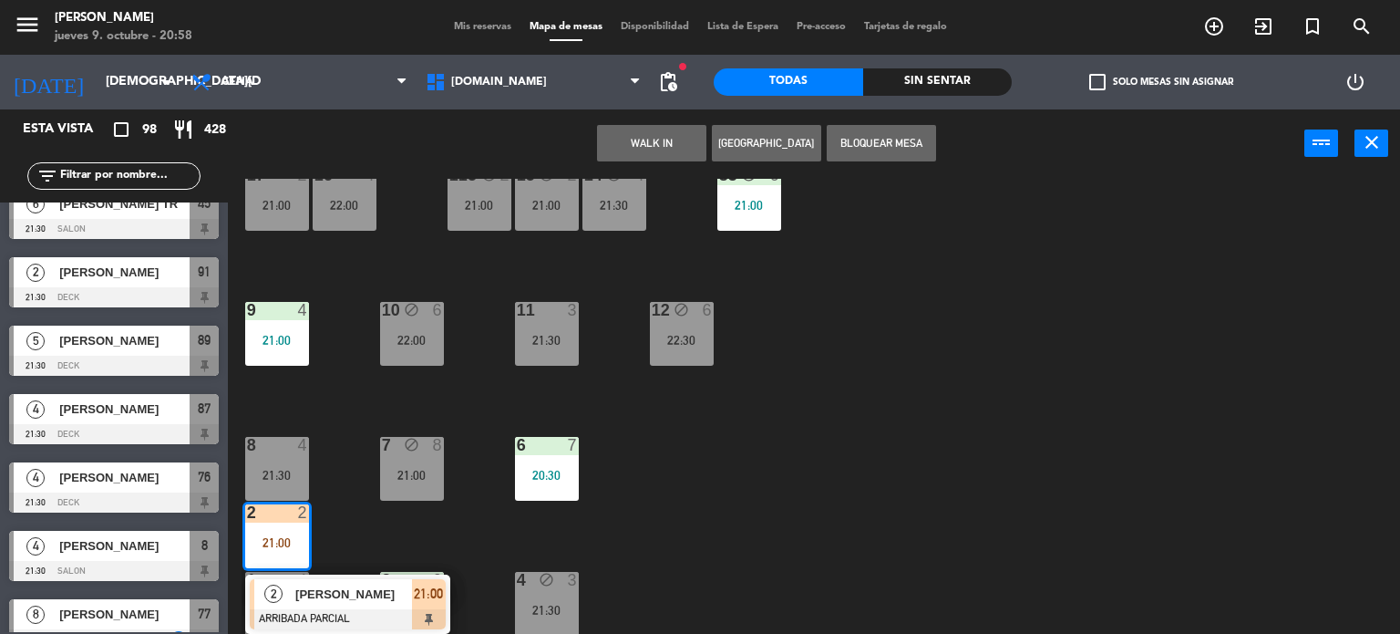
scroll to position [378, 0]
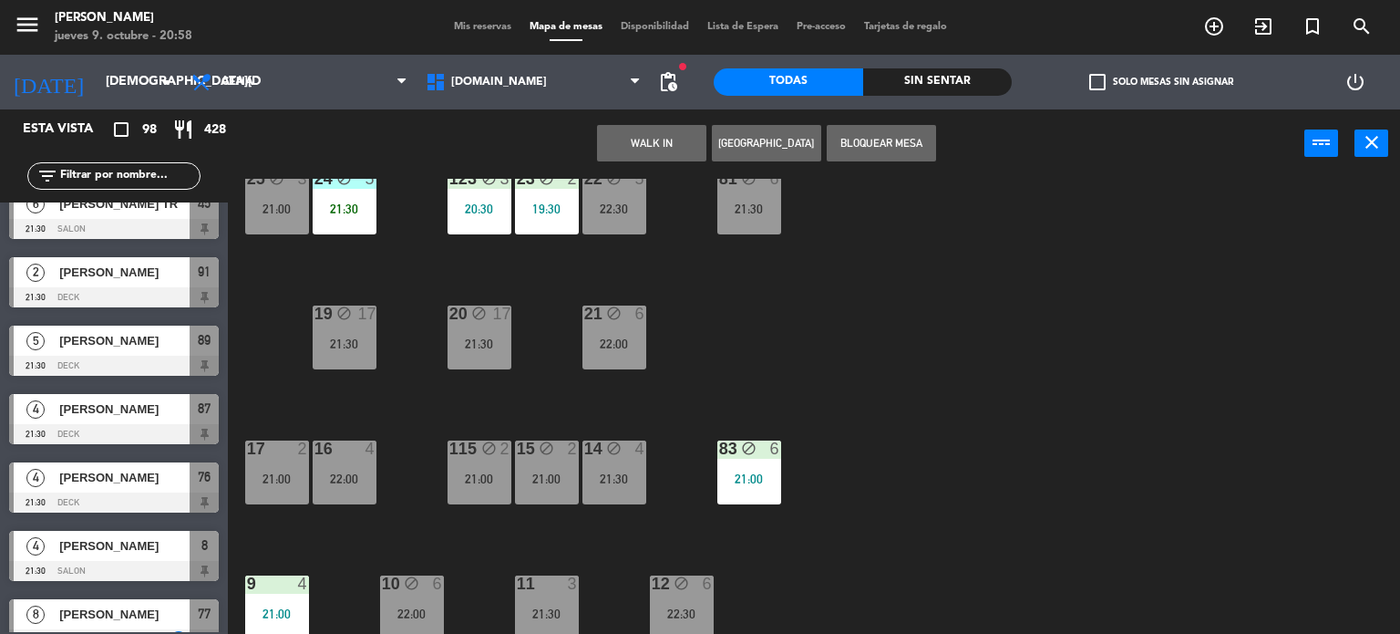
click at [281, 478] on div "21:00" at bounding box center [277, 478] width 64 height 13
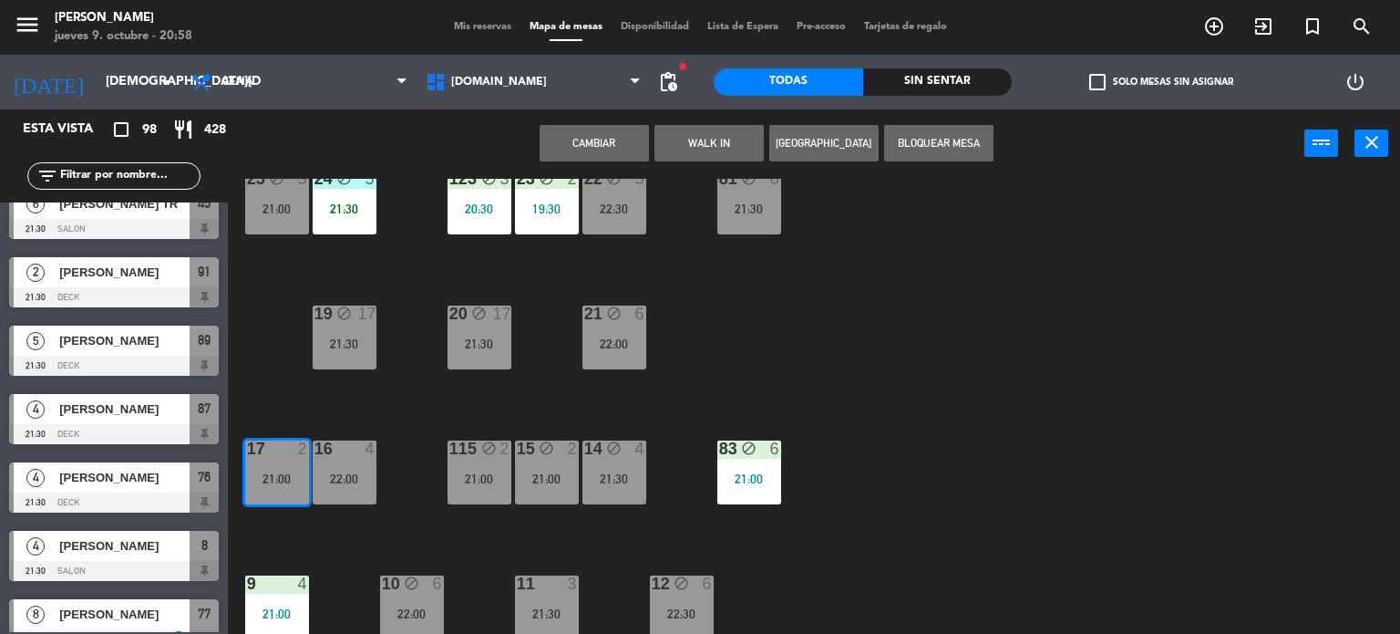
click at [591, 143] on button "Cambiar" at bounding box center [594, 143] width 109 height 36
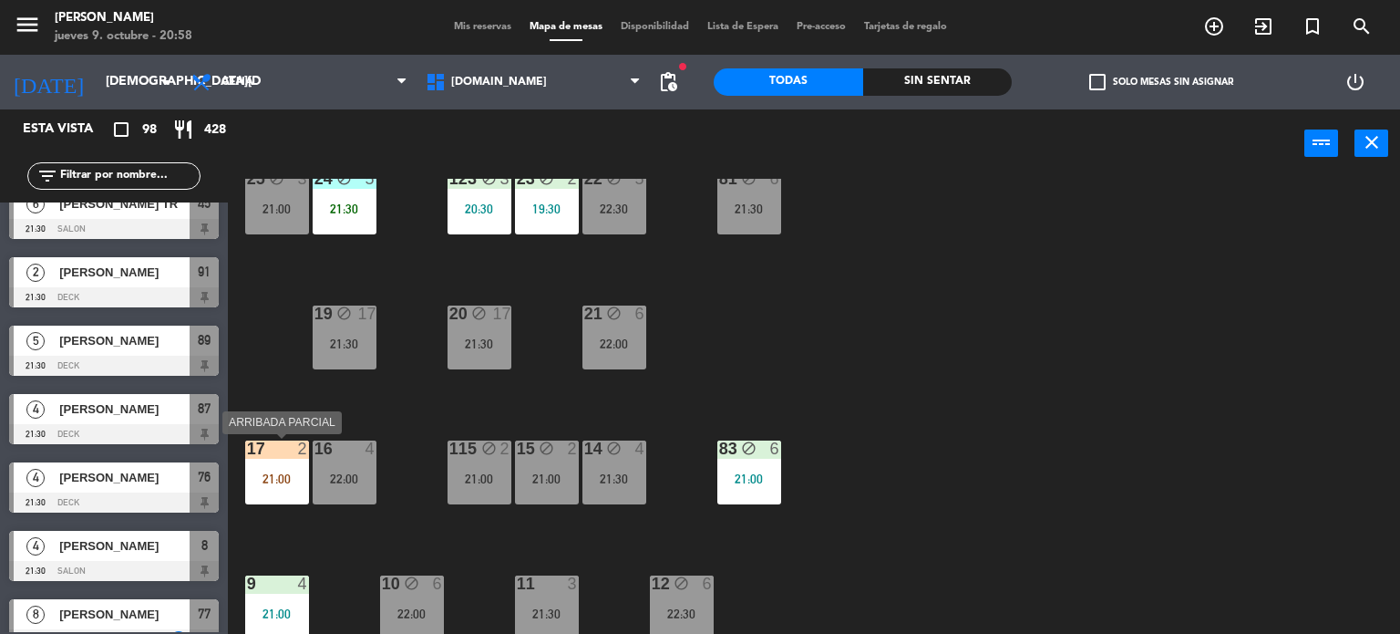
click at [287, 442] on div at bounding box center [277, 448] width 30 height 16
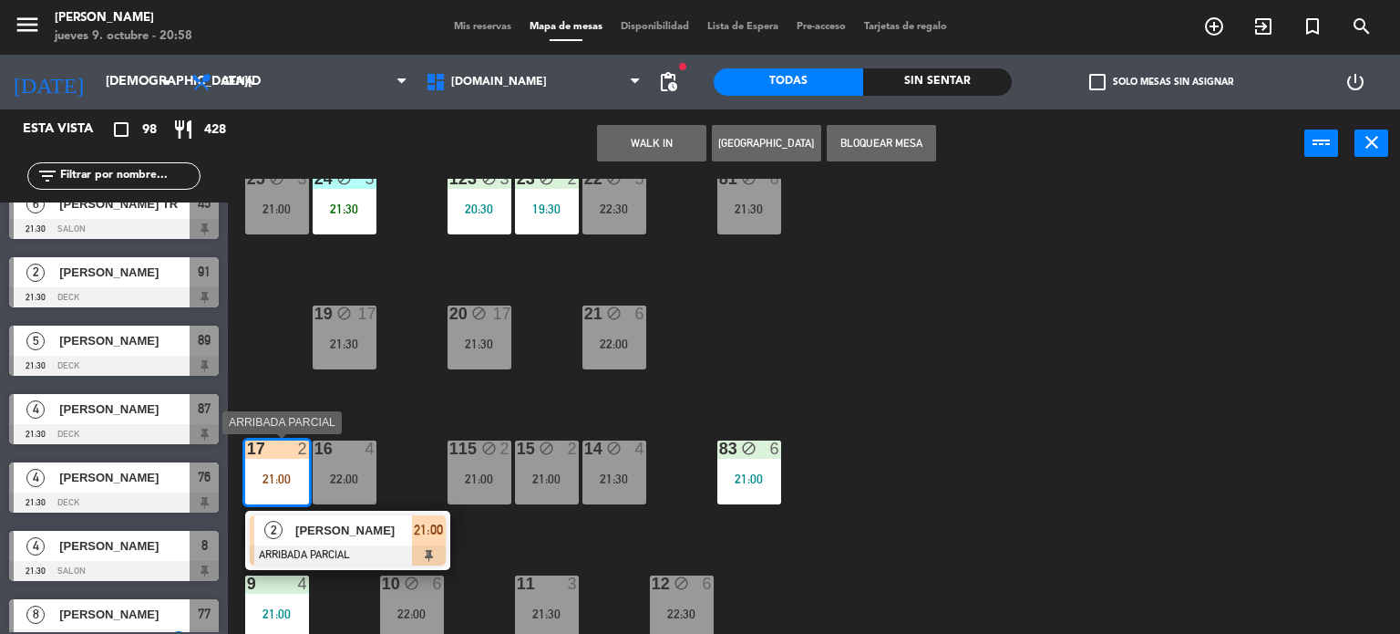
click at [349, 545] on div at bounding box center [348, 555] width 196 height 20
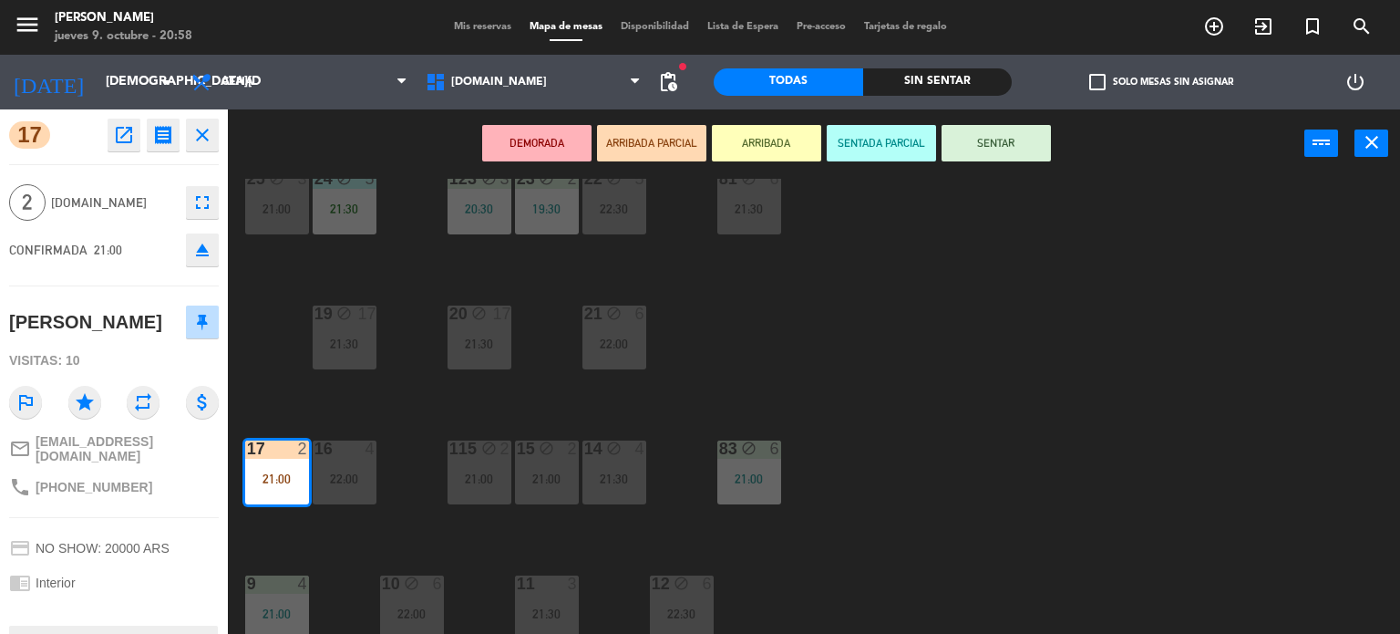
click at [983, 149] on button "SENTAR" at bounding box center [996, 143] width 109 height 36
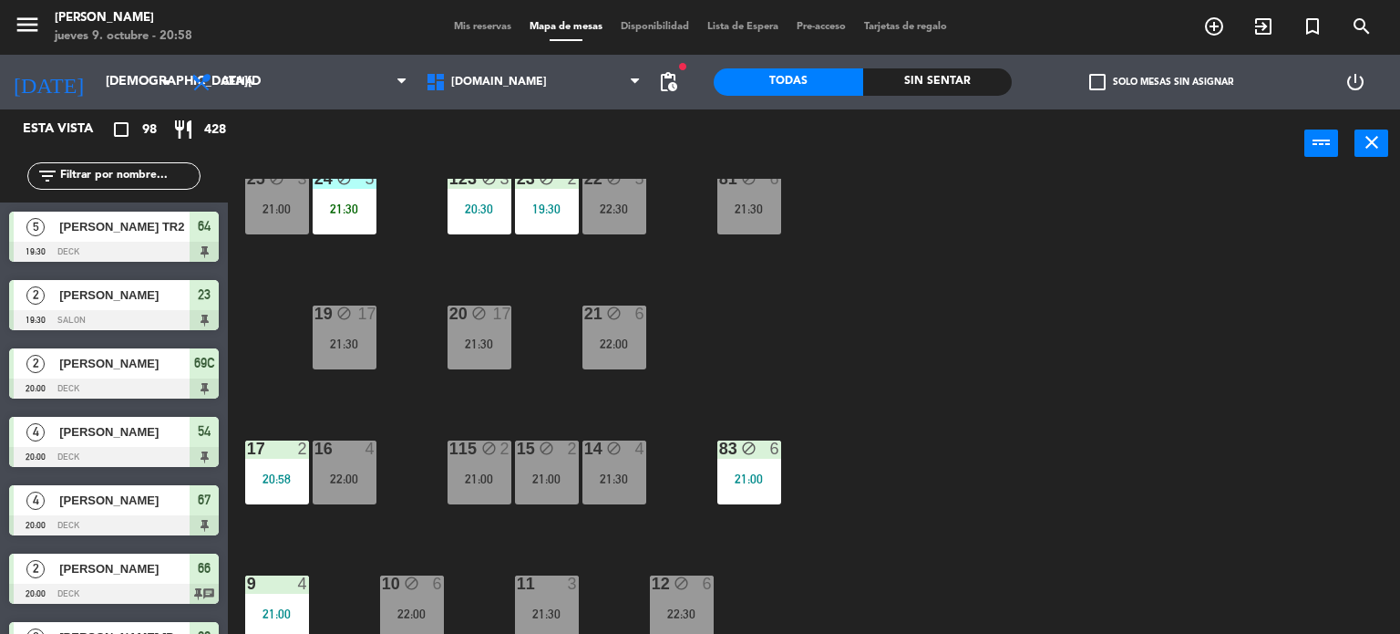
scroll to position [0, 0]
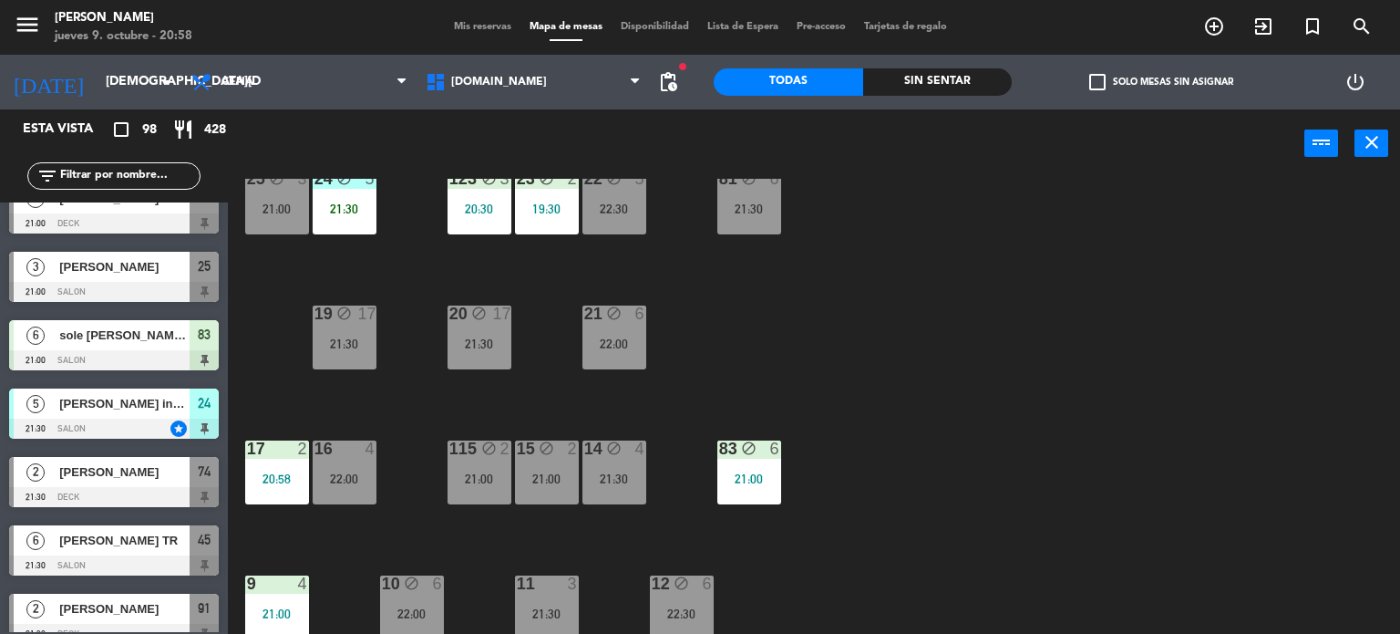
click at [963, 238] on div "34 block 2 22:30 35 block 5 22:00 36 block 8 22:00 43 block 2 21:30 37 block 7 …" at bounding box center [821, 407] width 1159 height 456
click at [577, 65] on span "[DOMAIN_NAME]" at bounding box center [534, 82] width 234 height 40
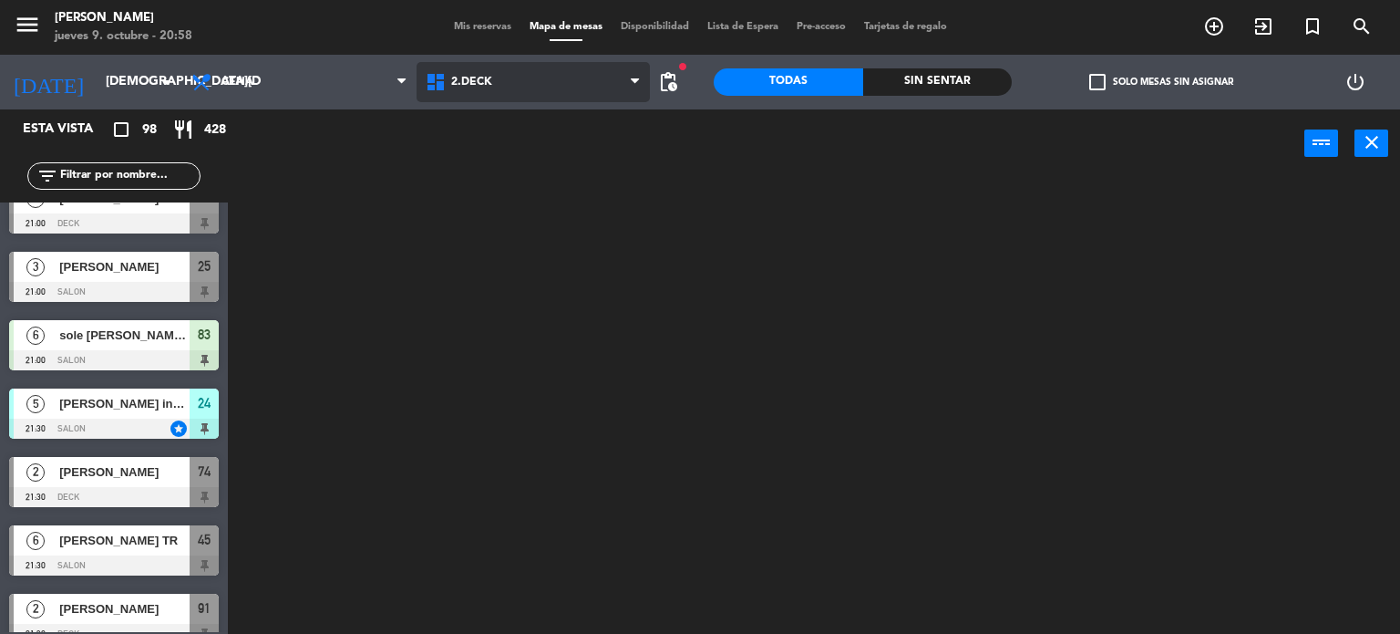
click at [604, 174] on ng-component "menu [PERSON_NAME] [DATE] 9. octubre - 20:58 Mis reservas Mapa de mesas Disponi…" at bounding box center [700, 317] width 1400 height 634
click at [576, 90] on span "2.DECK" at bounding box center [534, 82] width 234 height 40
click at [580, 156] on ng-component "menu [PERSON_NAME] [DATE] 9. octubre - 20:58 Mis reservas Mapa de mesas Disponi…" at bounding box center [700, 317] width 1400 height 634
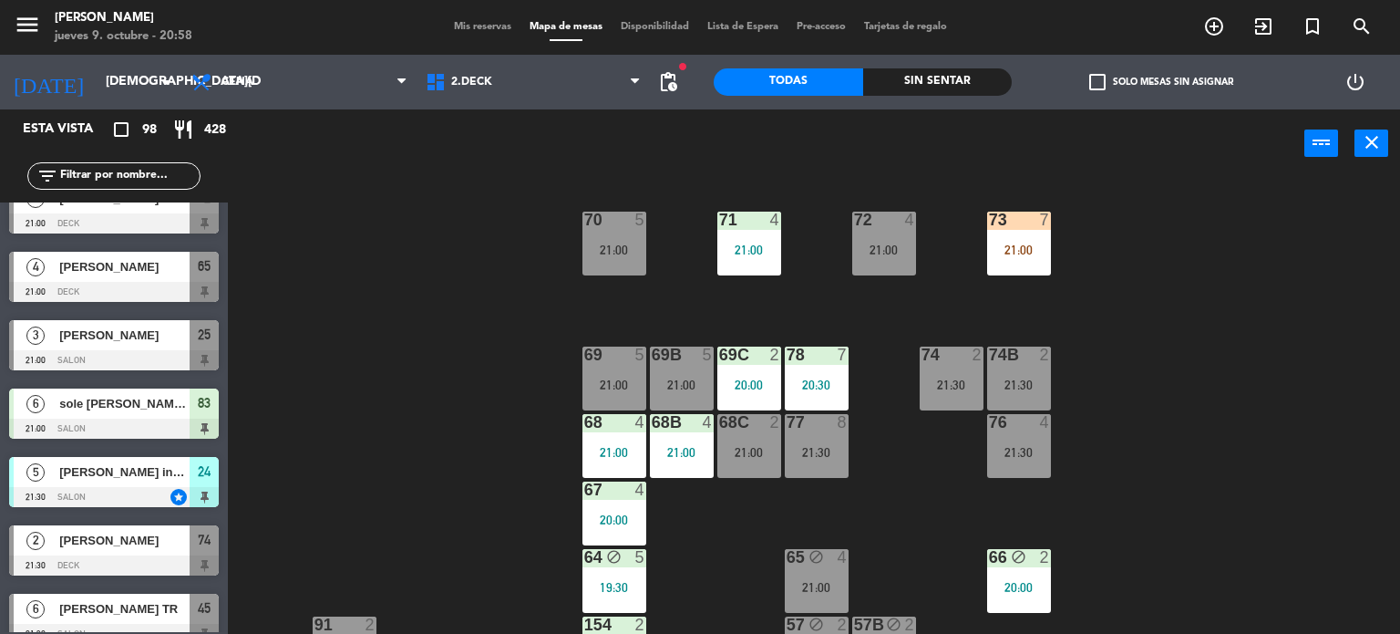
click at [1149, 322] on div "71 4 21:00 72 4 21:00 73 7 21:00 70 5 21:00 74 2 21:30 74B 2 21:30 69 5 21:00 6…" at bounding box center [821, 407] width 1159 height 456
click at [1047, 240] on div "73 7 21:00" at bounding box center [1019, 243] width 64 height 64
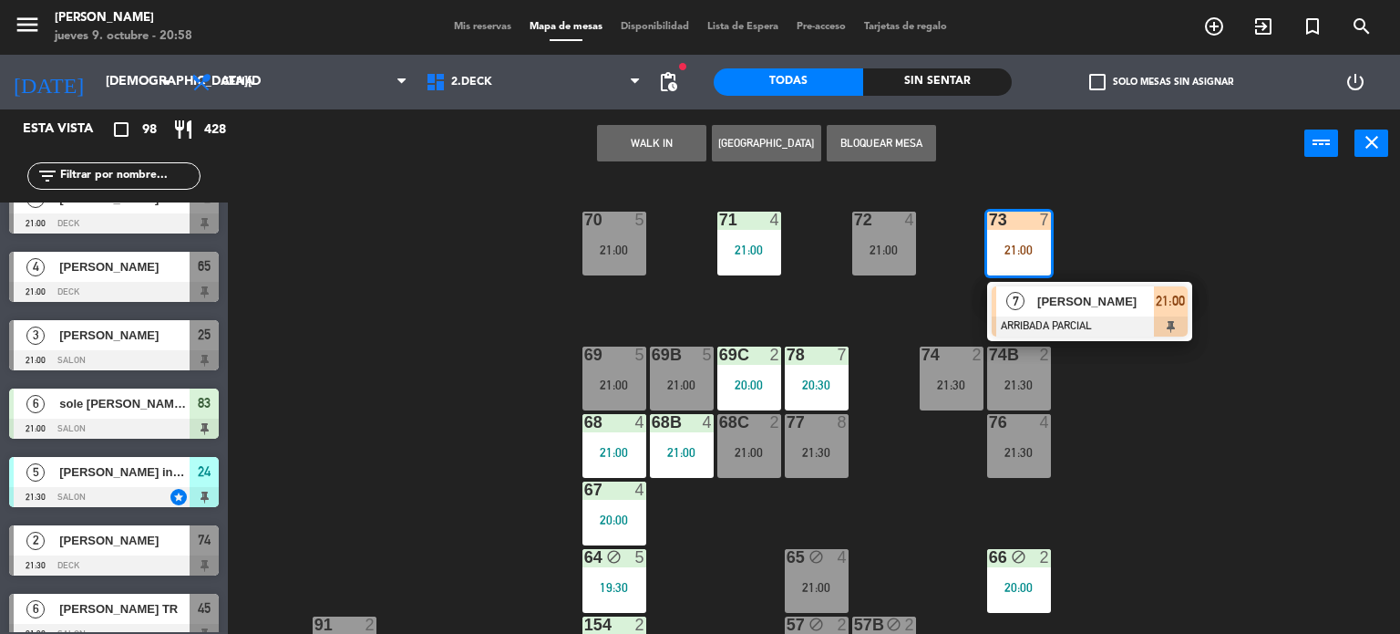
click at [1087, 307] on span "[PERSON_NAME]" at bounding box center [1095, 301] width 117 height 19
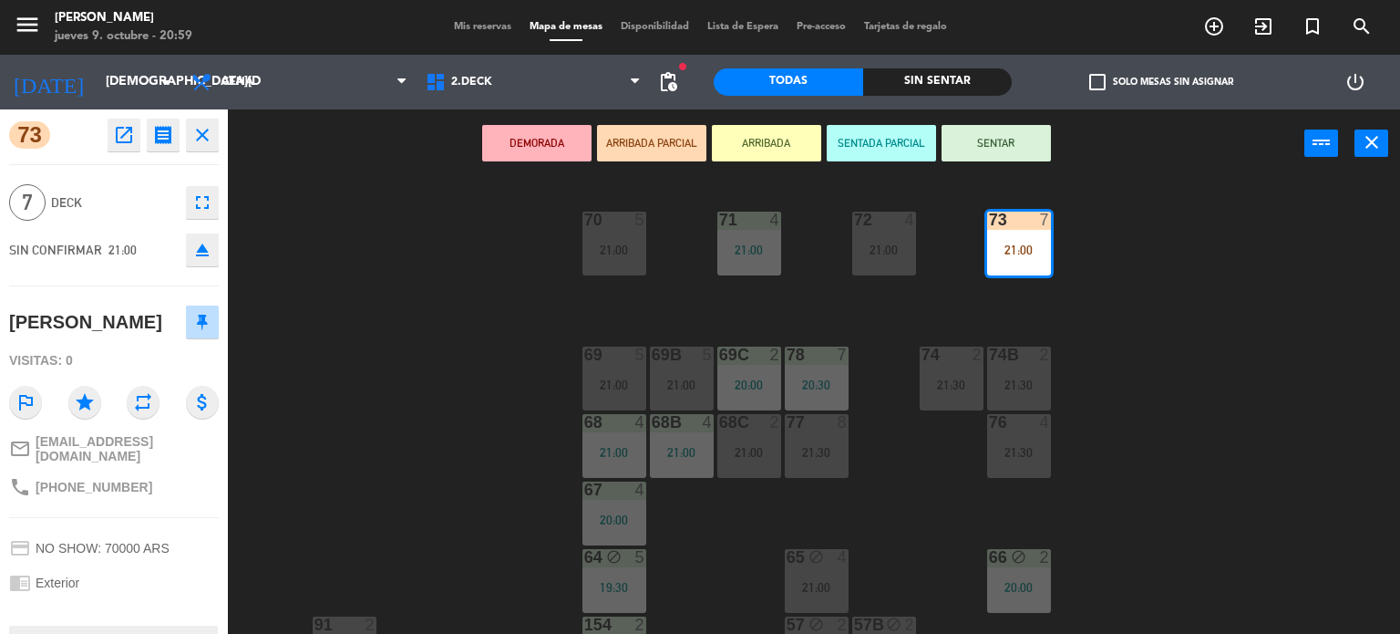
drag, startPoint x: 1025, startPoint y: 144, endPoint x: 1103, endPoint y: 190, distance: 90.7
click at [1028, 144] on button "SENTAR" at bounding box center [996, 143] width 109 height 36
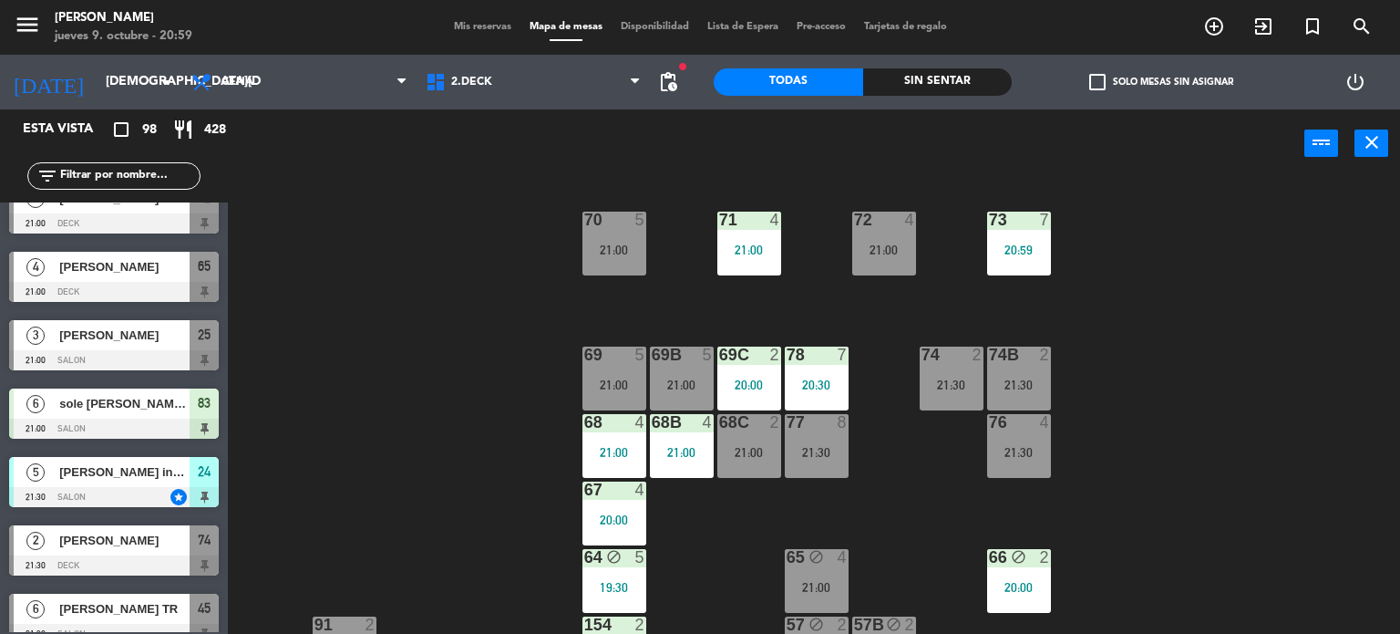
click at [1199, 287] on div "71 4 21:00 72 4 21:00 73 7 20:59 70 5 21:00 74 2 21:30 74B 2 21:30 69 5 21:00 6…" at bounding box center [821, 407] width 1159 height 456
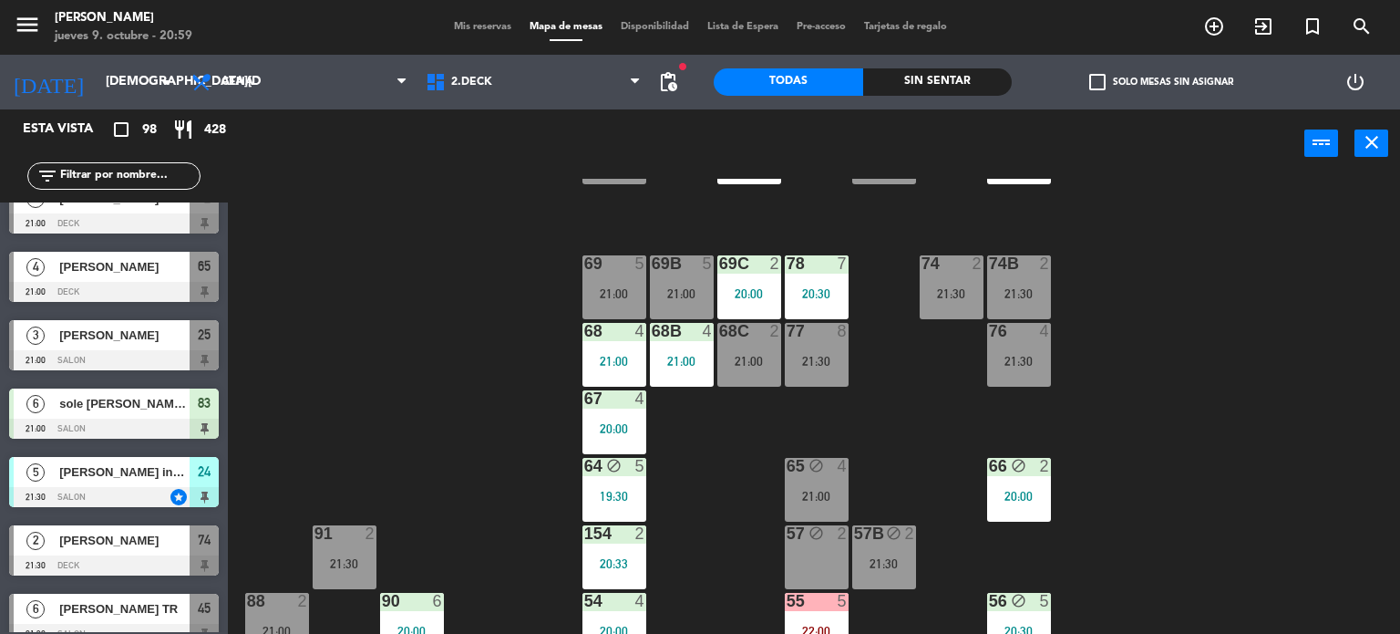
click at [1043, 489] on div "20:00" at bounding box center [1019, 496] width 64 height 14
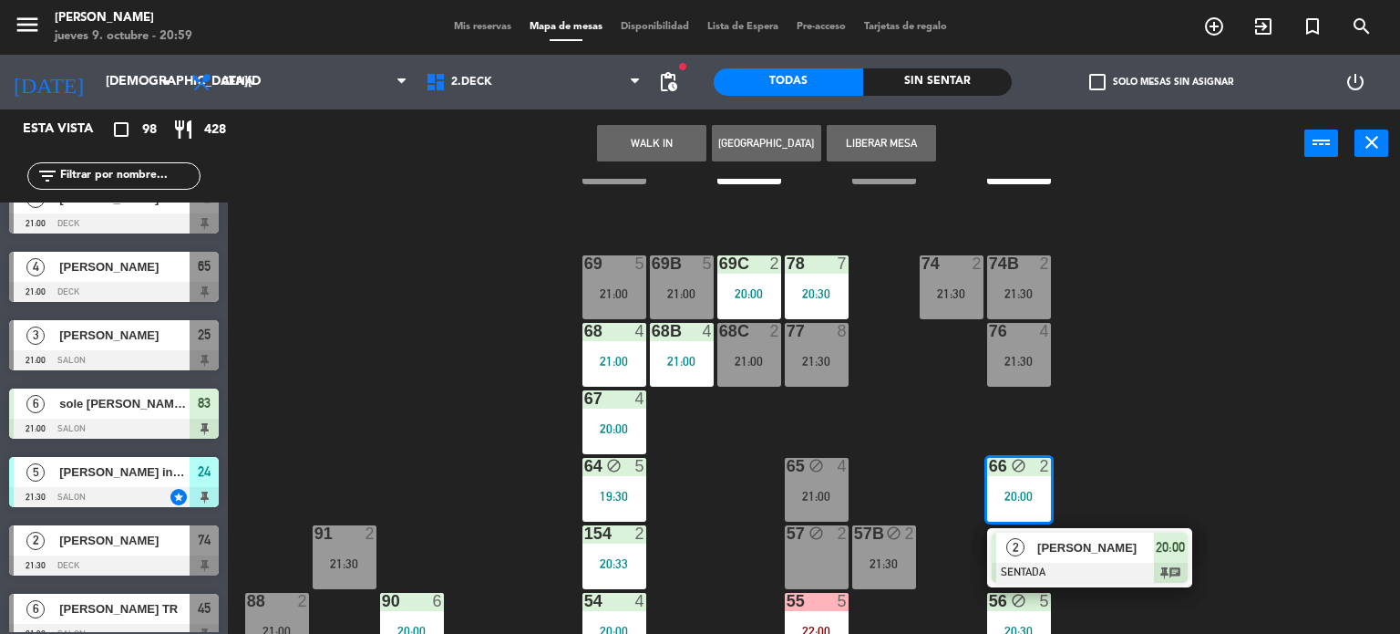
click at [1094, 541] on span "[PERSON_NAME]" at bounding box center [1095, 547] width 117 height 19
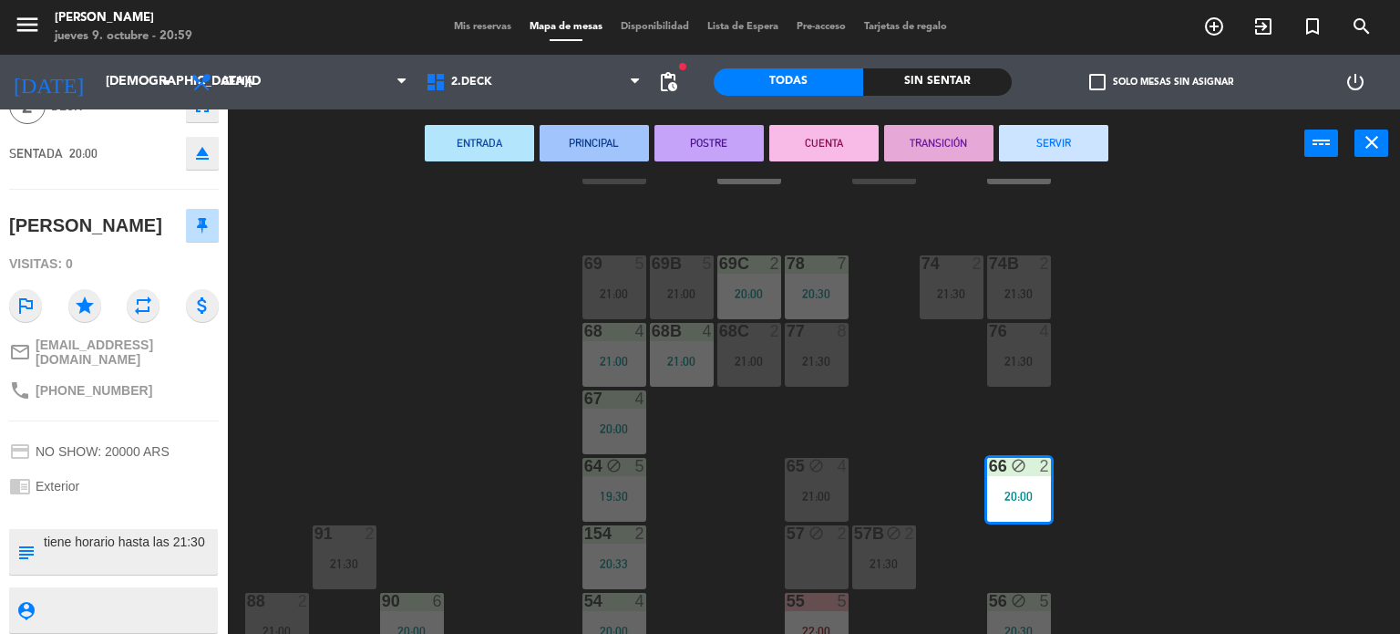
scroll to position [0, 0]
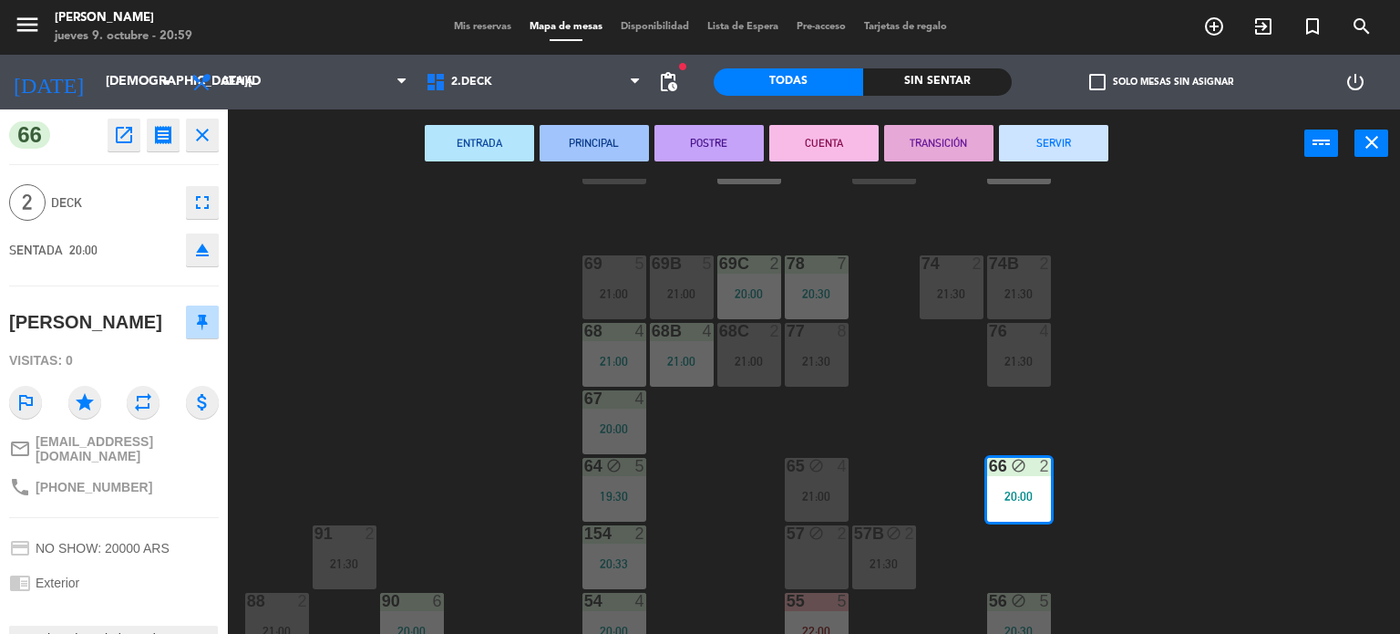
click at [210, 137] on icon "close" at bounding box center [202, 135] width 22 height 22
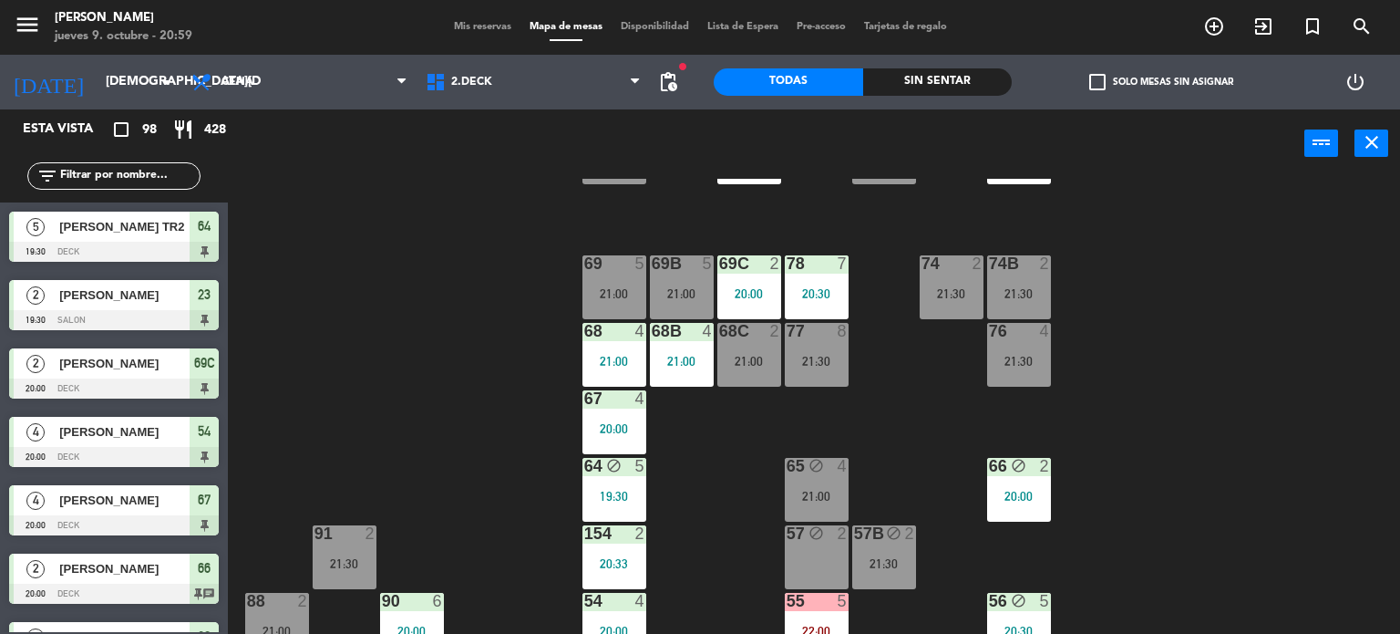
click at [419, 258] on div "71 4 21:00 72 4 21:00 73 7 21:00 70 5 21:00 74 2 21:30 74B 2 21:30 69 5 21:00 6…" at bounding box center [821, 407] width 1159 height 456
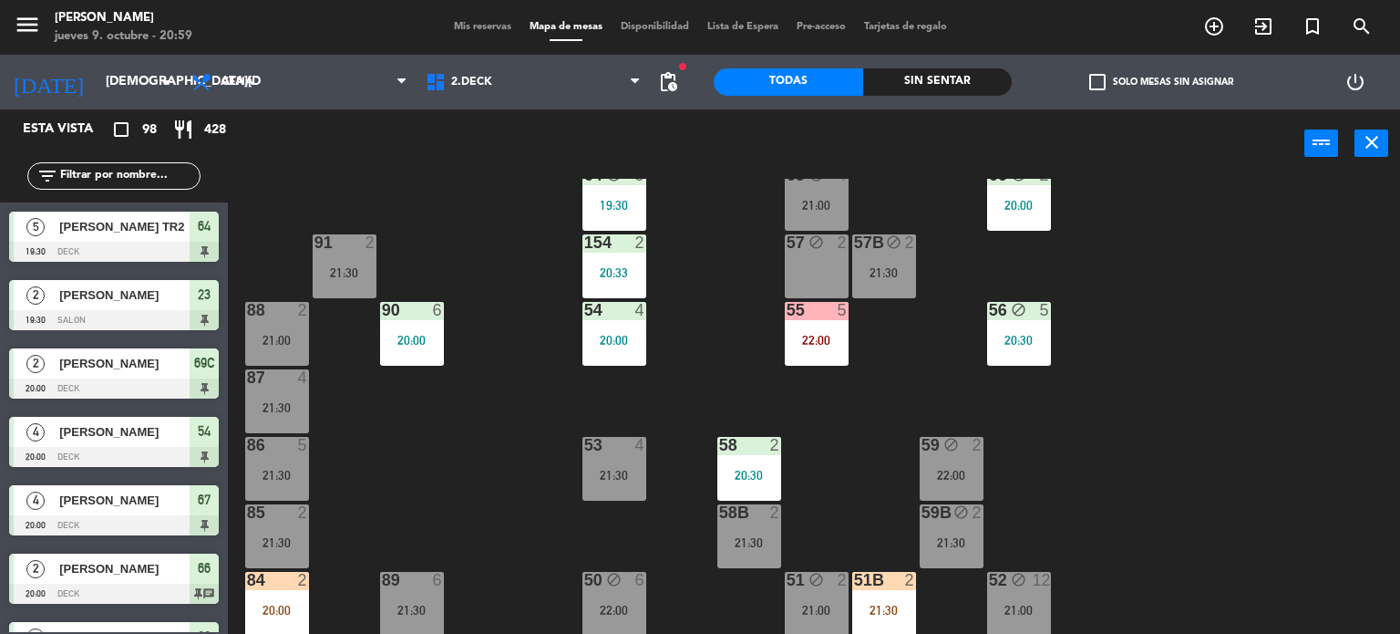
click at [419, 489] on div "71 4 21:00 72 4 21:00 73 7 21:00 70 5 21:00 74 2 21:30 74B 2 21:30 69 5 21:00 6…" at bounding box center [821, 407] width 1159 height 456
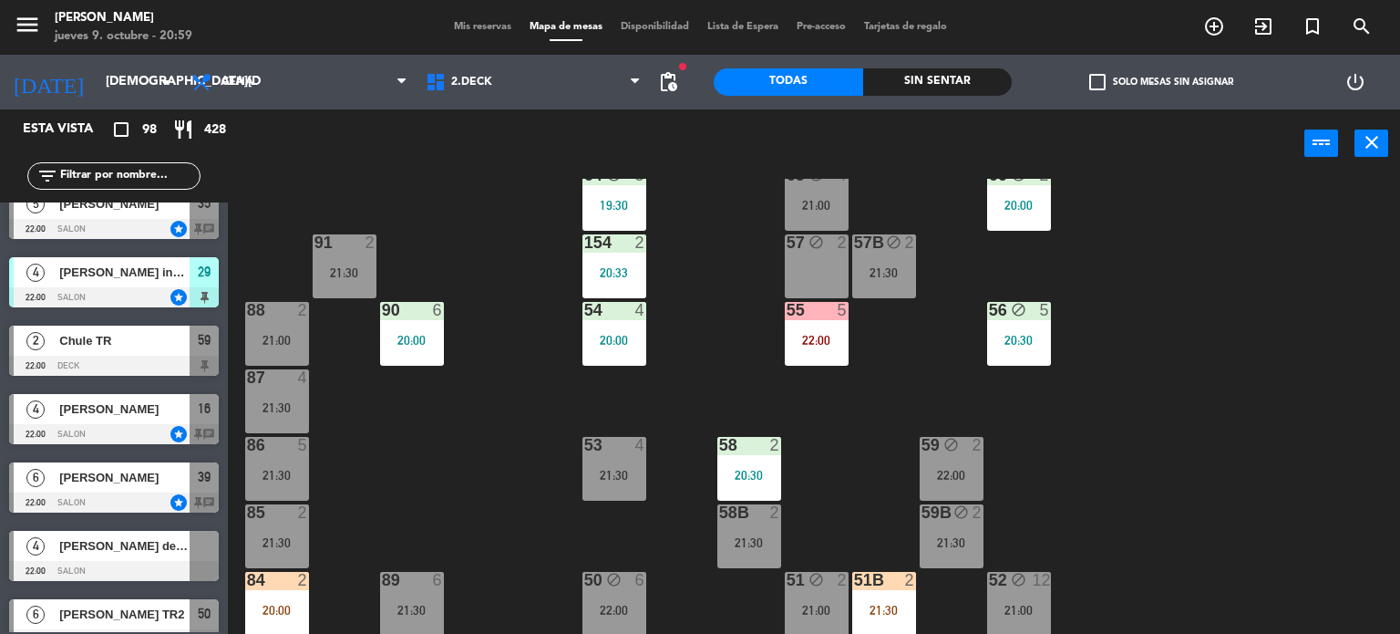
scroll to position [0, 0]
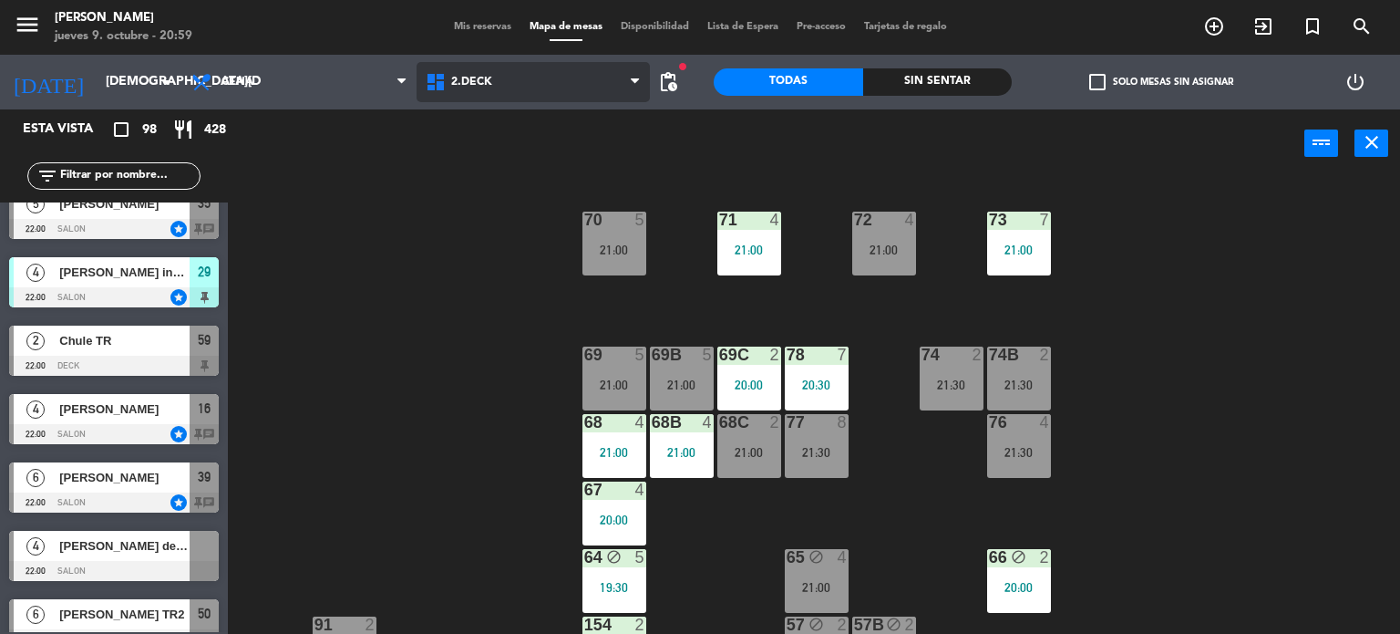
click at [588, 77] on span "2.DECK" at bounding box center [534, 82] width 234 height 40
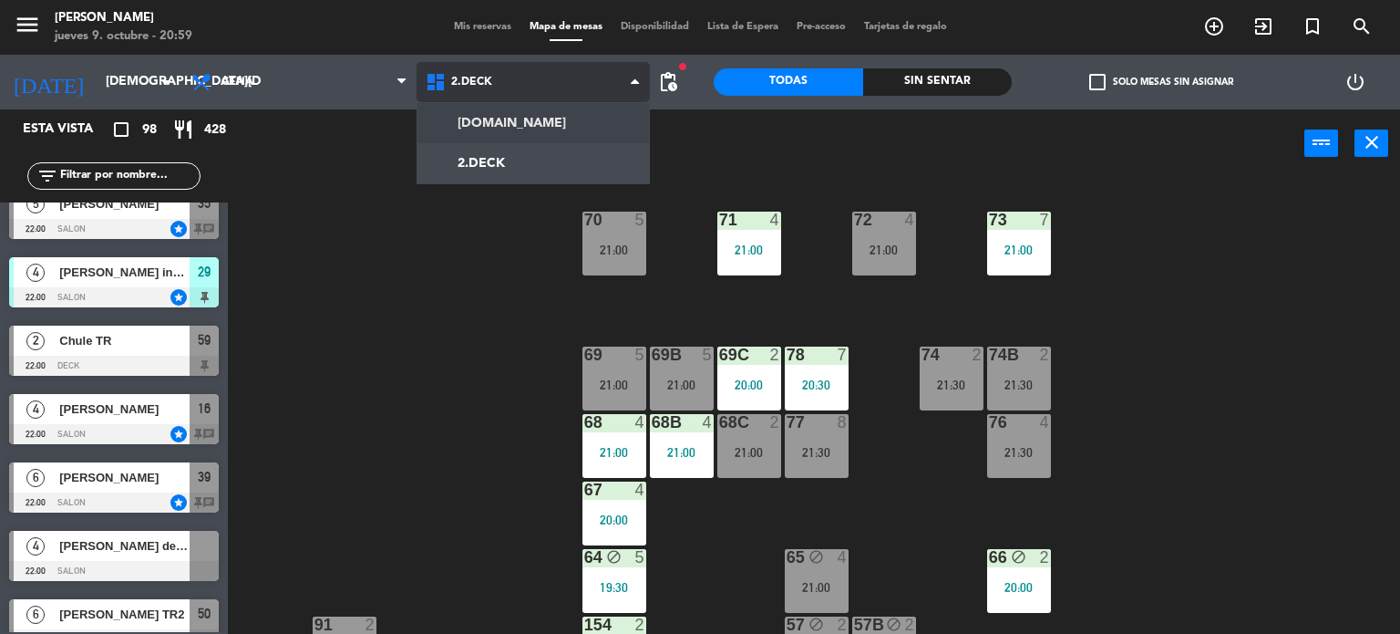
click at [611, 109] on ng-component "menu [PERSON_NAME] [DATE] 9. octubre - 20:59 Mis reservas Mapa de mesas Disponi…" at bounding box center [700, 317] width 1400 height 634
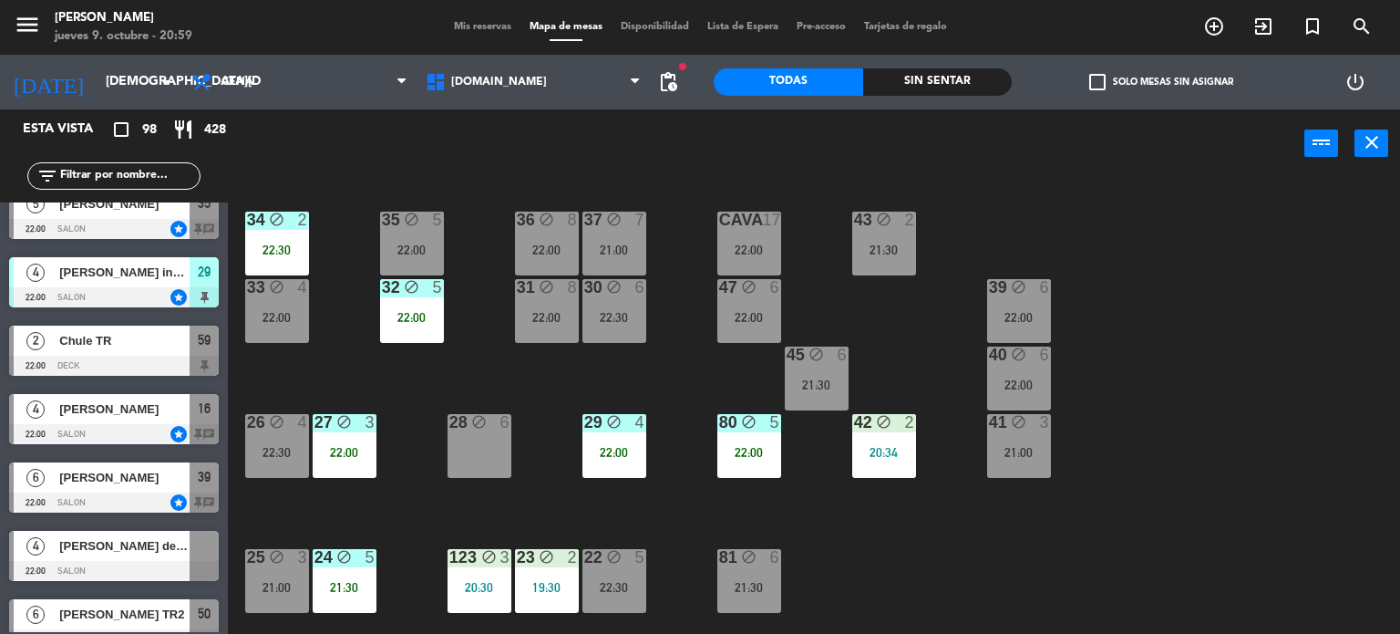
click at [131, 179] on input "text" at bounding box center [128, 176] width 141 height 20
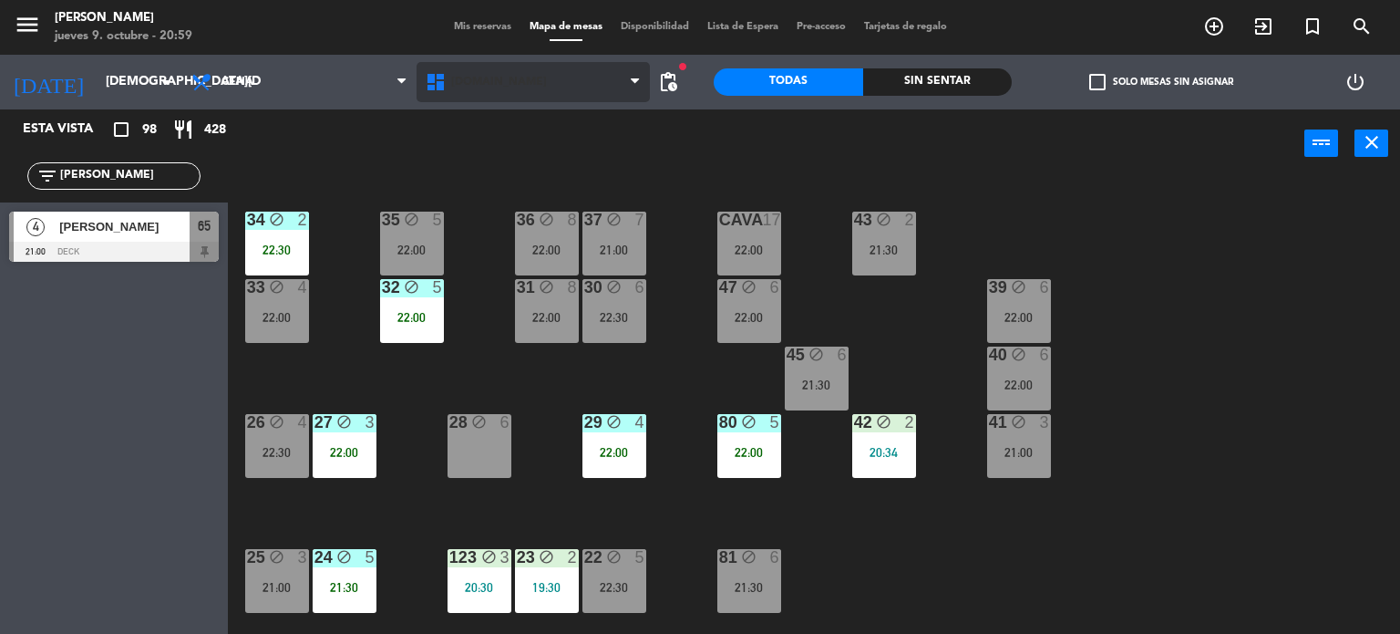
type input "[PERSON_NAME]"
click at [525, 93] on span "[DOMAIN_NAME]" at bounding box center [534, 82] width 234 height 40
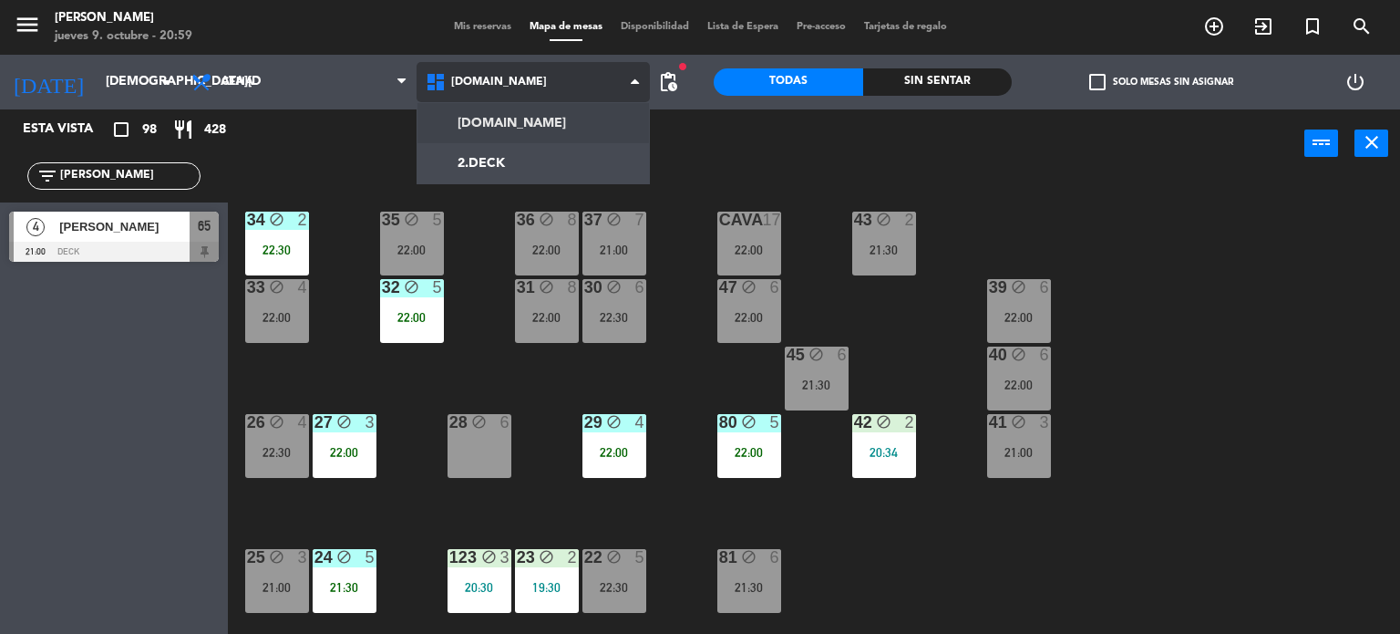
click at [518, 150] on ng-component "menu [PERSON_NAME] [DATE] 9. octubre - 20:59 Mis reservas Mapa de mesas Disponi…" at bounding box center [700, 317] width 1400 height 634
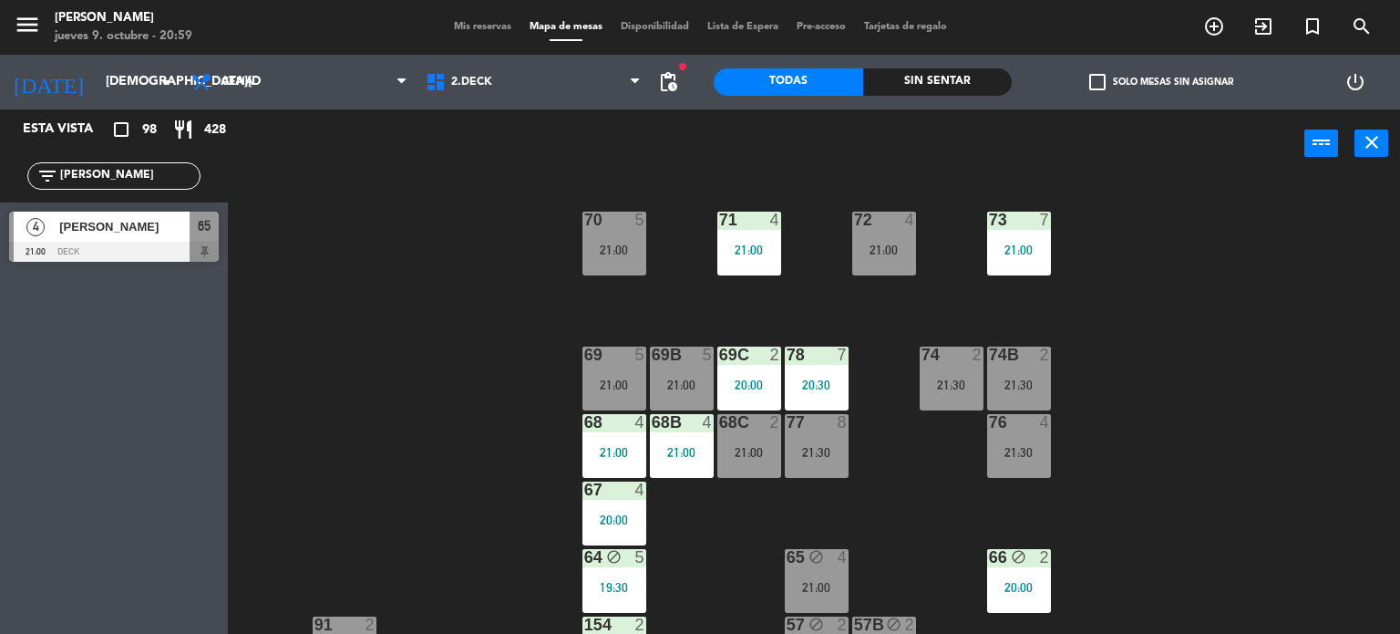
click at [139, 228] on span "[PERSON_NAME]" at bounding box center [124, 226] width 130 height 19
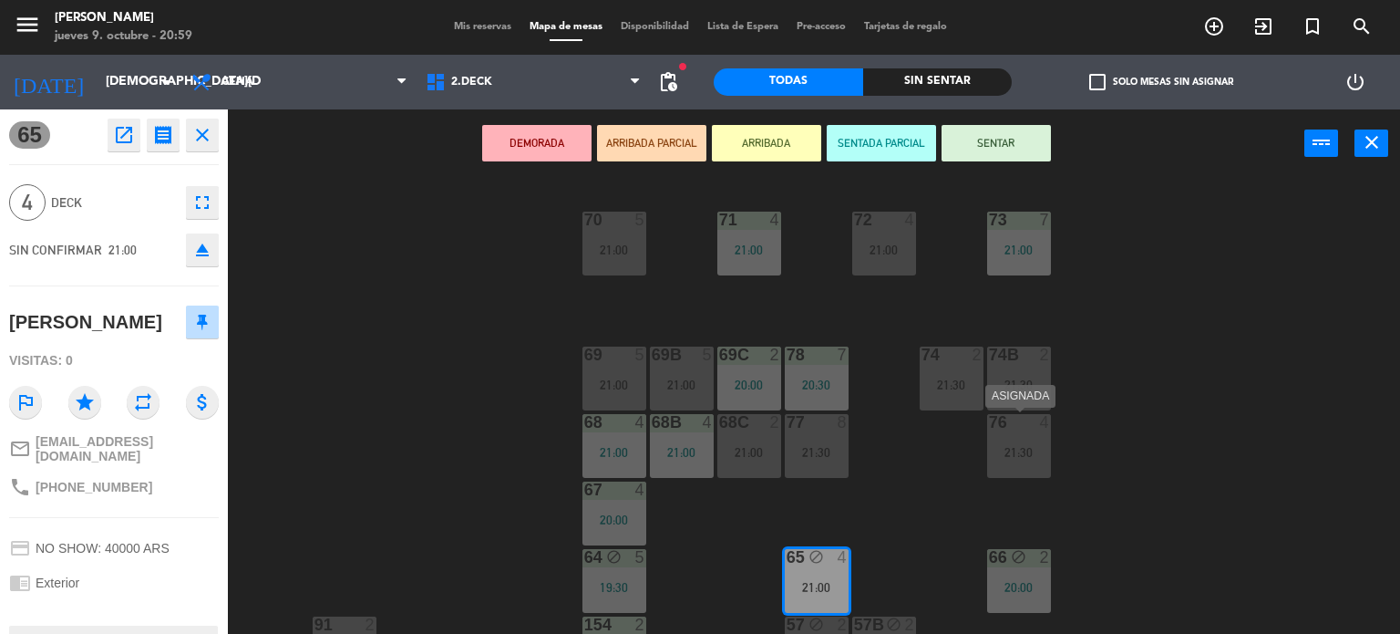
click at [1026, 438] on div "76 4 21:30" at bounding box center [1019, 446] width 64 height 64
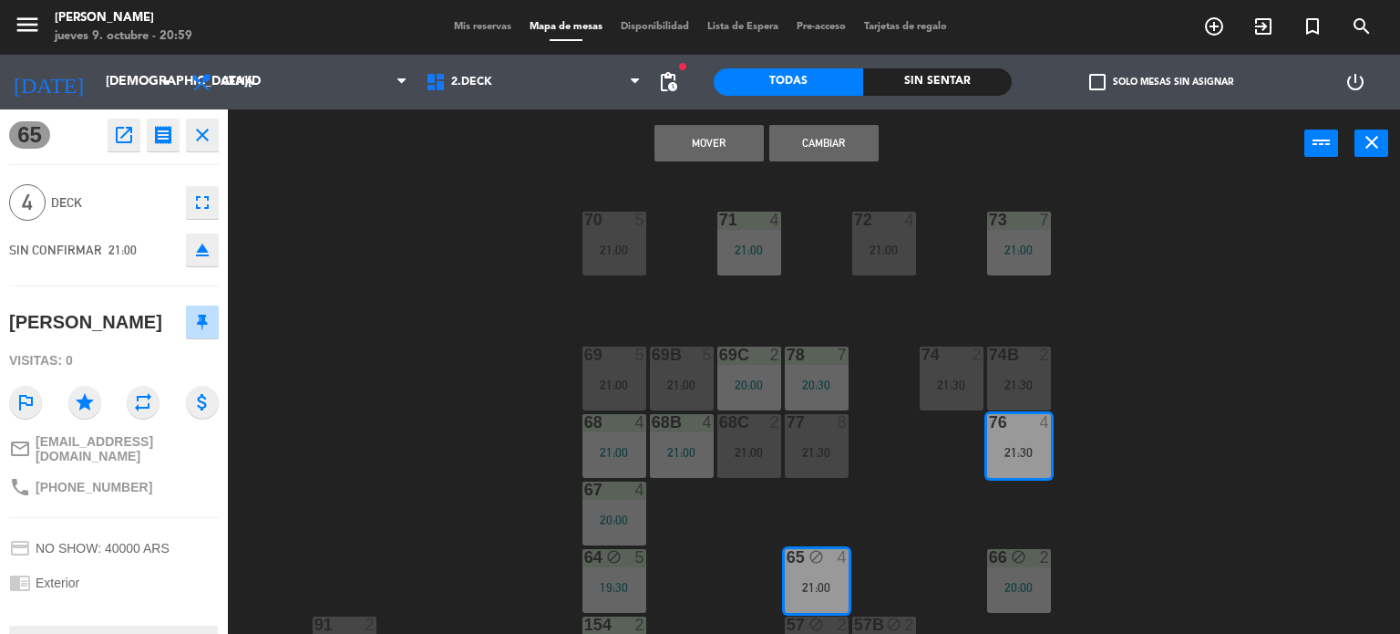
click at [837, 158] on button "Cambiar" at bounding box center [823, 143] width 109 height 36
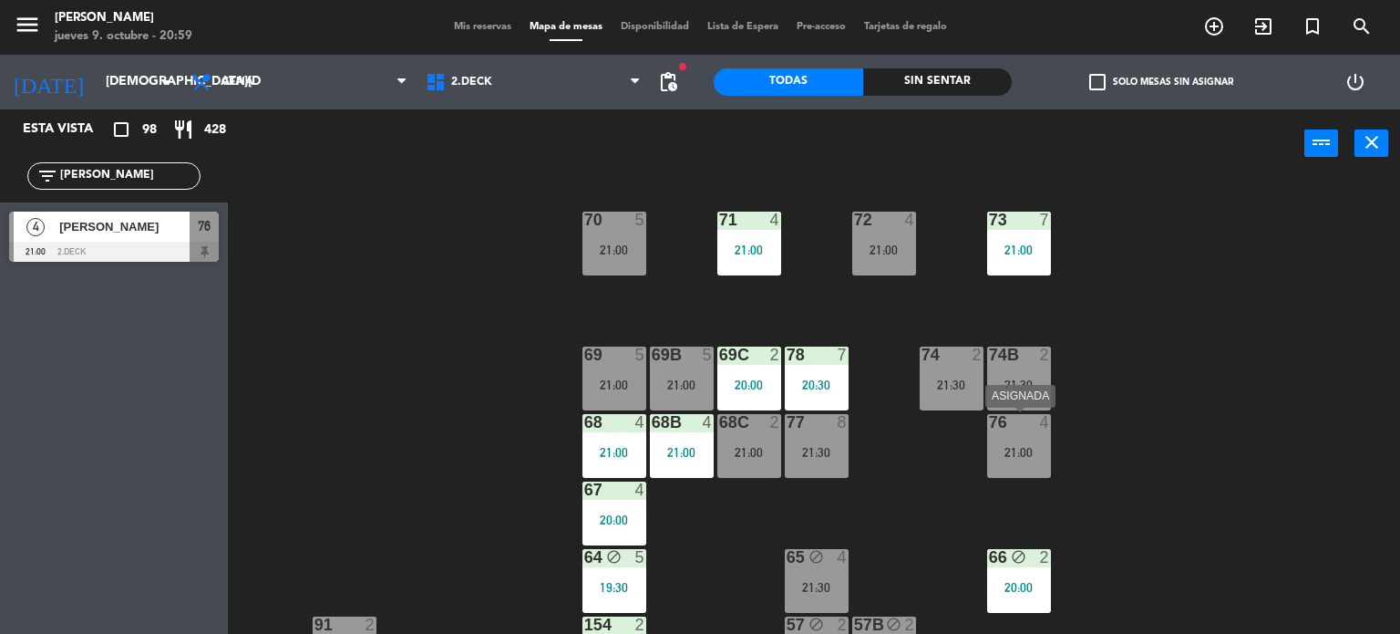
click at [1036, 461] on div "76 4 21:00" at bounding box center [1019, 446] width 64 height 64
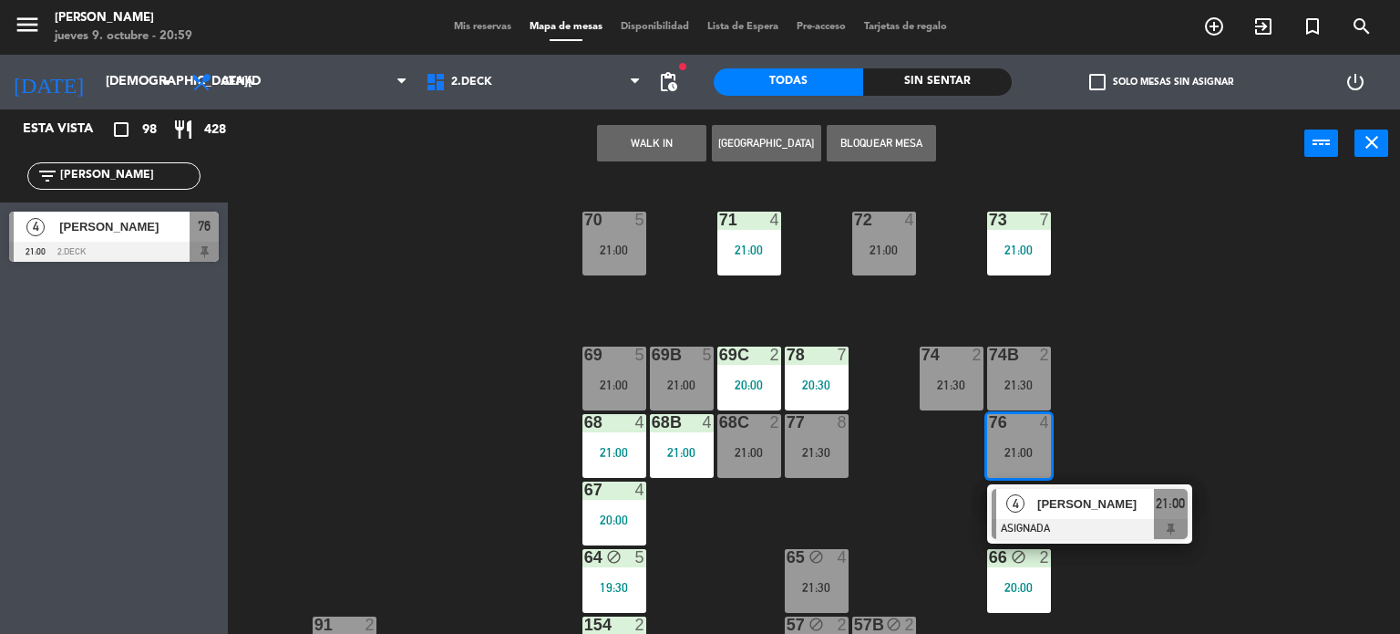
click at [1076, 513] on div "[PERSON_NAME]" at bounding box center [1095, 504] width 119 height 30
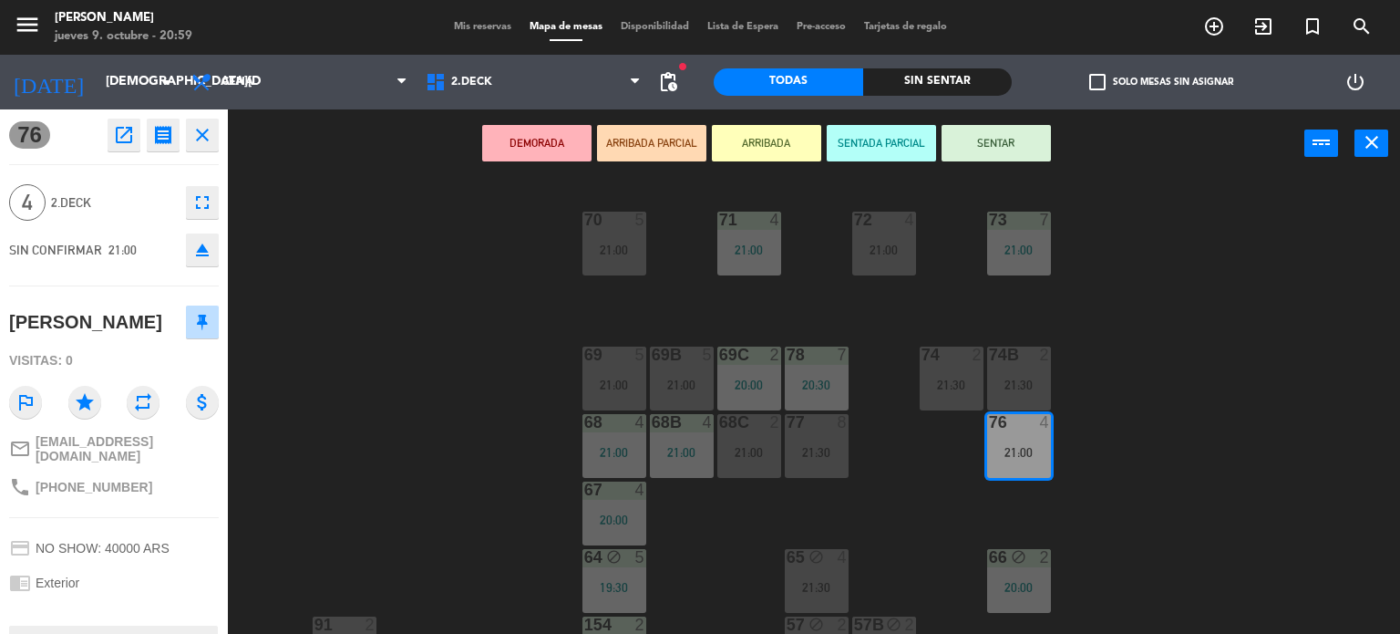
click at [990, 158] on button "SENTAR" at bounding box center [996, 143] width 109 height 36
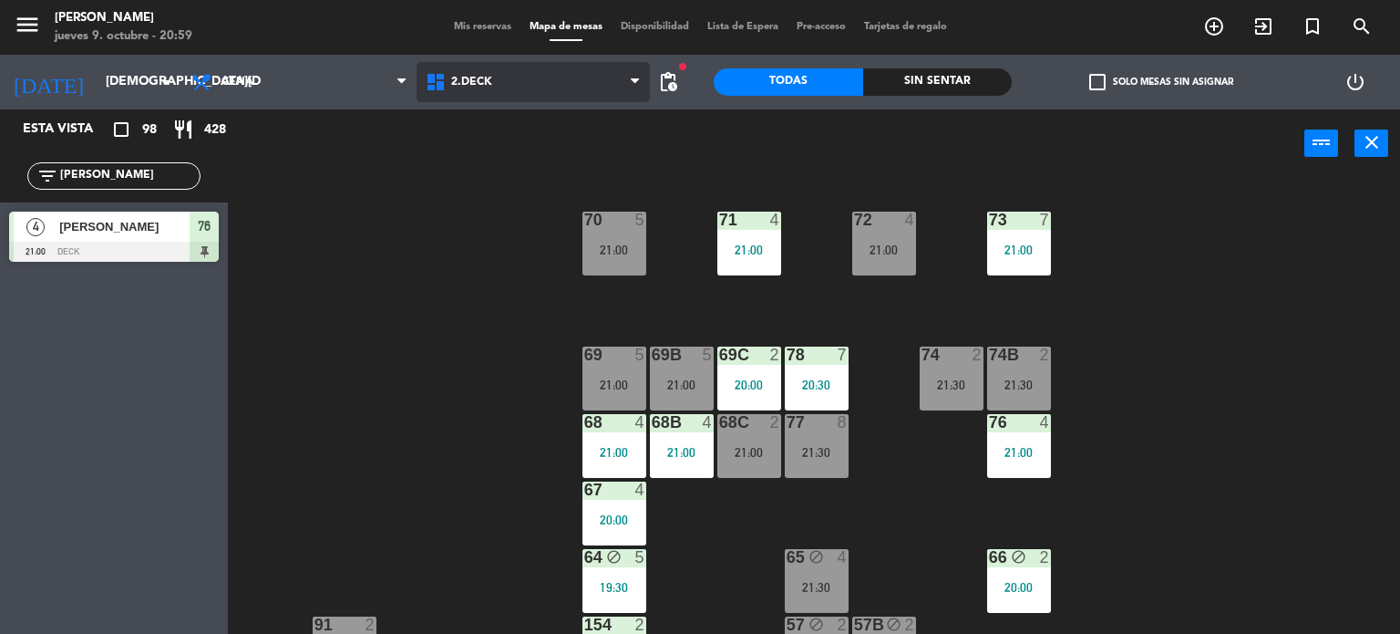
click at [566, 65] on span "2.DECK" at bounding box center [534, 82] width 234 height 40
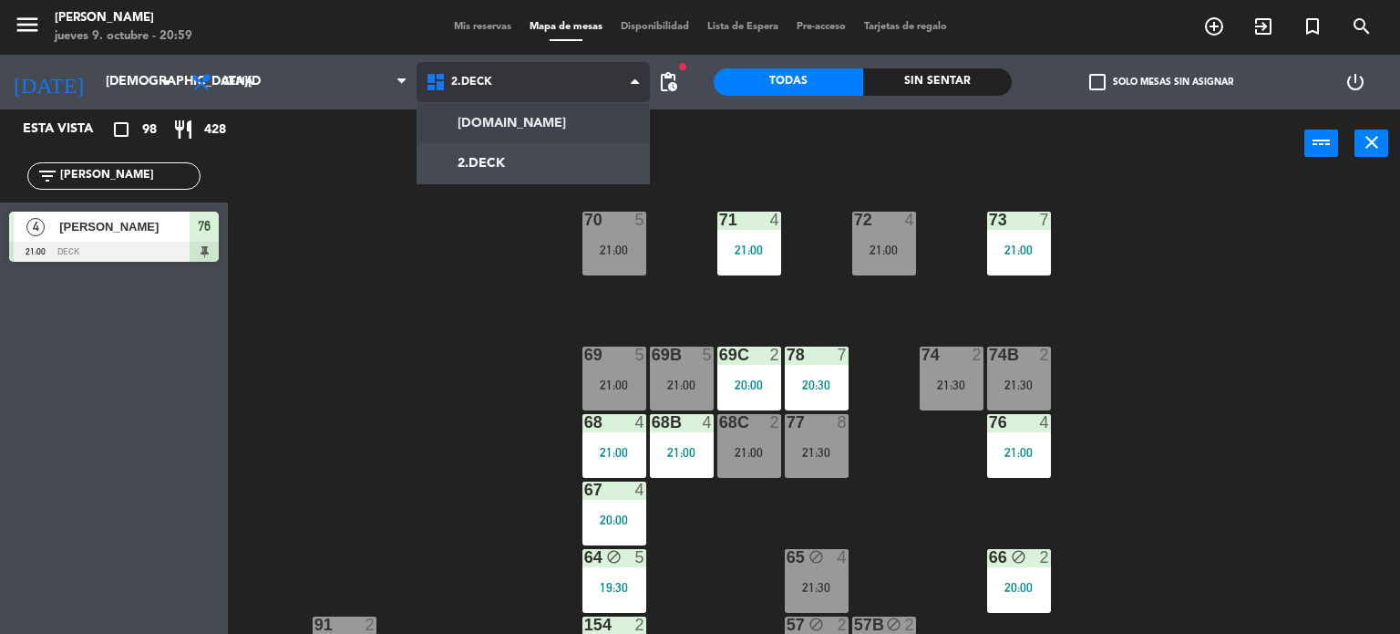
click at [566, 119] on ng-component "menu [PERSON_NAME] [DATE] 9. octubre - 20:59 Mis reservas Mapa de mesas Disponi…" at bounding box center [700, 317] width 1400 height 634
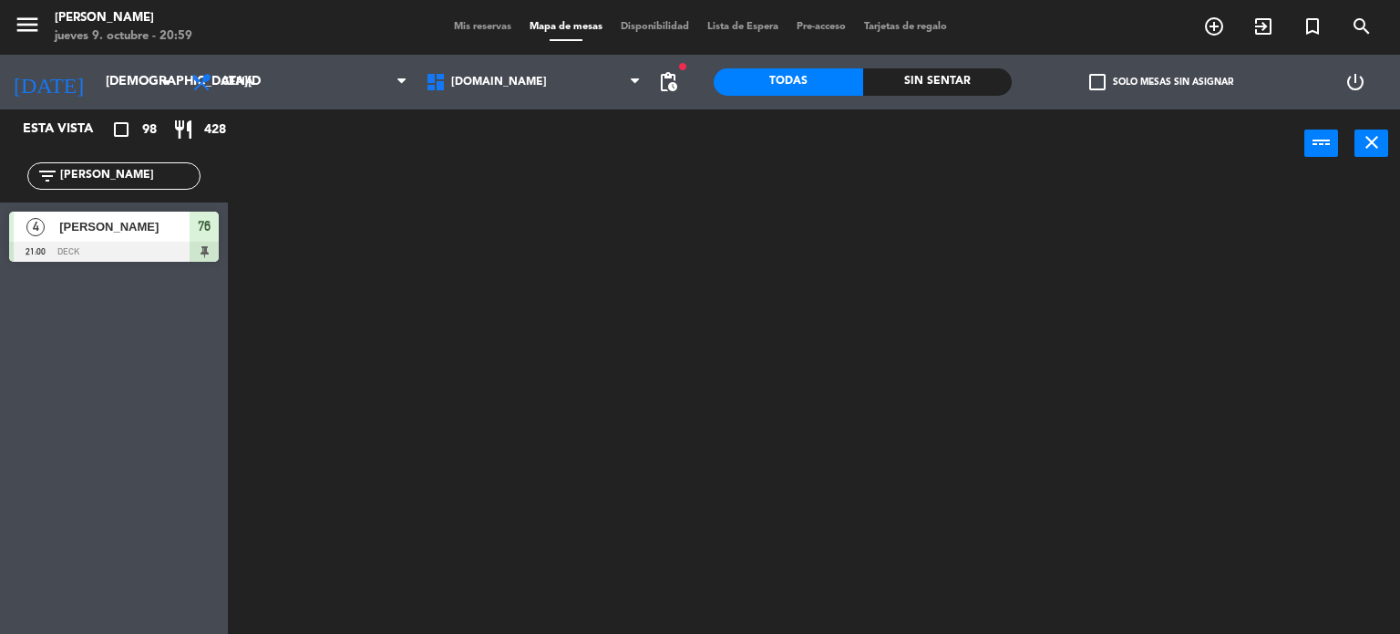
drag, startPoint x: 119, startPoint y: 190, endPoint x: 0, endPoint y: 181, distance: 119.7
click at [0, 181] on div "filter_list [PERSON_NAME]" at bounding box center [114, 175] width 228 height 53
click at [71, 166] on input "[PERSON_NAME]" at bounding box center [128, 176] width 141 height 20
drag, startPoint x: 90, startPoint y: 172, endPoint x: 0, endPoint y: 177, distance: 90.4
click at [0, 177] on div "filter_list [PERSON_NAME]" at bounding box center [114, 175] width 228 height 53
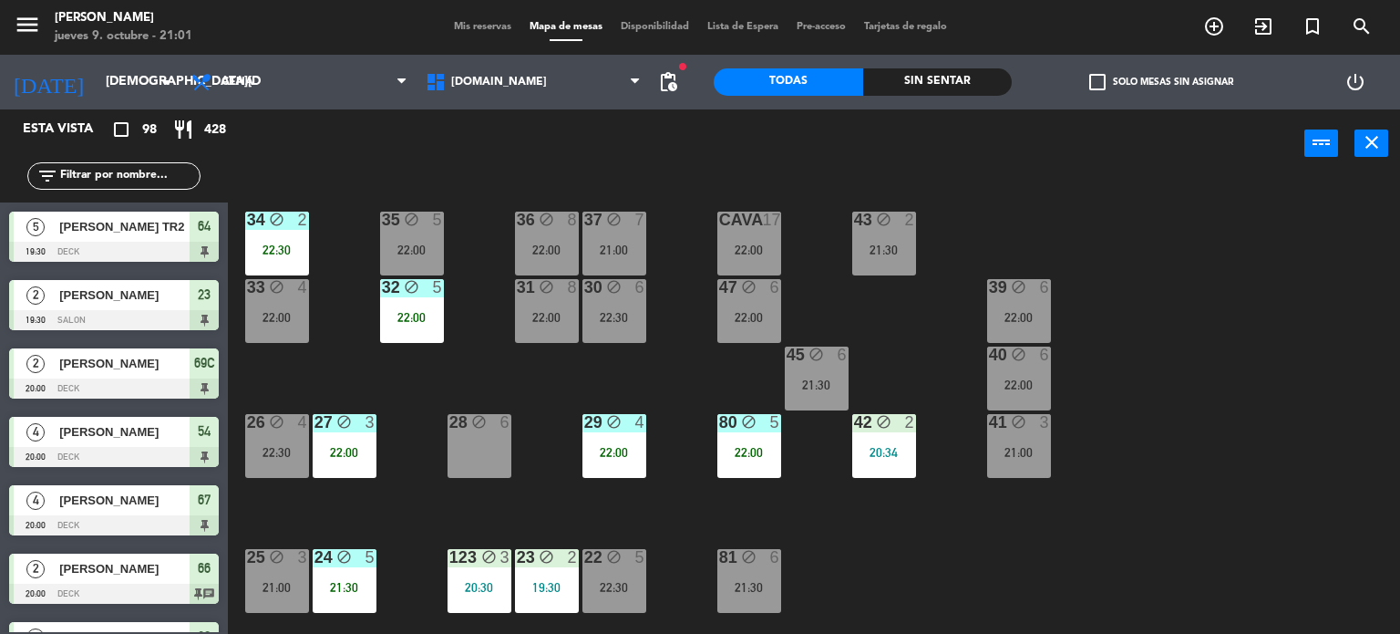
click at [133, 185] on div "filter_list" at bounding box center [113, 175] width 173 height 27
click at [133, 181] on input "text" at bounding box center [128, 176] width 141 height 20
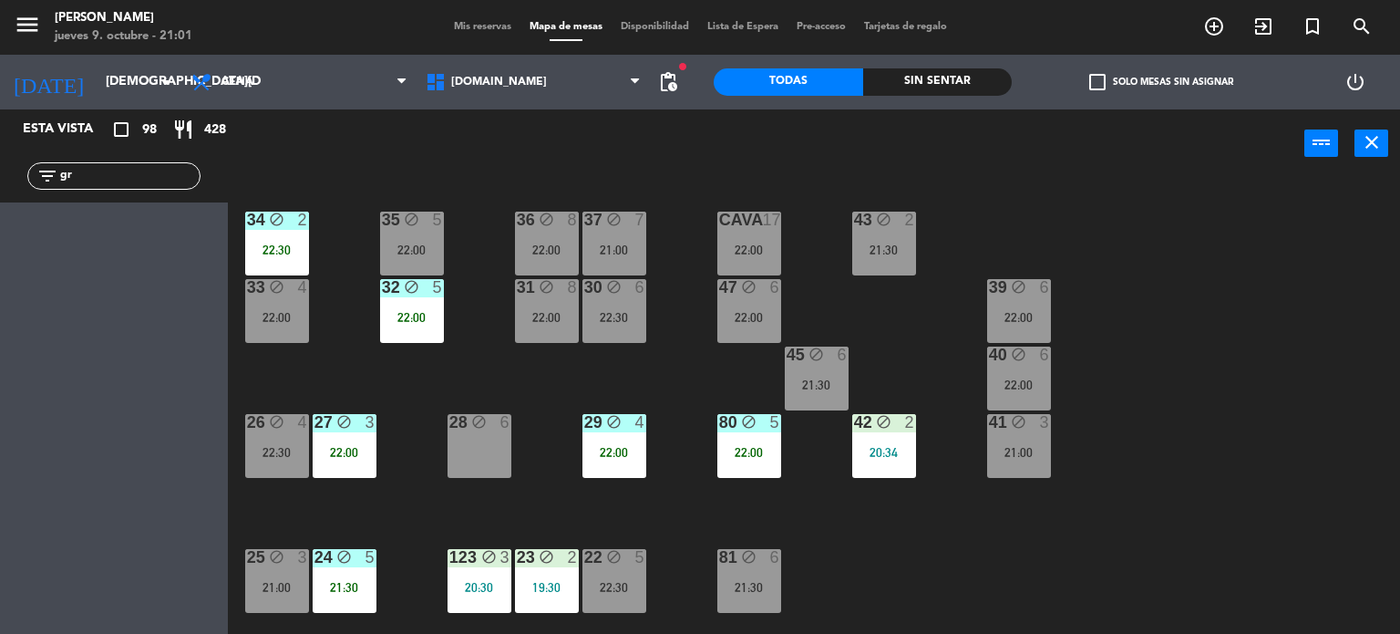
type input "g"
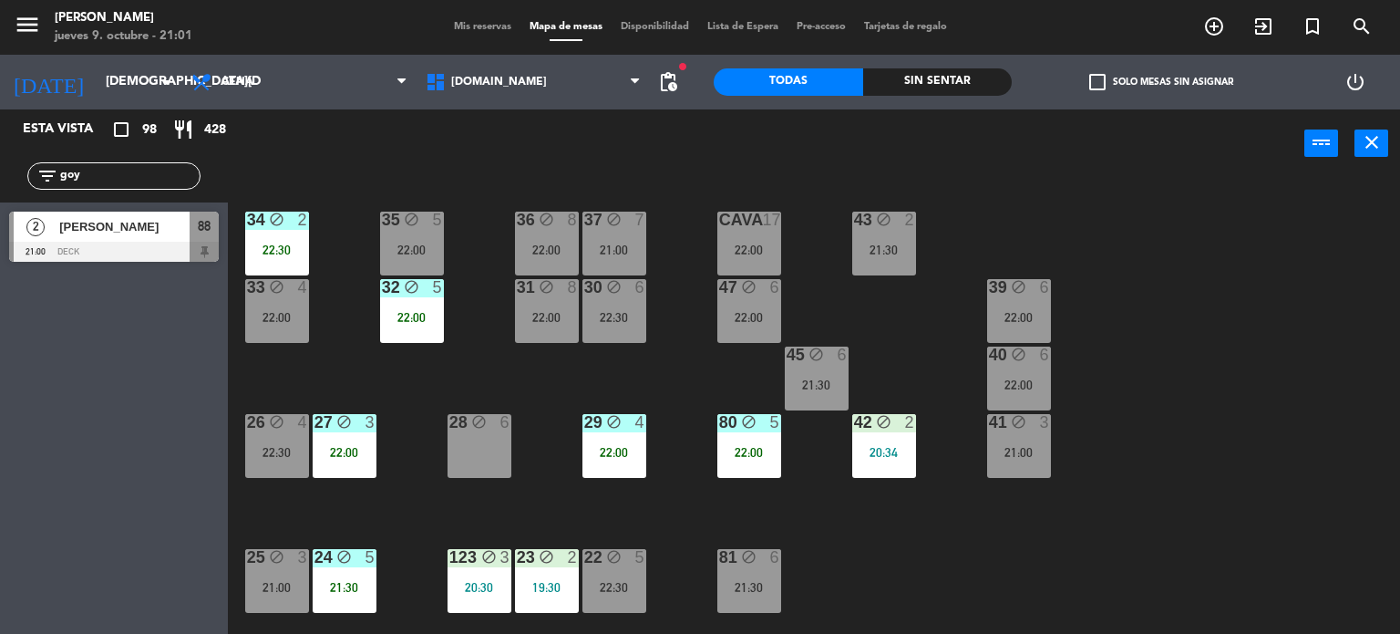
type input "goy"
click at [575, 46] on div "menu [PERSON_NAME] [DATE] 9. octubre - 21:01 Mis reservas Mapa de mesas Disponi…" at bounding box center [700, 27] width 1400 height 55
click at [530, 98] on span "[DOMAIN_NAME]" at bounding box center [534, 82] width 234 height 40
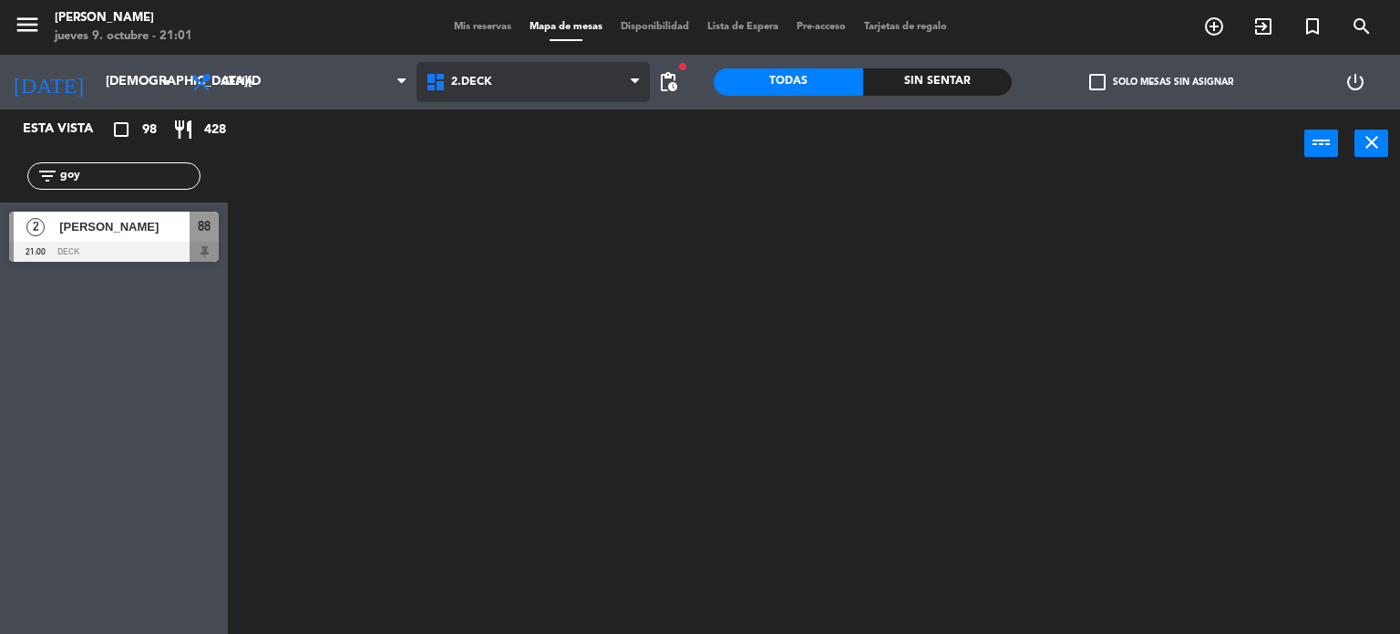
click at [505, 143] on ng-component "menu [PERSON_NAME] [DATE] 9. octubre - 21:01 Mis reservas Mapa de mesas Disponi…" at bounding box center [700, 317] width 1400 height 634
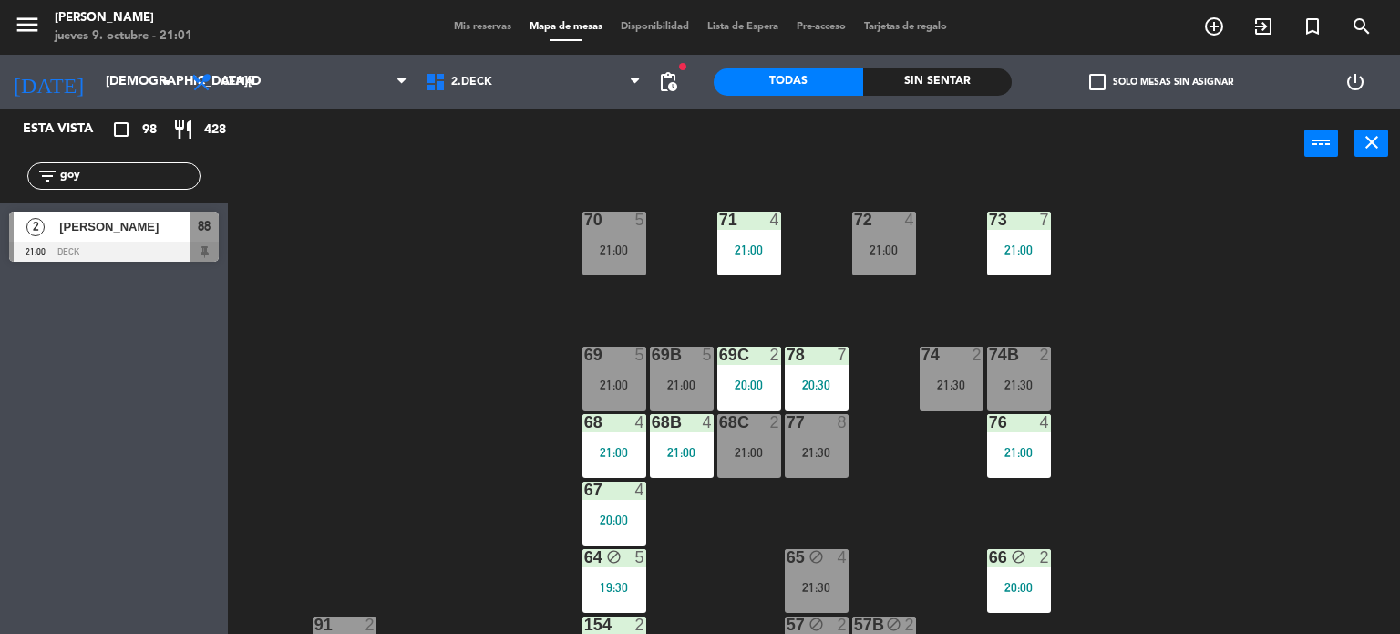
scroll to position [365, 0]
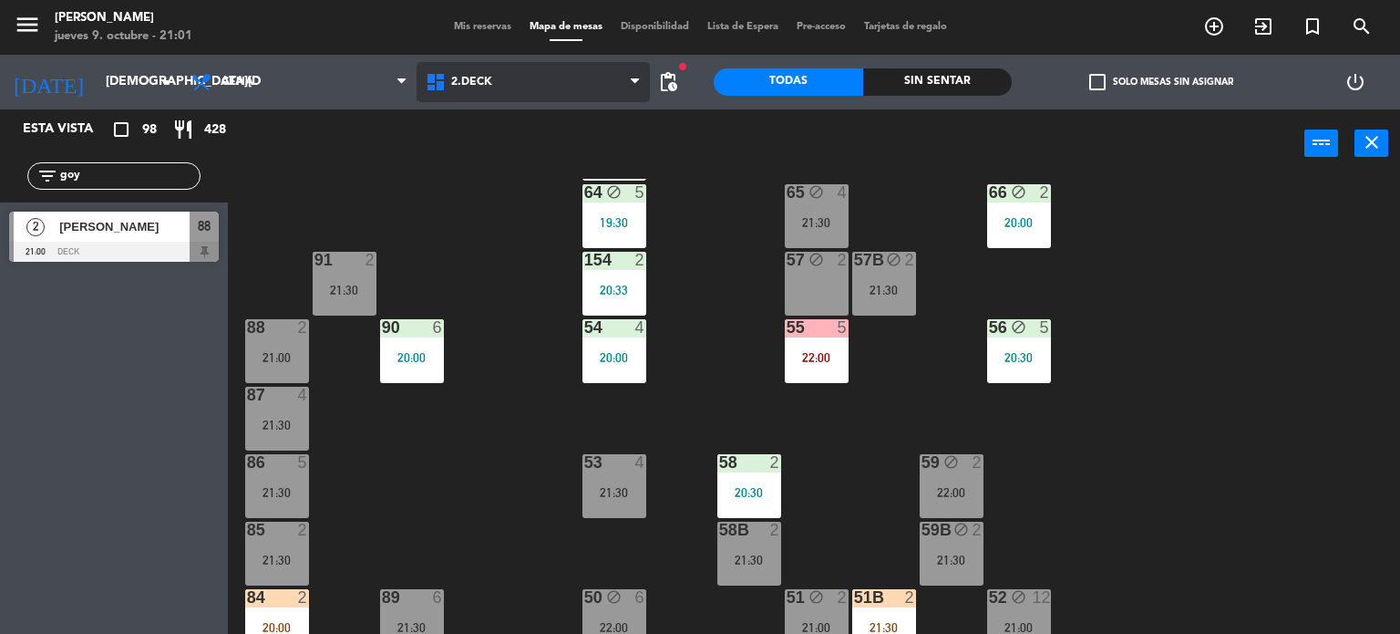
click at [564, 86] on span "2.DECK" at bounding box center [534, 82] width 234 height 40
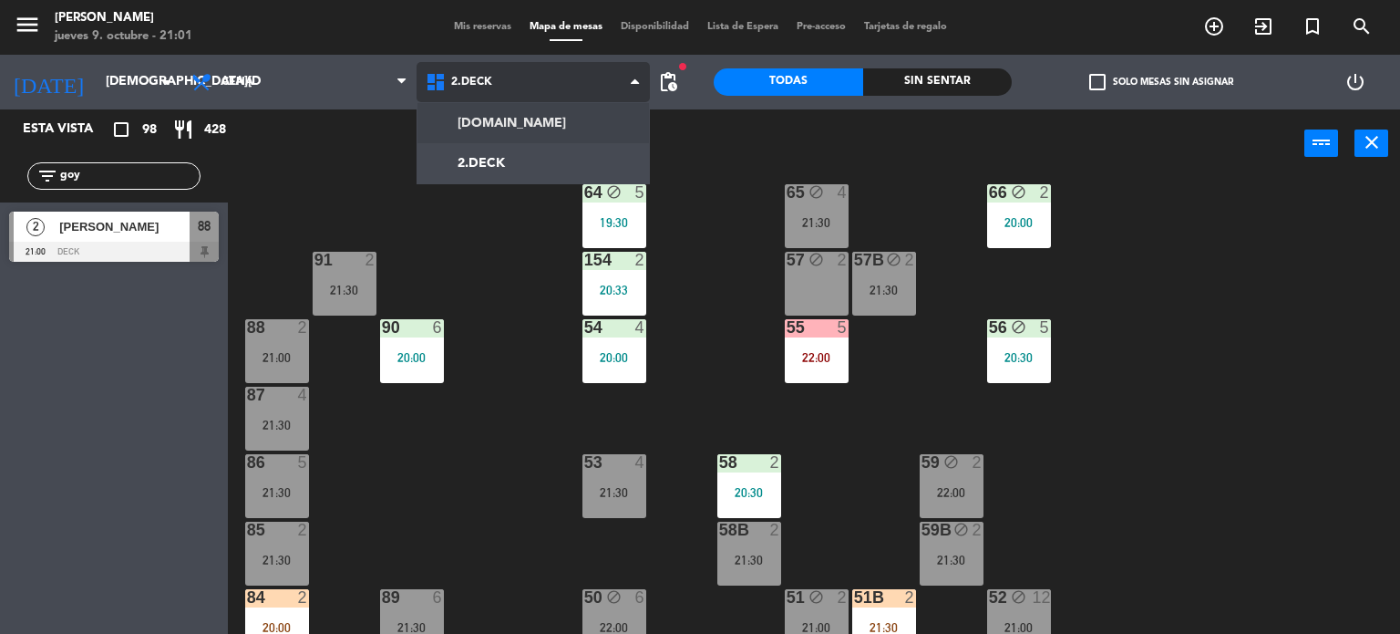
click at [537, 151] on ng-component "menu [PERSON_NAME] [DATE] 9. octubre - 21:01 Mis reservas Mapa de mesas Disponi…" at bounding box center [700, 317] width 1400 height 634
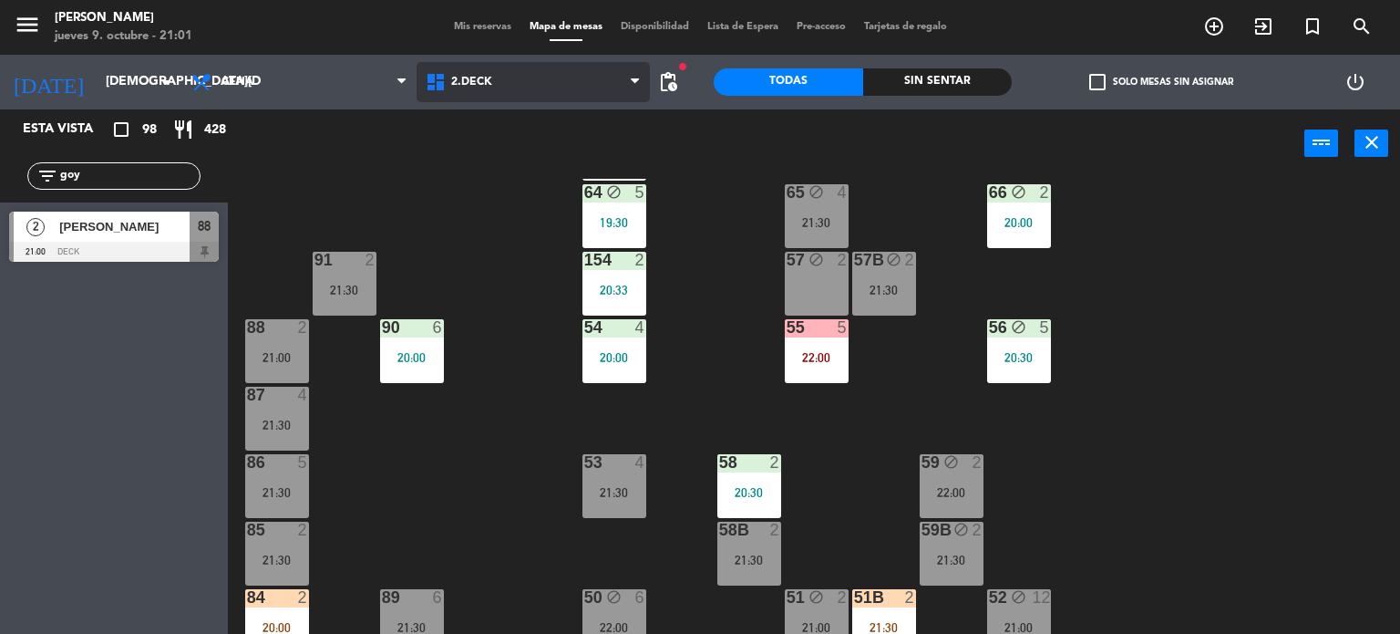
click at [517, 86] on span "2.DECK" at bounding box center [534, 82] width 234 height 40
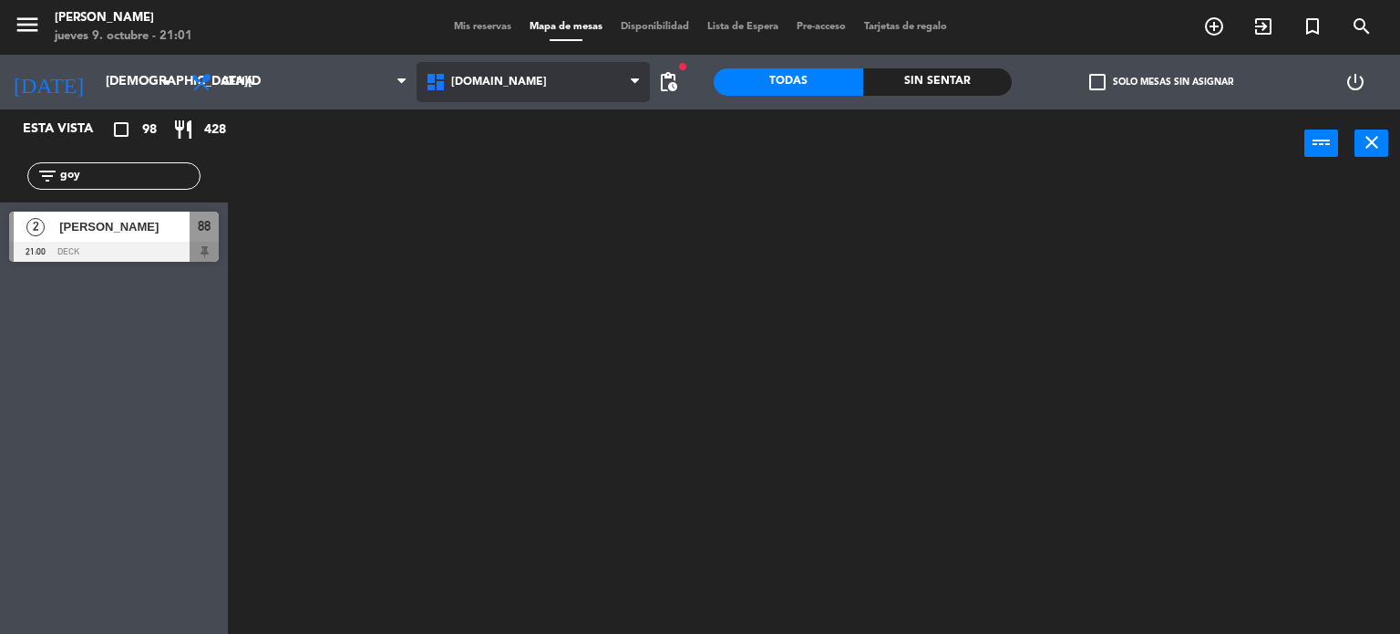
click at [527, 127] on ng-component "menu [PERSON_NAME] [DATE] 9. octubre - 21:01 Mis reservas Mapa de mesas Disponi…" at bounding box center [700, 317] width 1400 height 634
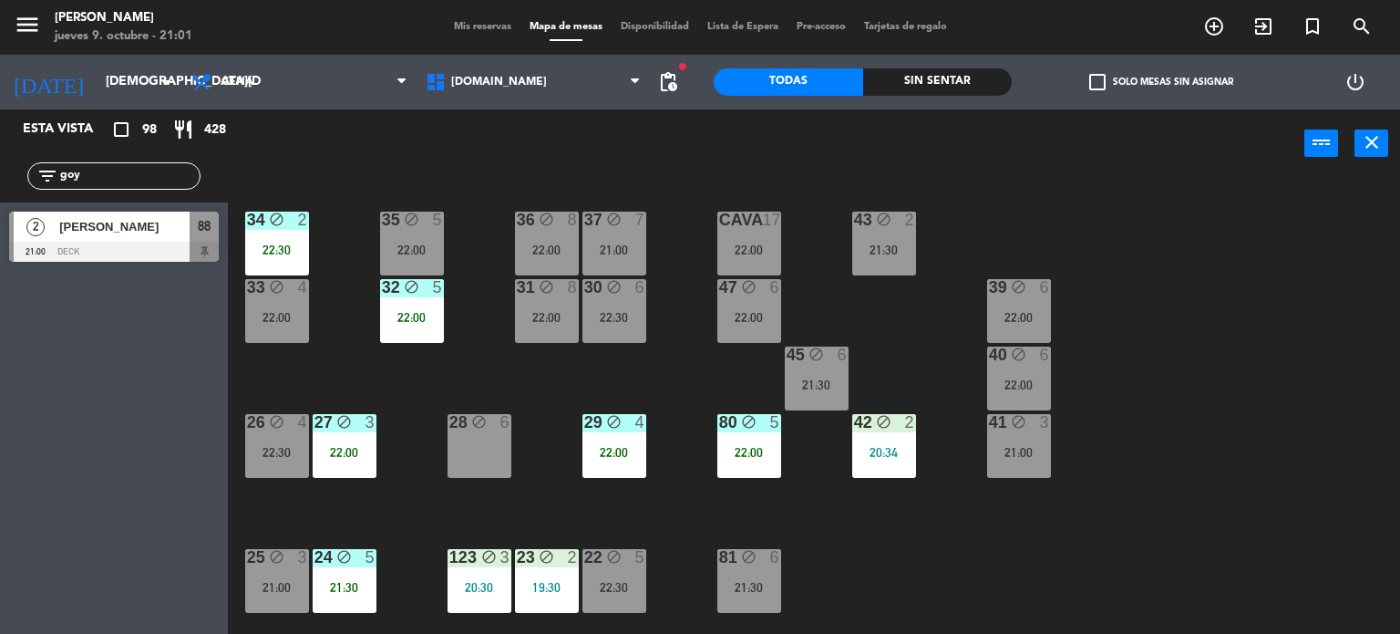
click at [925, 353] on div "34 block 2 22:30 35 block 5 22:00 36 block 8 22:00 43 block 2 21:30 37 block 7 …" at bounding box center [821, 407] width 1159 height 456
click at [1046, 386] on div "22:00" at bounding box center [1019, 384] width 64 height 13
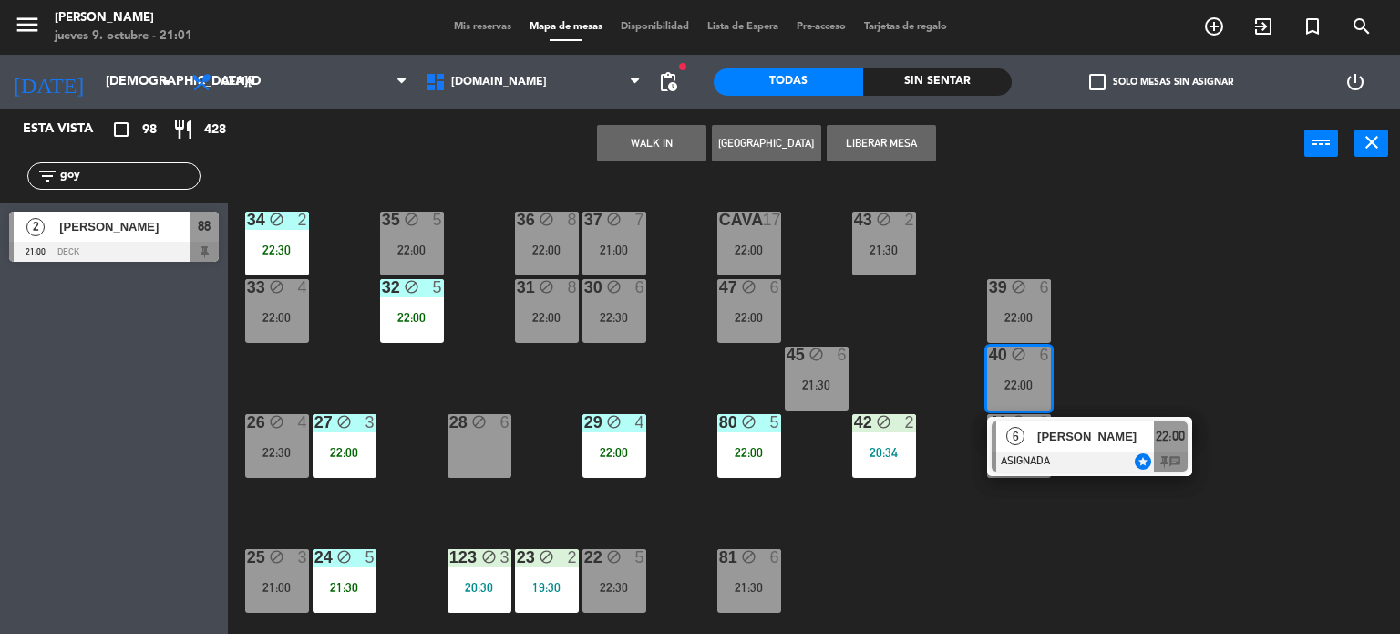
click at [1214, 363] on div "34 block 2 22:30 35 block 5 22:00 36 block 8 22:00 43 block 2 21:30 37 block 7 …" at bounding box center [821, 407] width 1159 height 456
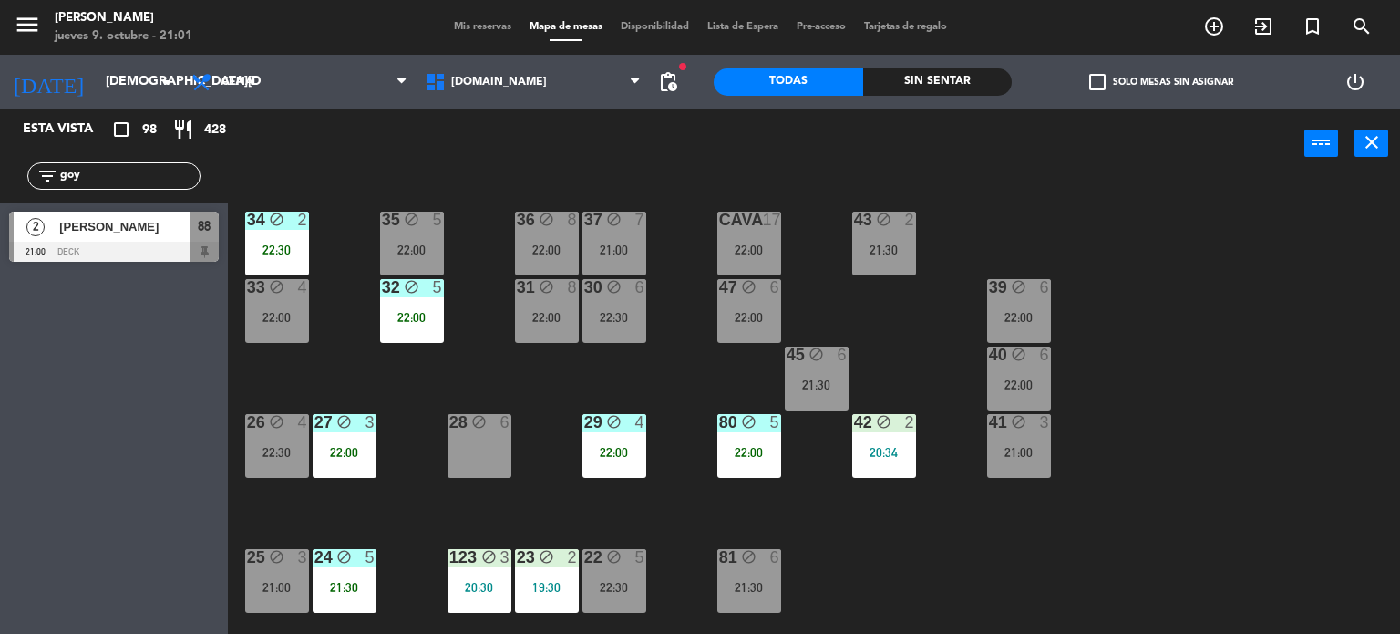
click at [120, 163] on div "filter_list goy" at bounding box center [113, 175] width 173 height 27
drag, startPoint x: 123, startPoint y: 170, endPoint x: 0, endPoint y: 182, distance: 123.7
click at [0, 182] on div "filter_list goy" at bounding box center [114, 175] width 228 height 53
type input "axel"
click at [1, 378] on div "Esta vista crop_square 98 restaurant 428 filter_list axel 2 [PERSON_NAME] 21:00…" at bounding box center [114, 371] width 228 height 524
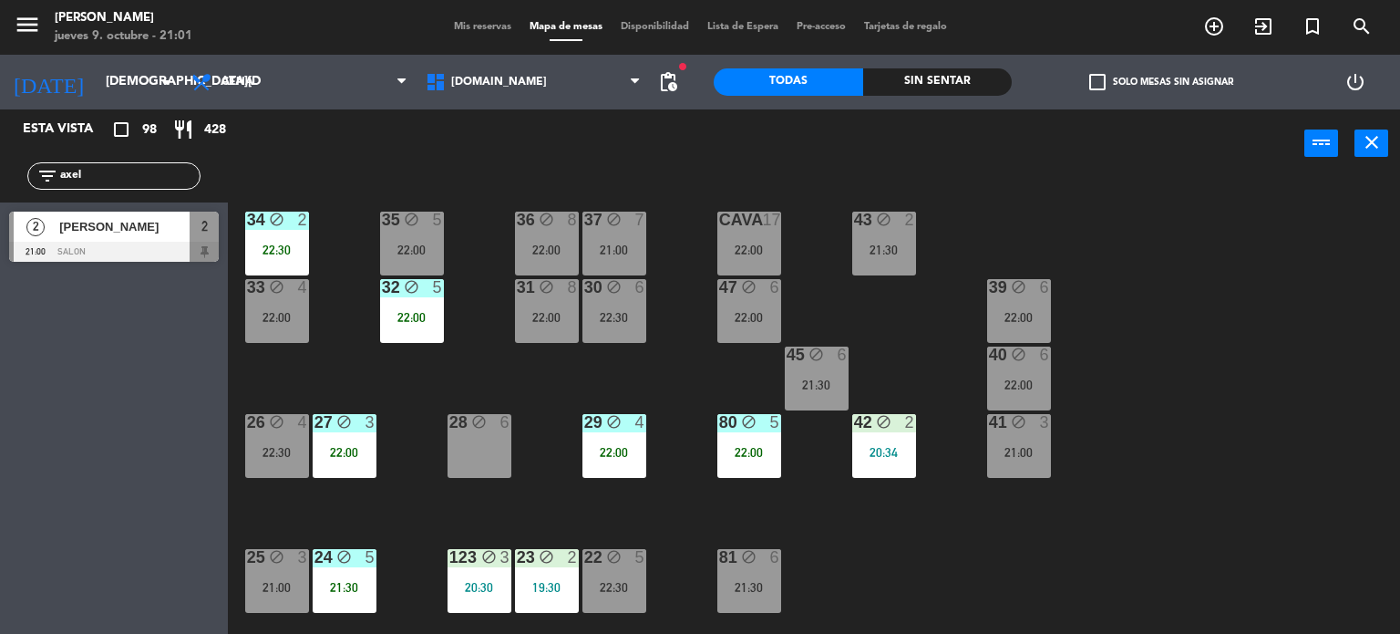
click at [137, 249] on div at bounding box center [114, 252] width 210 height 20
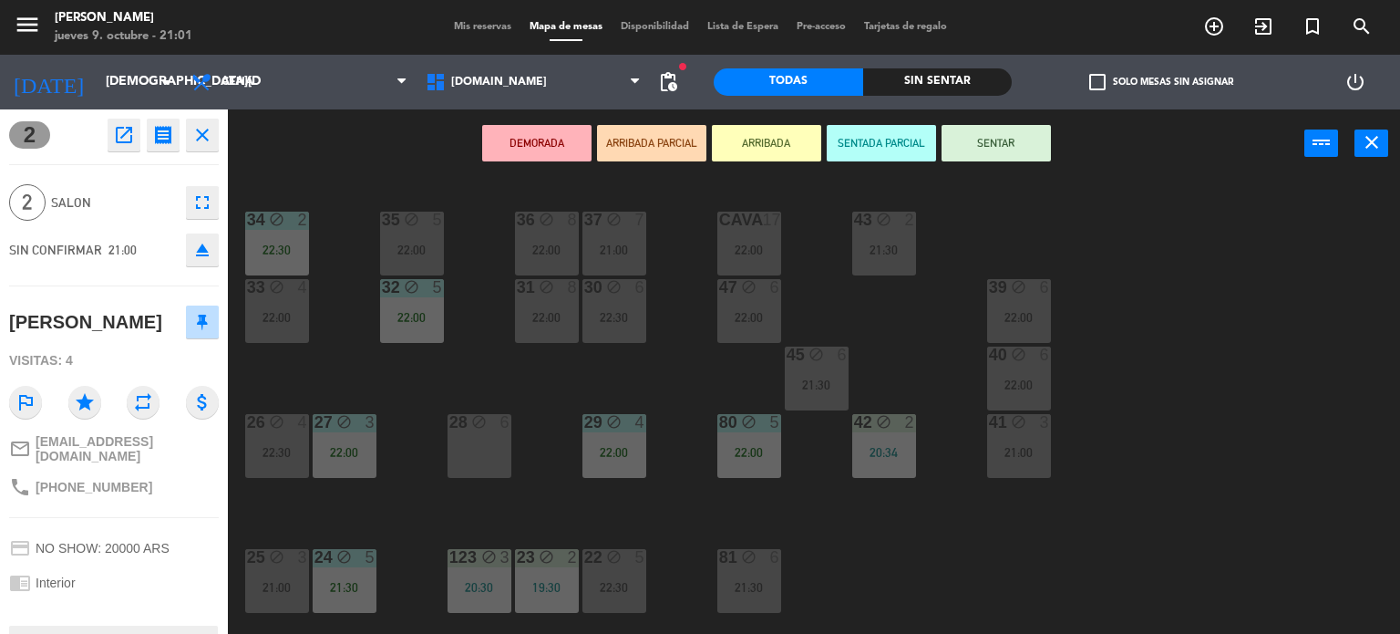
click at [642, 145] on button "ARRIBADA PARCIAL" at bounding box center [651, 143] width 109 height 36
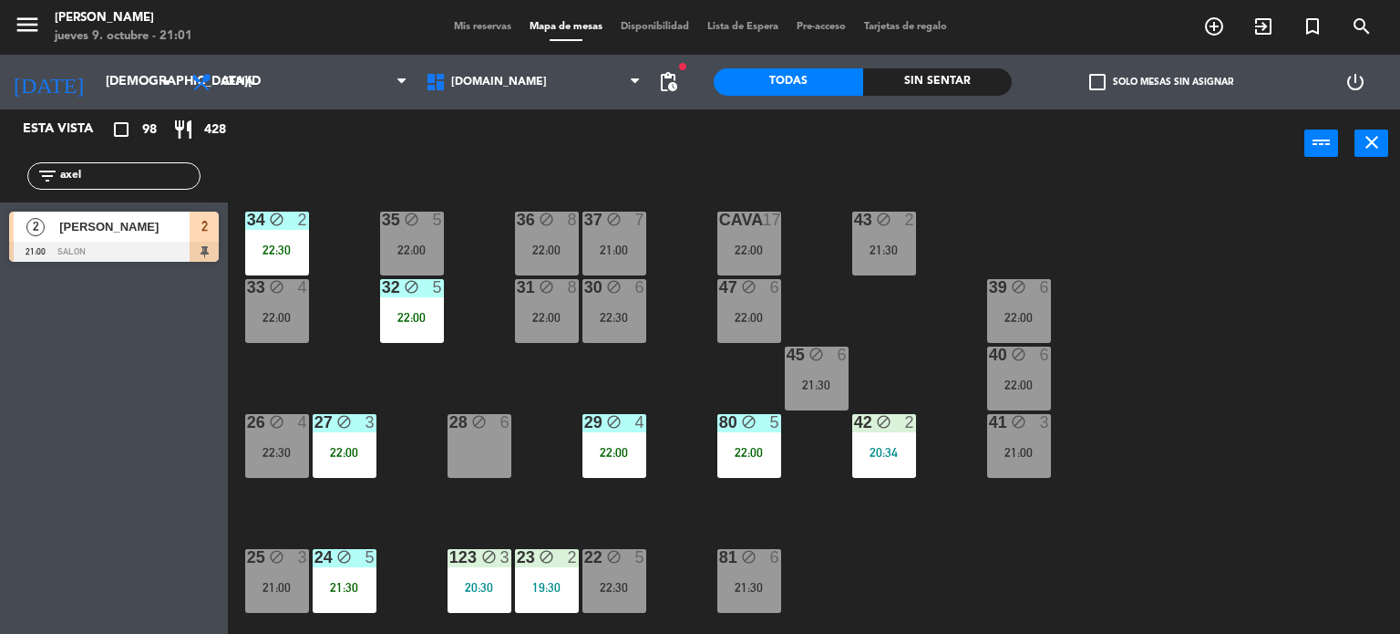
drag, startPoint x: 106, startPoint y: 170, endPoint x: 0, endPoint y: 151, distance: 107.5
click at [0, 151] on div "filter_list axel" at bounding box center [114, 175] width 228 height 53
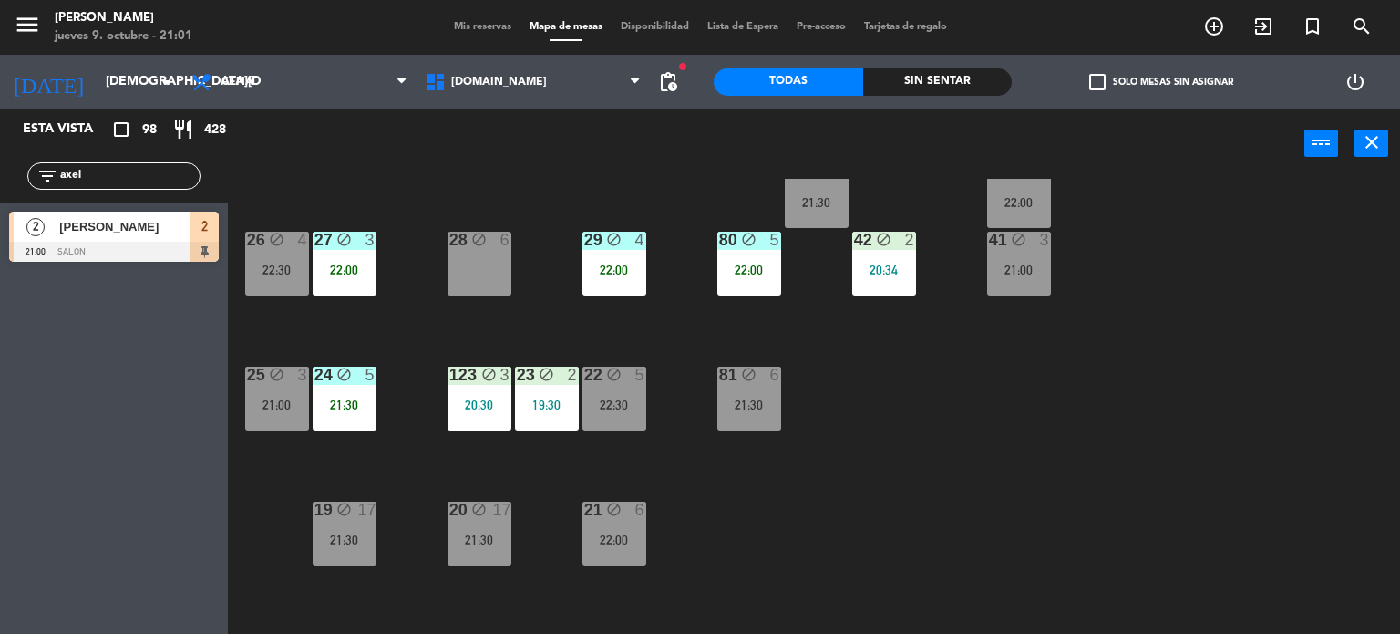
scroll to position [273, 0]
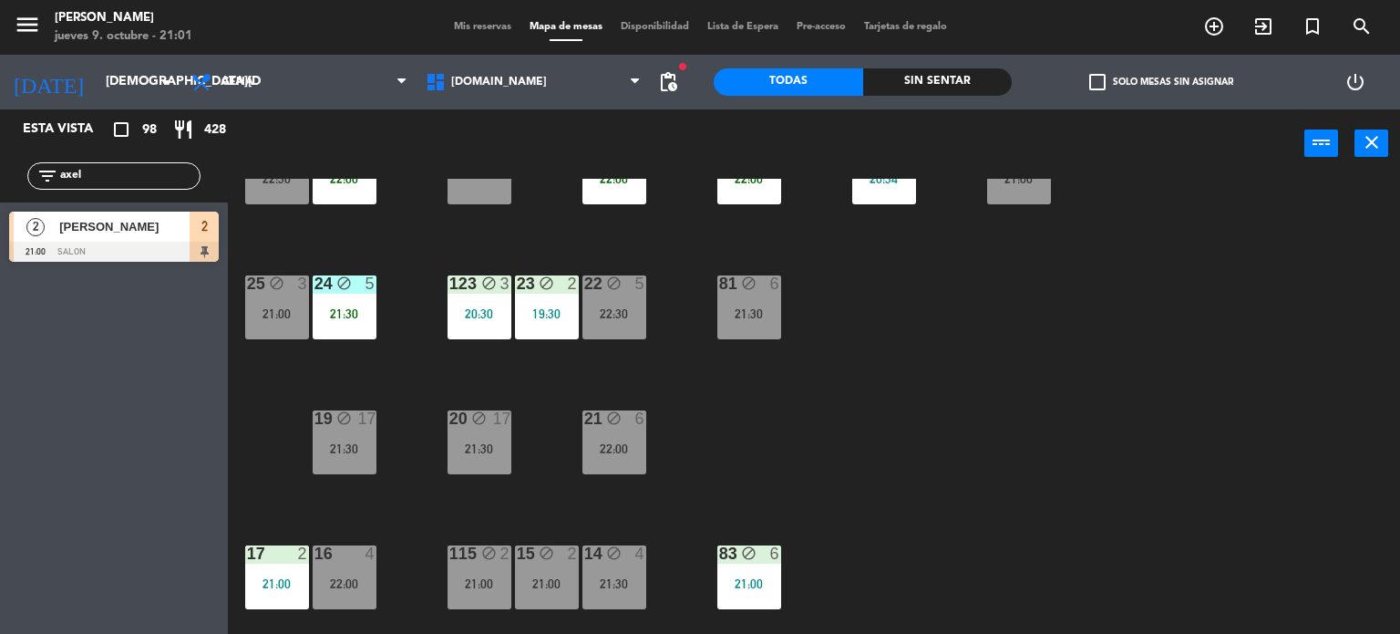
click at [817, 448] on div "34 block 2 22:30 35 block 5 22:00 36 block 8 22:00 43 block 2 21:30 37 block 7 …" at bounding box center [821, 407] width 1159 height 456
click at [294, 314] on div "21:00" at bounding box center [277, 313] width 64 height 13
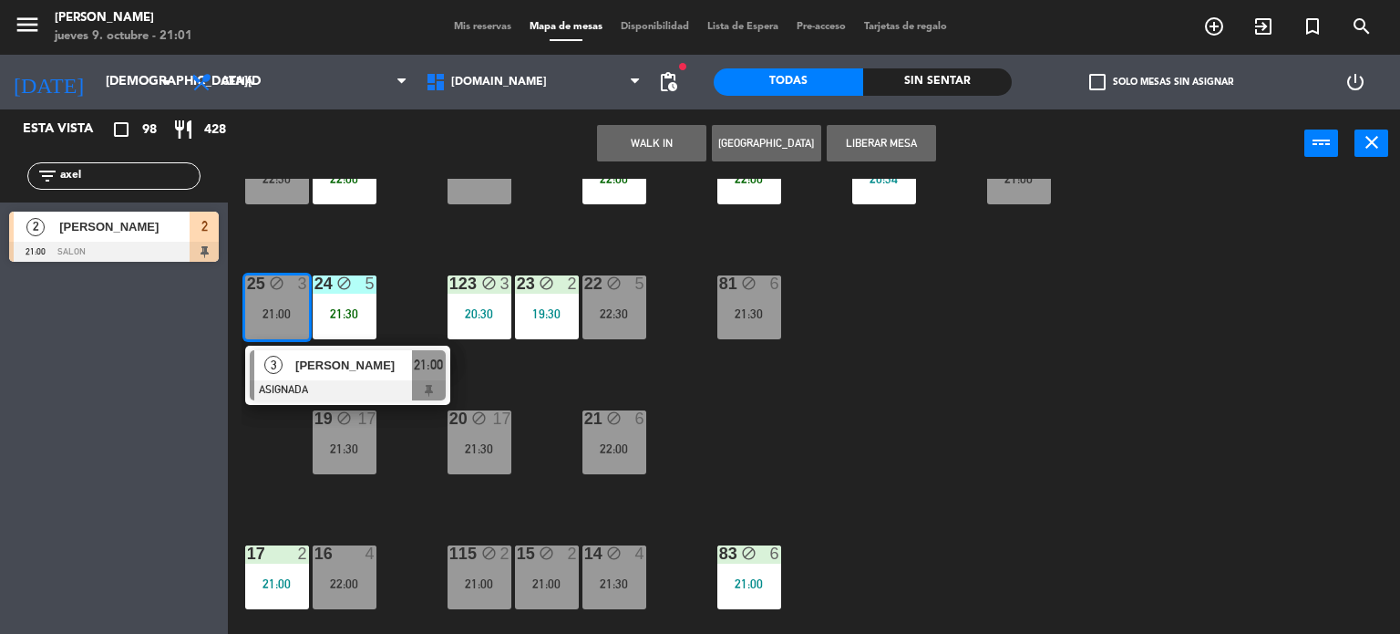
click at [159, 344] on div "Esta vista crop_square 98 restaurant 428 filter_list axel 2 [PERSON_NAME] 21:00…" at bounding box center [114, 371] width 228 height 524
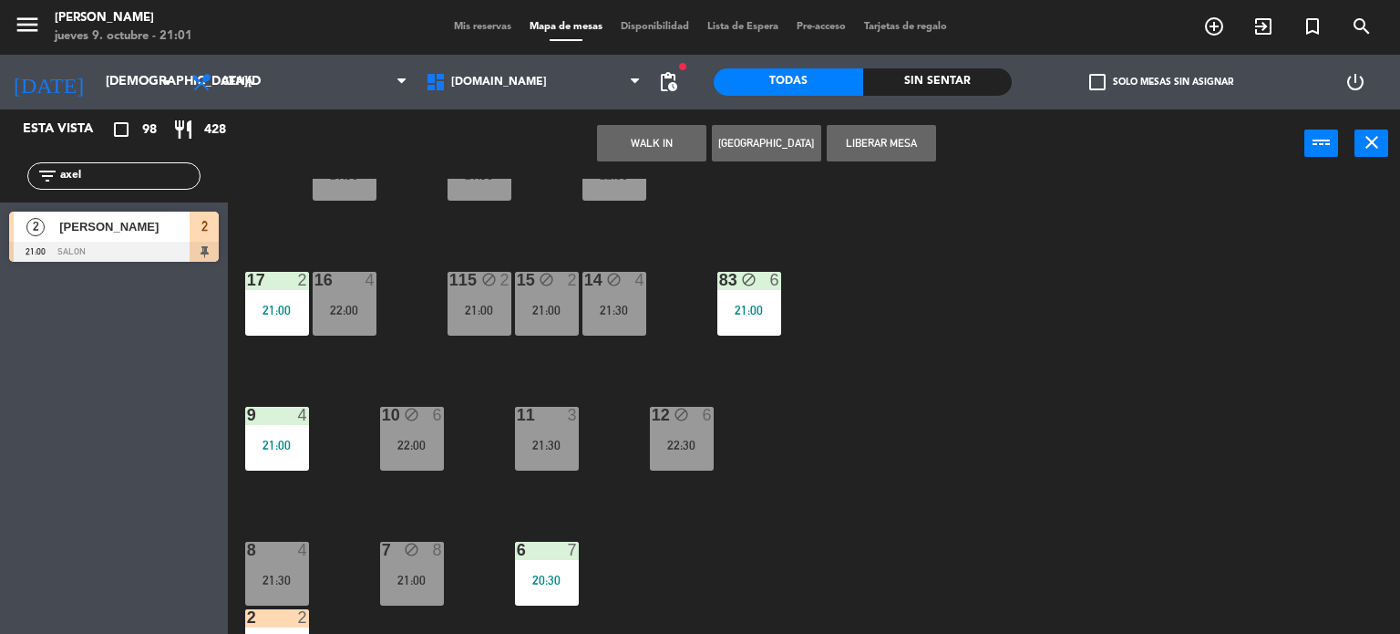
scroll to position [652, 0]
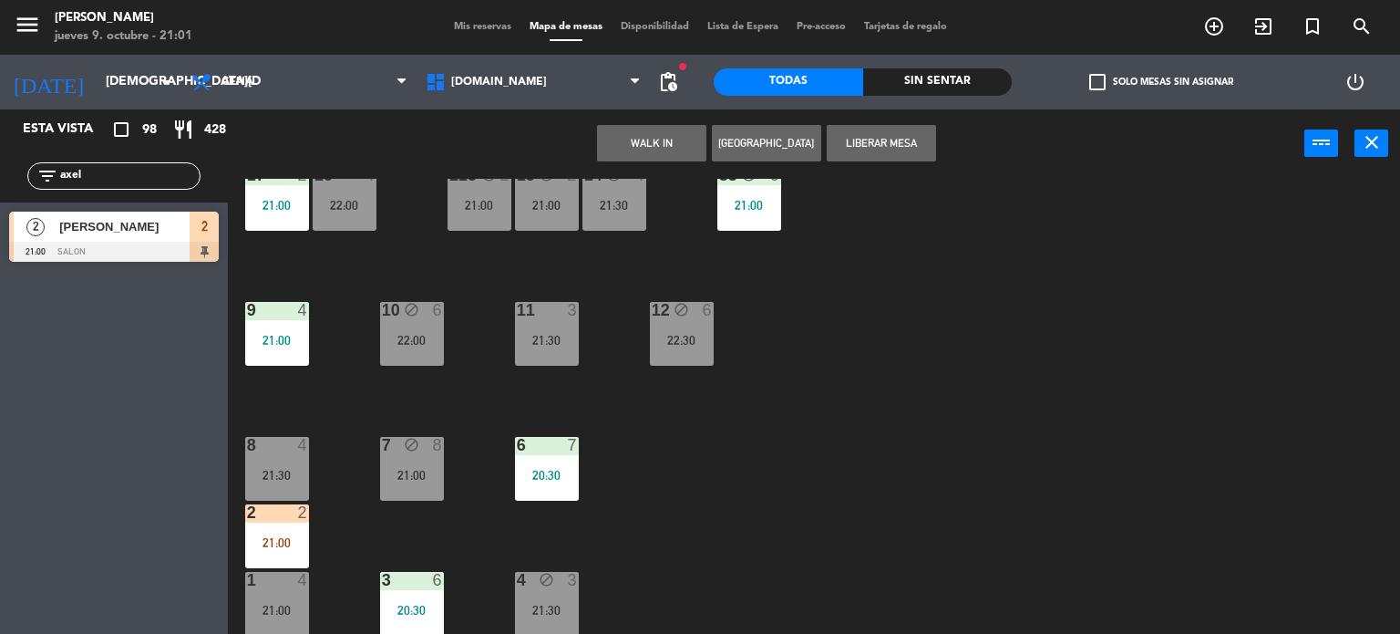
click at [288, 542] on div "21:00" at bounding box center [277, 542] width 64 height 13
click at [651, 160] on div "Cambiar WALK IN Crear Reserva power_input close" at bounding box center [766, 143] width 1077 height 69
click at [653, 145] on button "Cambiar" at bounding box center [651, 143] width 109 height 36
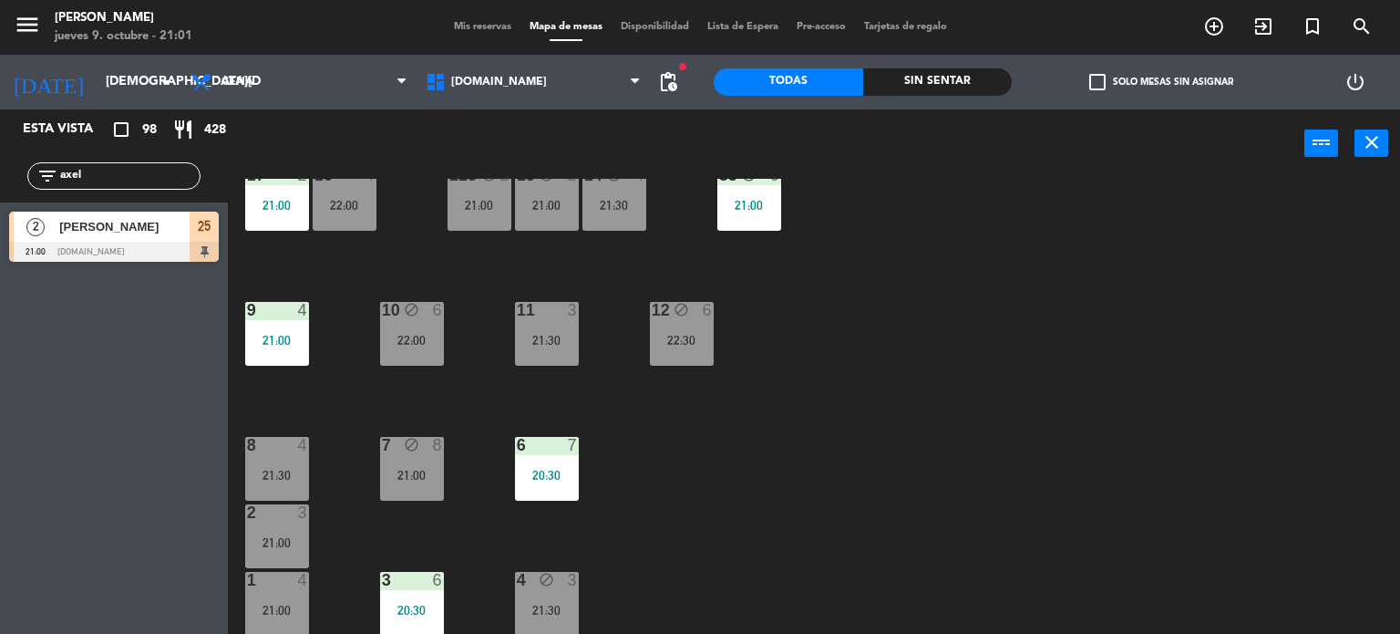
scroll to position [196, 0]
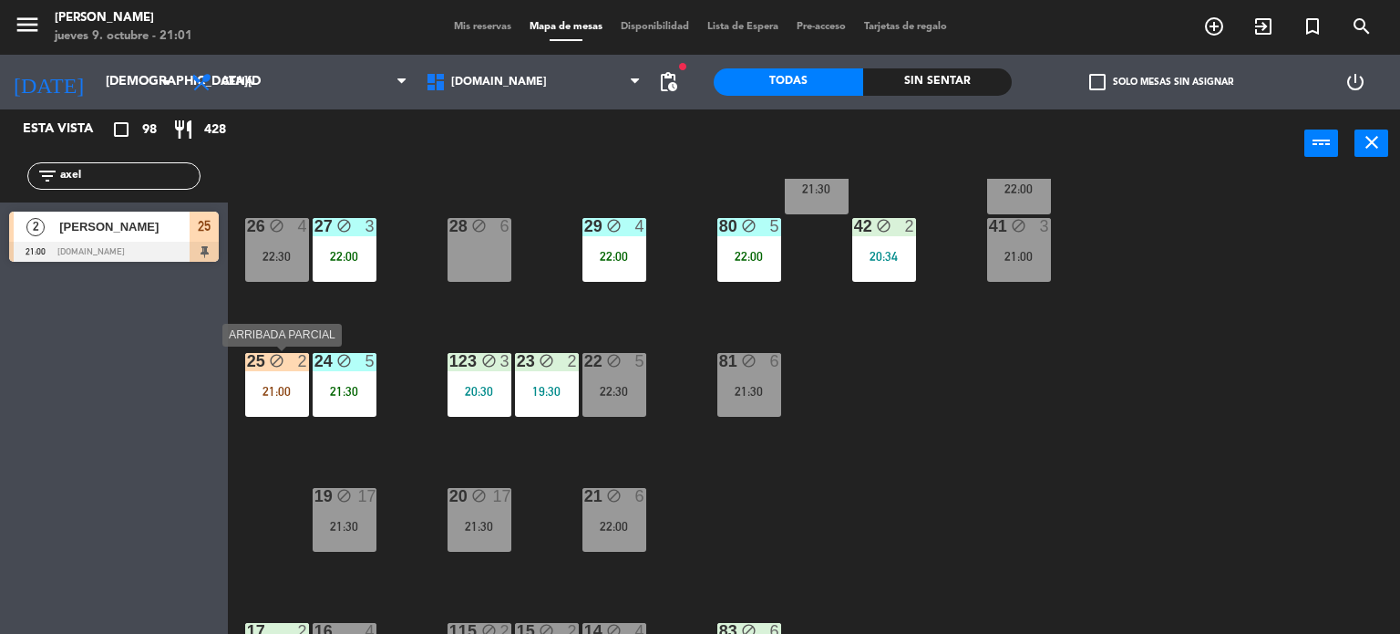
click at [284, 397] on div "21:00" at bounding box center [277, 391] width 64 height 13
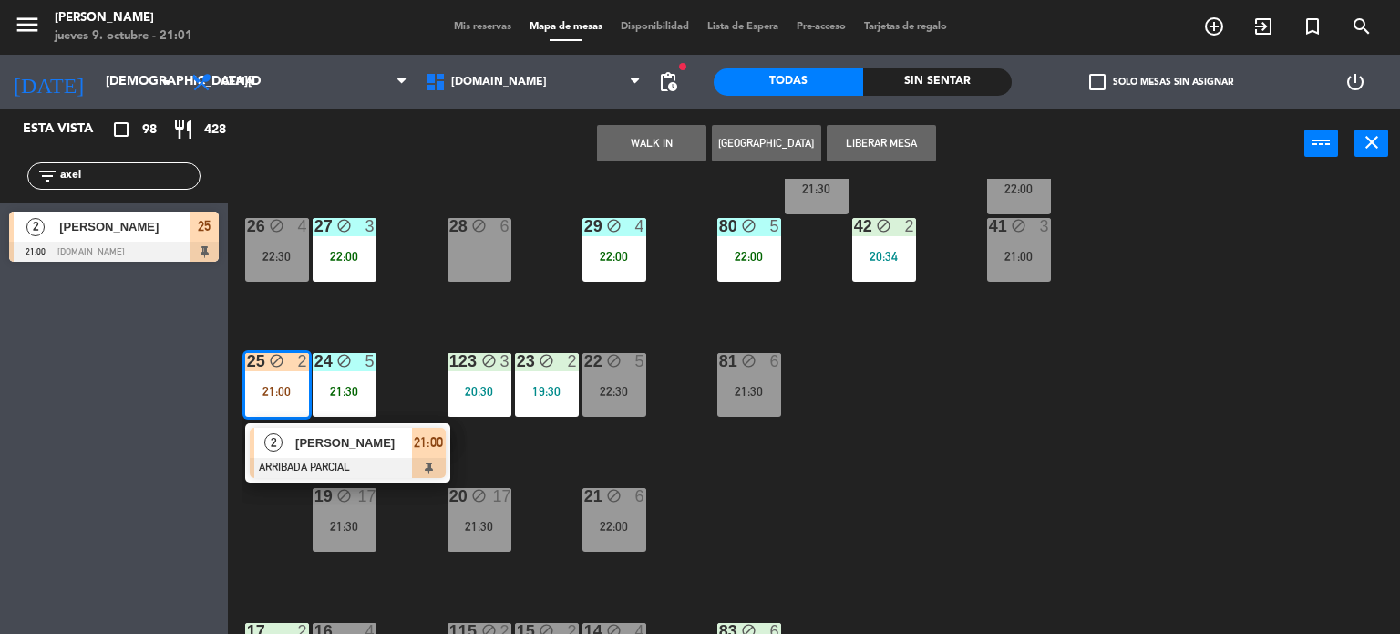
click at [326, 435] on span "[PERSON_NAME]" at bounding box center [353, 442] width 117 height 19
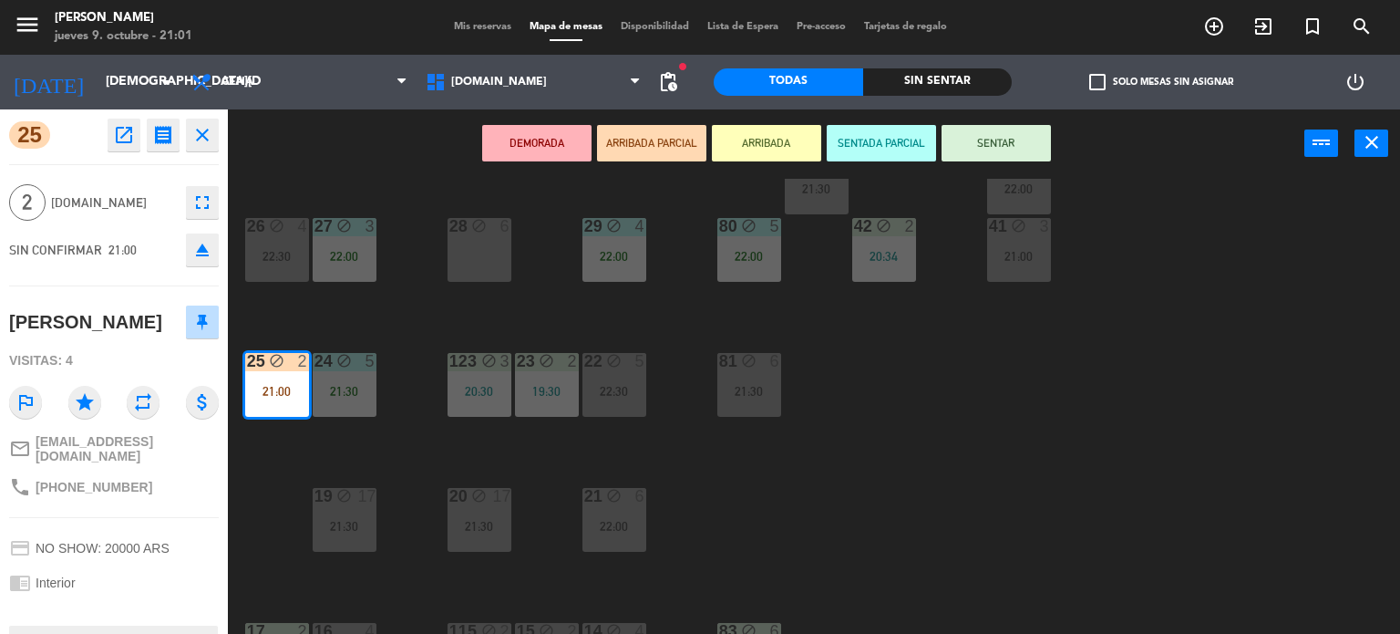
click at [972, 139] on button "SENTAR" at bounding box center [996, 143] width 109 height 36
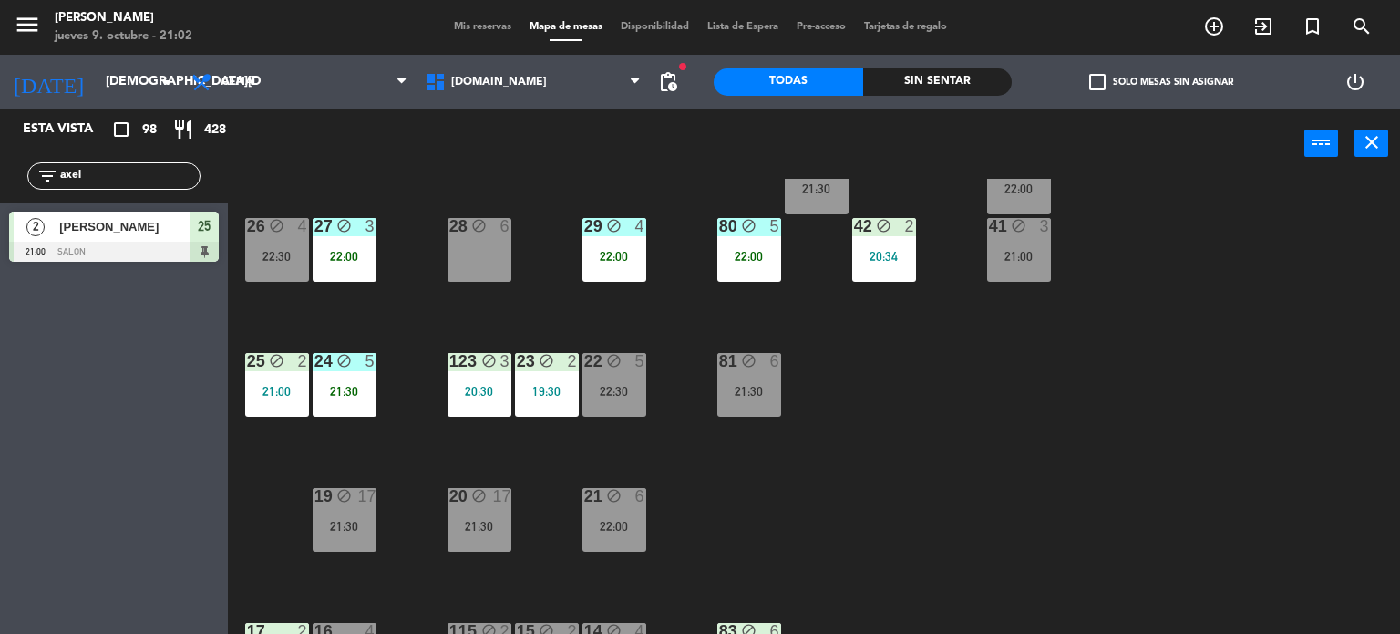
drag, startPoint x: 84, startPoint y: 174, endPoint x: 0, endPoint y: 174, distance: 83.9
click at [0, 174] on div "filter_list axel" at bounding box center [114, 175] width 228 height 53
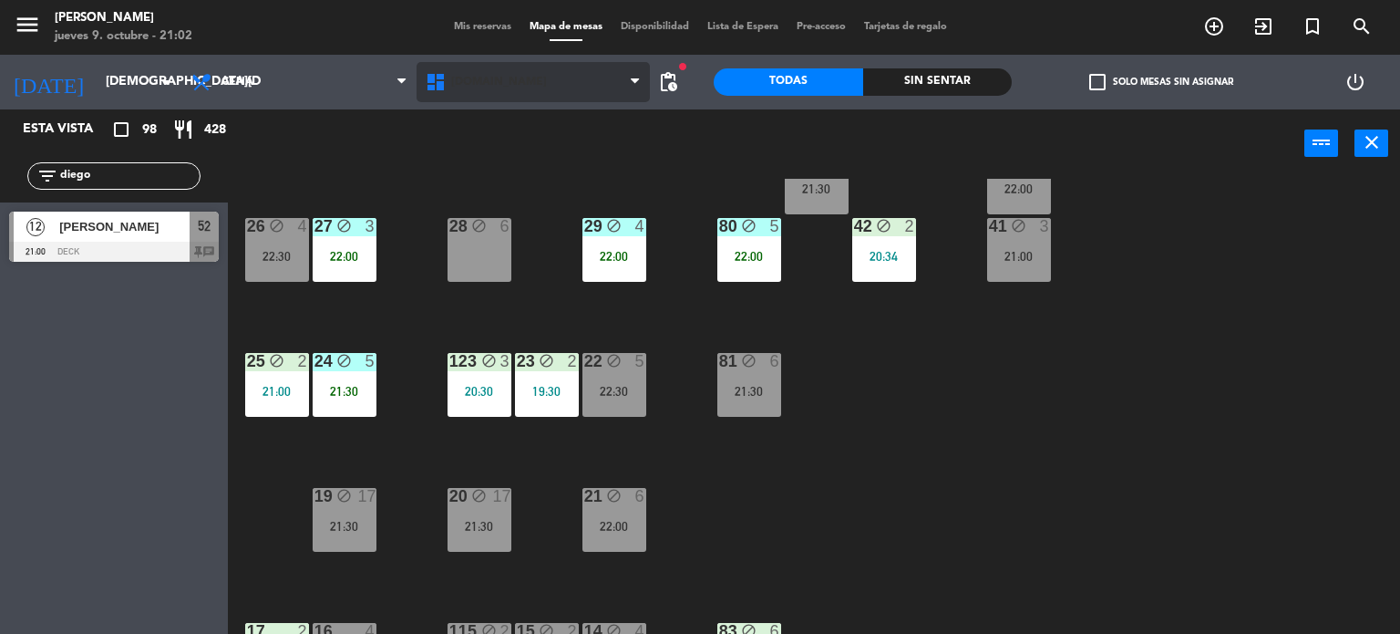
type input "diego"
click at [531, 94] on span "[DOMAIN_NAME]" at bounding box center [534, 82] width 234 height 40
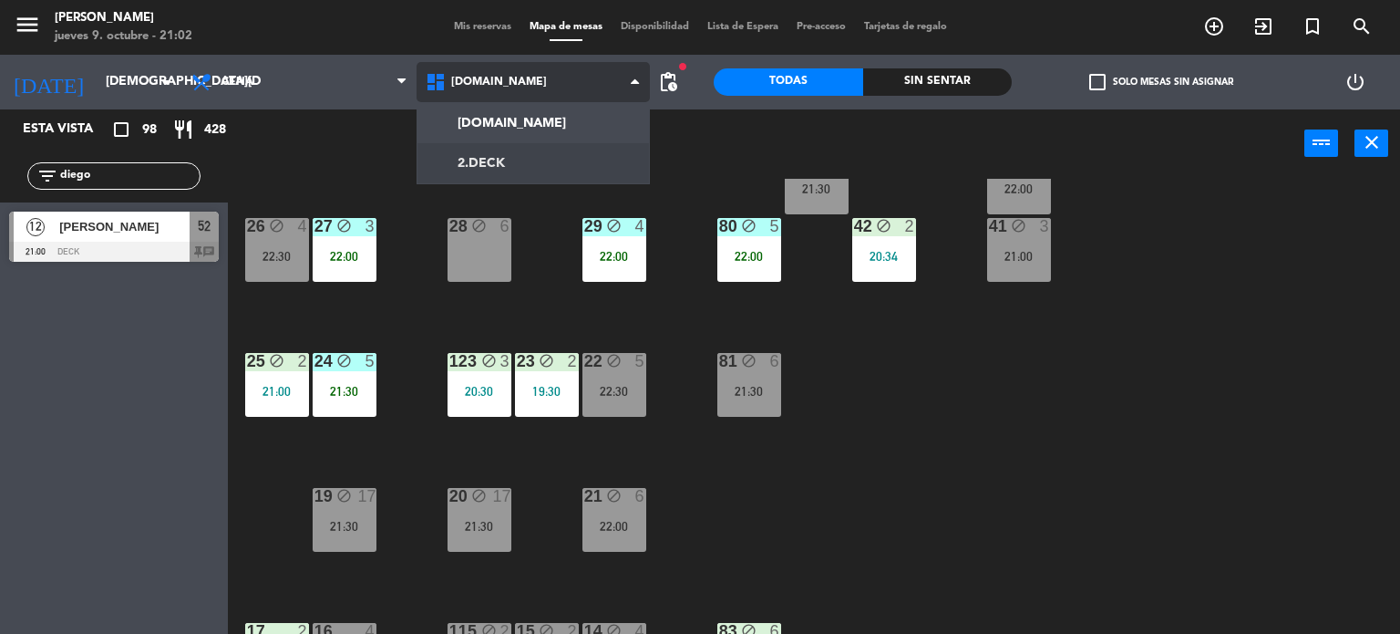
scroll to position [0, 0]
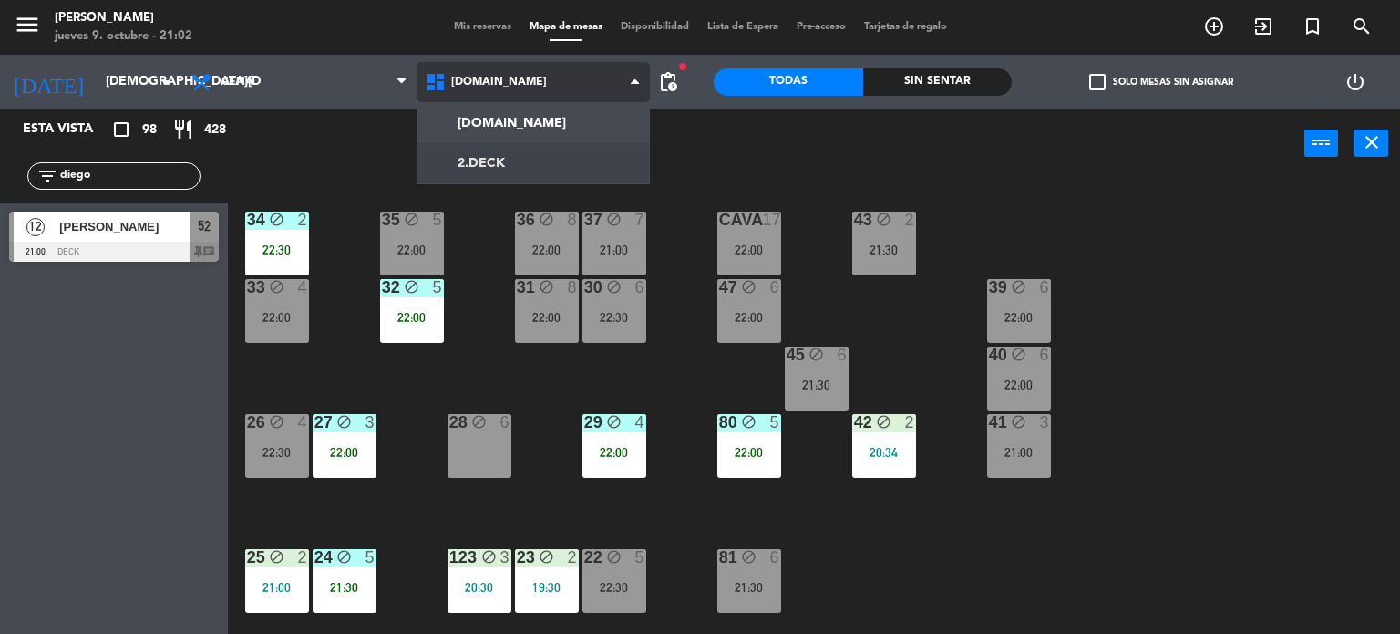
click at [498, 181] on ng-component "menu [PERSON_NAME] [DATE] 9. octubre - 21:02 Mis reservas Mapa de mesas Disponi…" at bounding box center [700, 317] width 1400 height 634
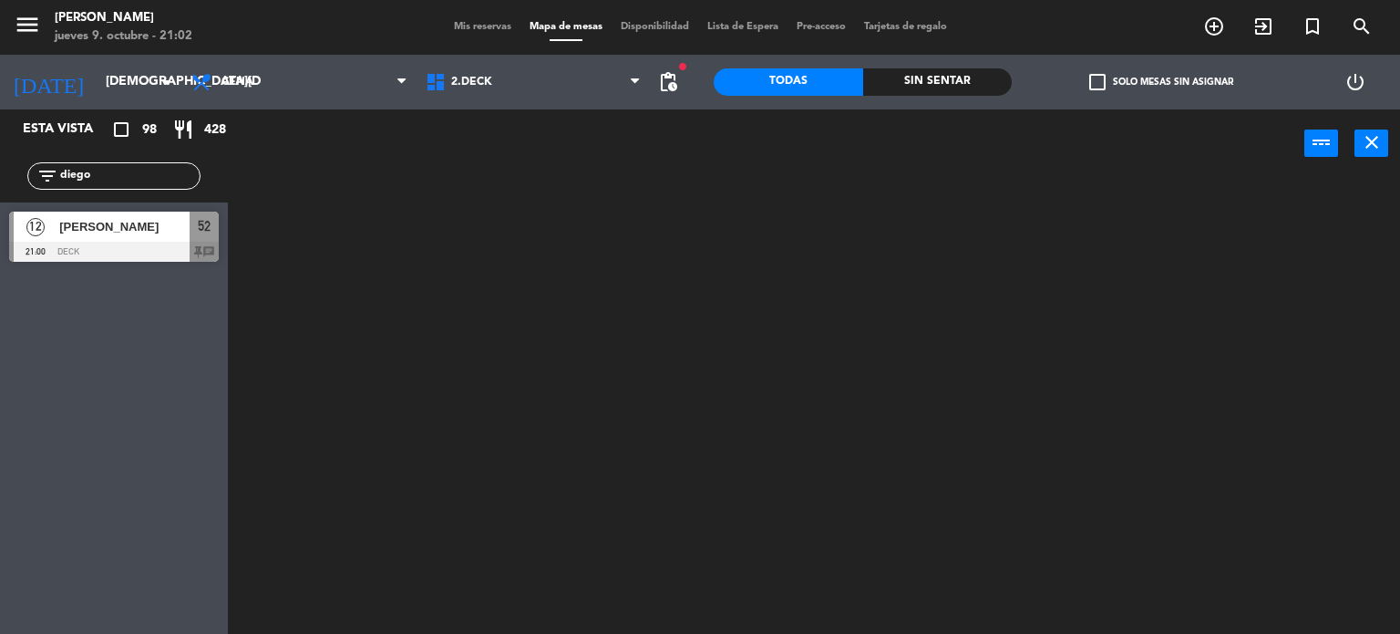
click at [108, 259] on div at bounding box center [114, 252] width 210 height 20
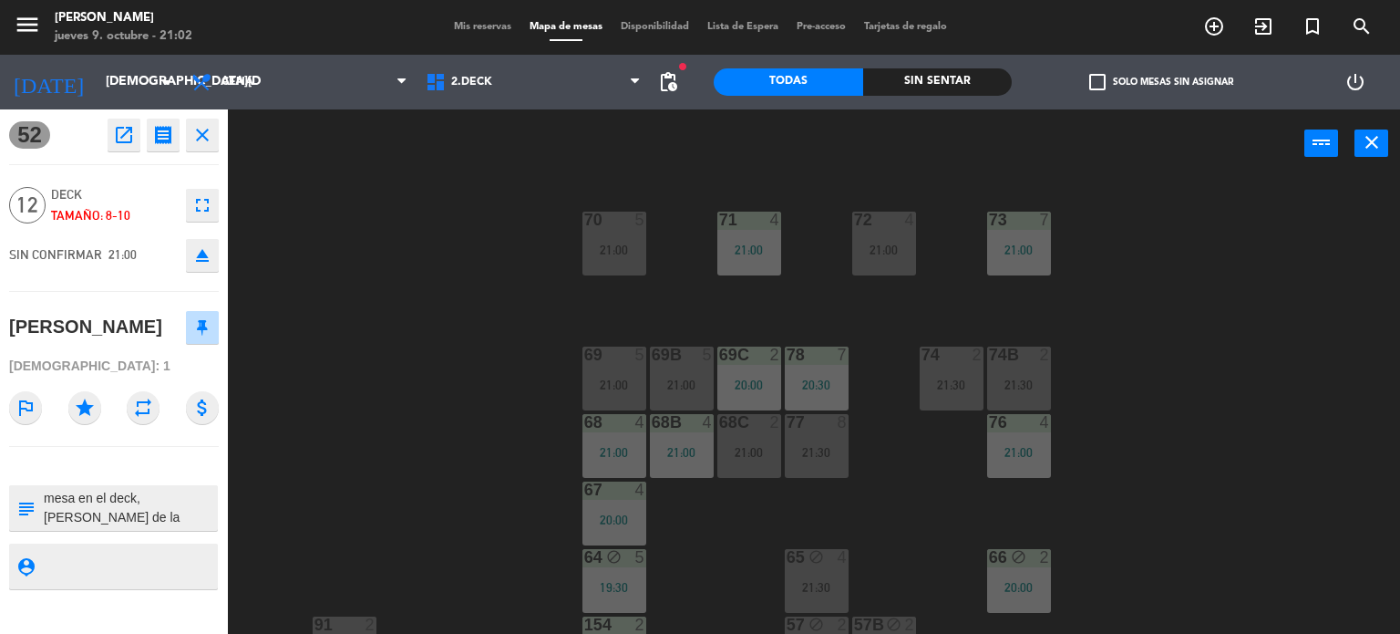
scroll to position [382, 0]
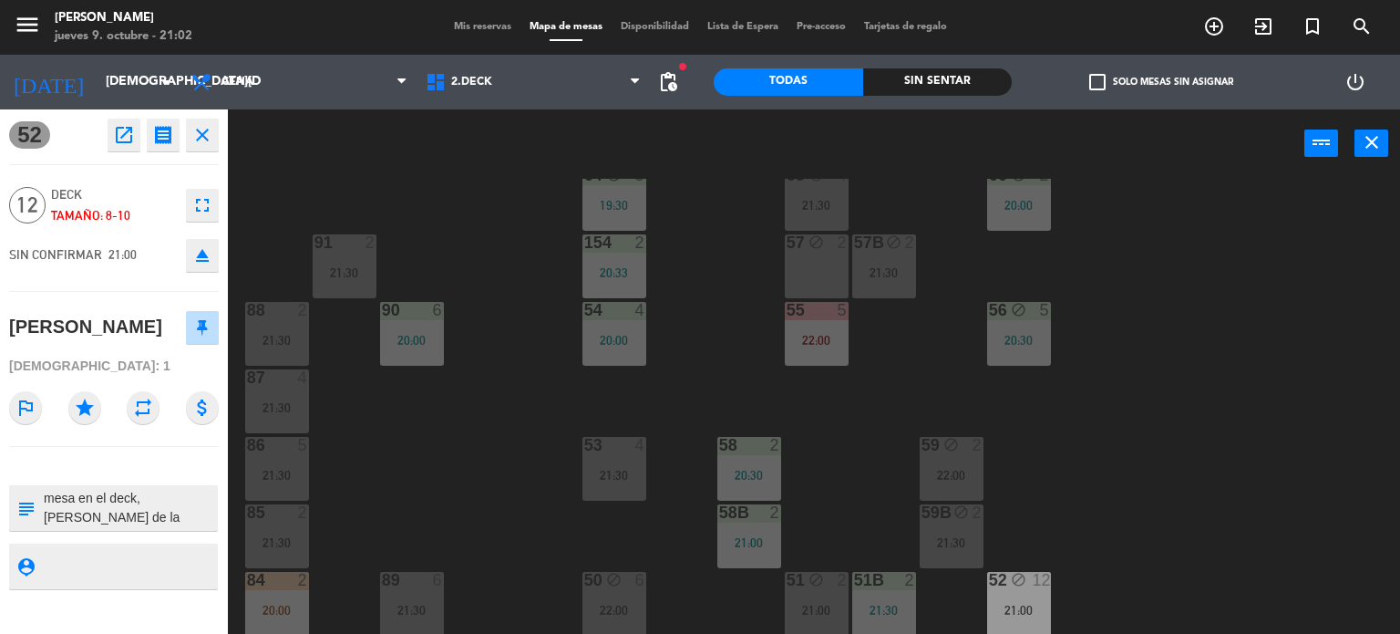
drag, startPoint x: 1145, startPoint y: 522, endPoint x: 1133, endPoint y: 526, distance: 12.4
click at [1144, 522] on div "71 4 21:00 72 4 21:00 73 7 21:00 70 5 21:00 74 2 21:30 74B 2 21:30 69 5 21:00 6…" at bounding box center [821, 407] width 1159 height 456
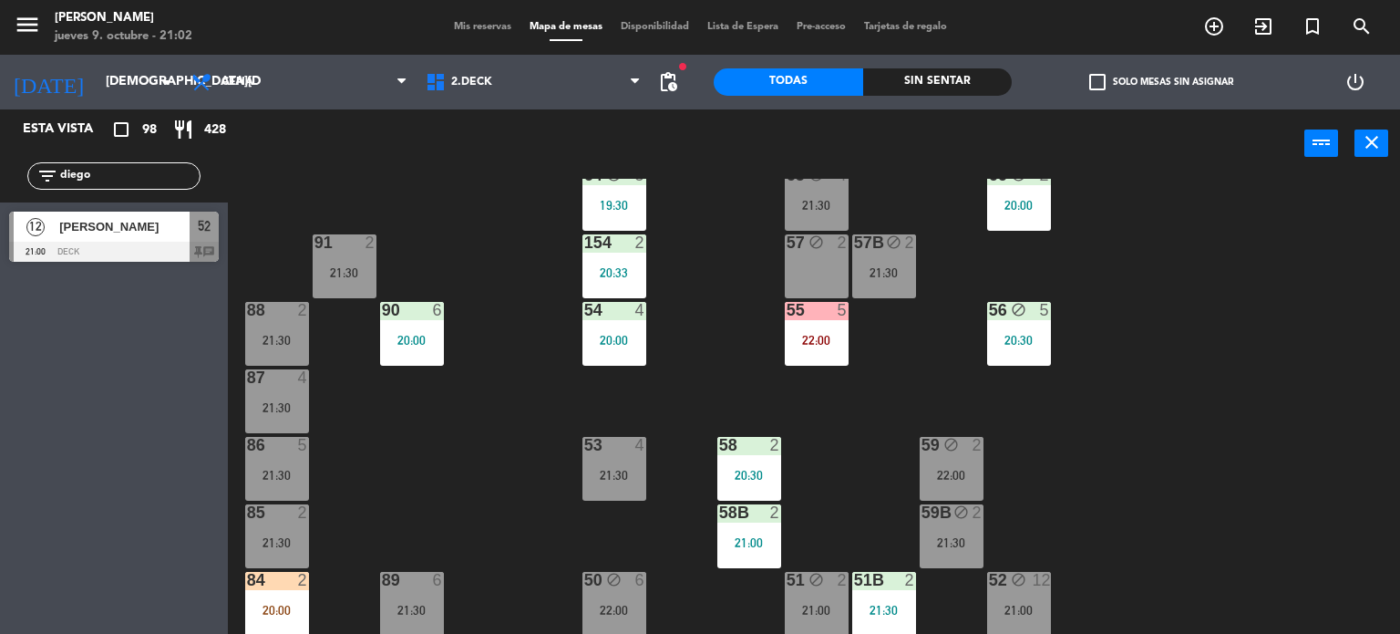
click at [1036, 597] on div "52 block 12 21:00" at bounding box center [1019, 604] width 64 height 64
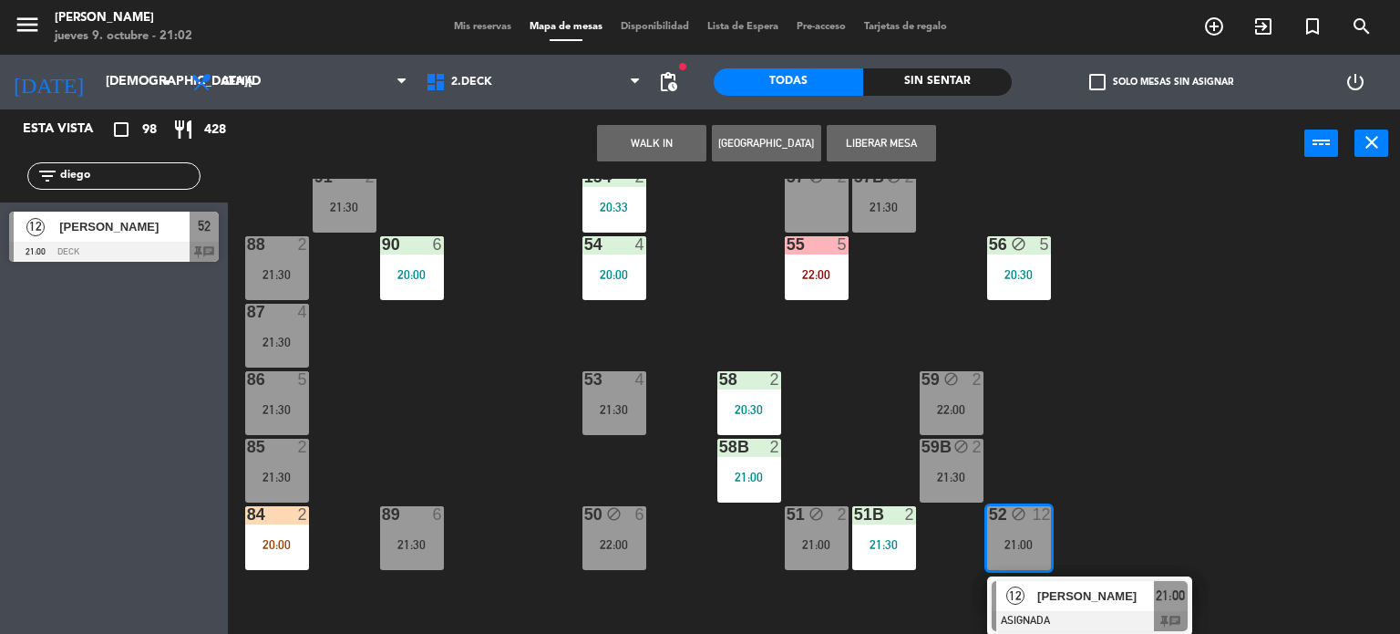
click at [1114, 601] on span "[PERSON_NAME]" at bounding box center [1095, 595] width 117 height 19
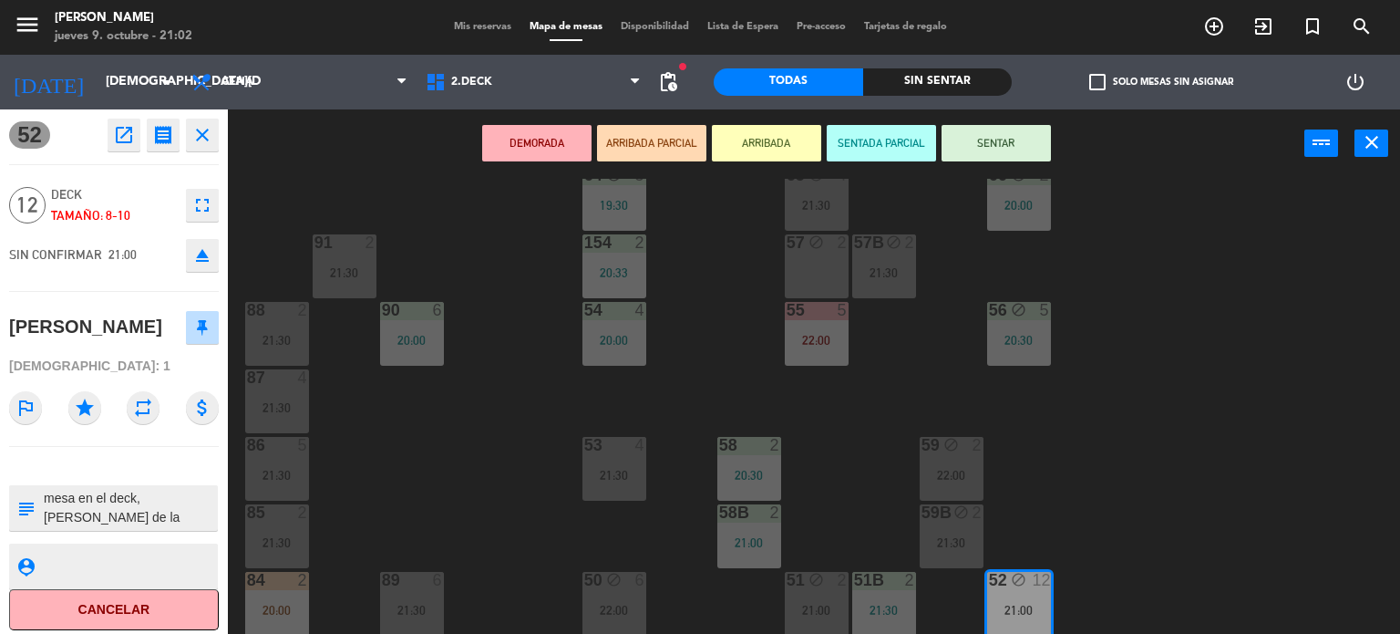
click at [1019, 141] on button "SENTAR" at bounding box center [996, 143] width 109 height 36
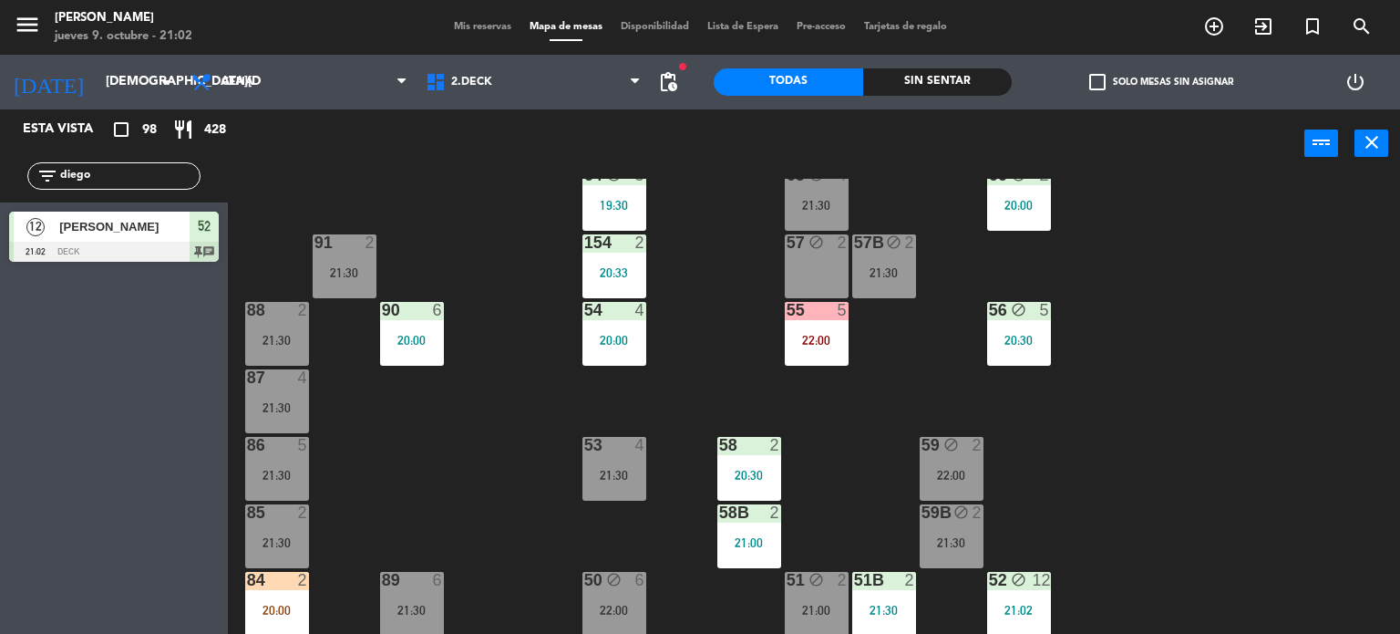
drag, startPoint x: 76, startPoint y: 180, endPoint x: 0, endPoint y: 204, distance: 79.6
click at [0, 204] on div "Esta vista crop_square 98 restaurant 428 filter_list [PERSON_NAME] 12 [PERSON_N…" at bounding box center [114, 189] width 228 height 161
drag, startPoint x: 114, startPoint y: 179, endPoint x: 0, endPoint y: 180, distance: 113.9
click at [0, 180] on div "filter_list [PERSON_NAME]" at bounding box center [114, 175] width 228 height 53
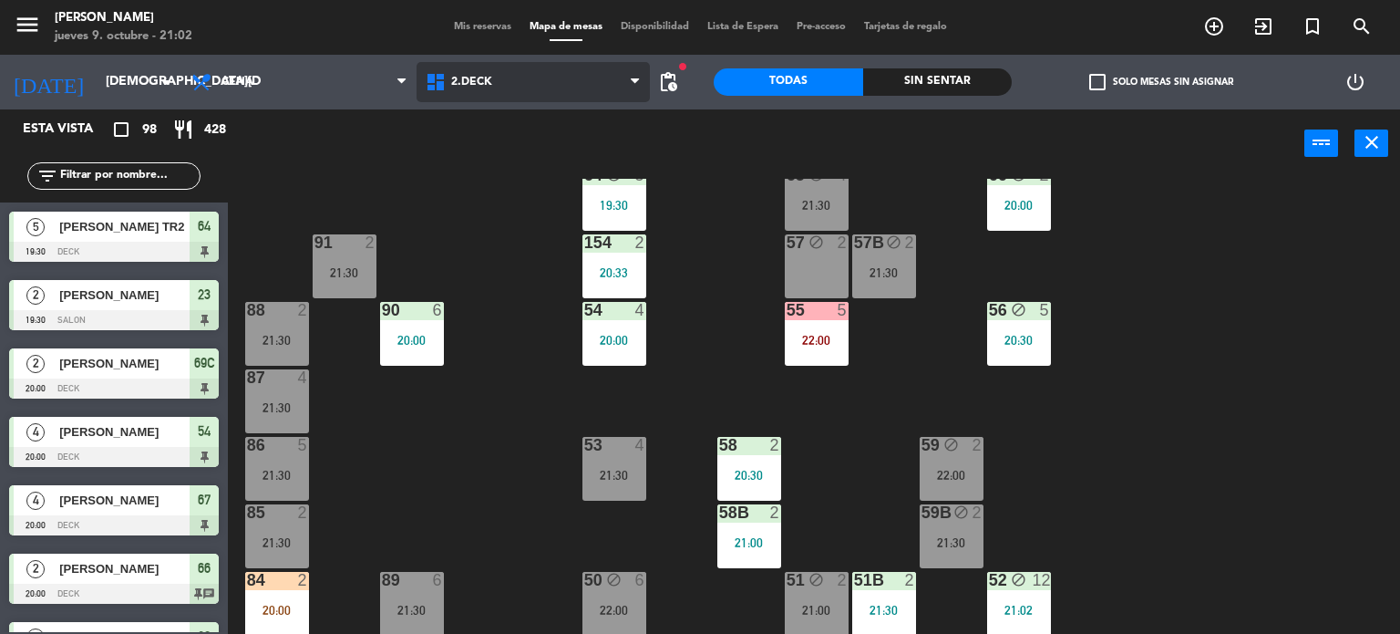
click at [547, 74] on span "2.DECK" at bounding box center [534, 82] width 234 height 40
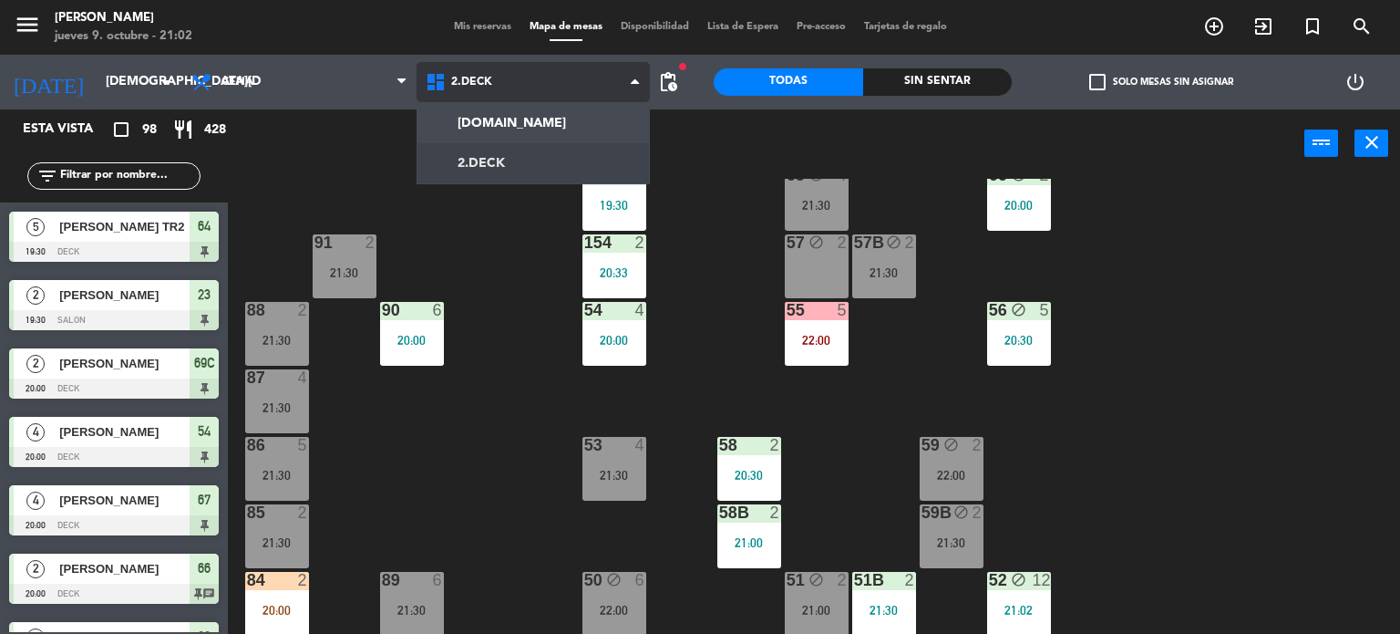
scroll to position [0, 0]
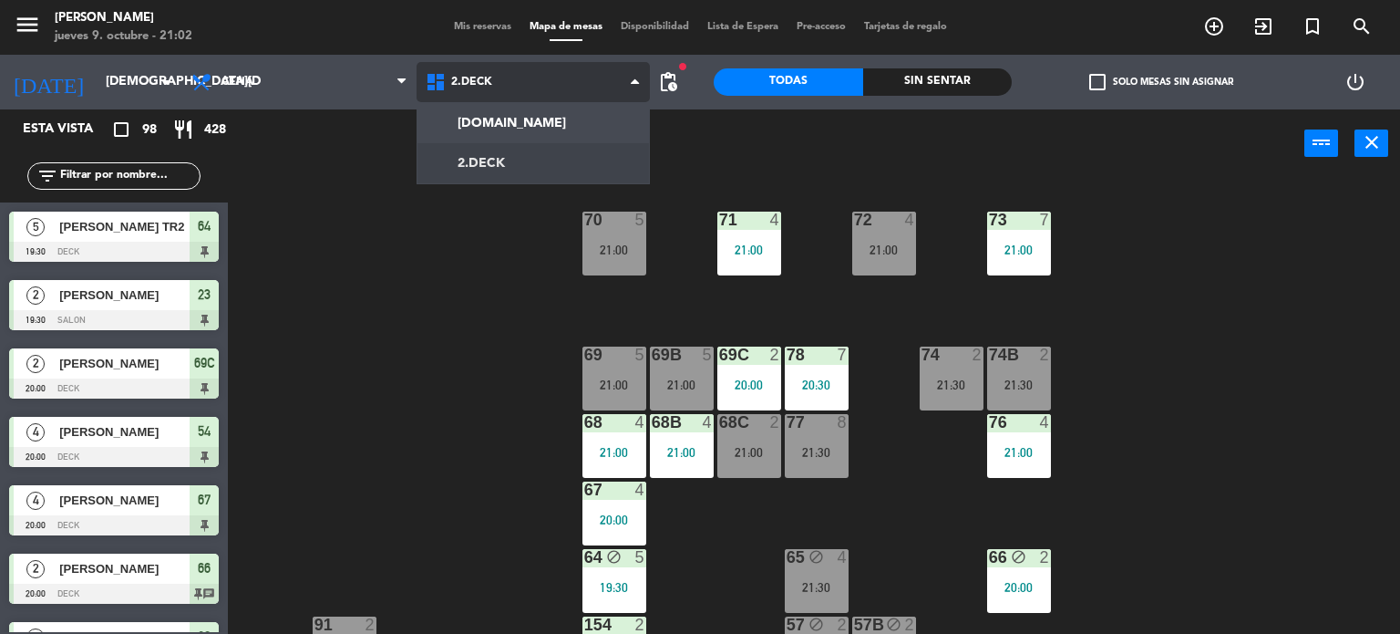
click at [566, 126] on ng-component "menu [PERSON_NAME] [DATE] 9. octubre - 21:02 Mis reservas Mapa de mesas Disponi…" at bounding box center [700, 317] width 1400 height 634
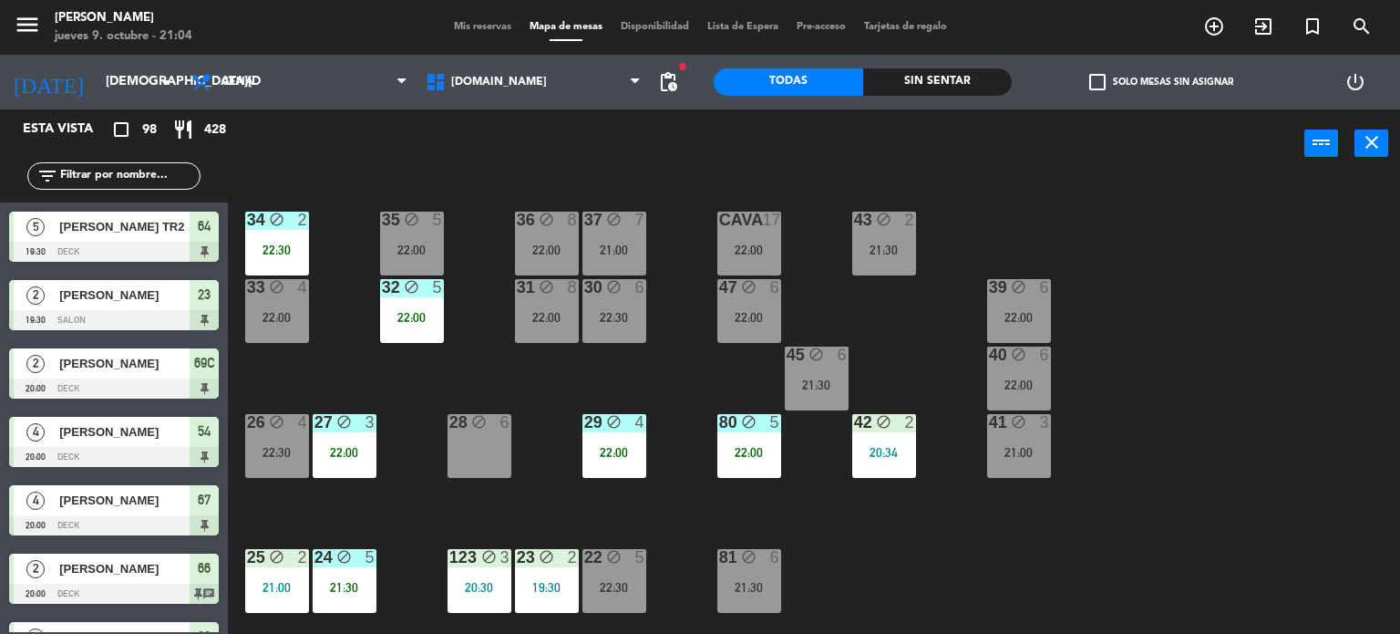
click at [157, 160] on div "filter_list" at bounding box center [114, 175] width 228 height 53
click at [160, 184] on input "text" at bounding box center [128, 176] width 141 height 20
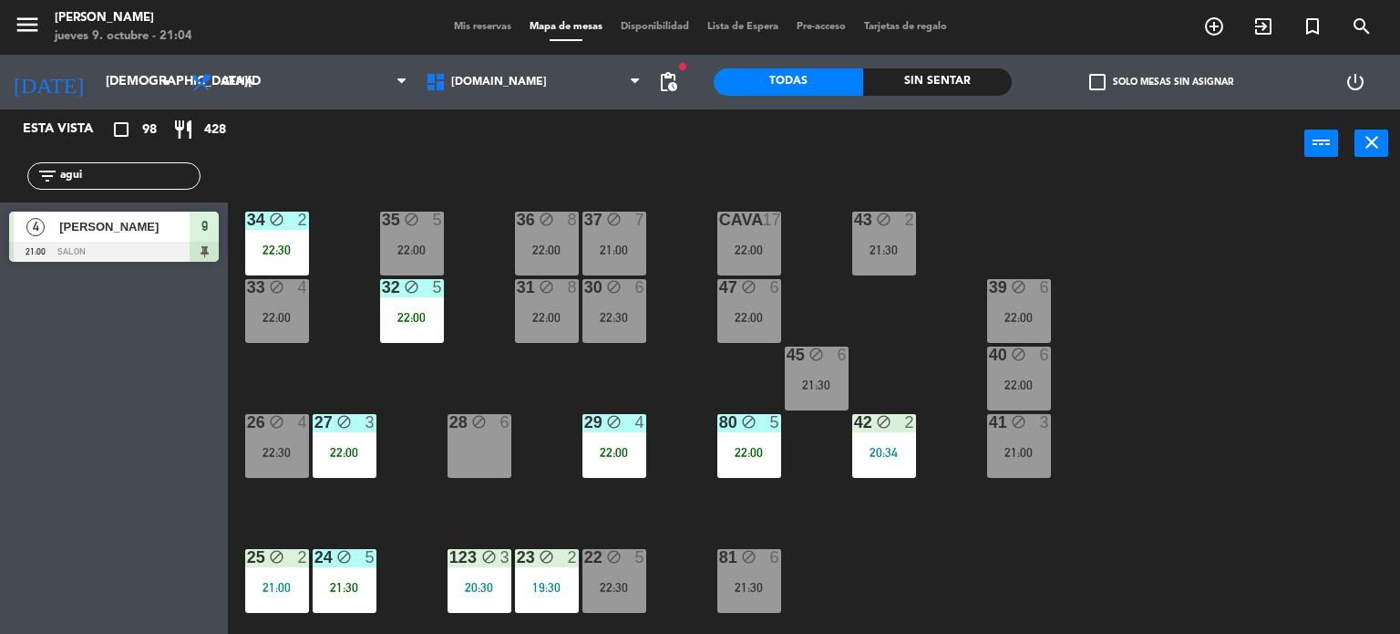
type input "agui"
click at [26, 572] on div "Esta vista crop_square 98 restaurant 428 filter_list agui 4 [PERSON_NAME] 21:00…" at bounding box center [114, 371] width 228 height 524
click at [540, 75] on span "[DOMAIN_NAME]" at bounding box center [534, 82] width 234 height 40
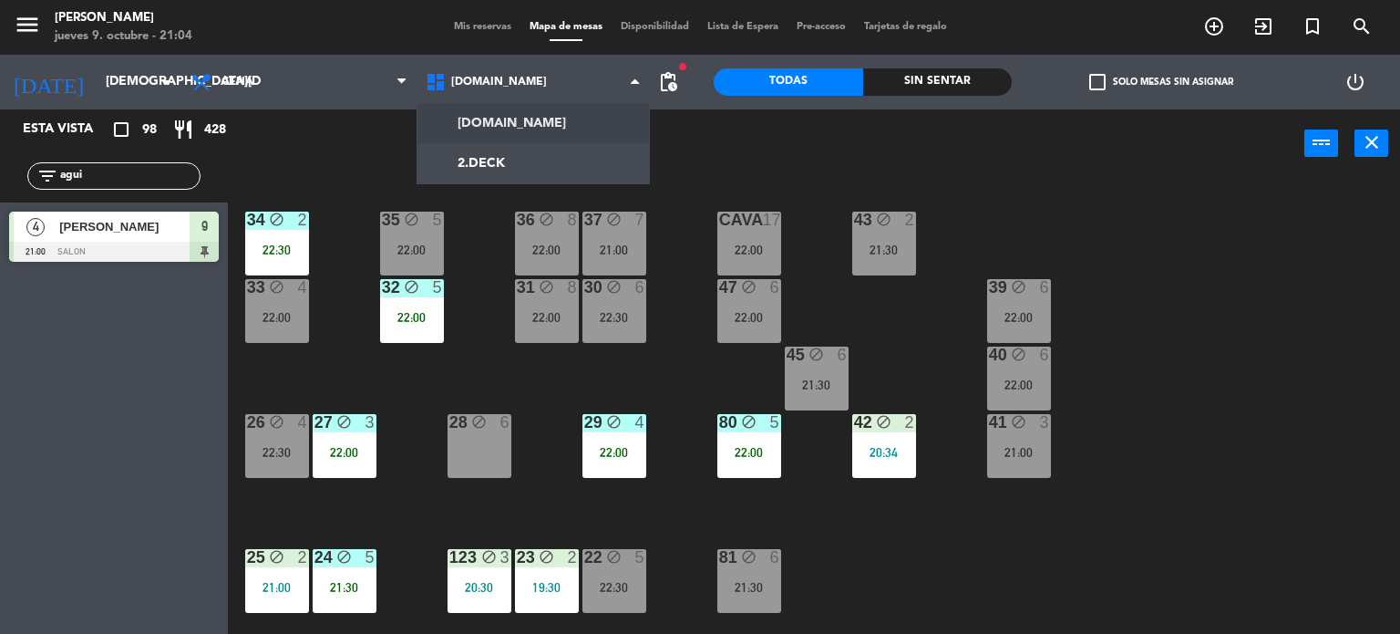
drag, startPoint x: 100, startPoint y: 180, endPoint x: 0, endPoint y: 172, distance: 100.5
click at [0, 175] on div "filter_list agui" at bounding box center [114, 175] width 228 height 53
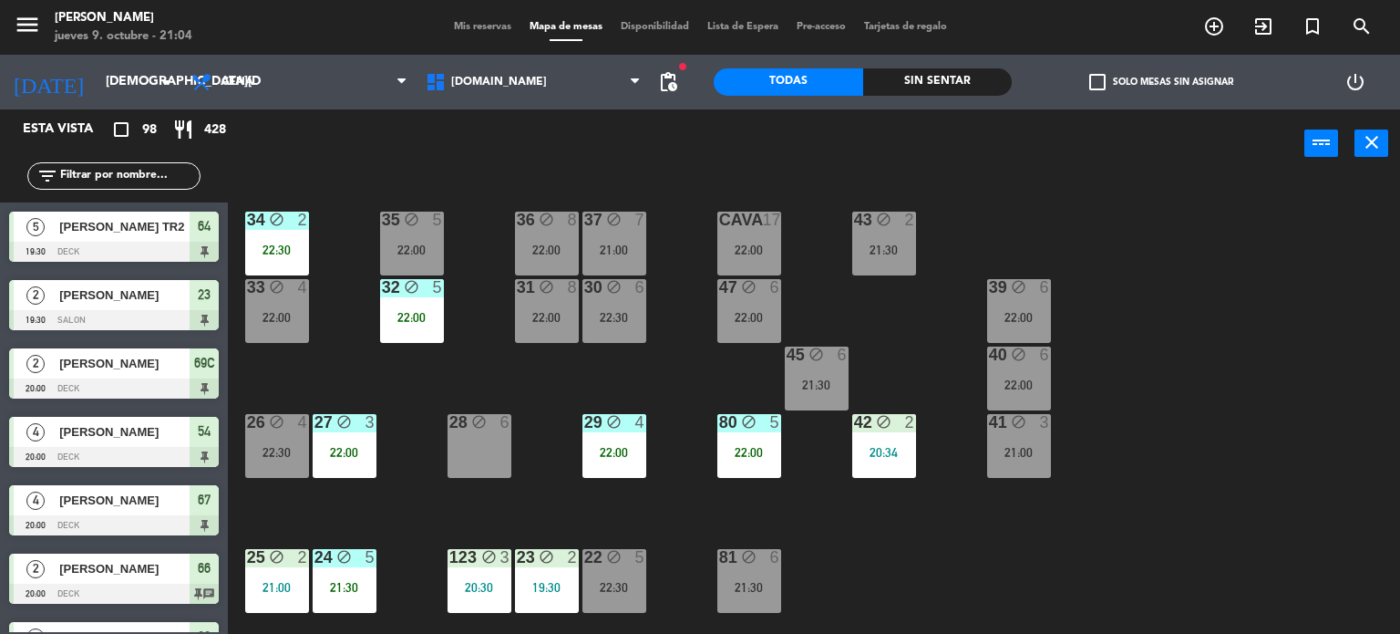
click at [926, 74] on div "Sin sentar" at bounding box center [937, 81] width 149 height 27
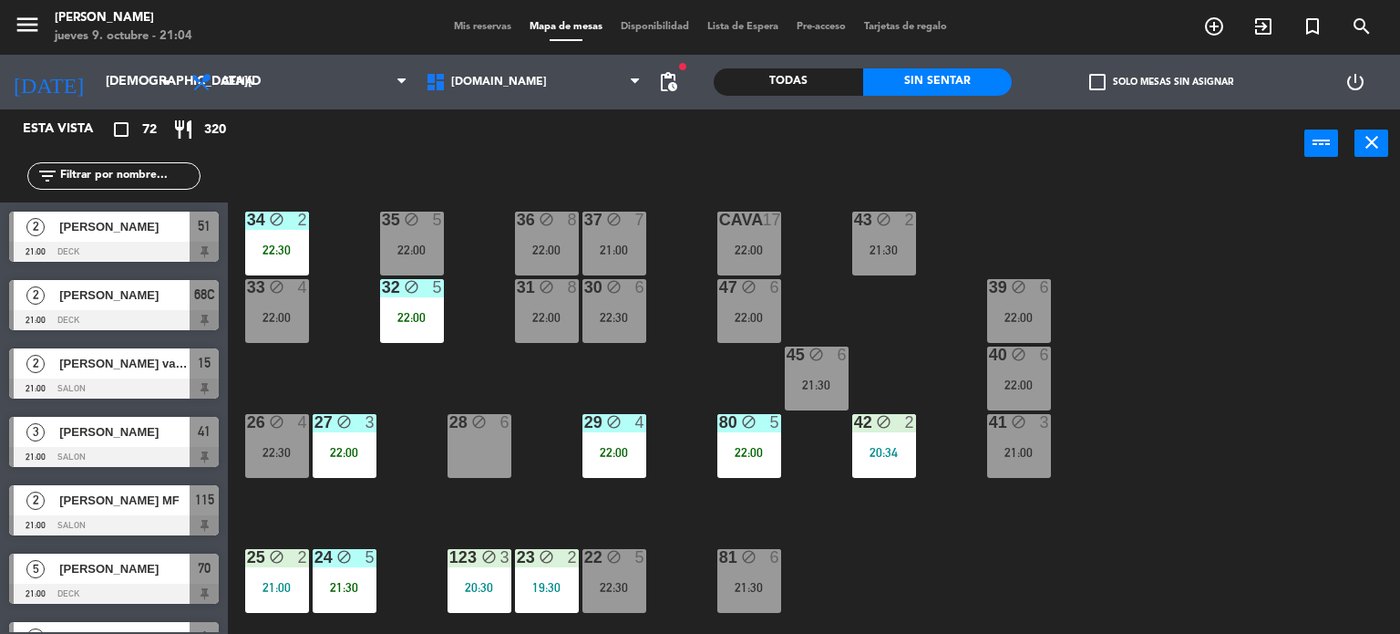
click at [1108, 80] on label "check_box_outline_blank Solo mesas sin asignar" at bounding box center [1161, 82] width 144 height 16
click at [1161, 82] on input "check_box_outline_blank Solo mesas sin asignar" at bounding box center [1161, 82] width 0 height 0
click at [1025, 437] on div "41 block 3 21:00" at bounding box center [1019, 446] width 64 height 64
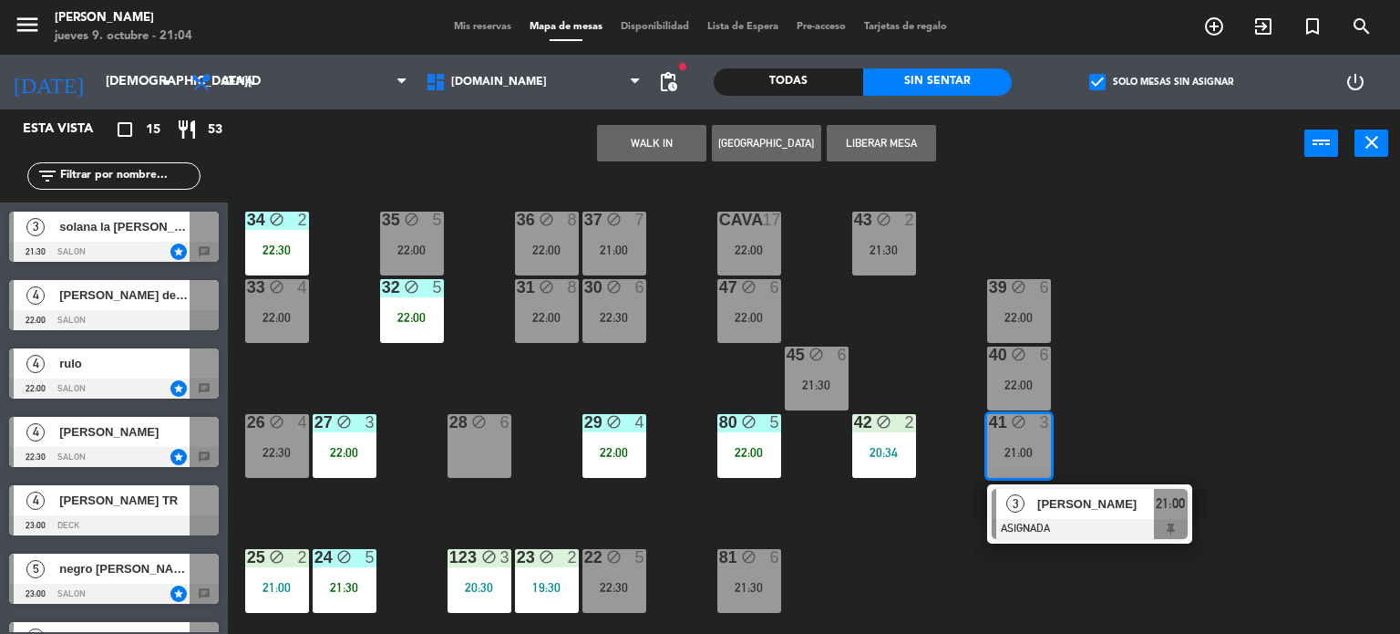
click at [1160, 276] on div "34 block 2 22:30 35 block 5 22:00 36 block 8 22:00 43 block 2 21:30 37 block 7 …" at bounding box center [821, 407] width 1159 height 456
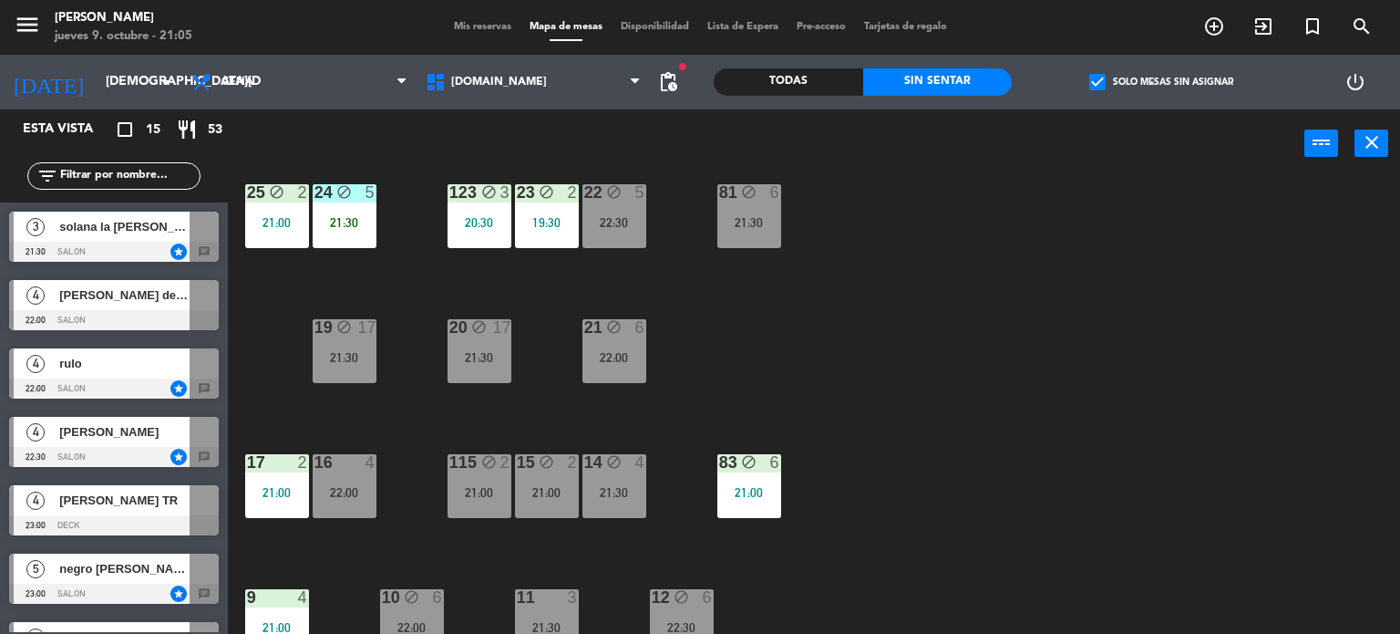
scroll to position [652, 0]
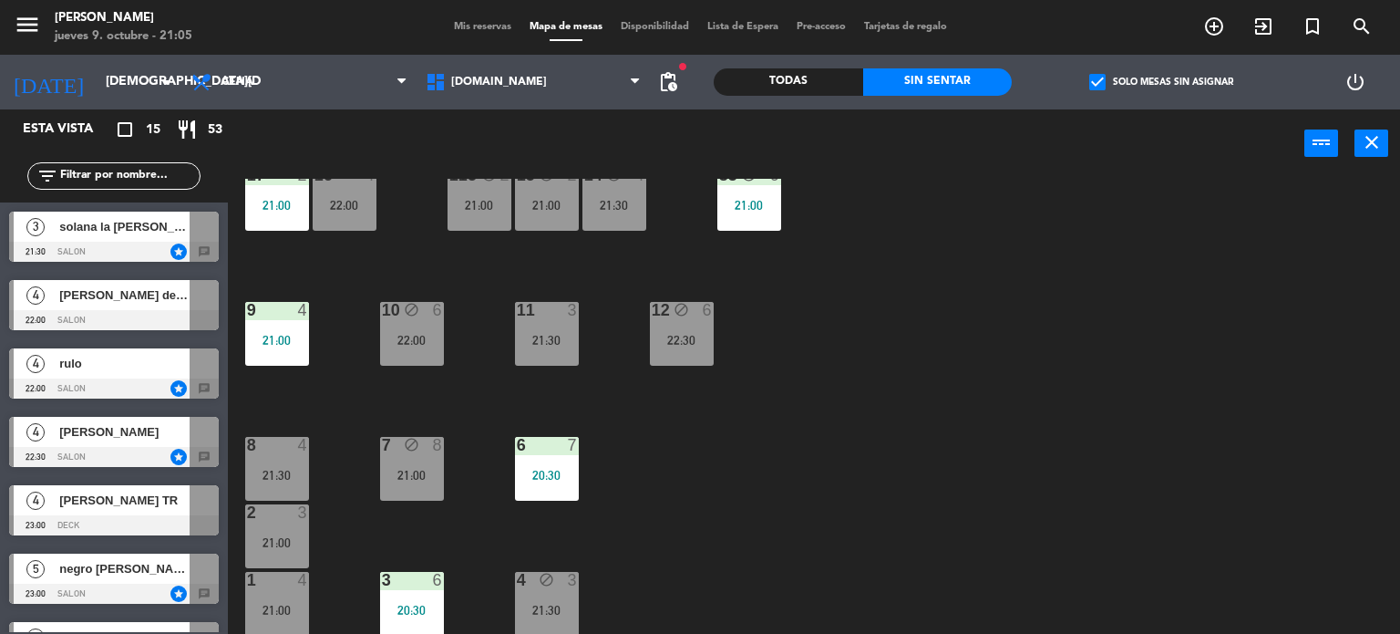
click at [746, 353] on div "34 block 2 22:30 35 block 5 22:00 36 block 8 22:00 43 block 2 21:30 37 block 7 …" at bounding box center [821, 407] width 1159 height 456
click at [122, 184] on input "text" at bounding box center [128, 176] width 141 height 20
click at [1131, 75] on label "check_box Solo mesas sin asignar" at bounding box center [1161, 82] width 144 height 16
click at [1161, 82] on input "check_box Solo mesas sin asignar" at bounding box center [1161, 82] width 0 height 0
click at [123, 188] on div "filter_list" at bounding box center [113, 175] width 173 height 27
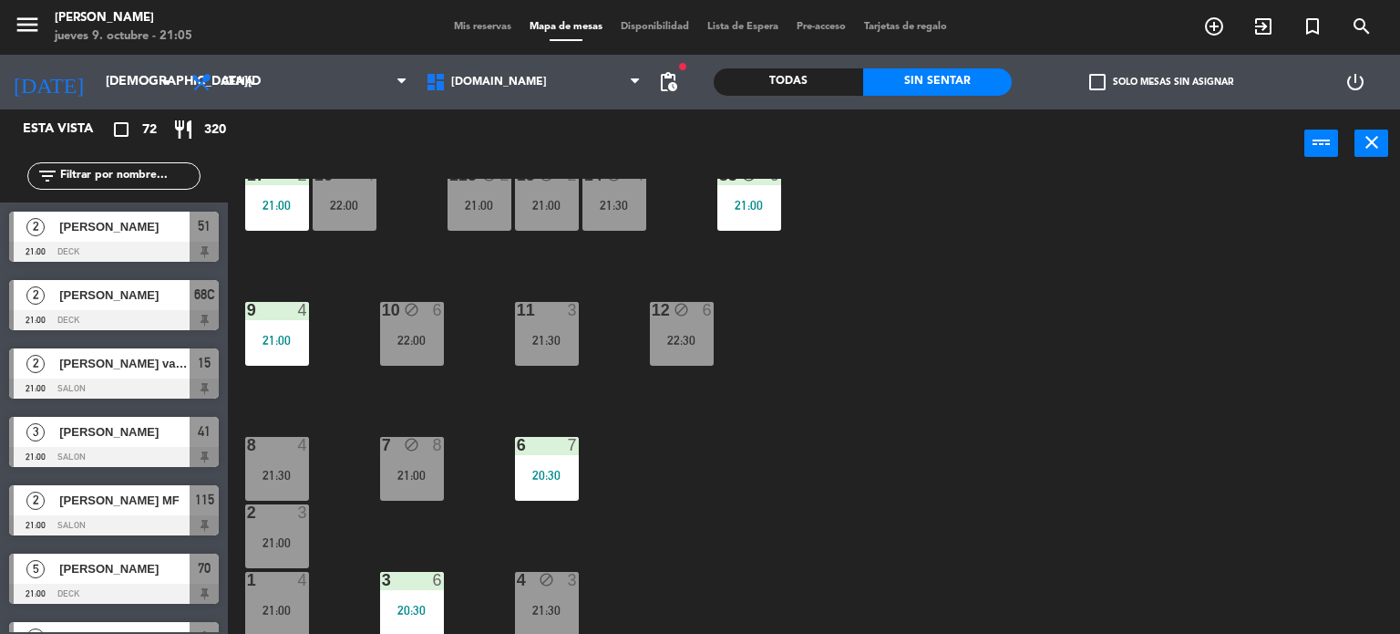
click at [124, 178] on input "text" at bounding box center [128, 176] width 141 height 20
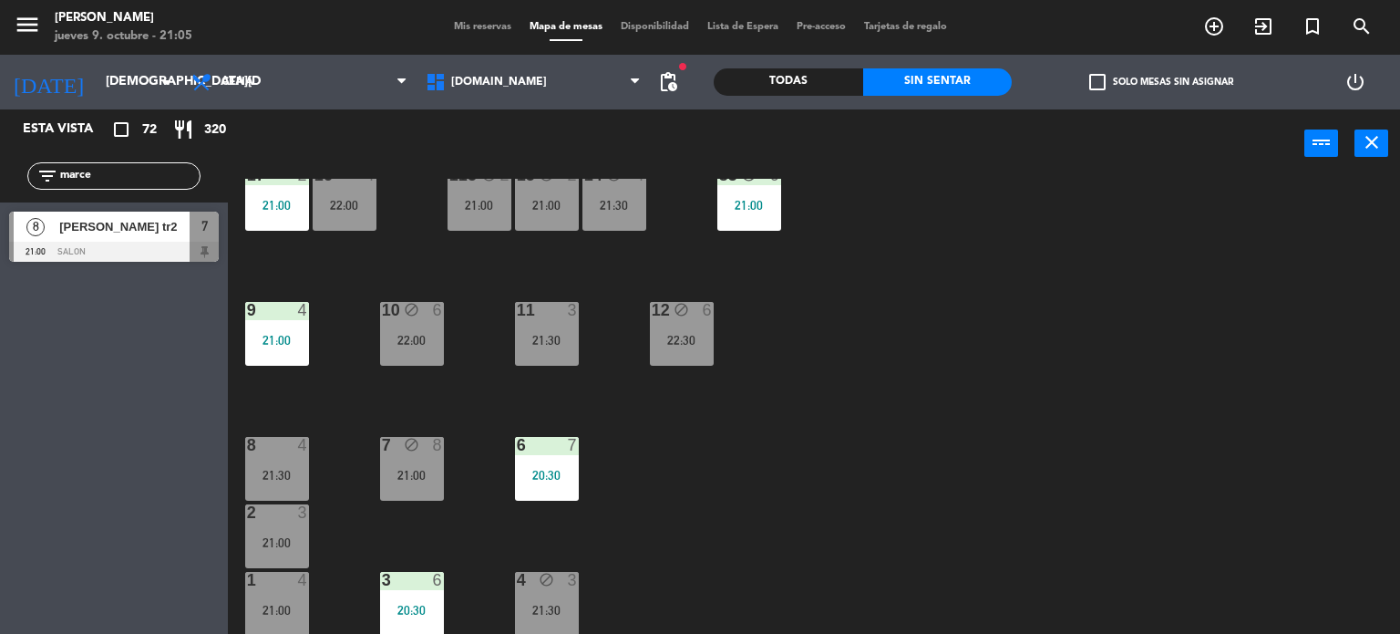
type input "marce"
click at [1355, 283] on div "34 block 2 22:30 35 block 5 22:00 36 block 8 22:00 43 block 2 21:30 37 block 7 …" at bounding box center [821, 407] width 1159 height 456
click at [174, 254] on div at bounding box center [114, 252] width 210 height 20
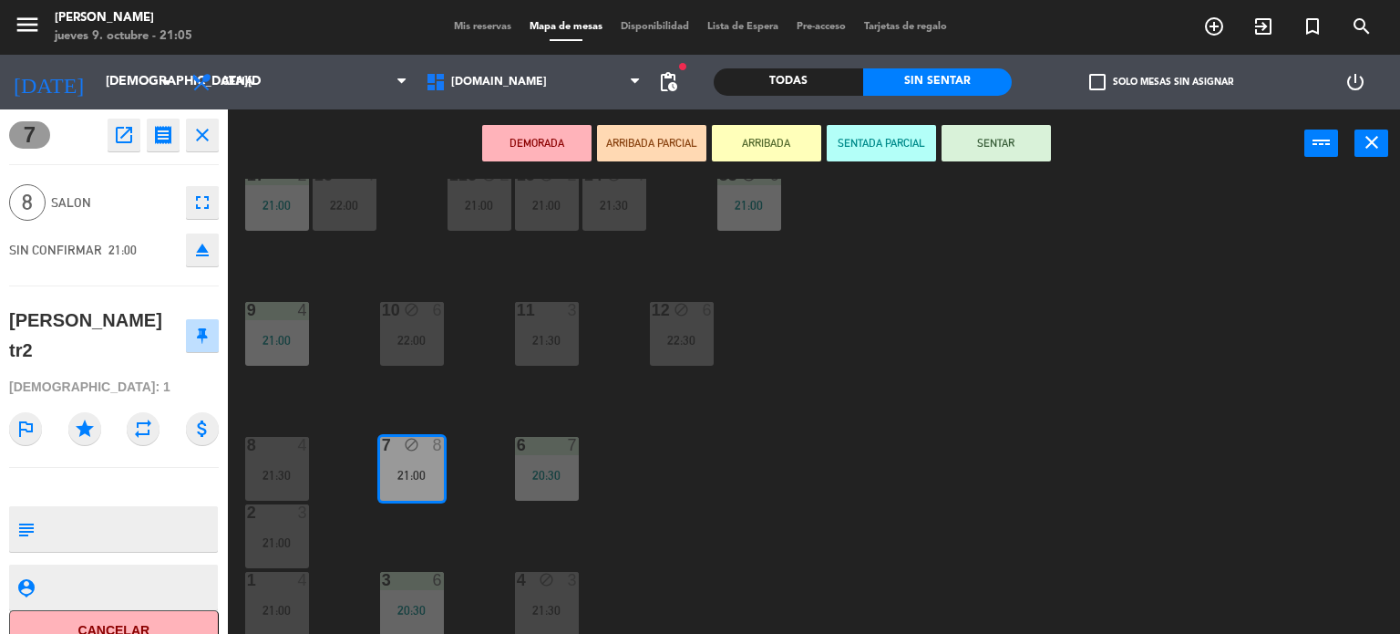
click at [682, 149] on button "ARRIBADA PARCIAL" at bounding box center [651, 143] width 109 height 36
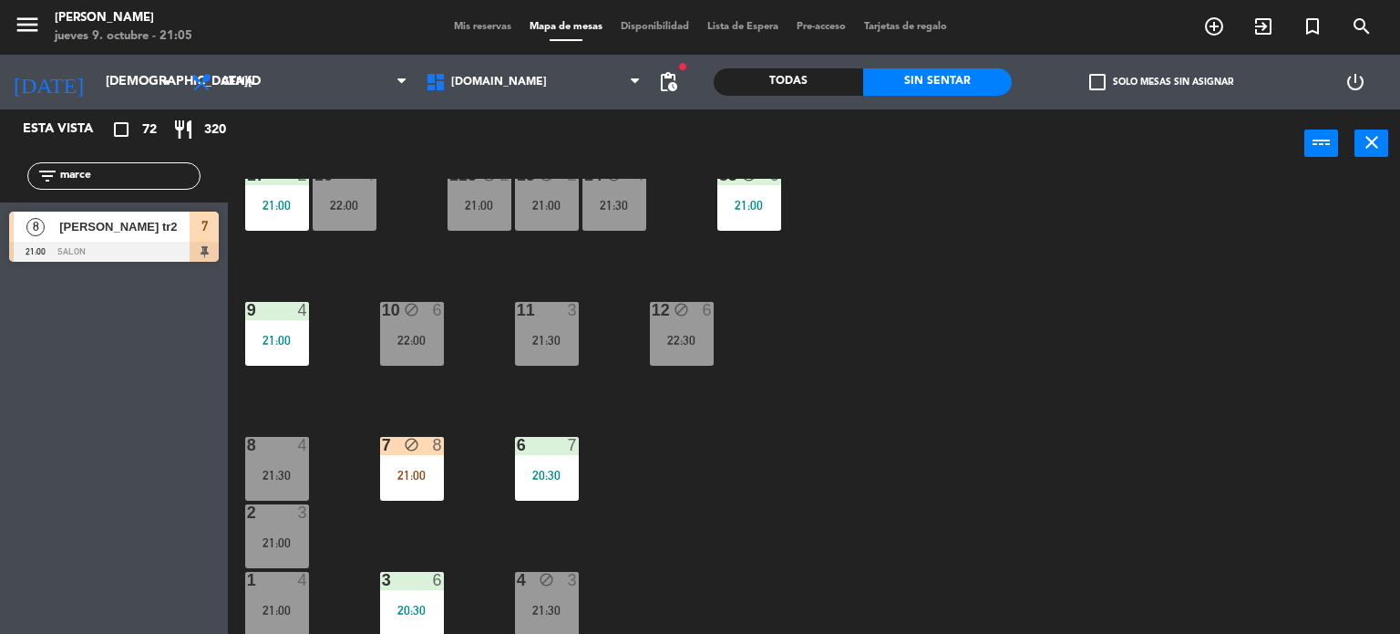
click at [815, 456] on div "34 block 2 22:30 35 block 5 22:00 36 block 8 22:00 43 block 2 21:30 37 block 7 …" at bounding box center [821, 407] width 1159 height 456
click at [395, 458] on div "7 block 8 21:00" at bounding box center [412, 469] width 64 height 64
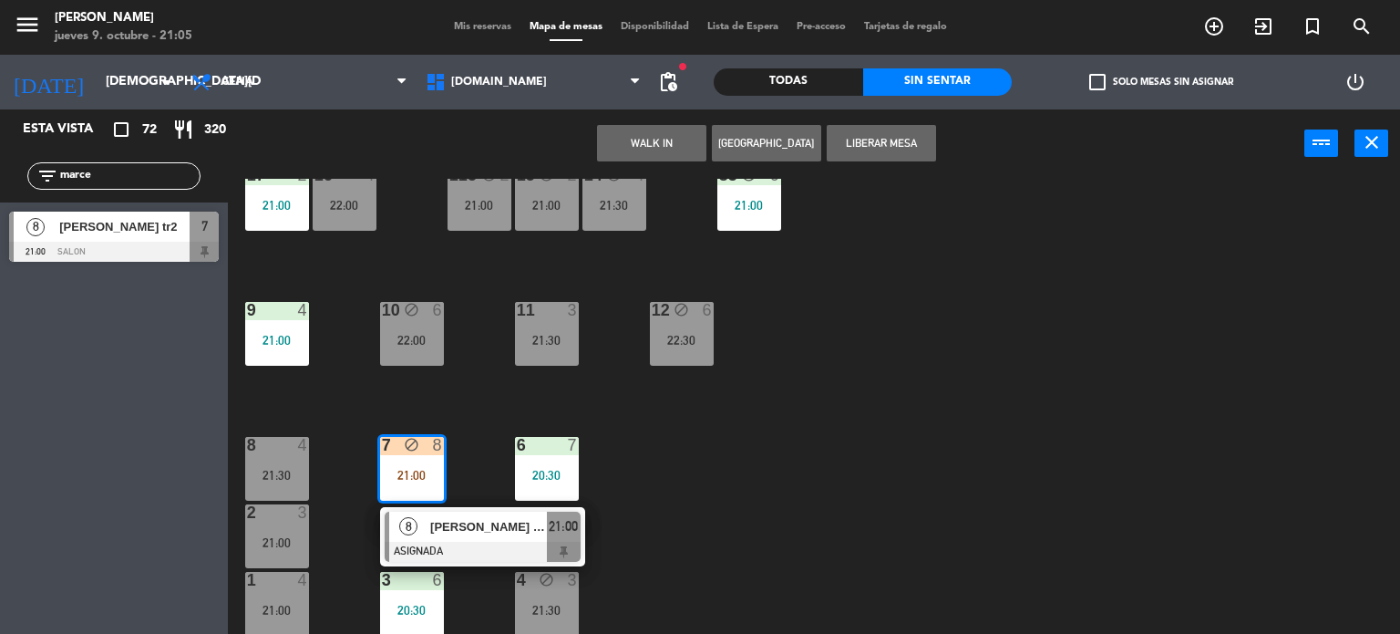
drag, startPoint x: 750, startPoint y: 506, endPoint x: 176, endPoint y: 258, distance: 625.5
click at [747, 505] on div "34 block 2 22:30 35 block 5 22:00 36 block 8 22:00 43 block 2 21:30 37 block 7 …" at bounding box center [821, 407] width 1159 height 456
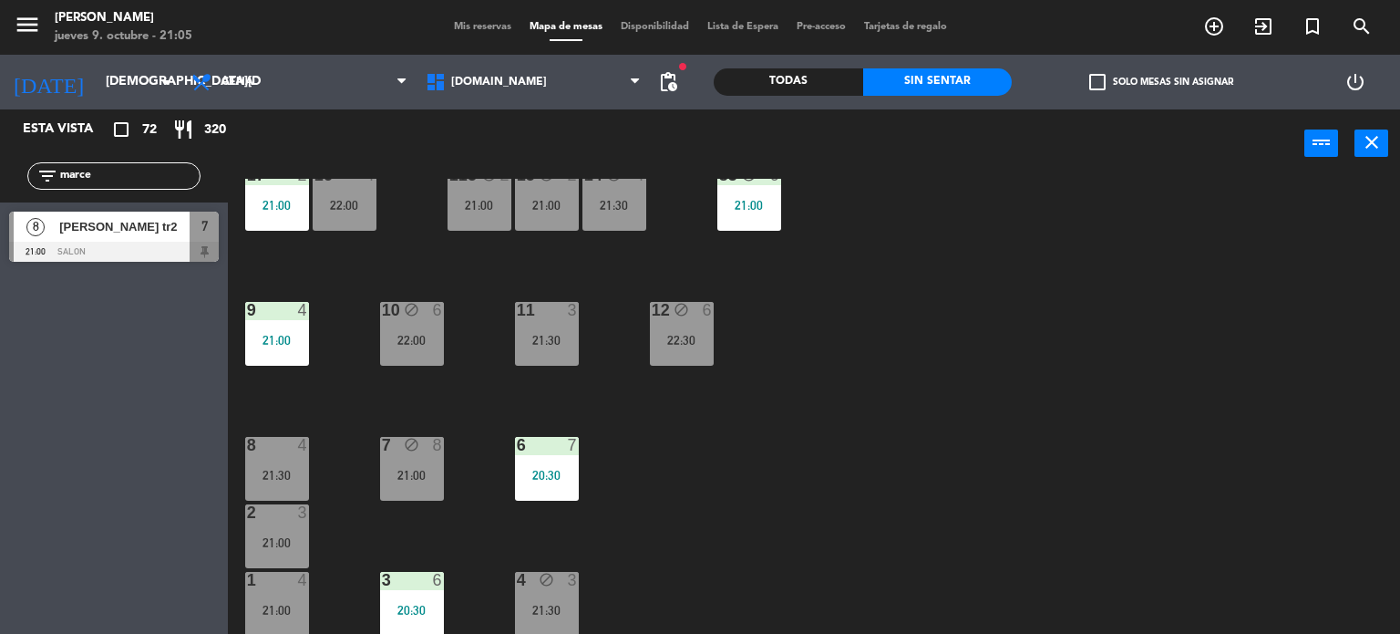
drag, startPoint x: 112, startPoint y: 178, endPoint x: 0, endPoint y: 179, distance: 112.1
click at [0, 179] on div "filter_list [PERSON_NAME]" at bounding box center [114, 175] width 228 height 53
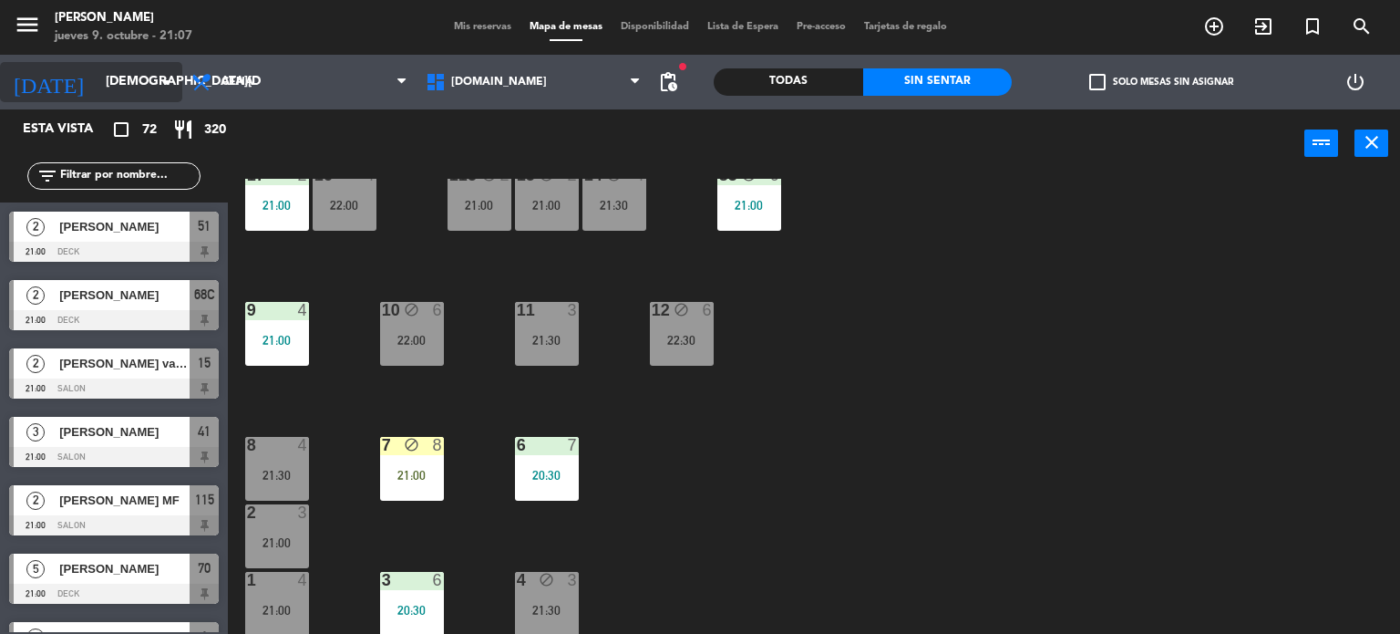
click at [139, 84] on input "[DEMOGRAPHIC_DATA][DATE]" at bounding box center [183, 82] width 173 height 33
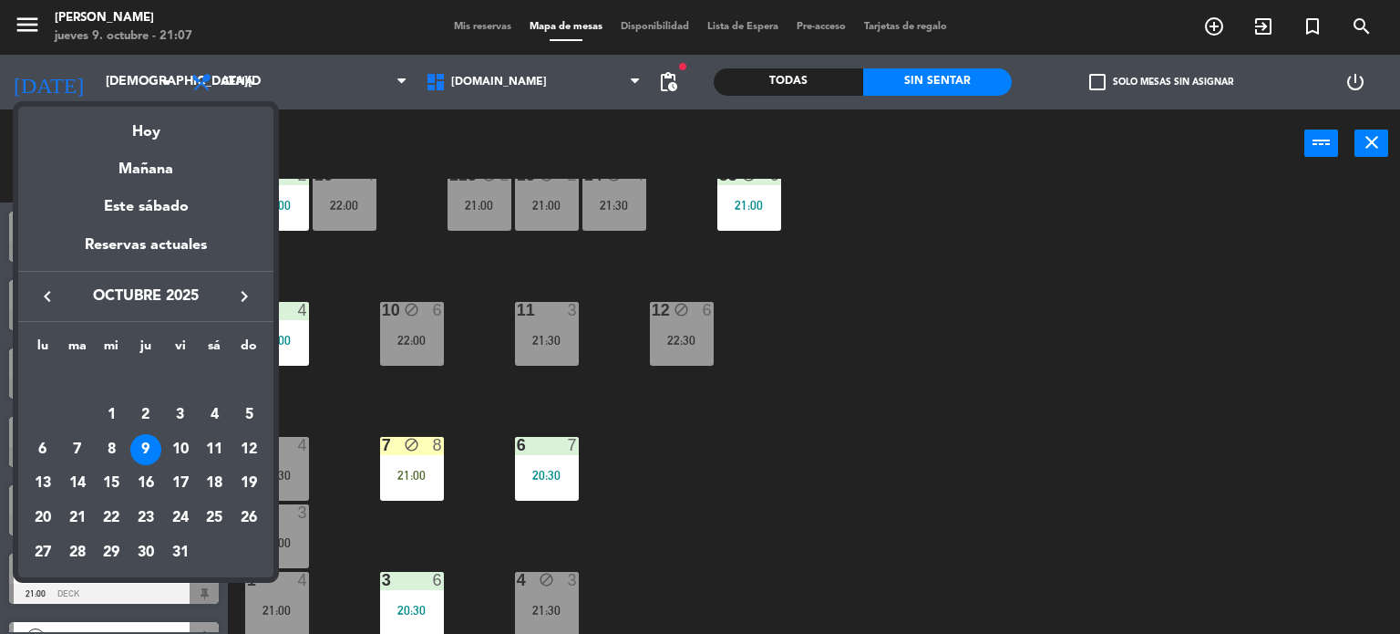
click at [1222, 36] on div at bounding box center [700, 317] width 1400 height 634
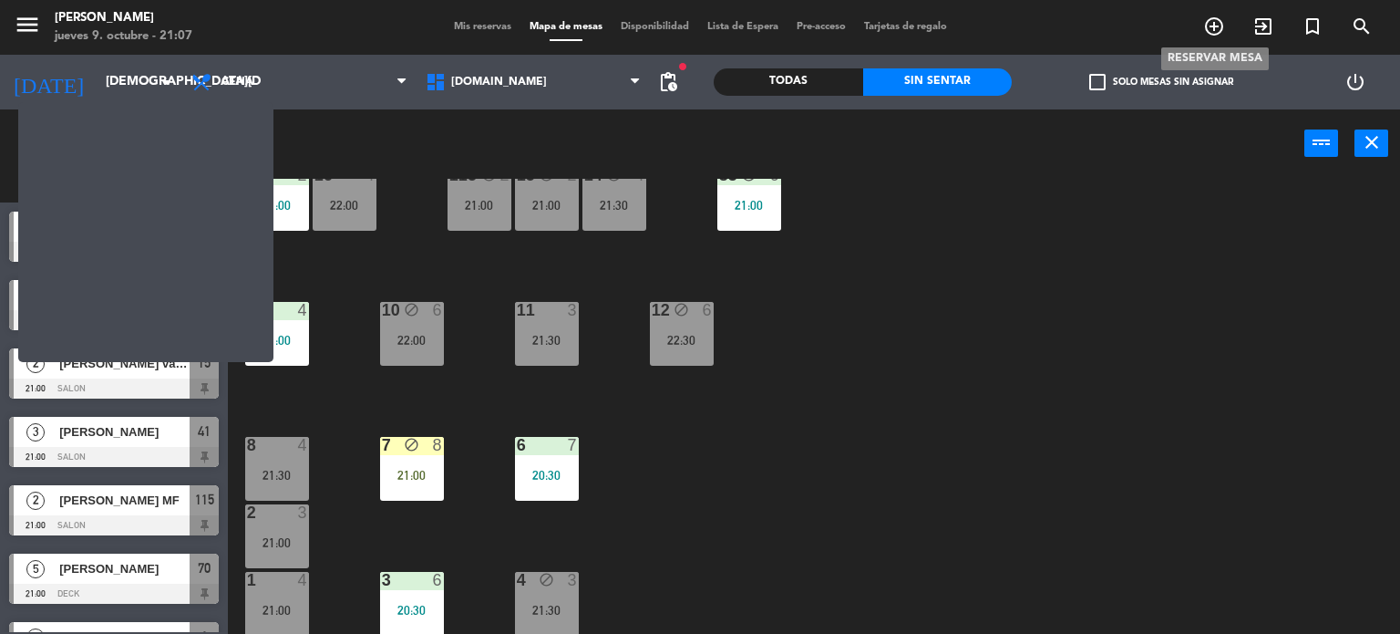
click at [1218, 28] on icon "add_circle_outline" at bounding box center [1214, 26] width 22 height 22
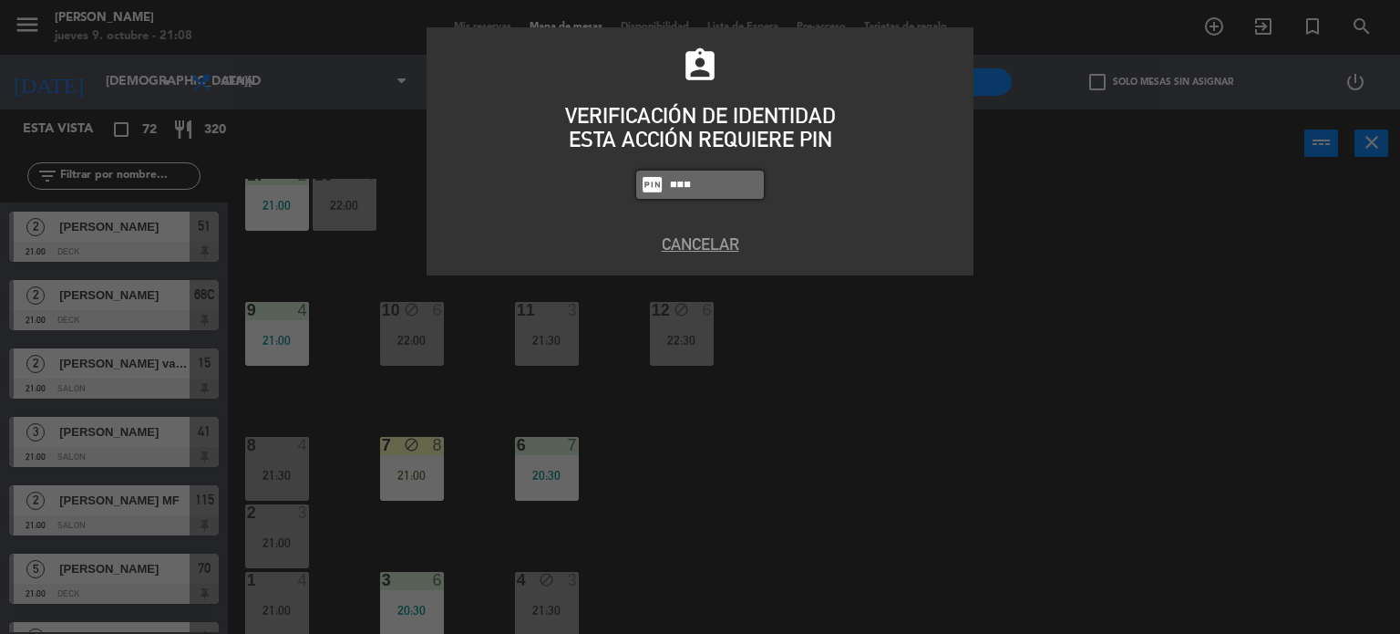
type input "3871"
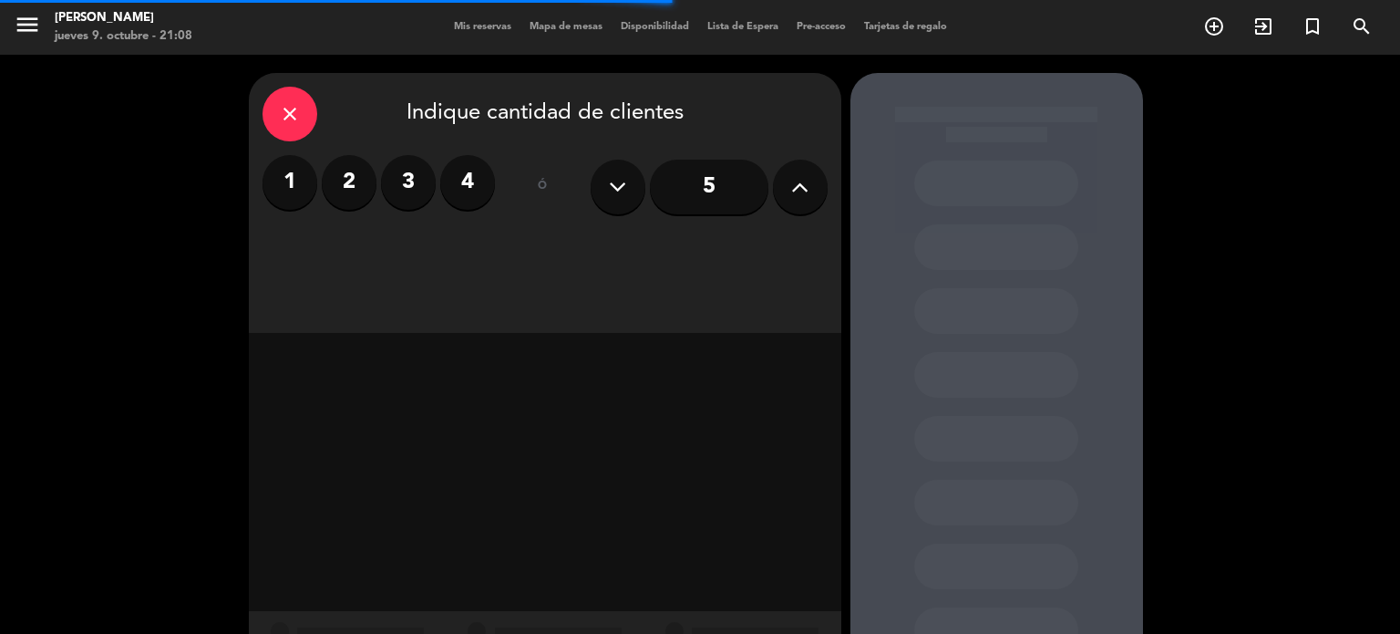
click at [828, 167] on div "close Indique cantidad de clientes 1 2 3 4 ó 5" at bounding box center [545, 203] width 593 height 260
click at [820, 179] on button at bounding box center [800, 187] width 55 height 55
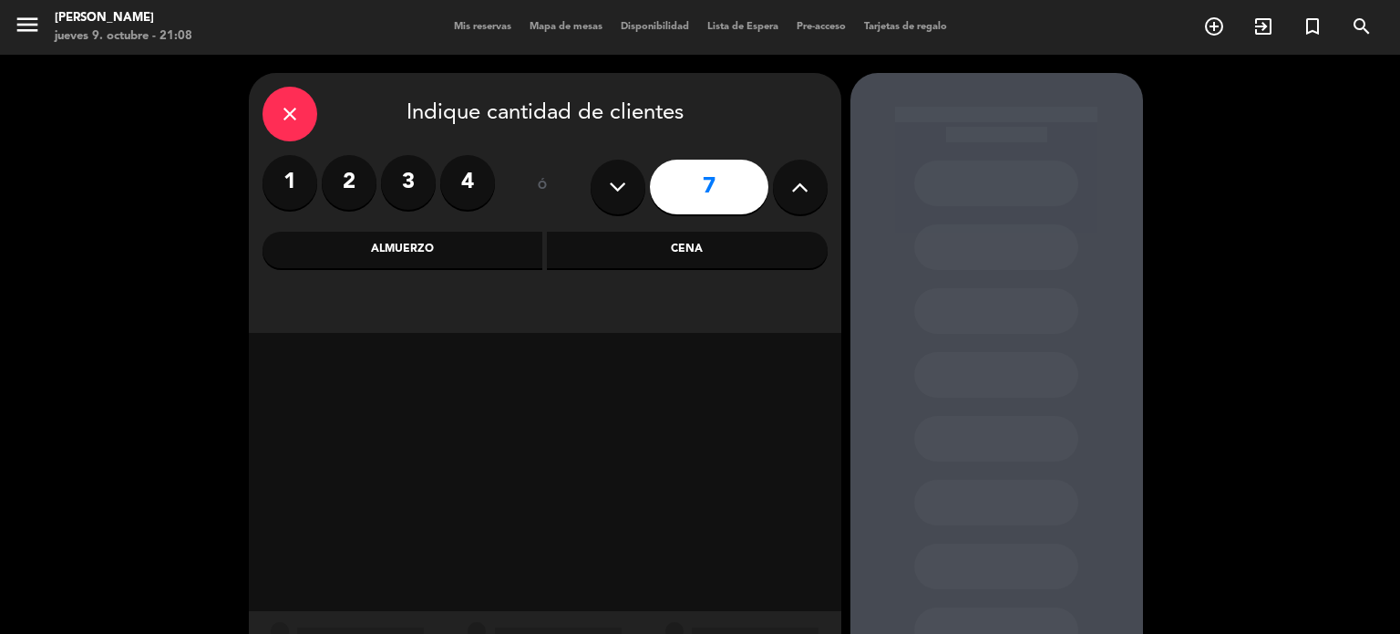
click at [820, 179] on button at bounding box center [800, 187] width 55 height 55
click at [620, 180] on icon at bounding box center [617, 186] width 17 height 27
click at [662, 240] on div "Cena" at bounding box center [687, 250] width 281 height 36
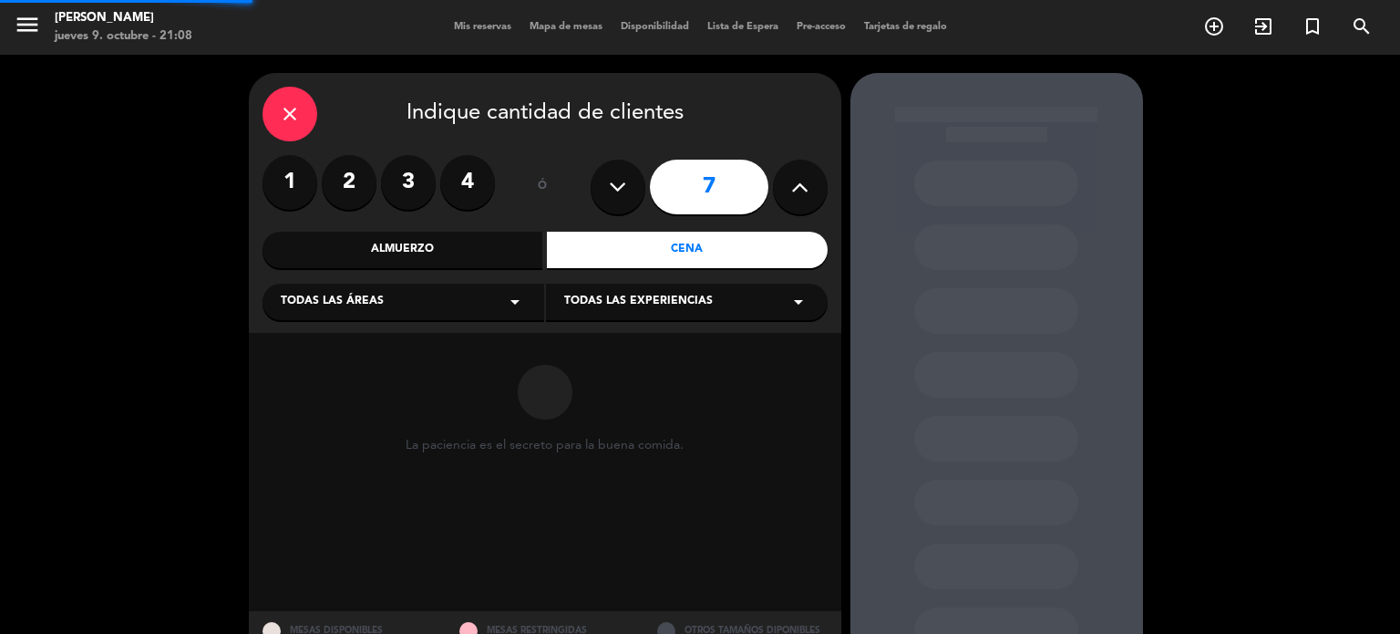
click at [810, 200] on button at bounding box center [800, 187] width 55 height 55
type input "8"
click at [434, 311] on div "Todas las áreas arrow_drop_down" at bounding box center [404, 301] width 282 height 36
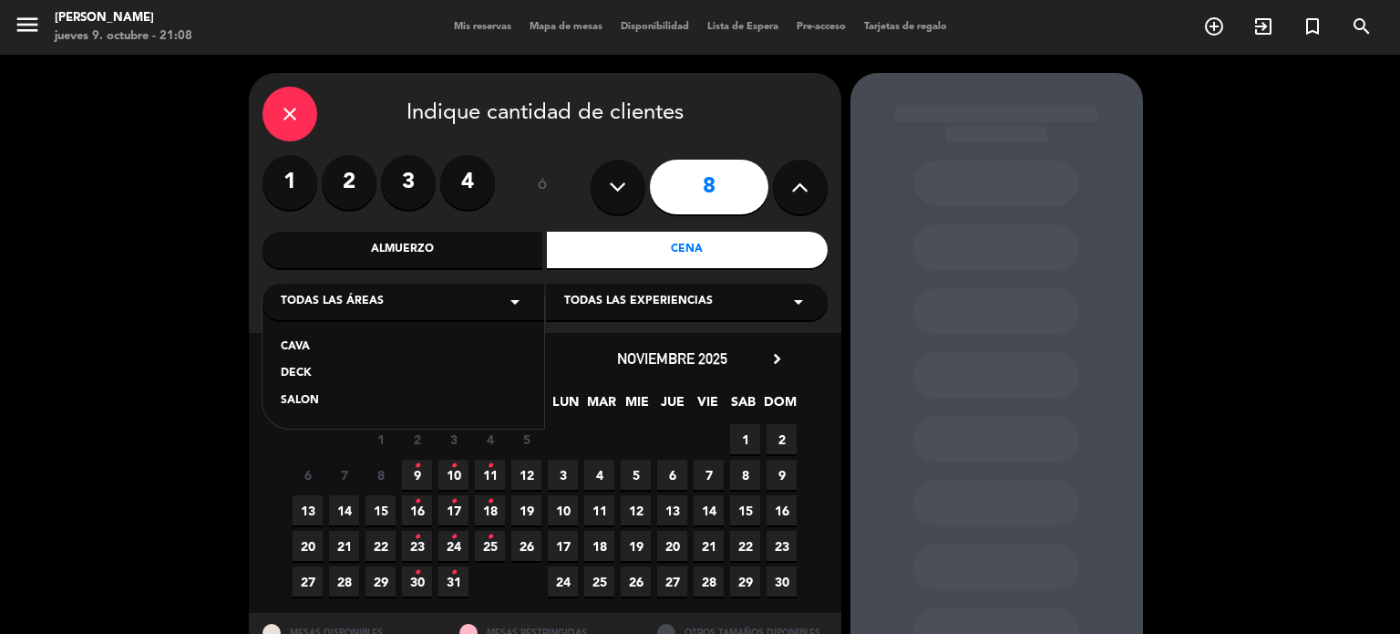
click at [293, 380] on div "DECK" at bounding box center [403, 374] width 245 height 18
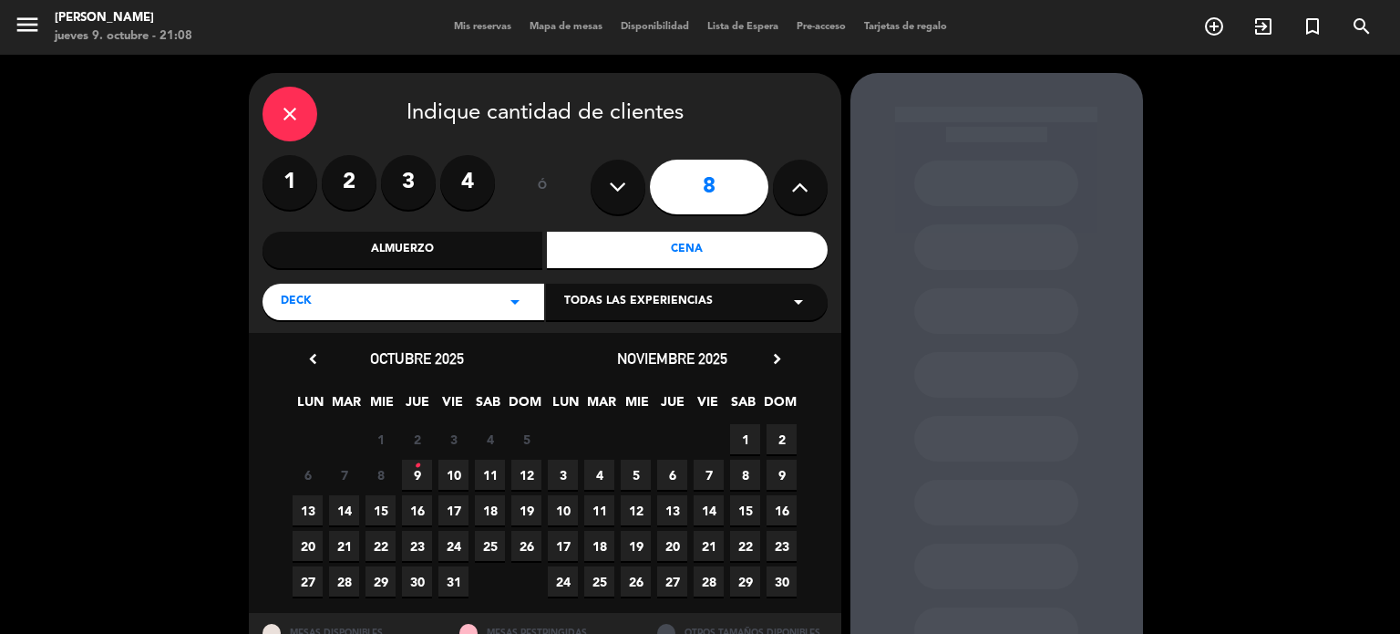
click at [453, 469] on span "10" at bounding box center [453, 474] width 30 height 30
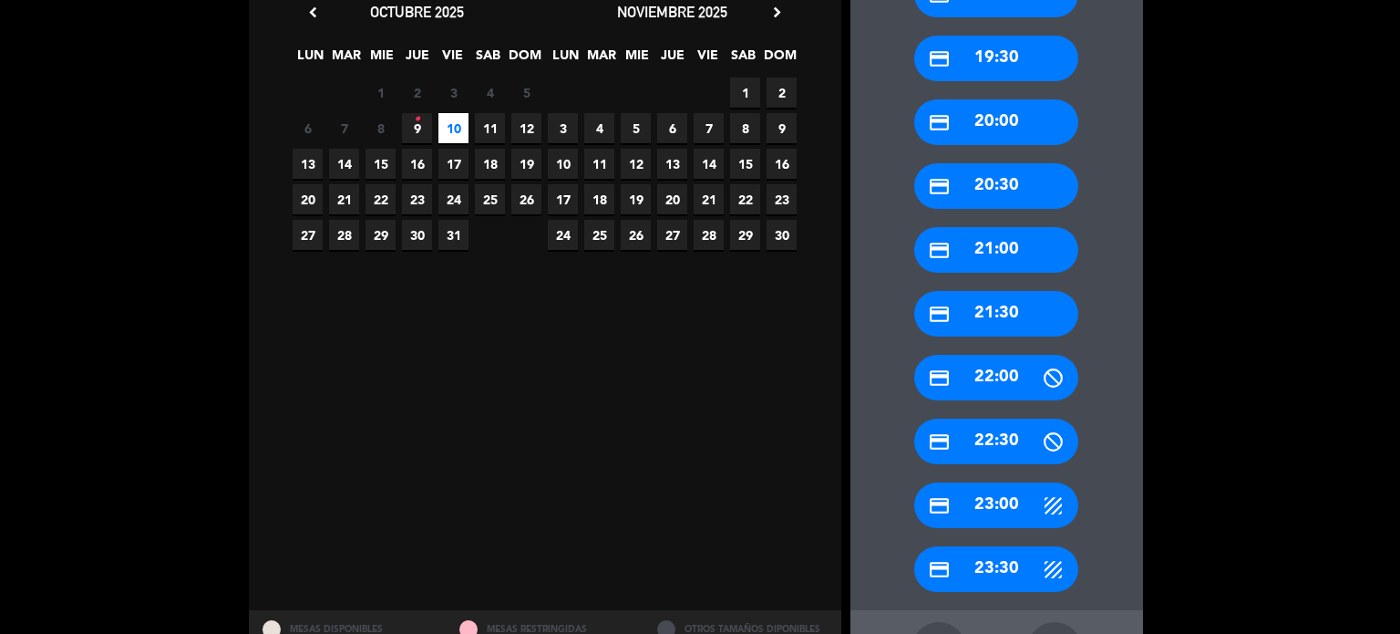
scroll to position [418, 0]
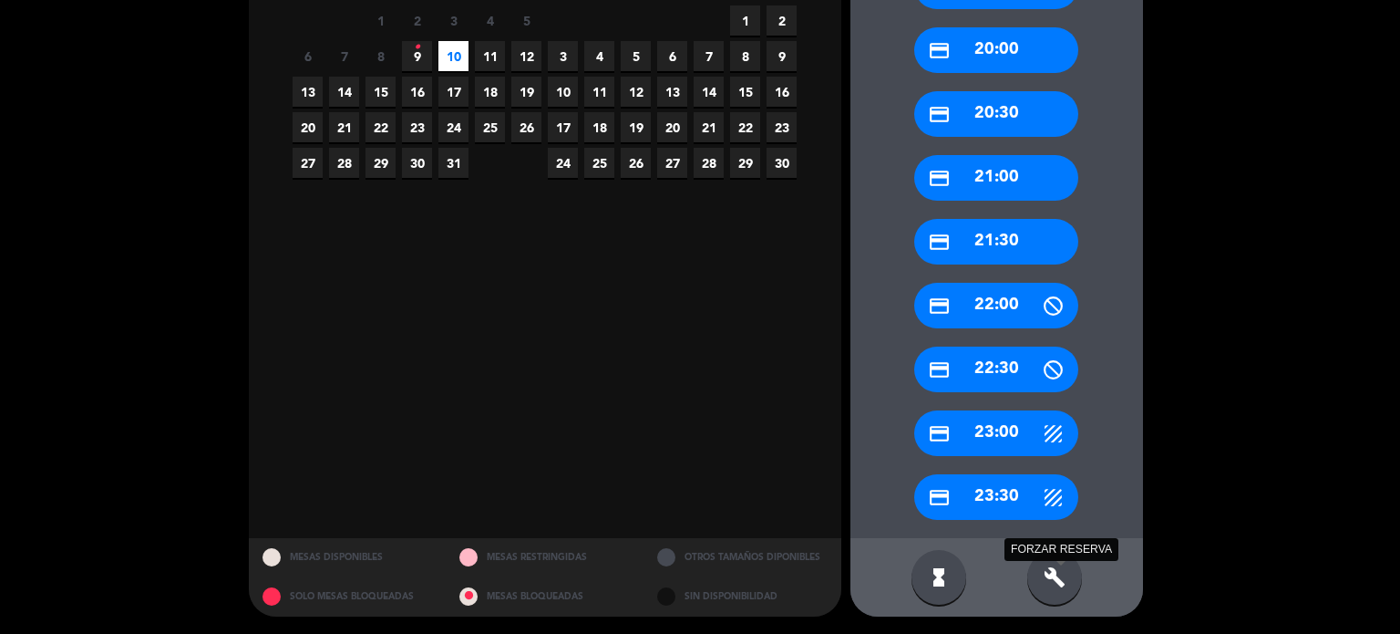
click at [1061, 582] on icon "build" at bounding box center [1055, 577] width 22 height 22
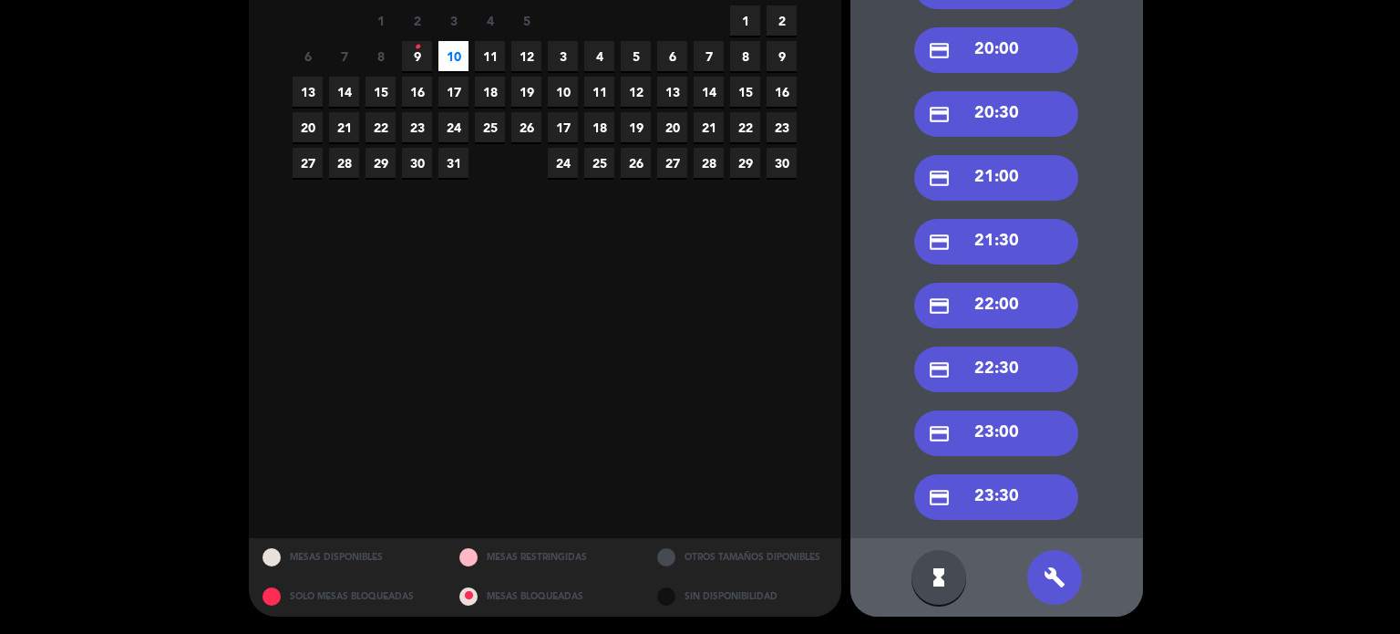
click at [1016, 298] on div "credit_card 22:00" at bounding box center [996, 306] width 164 height 46
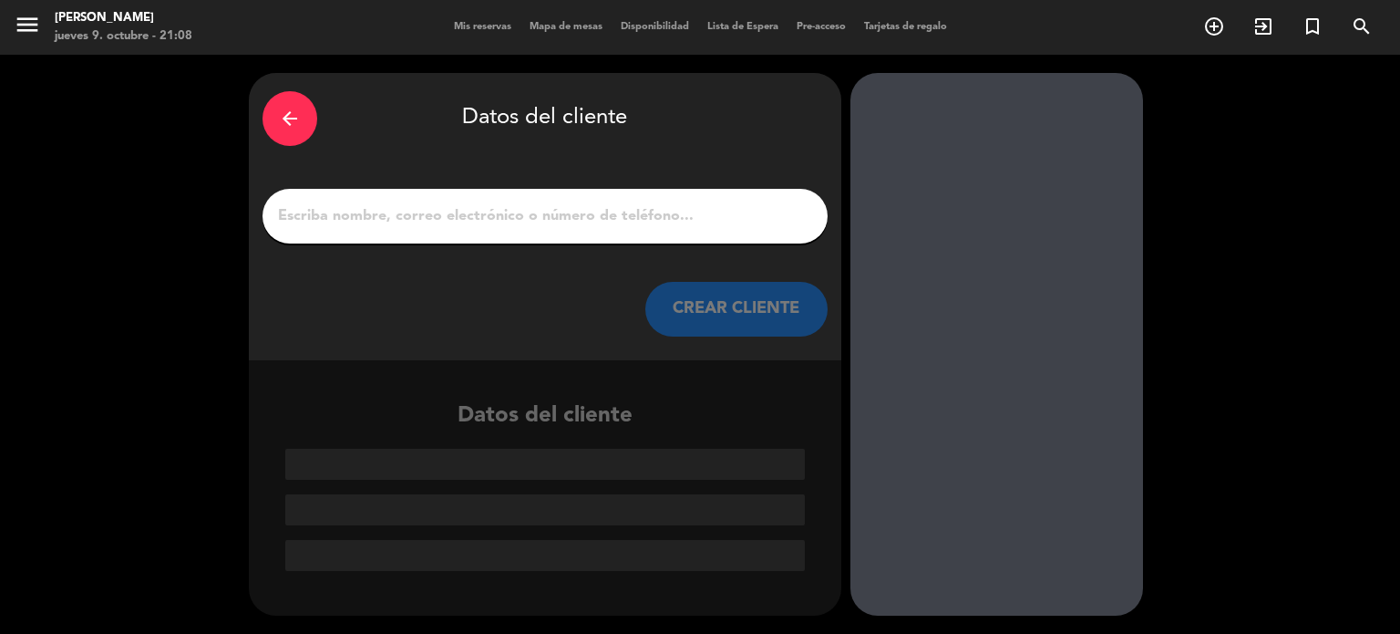
click at [616, 199] on div at bounding box center [545, 216] width 565 height 55
click at [616, 210] on input "1" at bounding box center [545, 216] width 538 height 26
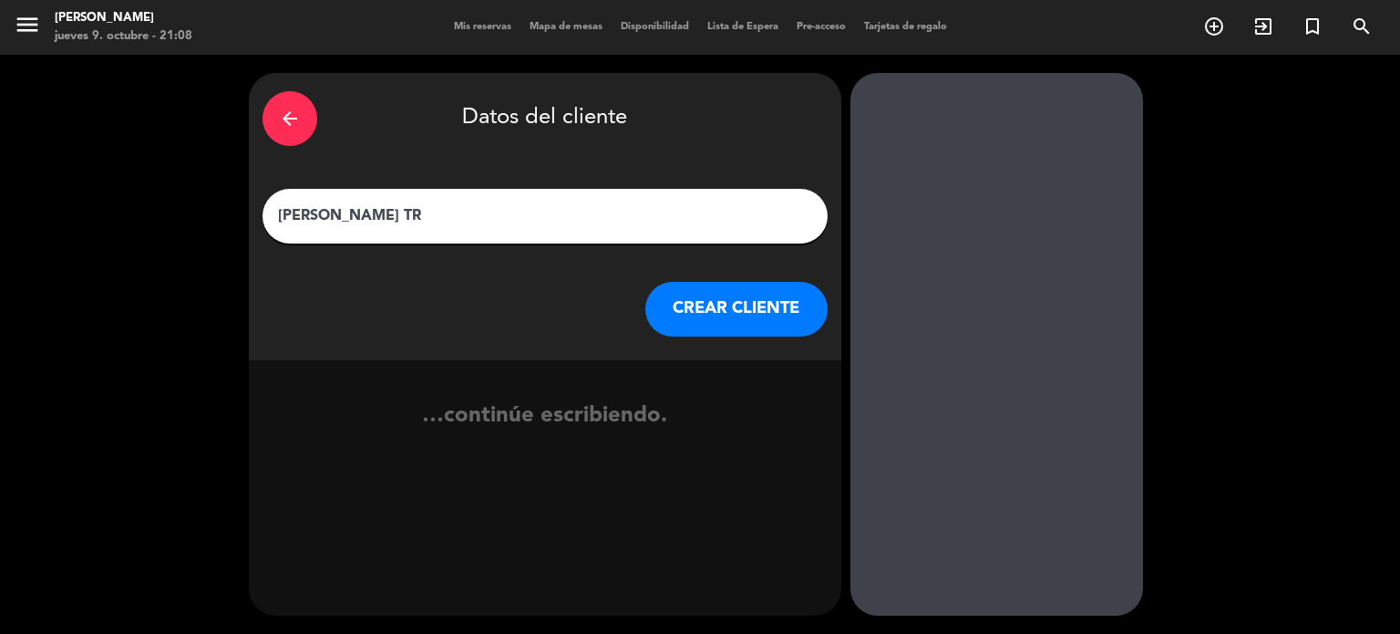
type input "[PERSON_NAME] TR"
click at [733, 302] on button "CREAR CLIENTE" at bounding box center [736, 309] width 182 height 55
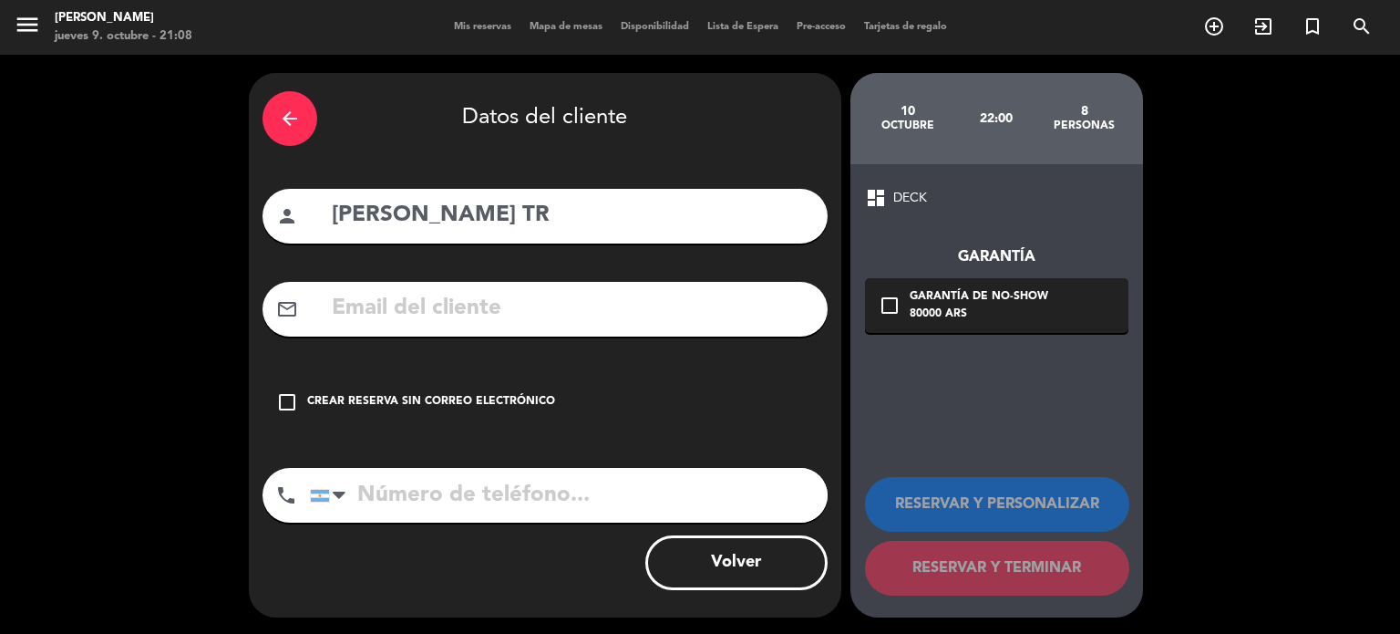
click at [465, 407] on div "Crear reserva sin correo electrónico" at bounding box center [431, 402] width 248 height 18
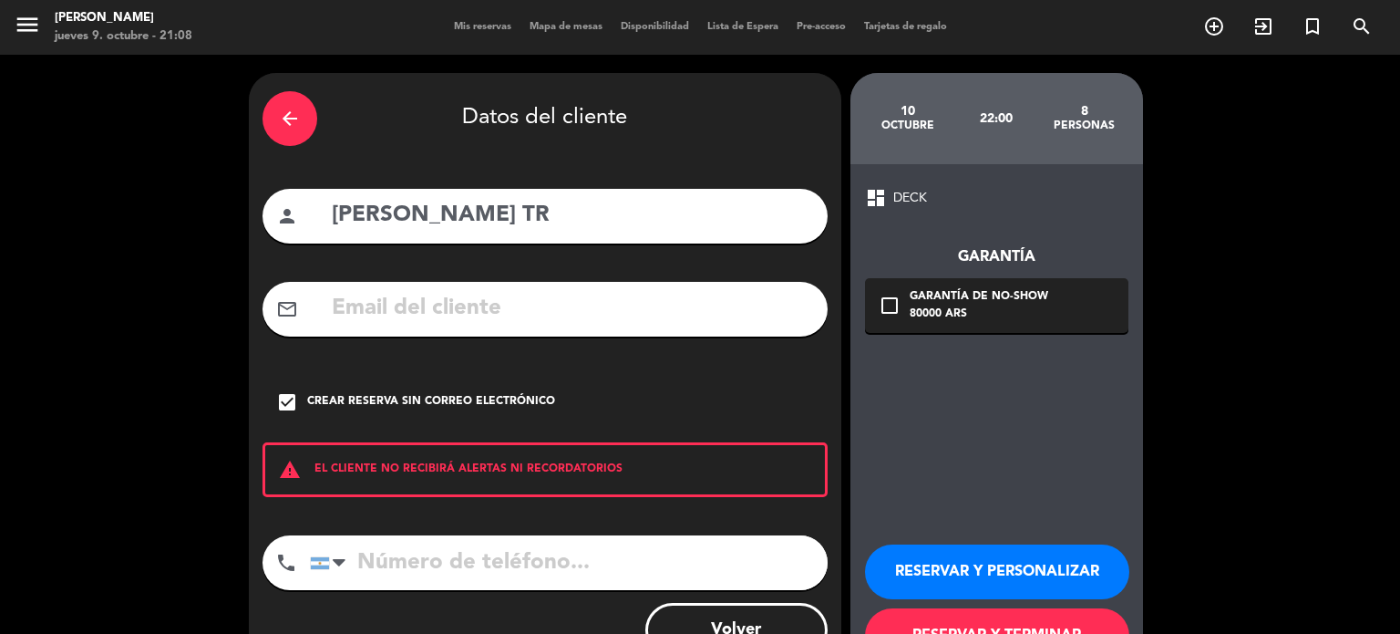
scroll to position [69, 0]
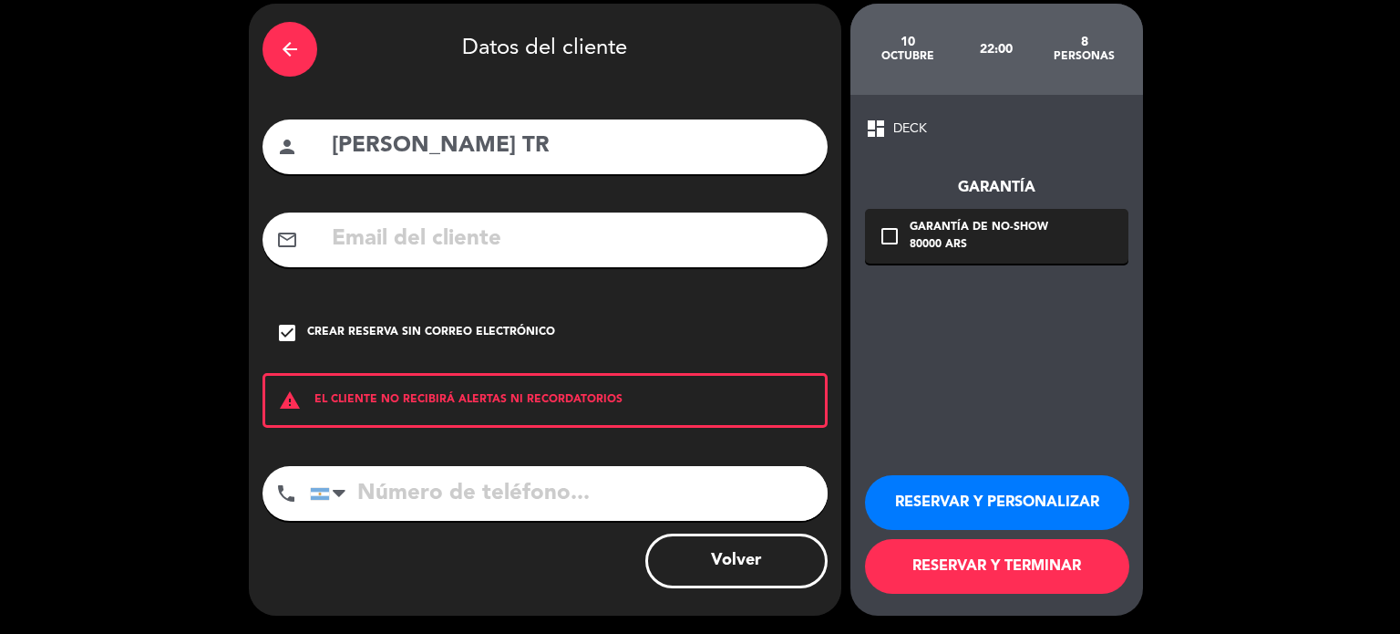
click at [1015, 504] on button "RESERVAR Y PERSONALIZAR" at bounding box center [997, 502] width 264 height 55
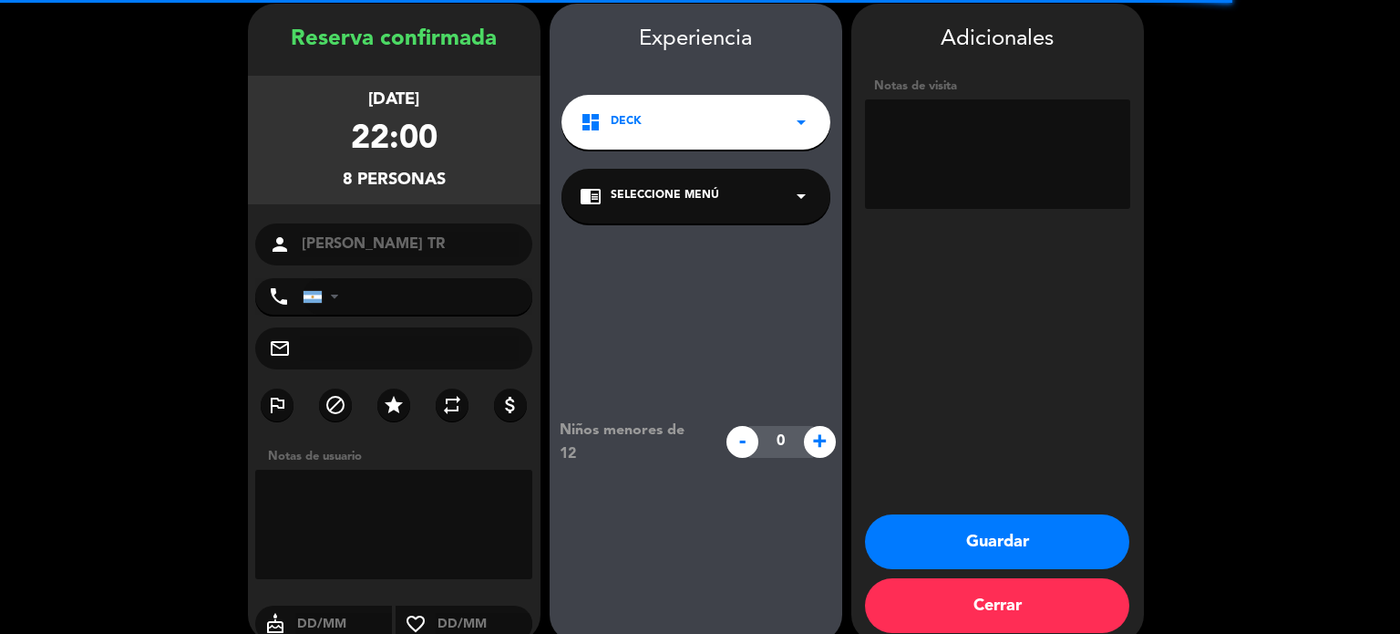
scroll to position [73, 0]
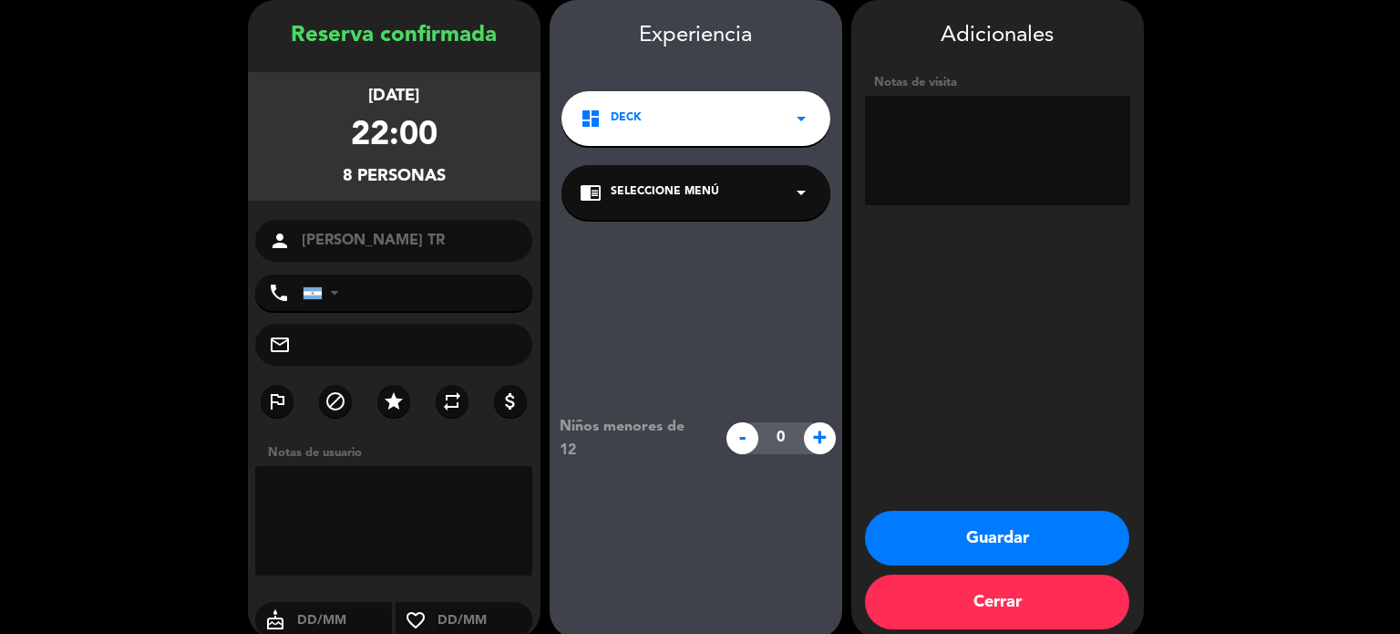
click at [1040, 529] on button "Guardar" at bounding box center [997, 537] width 264 height 55
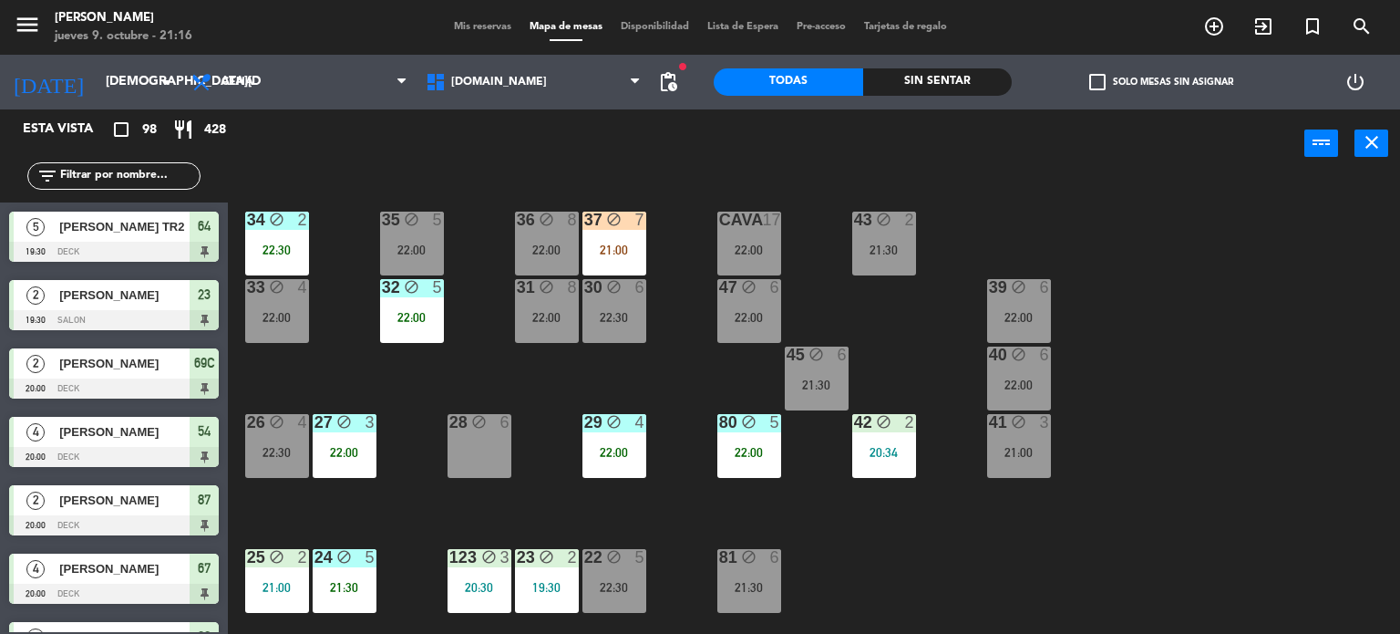
click at [1371, 392] on div "34 block 2 22:30 35 block 5 22:00 36 block 8 22:00 43 block 2 21:30 37 block 7 …" at bounding box center [821, 407] width 1159 height 456
click at [155, 176] on input "text" at bounding box center [128, 176] width 141 height 20
click at [671, 355] on div "34 block 2 22:30 35 block 5 22:00 36 block 8 22:00 43 block 2 21:30 37 block 7 …" at bounding box center [821, 407] width 1159 height 456
click at [138, 177] on input "text" at bounding box center [128, 176] width 141 height 20
click at [642, 241] on div "37 block 7 21:00" at bounding box center [614, 243] width 64 height 64
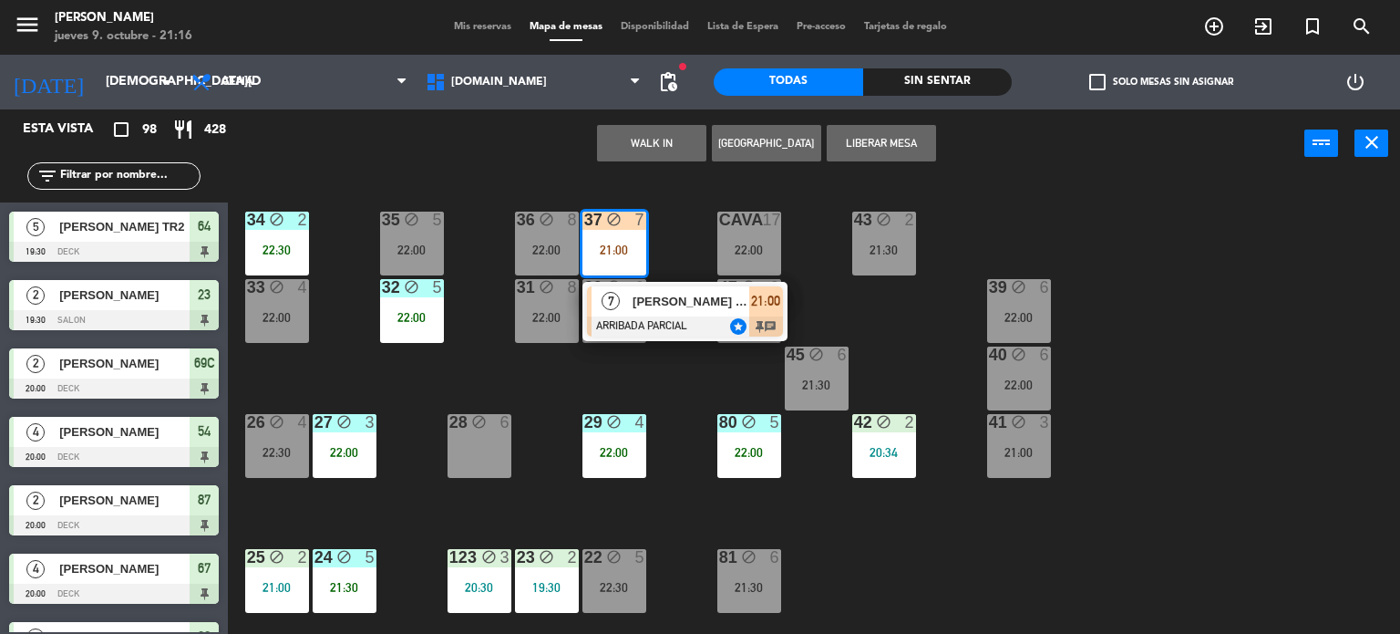
click at [656, 381] on div "34 block 2 22:30 35 block 5 22:00 36 block 8 22:00 43 block 2 21:30 37 block 7 …" at bounding box center [821, 407] width 1159 height 456
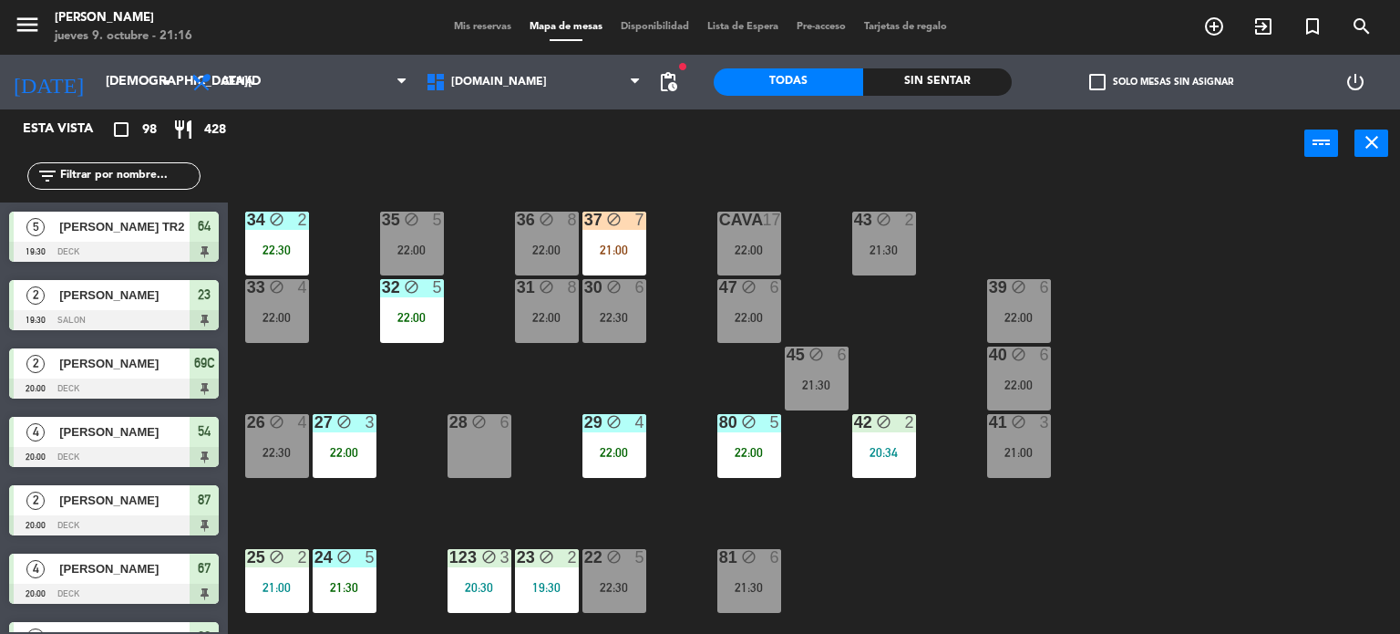
click at [153, 179] on input "text" at bounding box center [128, 176] width 141 height 20
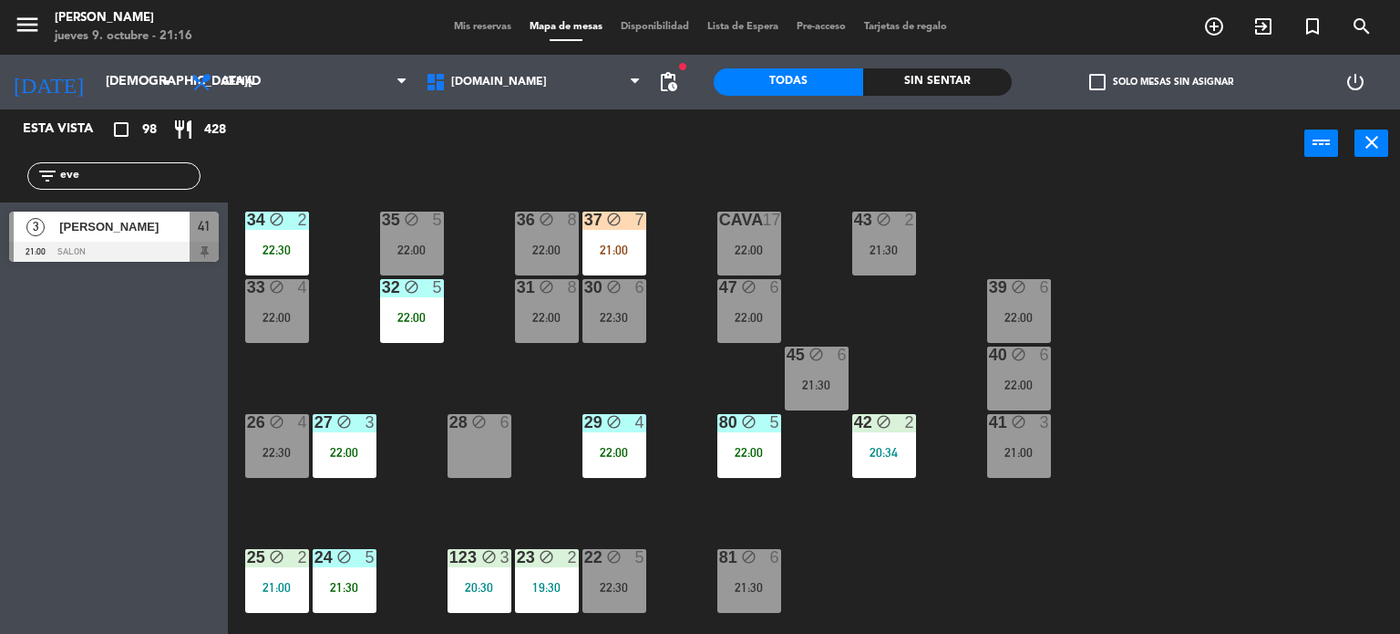
type input "eve"
click at [1156, 493] on div "34 block 2 22:30 35 block 5 22:00 36 block 8 22:00 43 block 2 21:30 37 block 7 …" at bounding box center [821, 407] width 1159 height 456
click at [143, 231] on span "[PERSON_NAME]" at bounding box center [124, 226] width 130 height 19
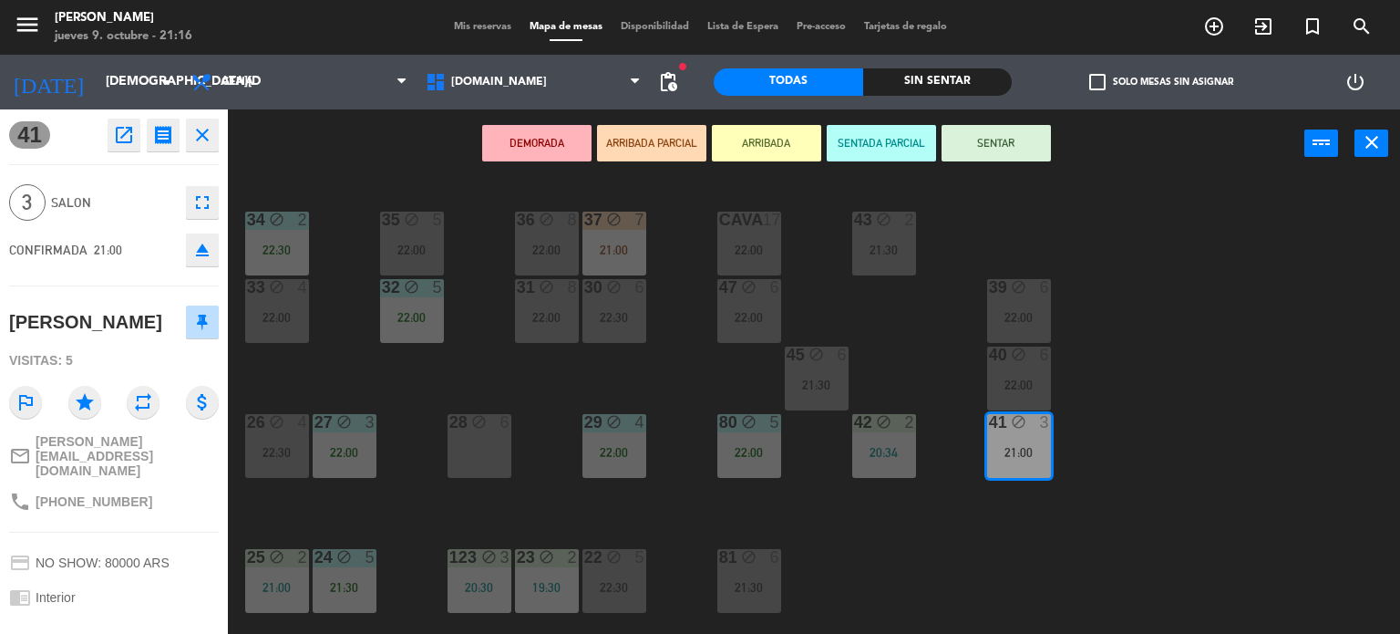
click at [671, 139] on button "ARRIBADA PARCIAL" at bounding box center [651, 143] width 109 height 36
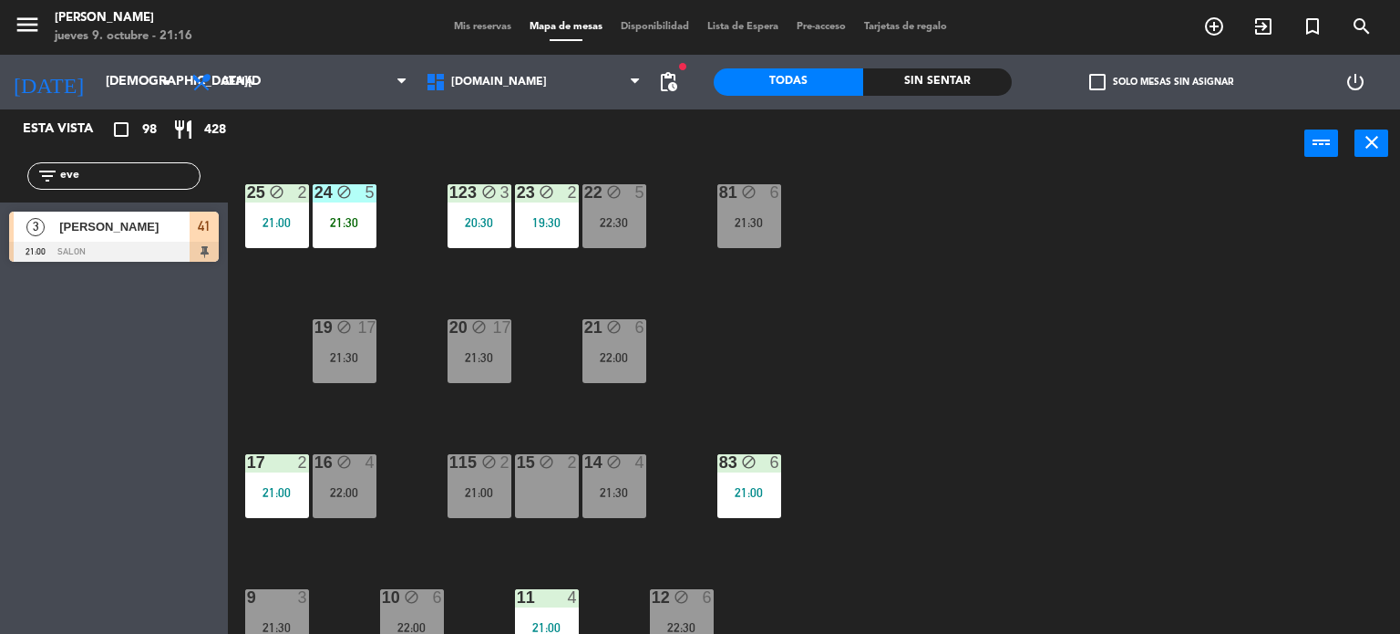
scroll to position [456, 0]
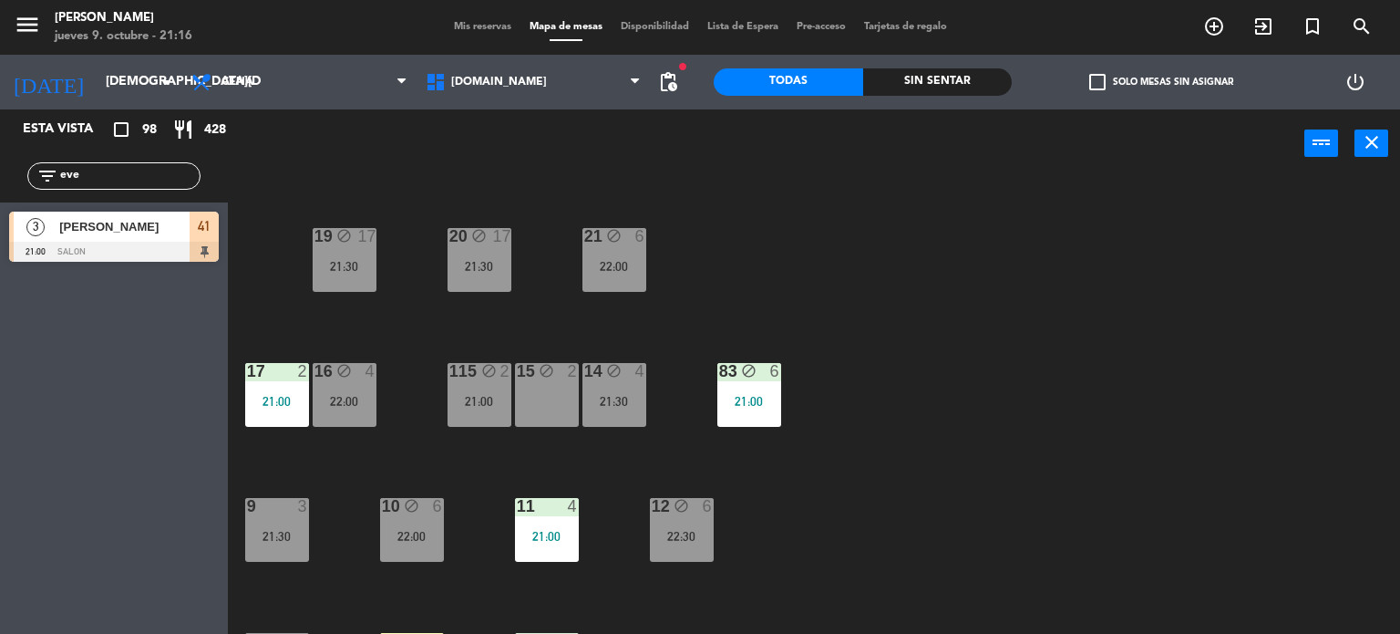
click at [463, 31] on span "Mis reservas" at bounding box center [483, 27] width 76 height 10
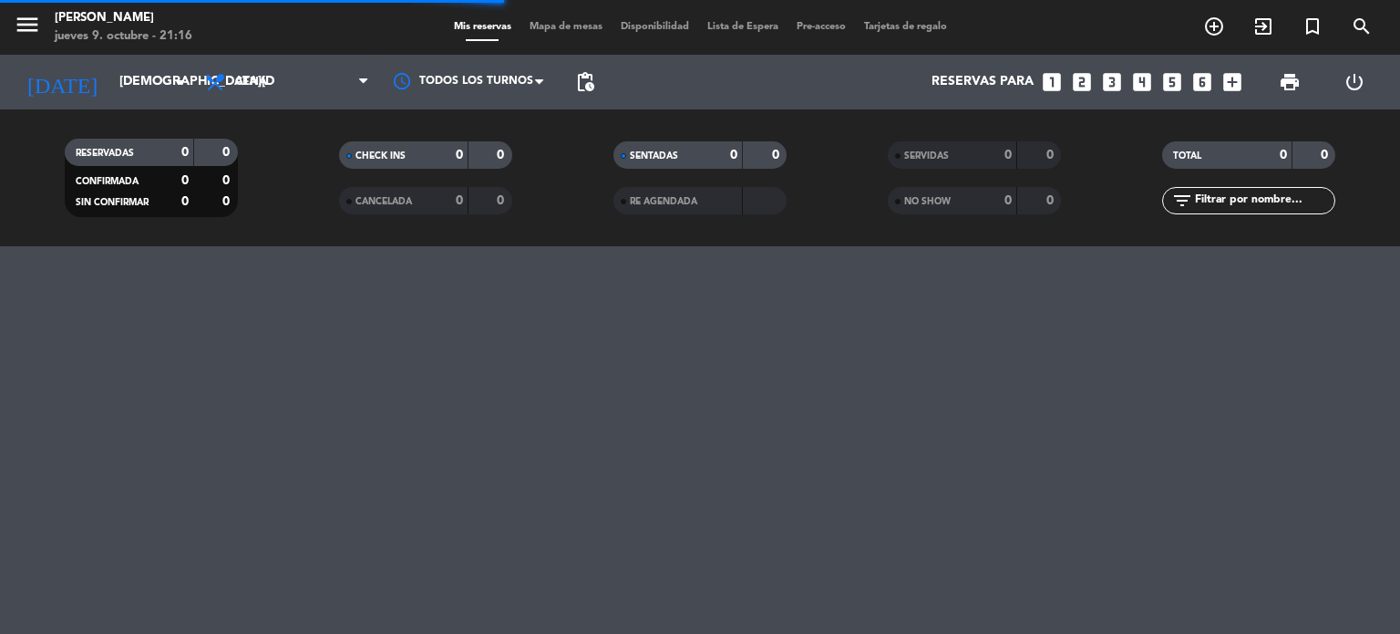
click at [1238, 197] on input "text" at bounding box center [1263, 201] width 141 height 20
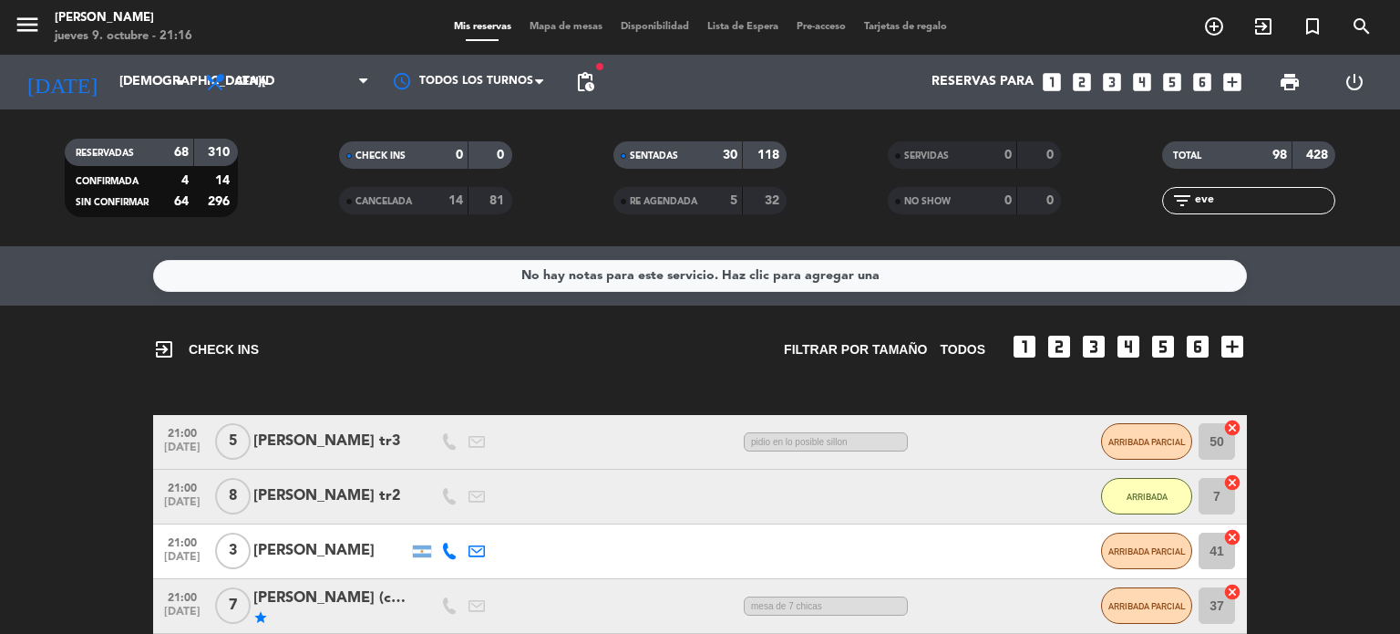
type input "eve"
click at [560, 23] on span "Mapa de mesas" at bounding box center [565, 27] width 91 height 10
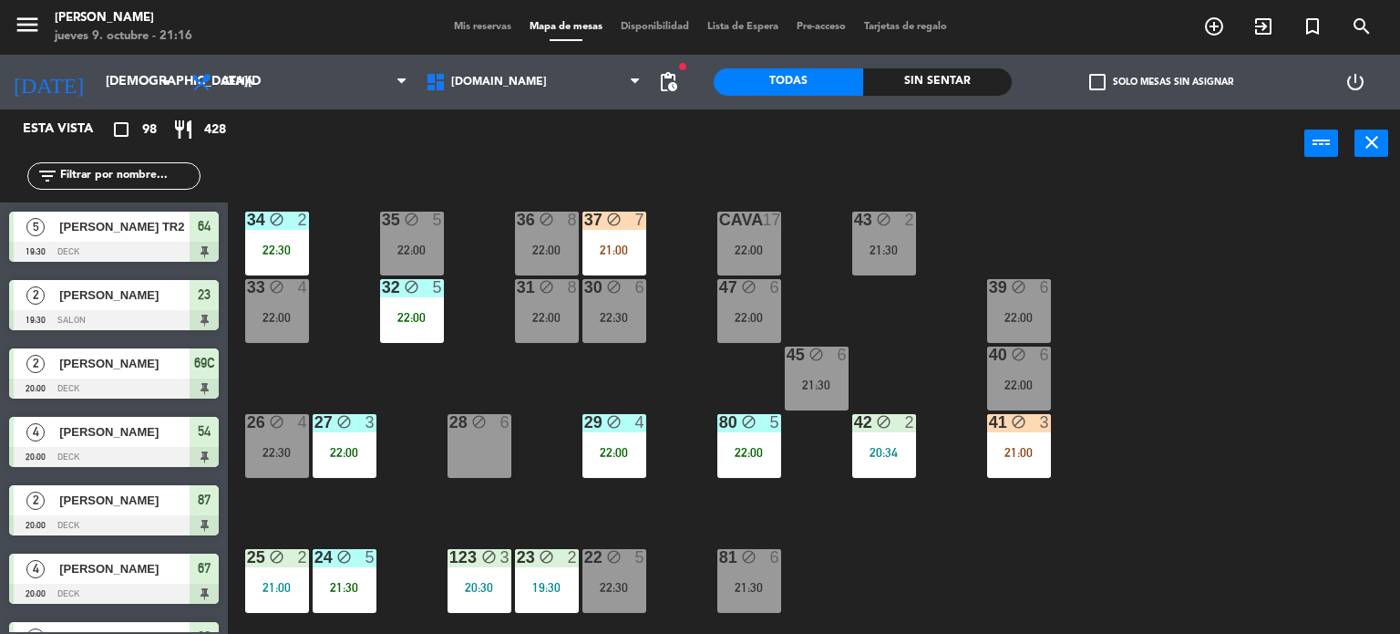
click at [153, 174] on input "text" at bounding box center [128, 176] width 141 height 20
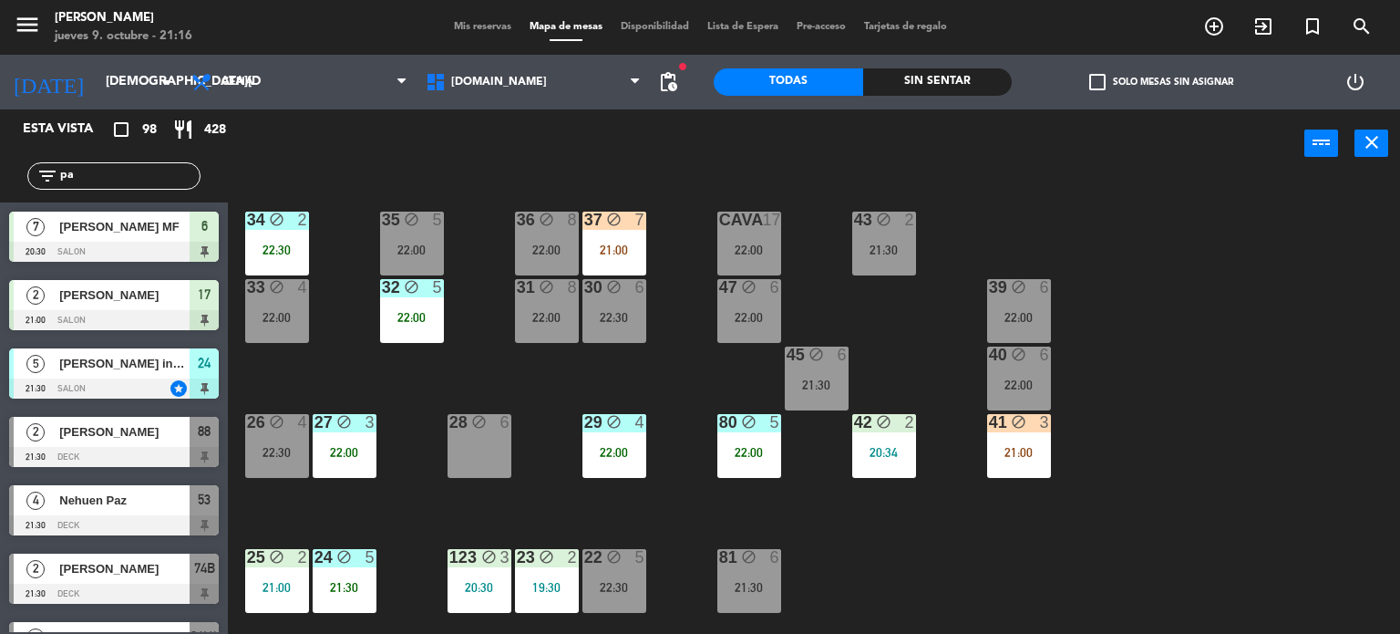
type input "p"
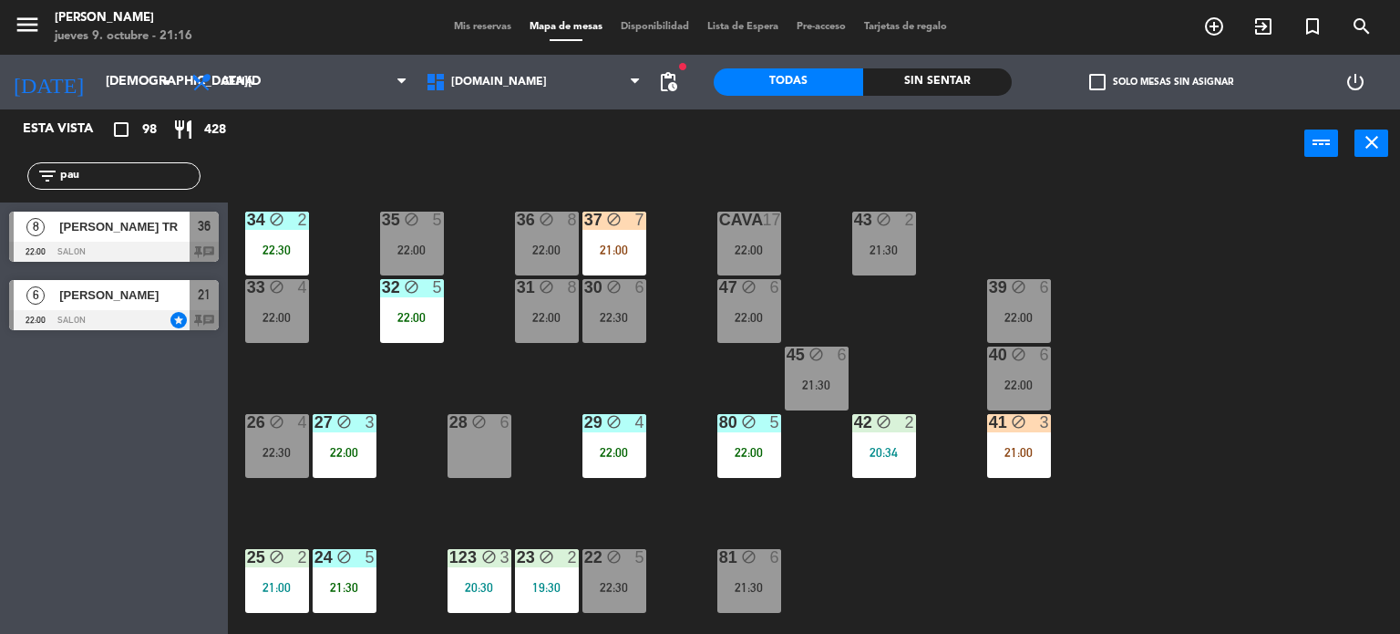
type input "pau"
click at [1, 431] on div "Esta vista crop_square 98 restaurant 428 filter_list pau 8 [PERSON_NAME] TR 22:…" at bounding box center [114, 371] width 228 height 524
click at [158, 227] on span "[PERSON_NAME] TR" at bounding box center [124, 226] width 130 height 19
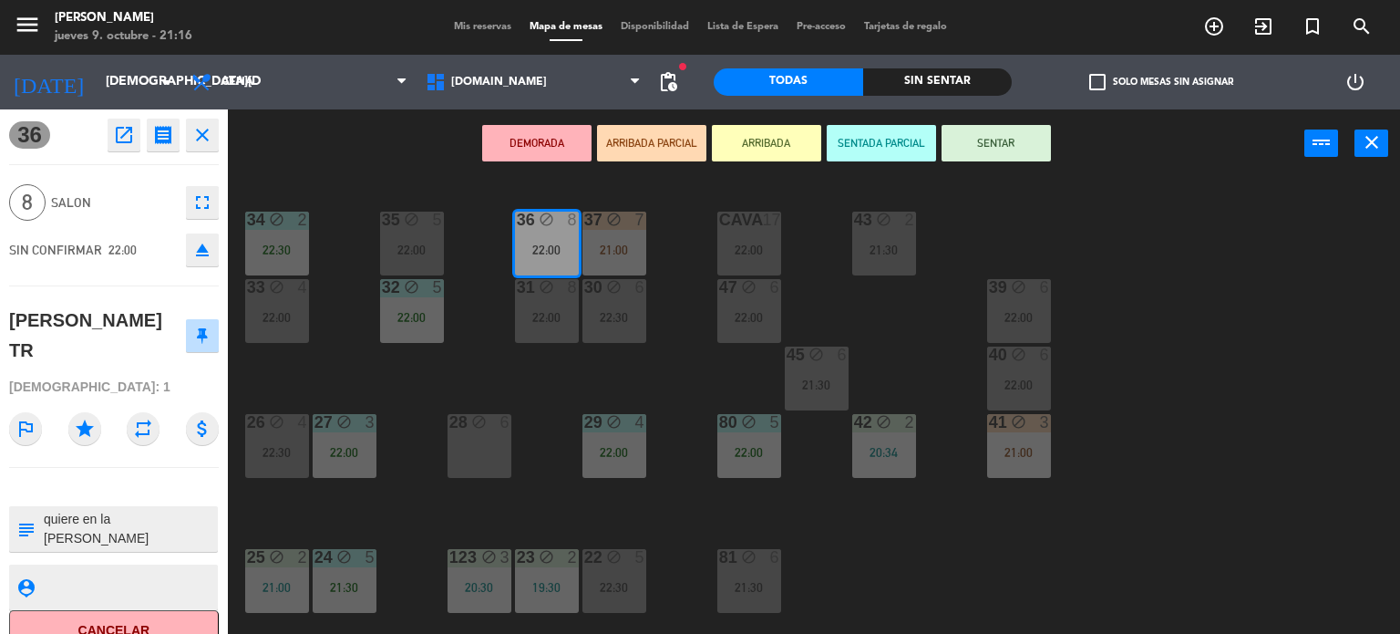
click at [651, 152] on button "ARRIBADA PARCIAL" at bounding box center [651, 143] width 109 height 36
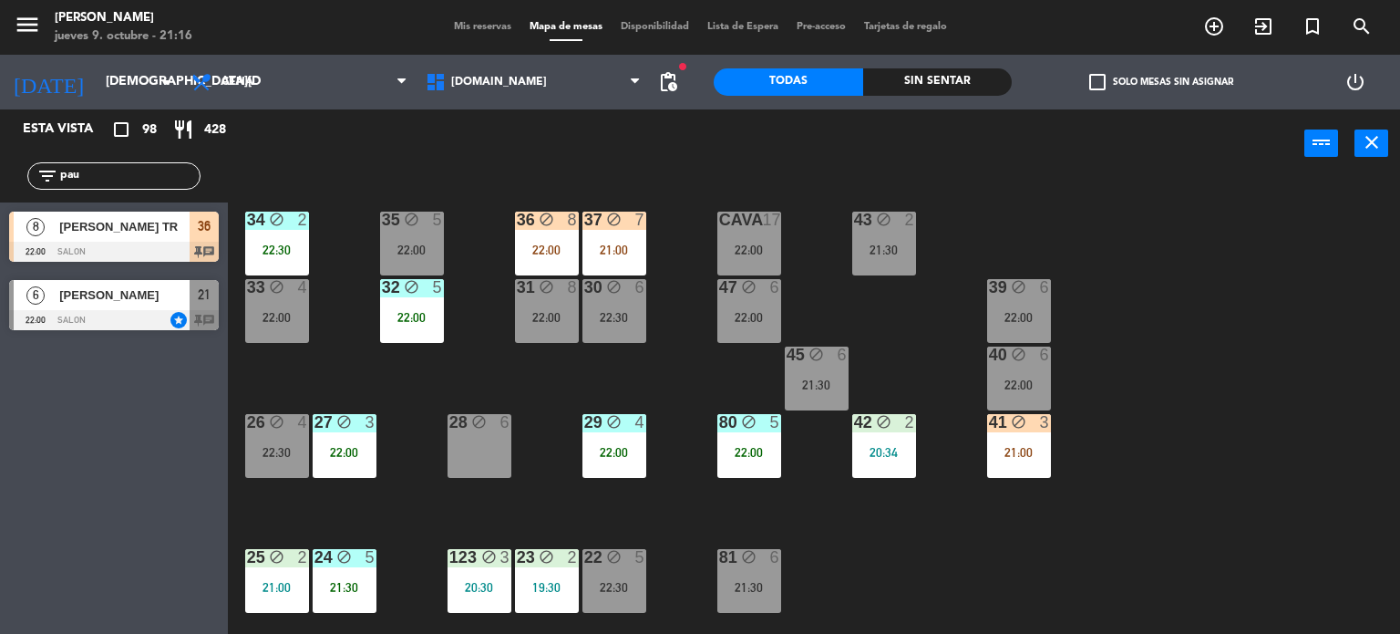
drag, startPoint x: 98, startPoint y: 174, endPoint x: 0, endPoint y: 175, distance: 97.5
click at [0, 175] on div "filter_list pau" at bounding box center [114, 175] width 228 height 53
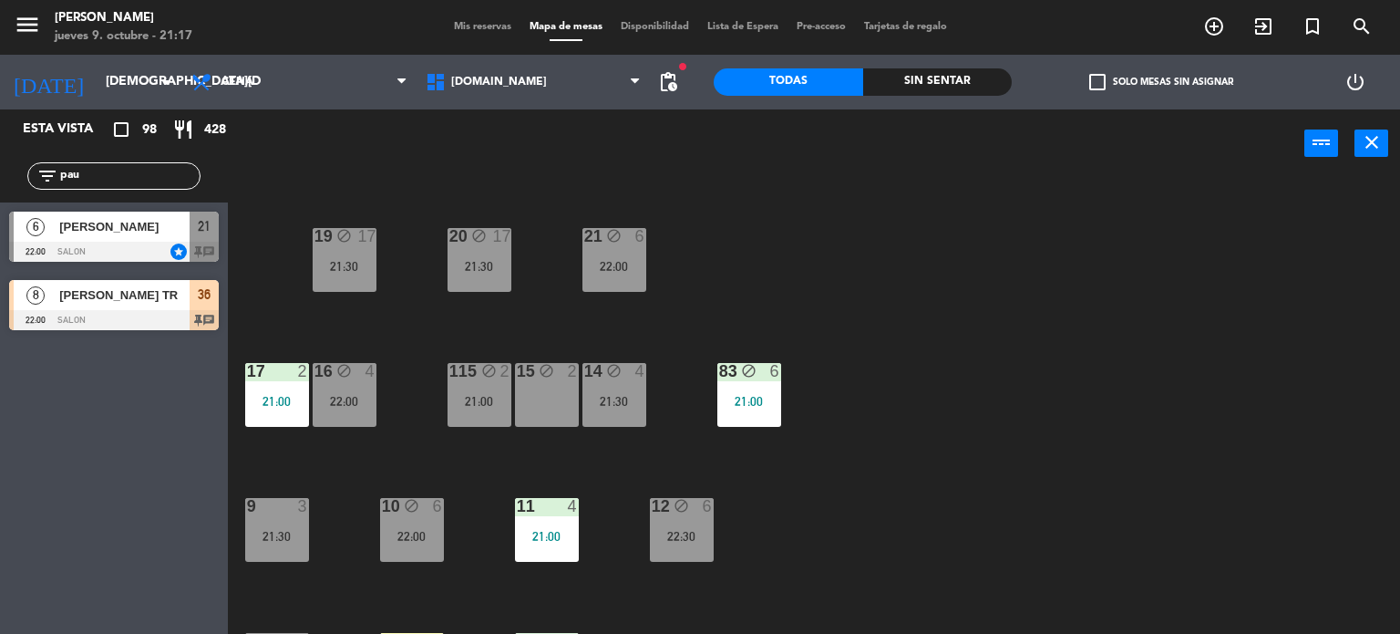
scroll to position [652, 0]
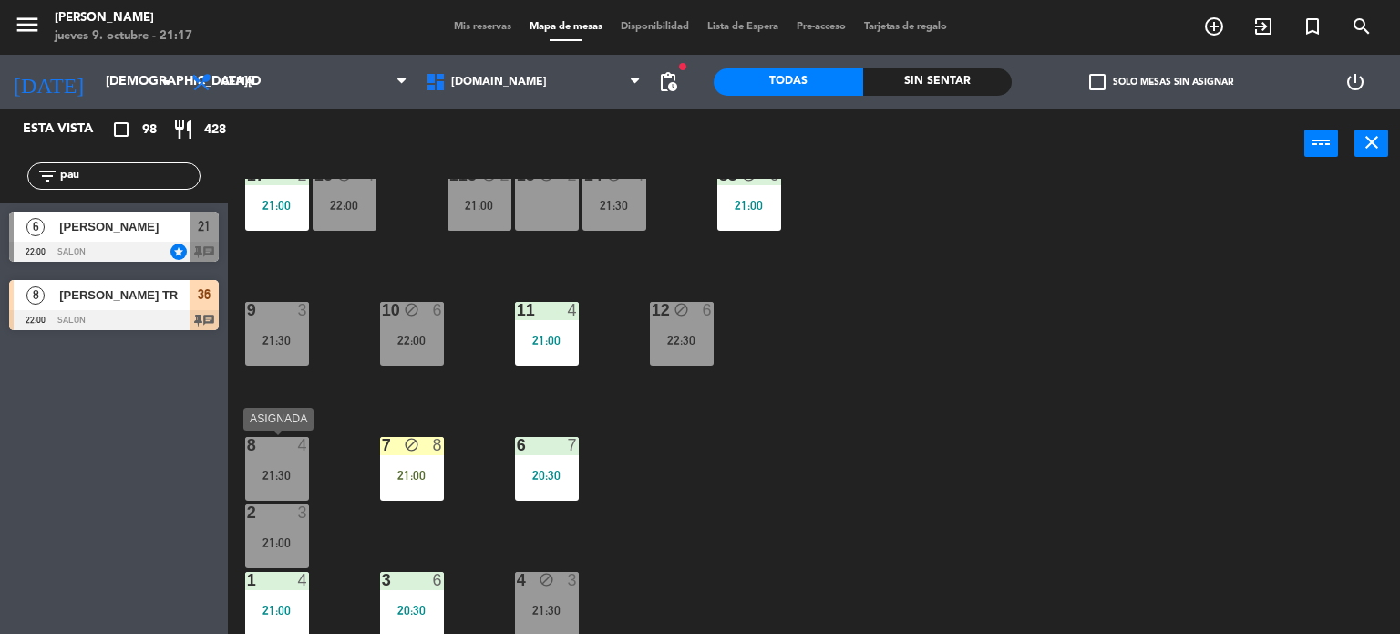
click at [259, 473] on div "21:30" at bounding box center [277, 475] width 64 height 13
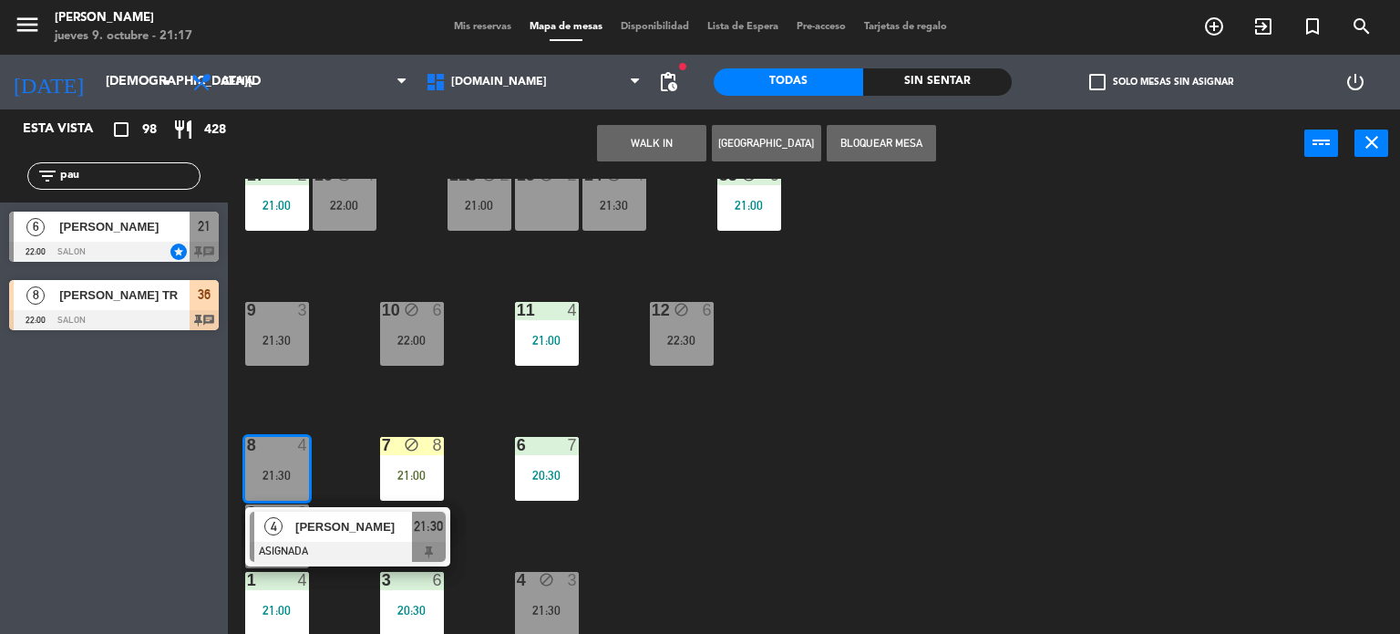
click at [853, 467] on div "34 block 2 22:30 35 block 5 22:00 36 block 8 22:00 43 block 2 21:30 37 block 7 …" at bounding box center [821, 407] width 1159 height 456
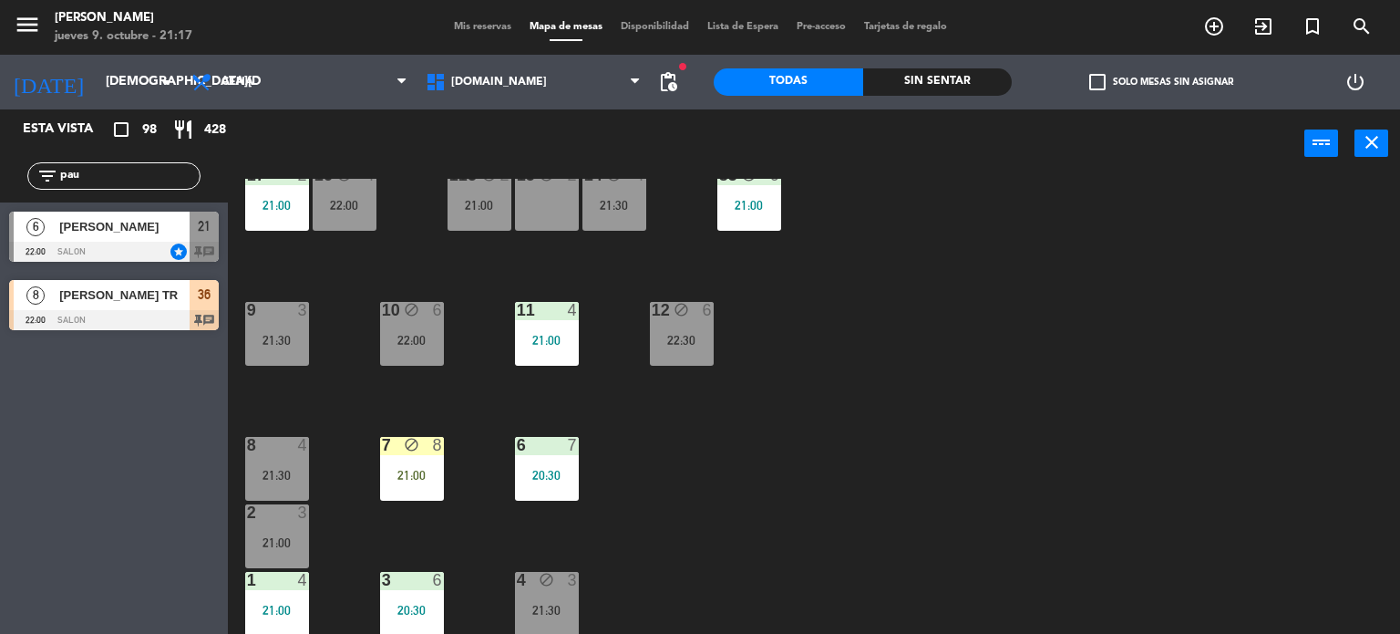
click at [535, 342] on div "21:00" at bounding box center [547, 340] width 64 height 13
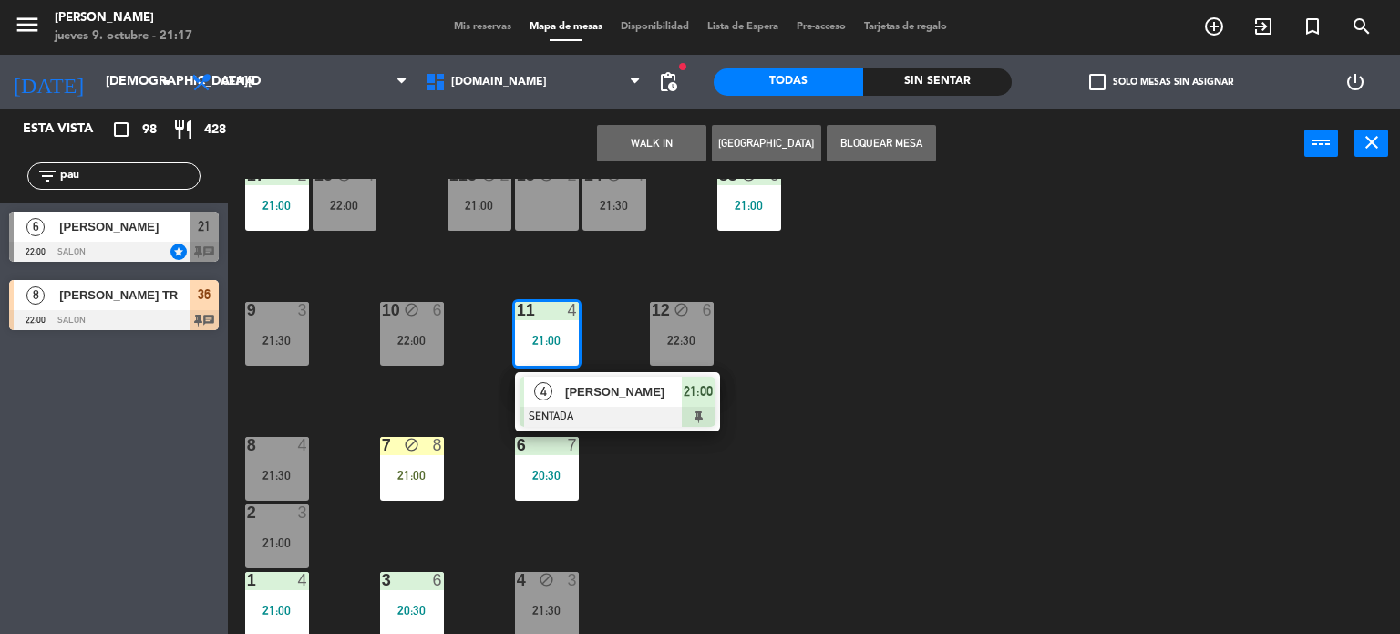
click at [304, 334] on div "21:30" at bounding box center [277, 340] width 64 height 13
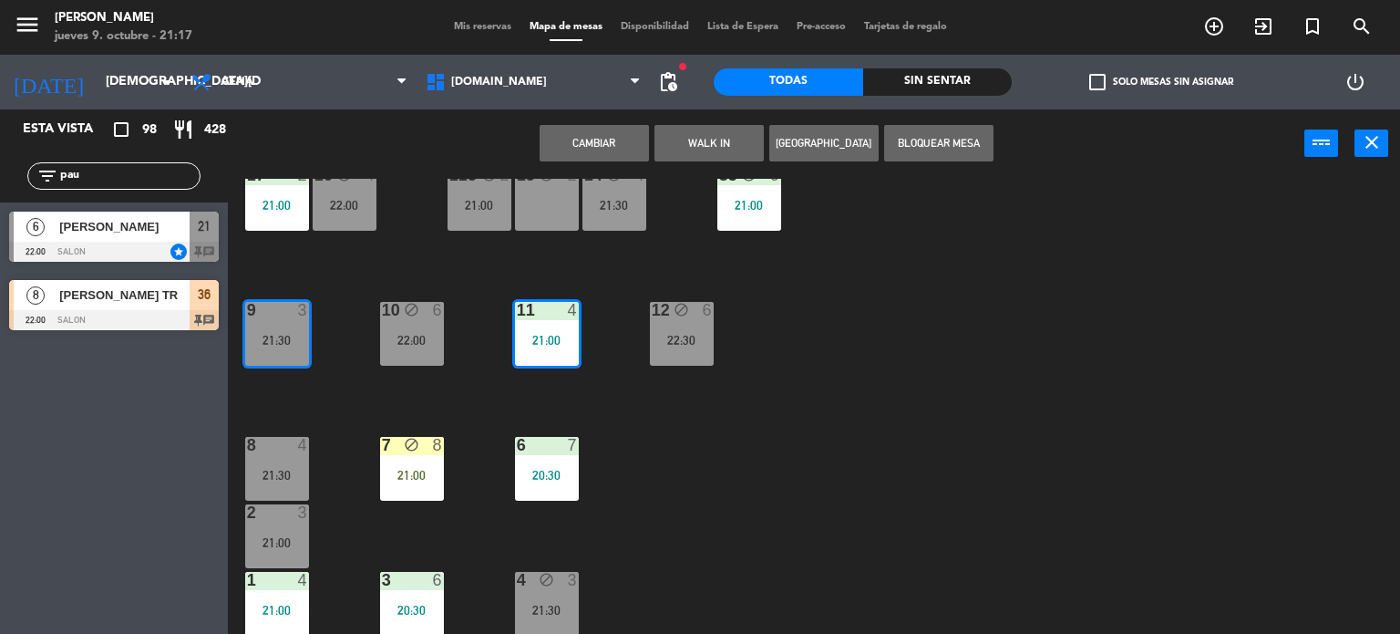
click at [580, 134] on button "Cambiar" at bounding box center [594, 143] width 109 height 36
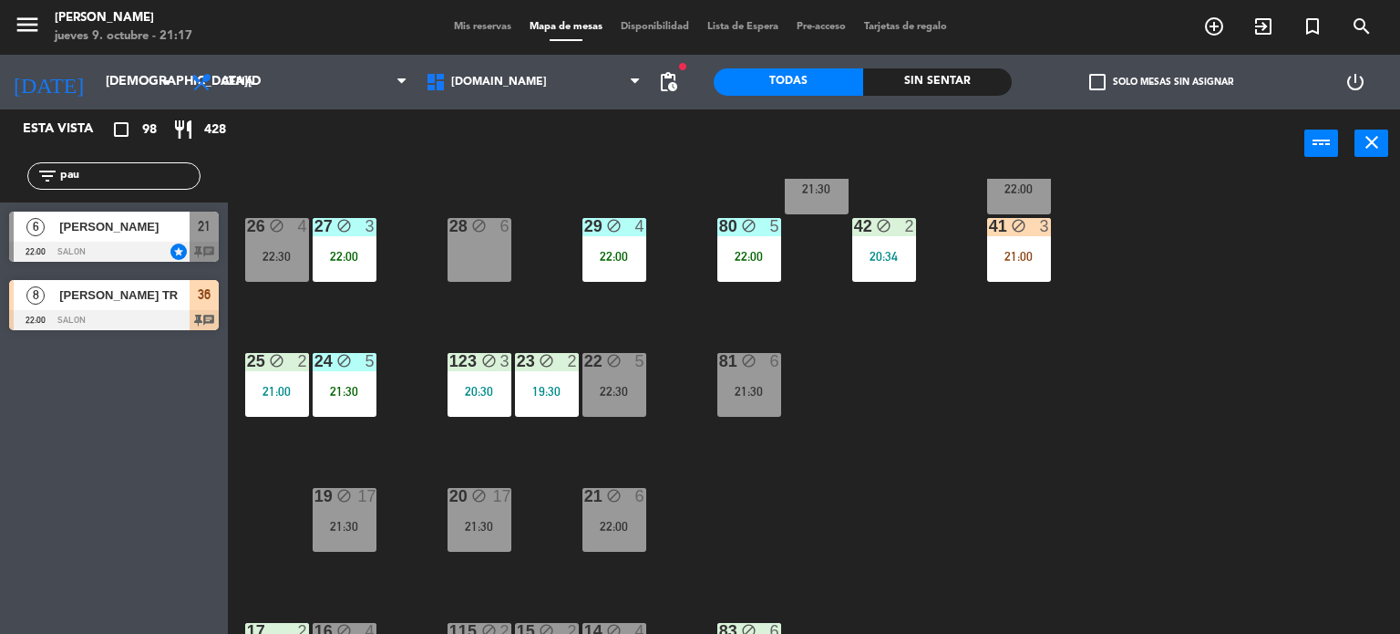
click at [992, 240] on div "41 block 3 21:00" at bounding box center [1019, 250] width 64 height 64
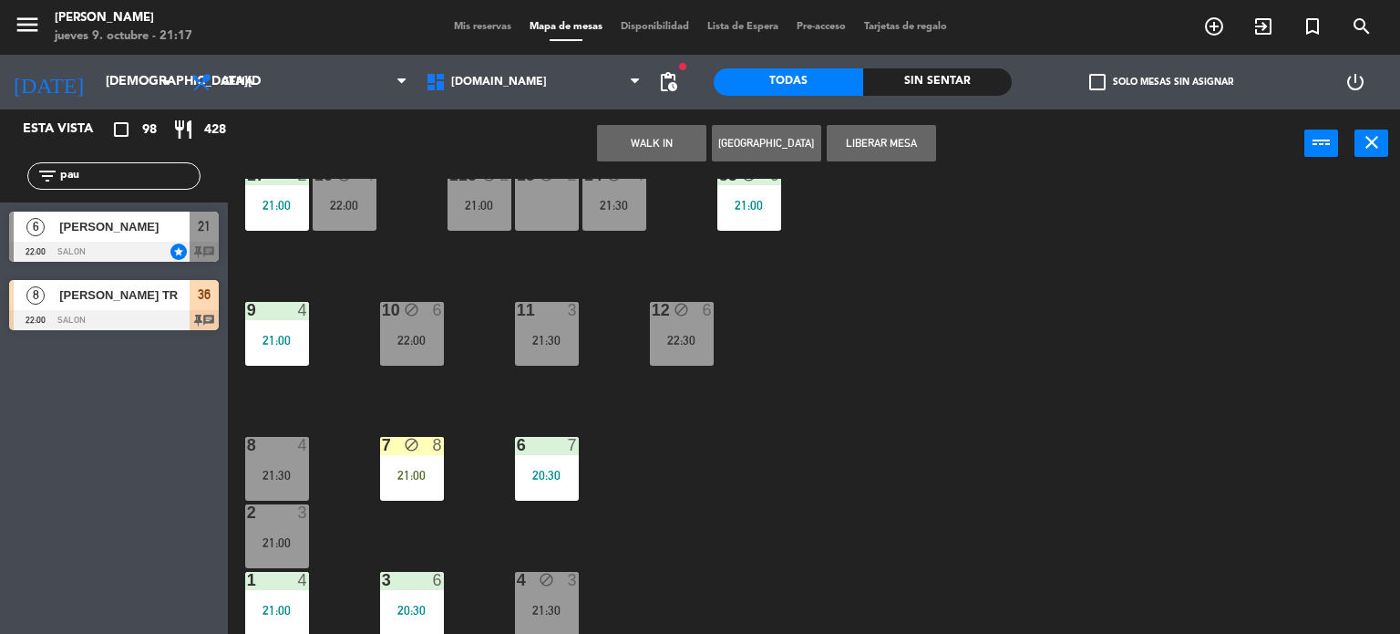
click at [293, 464] on div "8 4 21:30" at bounding box center [277, 469] width 64 height 64
click at [691, 127] on button "Cambiar" at bounding box center [651, 143] width 109 height 36
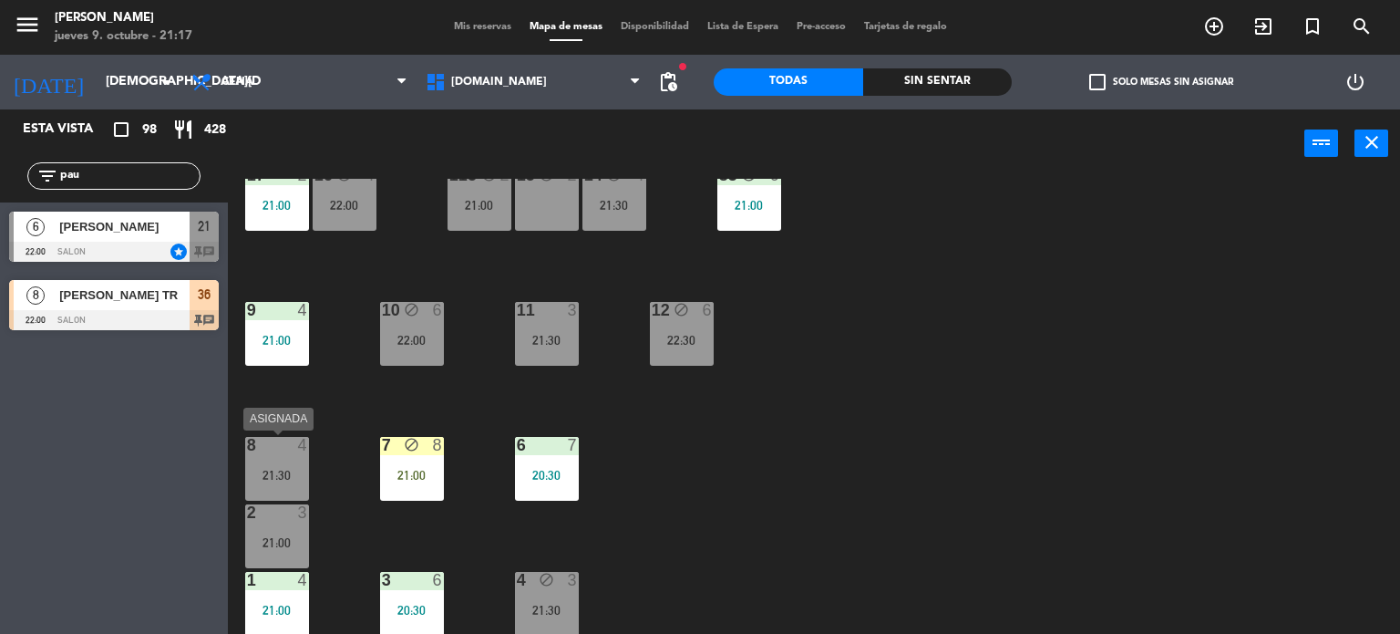
click at [287, 459] on div "8 4 21:30" at bounding box center [277, 469] width 64 height 64
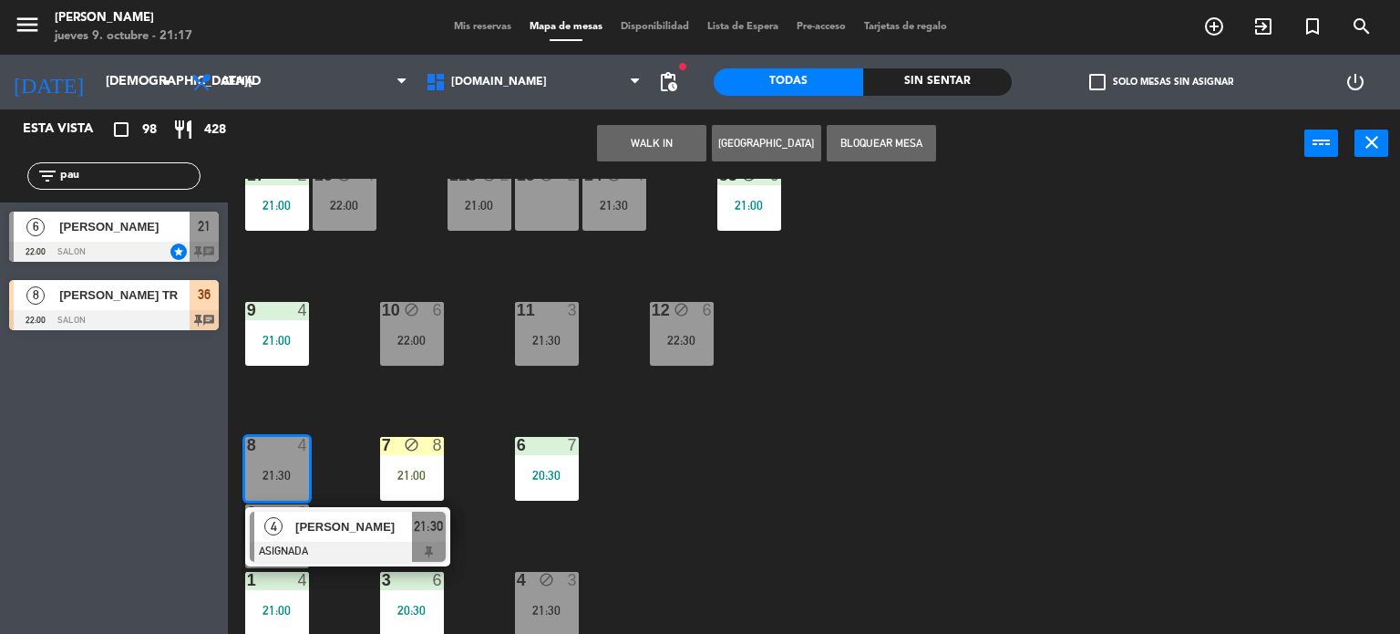
click at [860, 527] on div "34 block 2 22:30 35 block 5 22:00 36 block 8 22:00 43 block 2 21:30 37 block 7 …" at bounding box center [821, 407] width 1159 height 456
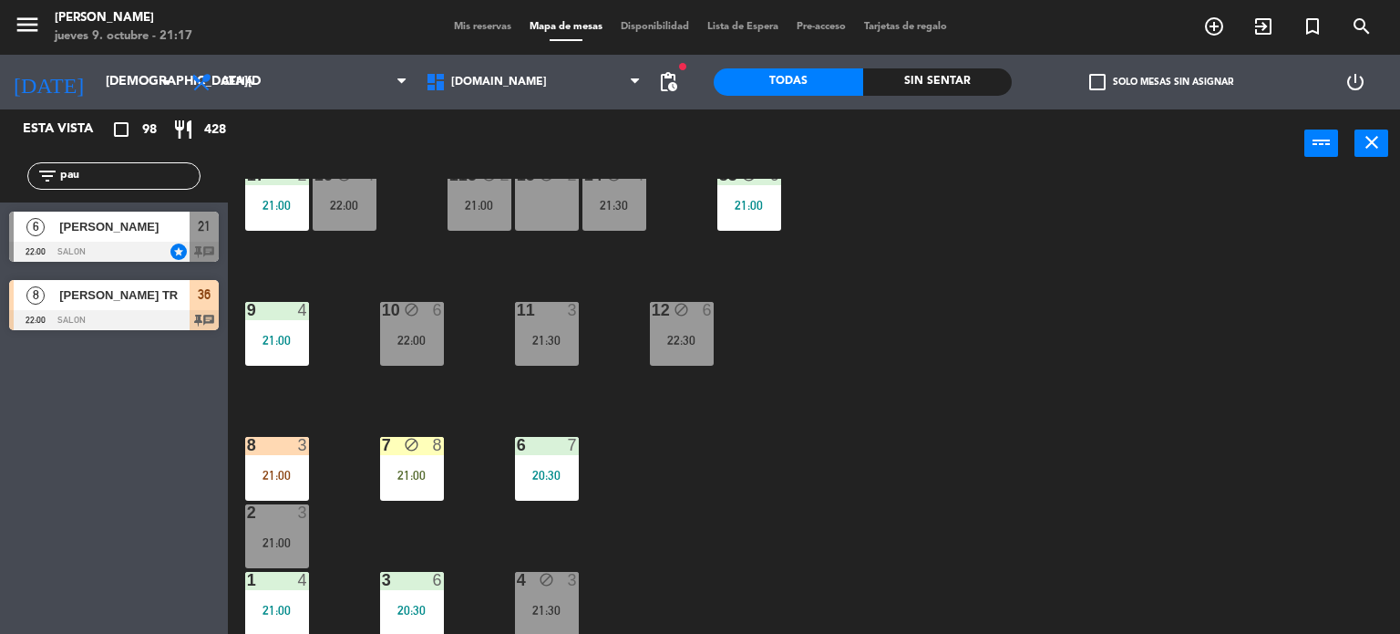
click at [293, 475] on div "21:00" at bounding box center [277, 475] width 64 height 13
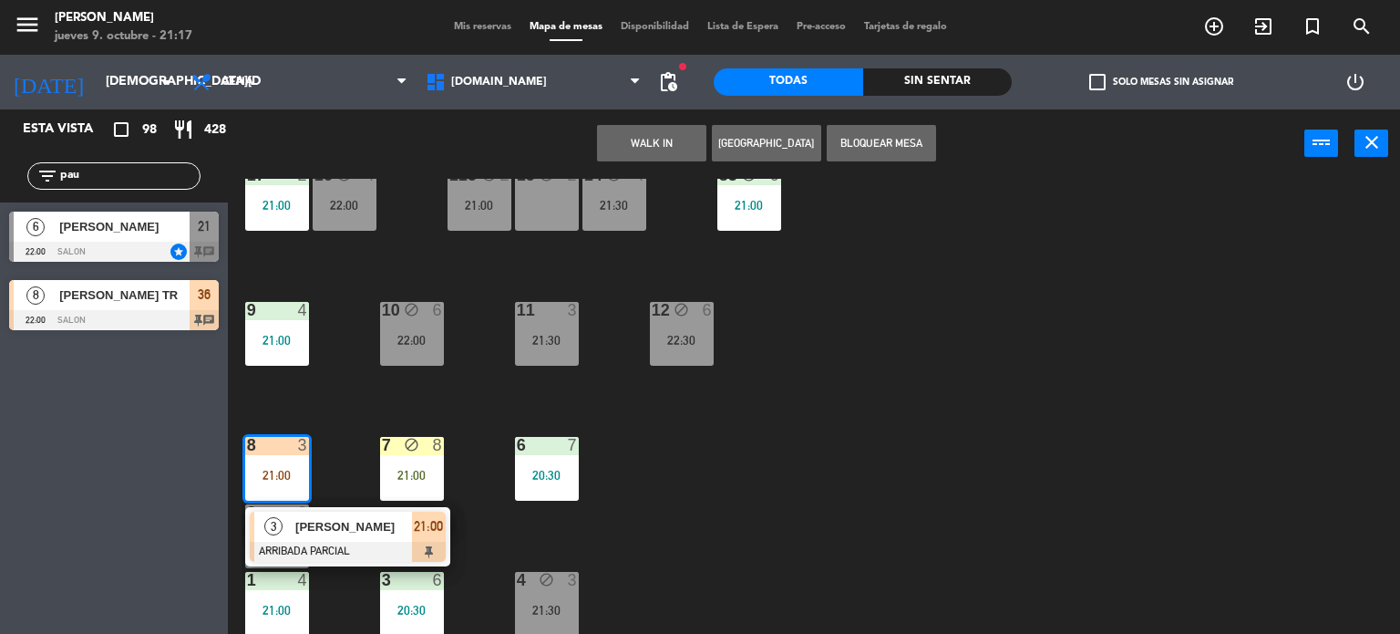
click at [325, 528] on span "[PERSON_NAME]" at bounding box center [353, 526] width 117 height 19
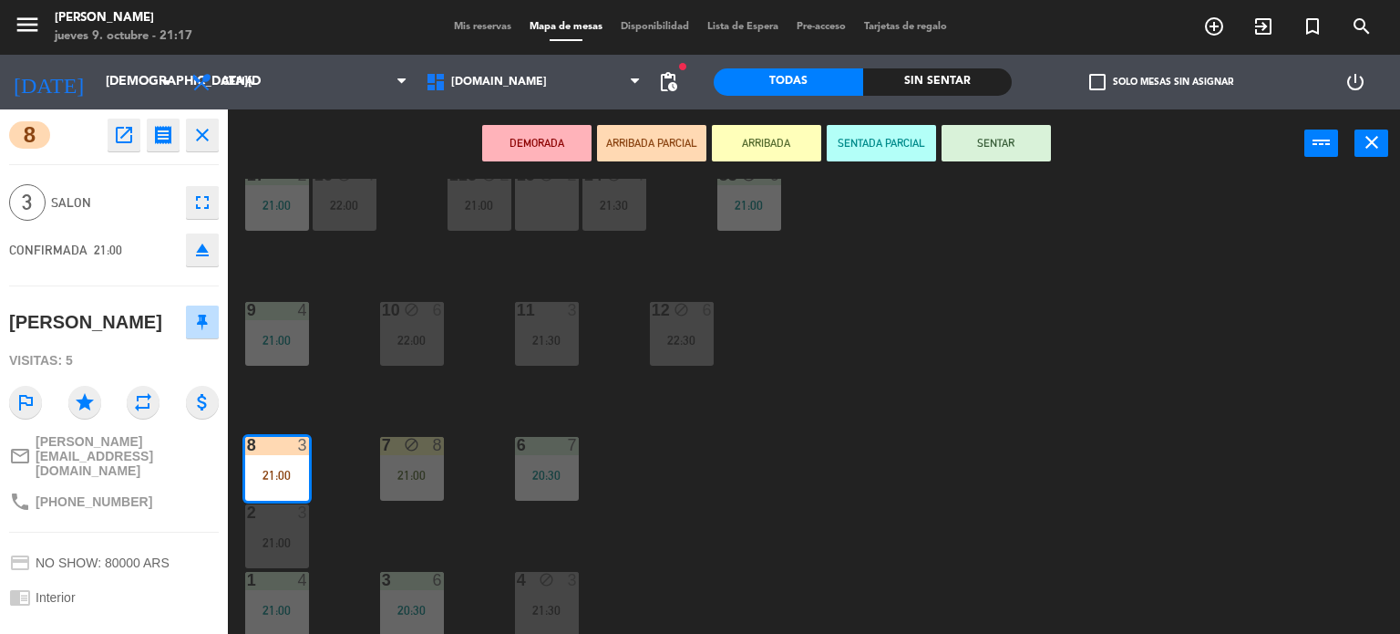
click at [994, 133] on button "SENTAR" at bounding box center [996, 143] width 109 height 36
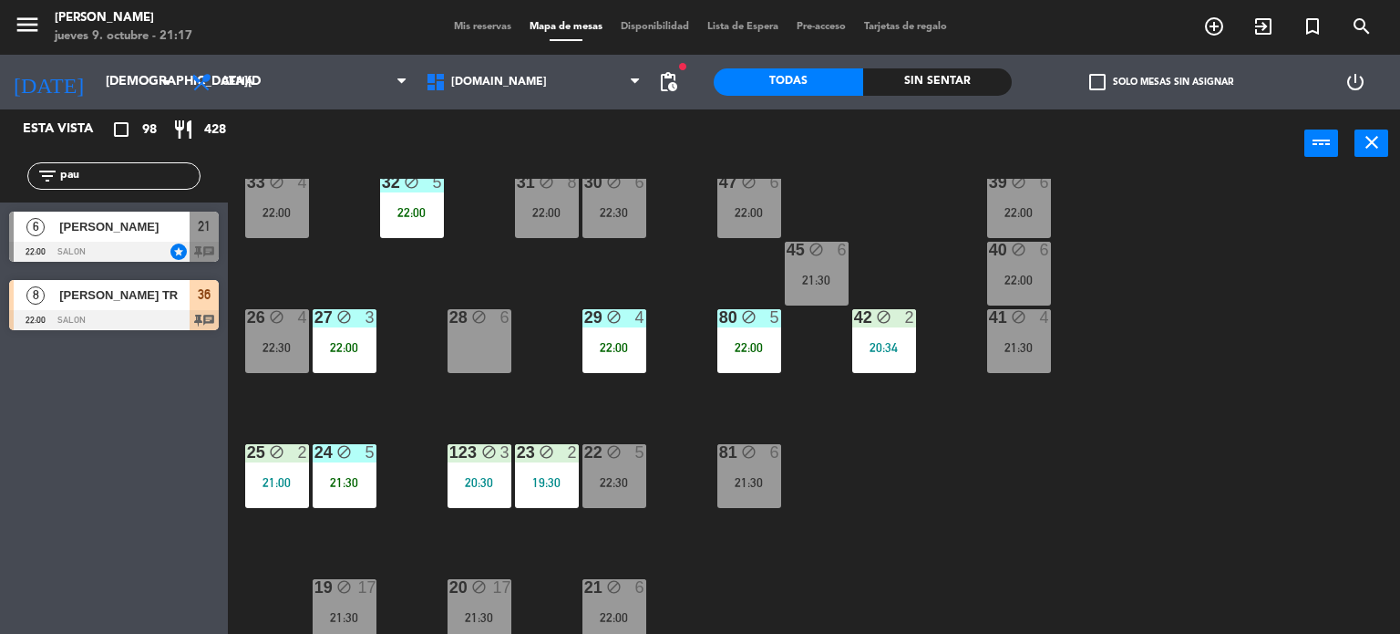
scroll to position [0, 0]
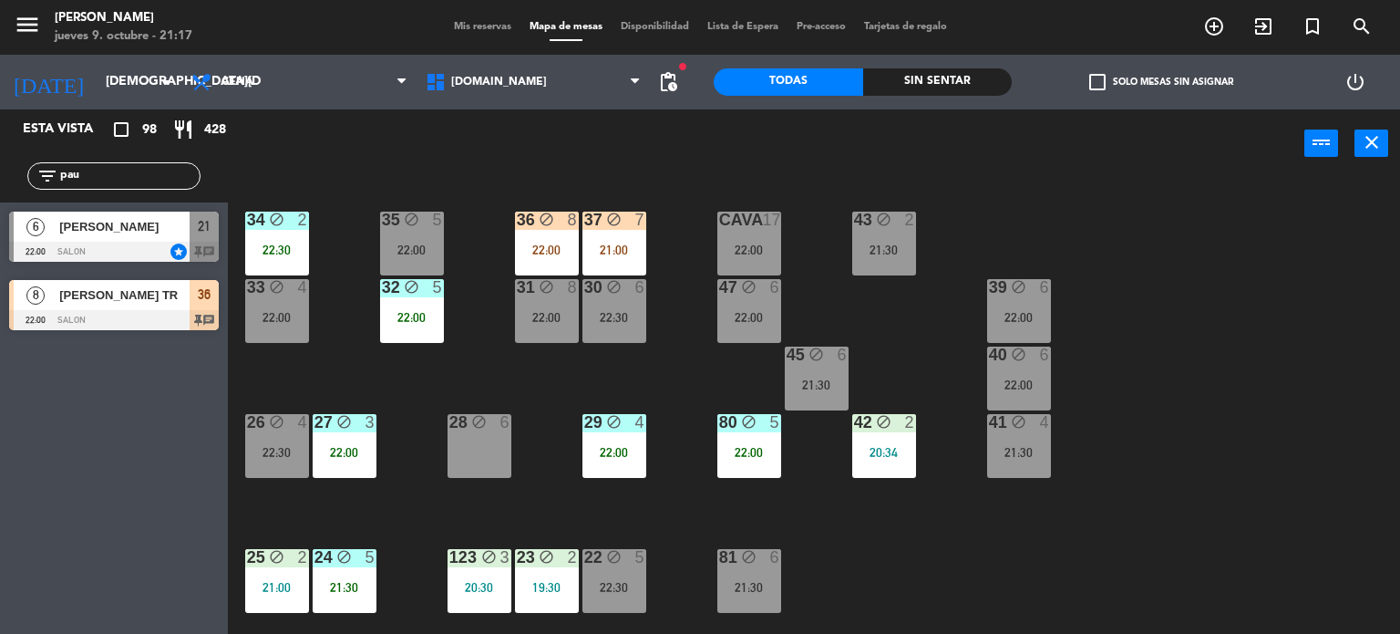
click at [547, 239] on div "36 block 8 22:00" at bounding box center [547, 243] width 64 height 64
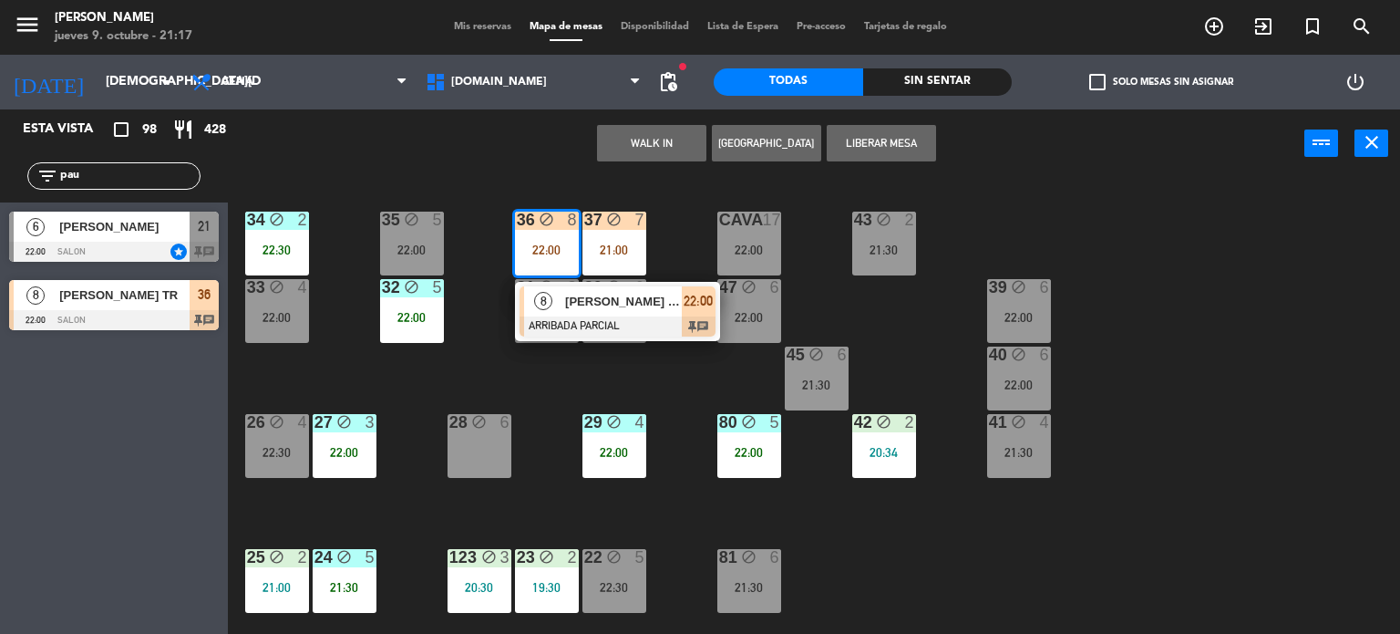
click at [617, 360] on div "34 block 2 22:30 35 block 5 22:00 36 block 8 22:00 8 [PERSON_NAME] TR ARRIBADA …" at bounding box center [821, 407] width 1159 height 456
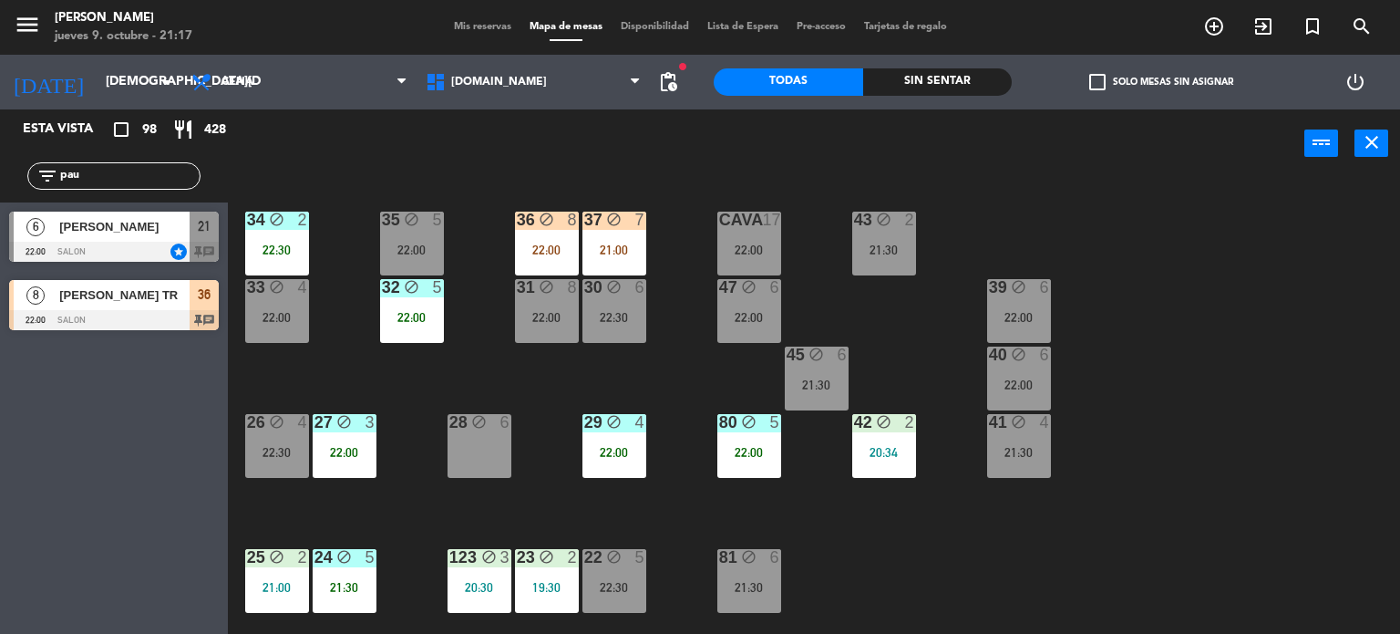
click at [613, 229] on div "37 block 7" at bounding box center [614, 220] width 64 height 18
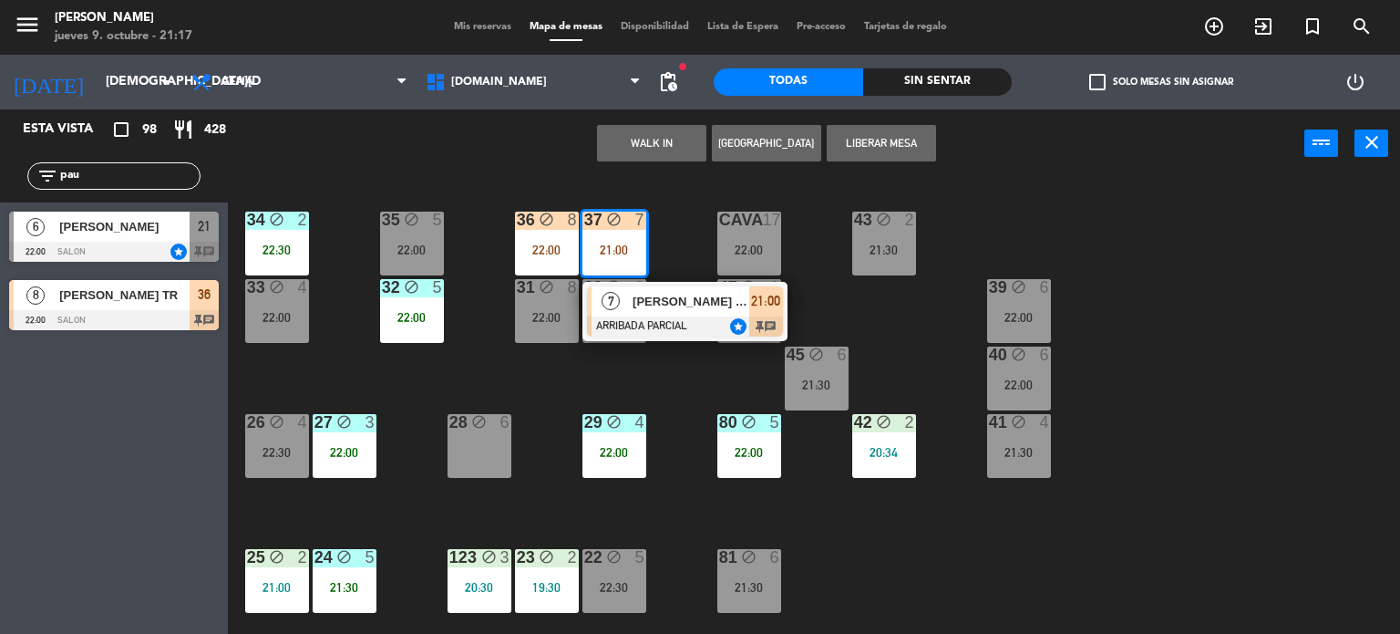
click at [683, 380] on div "34 block 2 22:30 35 block 5 22:00 36 block 8 22:00 43 block 2 21:30 37 block 7 …" at bounding box center [821, 407] width 1159 height 456
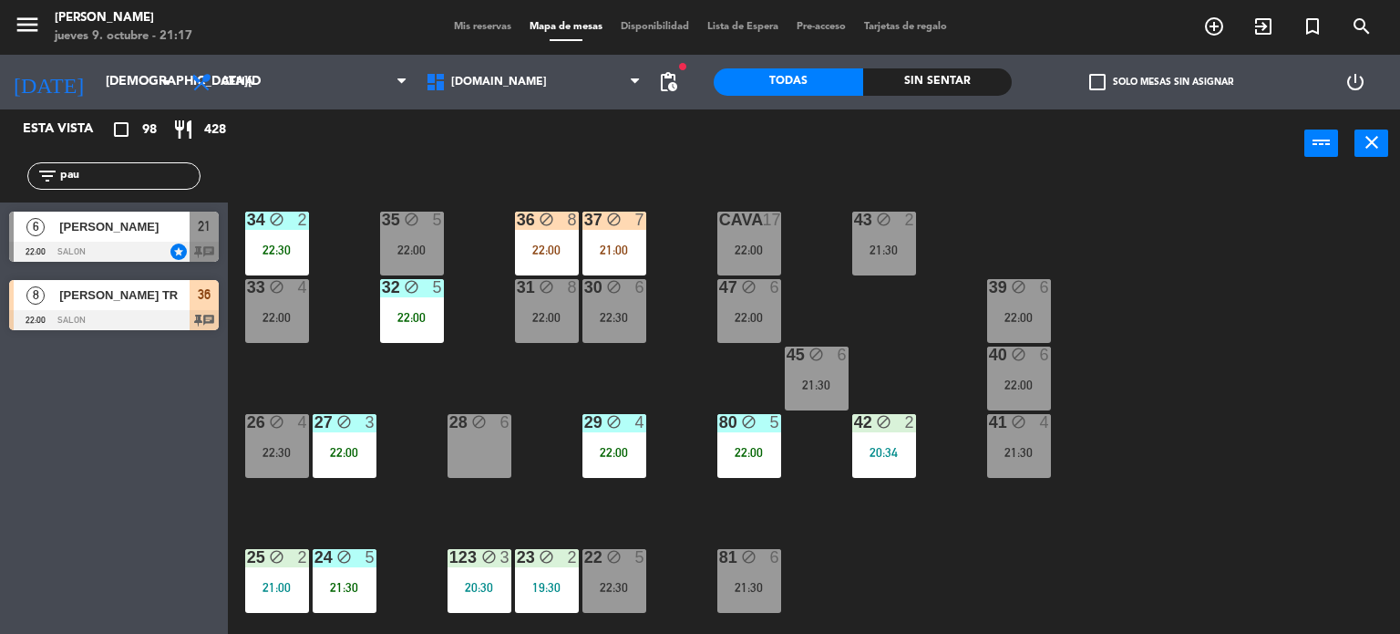
click at [561, 251] on div "22:00" at bounding box center [547, 249] width 64 height 13
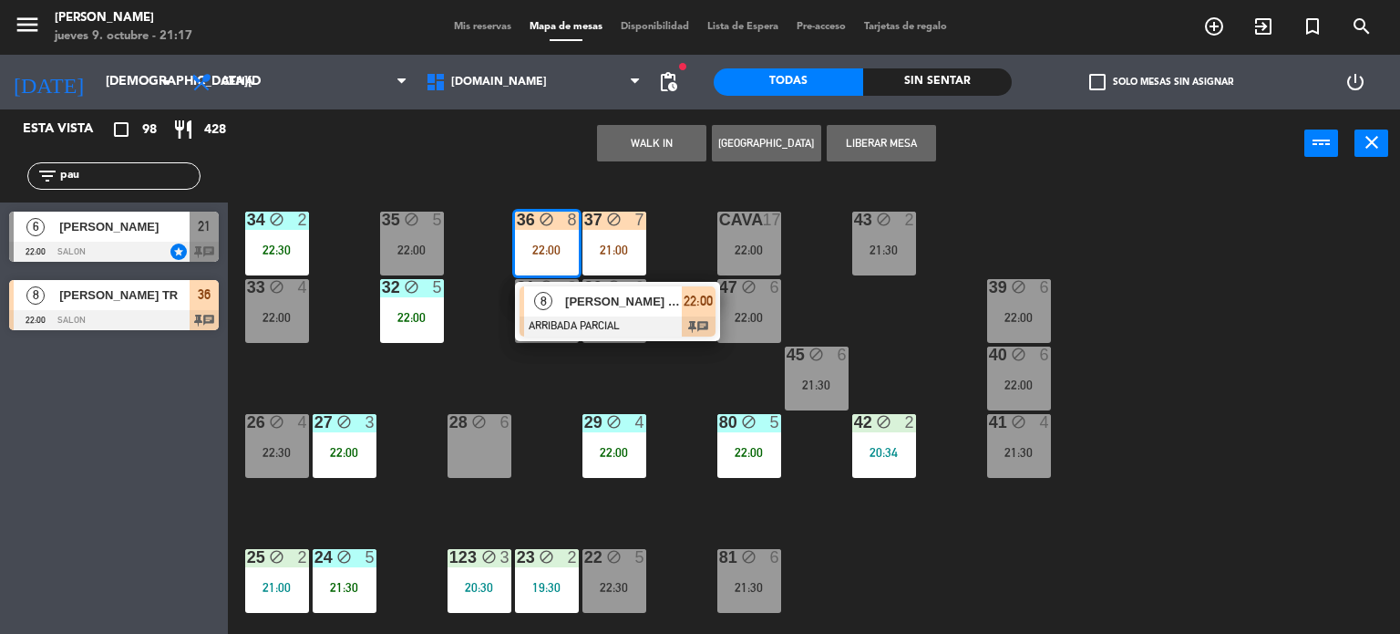
click at [1235, 434] on div "34 block 2 22:30 35 block 5 22:00 36 block 8 22:00 8 [PERSON_NAME] TR ARRIBADA …" at bounding box center [821, 407] width 1159 height 456
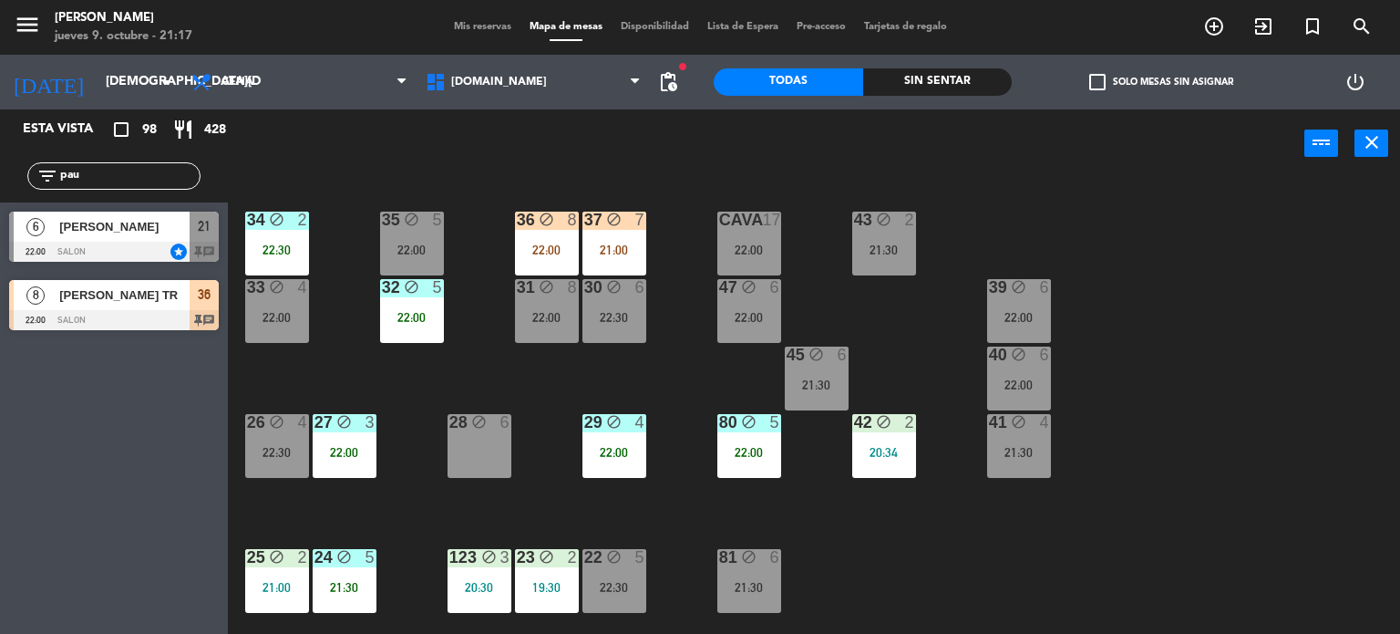
click at [1171, 255] on div "34 block 2 22:30 35 block 5 22:00 36 block 8 22:00 43 block 2 21:30 37 block 7 …" at bounding box center [821, 407] width 1159 height 456
drag, startPoint x: 142, startPoint y: 178, endPoint x: 0, endPoint y: 189, distance: 142.6
click at [0, 189] on div "filter_list pau" at bounding box center [114, 175] width 228 height 53
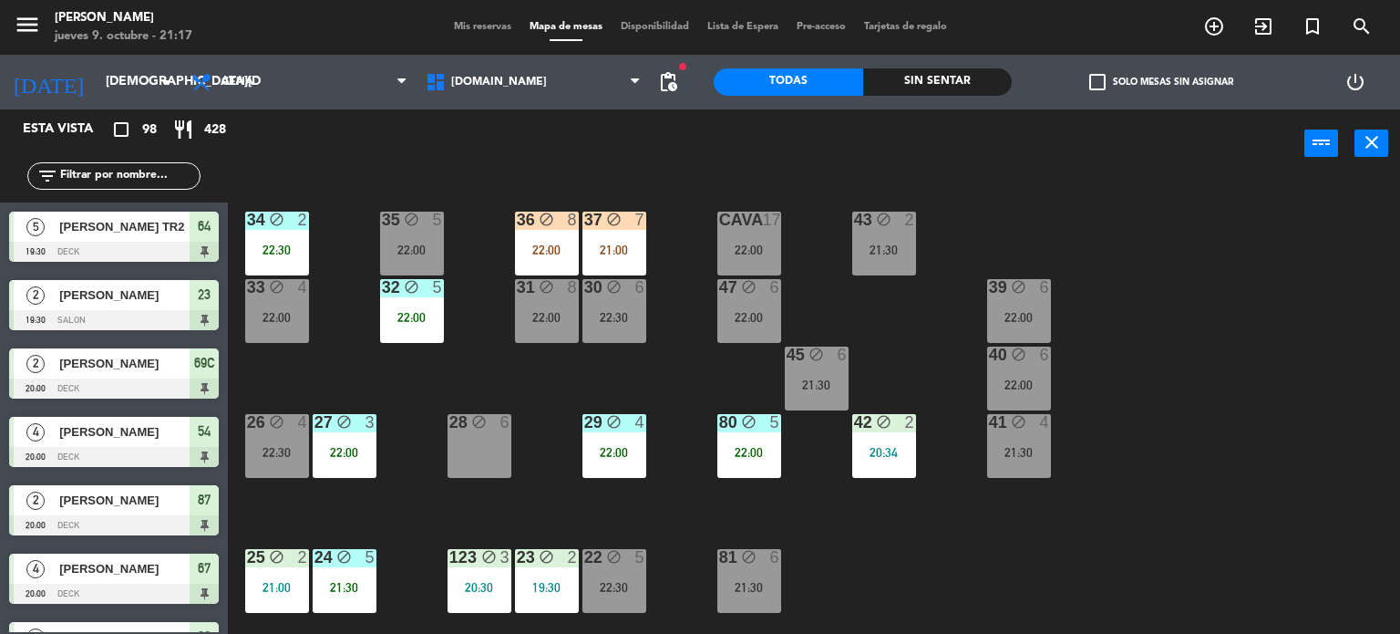
click at [1240, 284] on div "34 block 2 22:30 35 block 5 22:00 36 block 8 22:00 43 block 2 21:30 37 block 7 …" at bounding box center [821, 407] width 1159 height 456
click at [115, 166] on input "text" at bounding box center [128, 176] width 141 height 20
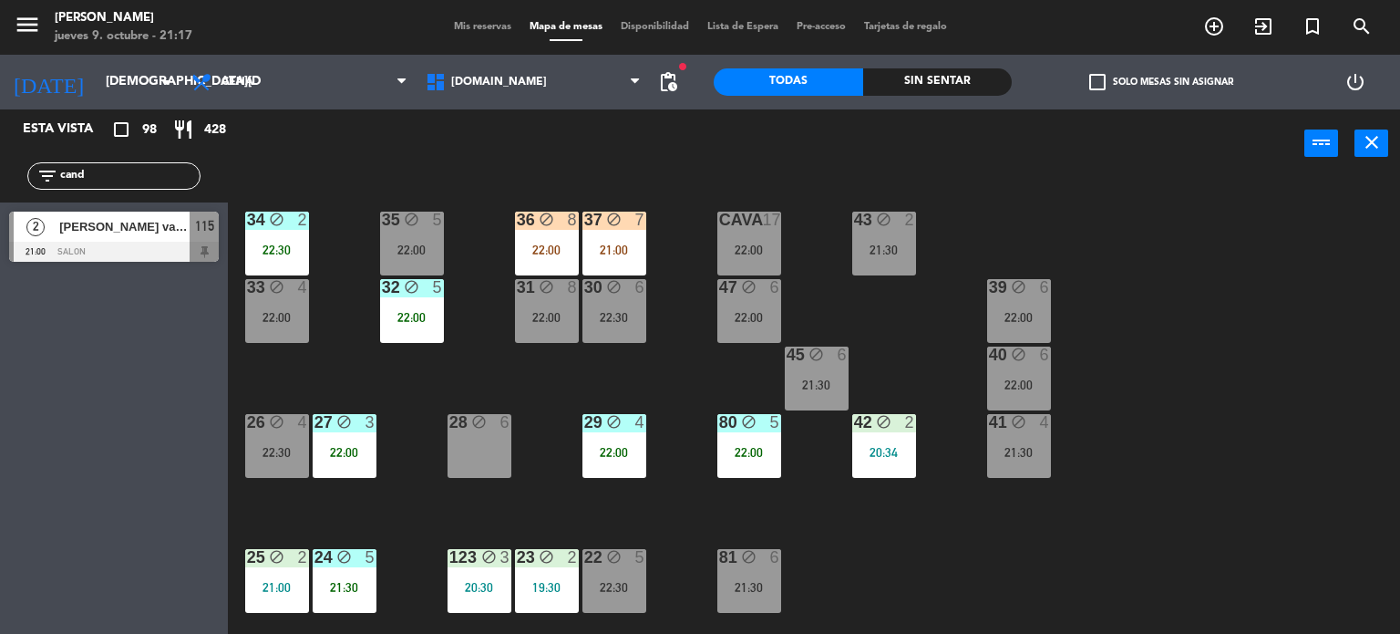
type input "cand"
click at [0, 303] on div "Esta vista crop_square 98 restaurant 428 filter_list cand 2 [PERSON_NAME] valie…" at bounding box center [114, 371] width 228 height 524
click at [199, 230] on span "115" at bounding box center [204, 226] width 19 height 22
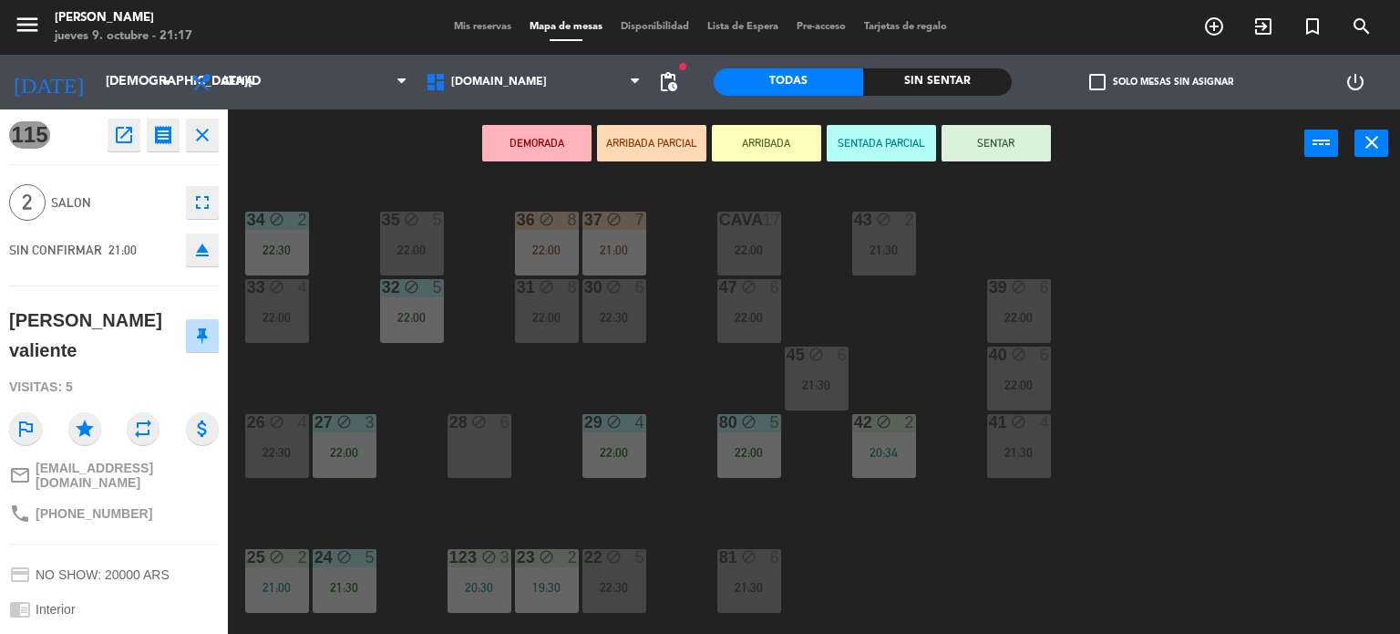
click at [892, 243] on div "21:30" at bounding box center [884, 249] width 64 height 13
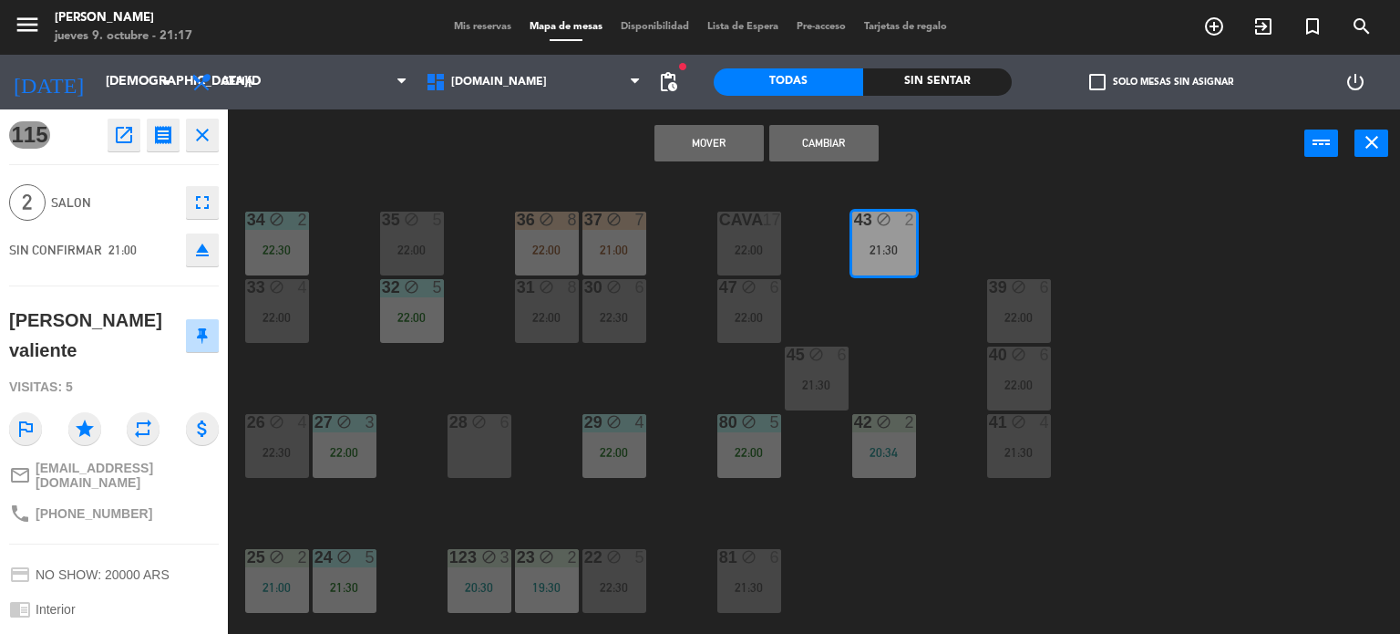
click at [855, 141] on button "Cambiar" at bounding box center [823, 143] width 109 height 36
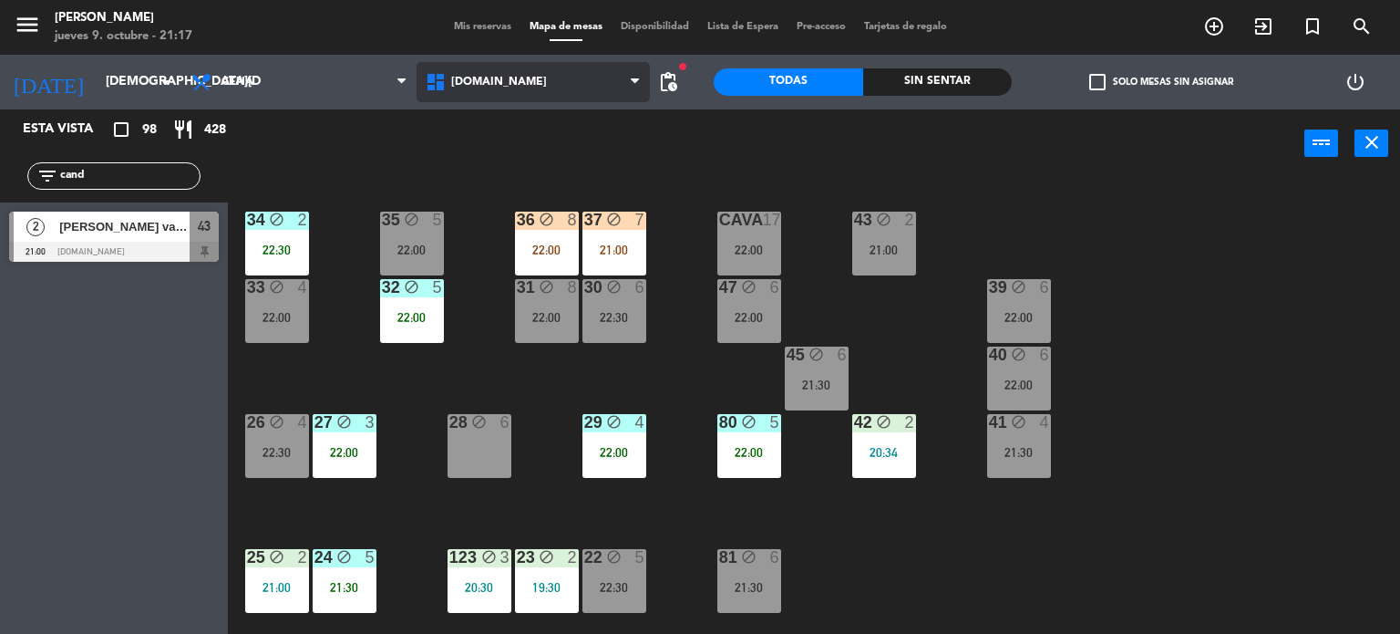
click at [569, 62] on span "[DOMAIN_NAME]" at bounding box center [534, 82] width 234 height 40
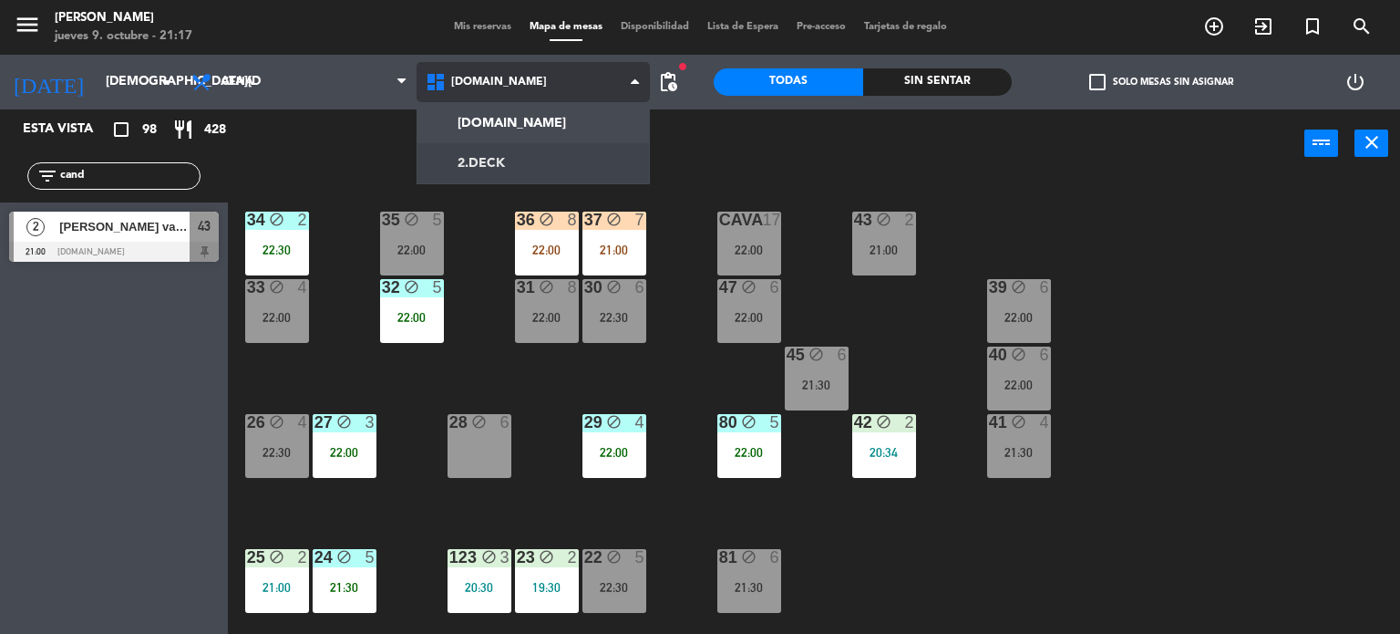
click at [500, 149] on ng-component "menu [PERSON_NAME] [DATE] 9. octubre - 21:17 Mis reservas Mapa de mesas Disponi…" at bounding box center [700, 317] width 1400 height 634
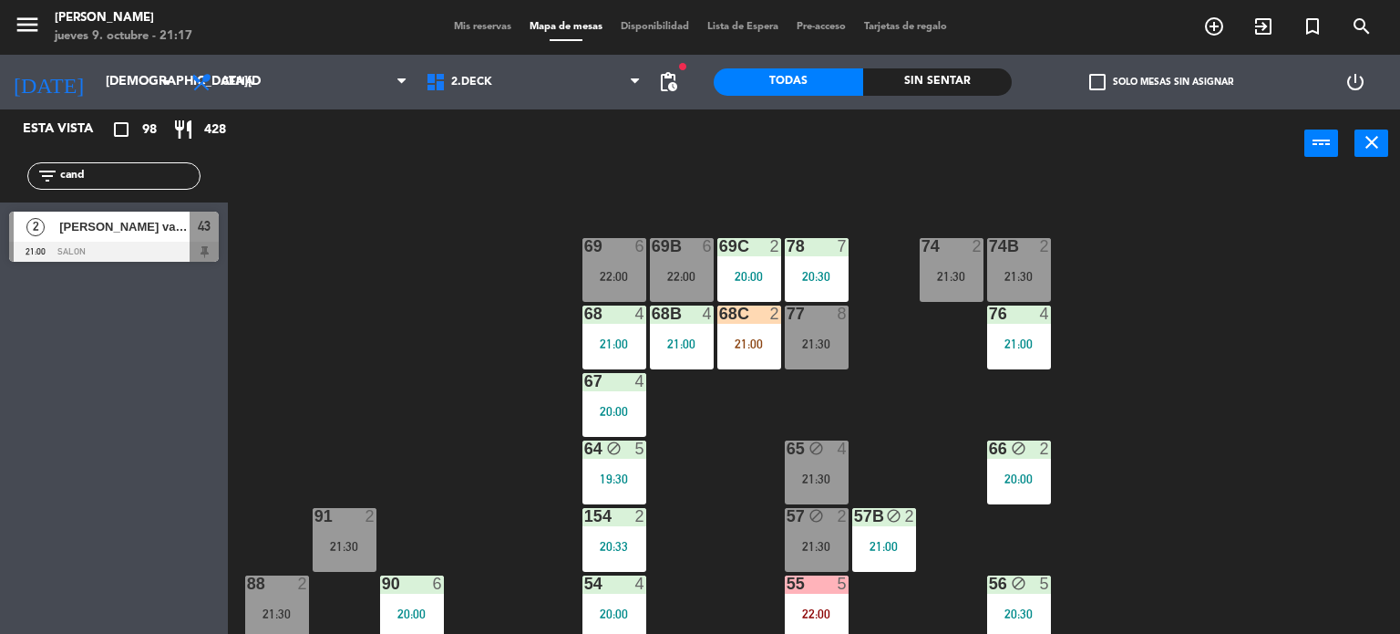
scroll to position [17, 0]
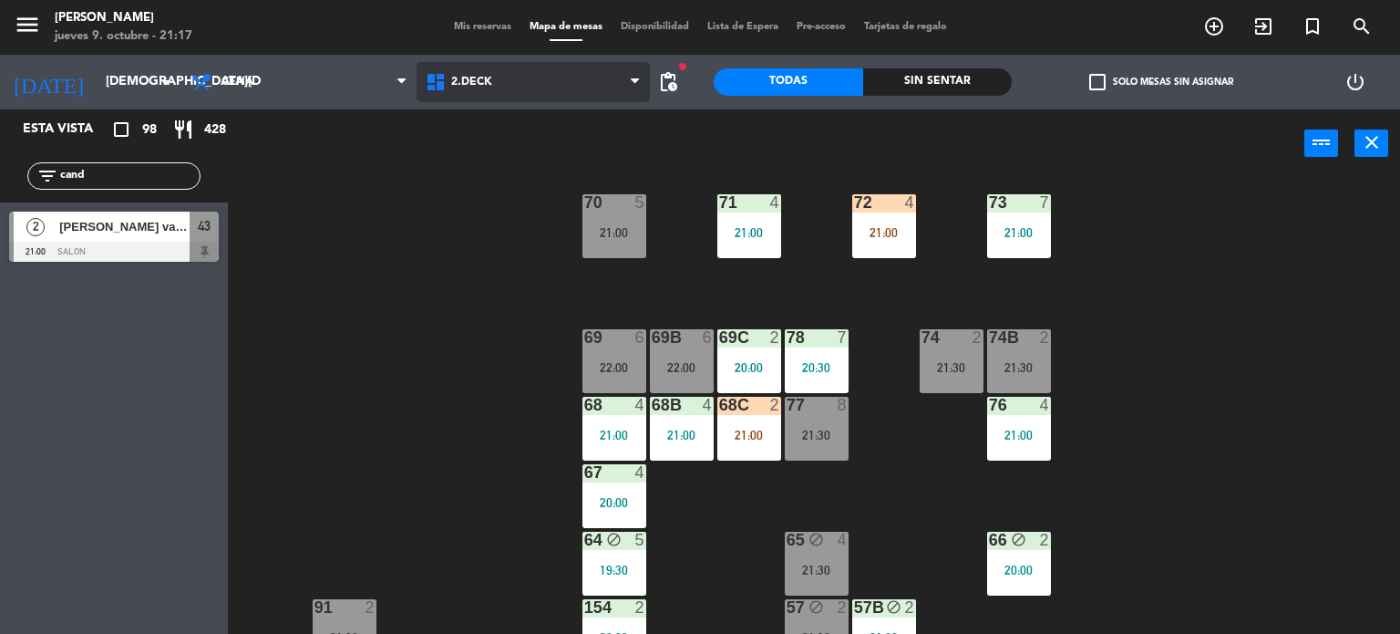
click at [514, 68] on span "2.DECK" at bounding box center [534, 82] width 234 height 40
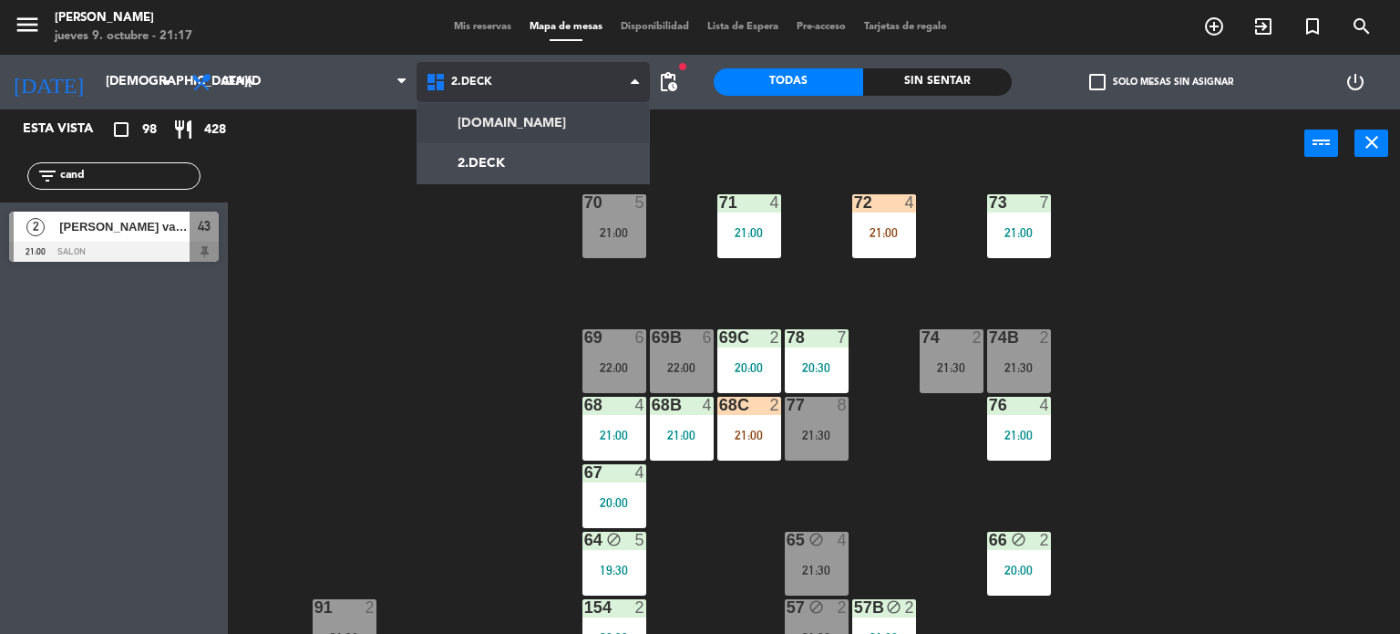
scroll to position [0, 0]
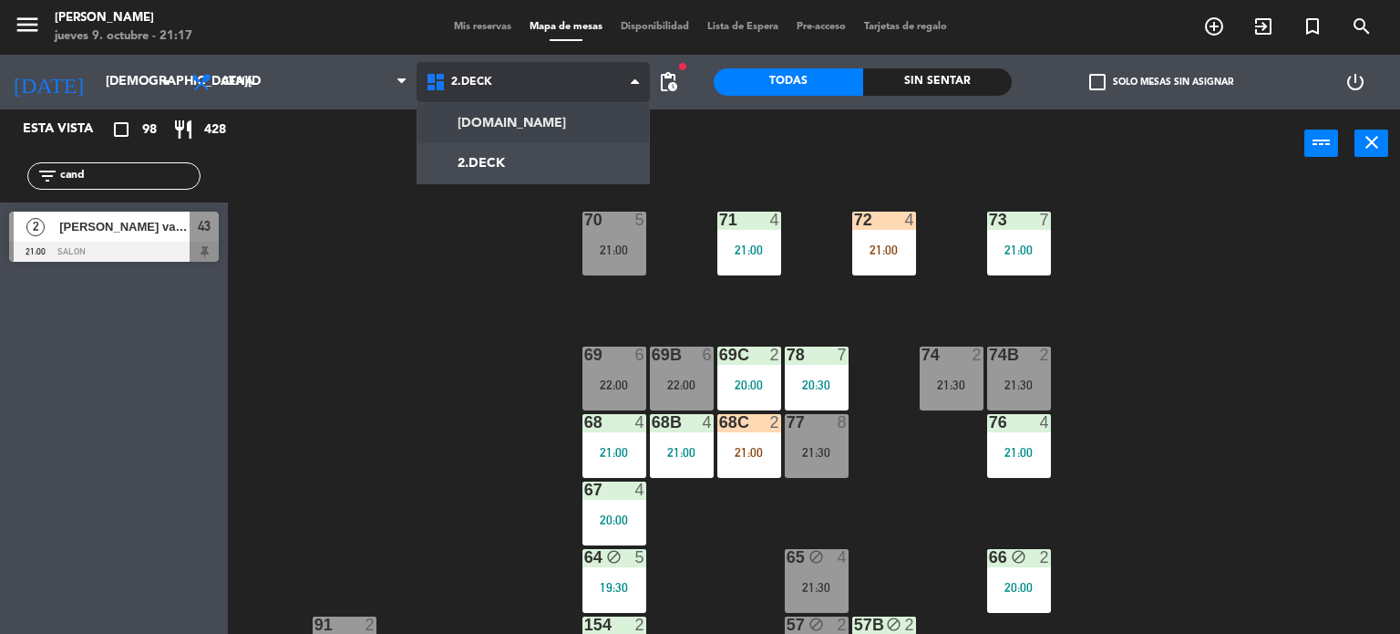
click at [520, 109] on ng-component "menu [PERSON_NAME] [DATE] 9. octubre - 21:17 Mis reservas Mapa de mesas Disponi…" at bounding box center [700, 317] width 1400 height 634
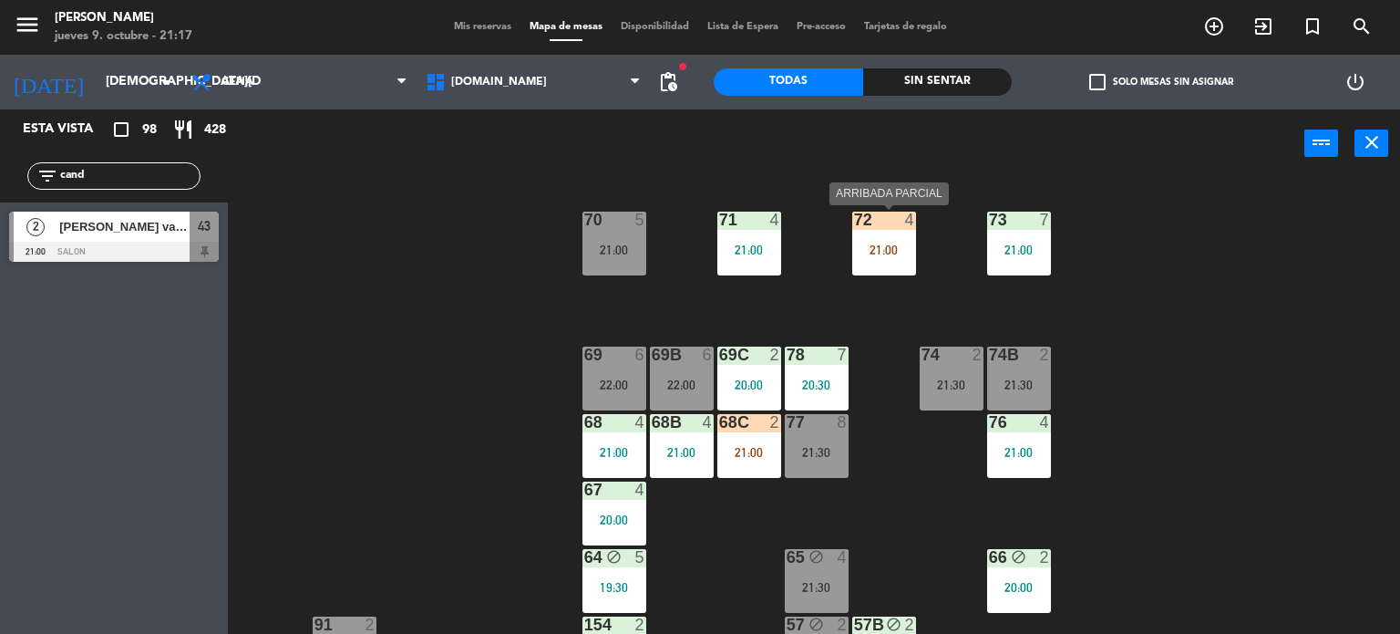
click at [905, 237] on div "72 4 21:00" at bounding box center [884, 243] width 64 height 64
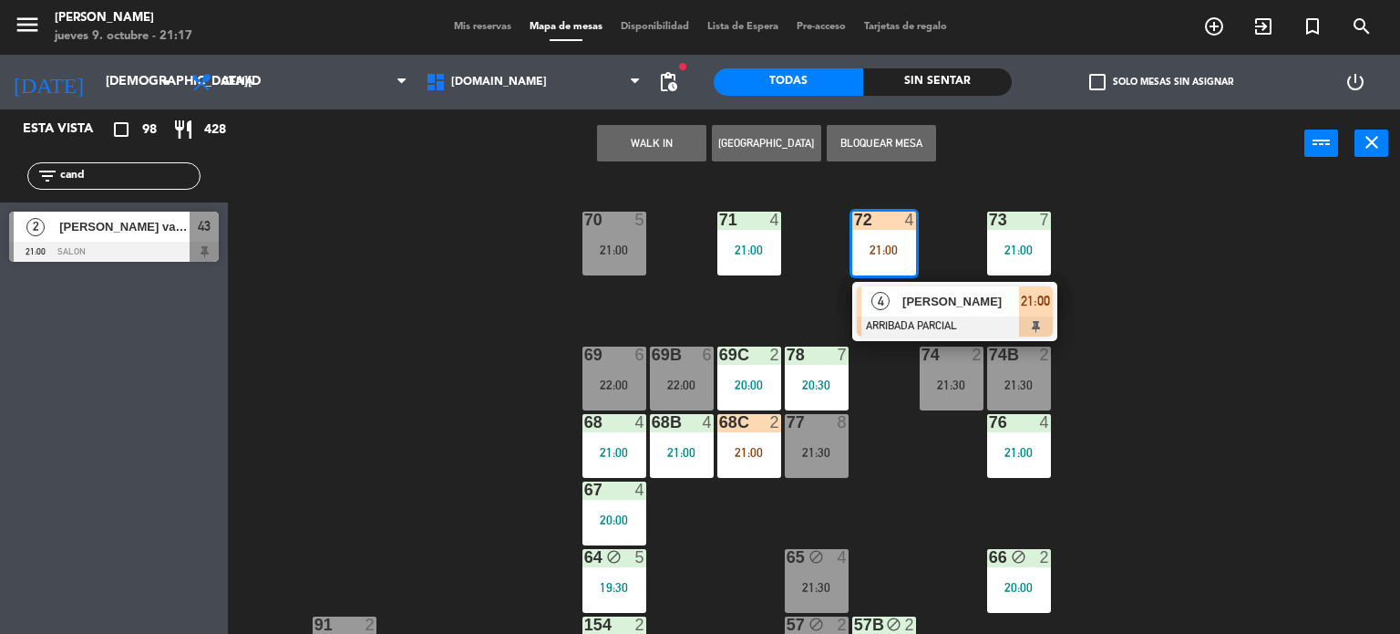
click at [1228, 237] on div "71 4 21:00 72 4 21:00 4 [PERSON_NAME] ARRIBADA PARCIAL 21:00 73 7 21:00 70 5 21…" at bounding box center [821, 407] width 1159 height 456
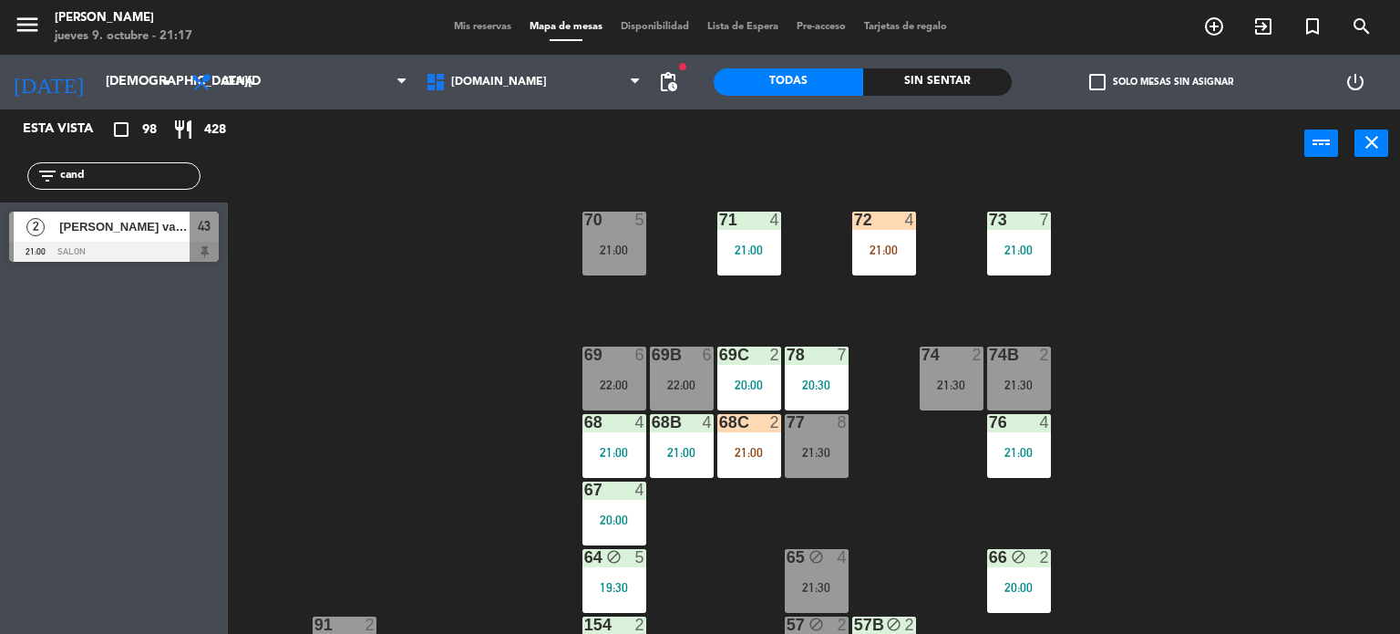
drag, startPoint x: 44, startPoint y: 174, endPoint x: 0, endPoint y: 174, distance: 43.8
click at [0, 174] on div "filter_list cand" at bounding box center [114, 175] width 228 height 53
type input "[PERSON_NAME]"
click at [347, 416] on div "71 4 21:00 72 4 21:00 73 7 21:00 70 5 21:00 74 2 21:30 74B 2 21:30 69 6 22:00 6…" at bounding box center [821, 407] width 1159 height 456
click at [190, 265] on div "8 [PERSON_NAME] tr2 21:00 SALON 7" at bounding box center [114, 236] width 228 height 68
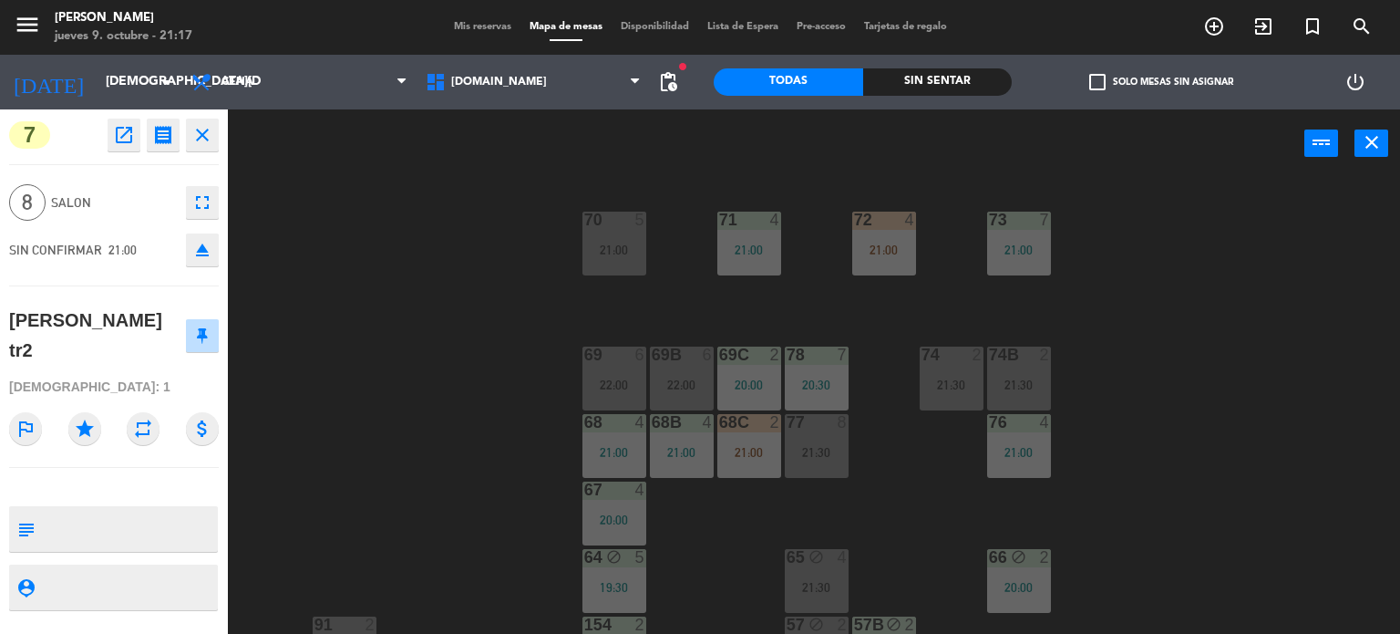
click at [400, 312] on div "71 4 21:00 72 4 21:00 73 7 21:00 70 5 21:00 74 2 21:30 74B 2 21:30 69 6 22:00 6…" at bounding box center [821, 407] width 1159 height 456
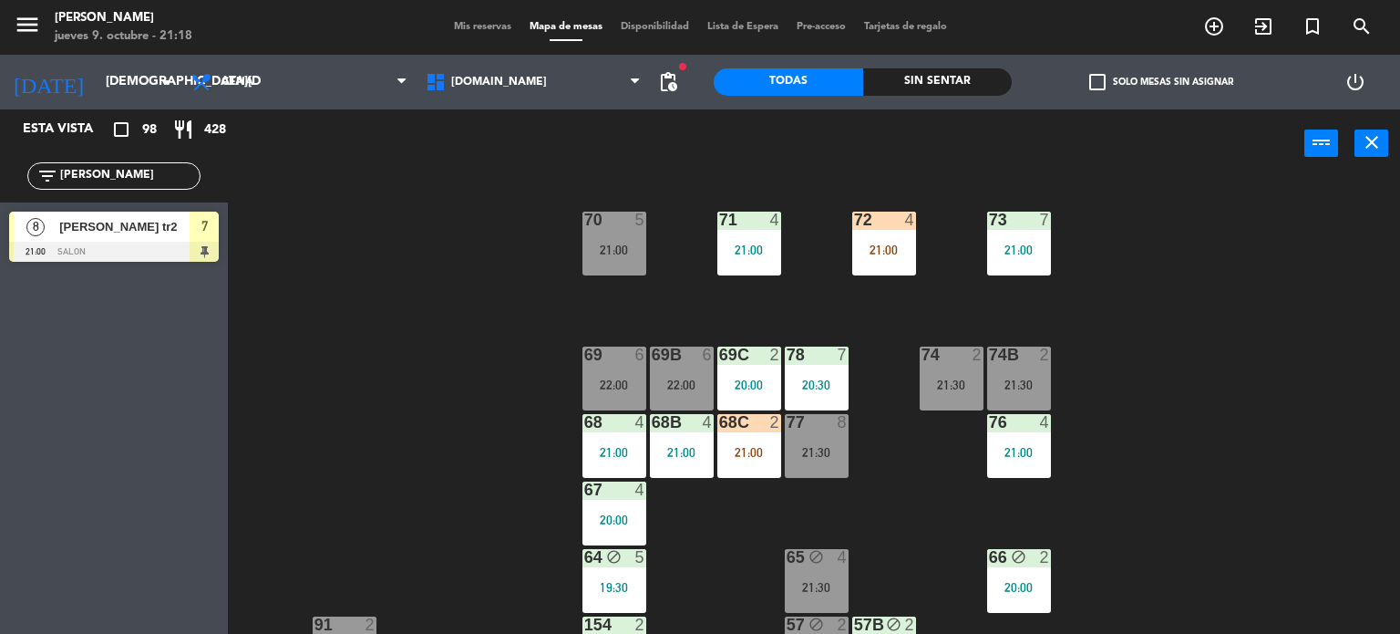
drag, startPoint x: 132, startPoint y: 178, endPoint x: 0, endPoint y: 215, distance: 137.4
click at [0, 192] on div "filter_list [PERSON_NAME]" at bounding box center [114, 175] width 228 height 53
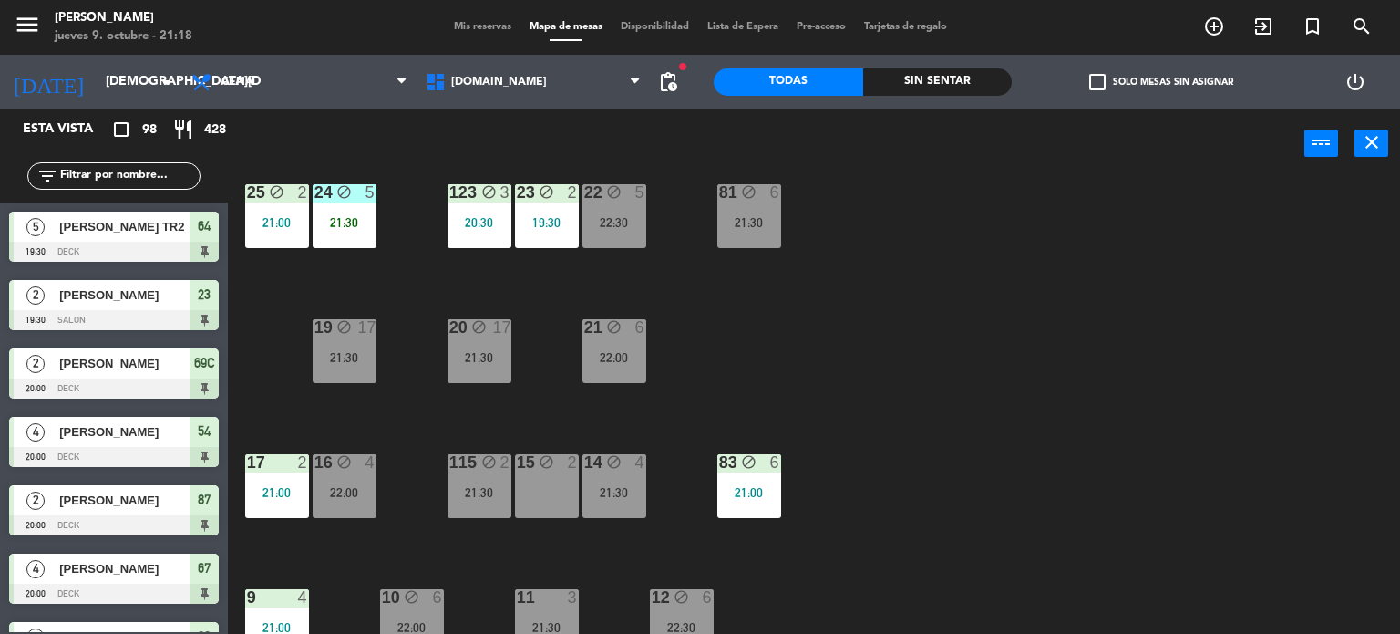
scroll to position [638, 0]
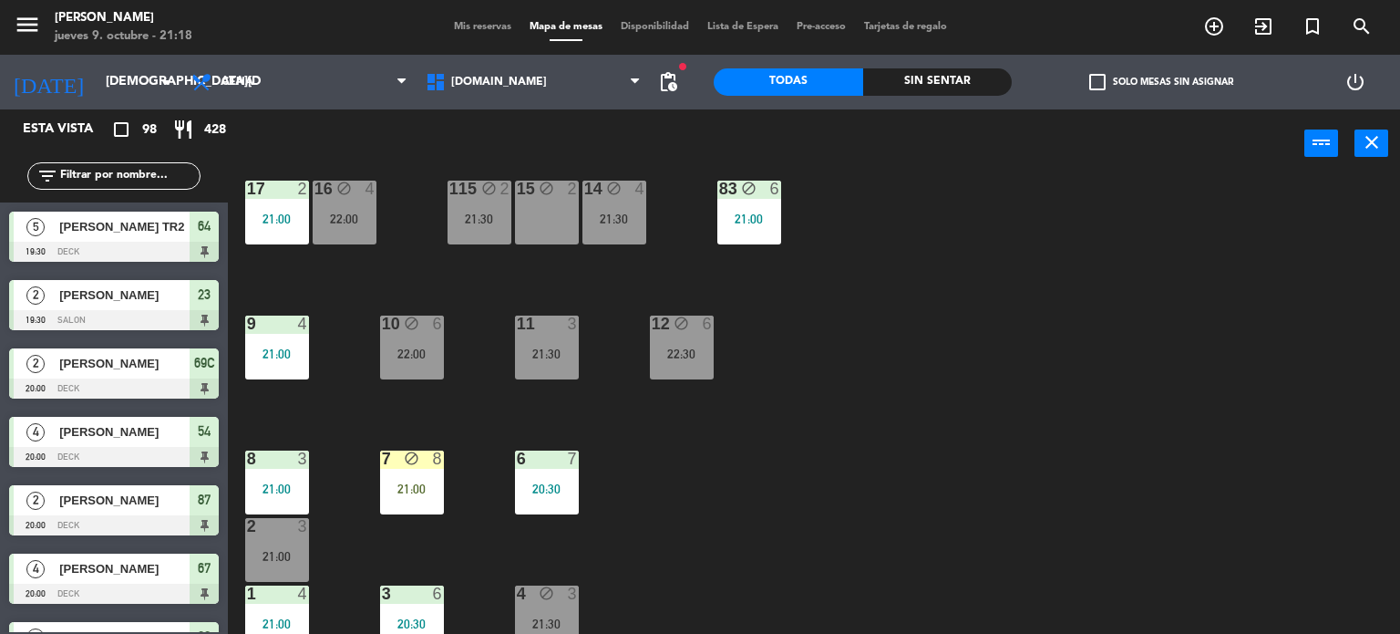
click at [970, 492] on div "34 block 2 22:30 35 block 5 22:00 36 block 8 22:00 43 block 2 21:00 37 block 7 …" at bounding box center [821, 407] width 1159 height 456
drag, startPoint x: 935, startPoint y: 85, endPoint x: 1014, endPoint y: 82, distance: 78.4
click at [943, 85] on div "Sin sentar" at bounding box center [937, 81] width 149 height 27
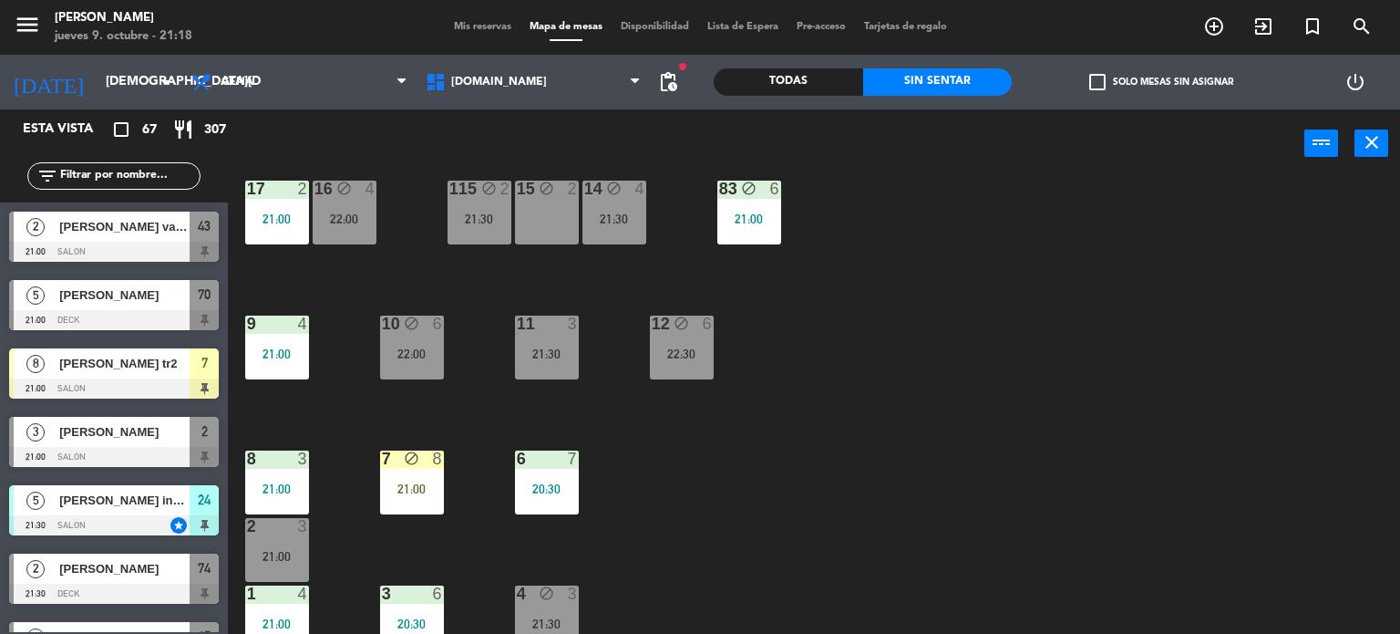
click at [1112, 82] on label "check_box_outline_blank Solo mesas sin asignar" at bounding box center [1161, 82] width 144 height 16
click at [1161, 82] on input "check_box_outline_blank Solo mesas sin asignar" at bounding box center [1161, 82] width 0 height 0
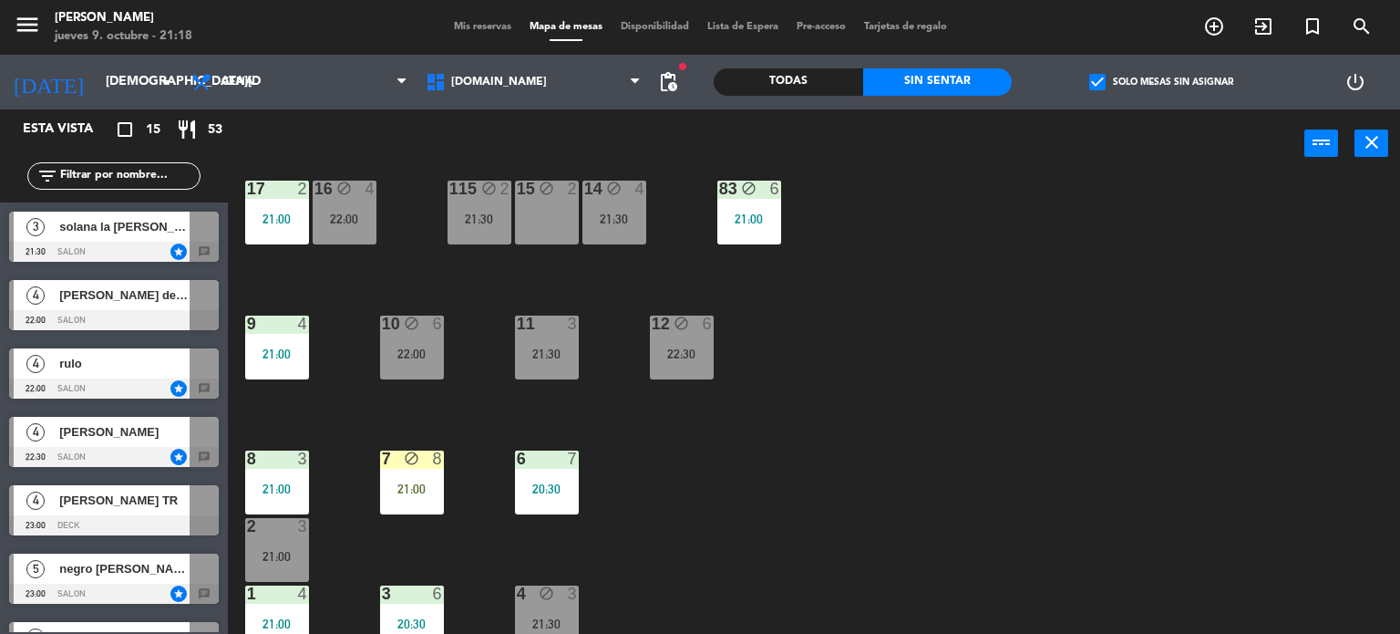
click at [1222, 578] on div "34 block 2 22:30 35 block 5 22:00 36 block 8 22:00 43 block 2 21:00 37 block 7 …" at bounding box center [821, 407] width 1159 height 456
click at [1185, 470] on div "34 block 2 22:30 35 block 5 22:00 36 block 8 22:00 43 block 2 21:00 37 block 7 …" at bounding box center [821, 407] width 1159 height 456
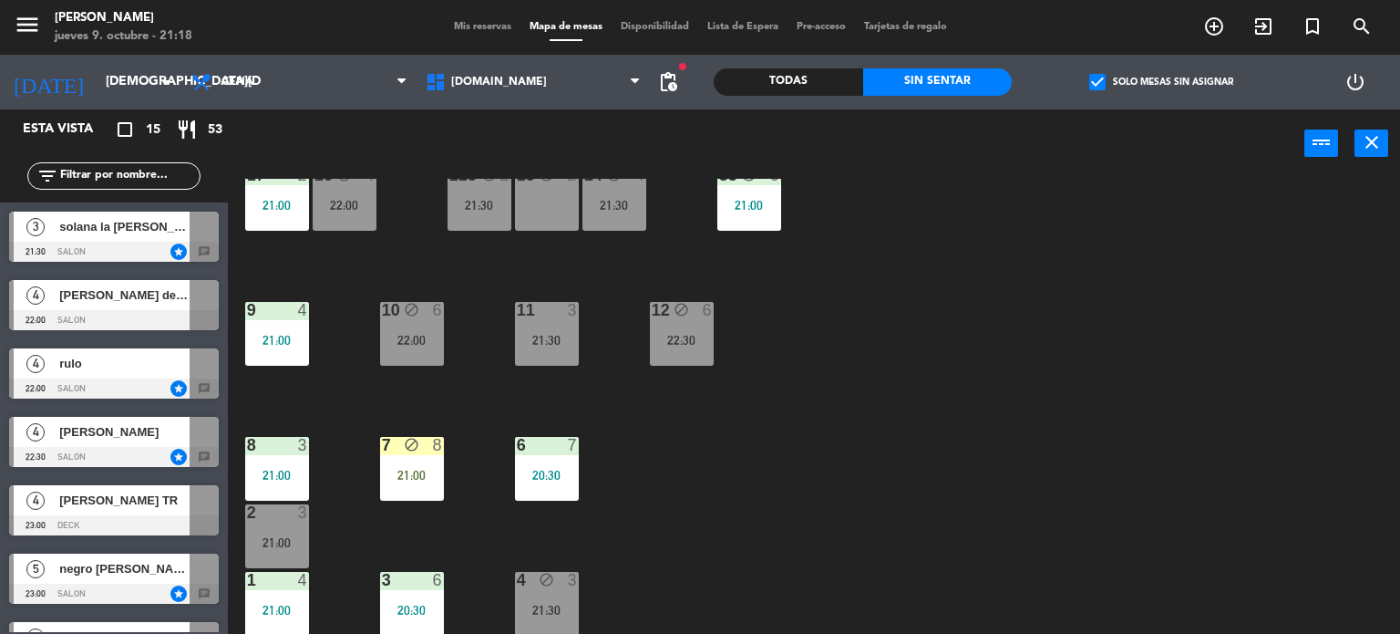
scroll to position [379, 0]
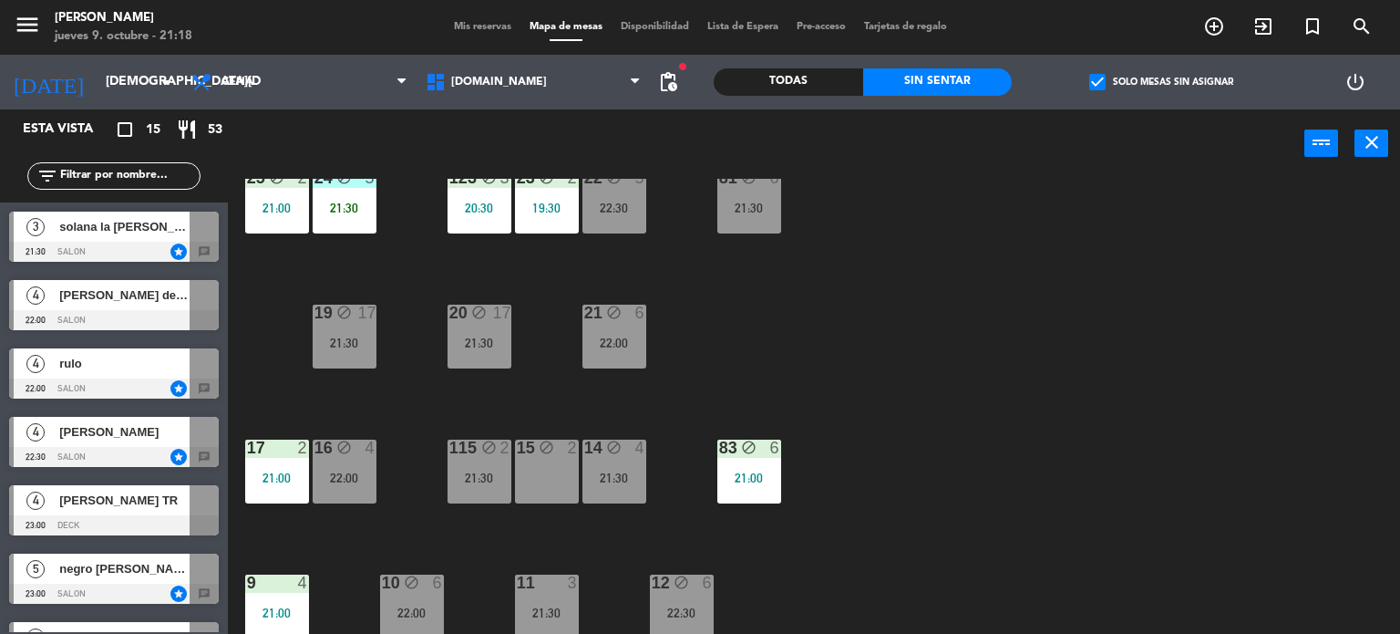
click at [537, 464] on div "15 block 2" at bounding box center [547, 471] width 64 height 64
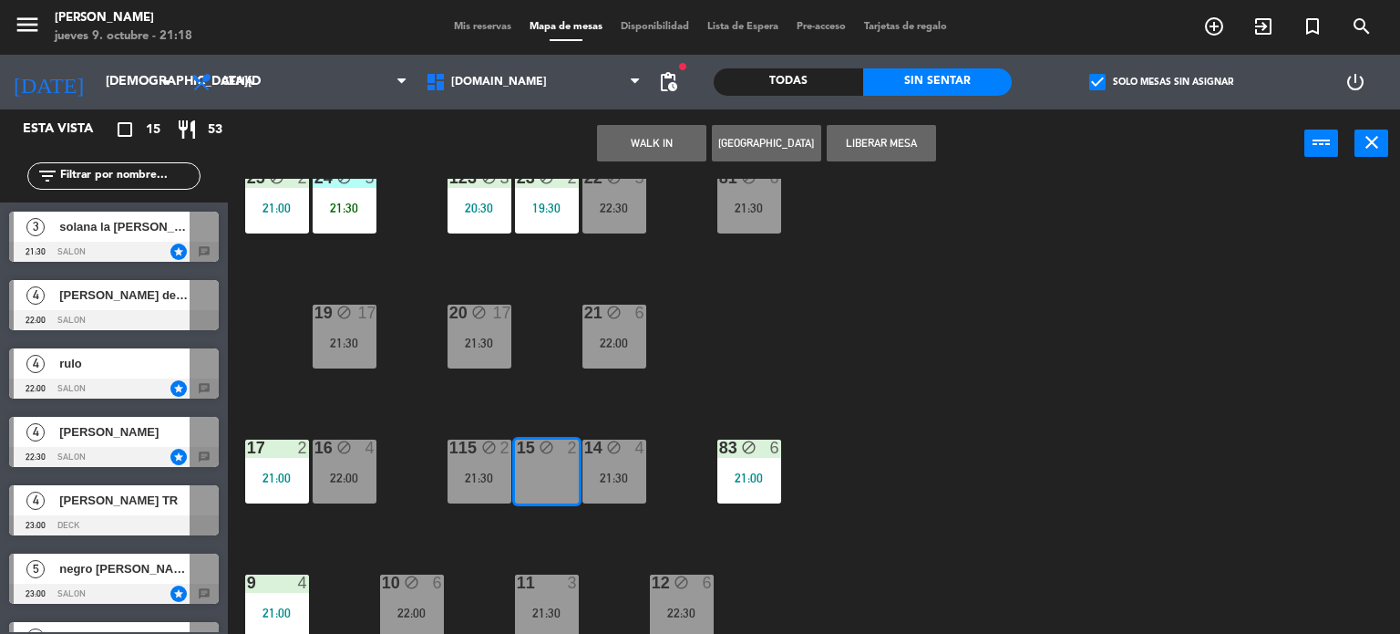
click at [981, 414] on div "34 block 2 22:30 35 block 5 22:00 36 block 8 22:00 43 block 2 21:00 37 block 7 …" at bounding box center [821, 407] width 1159 height 456
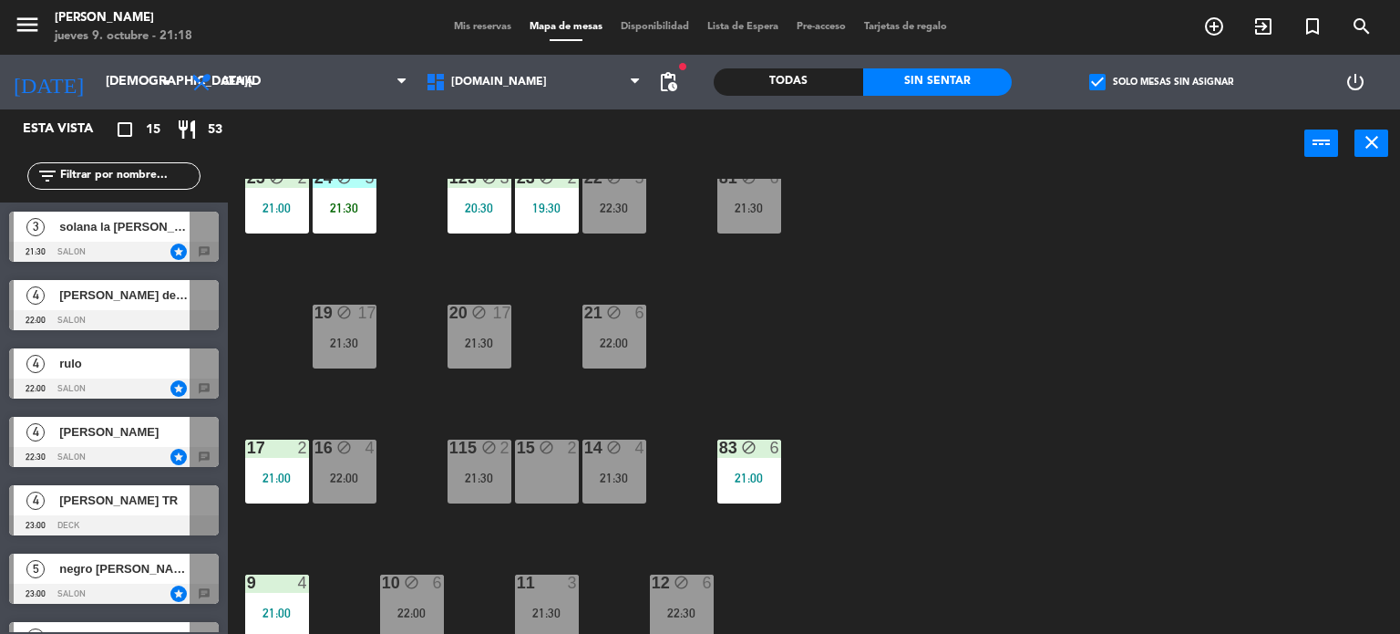
drag, startPoint x: 970, startPoint y: 374, endPoint x: 954, endPoint y: 379, distance: 16.4
click at [969, 374] on div "34 block 2 22:30 35 block 5 22:00 36 block 8 22:00 43 block 2 21:00 37 block 7 …" at bounding box center [821, 407] width 1159 height 456
click at [515, 467] on div "15 block 2" at bounding box center [547, 471] width 64 height 64
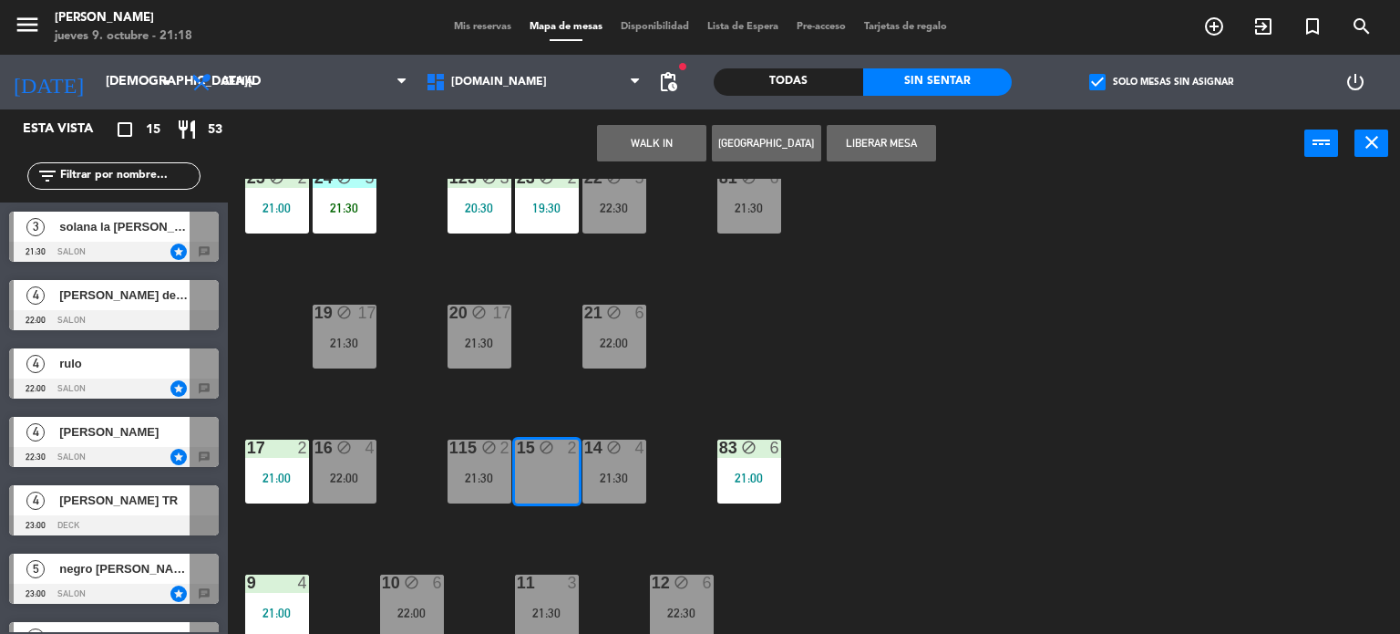
click at [999, 422] on div "34 block 2 22:30 35 block 5 22:00 36 block 8 22:00 43 block 2 21:00 37 block 7 …" at bounding box center [821, 407] width 1159 height 456
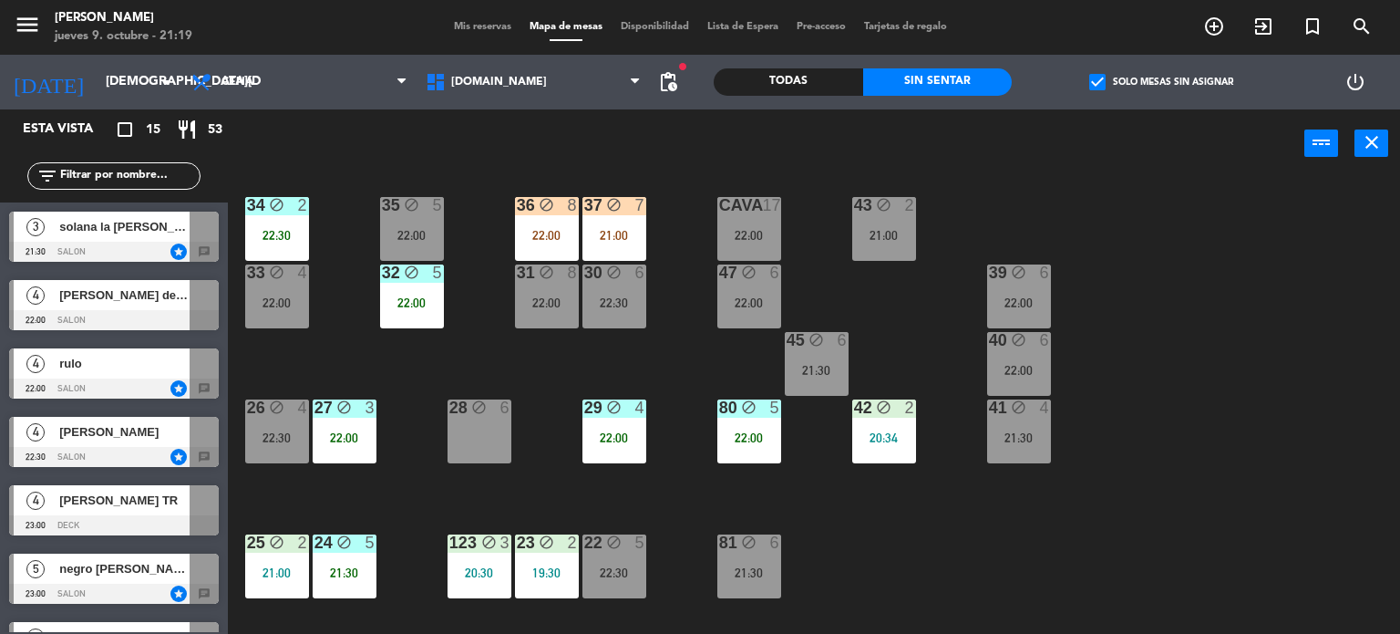
scroll to position [0, 0]
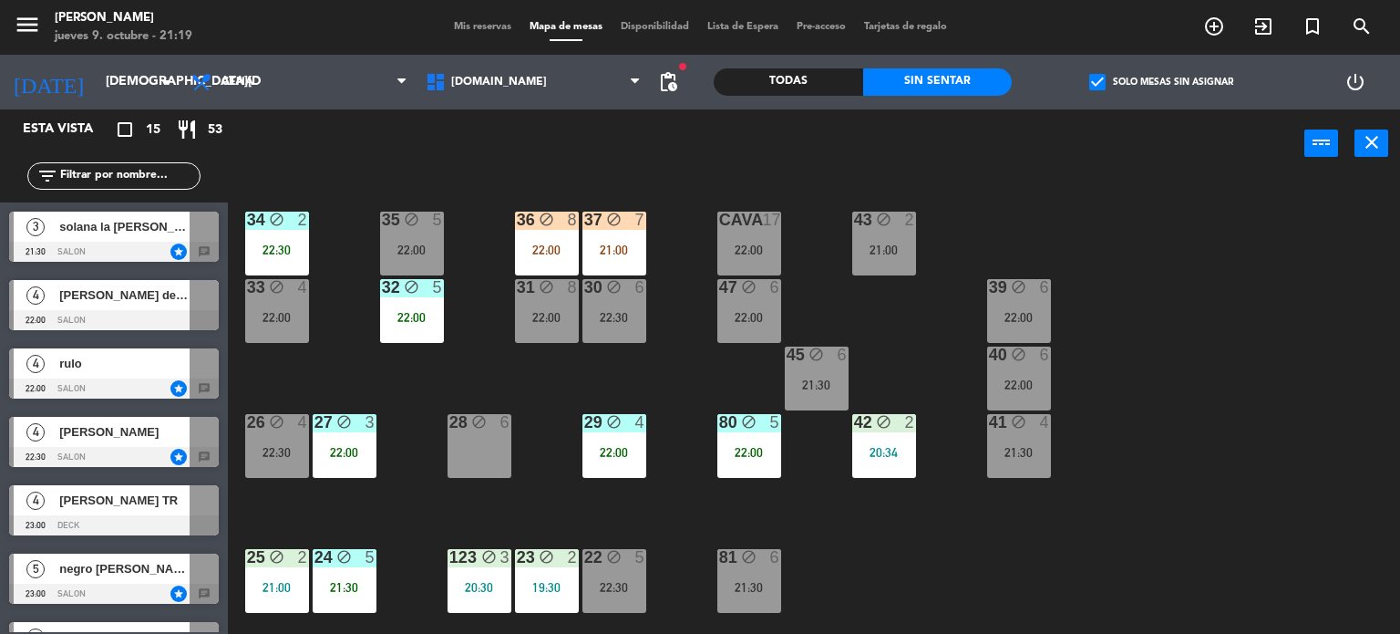
click at [968, 531] on div "34 block 2 22:30 35 block 5 22:00 36 block 8 22:00 43 block 2 21:00 37 block 7 …" at bounding box center [821, 407] width 1159 height 456
click at [264, 243] on div "22:30" at bounding box center [277, 249] width 64 height 13
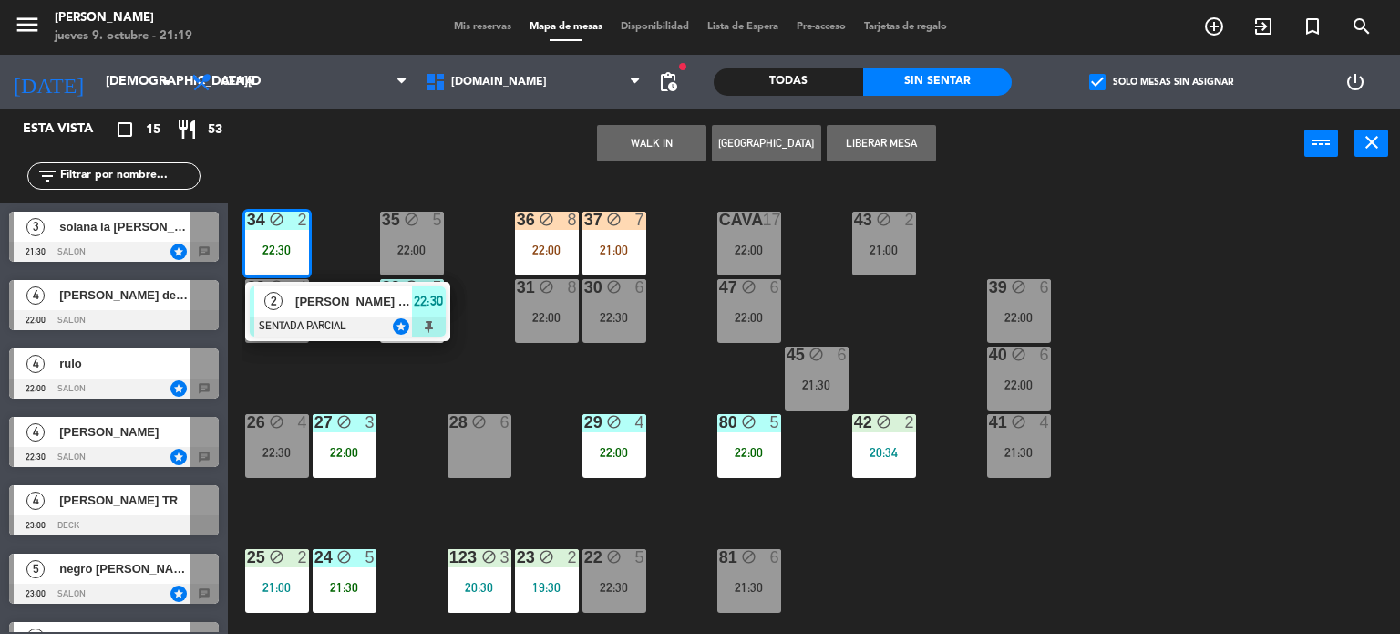
click at [353, 364] on div "34 block 2 22:30 2 [PERSON_NAME] inv pao SENTADA PARCIAL star 22:30 35 block 5 …" at bounding box center [821, 407] width 1159 height 456
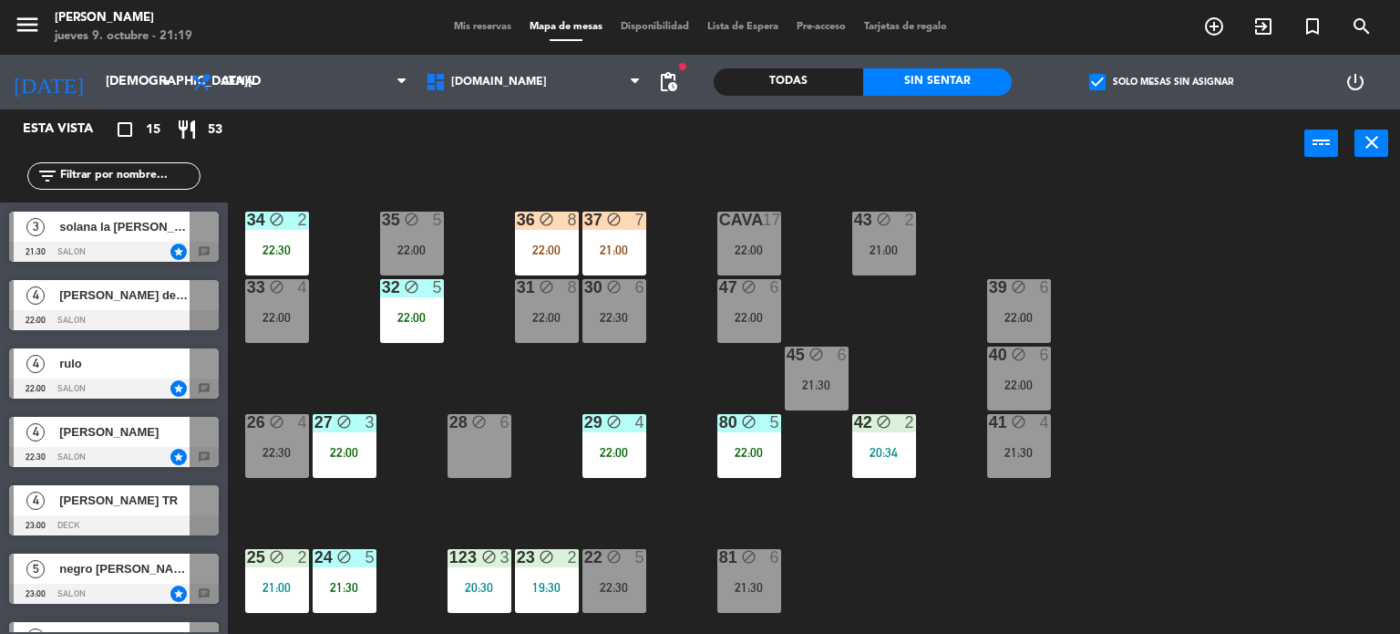
click at [273, 228] on div "block" at bounding box center [277, 219] width 30 height 17
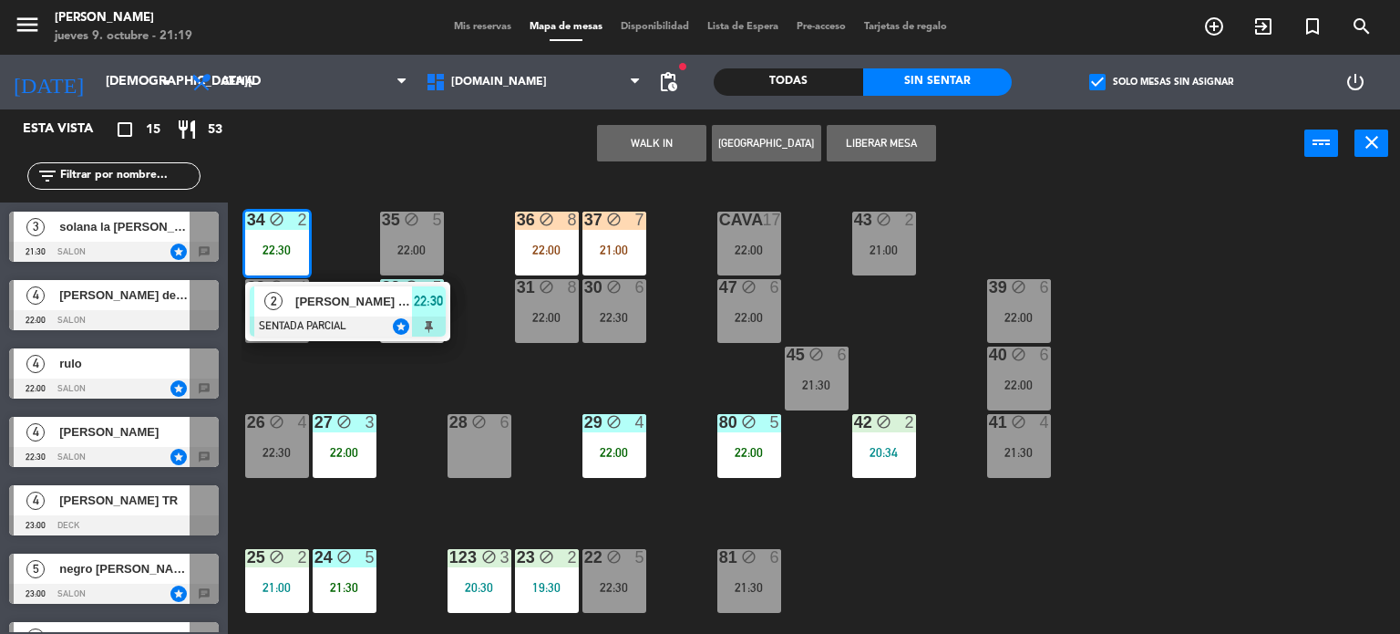
click at [338, 376] on div "34 block 2 22:30 2 [PERSON_NAME] inv pao SENTADA PARCIAL star 22:30 35 block 5 …" at bounding box center [821, 407] width 1159 height 456
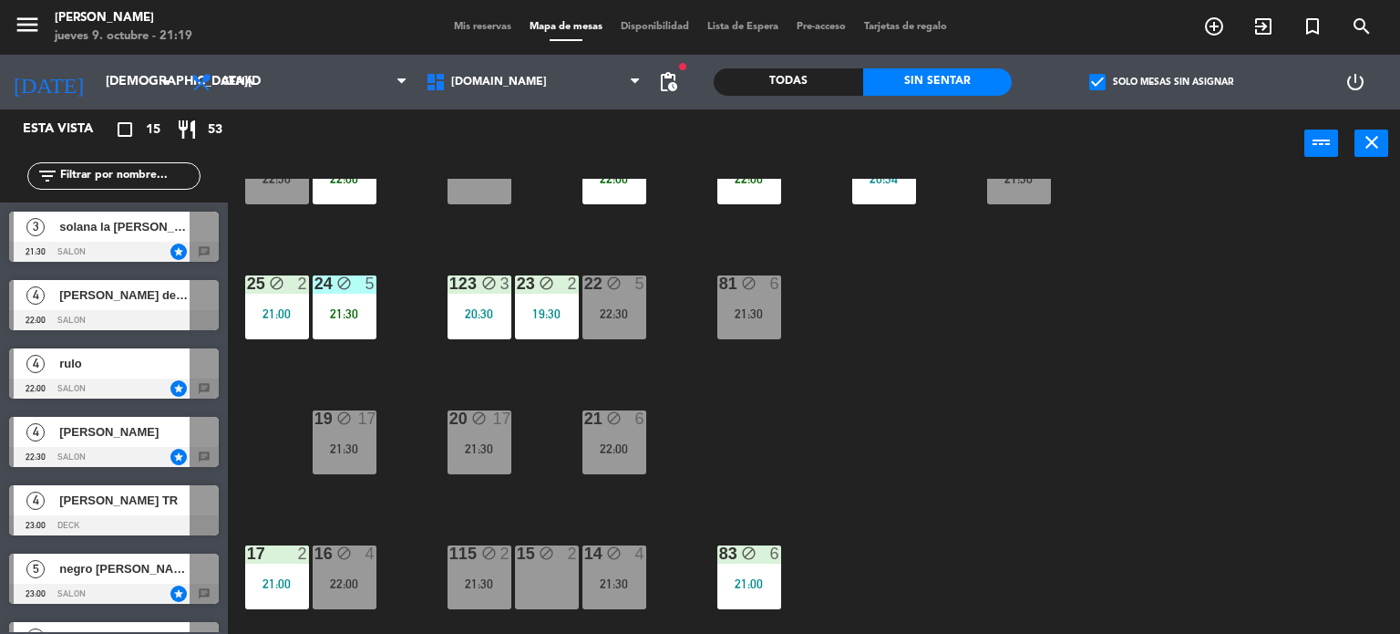
scroll to position [547, 0]
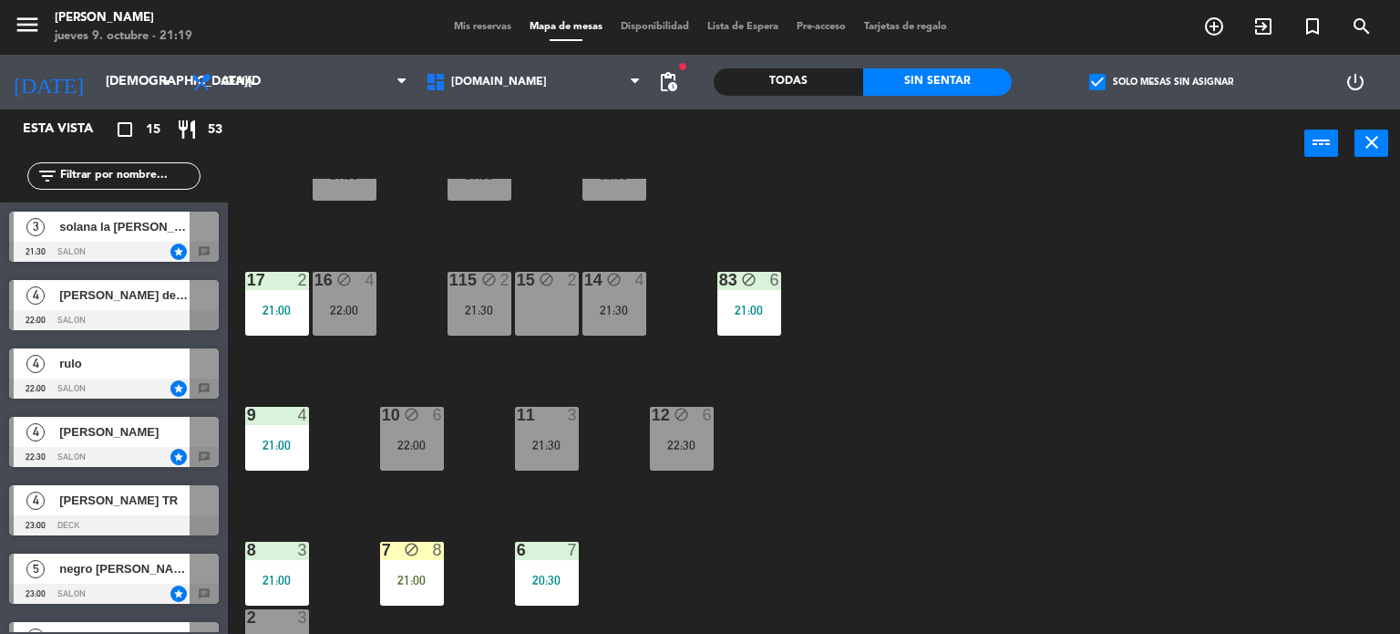
click at [180, 170] on input "text" at bounding box center [128, 176] width 141 height 20
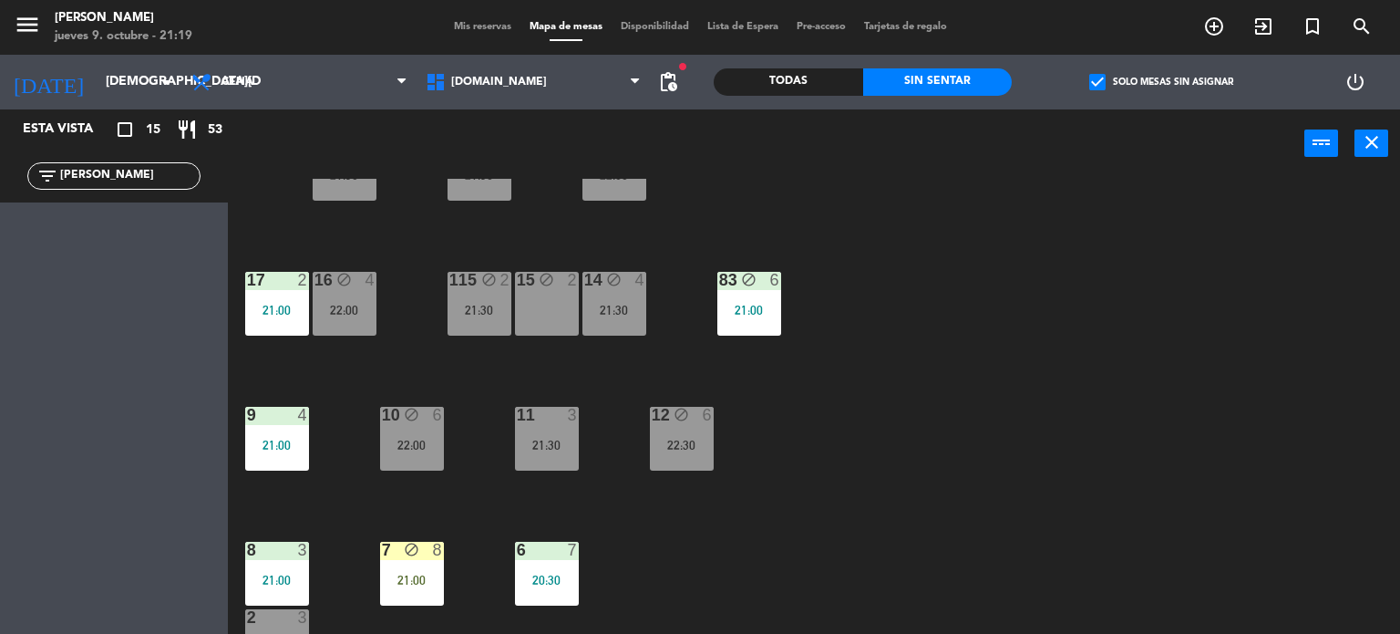
click at [1159, 82] on label "check_box Solo mesas sin asignar" at bounding box center [1161, 82] width 144 height 16
click at [1161, 82] on input "check_box Solo mesas sin asignar" at bounding box center [1161, 82] width 0 height 0
click at [835, 75] on div "Todas" at bounding box center [788, 81] width 149 height 27
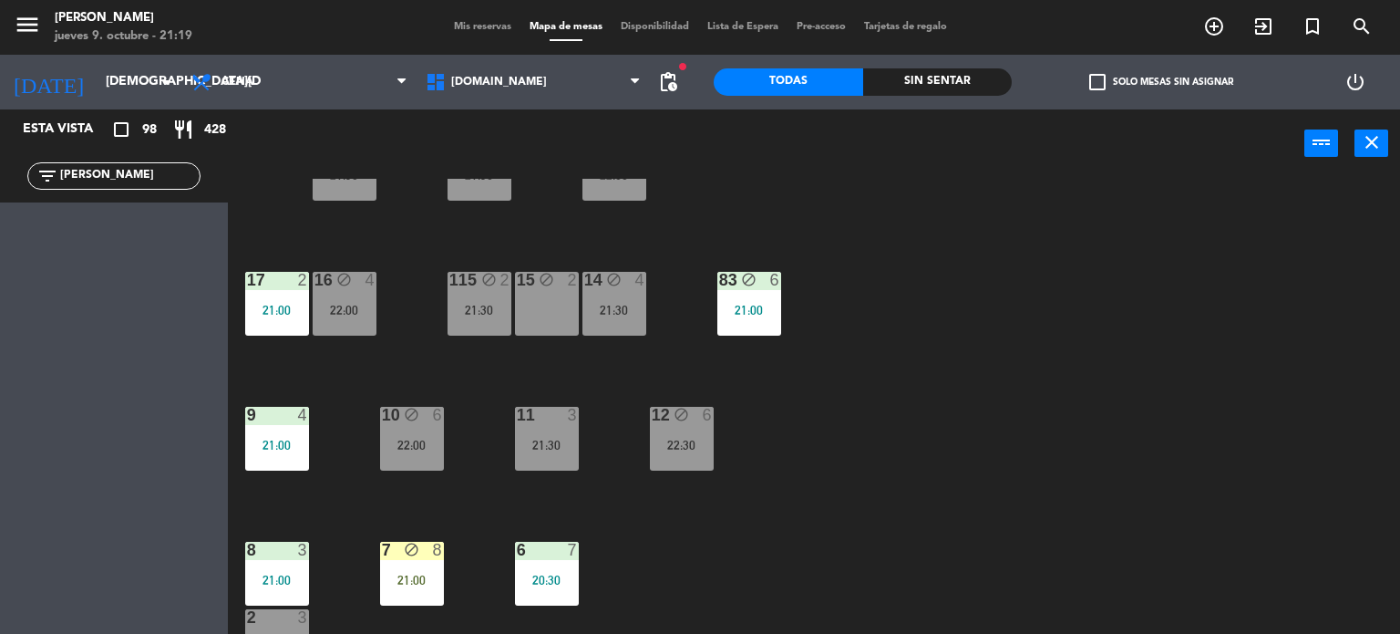
drag, startPoint x: 134, startPoint y: 169, endPoint x: 0, endPoint y: 203, distance: 138.4
click at [0, 191] on div "filter_list [PERSON_NAME]" at bounding box center [114, 175] width 228 height 53
type input "¿"
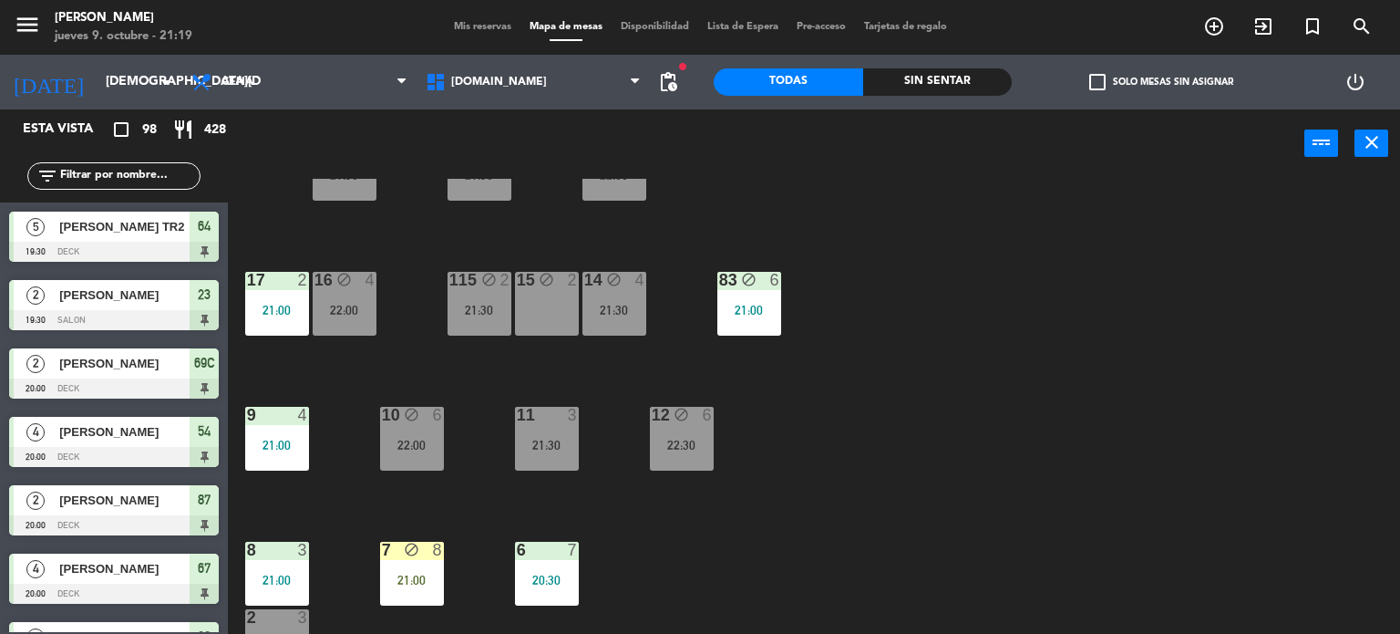
click at [459, 23] on span "Mis reservas" at bounding box center [483, 27] width 76 height 10
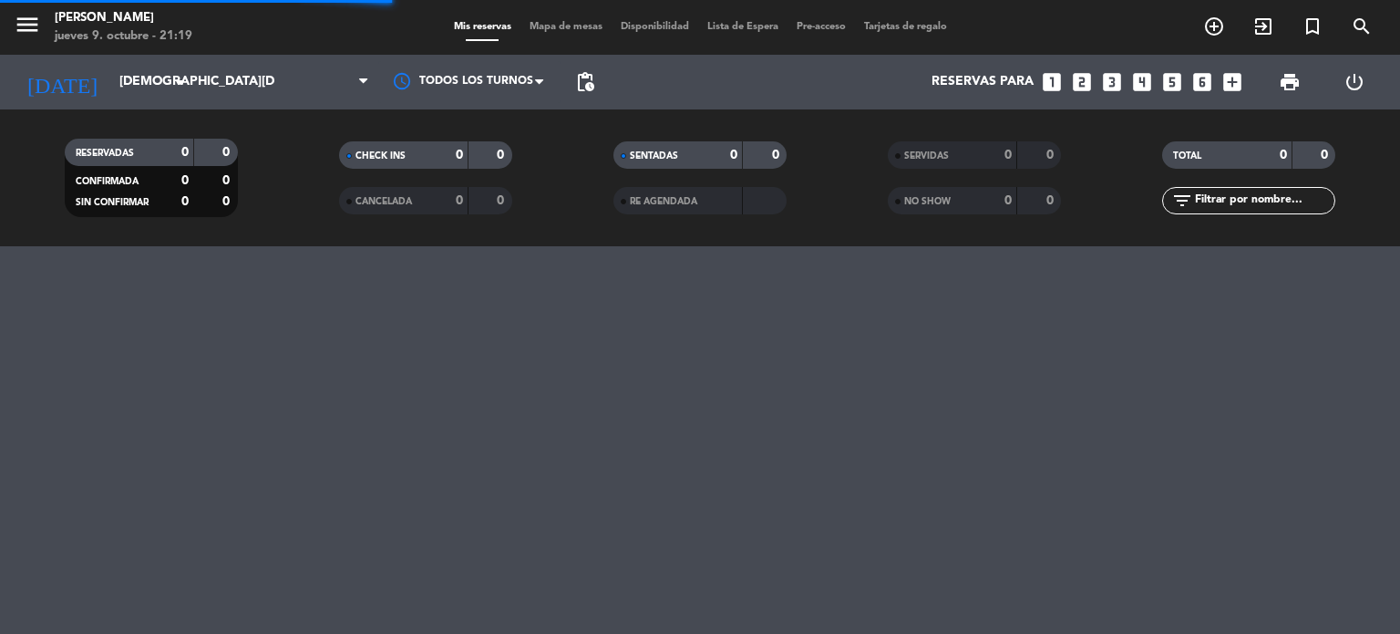
click at [496, 205] on div "0" at bounding box center [490, 201] width 35 height 21
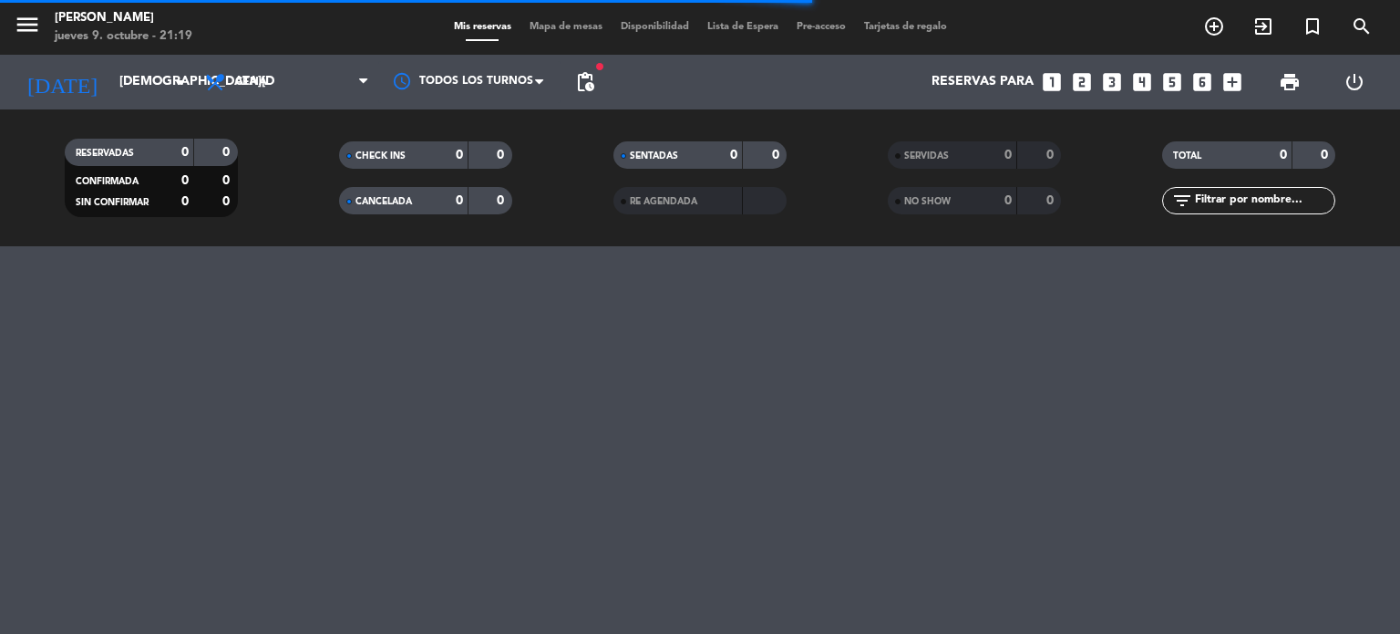
click at [1005, 160] on strong "0" at bounding box center [1008, 155] width 7 height 13
click at [993, 191] on div "0" at bounding box center [994, 201] width 36 height 21
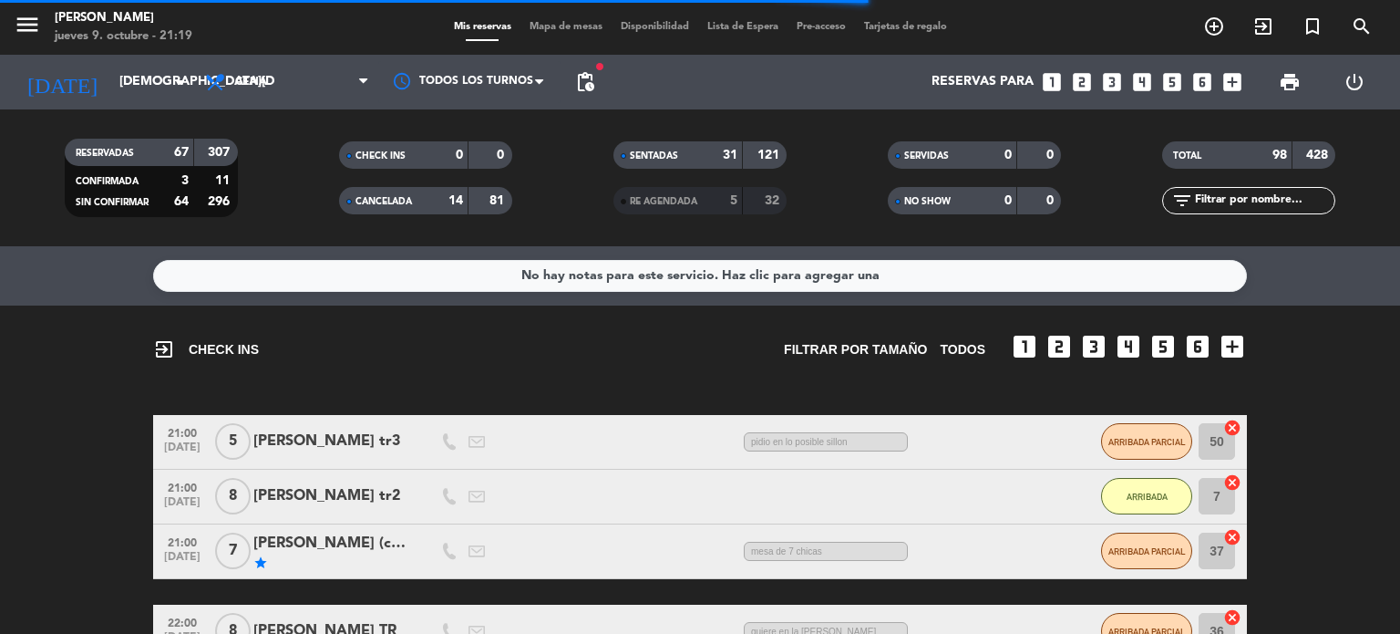
click at [731, 194] on strong "5" at bounding box center [733, 200] width 7 height 13
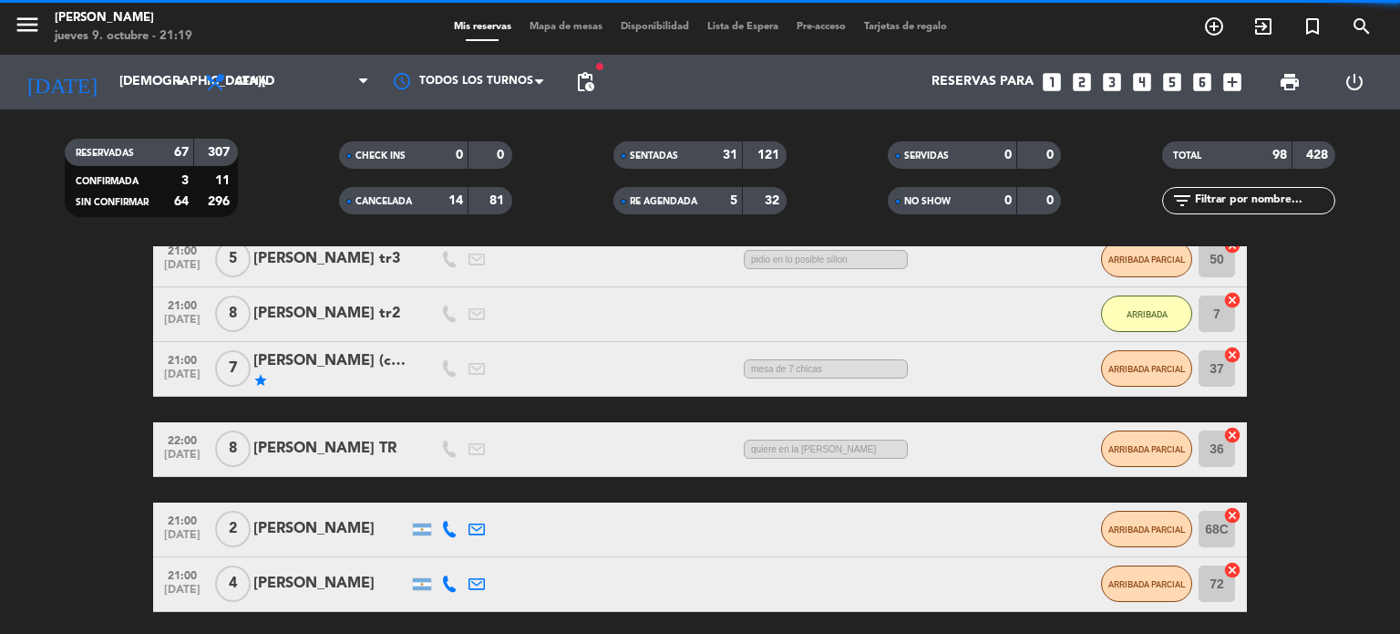
scroll to position [273, 0]
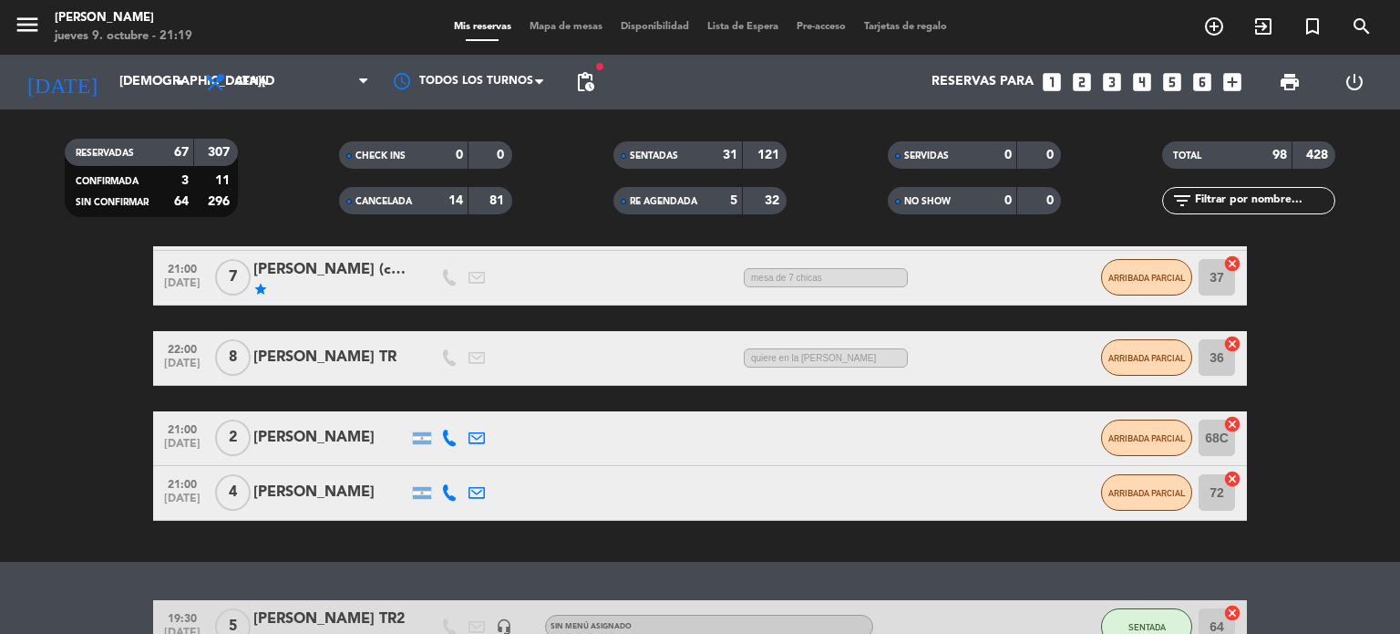
click at [556, 34] on div "Mis reservas Mapa de mesas Disponibilidad Lista de Espera Pre-acceso Tarjetas d…" at bounding box center [700, 27] width 511 height 16
click at [590, 25] on span "Mapa de mesas" at bounding box center [565, 27] width 91 height 10
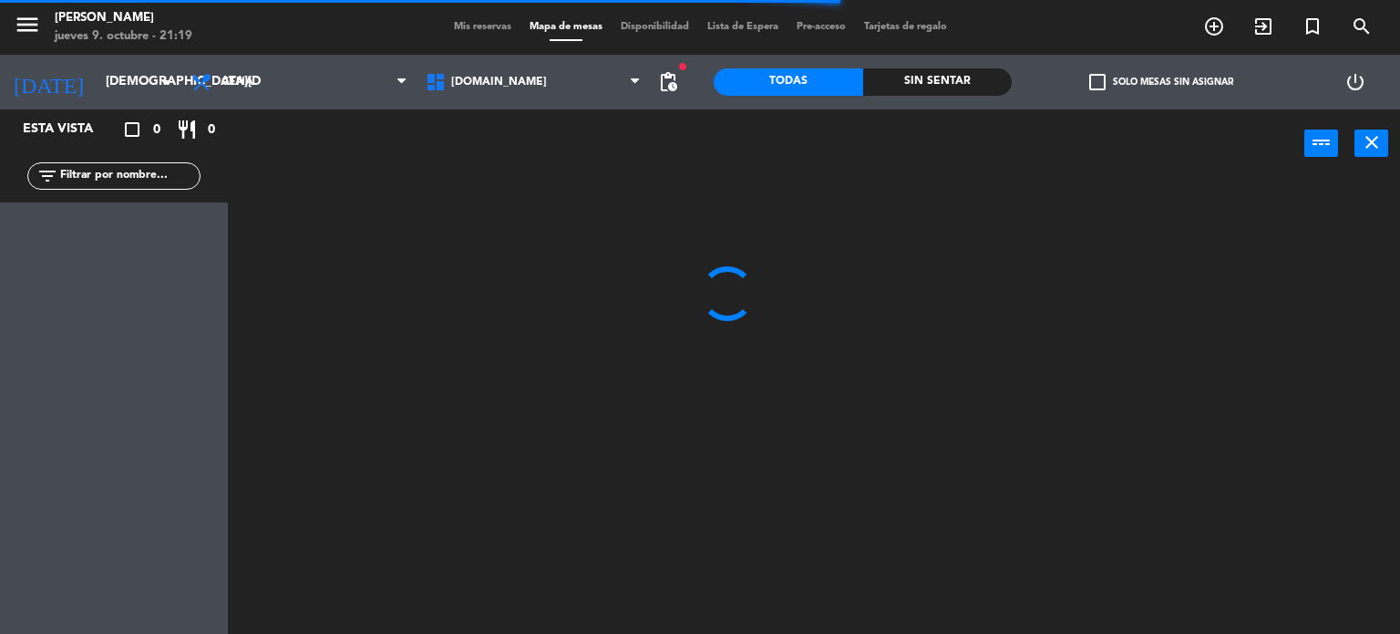
click at [138, 170] on input "text" at bounding box center [128, 176] width 141 height 20
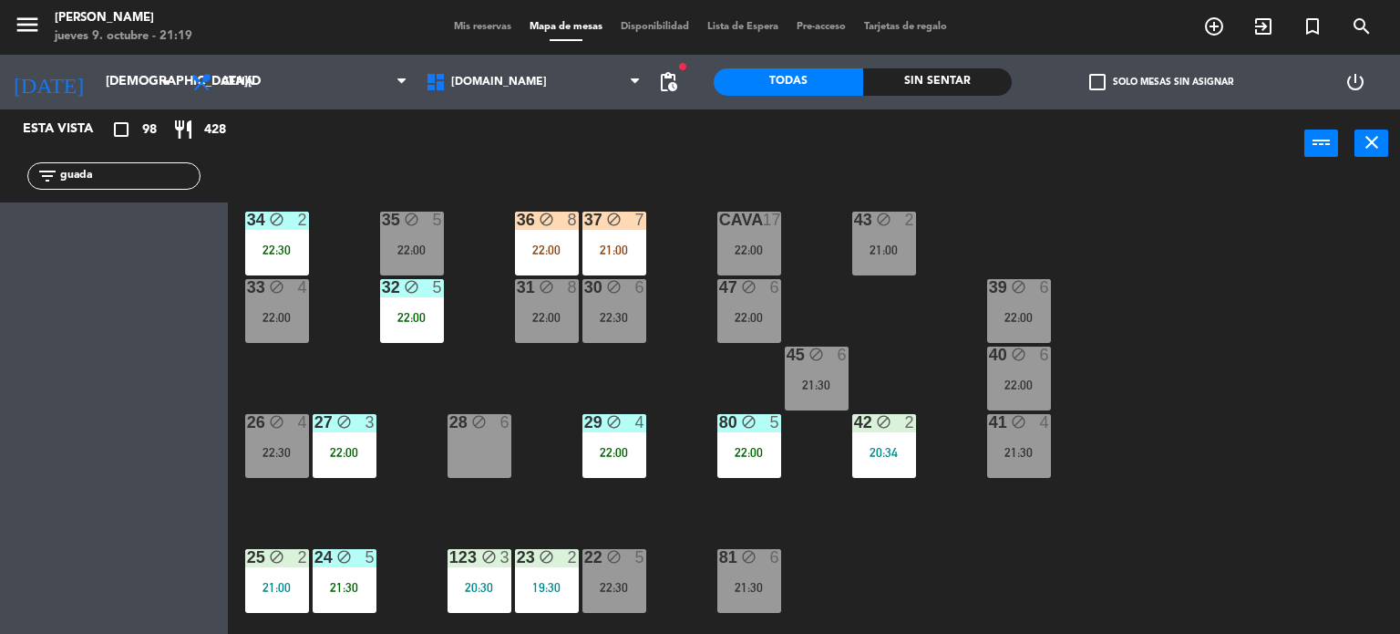
type input "guada"
click at [660, 373] on div "34 block 2 22:30 35 block 5 22:00 36 block 8 22:00 43 block 2 21:00 37 block 7 …" at bounding box center [821, 407] width 1159 height 456
drag, startPoint x: 119, startPoint y: 176, endPoint x: 48, endPoint y: 176, distance: 70.2
click at [48, 176] on div "filter_list guada" at bounding box center [113, 175] width 173 height 27
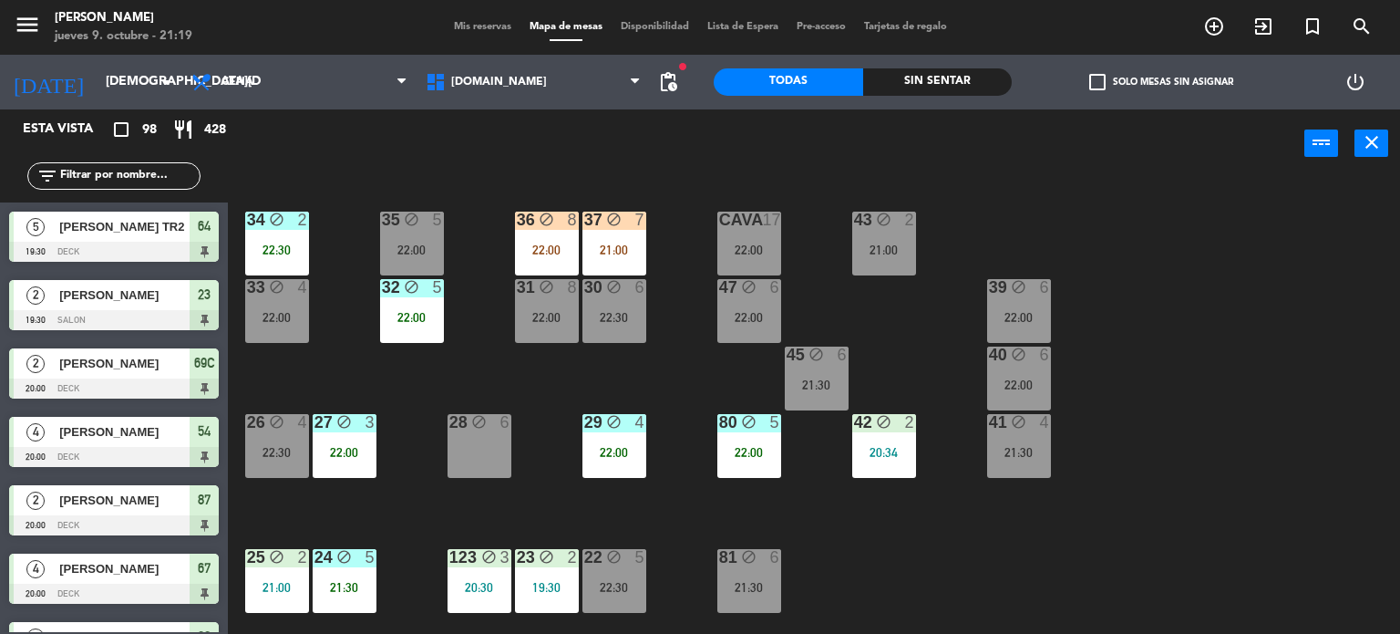
type input "a"
click at [948, 95] on div "Todas Sin sentar" at bounding box center [863, 82] width 298 height 55
click at [959, 83] on div "Sin sentar" at bounding box center [937, 81] width 149 height 27
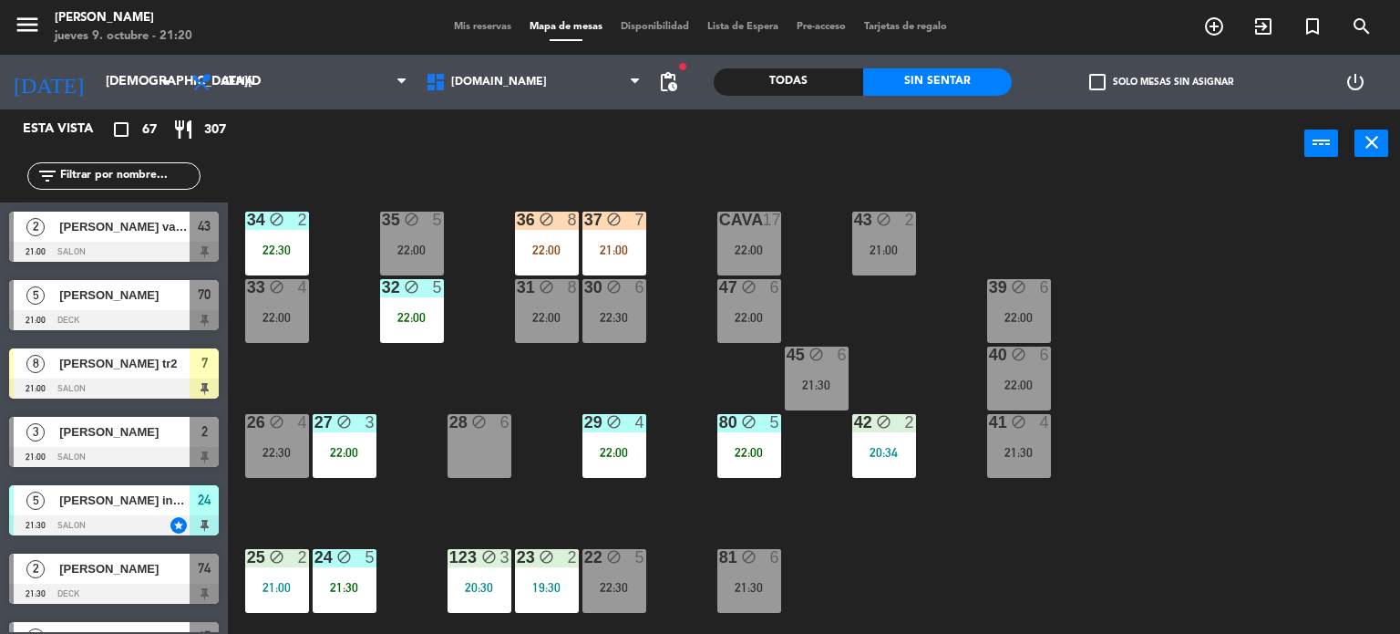
click at [1141, 82] on label "check_box_outline_blank Solo mesas sin asignar" at bounding box center [1161, 82] width 144 height 16
click at [1161, 82] on input "check_box_outline_blank Solo mesas sin asignar" at bounding box center [1161, 82] width 0 height 0
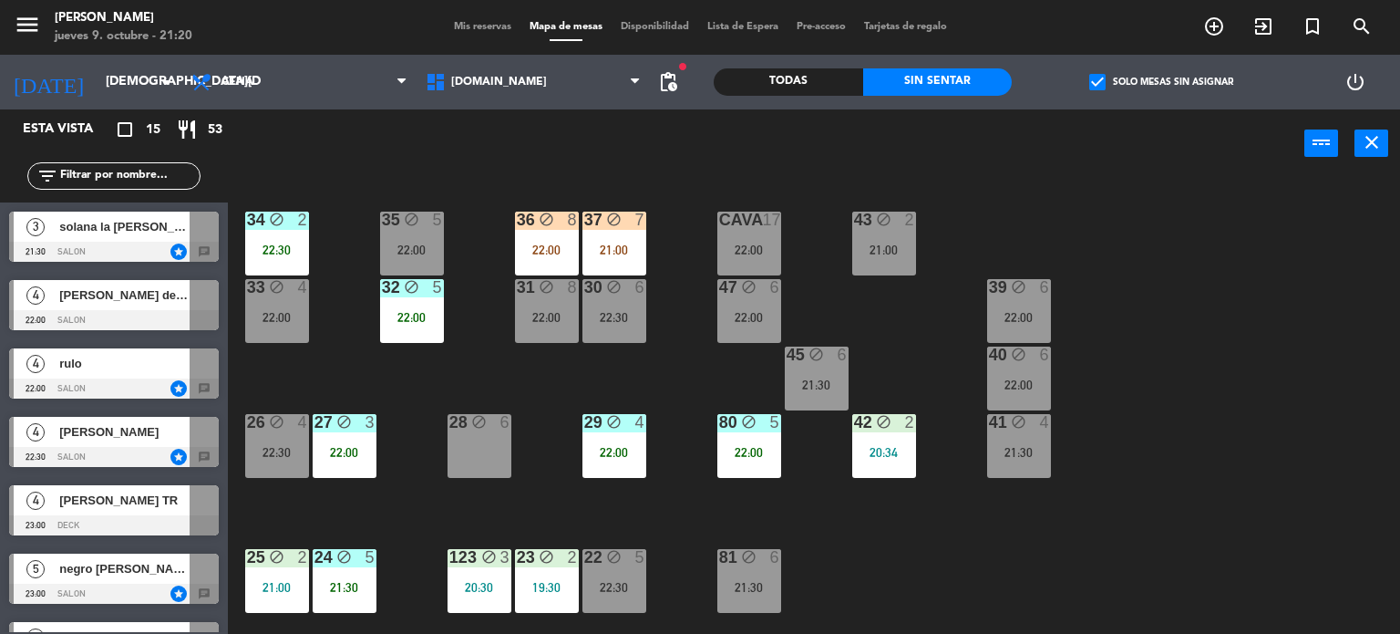
click at [310, 367] on div "34 block 2 22:30 35 block 5 22:00 36 block 8 22:00 43 block 2 21:00 37 block 7 …" at bounding box center [821, 407] width 1159 height 456
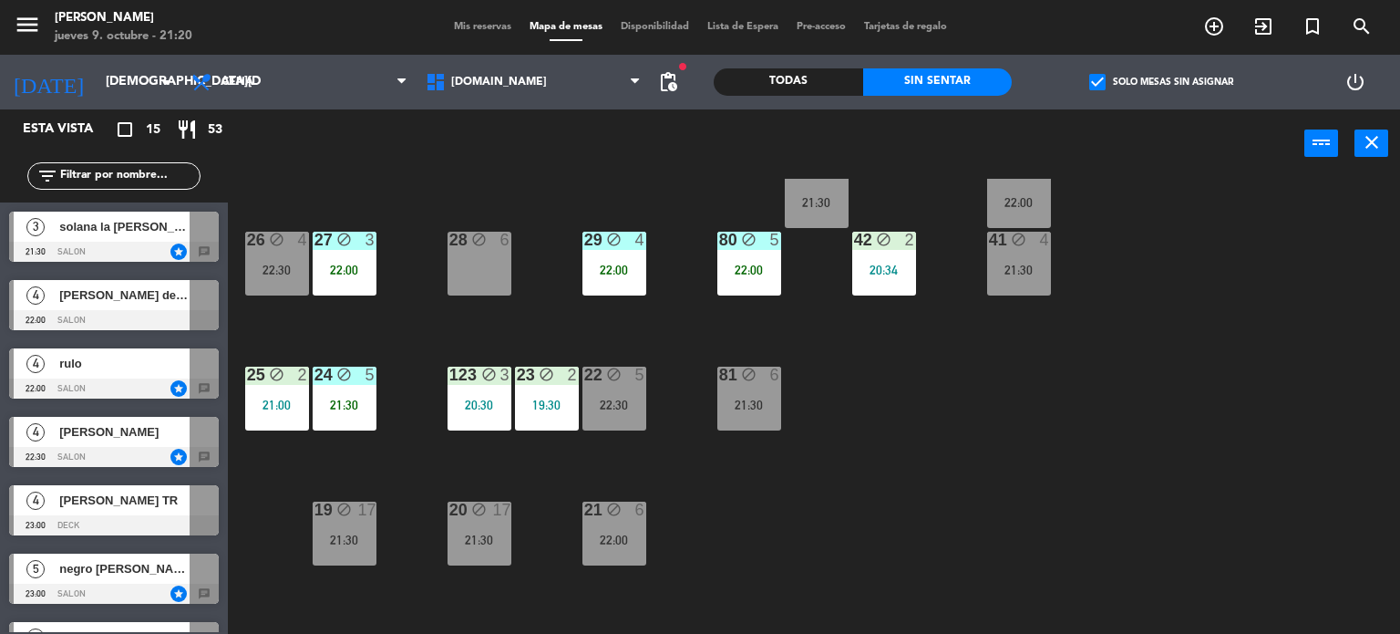
scroll to position [273, 0]
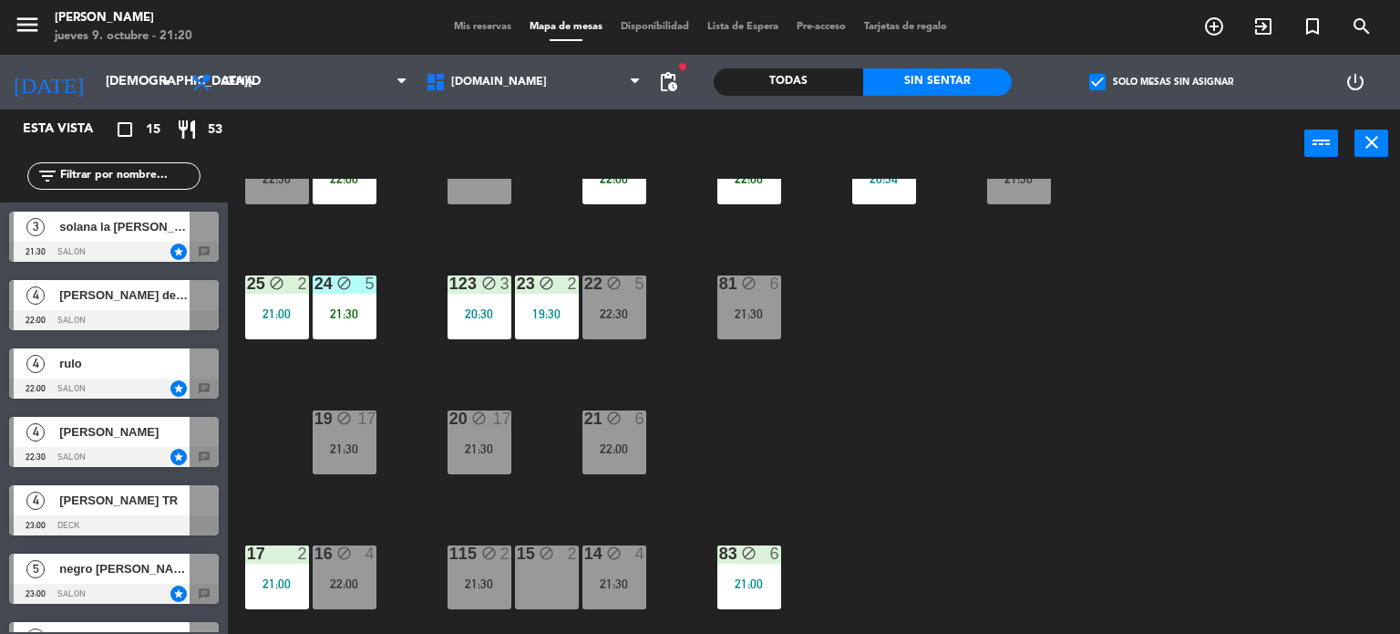
click at [604, 304] on div "22 block 5 22:30" at bounding box center [614, 307] width 64 height 64
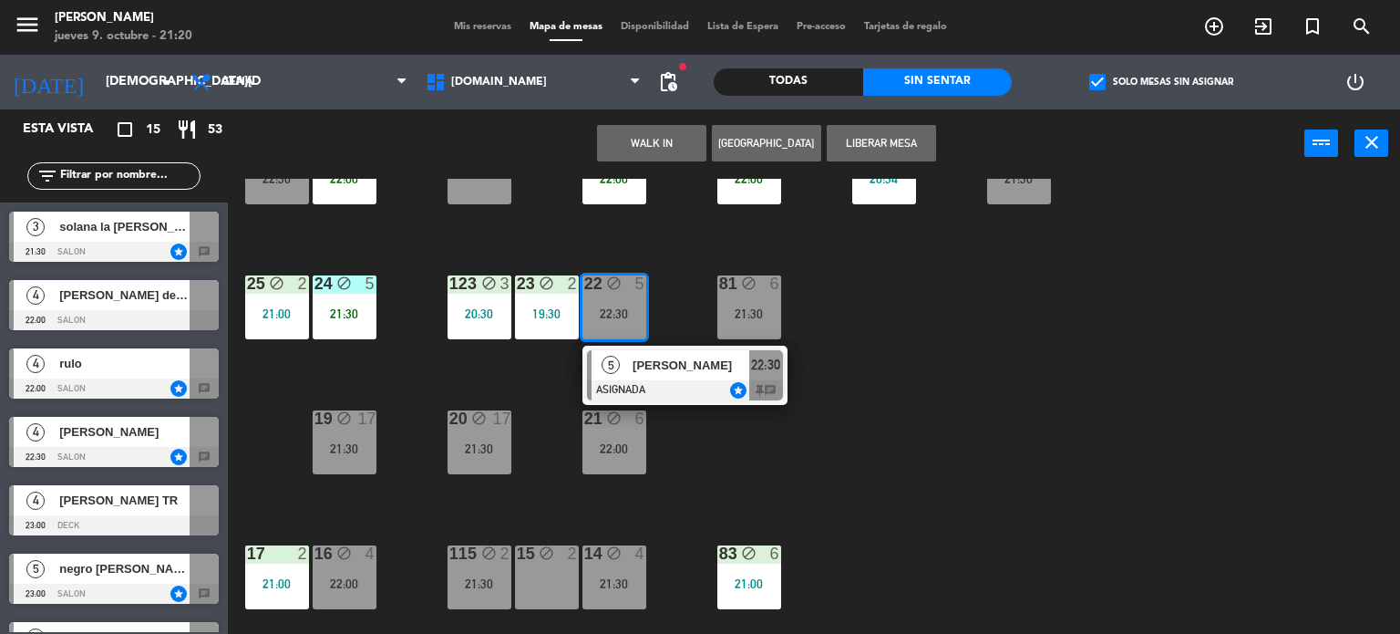
click at [1040, 448] on div "34 block 2 22:30 35 block 5 22:00 36 block 8 22:00 43 block 2 21:00 37 block 7 …" at bounding box center [821, 407] width 1159 height 456
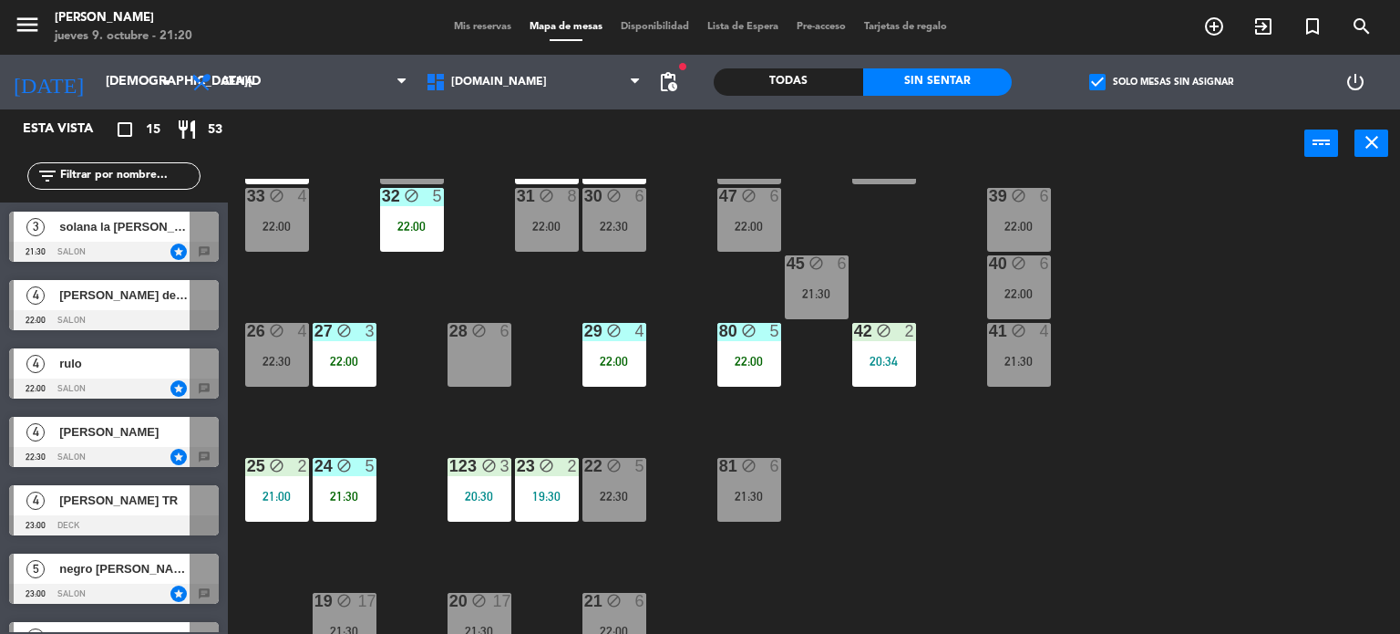
scroll to position [0, 0]
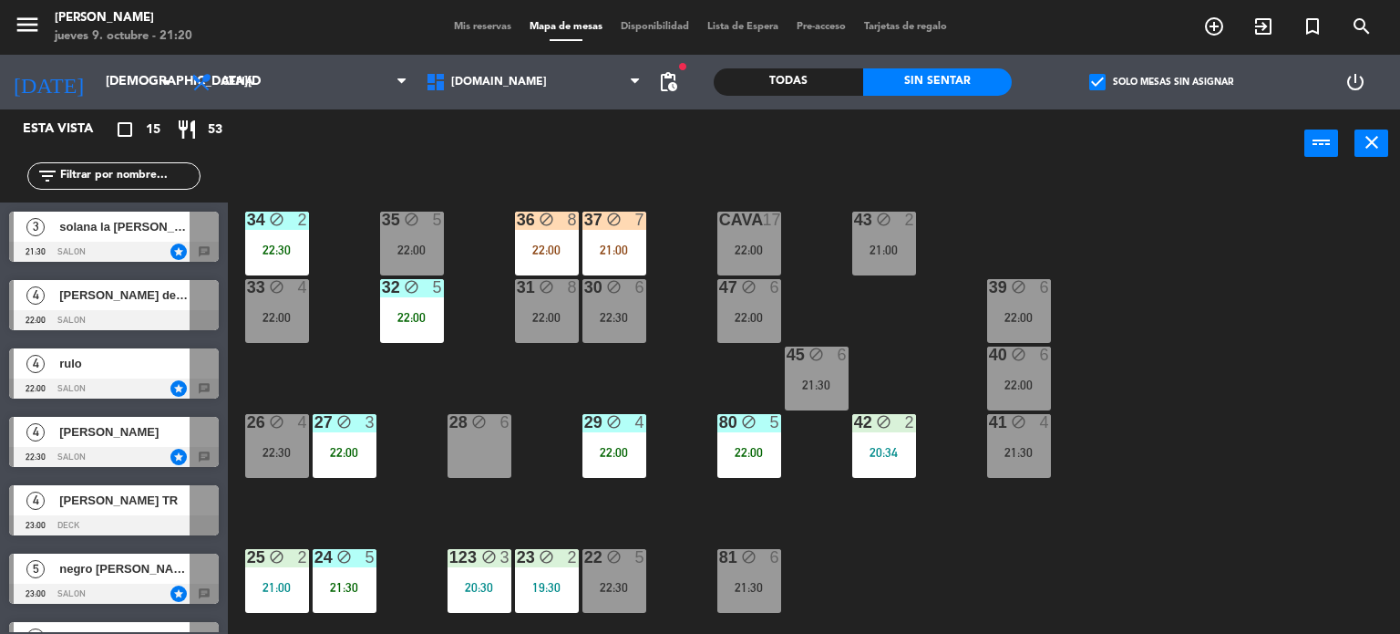
click at [542, 245] on div "22:00" at bounding box center [547, 249] width 64 height 13
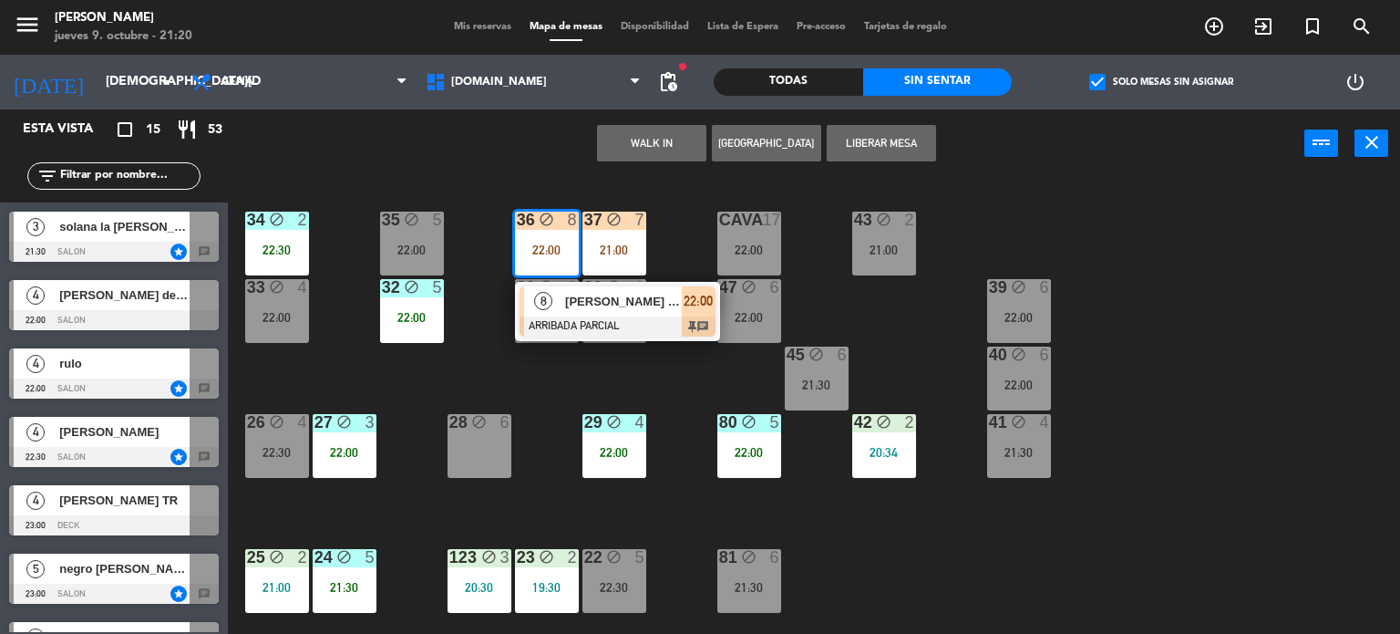
click at [556, 333] on div at bounding box center [618, 326] width 196 height 20
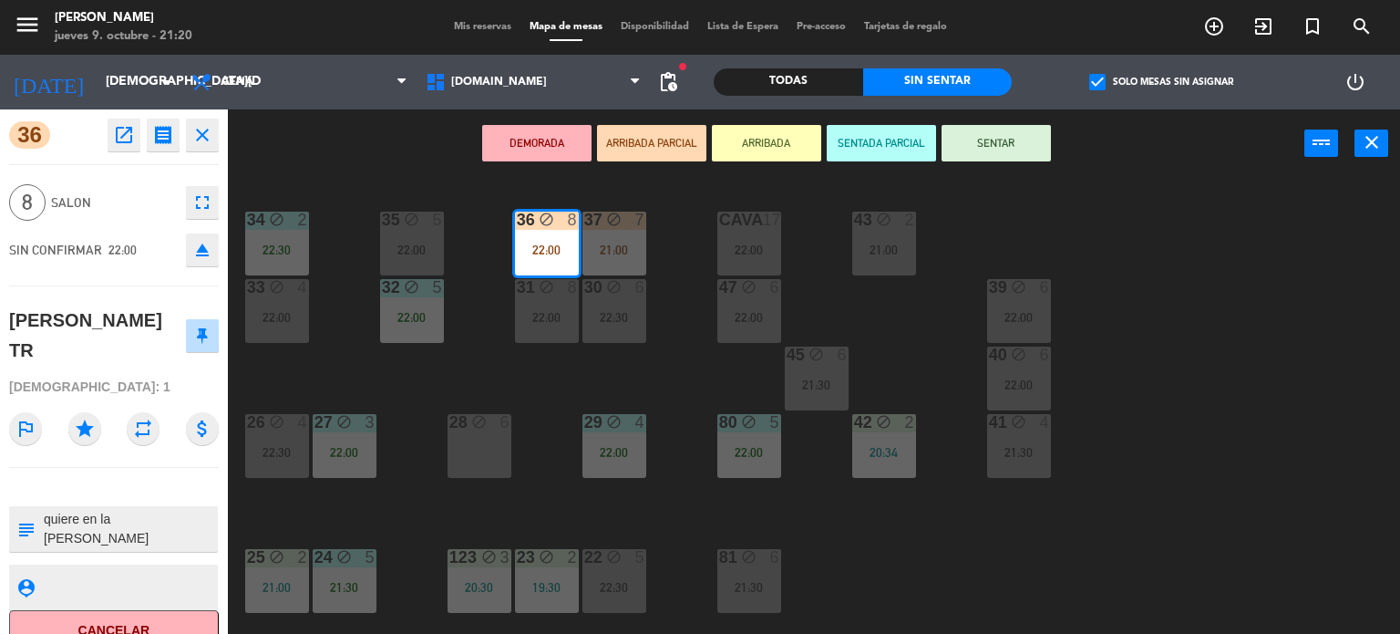
click at [622, 335] on div "30 block 6 22:30" at bounding box center [614, 311] width 64 height 64
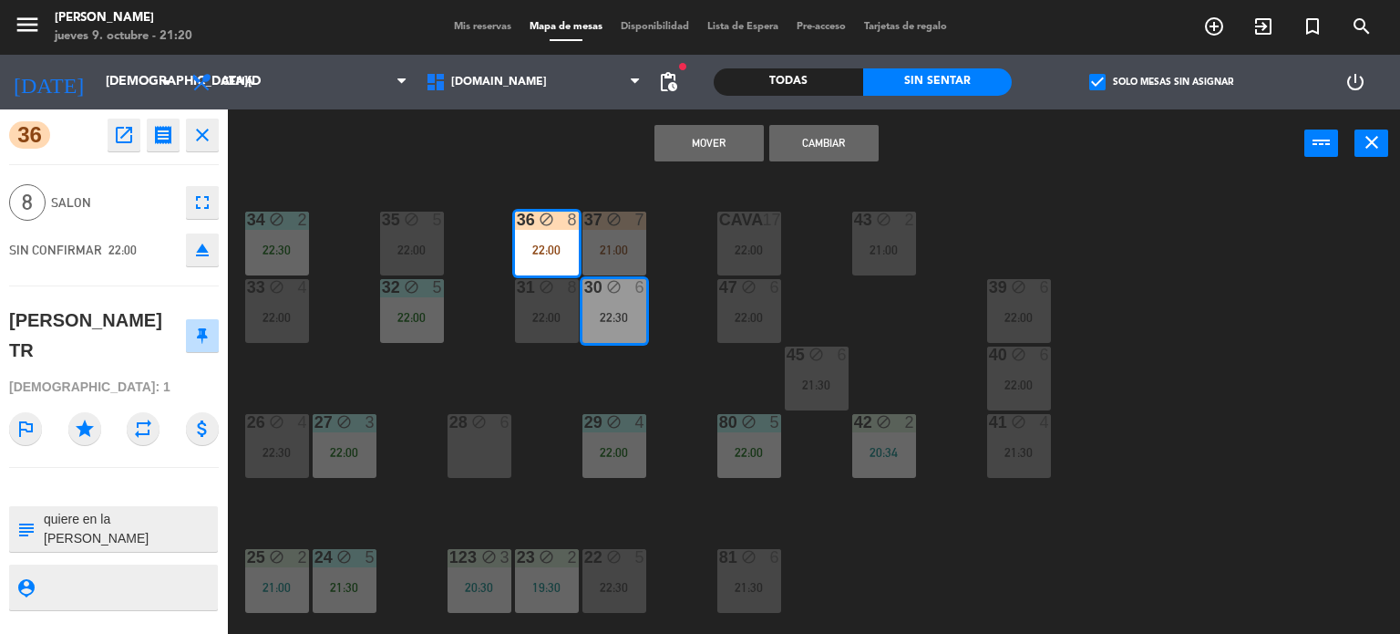
click at [604, 263] on div "37 block 7 21:00" at bounding box center [614, 243] width 64 height 64
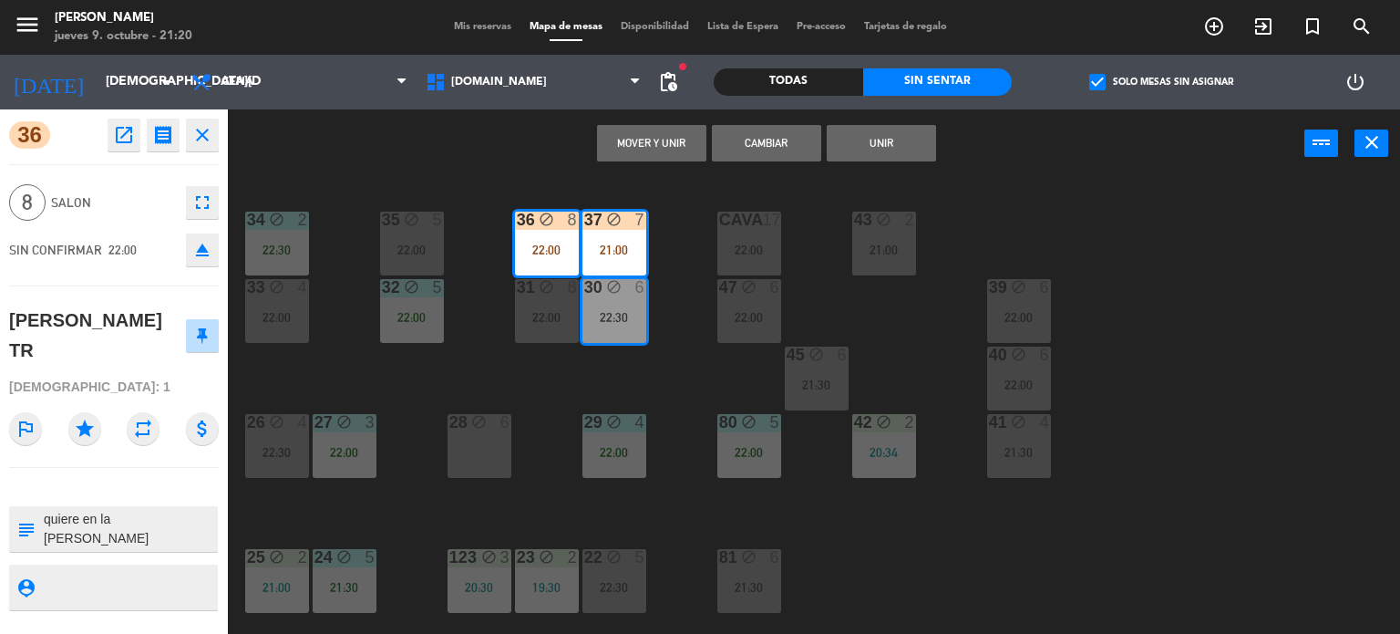
click at [682, 392] on div "34 block 2 22:30 35 block 5 22:00 36 block 8 22:00 43 block 2 21:00 37 block 7 …" at bounding box center [821, 407] width 1159 height 456
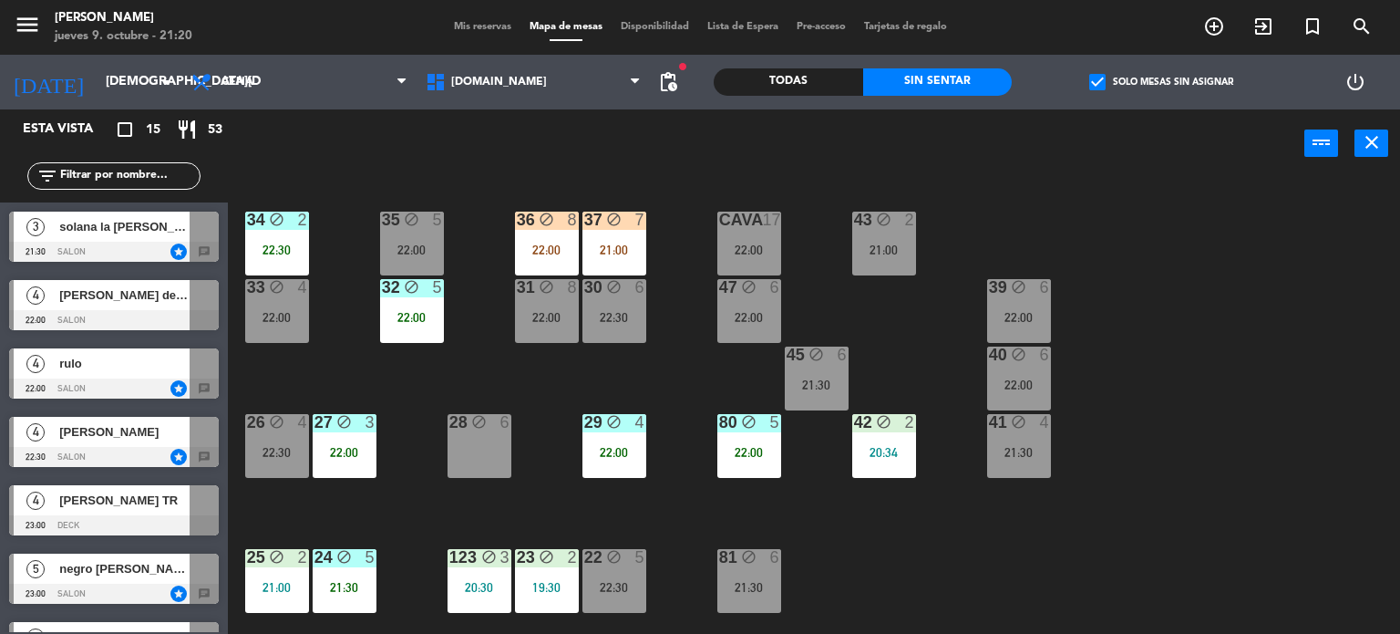
click at [625, 252] on div "21:00" at bounding box center [614, 249] width 64 height 13
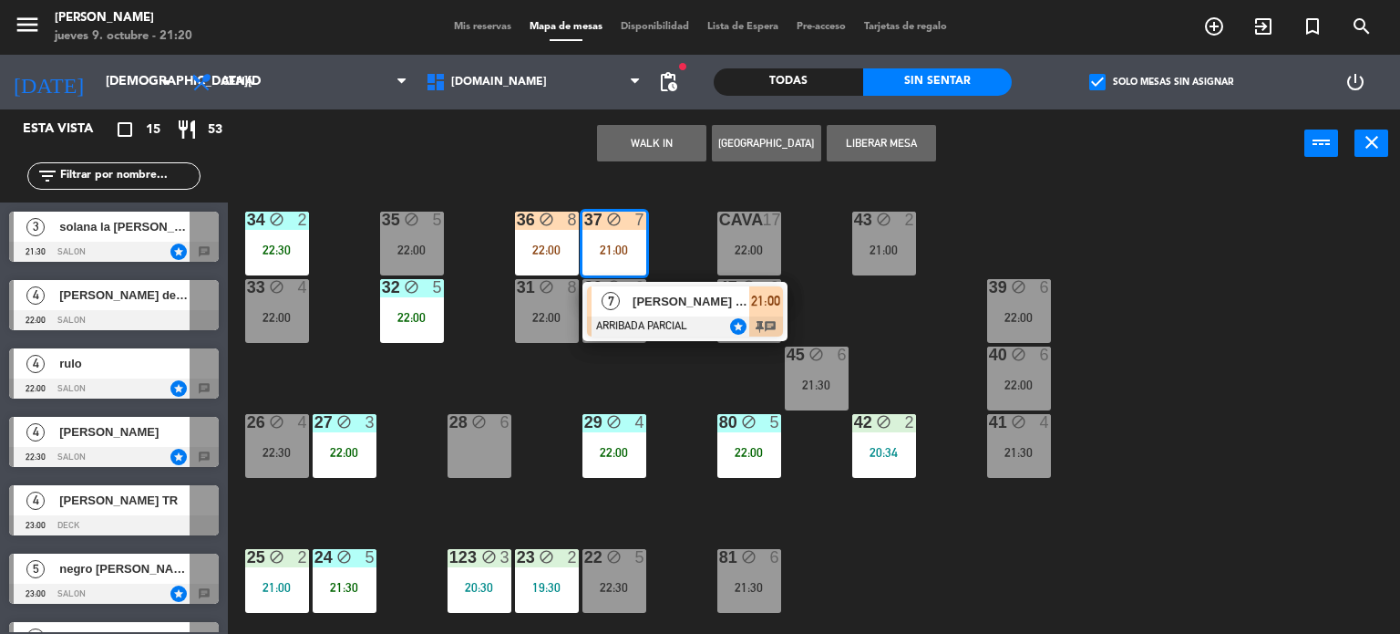
click at [662, 385] on div "34 block 2 22:30 35 block 5 22:00 36 block 8 22:00 43 block 2 21:00 37 block 7 …" at bounding box center [821, 407] width 1159 height 456
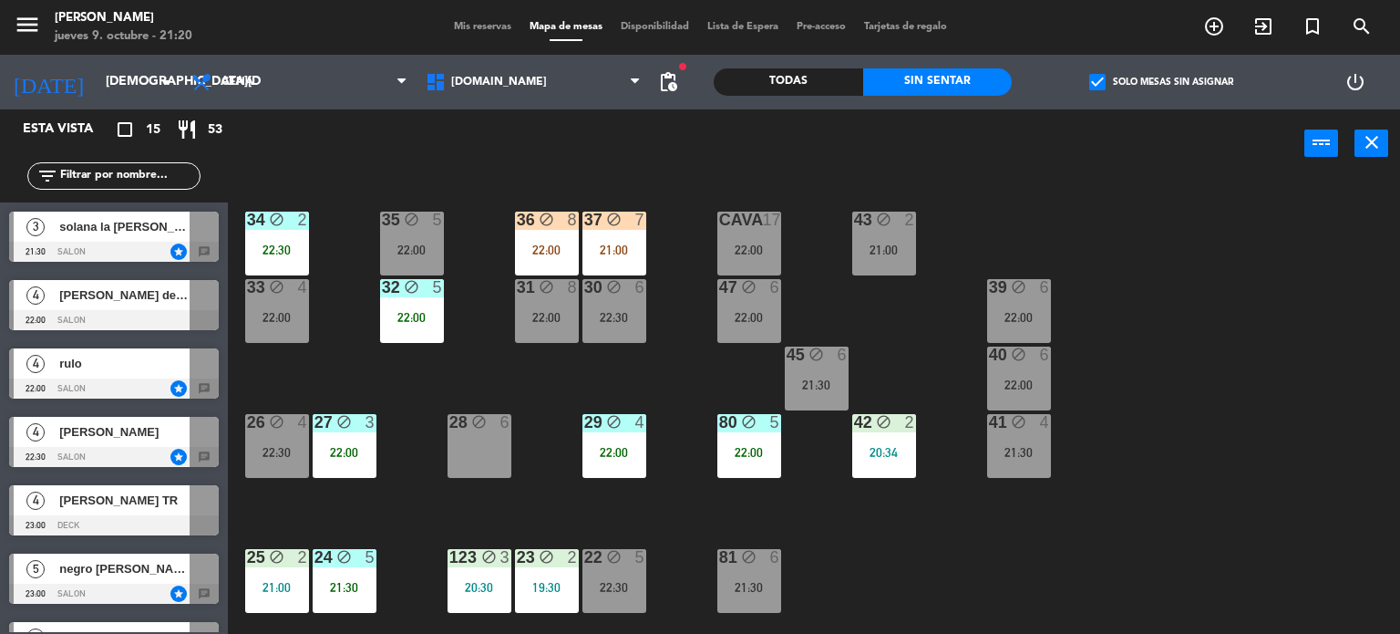
click at [620, 282] on icon "block" at bounding box center [613, 286] width 15 height 15
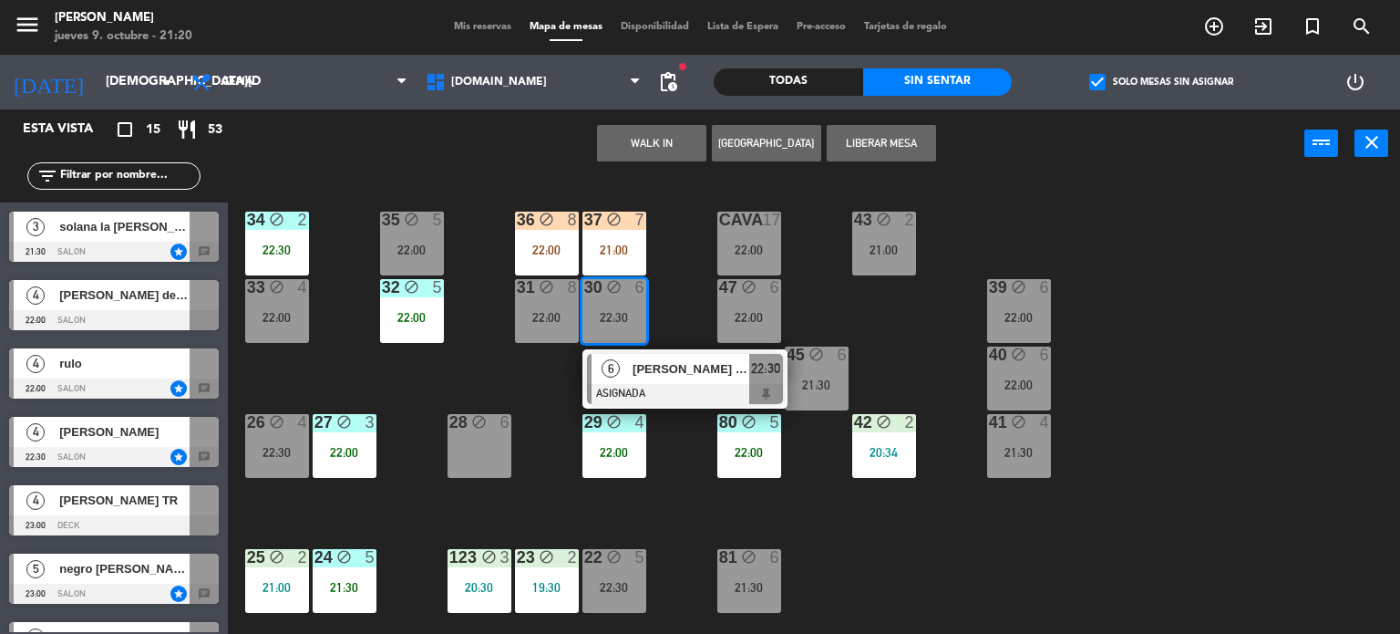
click at [493, 365] on div "34 block 2 22:30 35 block 5 22:00 36 block 8 22:00 43 block 2 21:00 37 block 7 …" at bounding box center [821, 407] width 1159 height 456
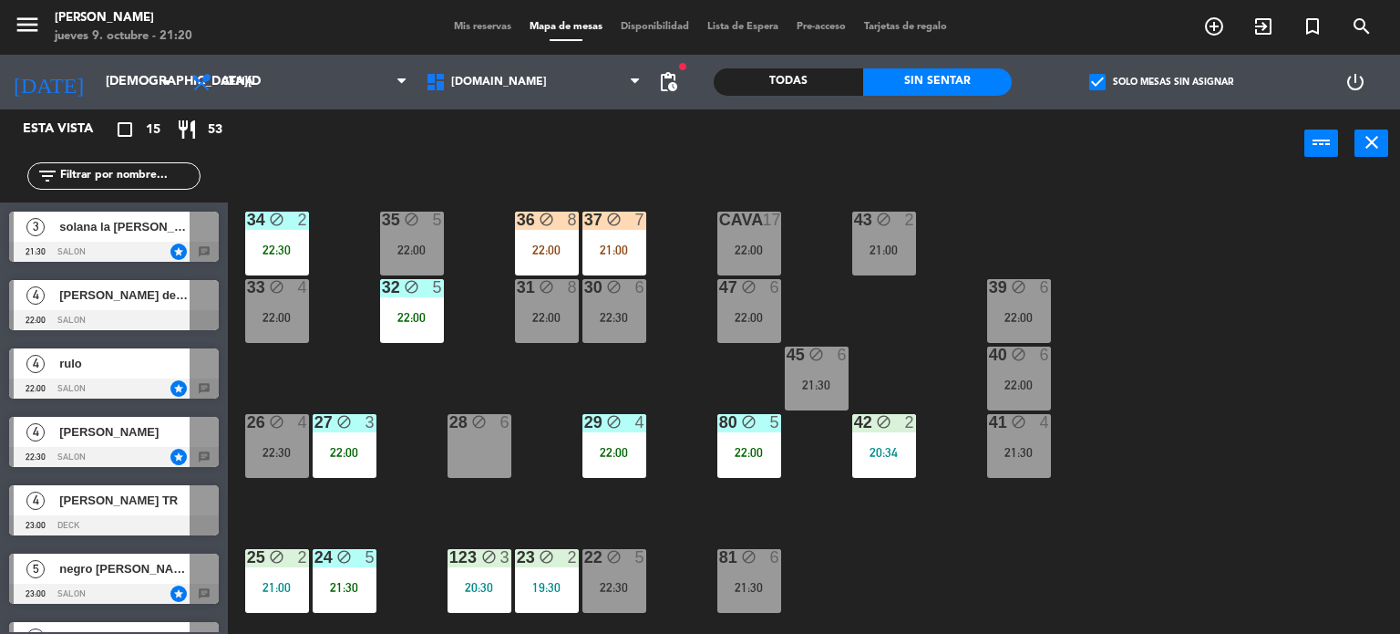
click at [546, 232] on div "36 block 8 22:00" at bounding box center [547, 243] width 64 height 64
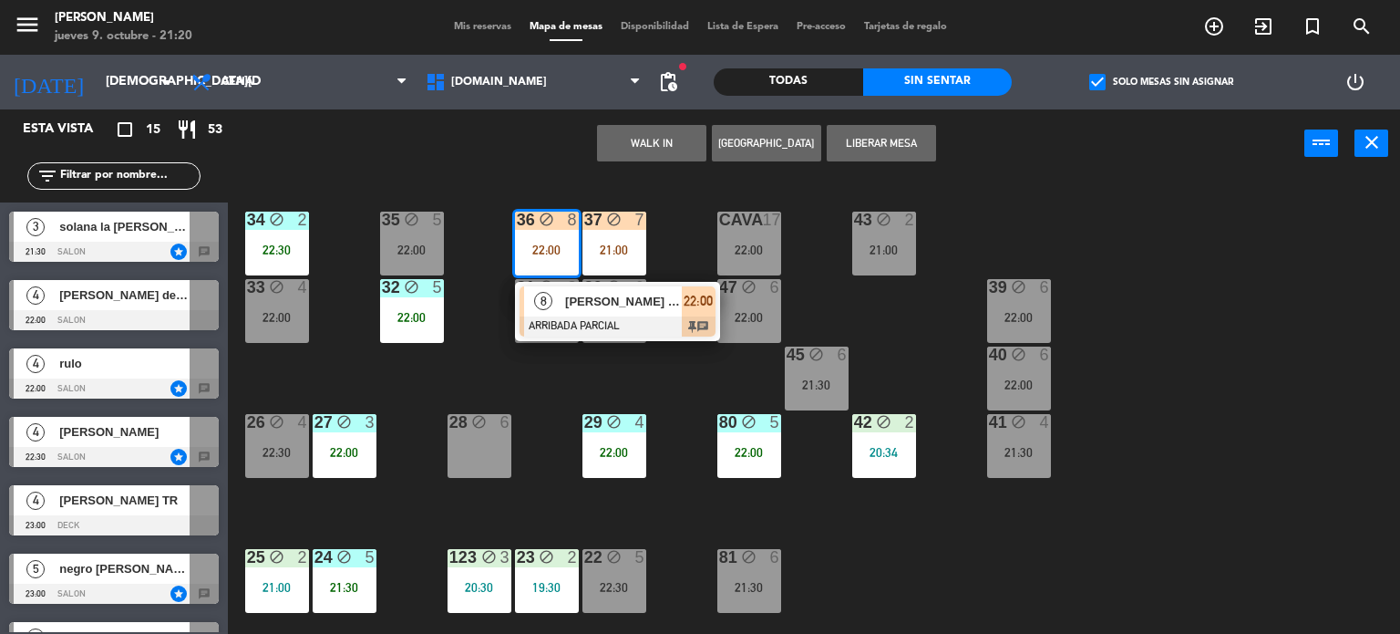
click at [685, 347] on div "34 block 2 22:30 35 block 5 22:00 36 block 8 22:00 8 [PERSON_NAME] TR ARRIBADA …" at bounding box center [821, 407] width 1159 height 456
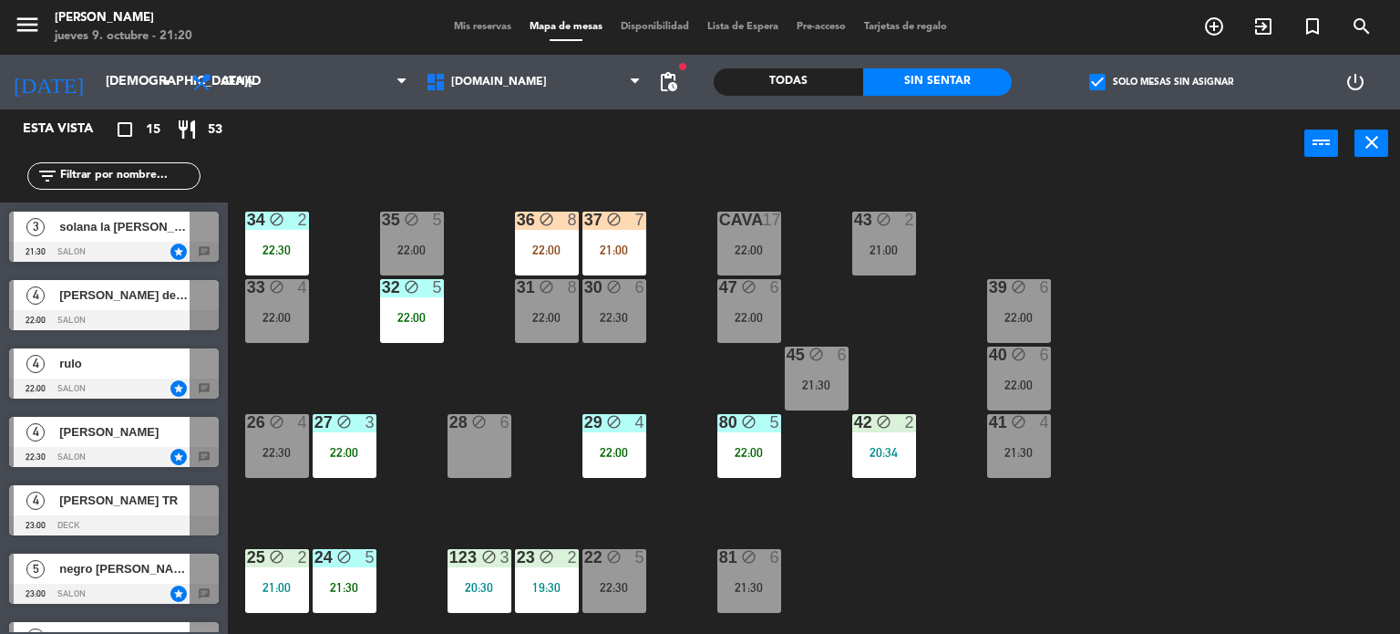
click at [616, 211] on icon "block" at bounding box center [613, 218] width 15 height 15
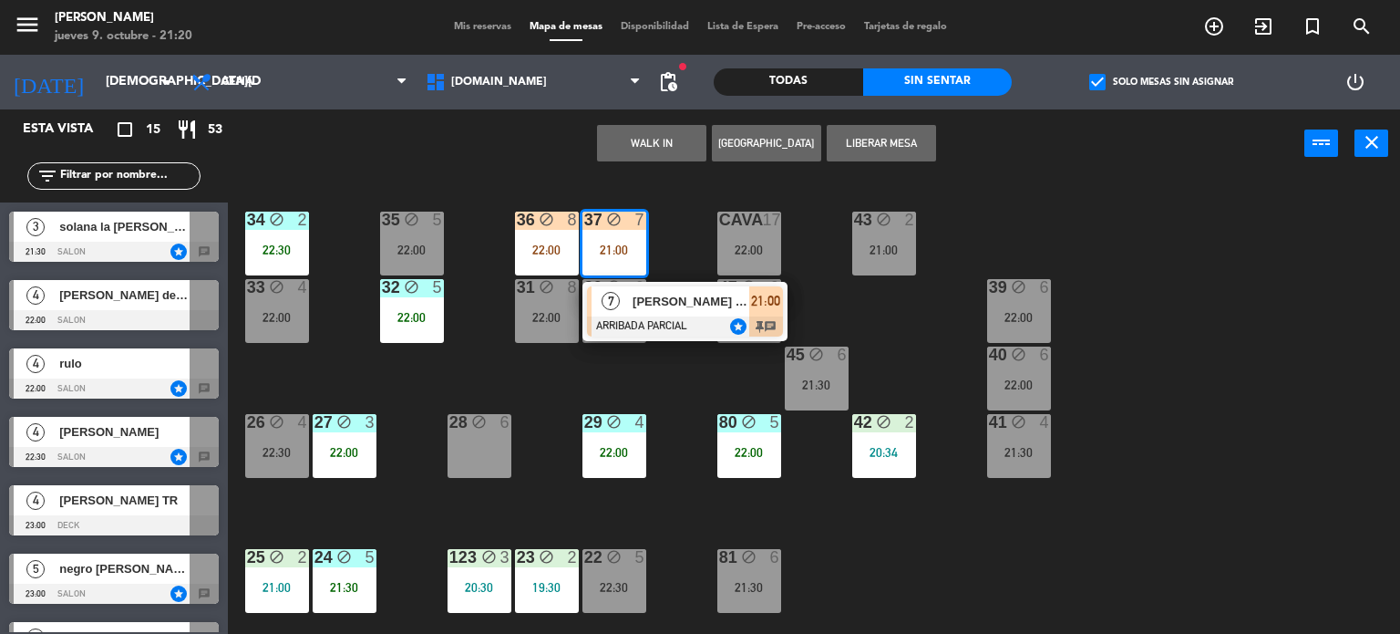
click at [540, 249] on div "22:00" at bounding box center [547, 249] width 64 height 13
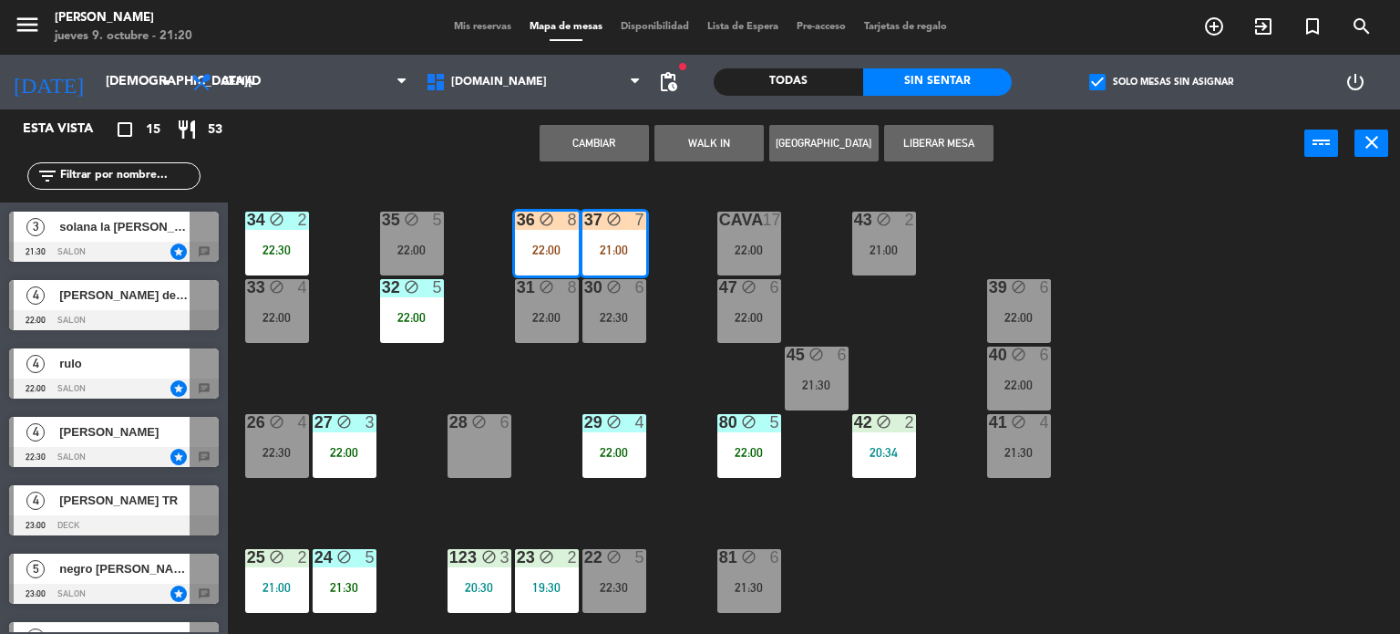
click at [606, 151] on button "Cambiar" at bounding box center [594, 143] width 109 height 36
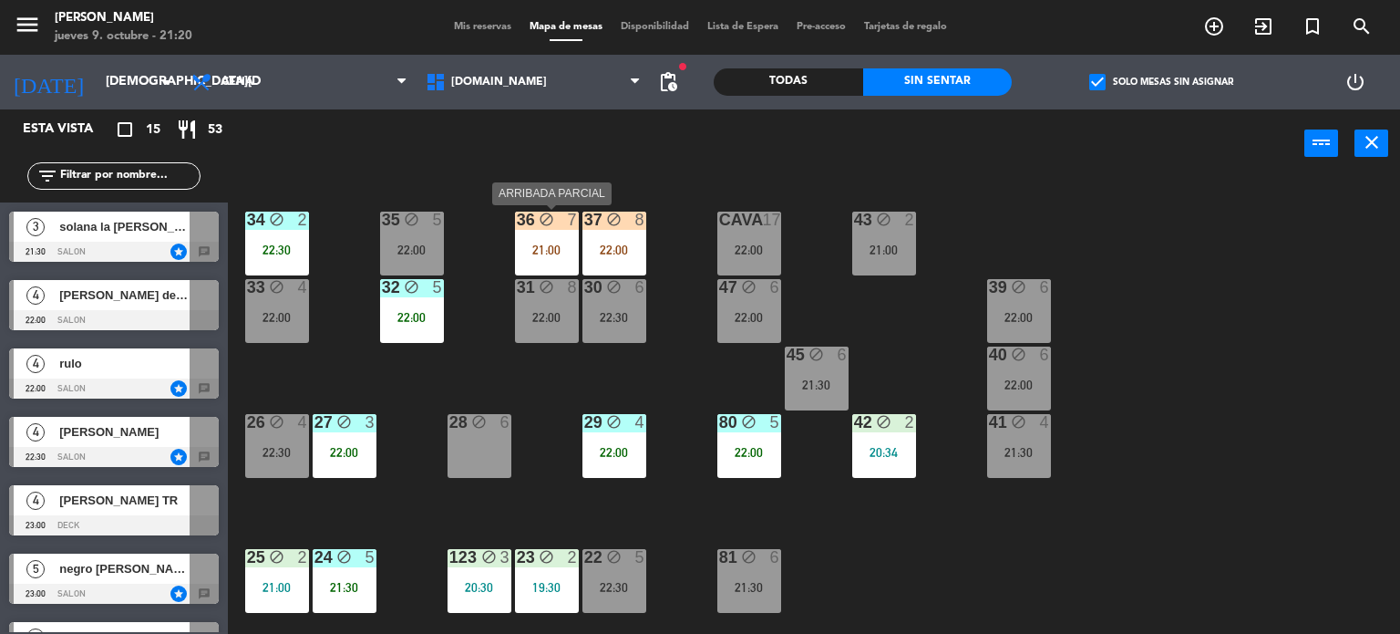
click at [536, 236] on div "36 block 7 21:00" at bounding box center [547, 243] width 64 height 64
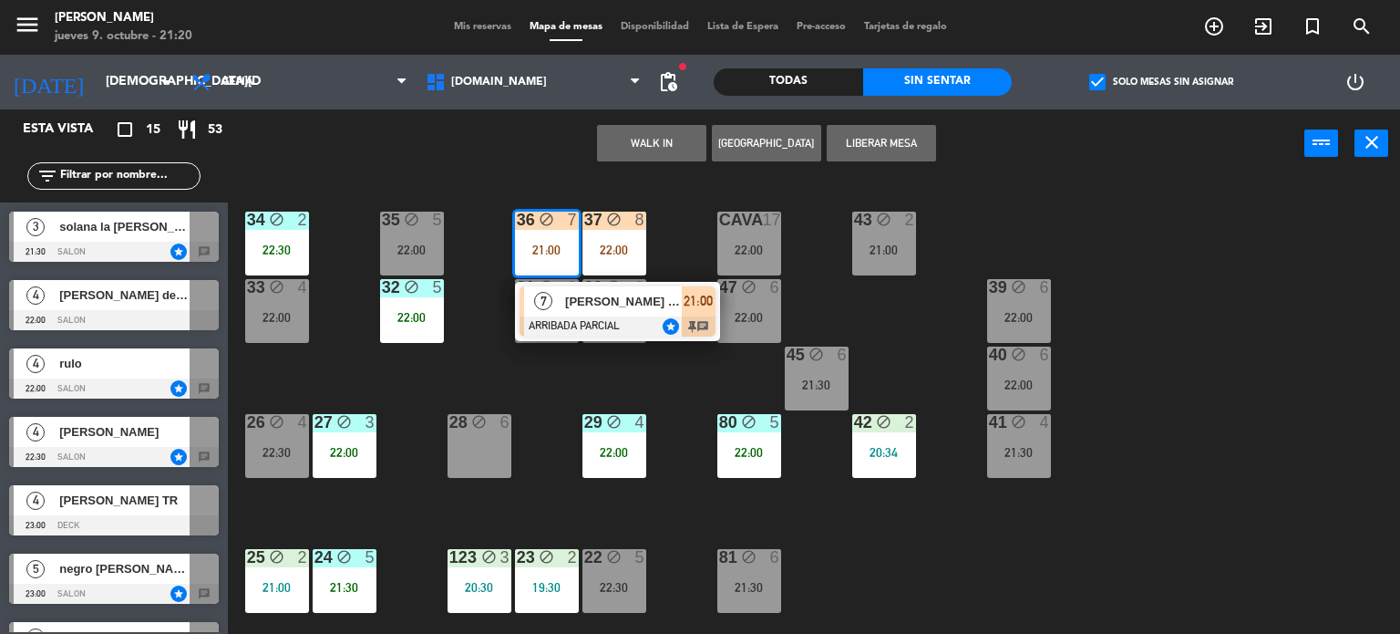
click at [598, 311] on div "[PERSON_NAME] (chiwi [PERSON_NAME])" at bounding box center [622, 301] width 119 height 30
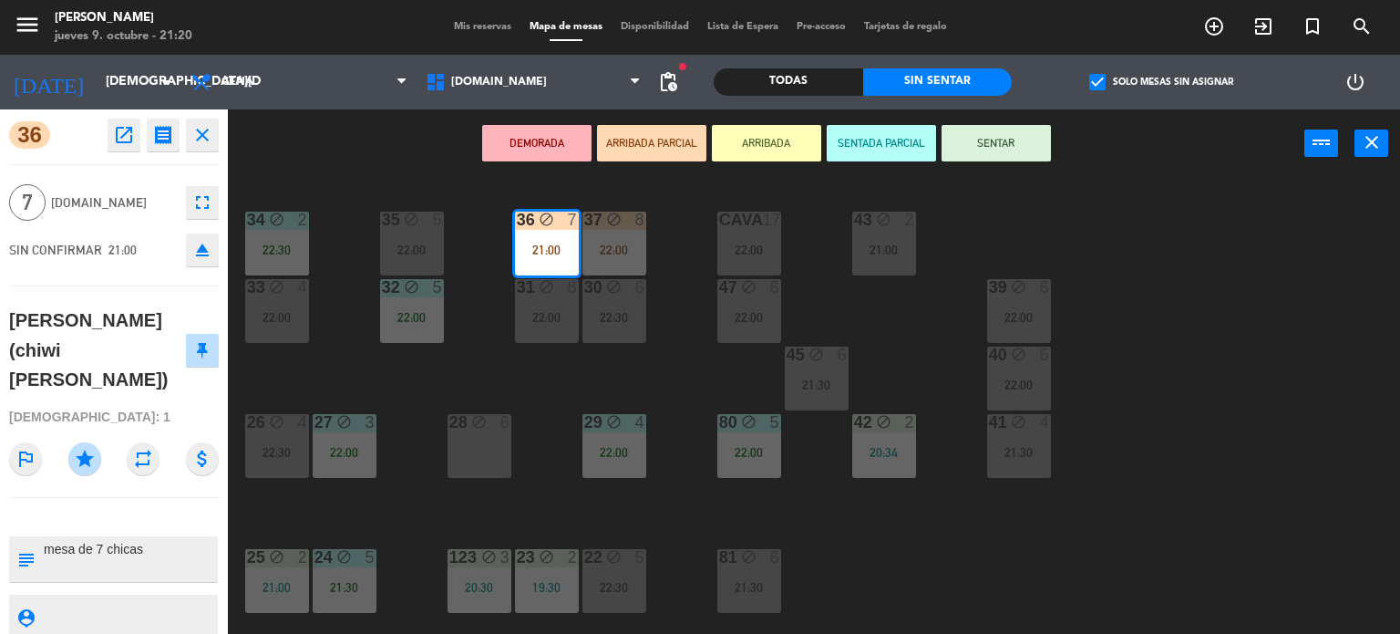
click at [1006, 139] on button "SENTAR" at bounding box center [996, 143] width 109 height 36
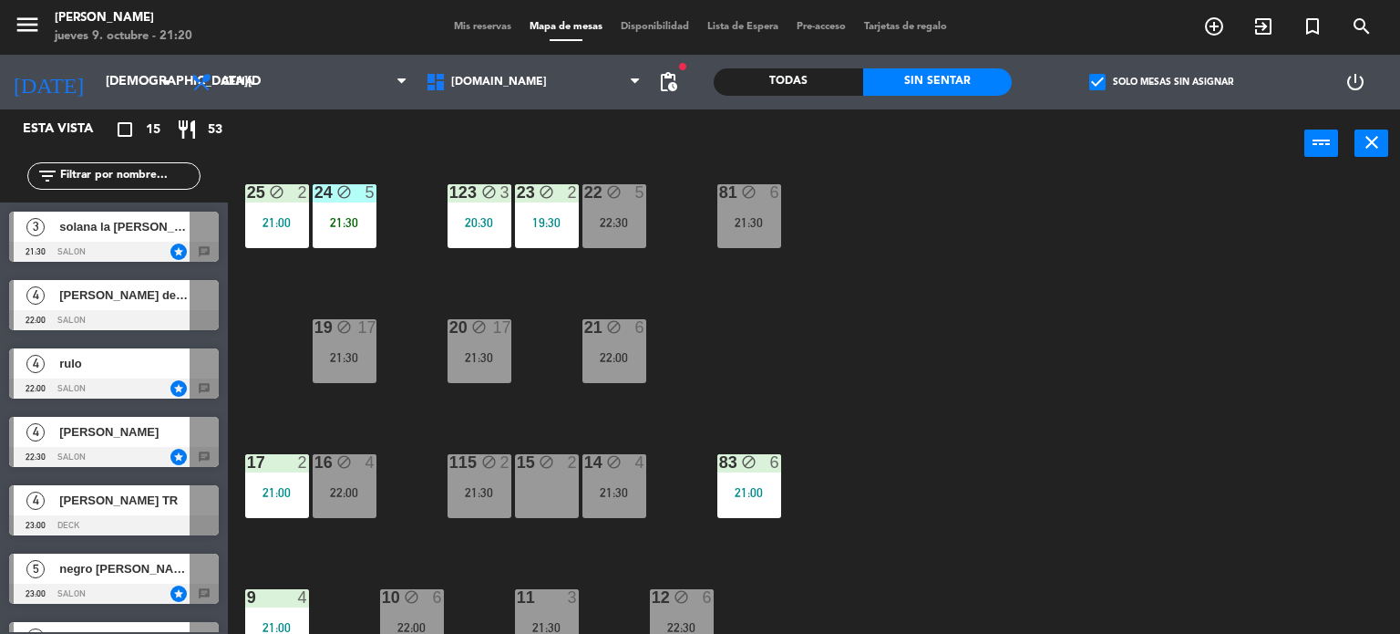
scroll to position [652, 0]
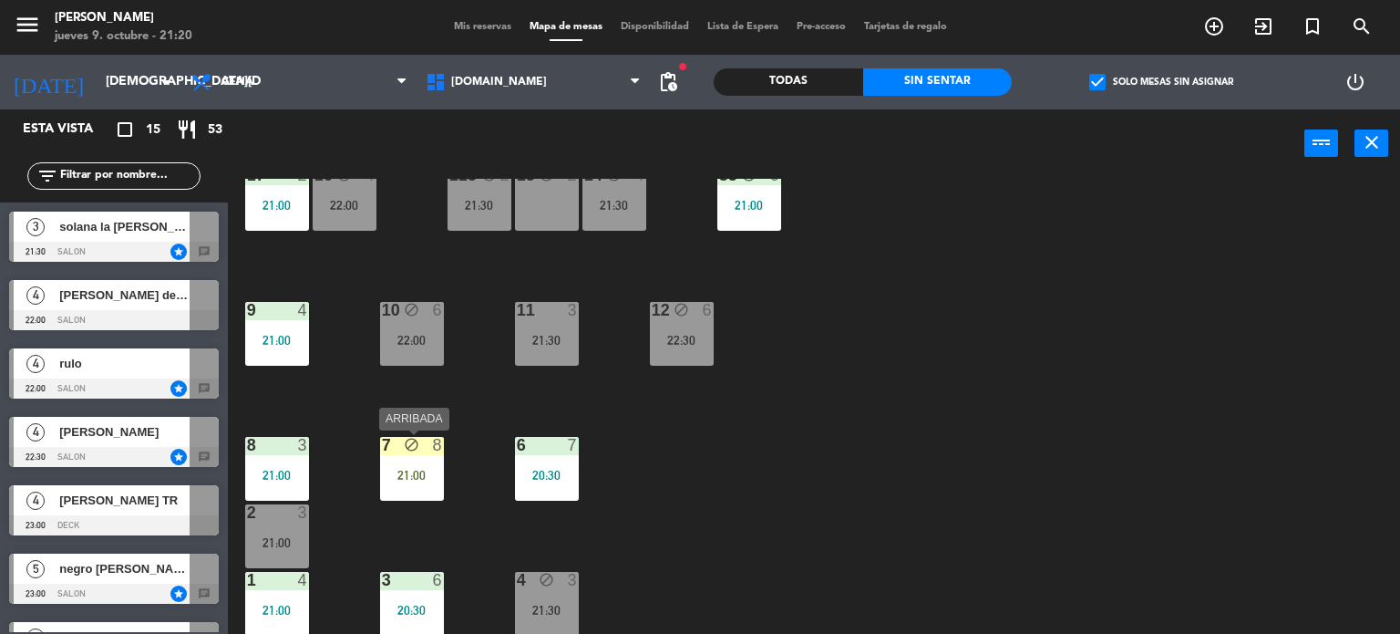
click at [412, 478] on div "21:00" at bounding box center [412, 475] width 64 height 13
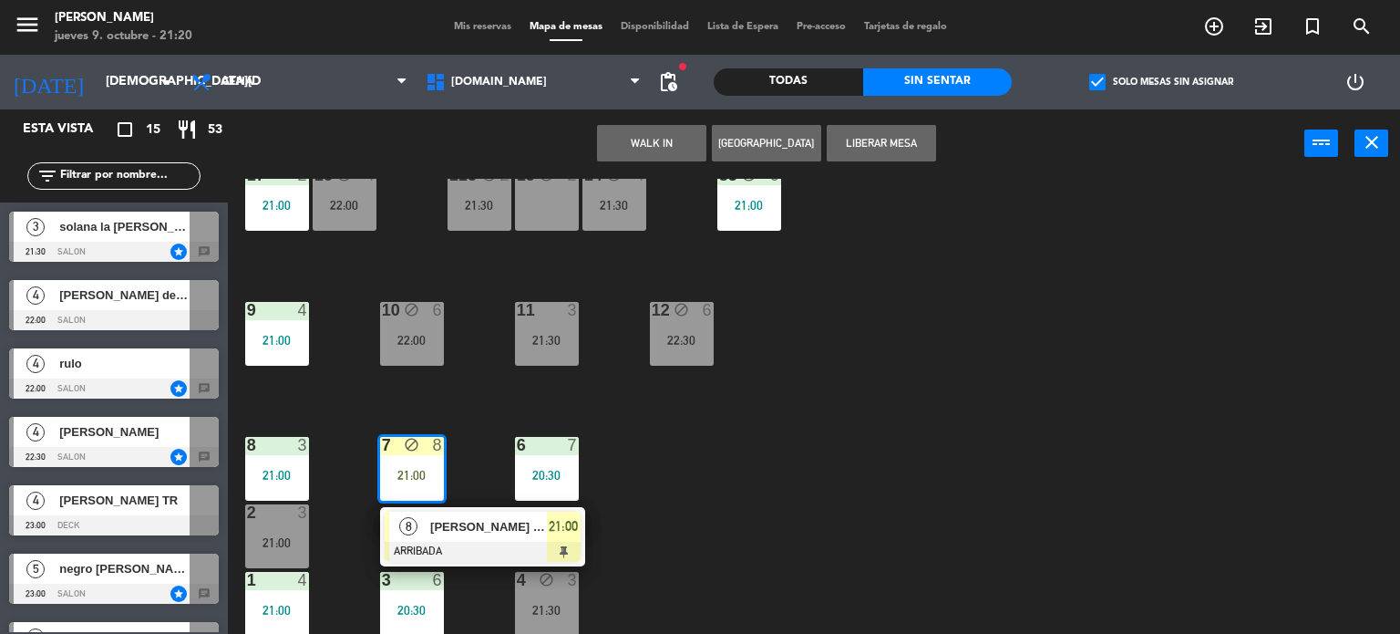
click at [850, 494] on div "34 block 2 22:30 35 block 5 22:00 36 block 7 21:00 43 block 2 21:00 37 block 8 …" at bounding box center [821, 407] width 1159 height 456
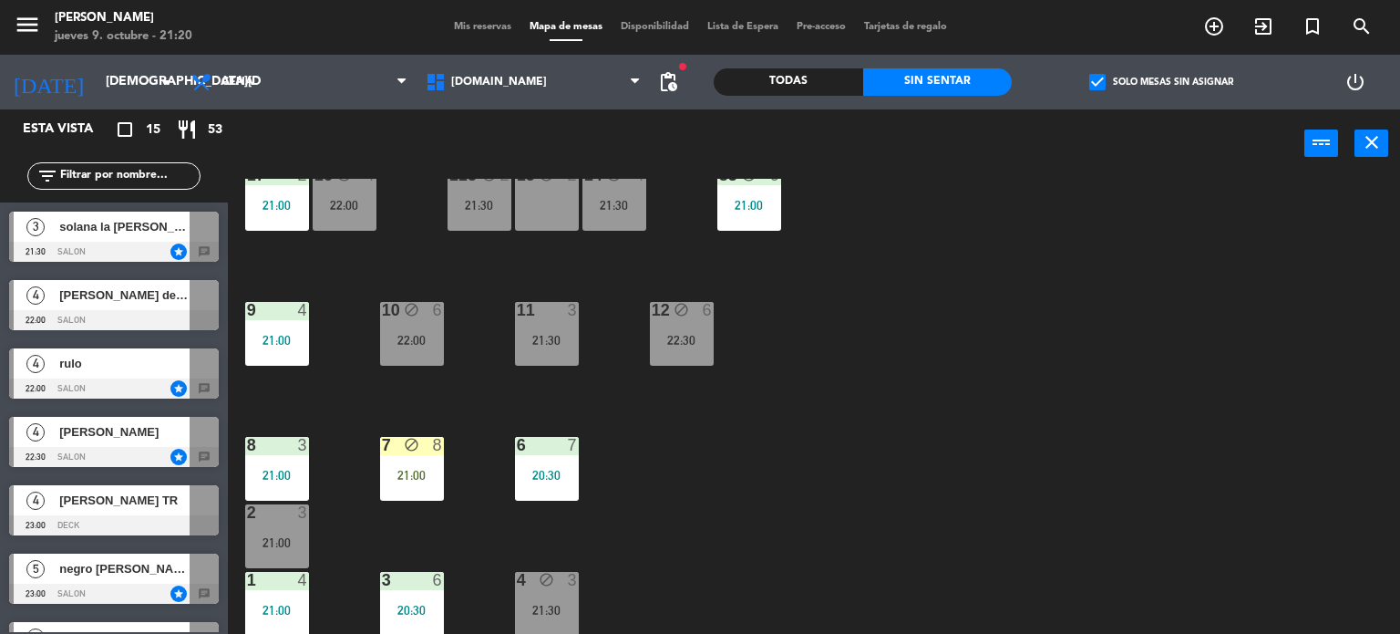
drag, startPoint x: 778, startPoint y: 81, endPoint x: 979, endPoint y: 87, distance: 200.6
click at [779, 81] on div "Todas" at bounding box center [788, 81] width 149 height 27
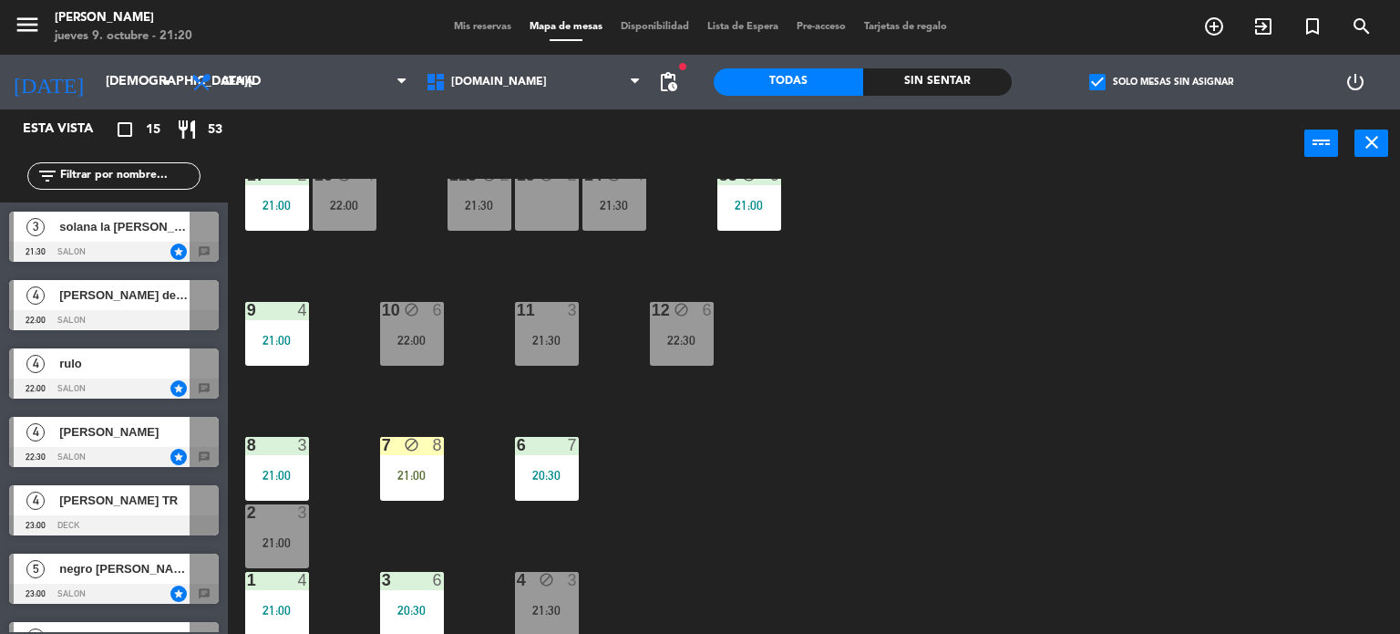
click at [1132, 78] on label "check_box Solo mesas sin asignar" at bounding box center [1161, 82] width 144 height 16
click at [1161, 82] on input "check_box Solo mesas sin asignar" at bounding box center [1161, 82] width 0 height 0
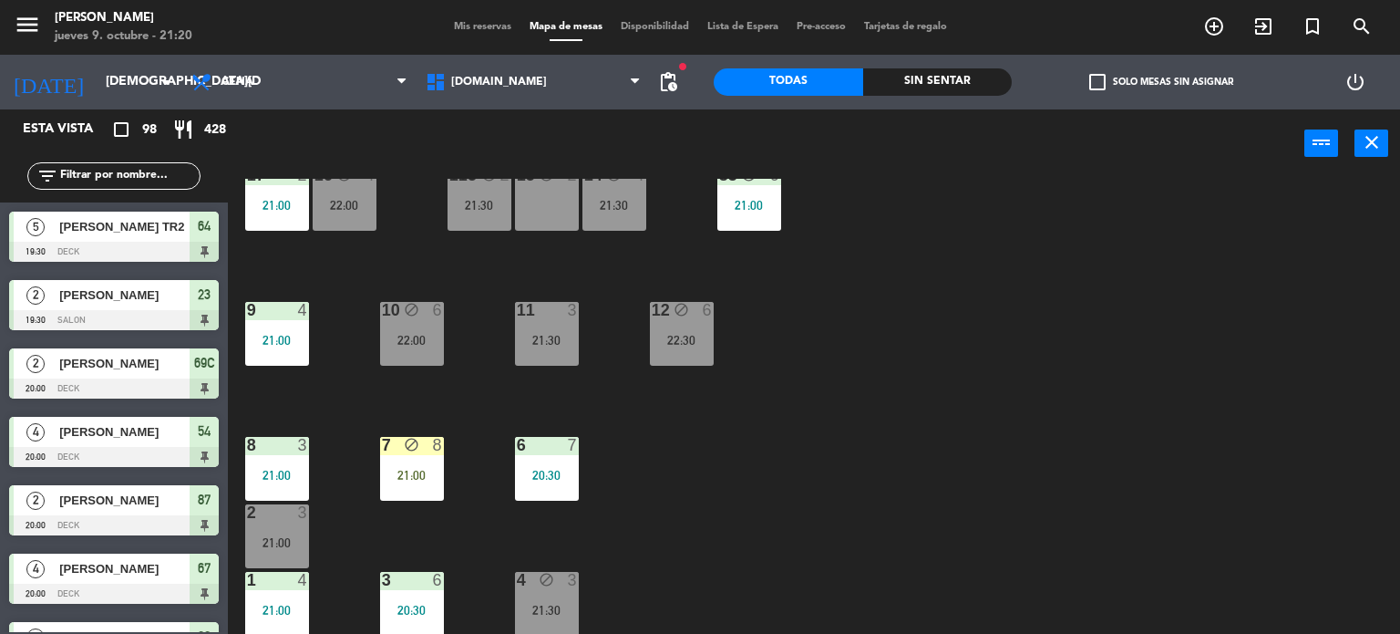
click at [118, 178] on input "text" at bounding box center [128, 176] width 141 height 20
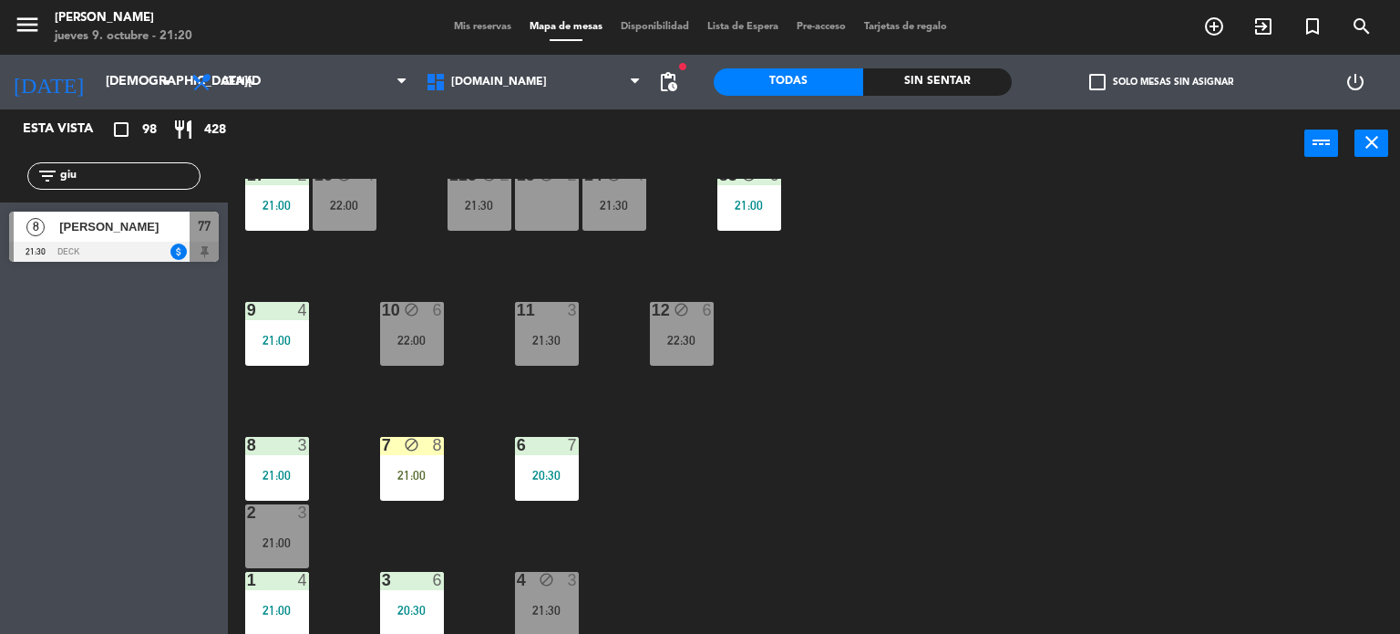
type input "giu"
click at [135, 245] on div at bounding box center [114, 252] width 210 height 20
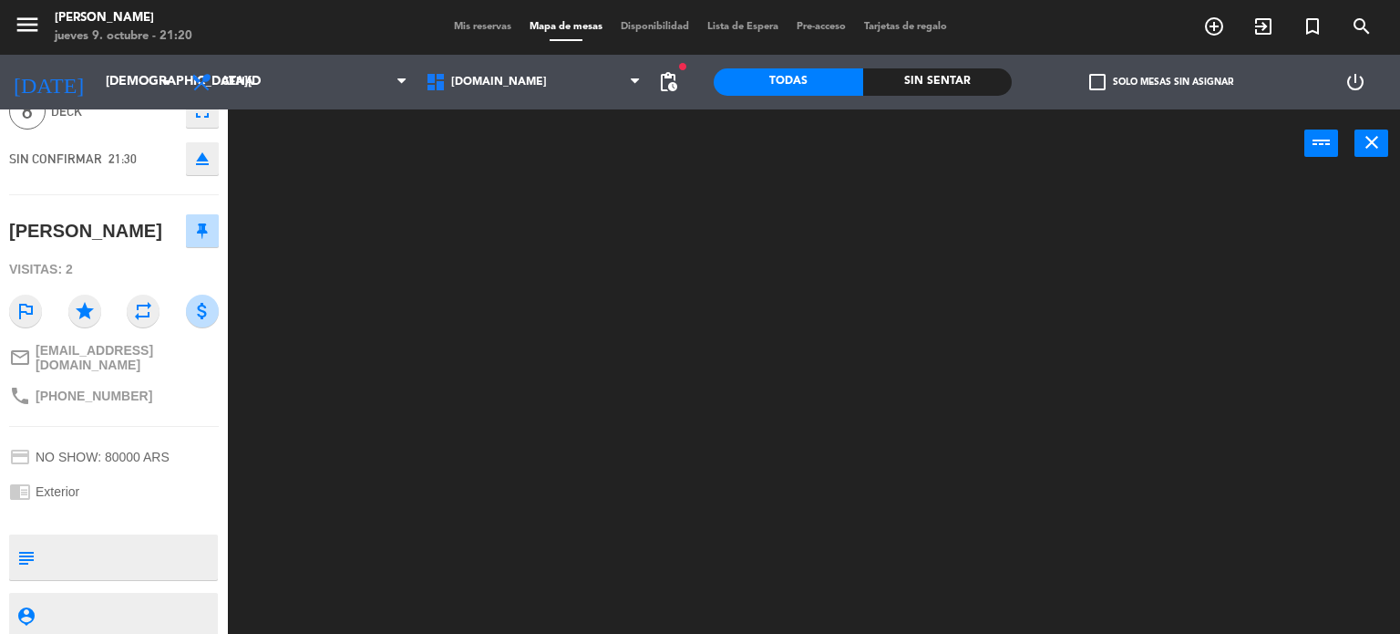
scroll to position [97, 0]
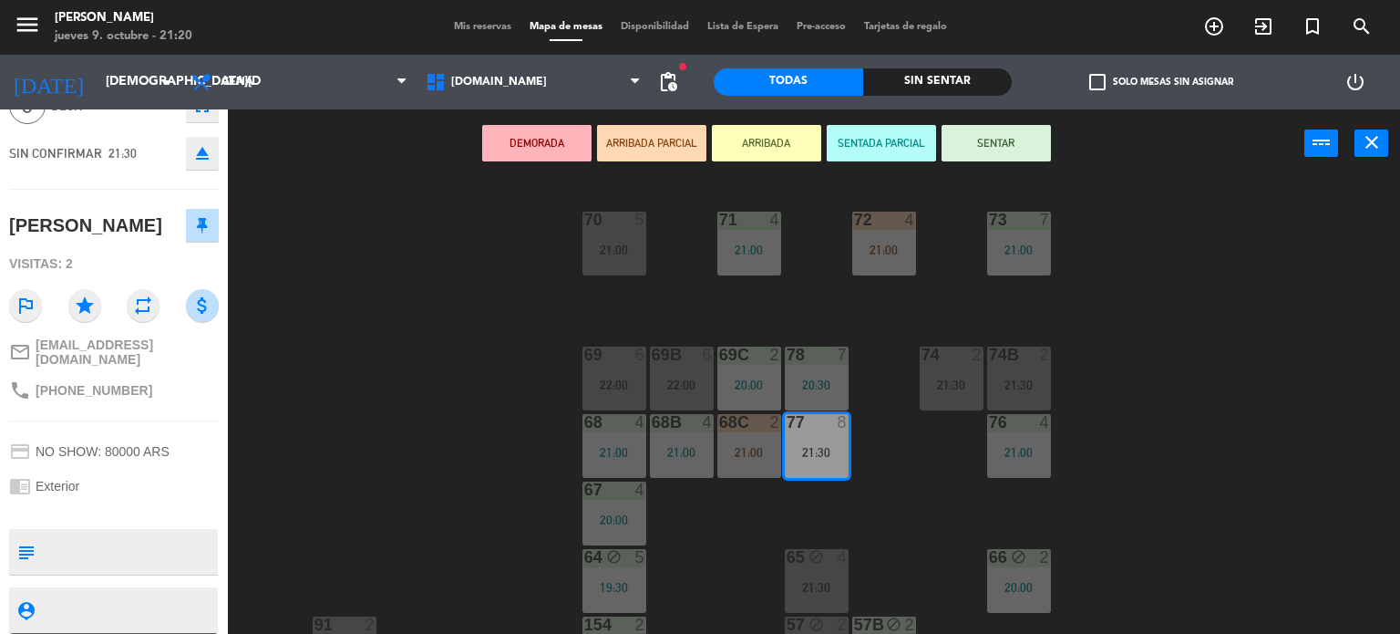
click at [635, 138] on button "ARRIBADA PARCIAL" at bounding box center [651, 143] width 109 height 36
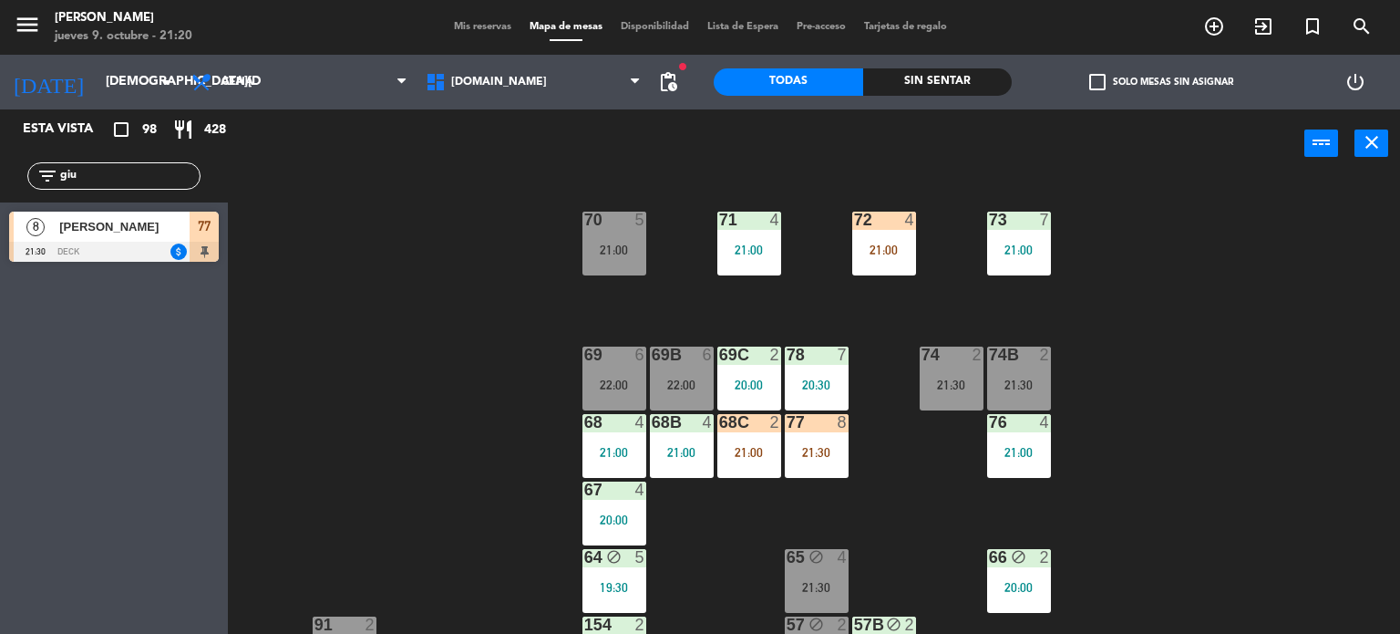
drag, startPoint x: 135, startPoint y: 185, endPoint x: 0, endPoint y: 185, distance: 134.9
click at [0, 185] on div "filter_list giu" at bounding box center [114, 175] width 228 height 53
click at [74, 162] on div "filter_list giu" at bounding box center [113, 175] width 173 height 27
drag, startPoint x: 80, startPoint y: 170, endPoint x: 0, endPoint y: 179, distance: 80.6
click at [0, 179] on div "filter_list giu" at bounding box center [114, 175] width 228 height 53
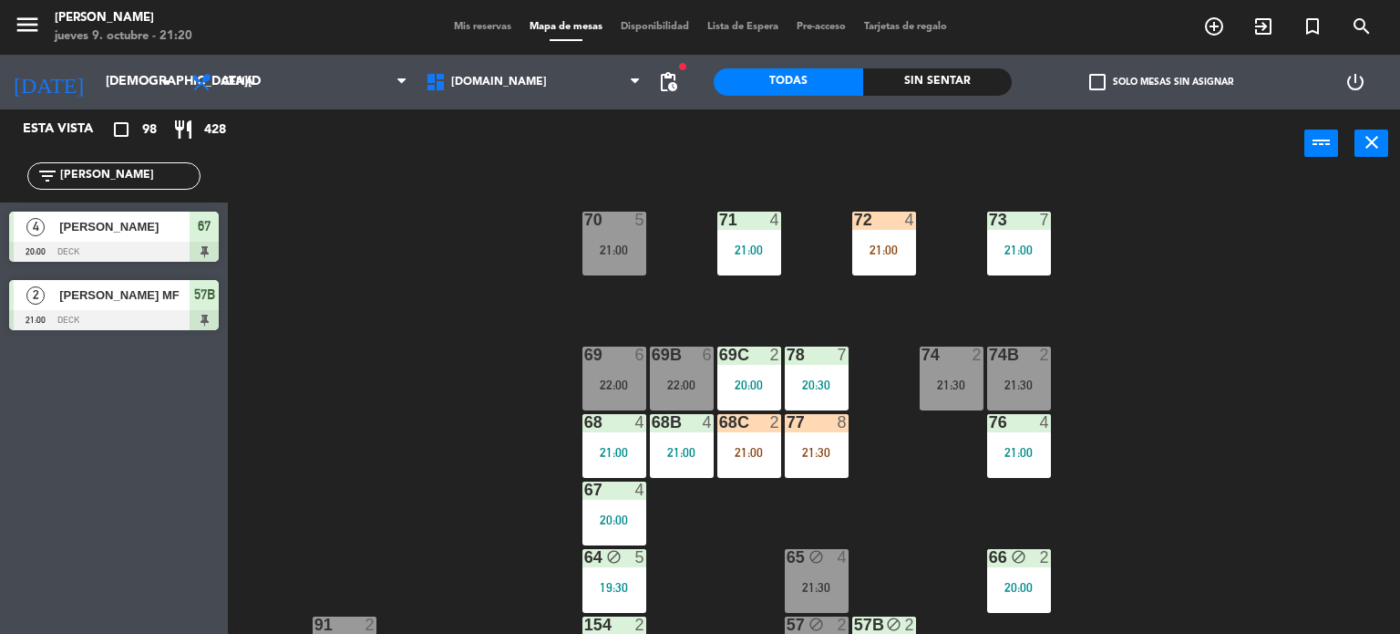
type input "[PERSON_NAME]"
click at [560, 226] on div "71 4 21:00 72 4 21:00 73 7 21:00 70 5 21:00 74 2 21:30 74B 2 21:30 69 6 22:00 6…" at bounding box center [821, 407] width 1159 height 456
click at [760, 448] on div "21:00" at bounding box center [749, 452] width 64 height 13
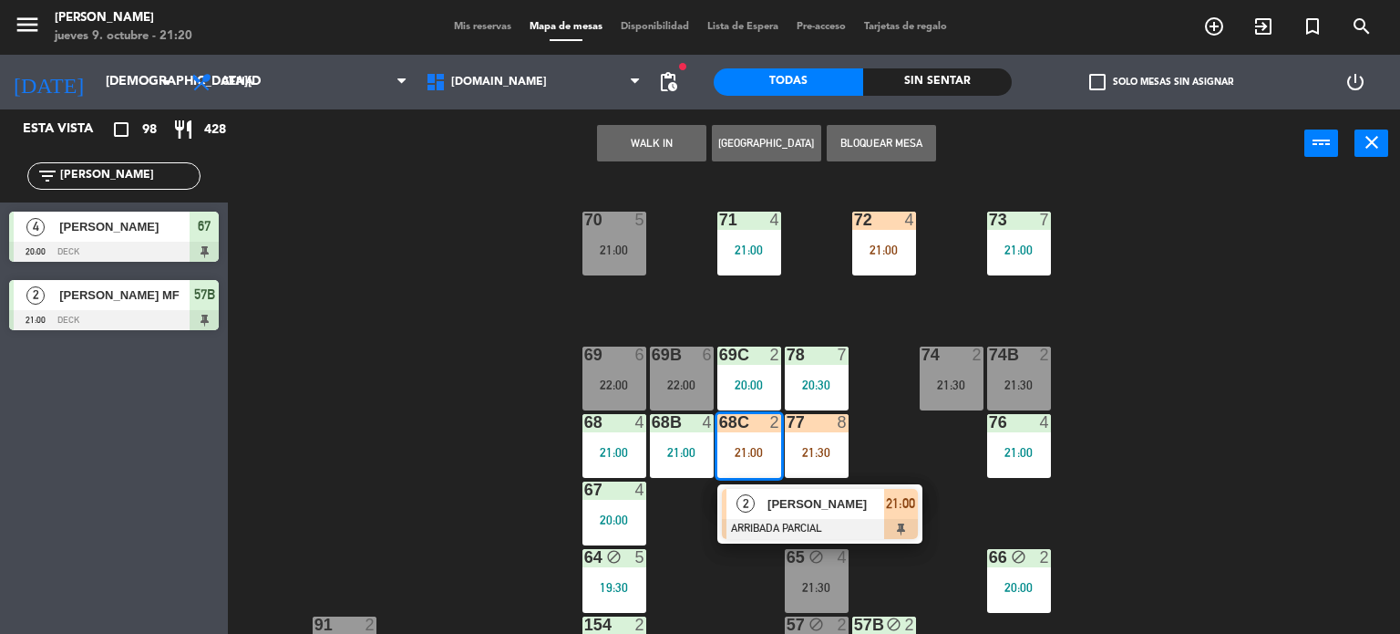
click at [878, 444] on div "71 4 21:00 72 4 21:00 73 7 21:00 70 5 21:00 74 2 21:30 74B 2 21:30 69 6 22:00 6…" at bounding box center [821, 407] width 1159 height 456
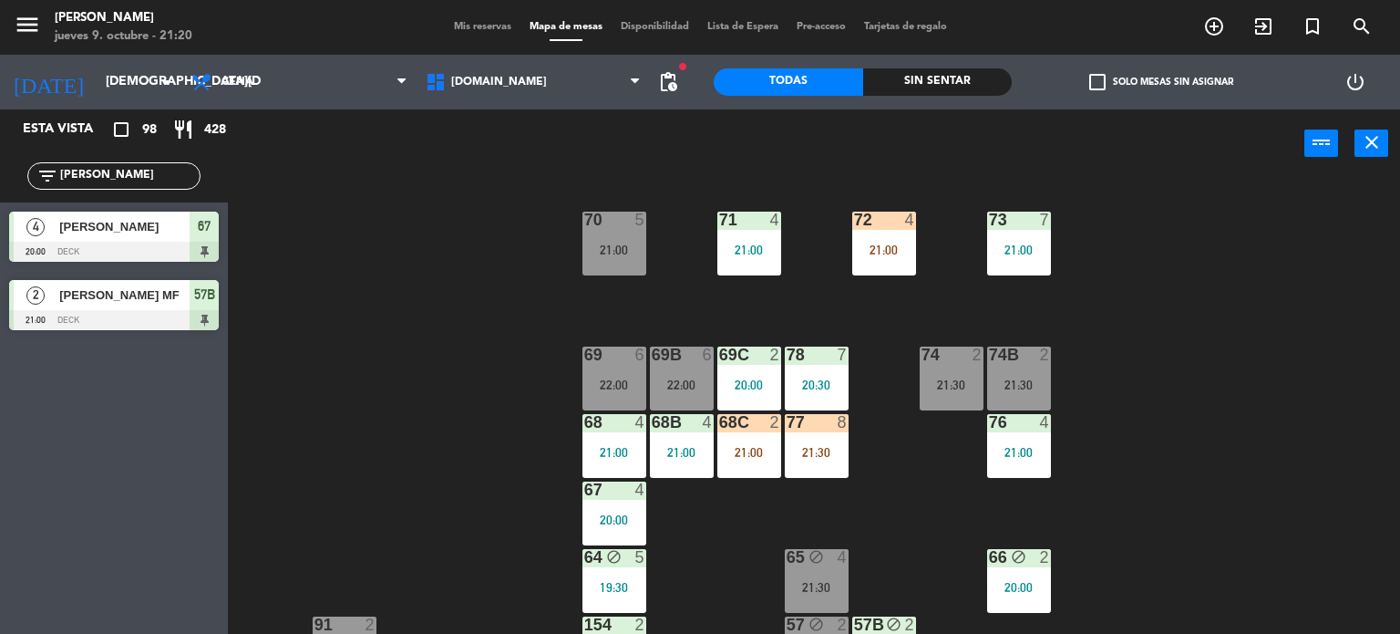
click at [896, 234] on div "72 4 21:00" at bounding box center [884, 243] width 64 height 64
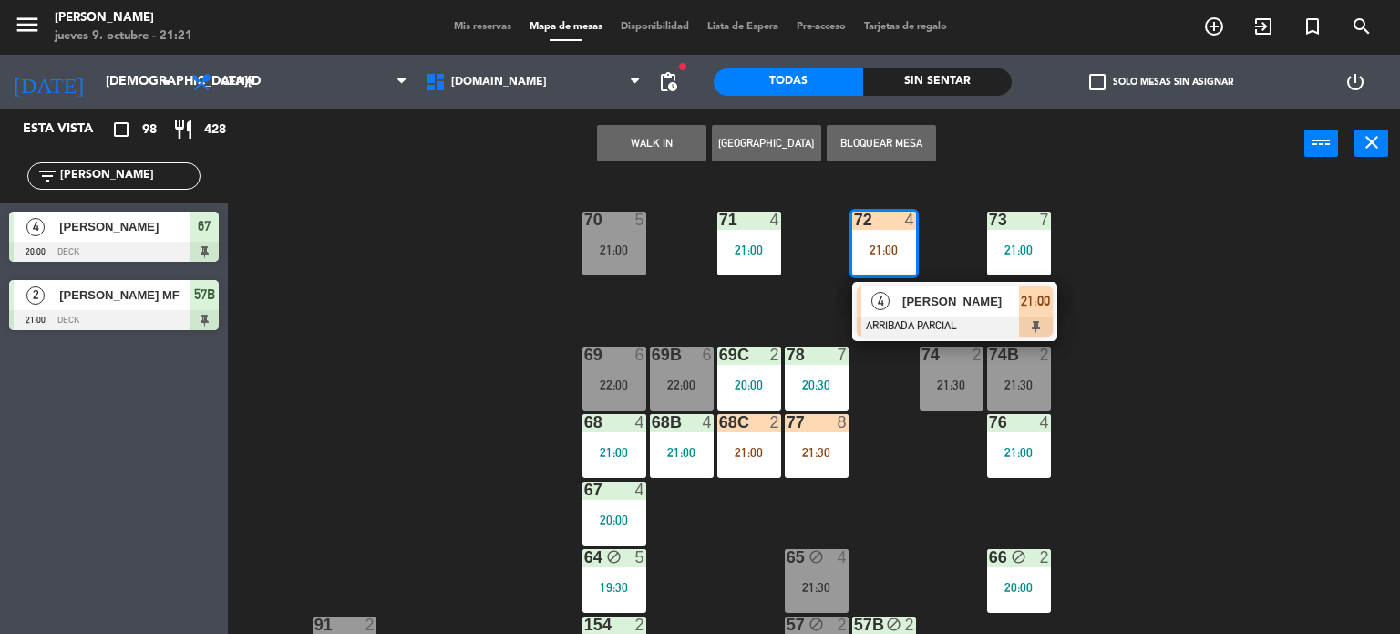
click at [1115, 305] on div "71 4 21:00 72 4 21:00 4 [PERSON_NAME] ARRIBADA PARCIAL 21:00 73 7 21:00 70 5 21…" at bounding box center [821, 407] width 1159 height 456
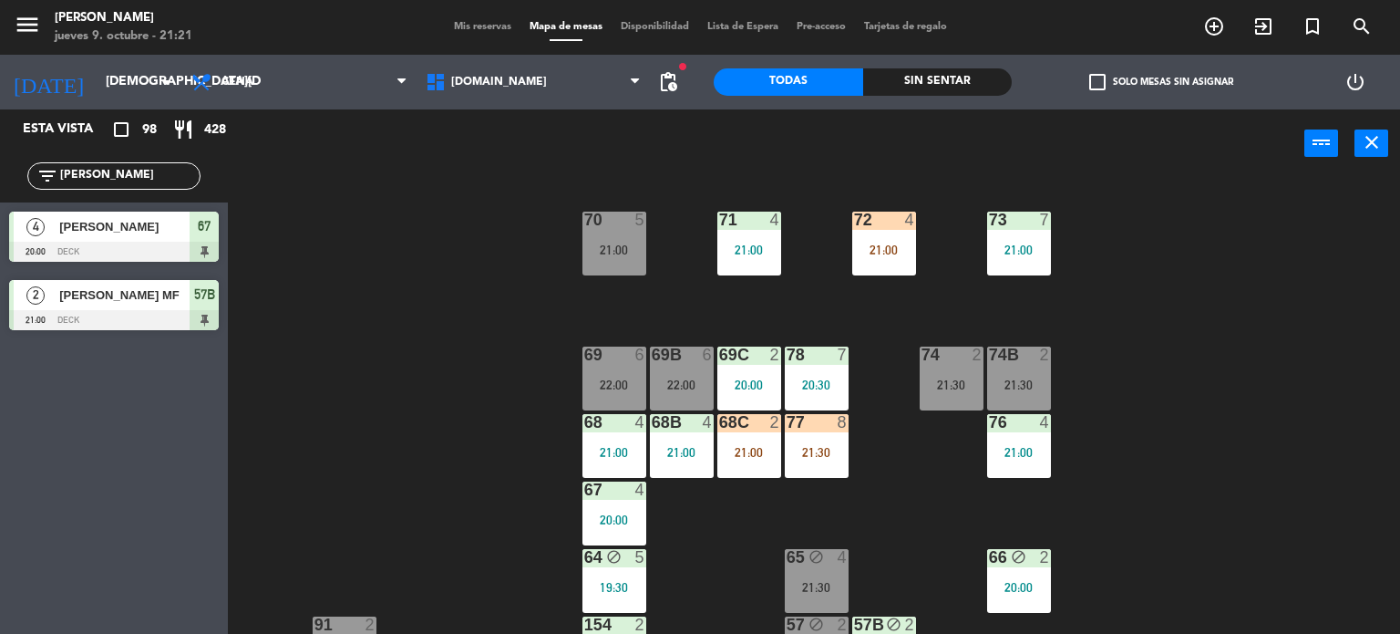
click at [917, 248] on div "71 4 21:00 72 4 21:00 73 7 21:00 70 5 21:00 74 2 21:30 74B 2 21:30 69 6 22:00 6…" at bounding box center [821, 407] width 1159 height 456
click at [878, 231] on div "72 4 21:00" at bounding box center [884, 243] width 64 height 64
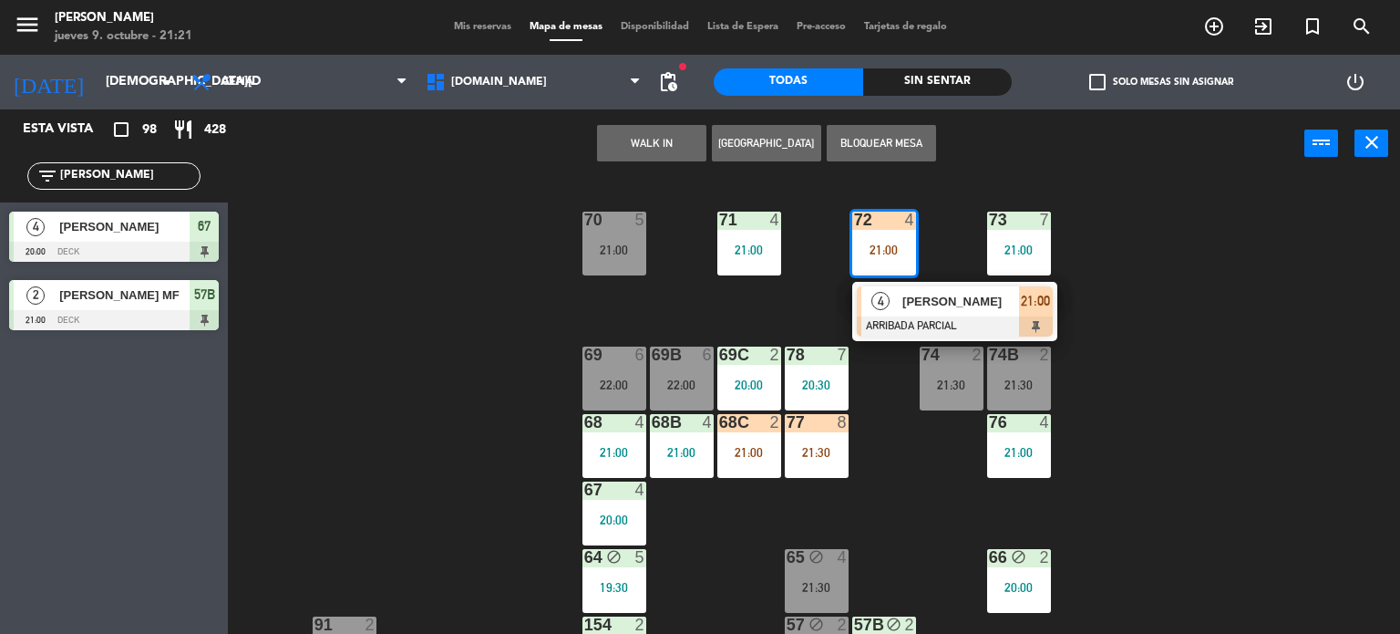
click at [1148, 321] on div "71 4 21:00 72 4 21:00 4 [PERSON_NAME] ARRIBADA PARCIAL 21:00 73 7 21:00 70 5 21…" at bounding box center [821, 407] width 1159 height 456
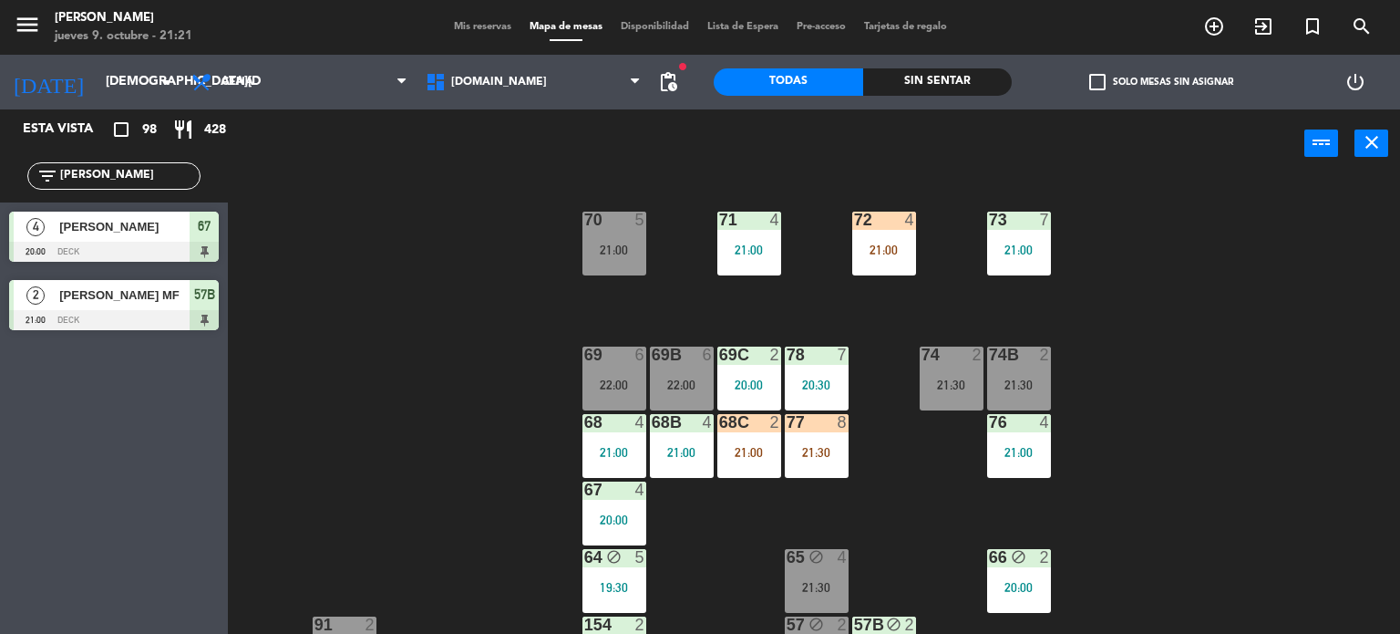
click at [891, 254] on div "21:00" at bounding box center [884, 249] width 64 height 13
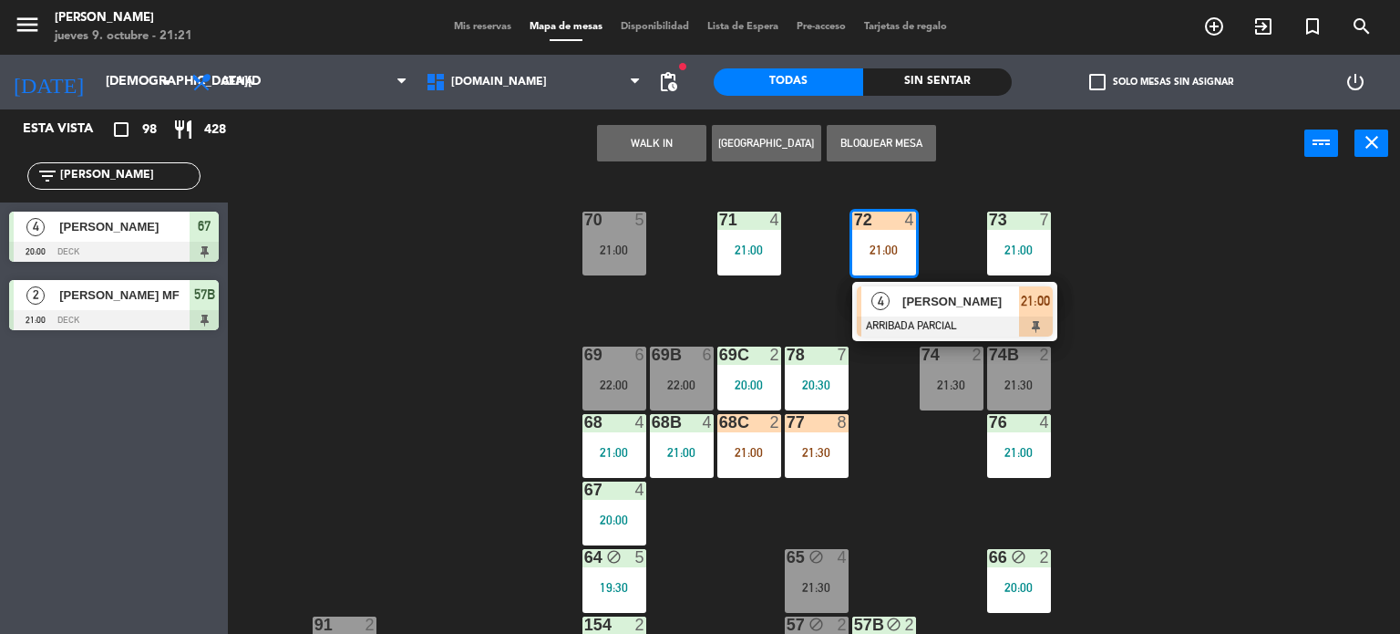
click at [974, 304] on span "[PERSON_NAME]" at bounding box center [960, 301] width 117 height 19
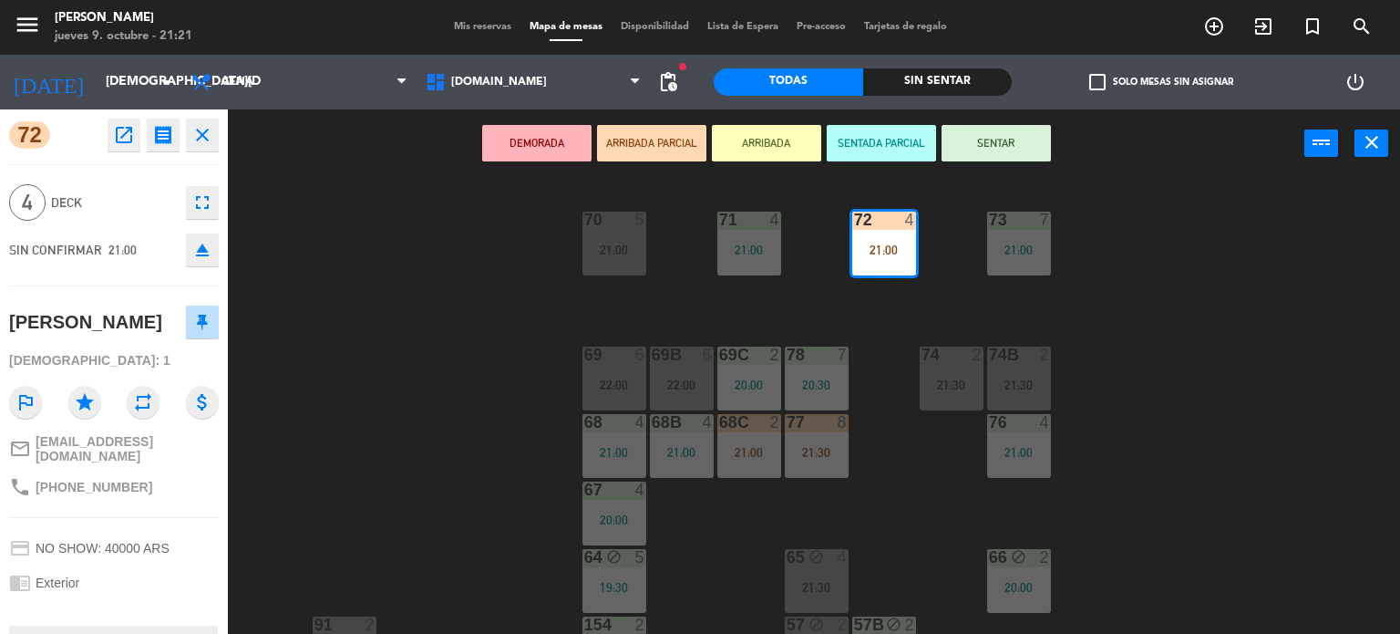
click at [1036, 311] on div "71 4 21:00 72 4 21:00 73 7 21:00 70 5 21:00 74 2 21:30 74B 2 21:30 69 6 22:00 6…" at bounding box center [821, 407] width 1159 height 456
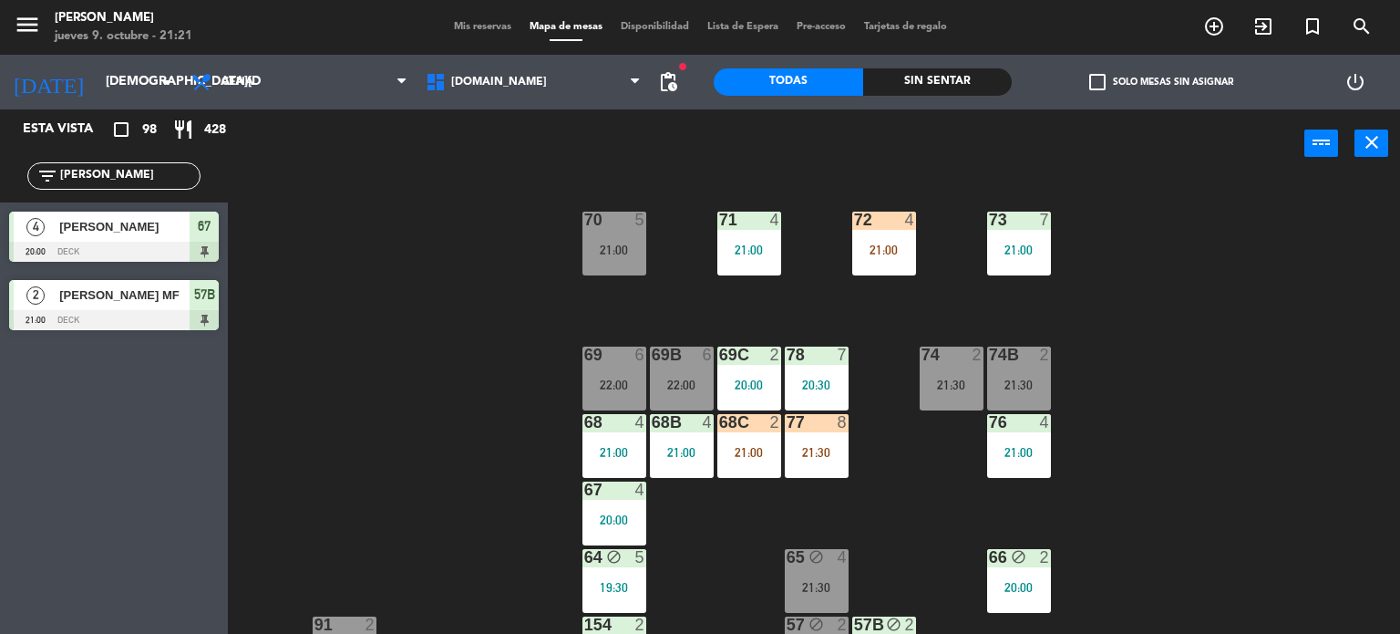
click at [861, 236] on div "72 4 21:00" at bounding box center [884, 243] width 64 height 64
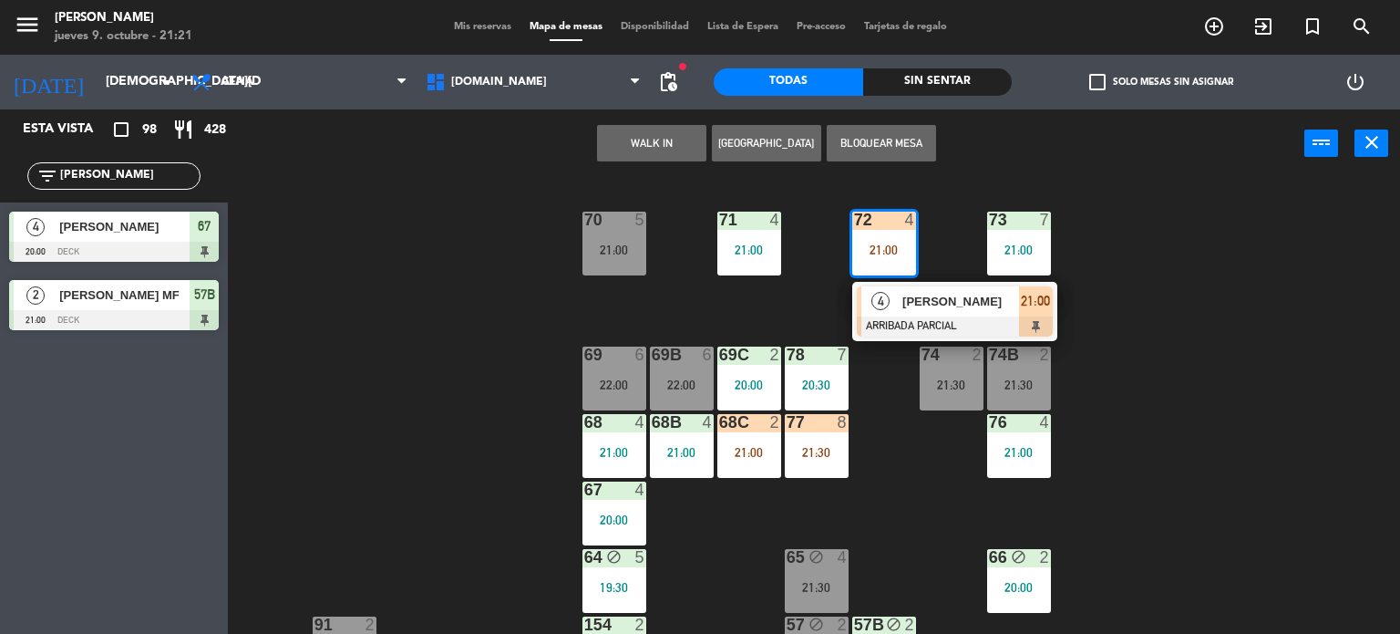
click at [836, 535] on div "71 4 21:00 72 4 21:00 4 [PERSON_NAME] ARRIBADA PARCIAL 21:00 73 7 21:00 70 5 21…" at bounding box center [821, 407] width 1159 height 456
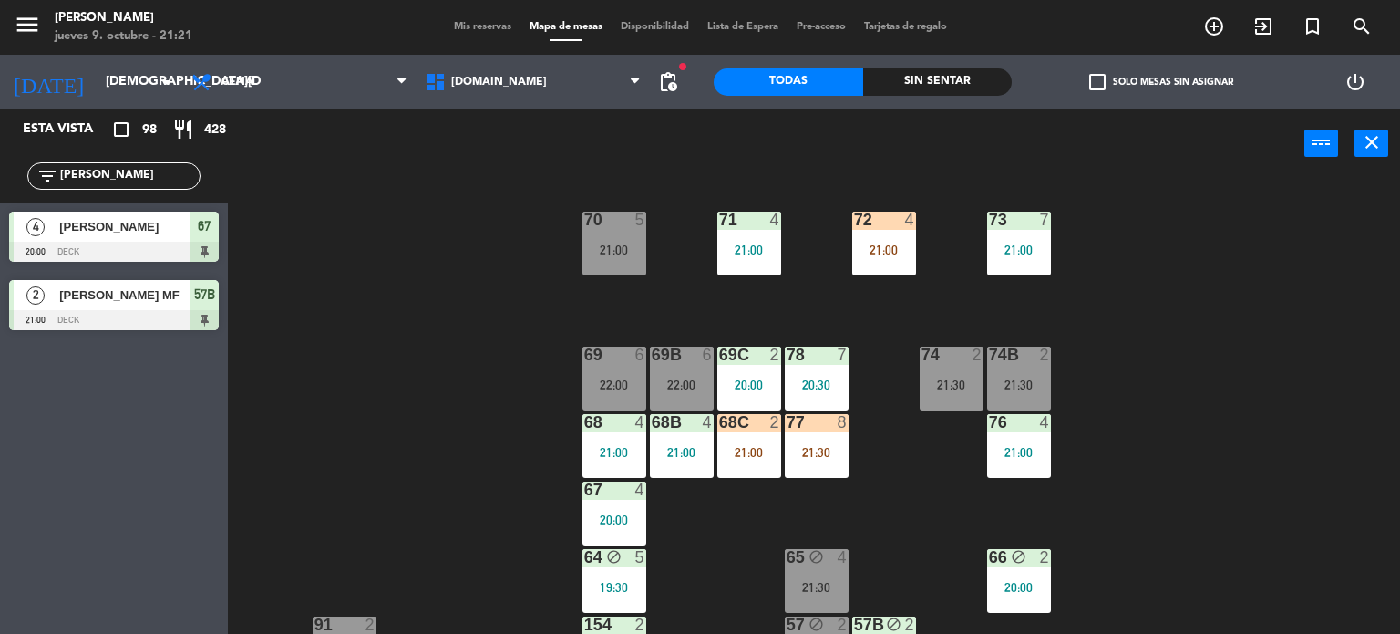
click at [805, 469] on div "77 8 21:30" at bounding box center [817, 446] width 64 height 64
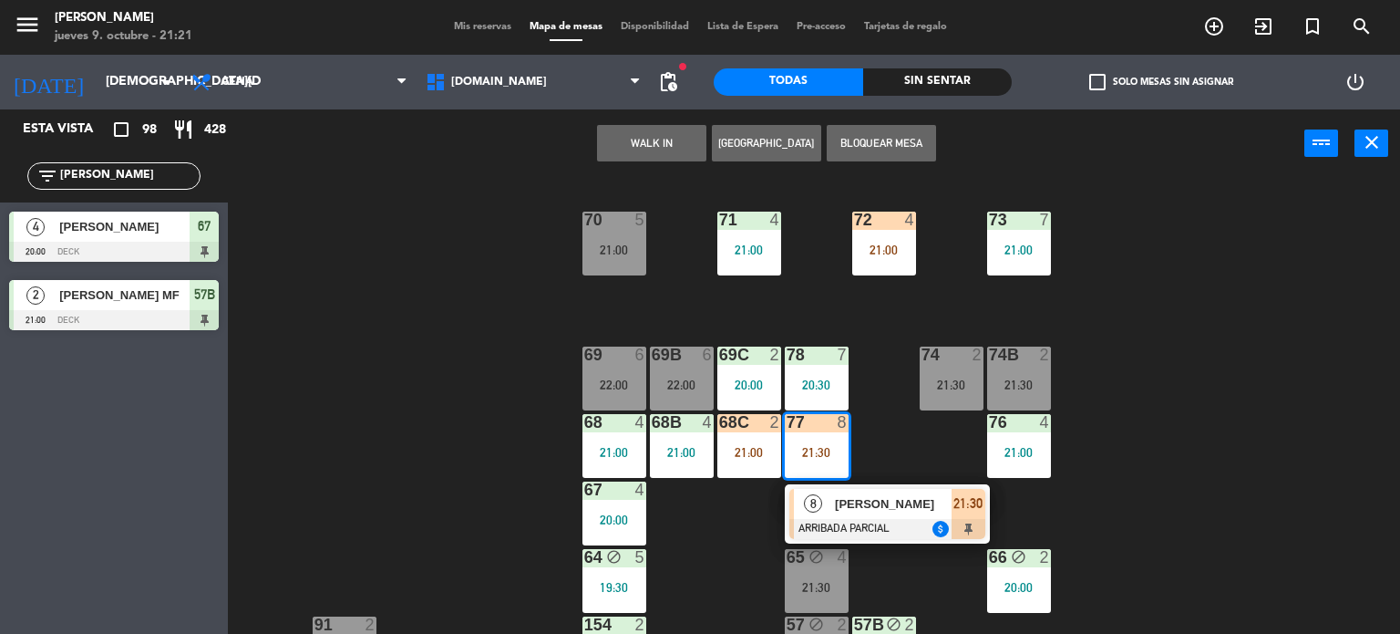
click at [903, 458] on div "71 4 21:00 72 4 21:00 73 7 21:00 70 5 21:00 74 2 21:30 74B 2 21:30 69 6 22:00 6…" at bounding box center [821, 407] width 1159 height 456
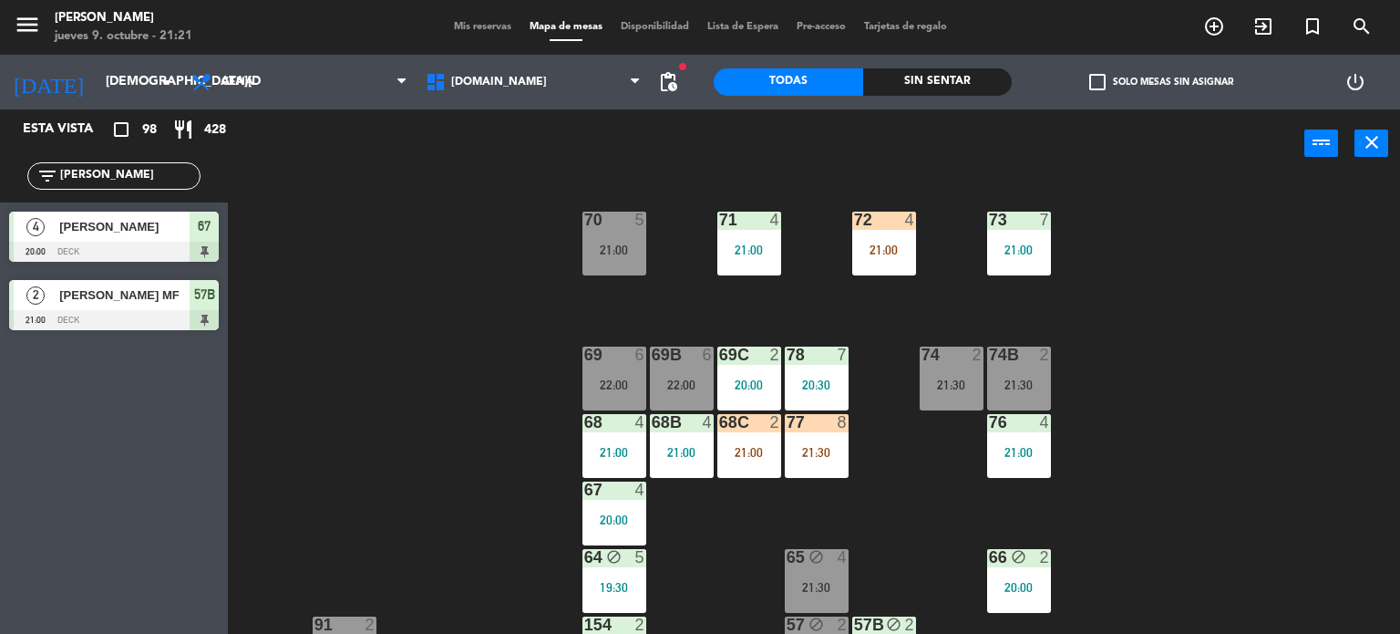
click at [751, 456] on div "21:00" at bounding box center [749, 452] width 64 height 13
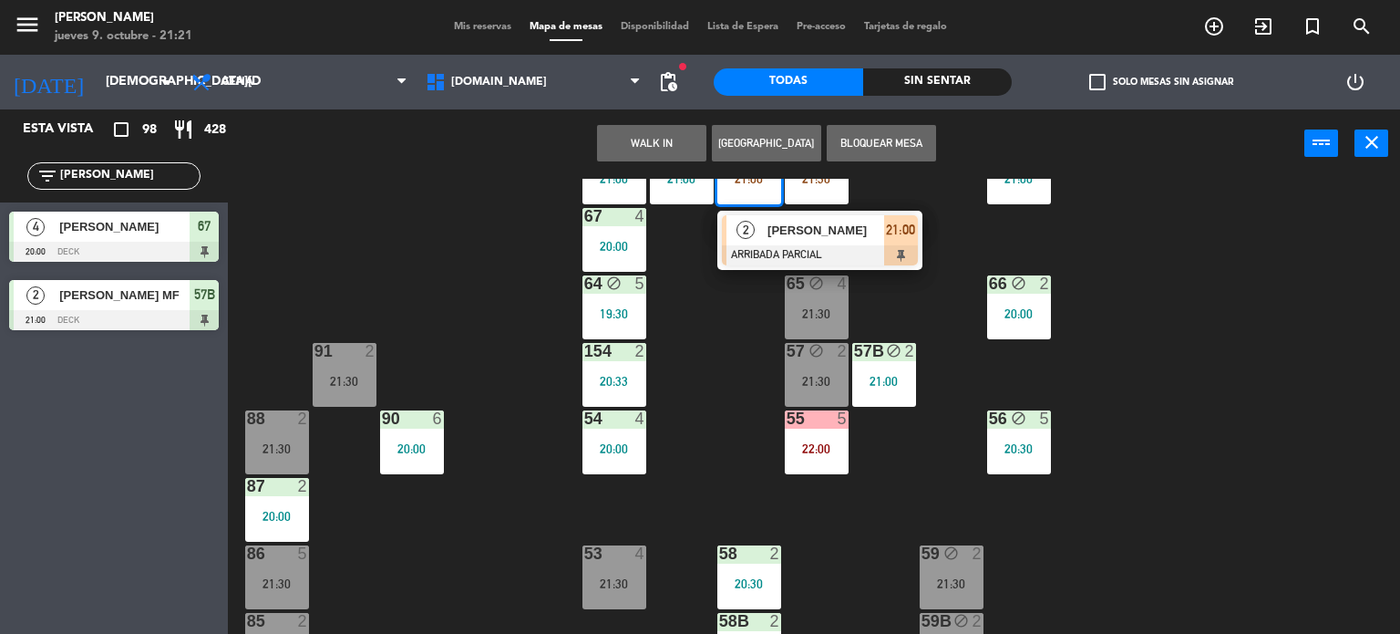
scroll to position [382, 0]
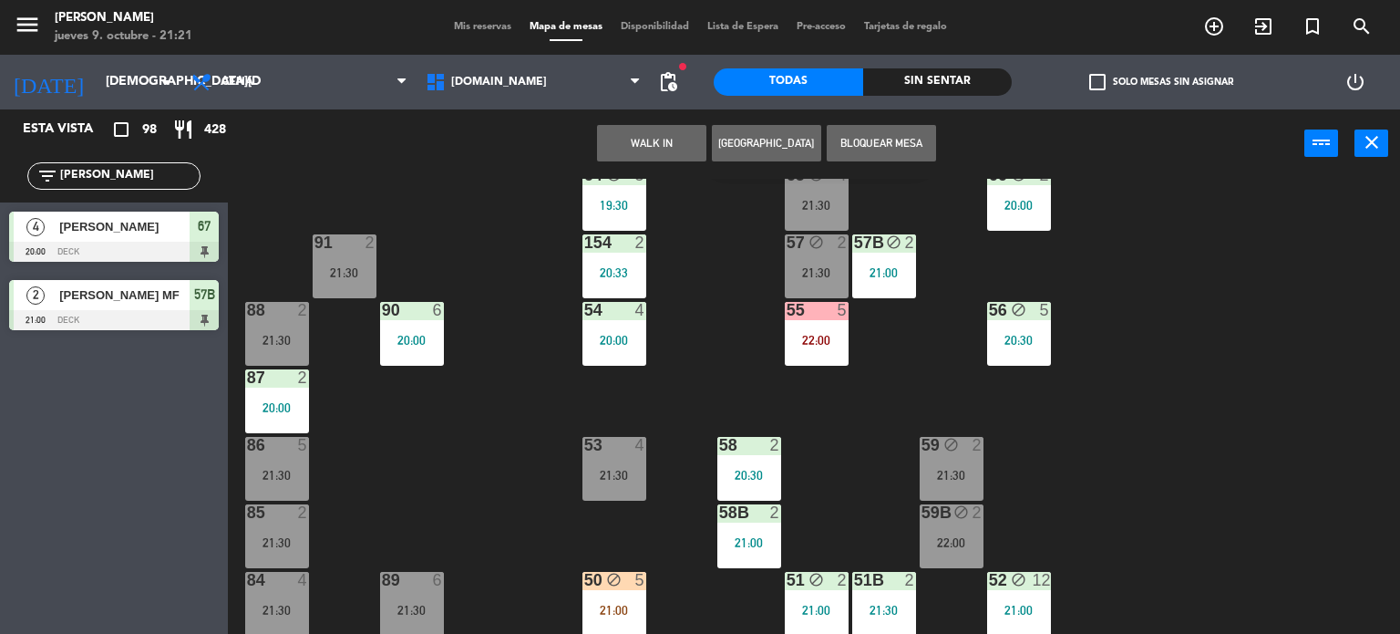
click at [1178, 486] on div "71 4 21:00 72 4 21:00 73 7 21:00 70 5 21:00 74 2 21:30 74B 2 21:30 69 6 22:00 6…" at bounding box center [821, 407] width 1159 height 456
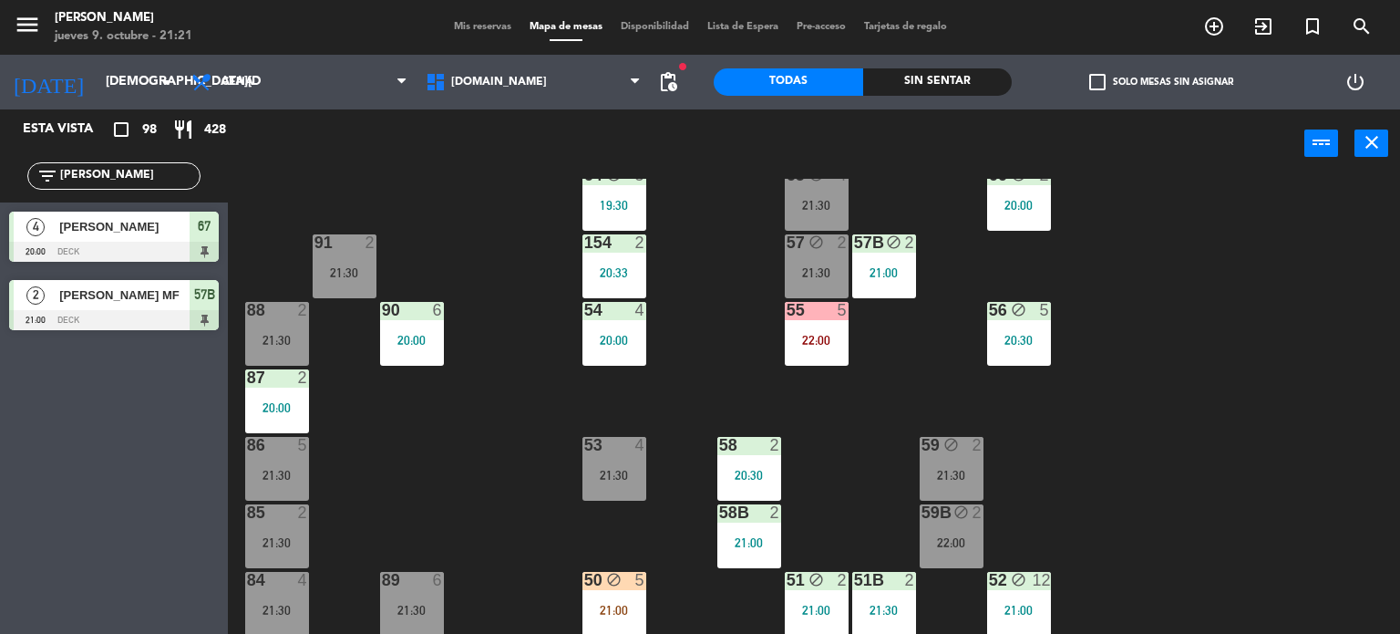
click at [850, 348] on div "71 4 21:00 72 4 21:00 73 7 21:00 70 5 21:00 74 2 21:30 74B 2 21:30 69 6 22:00 6…" at bounding box center [821, 407] width 1159 height 456
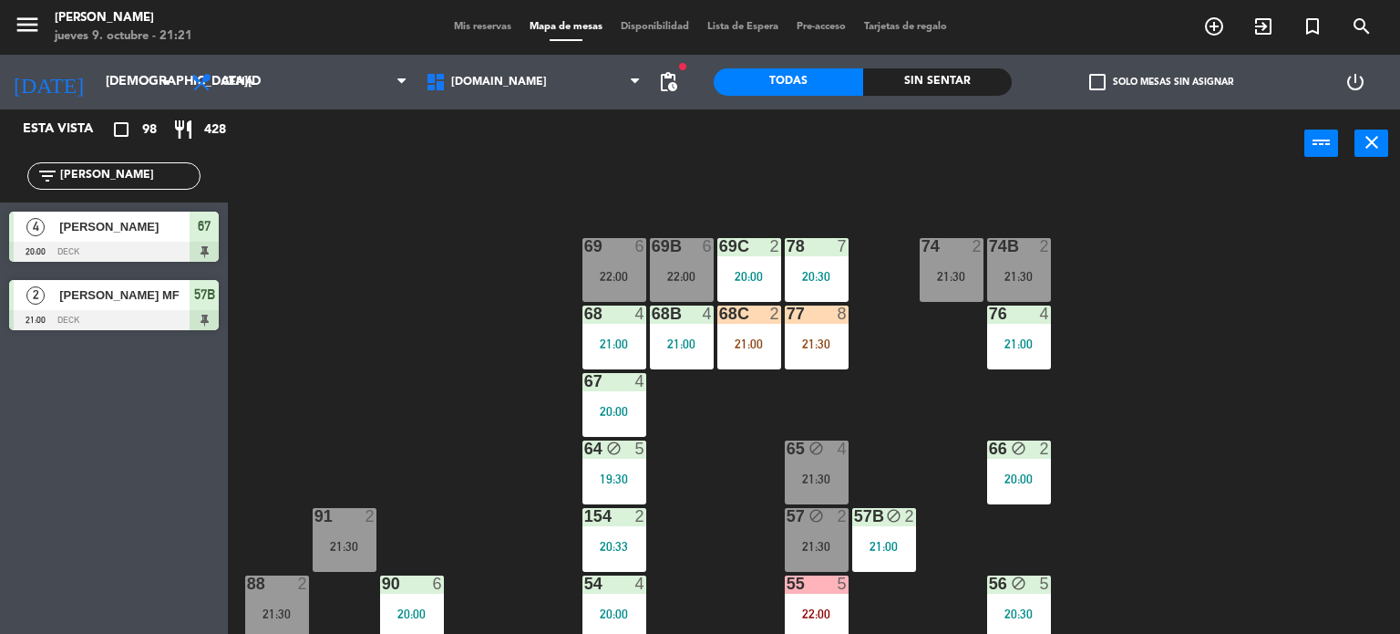
scroll to position [0, 0]
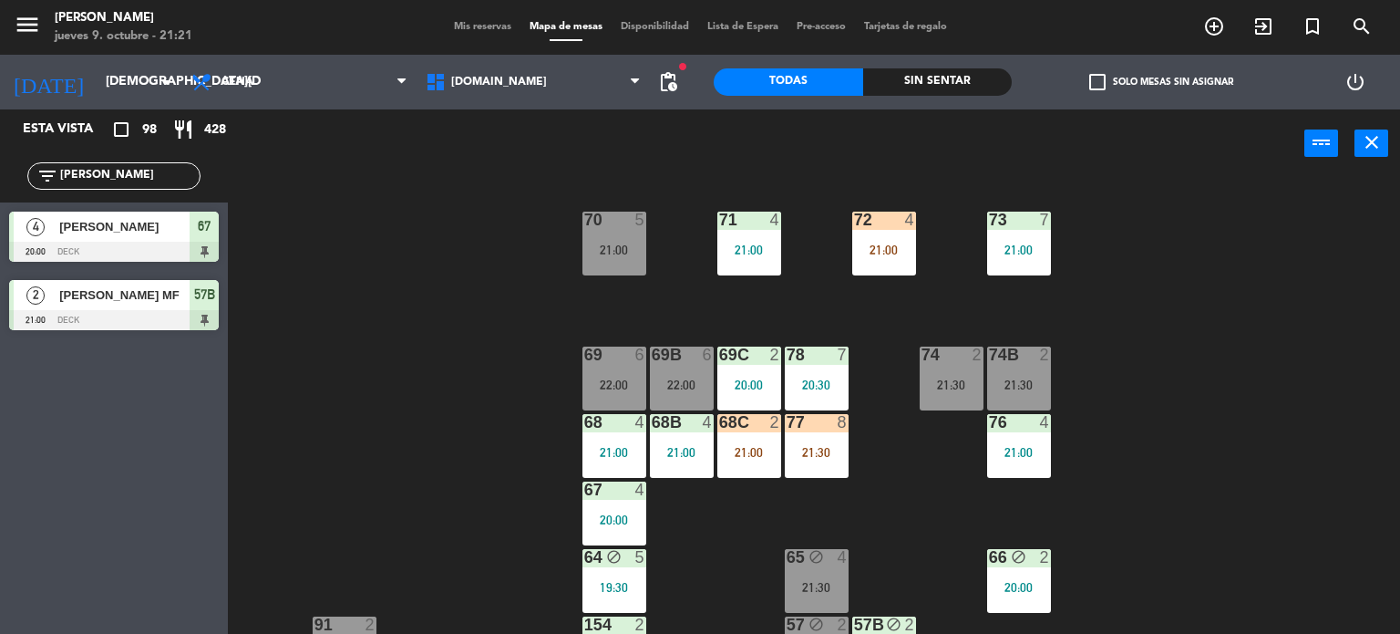
click at [882, 238] on div "72 4 21:00" at bounding box center [884, 243] width 64 height 64
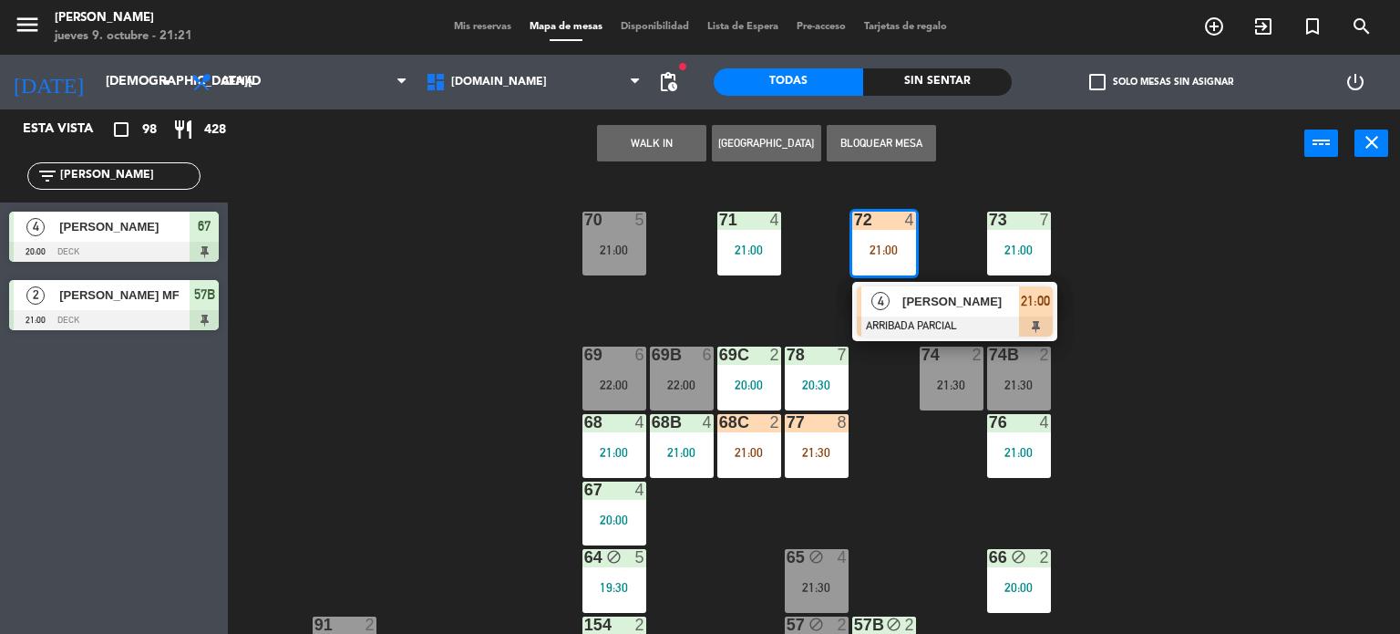
scroll to position [382, 0]
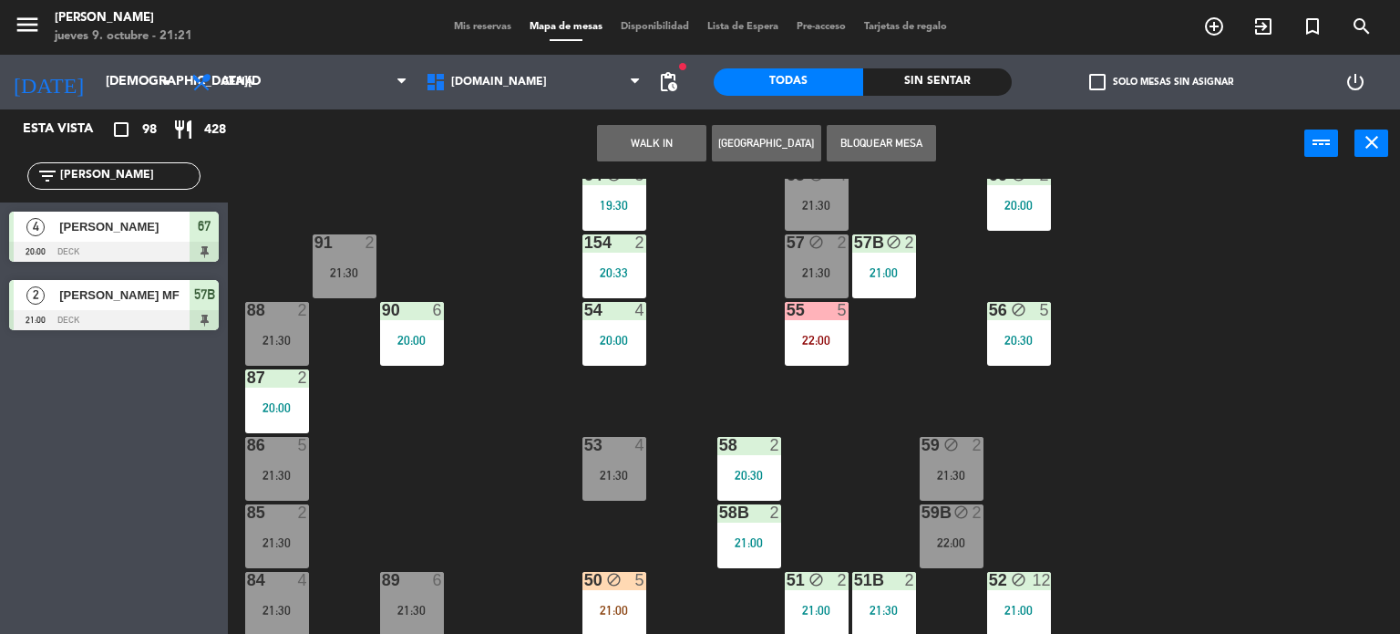
click at [442, 491] on div "71 4 21:00 72 4 21:00 4 [PERSON_NAME] ARRIBADA PARCIAL 21:00 73 7 21:00 70 5 21…" at bounding box center [821, 407] width 1159 height 456
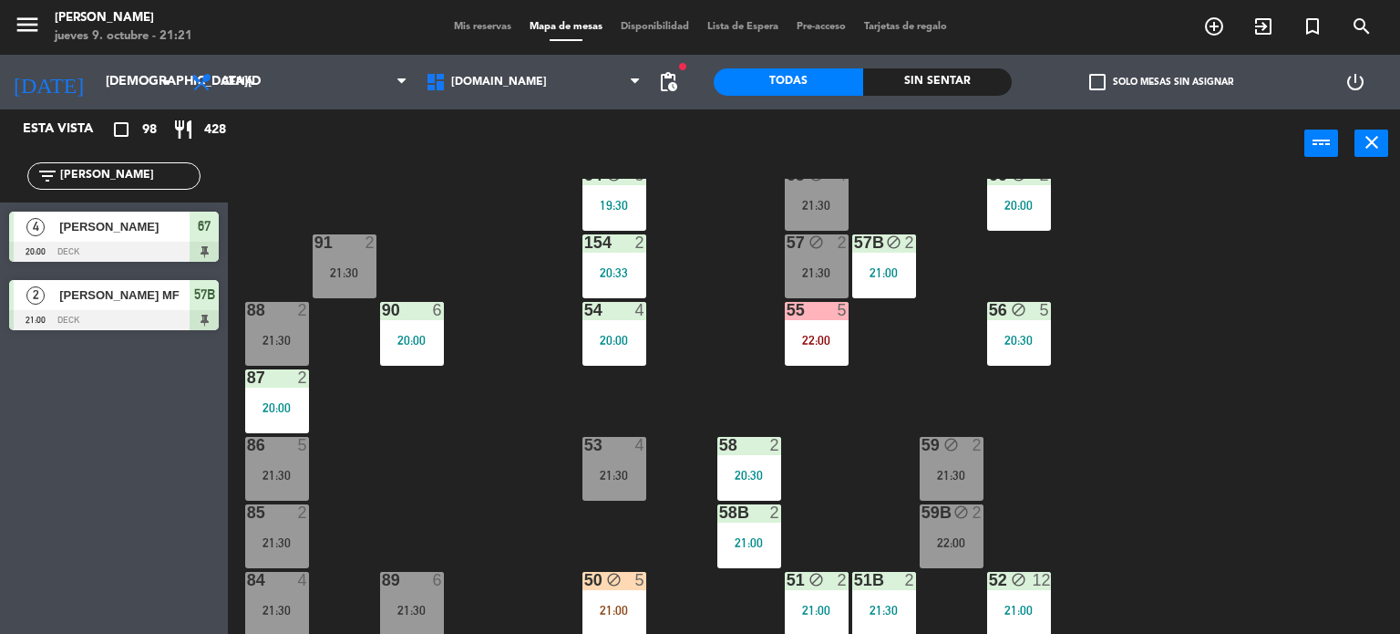
scroll to position [0, 0]
